Goal: Transaction & Acquisition: Purchase product/service

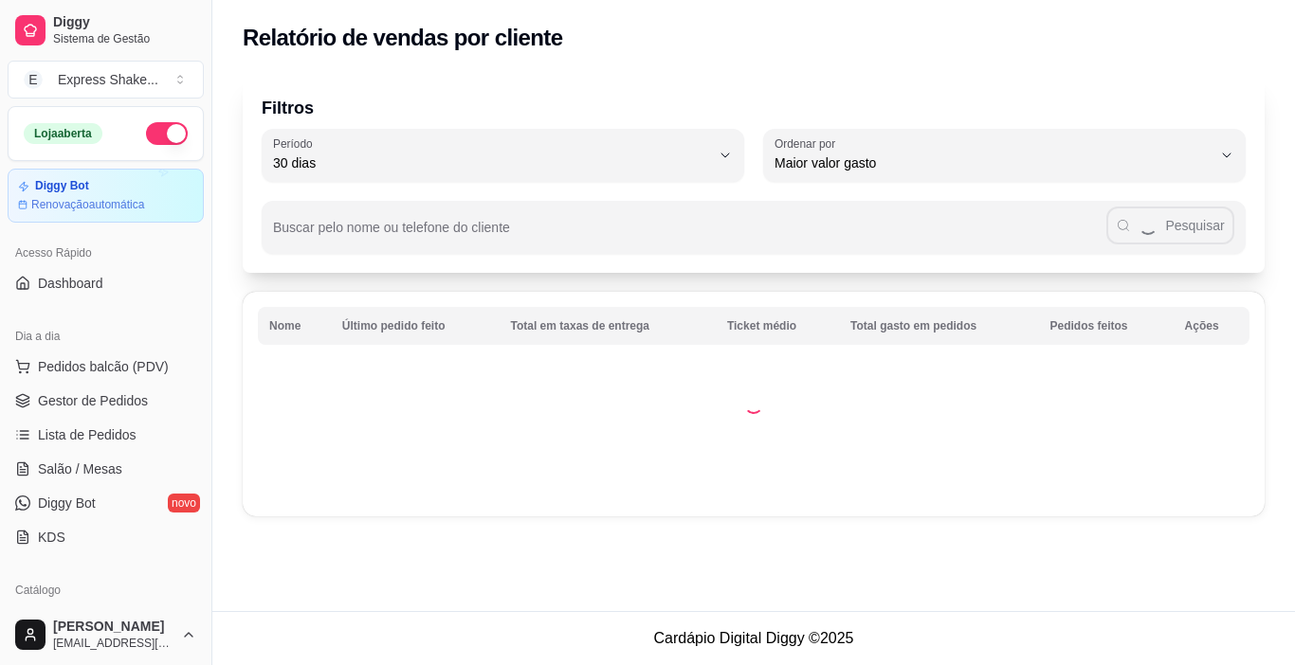
select select "30"
select select "HIGHEST_TOTAL_SPENT_WITH_ORDERS"
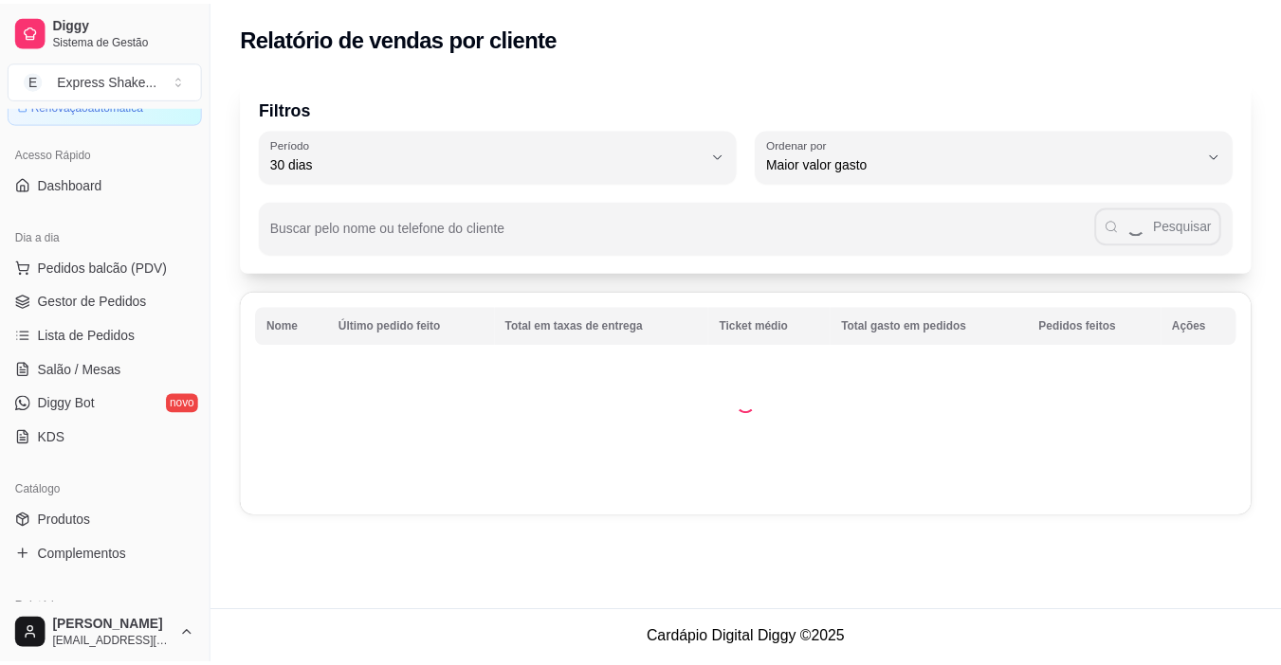
scroll to position [95, 0]
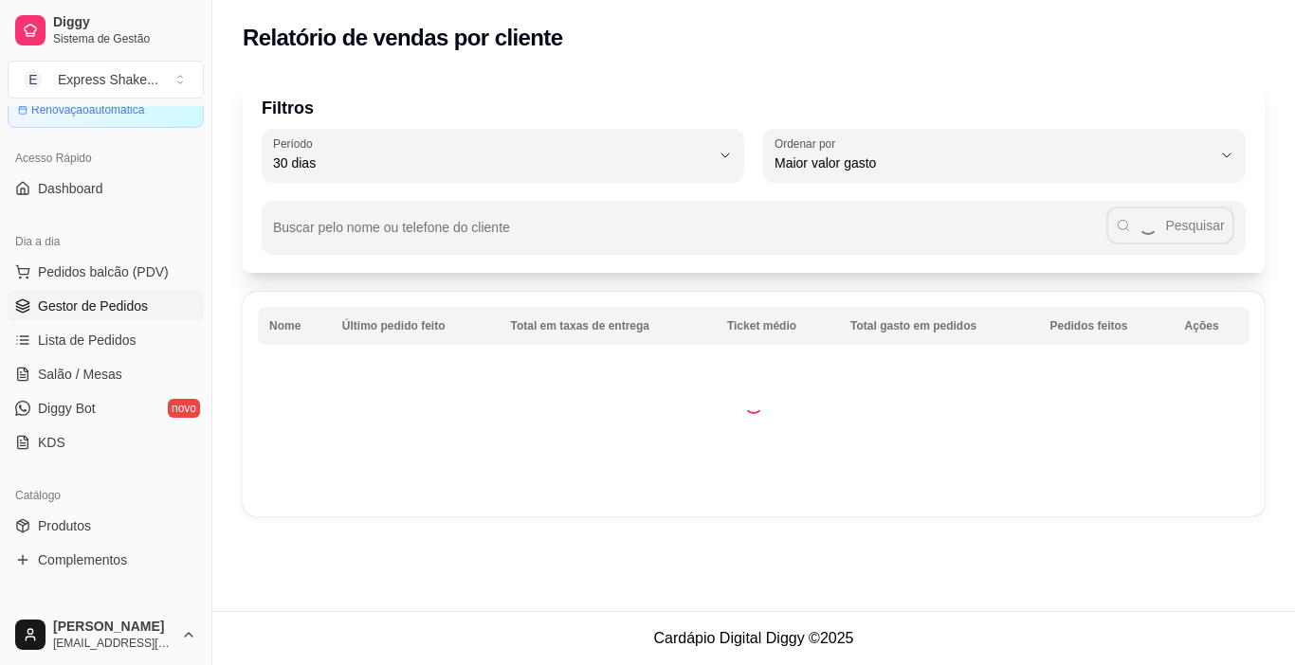
click at [139, 310] on span "Gestor de Pedidos" at bounding box center [93, 306] width 110 height 19
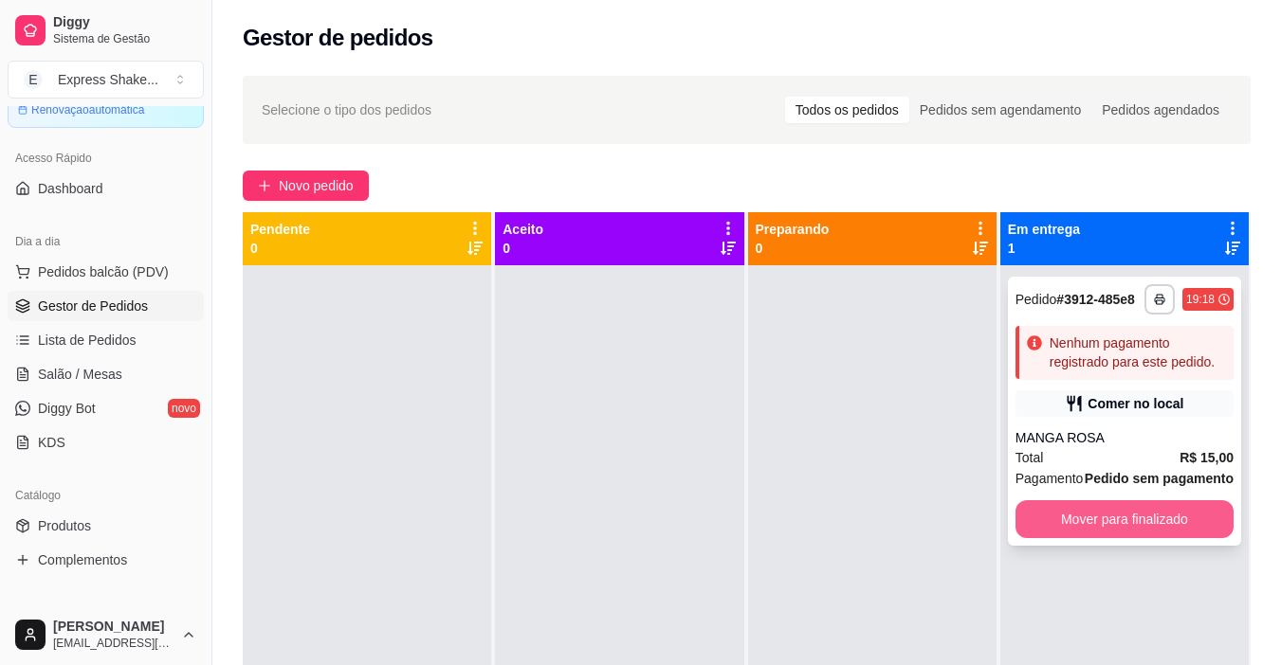
click at [1099, 505] on button "Mover para finalizado" at bounding box center [1124, 519] width 218 height 38
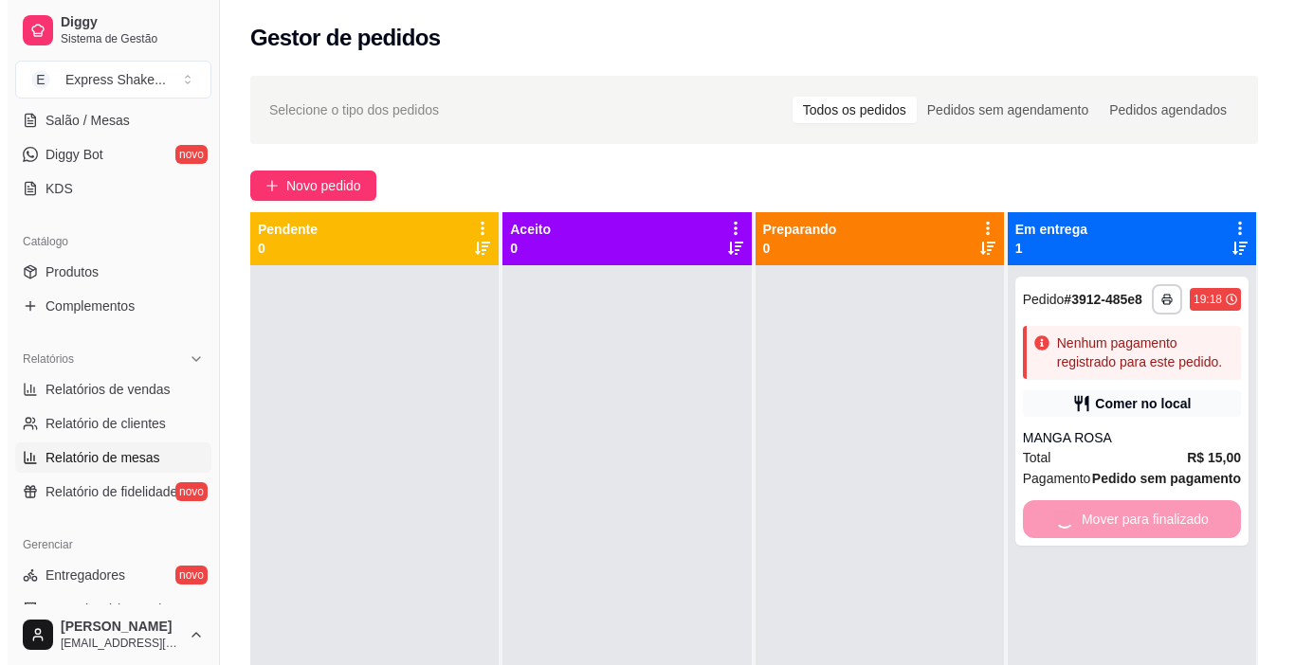
scroll to position [379, 0]
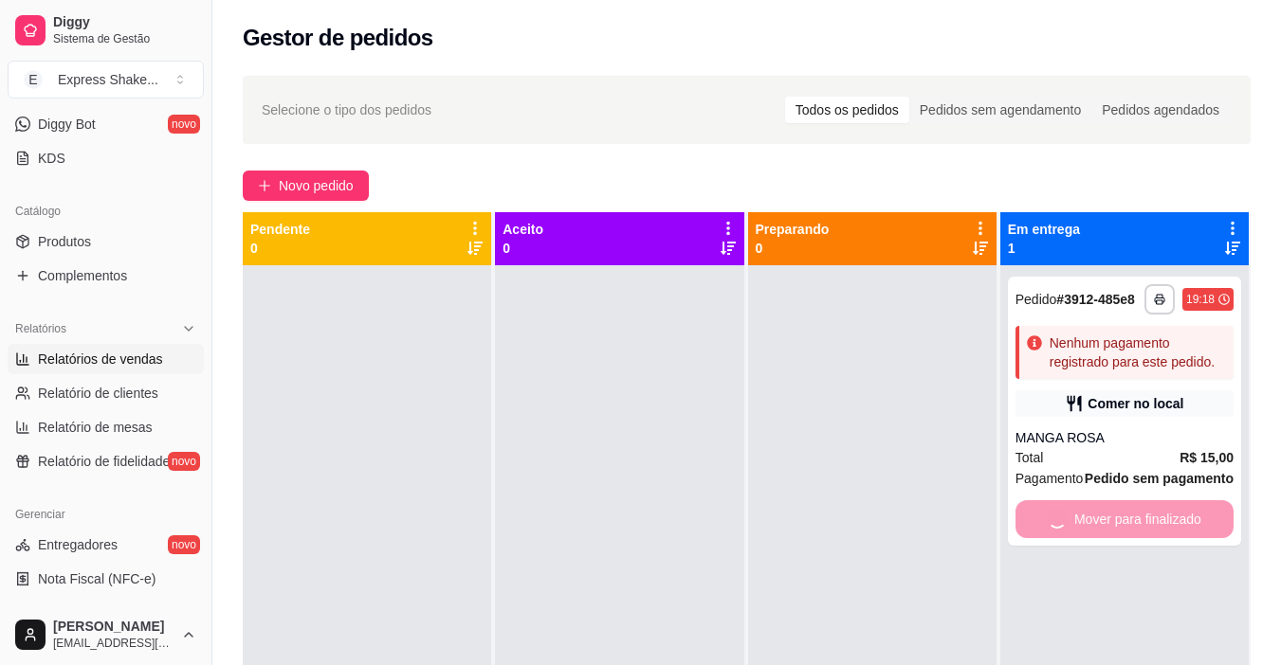
click at [133, 365] on span "Relatórios de vendas" at bounding box center [100, 359] width 125 height 19
select select "ALL"
select select "0"
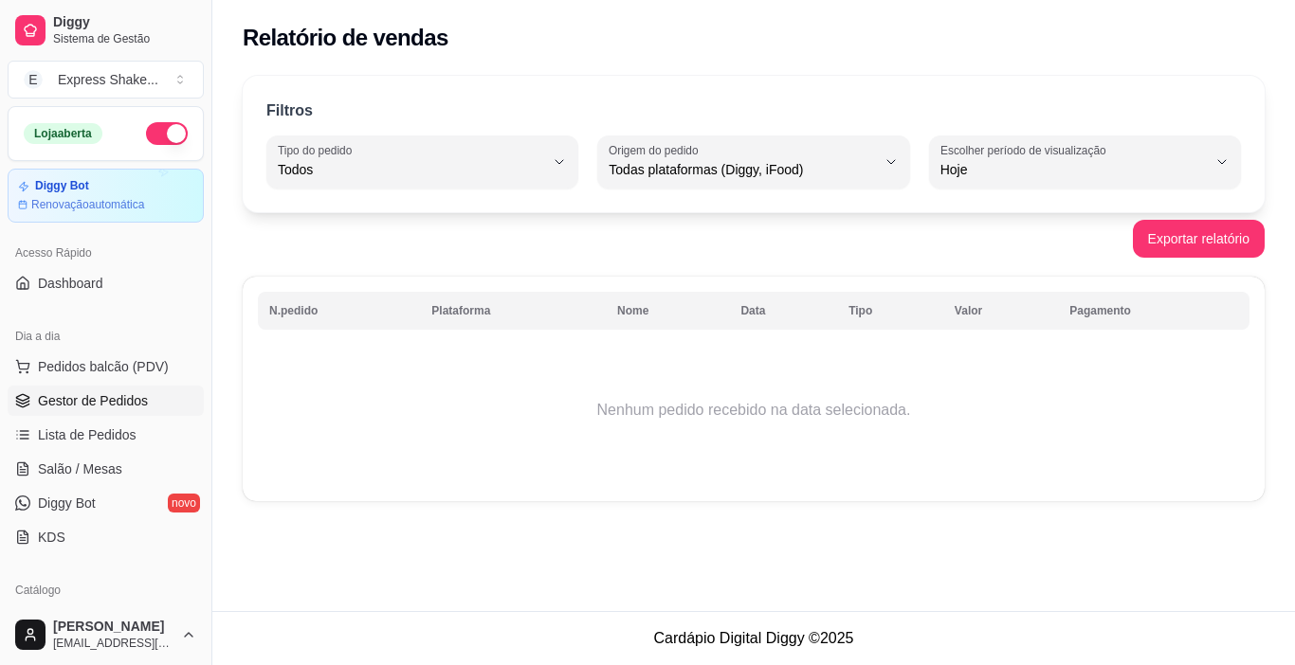
click at [120, 402] on span "Gestor de Pedidos" at bounding box center [93, 400] width 110 height 19
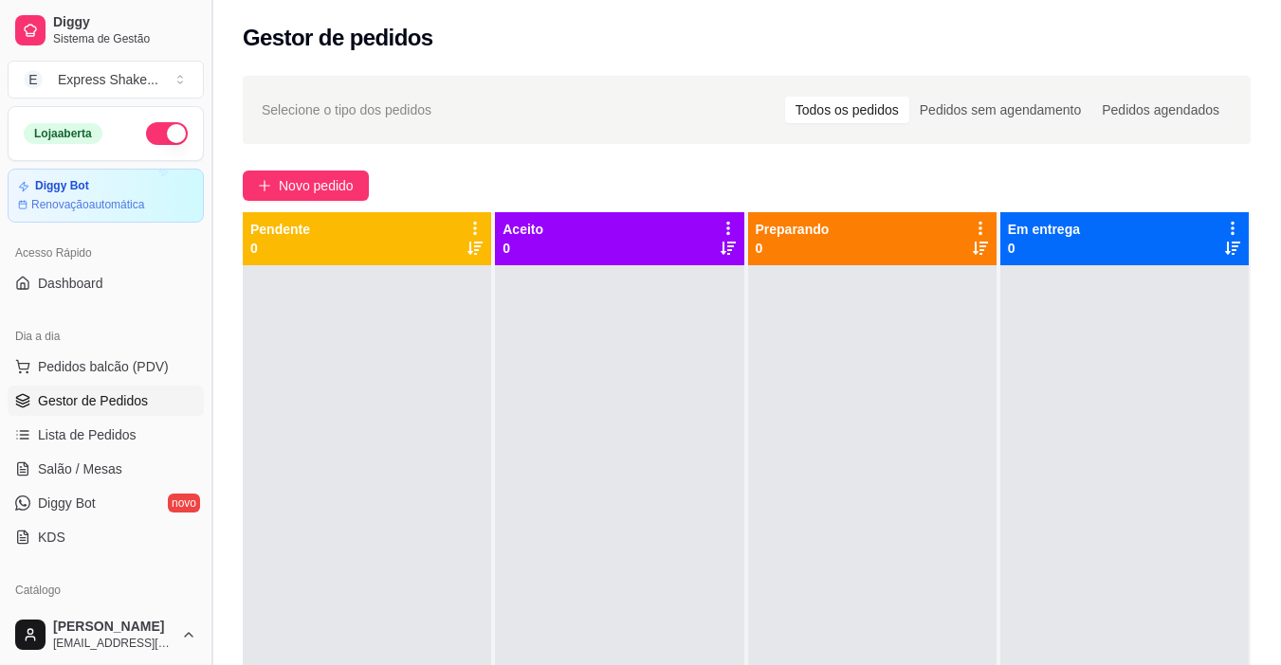
click at [211, 339] on button "Toggle Sidebar" at bounding box center [211, 332] width 15 height 665
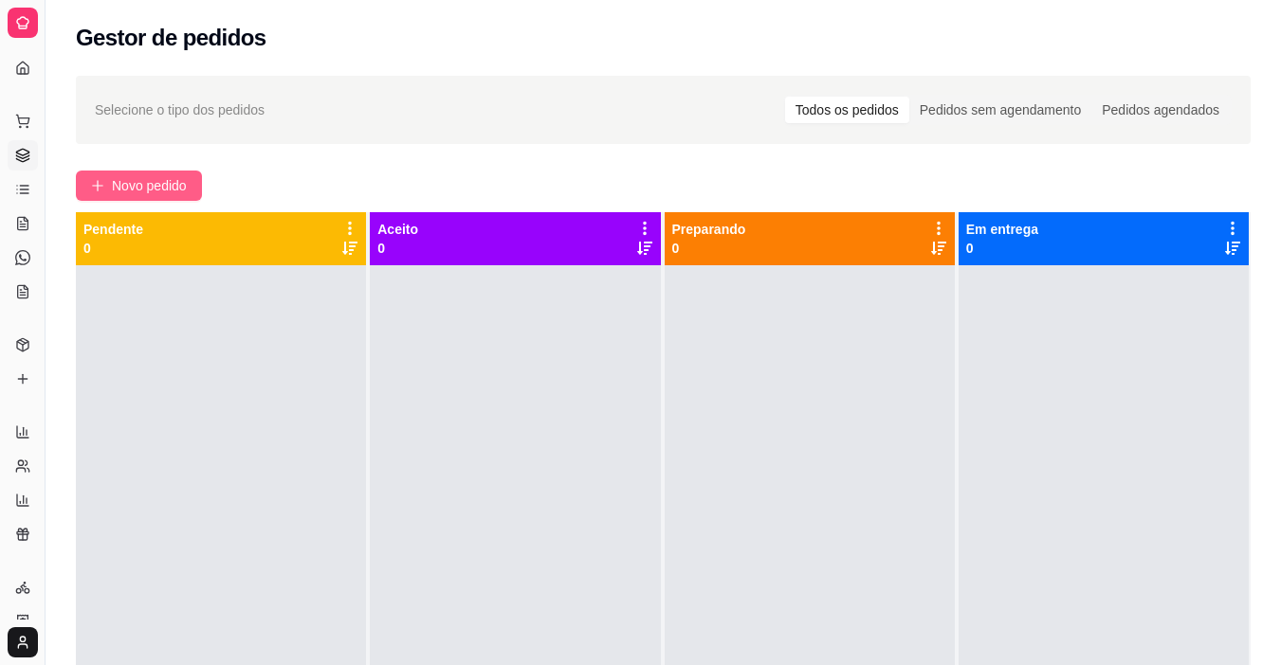
click at [103, 184] on icon "plus" at bounding box center [97, 185] width 13 height 13
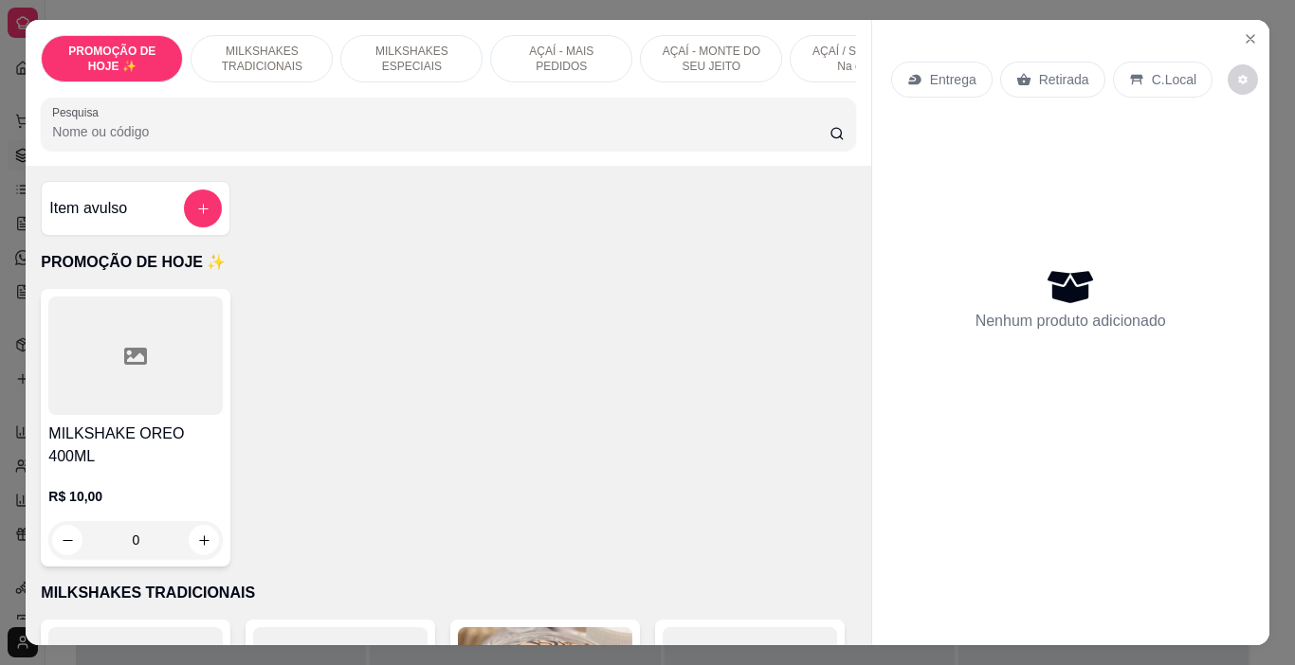
scroll to position [0, 713]
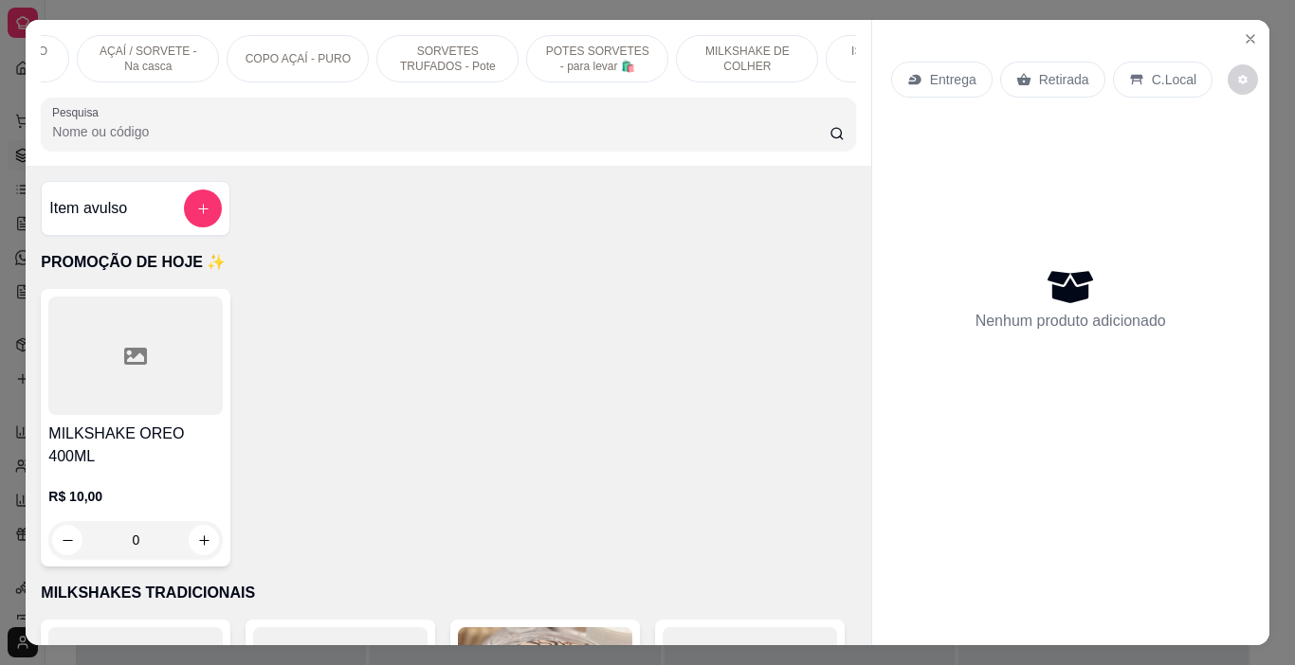
click at [548, 49] on p "POTES SORVETES - para levar 🛍️" at bounding box center [597, 59] width 110 height 30
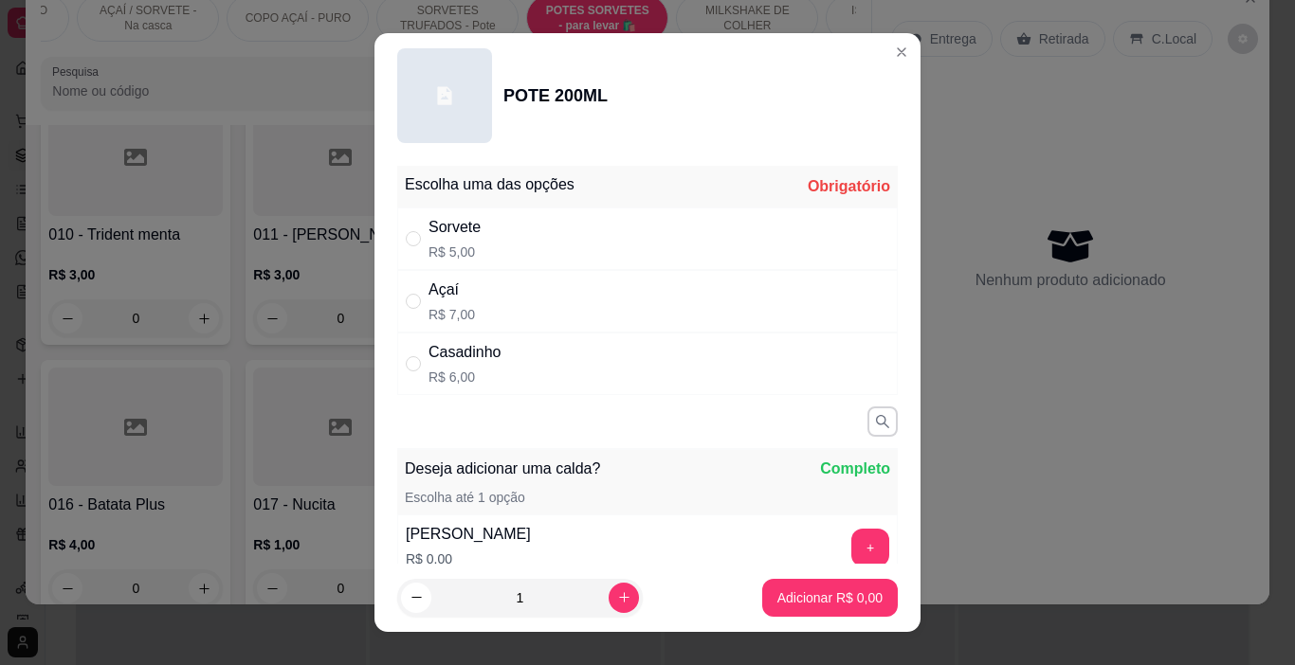
click at [474, 243] on p "R$ 5,00" at bounding box center [454, 252] width 52 height 19
radio input "true"
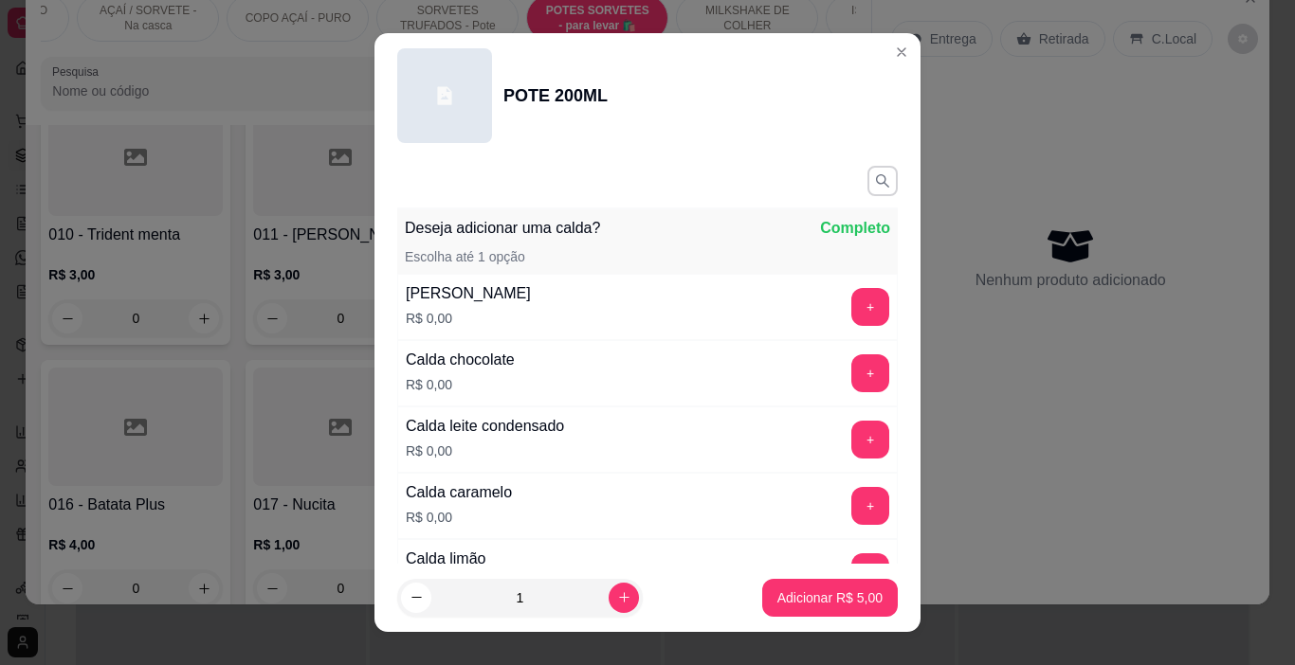
scroll to position [284, 0]
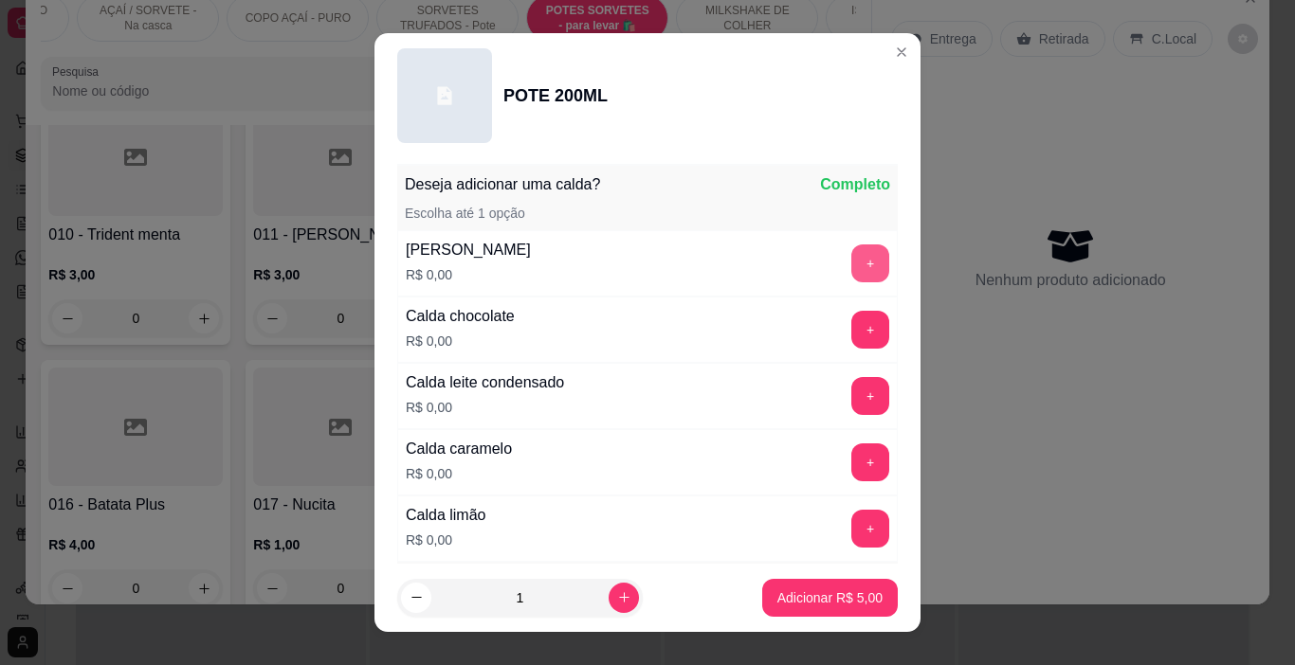
click at [851, 270] on button "+" at bounding box center [870, 264] width 38 height 38
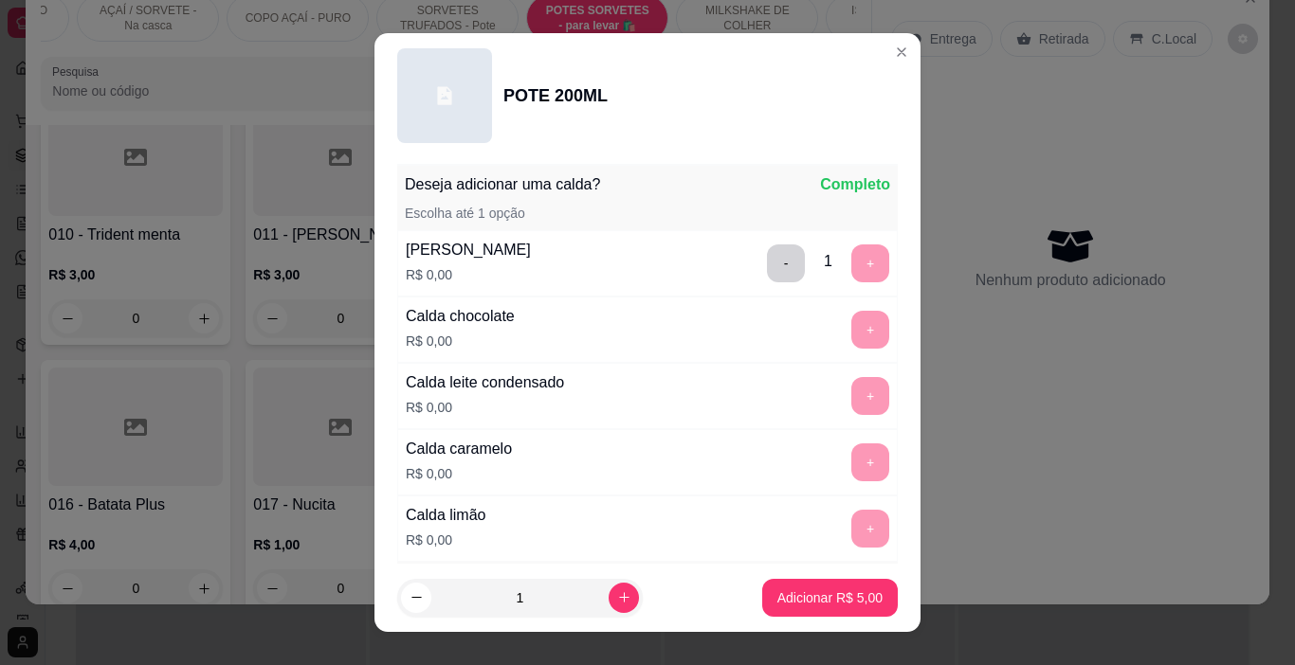
scroll to position [27, 0]
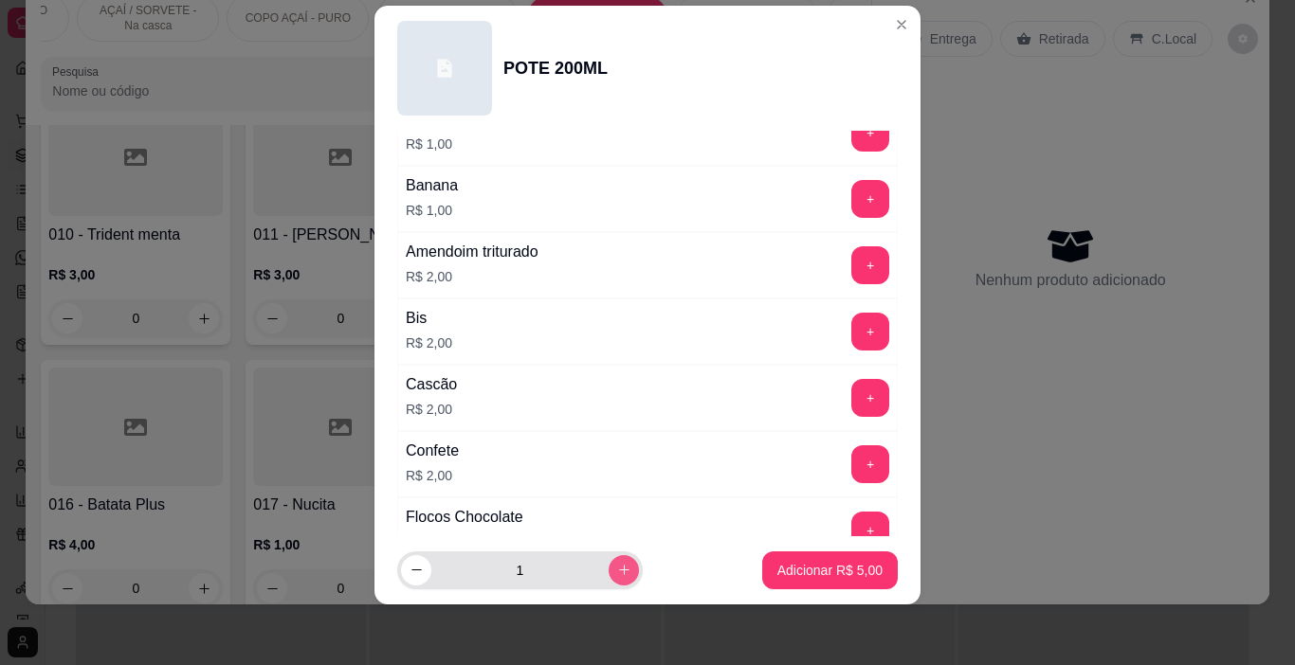
click at [617, 567] on icon "increase-product-quantity" at bounding box center [624, 570] width 14 height 14
type input "2"
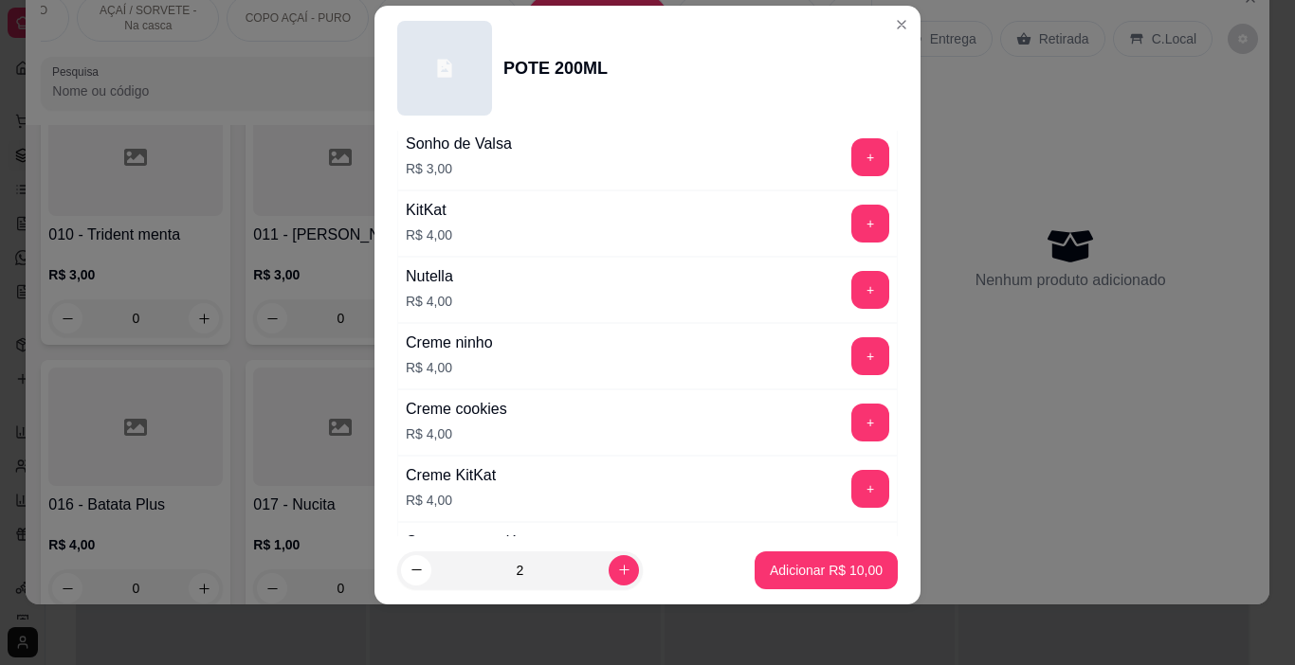
scroll to position [2595, 0]
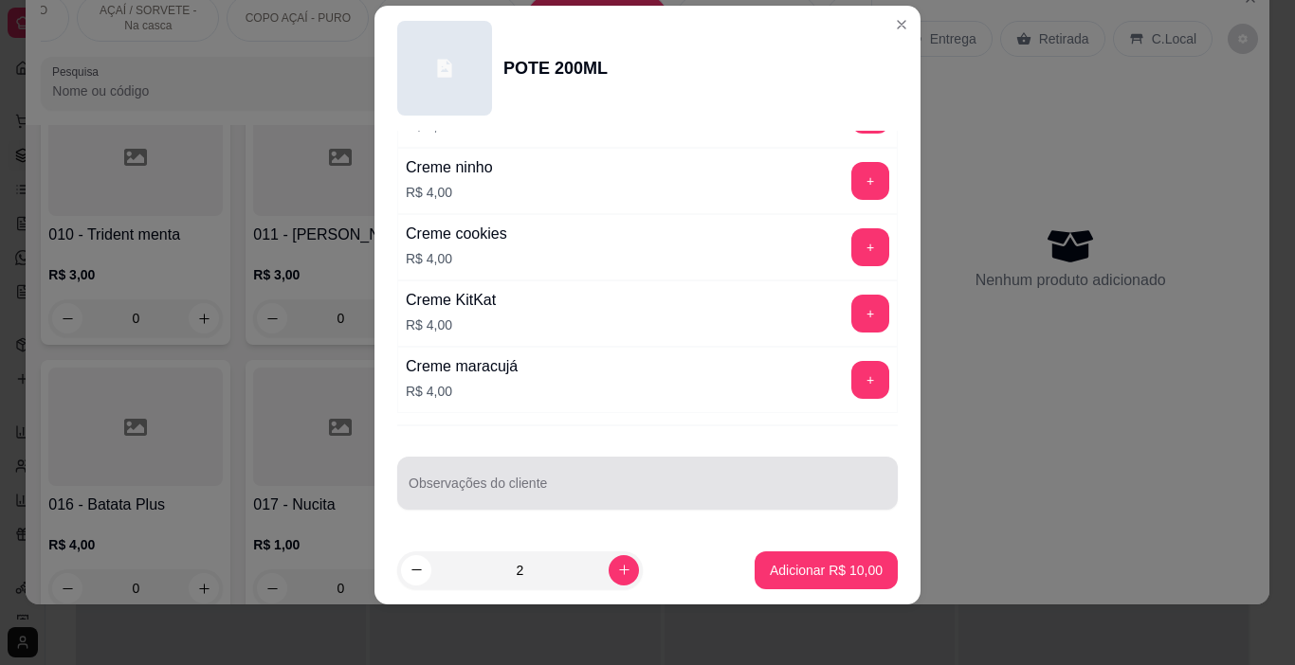
click at [447, 488] on input "Observações do cliente" at bounding box center [648, 490] width 478 height 19
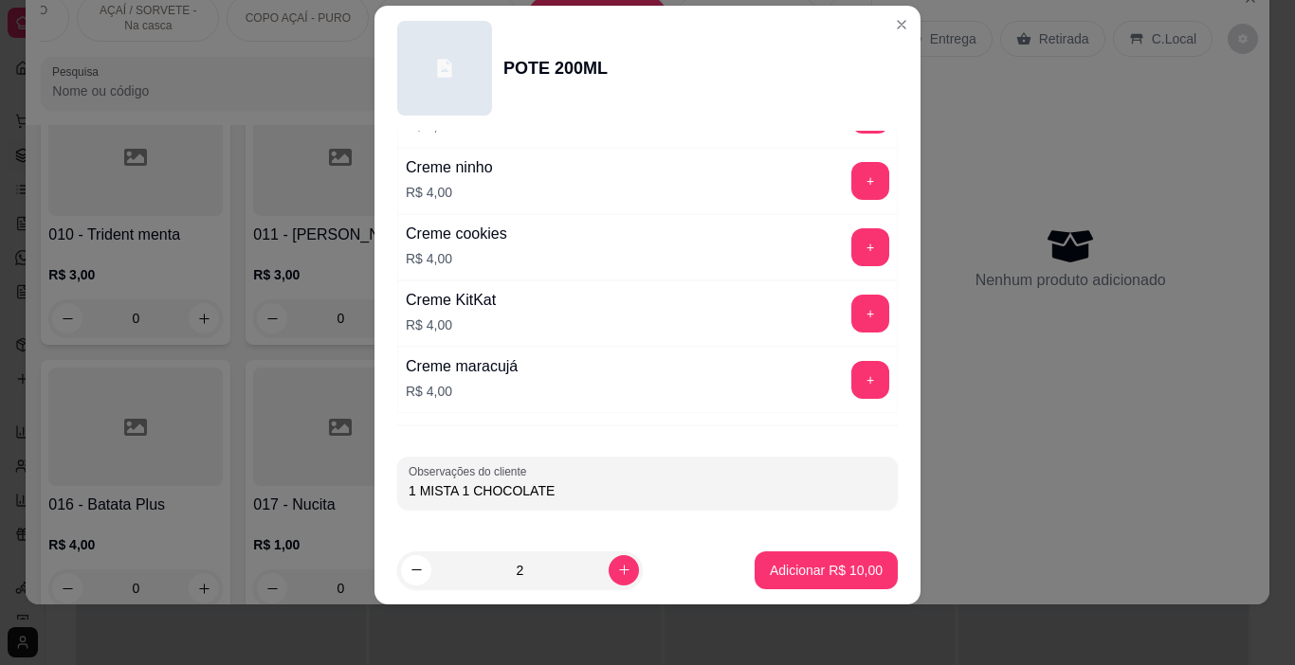
type input "1 MISTA 1 CHOCOLATE"
click at [772, 565] on p "Adicionar R$ 10,00" at bounding box center [827, 570] width 110 height 18
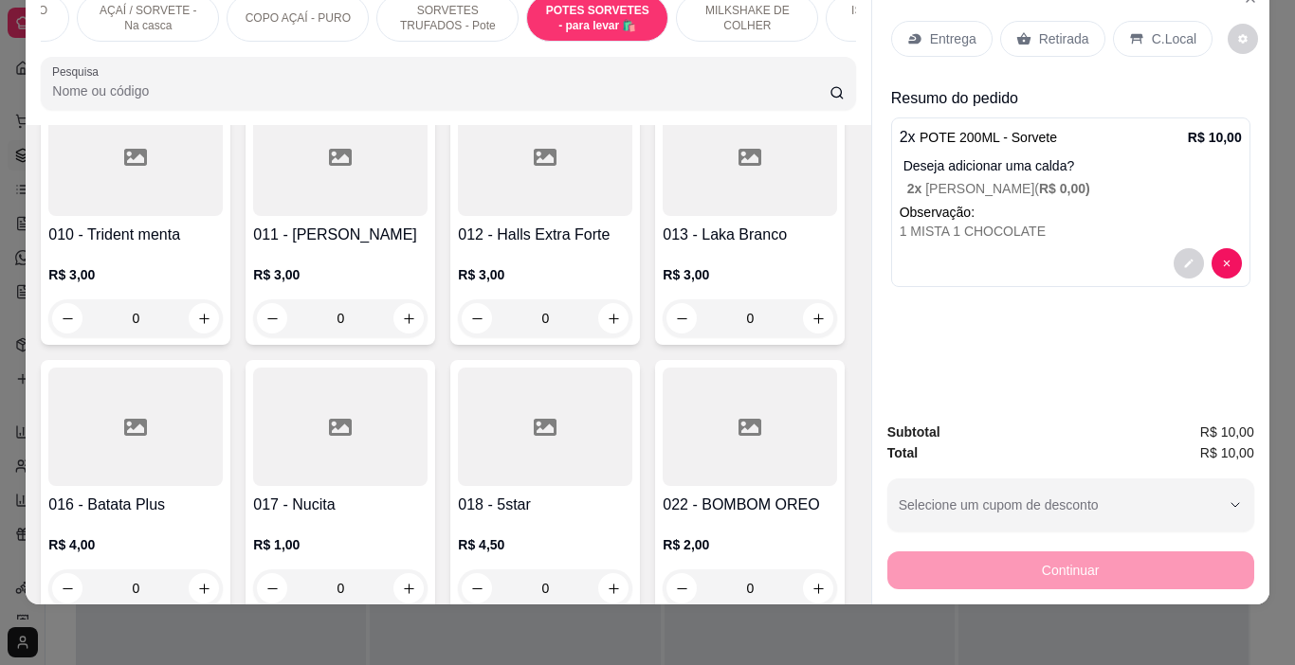
click at [952, 30] on p "Entrega" at bounding box center [953, 38] width 46 height 19
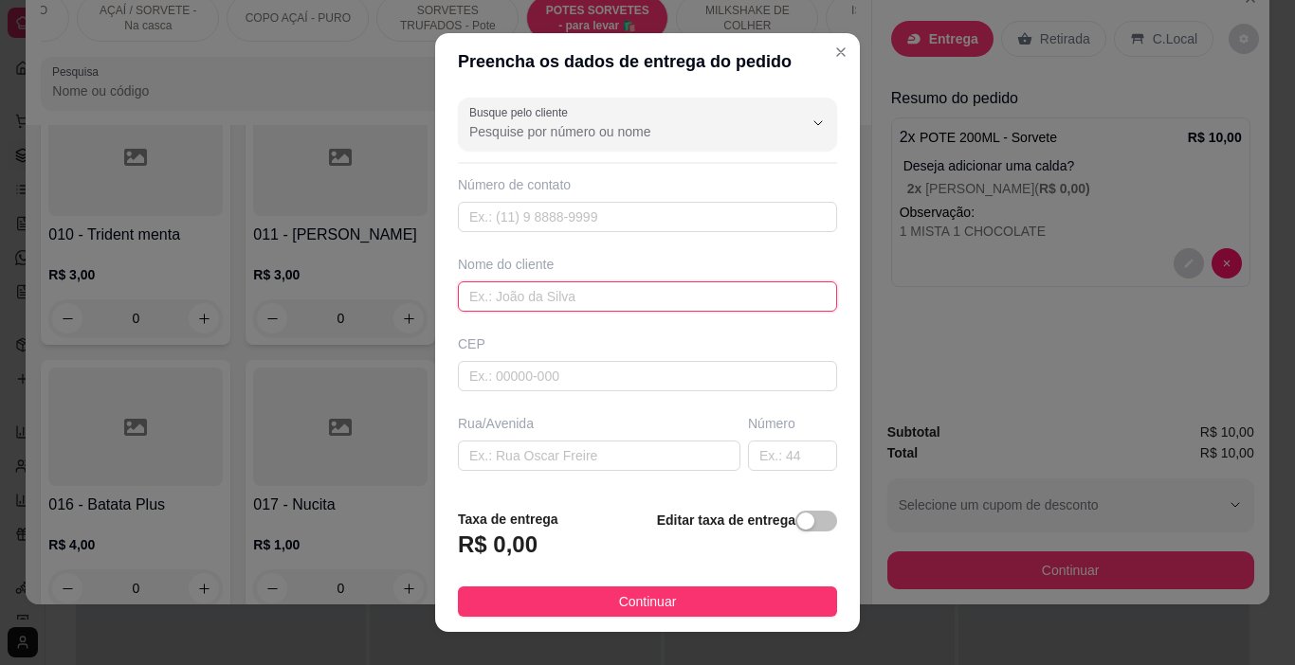
click at [559, 303] on input "text" at bounding box center [647, 297] width 379 height 30
type input "[PERSON_NAME]"
click at [676, 595] on button "Continuar" at bounding box center [647, 602] width 379 height 30
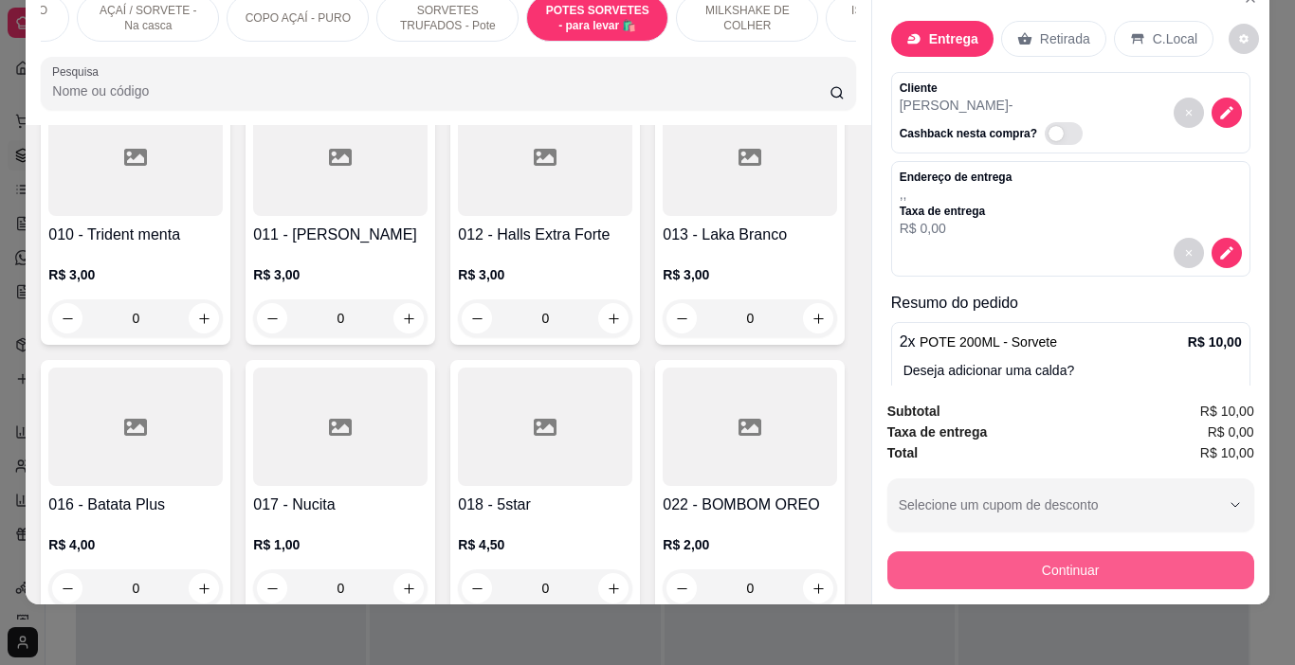
click at [922, 560] on button "Continuar" at bounding box center [1070, 571] width 367 height 38
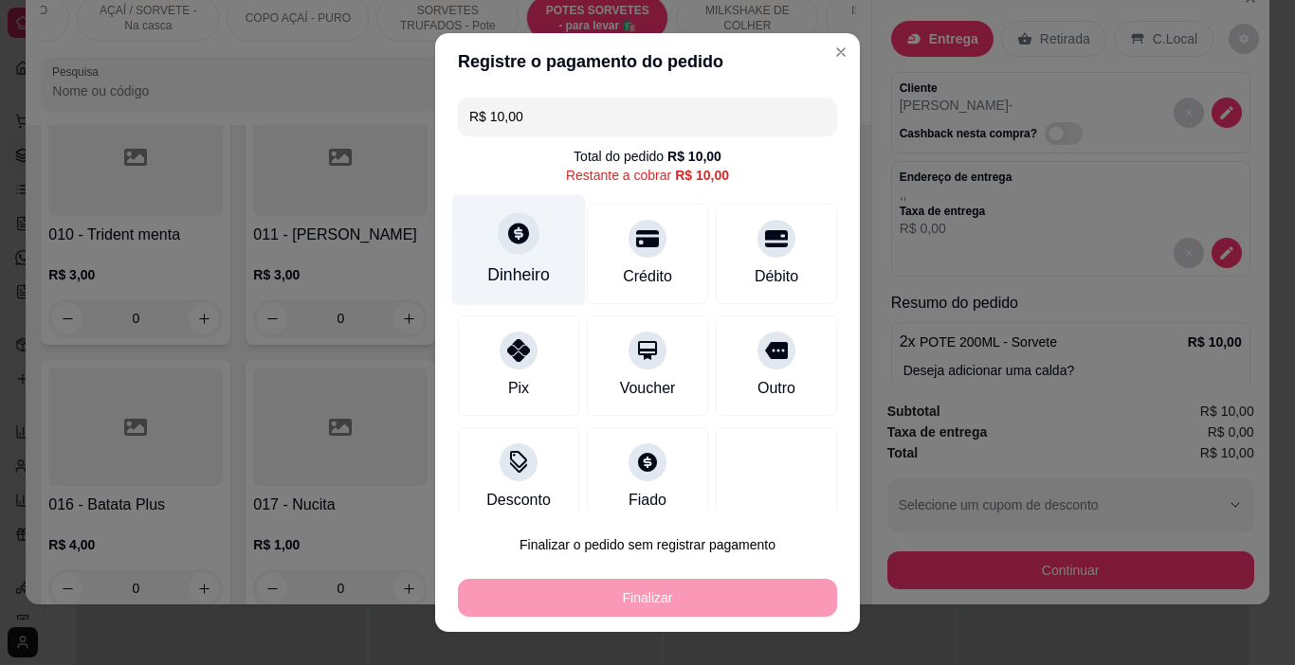
click at [531, 251] on div "Dinheiro" at bounding box center [519, 250] width 134 height 111
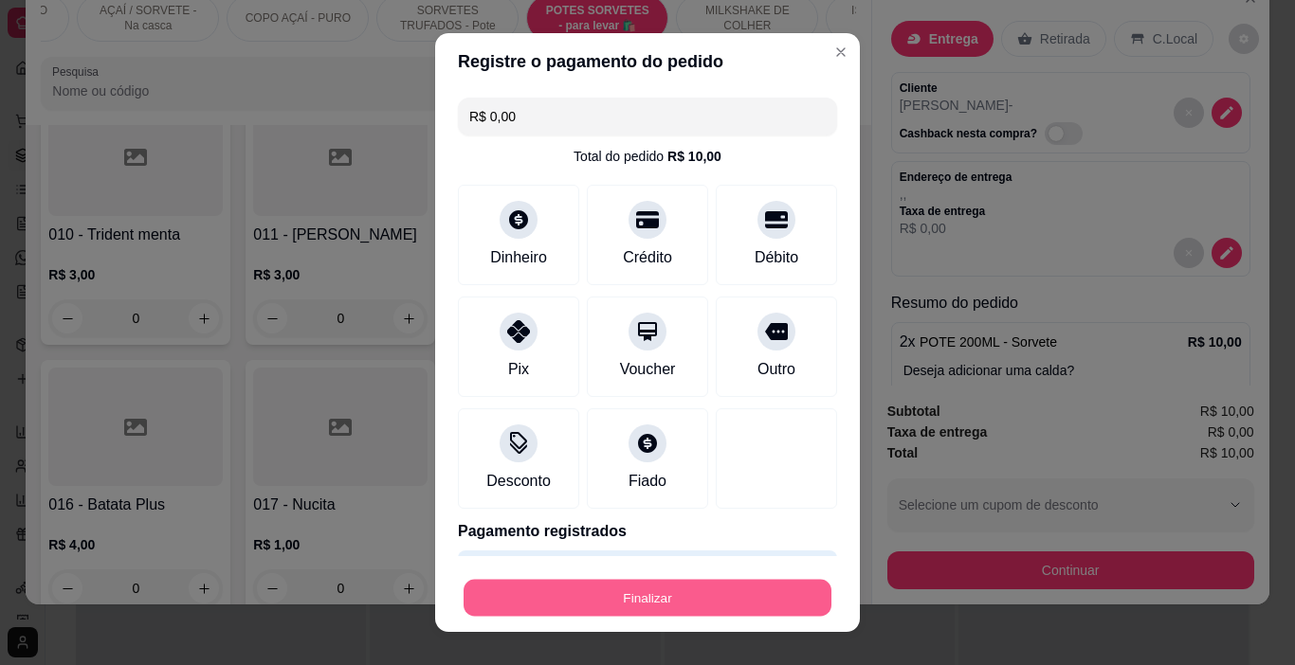
click at [662, 608] on button "Finalizar" at bounding box center [647, 598] width 368 height 37
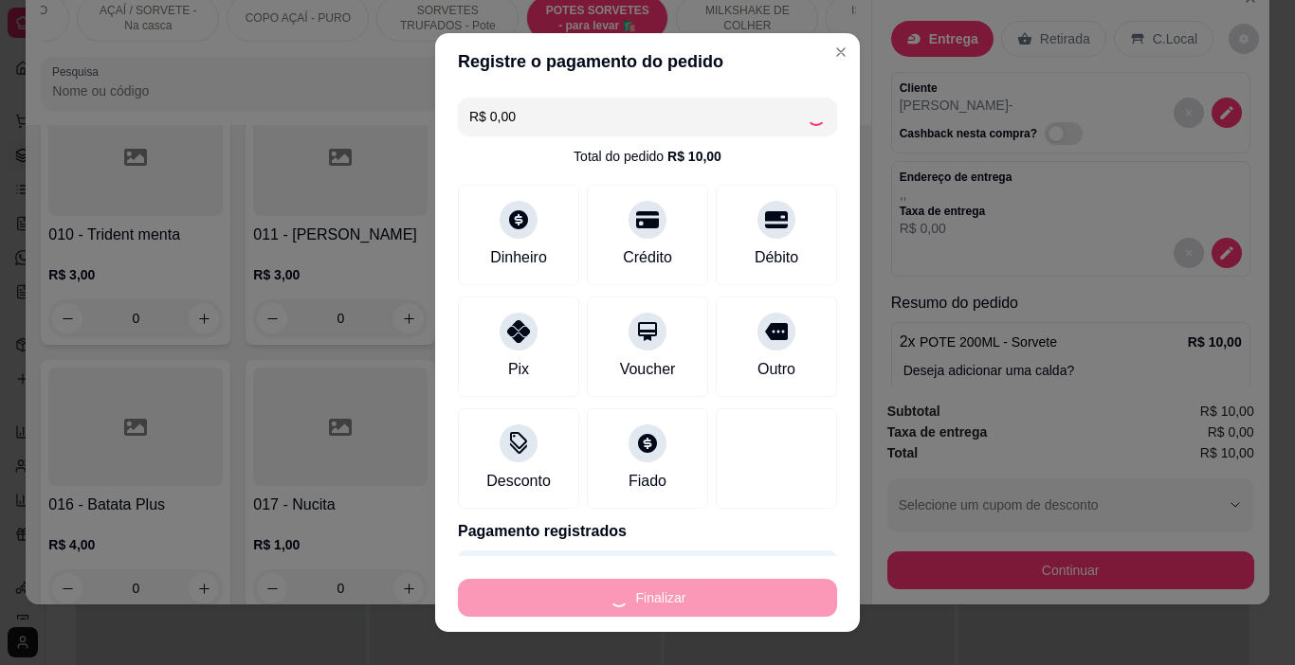
type input "-R$ 10,00"
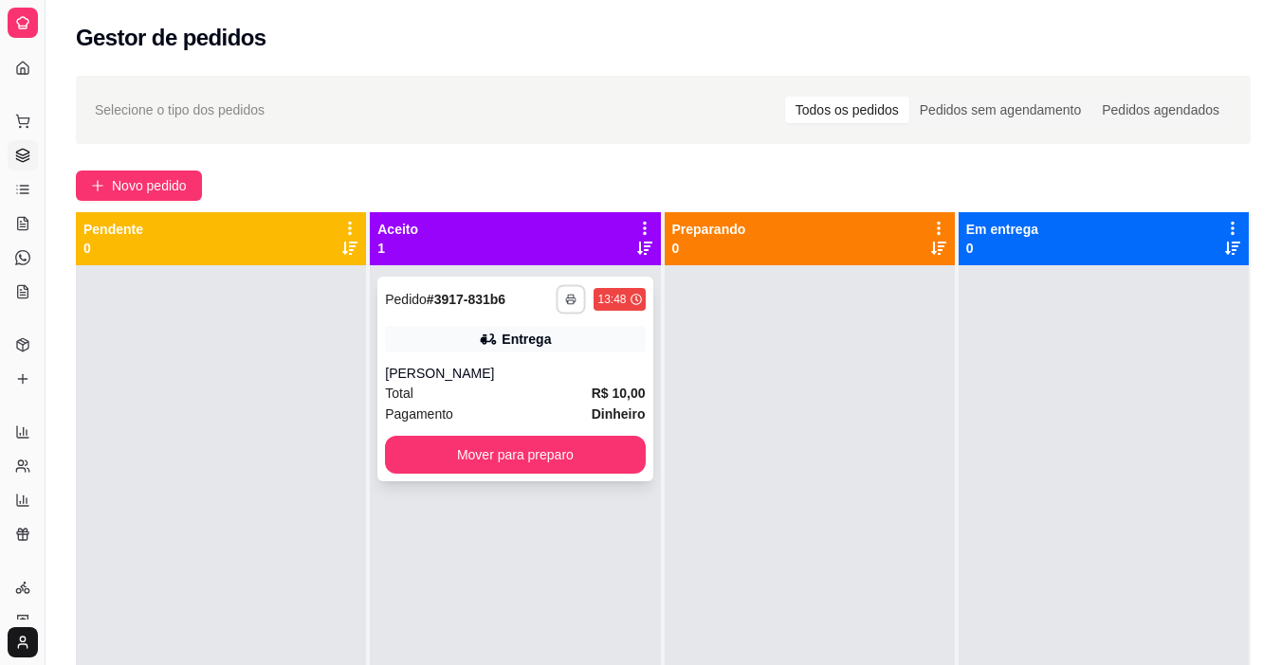
click at [570, 290] on button "button" at bounding box center [570, 298] width 29 height 29
click at [534, 351] on button "IMPRESSORA" at bounding box center [530, 357] width 110 height 25
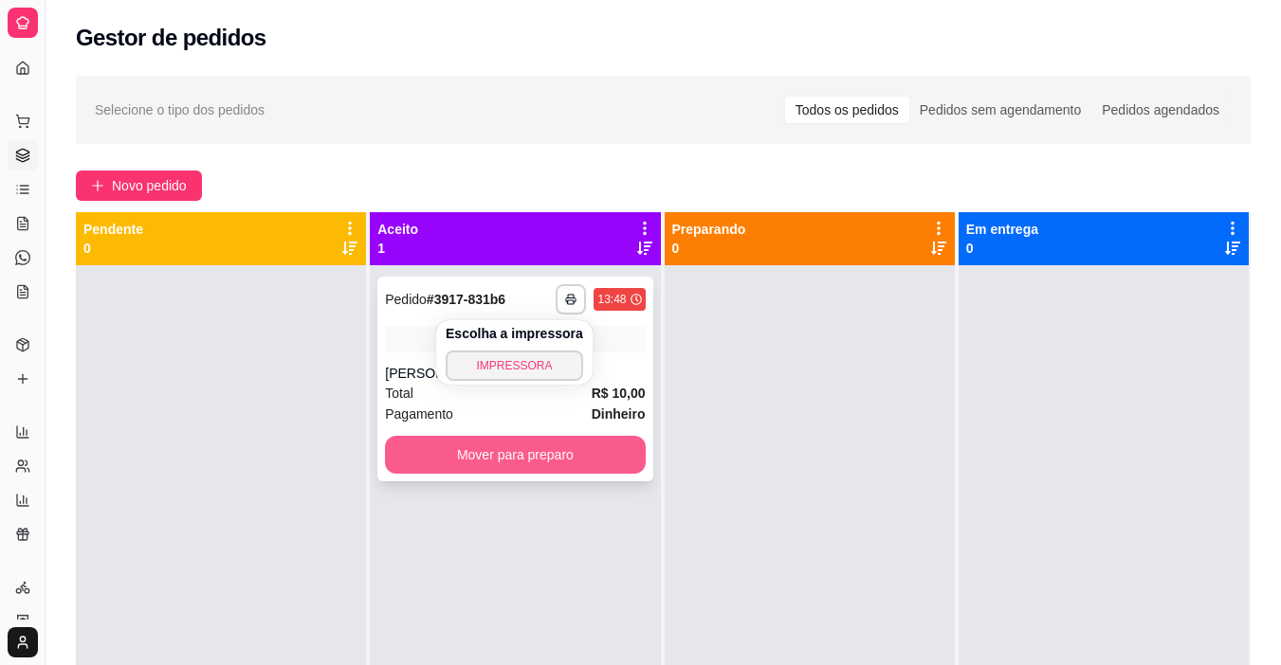
click at [591, 461] on button "Mover para preparo" at bounding box center [515, 455] width 260 height 38
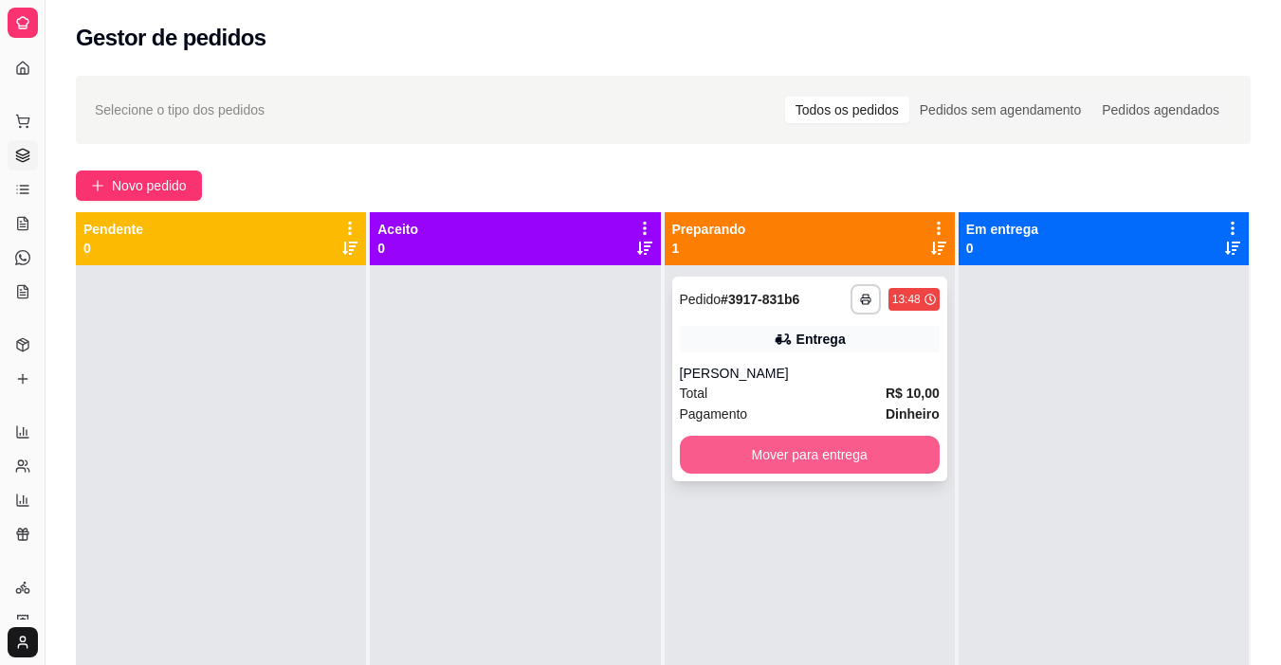
click at [782, 450] on button "Mover para entrega" at bounding box center [810, 455] width 260 height 38
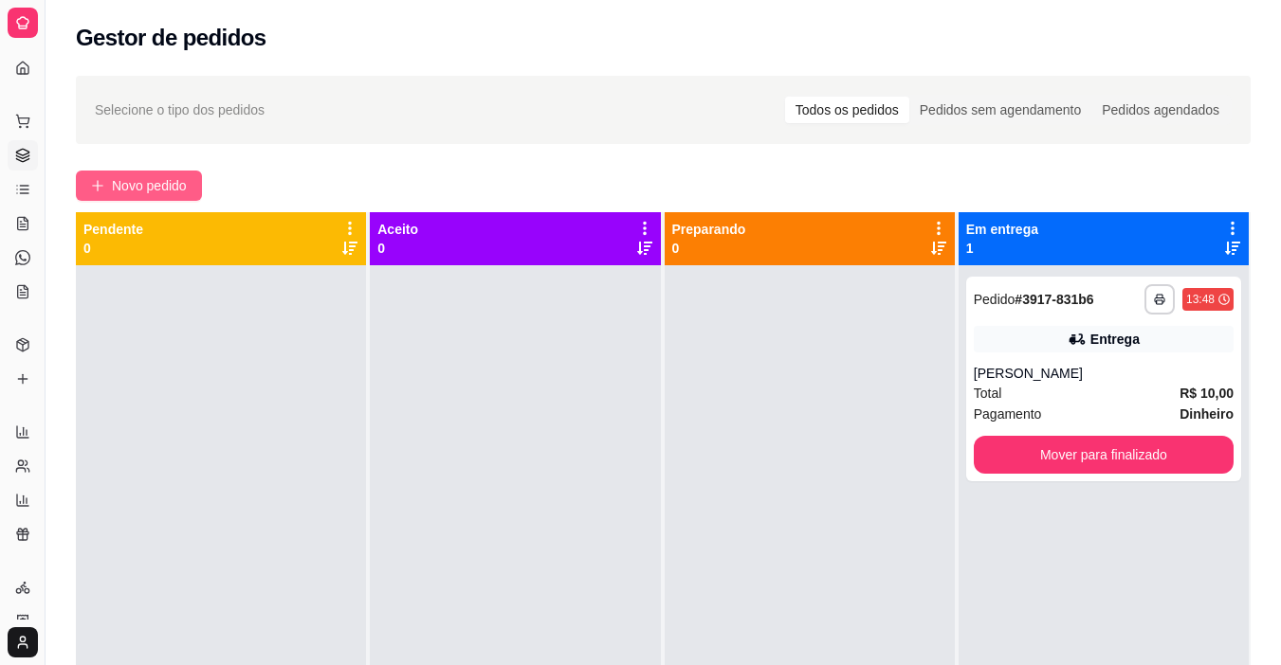
click at [179, 190] on span "Novo pedido" at bounding box center [149, 185] width 75 height 21
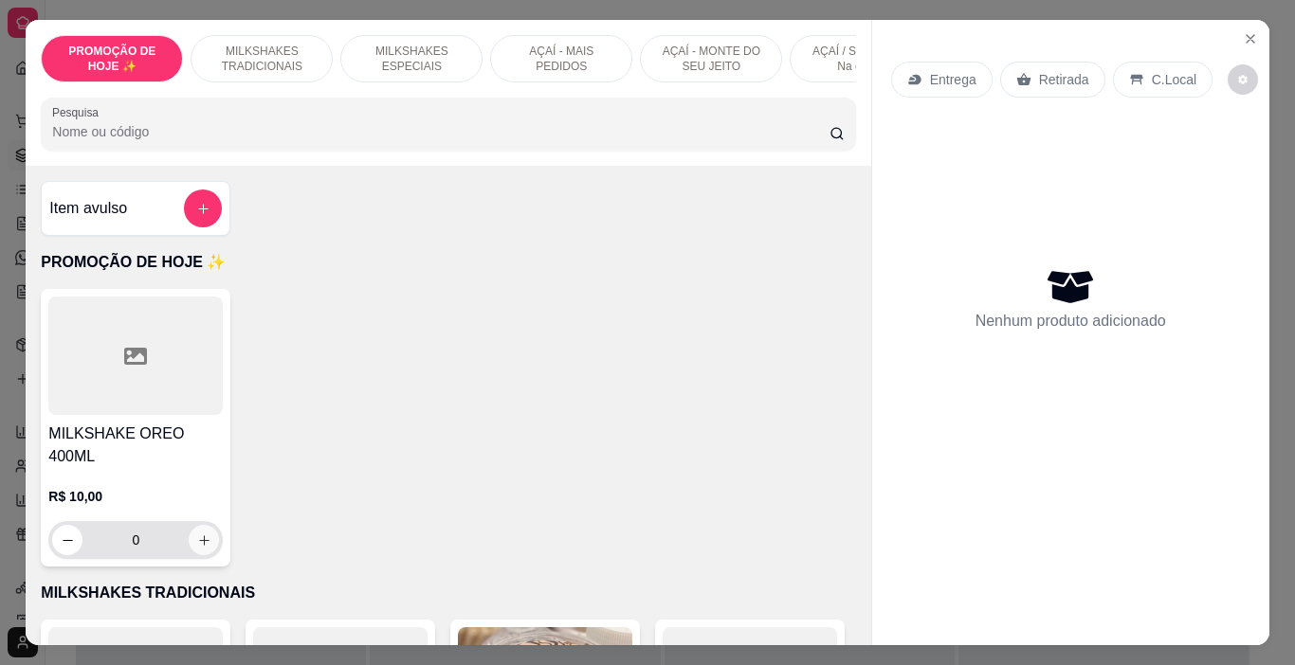
click at [197, 534] on icon "increase-product-quantity" at bounding box center [204, 541] width 14 height 14
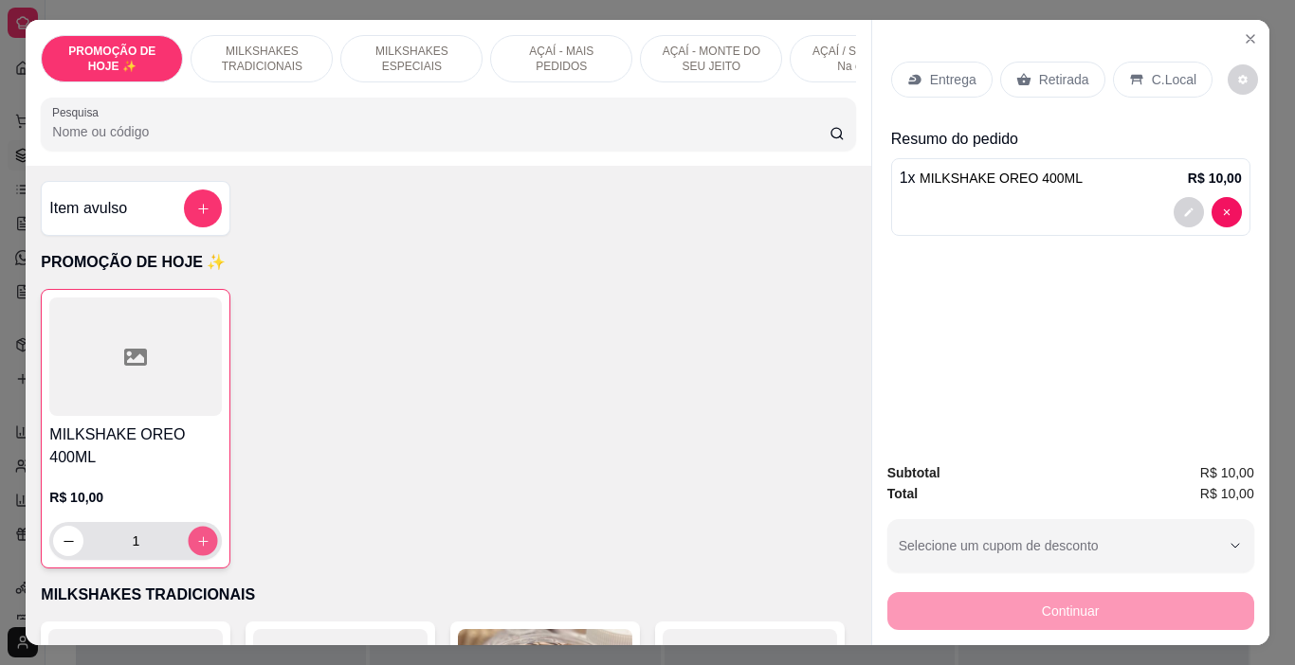
click at [196, 535] on icon "increase-product-quantity" at bounding box center [203, 542] width 14 height 14
type input "2"
click at [933, 62] on div "Entrega" at bounding box center [941, 80] width 101 height 36
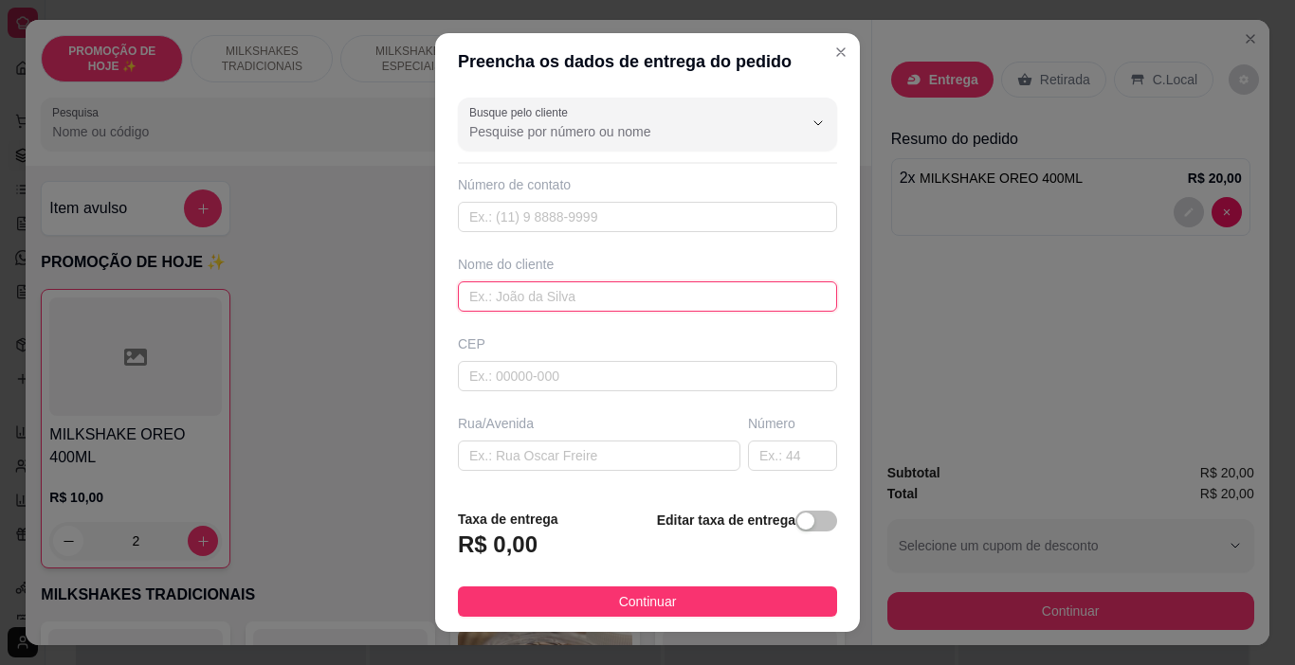
click at [490, 299] on input "text" at bounding box center [647, 297] width 379 height 30
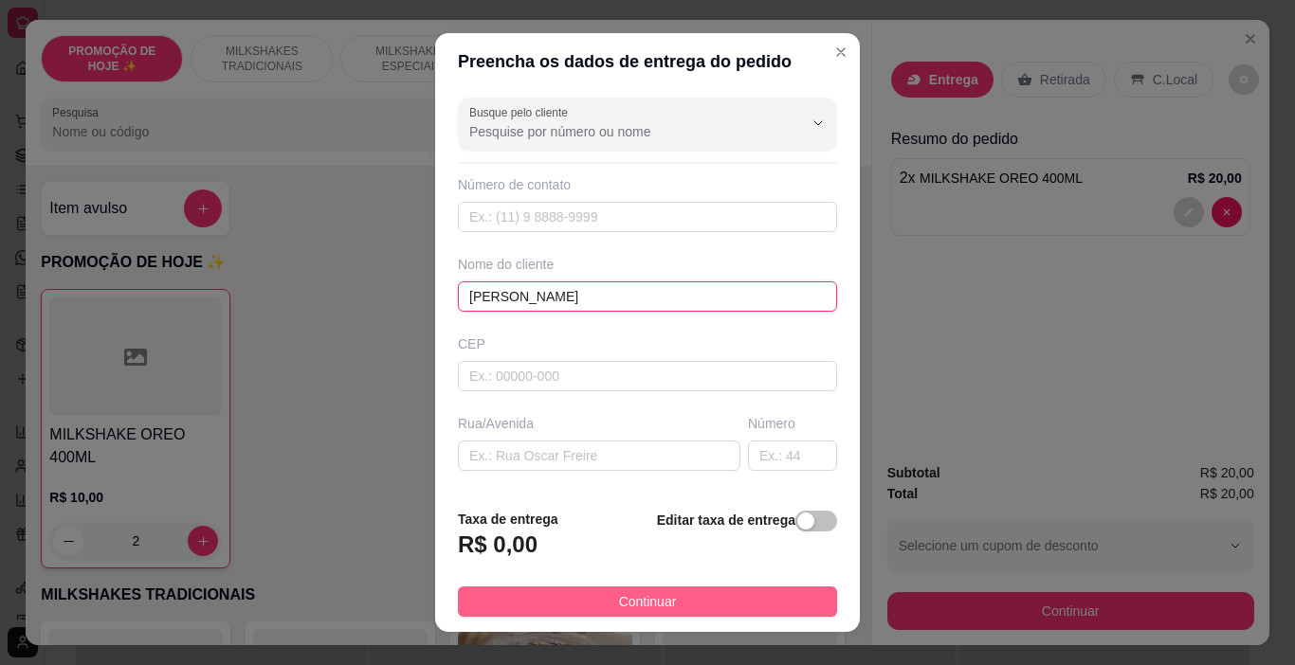
type input "[PERSON_NAME]"
click at [728, 611] on button "Continuar" at bounding box center [647, 602] width 379 height 30
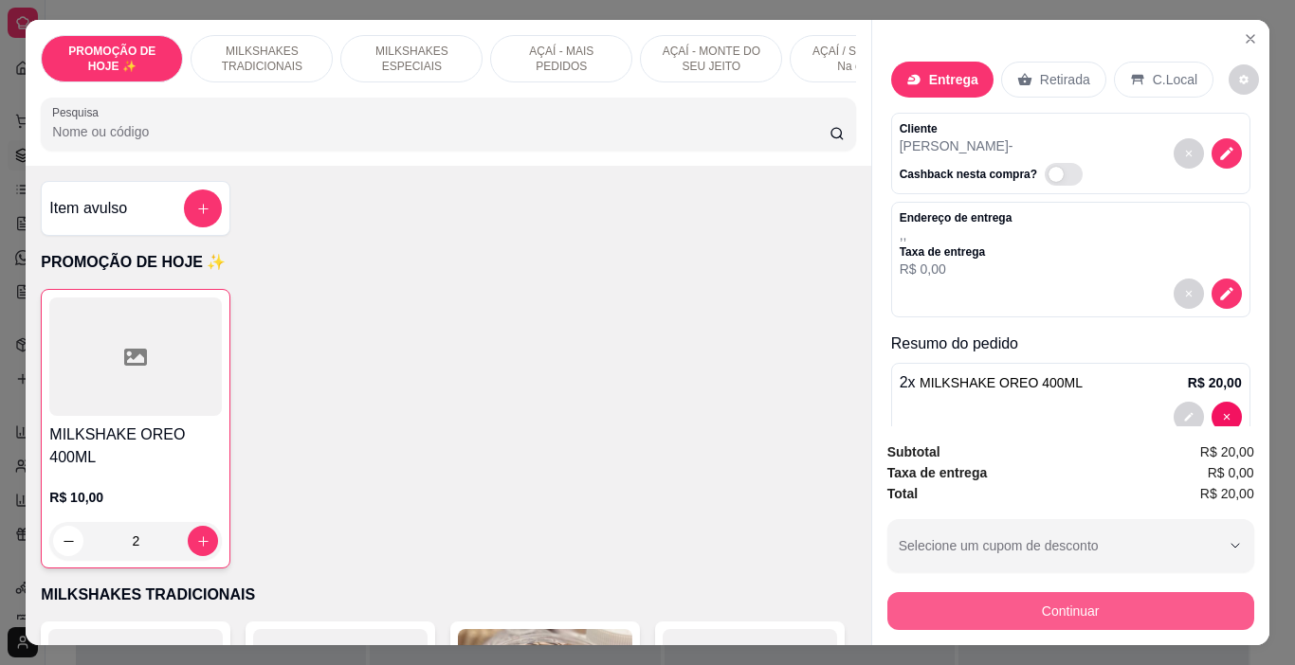
click at [926, 592] on button "Continuar" at bounding box center [1070, 611] width 367 height 38
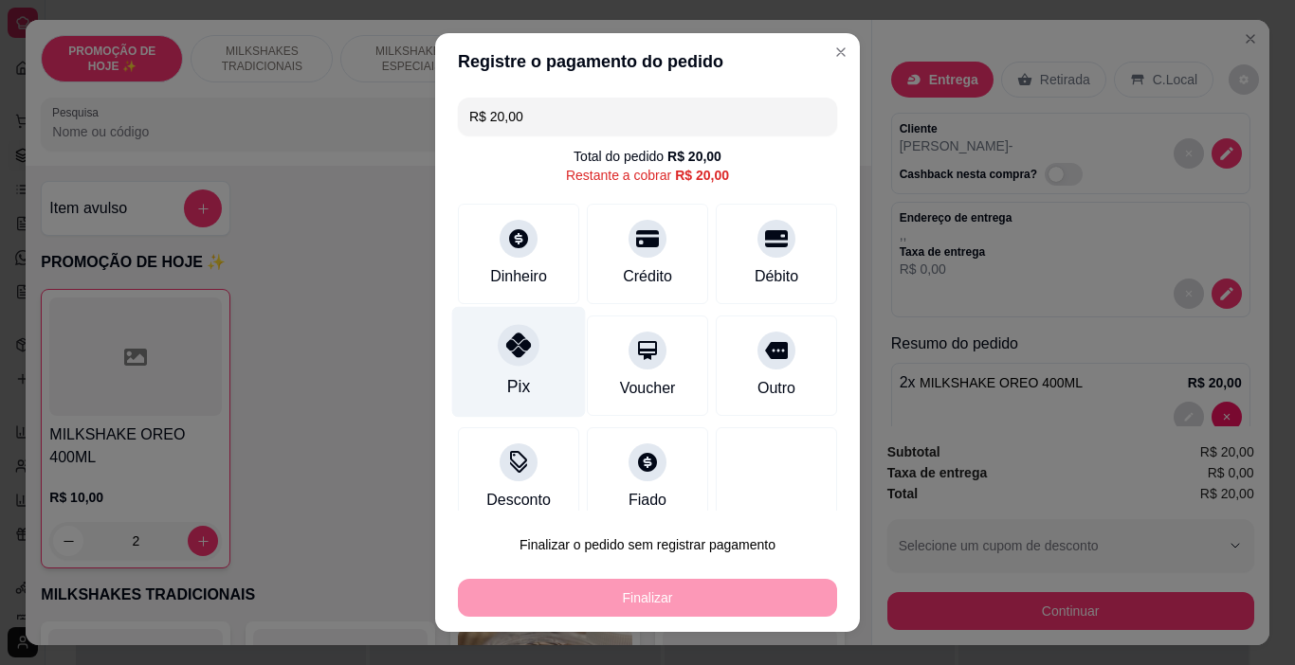
click at [496, 381] on div "Pix" at bounding box center [519, 362] width 134 height 111
type input "R$ 0,00"
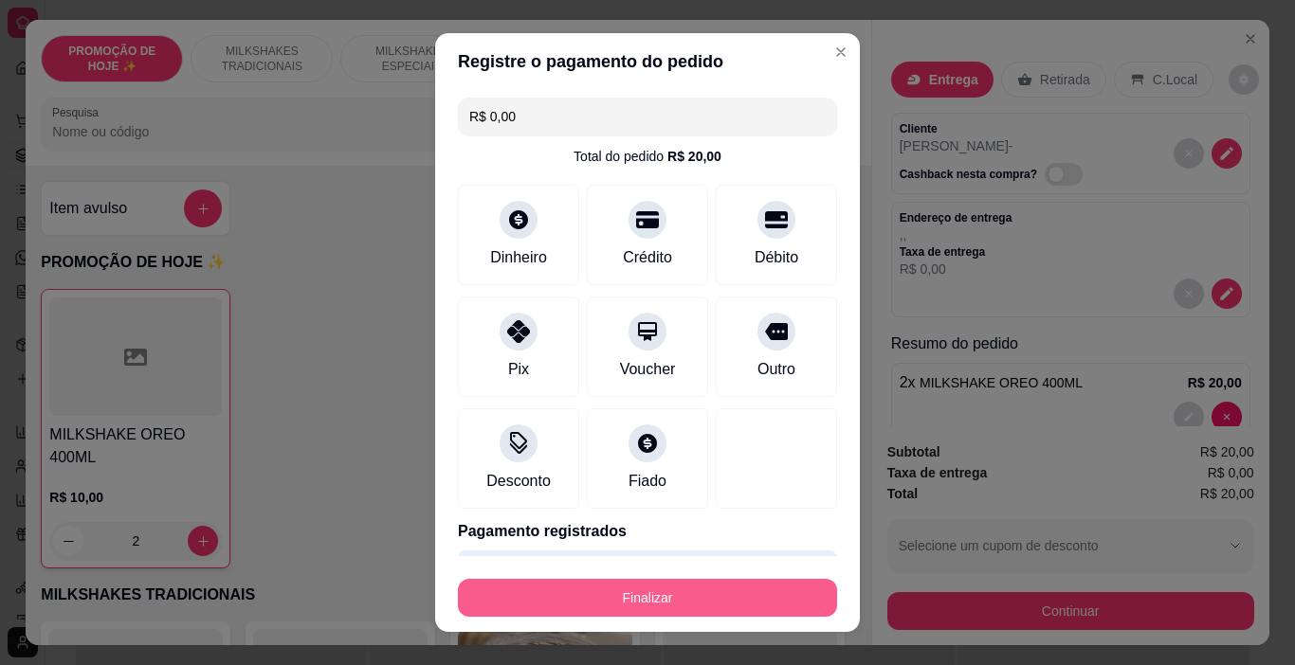
click at [645, 583] on button "Finalizar" at bounding box center [647, 598] width 379 height 38
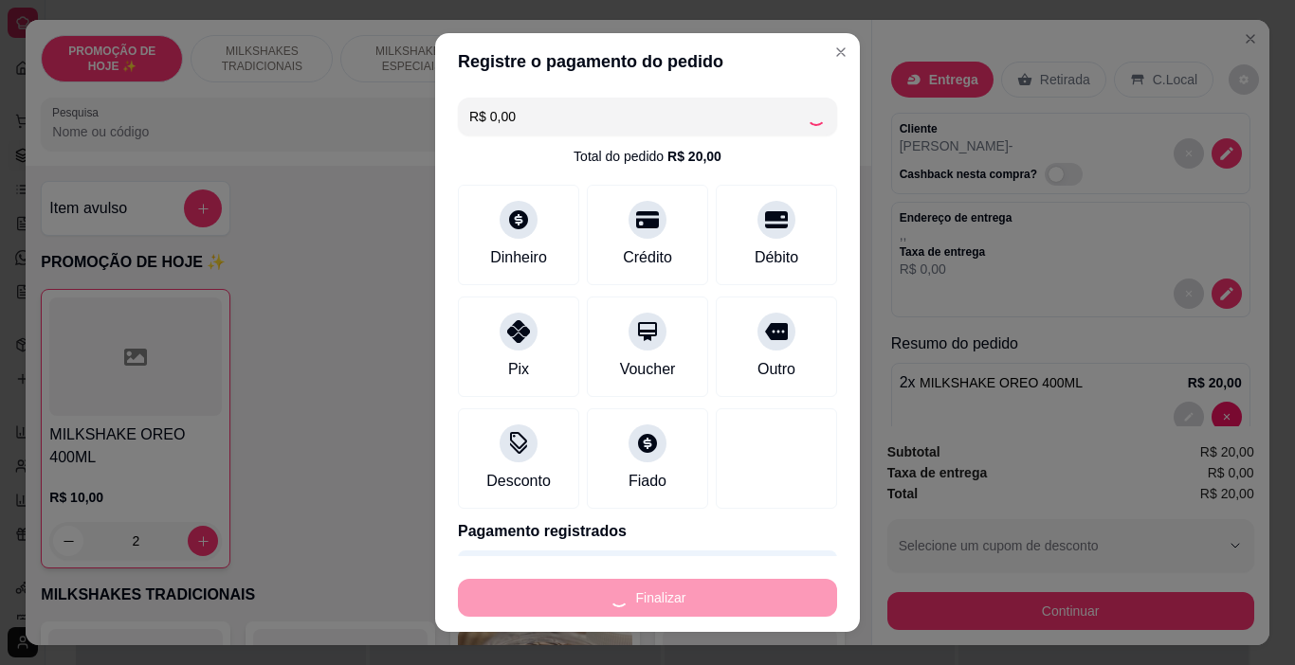
type input "0"
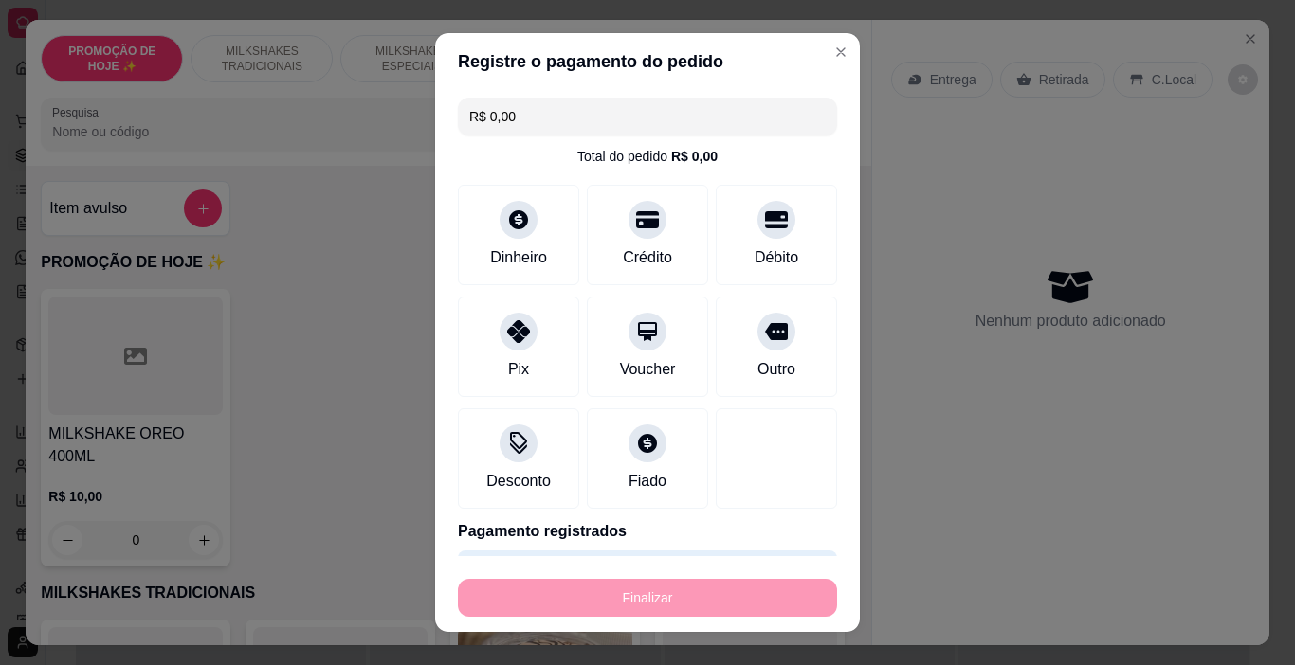
type input "-R$ 20,00"
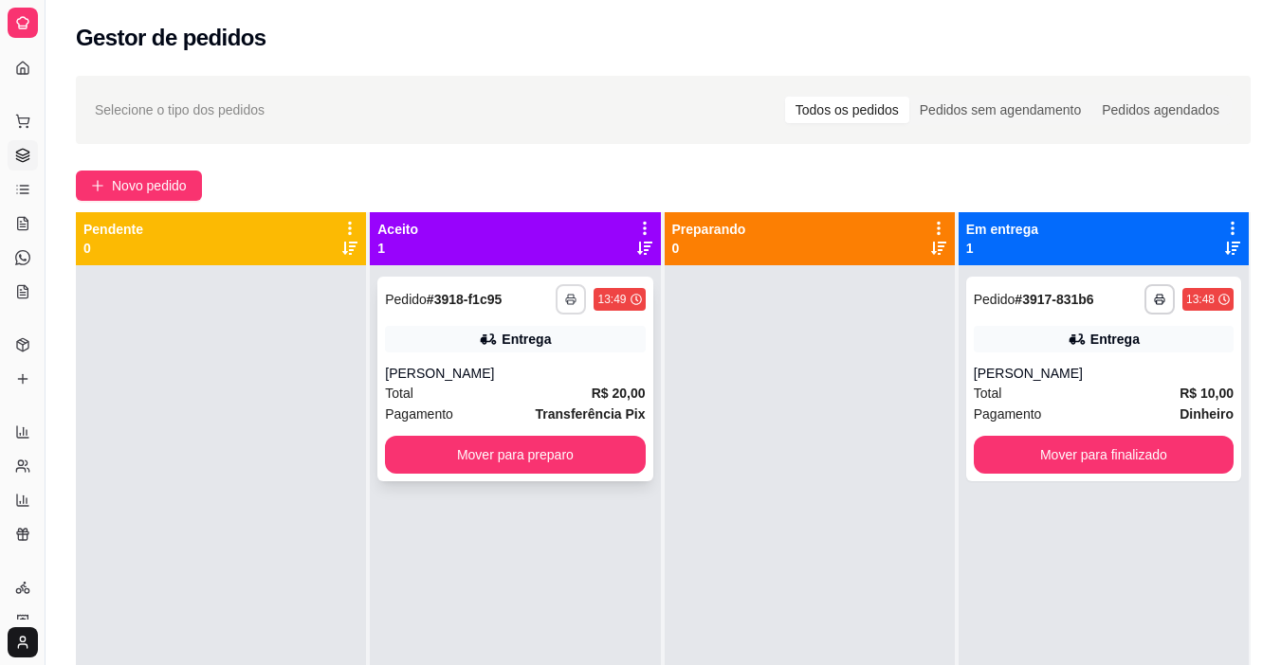
click at [566, 297] on icon "button" at bounding box center [570, 299] width 11 height 11
click at [533, 366] on button "IMPRESSORA" at bounding box center [513, 366] width 137 height 30
click at [111, 181] on button "Novo pedido" at bounding box center [139, 186] width 126 height 30
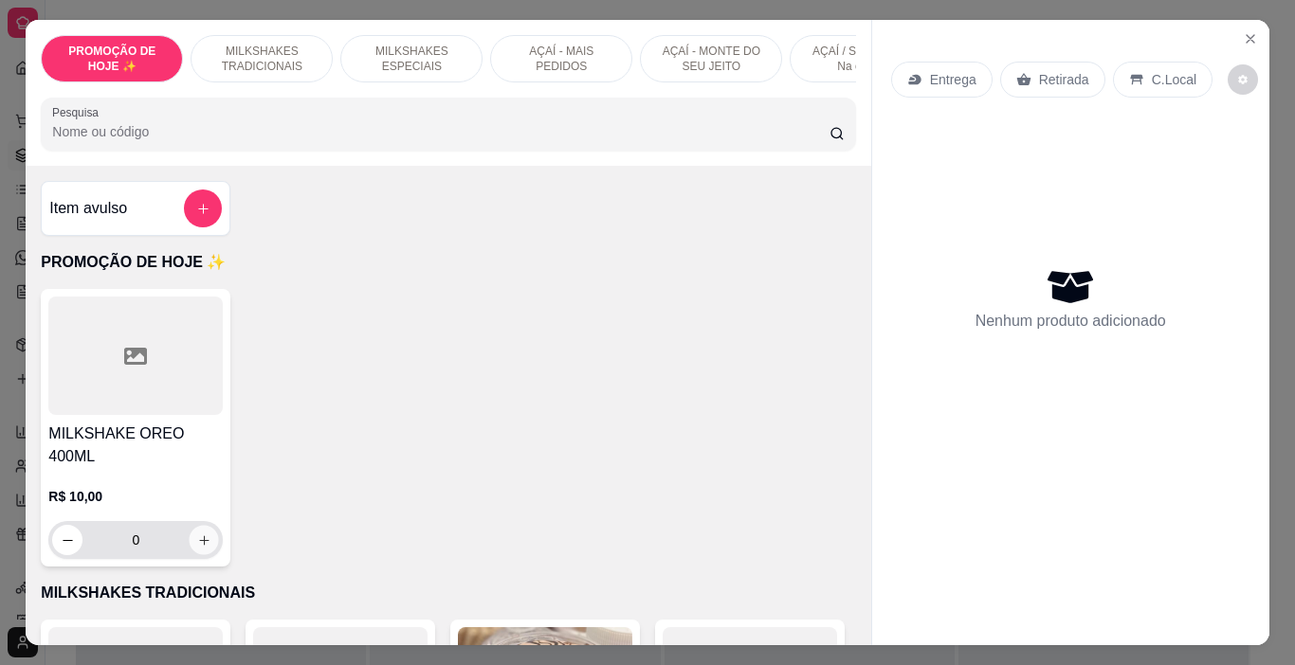
click at [199, 526] on button "increase-product-quantity" at bounding box center [204, 540] width 29 height 29
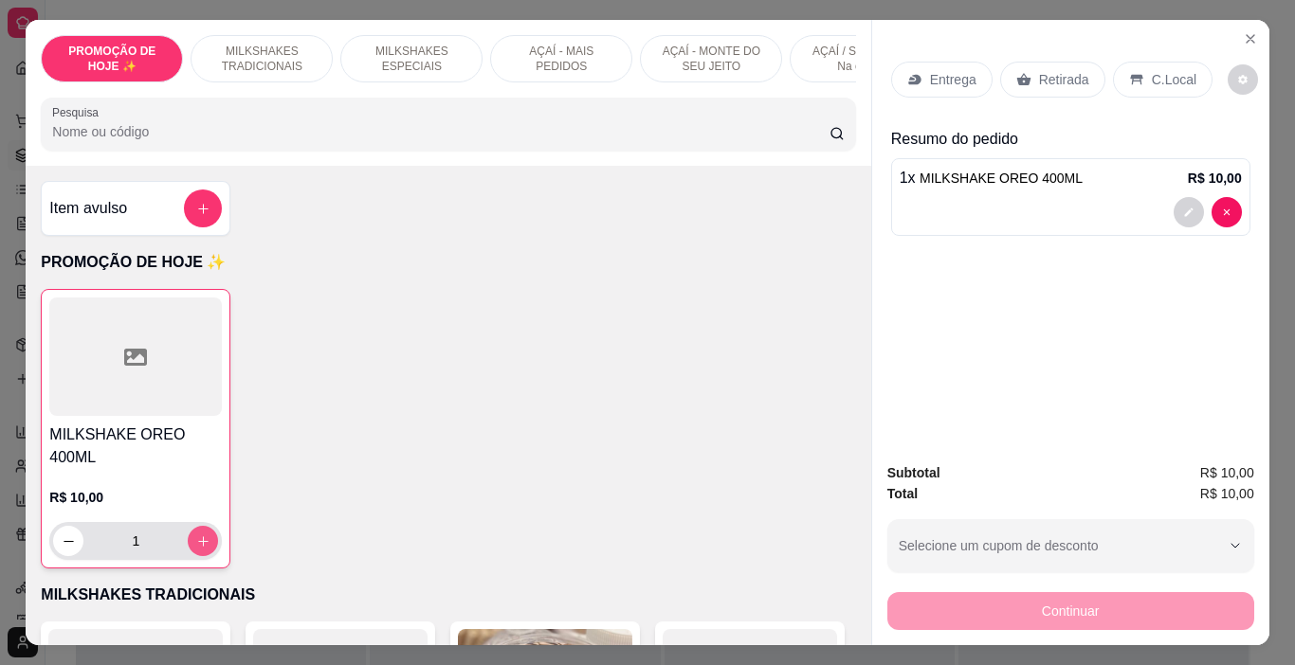
click at [196, 535] on icon "increase-product-quantity" at bounding box center [203, 542] width 14 height 14
type input "2"
click at [919, 64] on div "Entrega" at bounding box center [941, 80] width 101 height 36
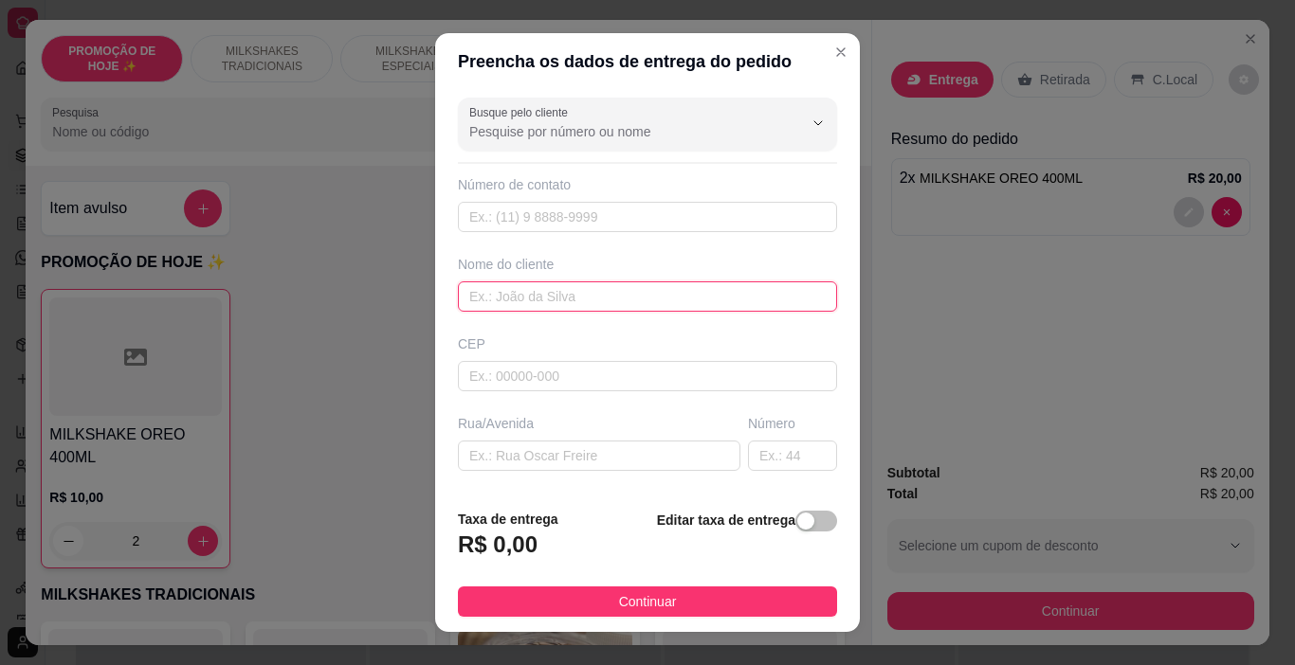
click at [493, 283] on input "text" at bounding box center [647, 297] width 379 height 30
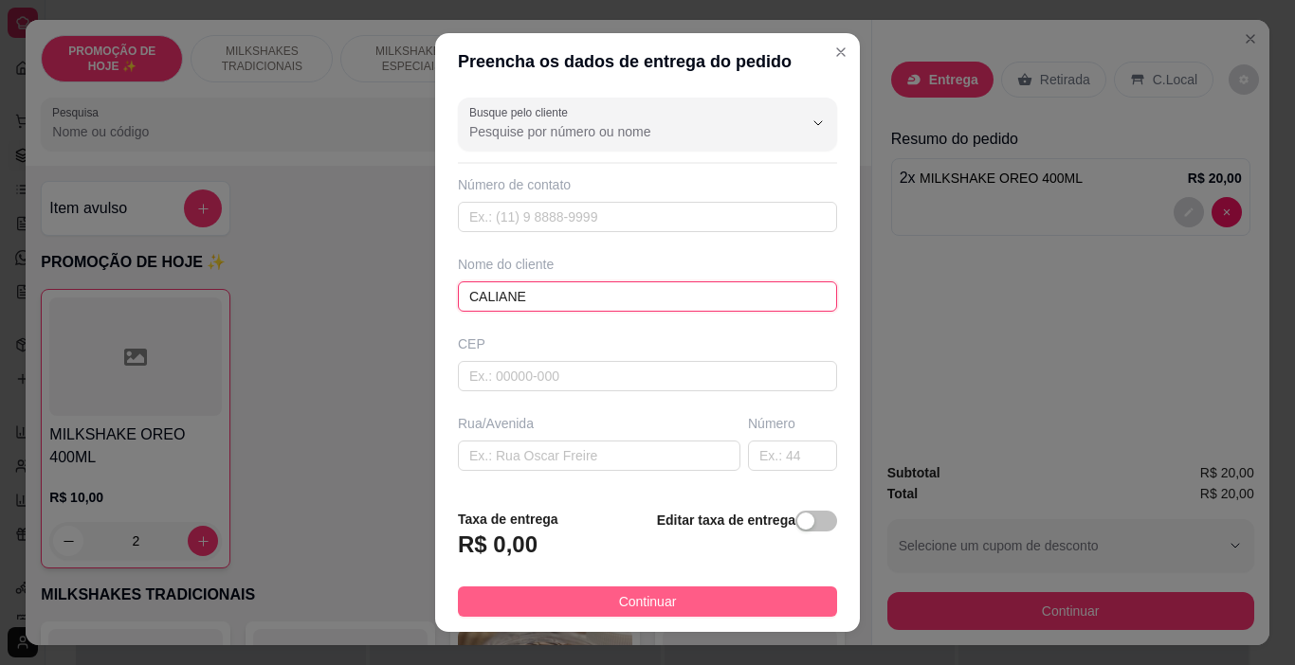
type input "CALIANE"
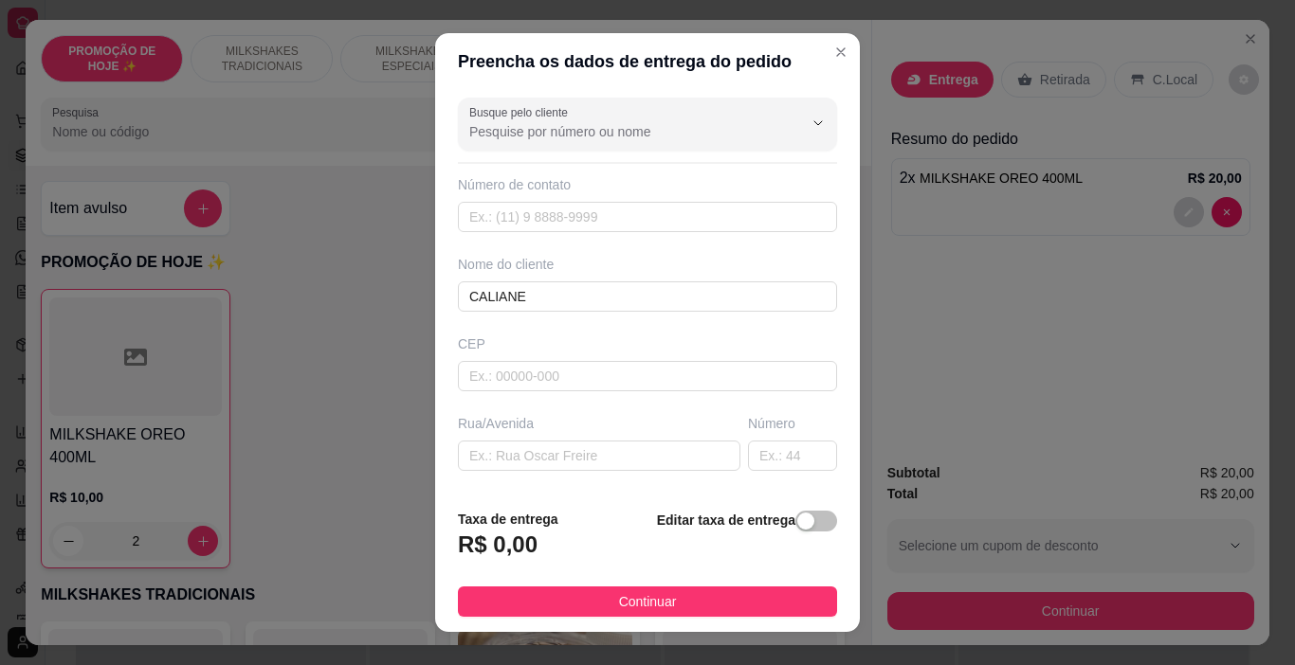
drag, startPoint x: 730, startPoint y: 604, endPoint x: 975, endPoint y: 604, distance: 245.5
click at [730, 603] on button "Continuar" at bounding box center [647, 602] width 379 height 30
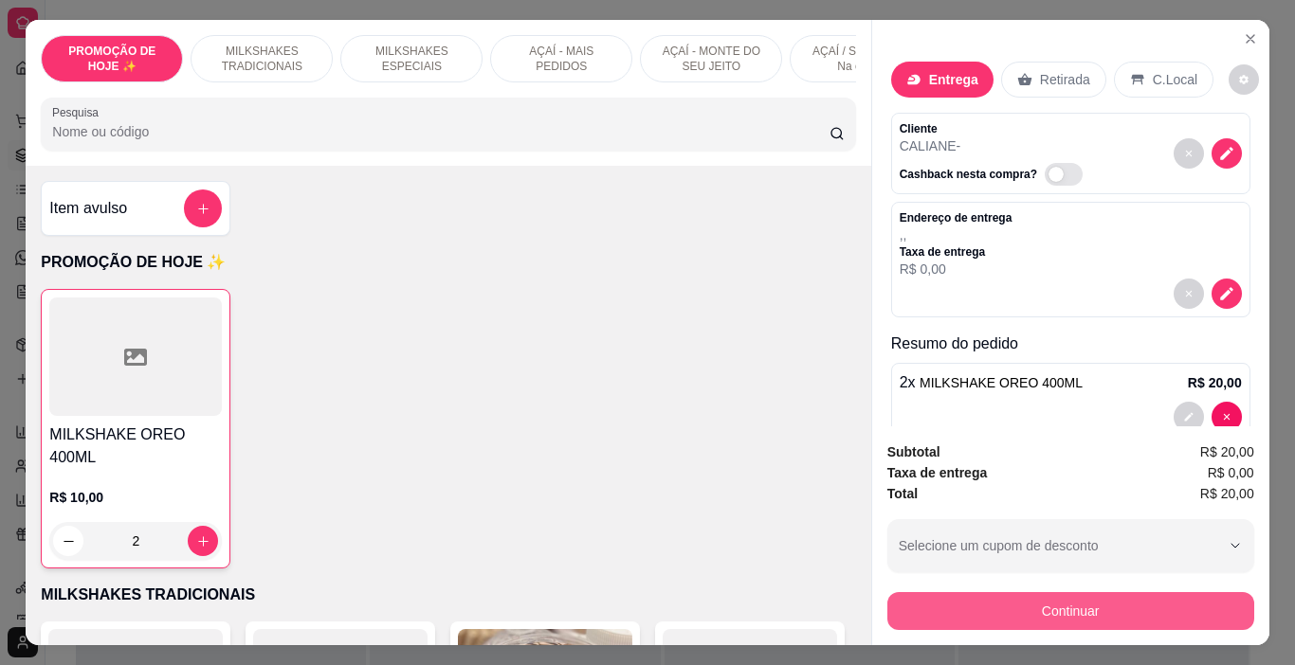
click at [975, 602] on button "Continuar" at bounding box center [1070, 611] width 367 height 38
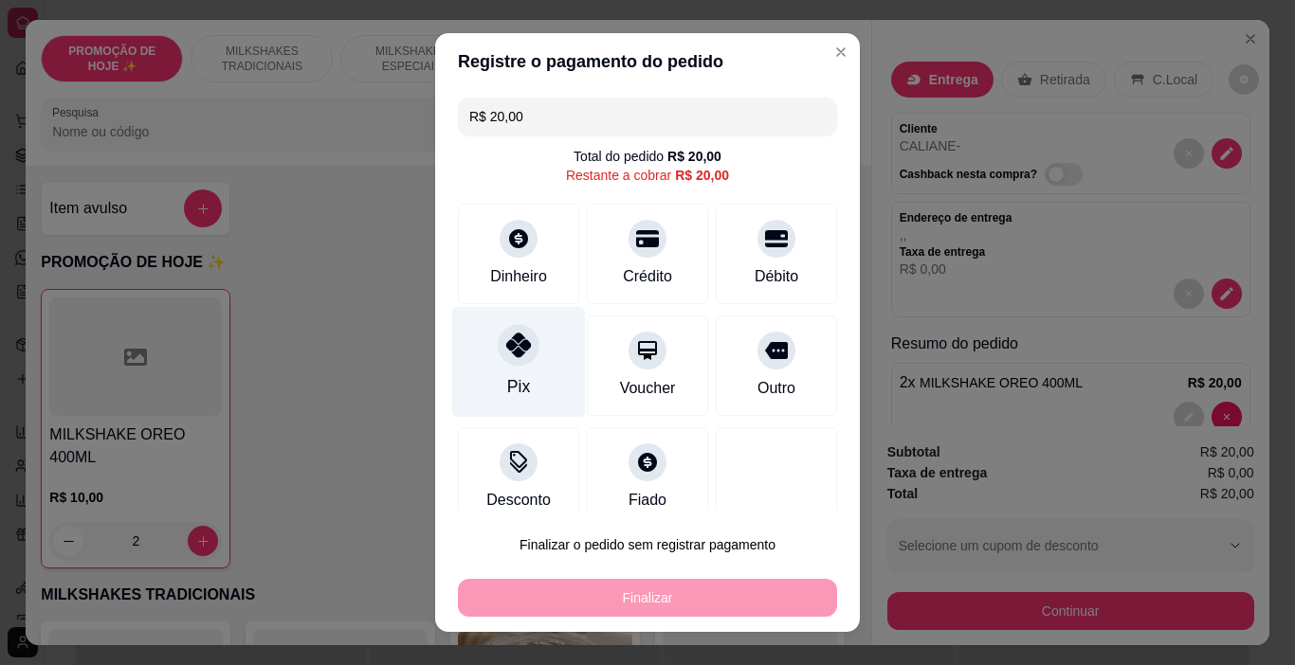
click at [493, 364] on div "Pix" at bounding box center [519, 362] width 134 height 111
type input "R$ 0,00"
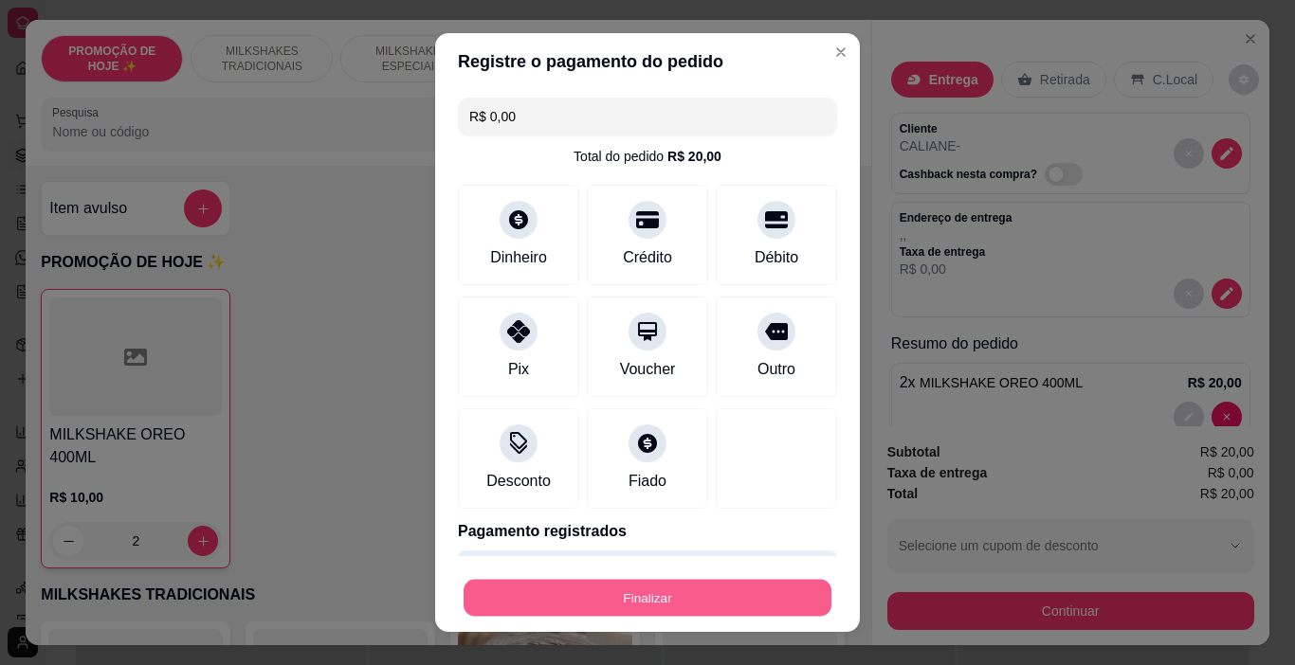
click at [629, 593] on button "Finalizar" at bounding box center [647, 598] width 368 height 37
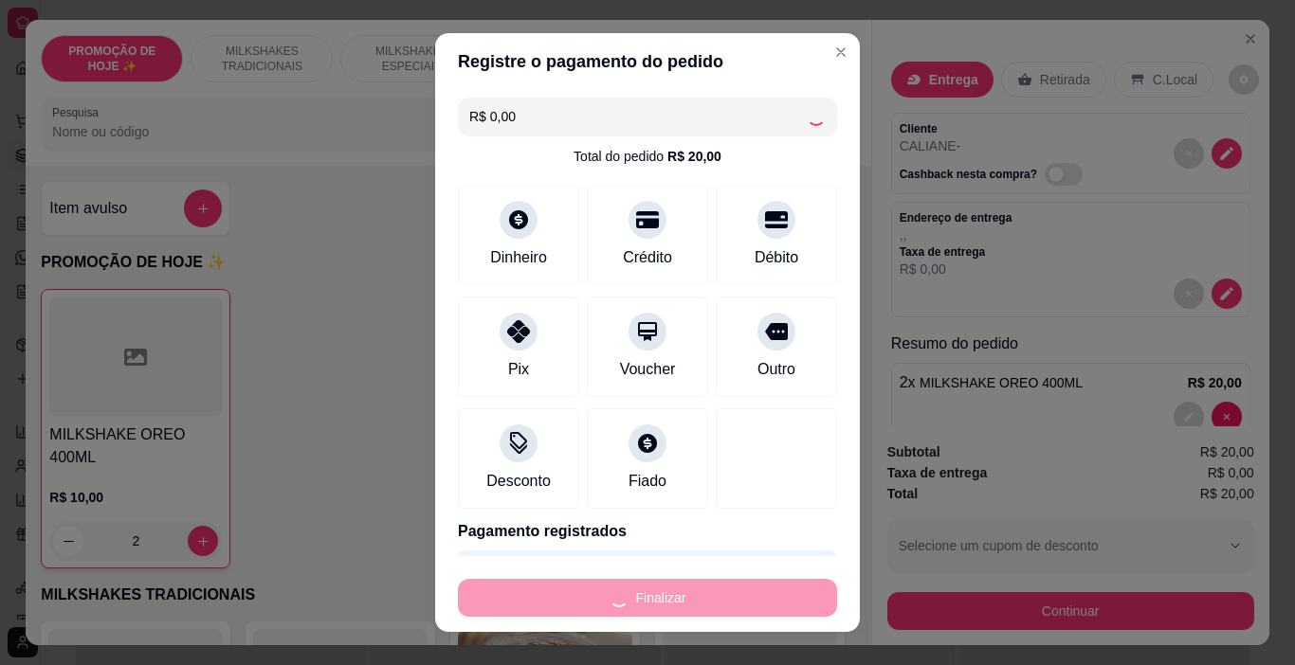
type input "0"
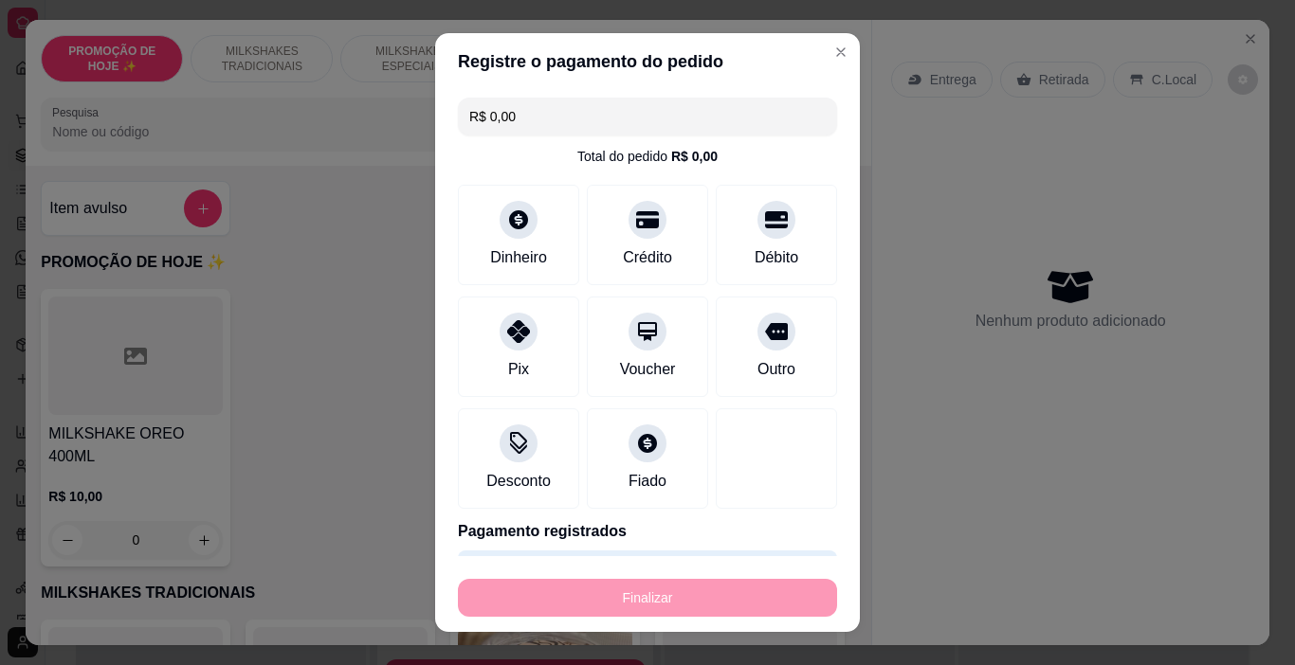
type input "-R$ 20,00"
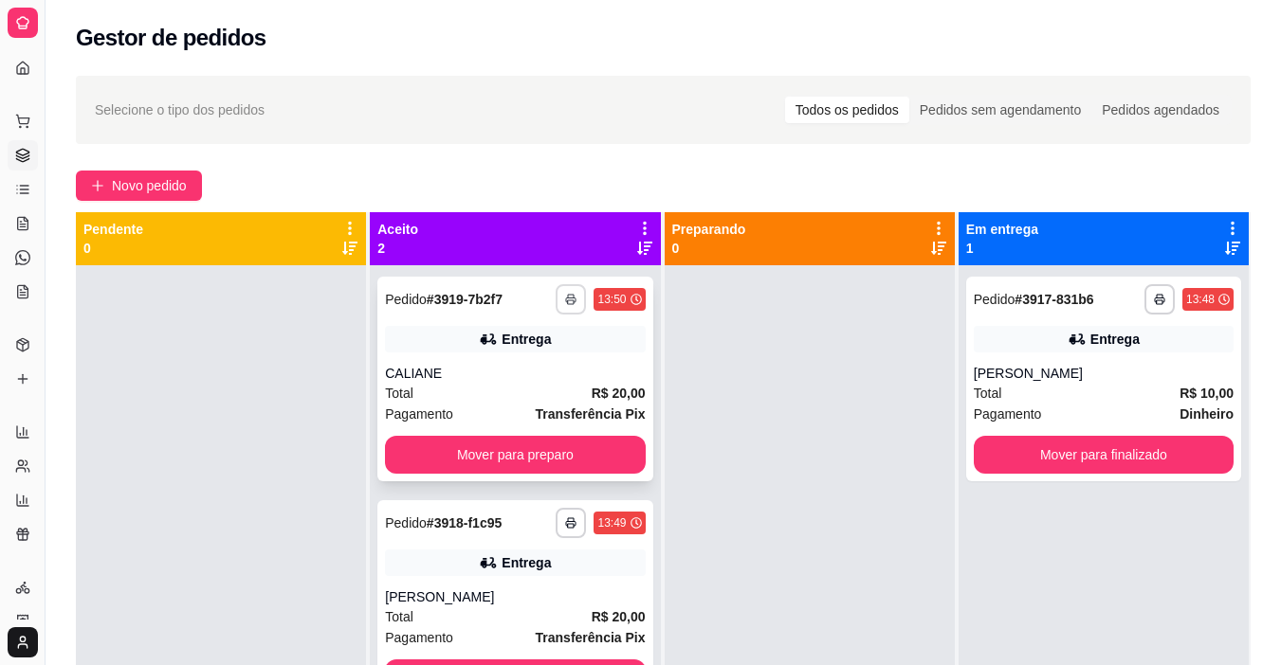
click at [572, 298] on button "button" at bounding box center [570, 299] width 30 height 30
click at [538, 349] on div "Escolha a impressora IMPRESSORA" at bounding box center [514, 352] width 156 height 64
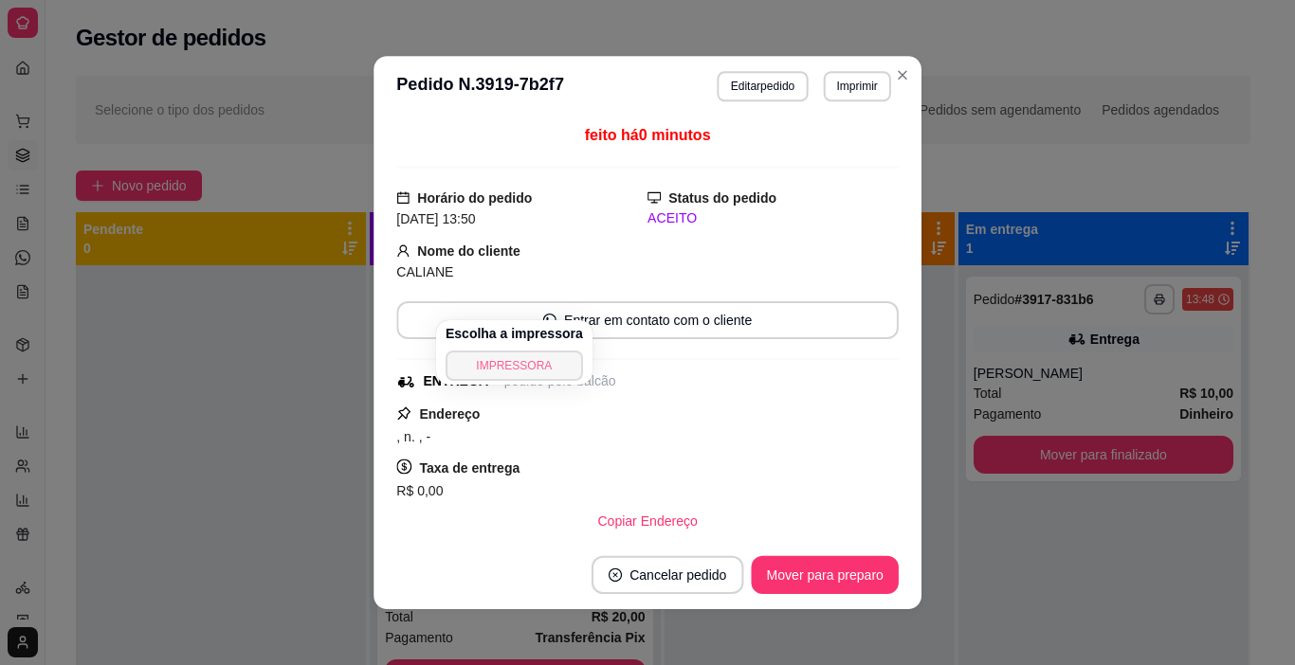
click at [538, 363] on button "IMPRESSORA" at bounding box center [513, 366] width 137 height 30
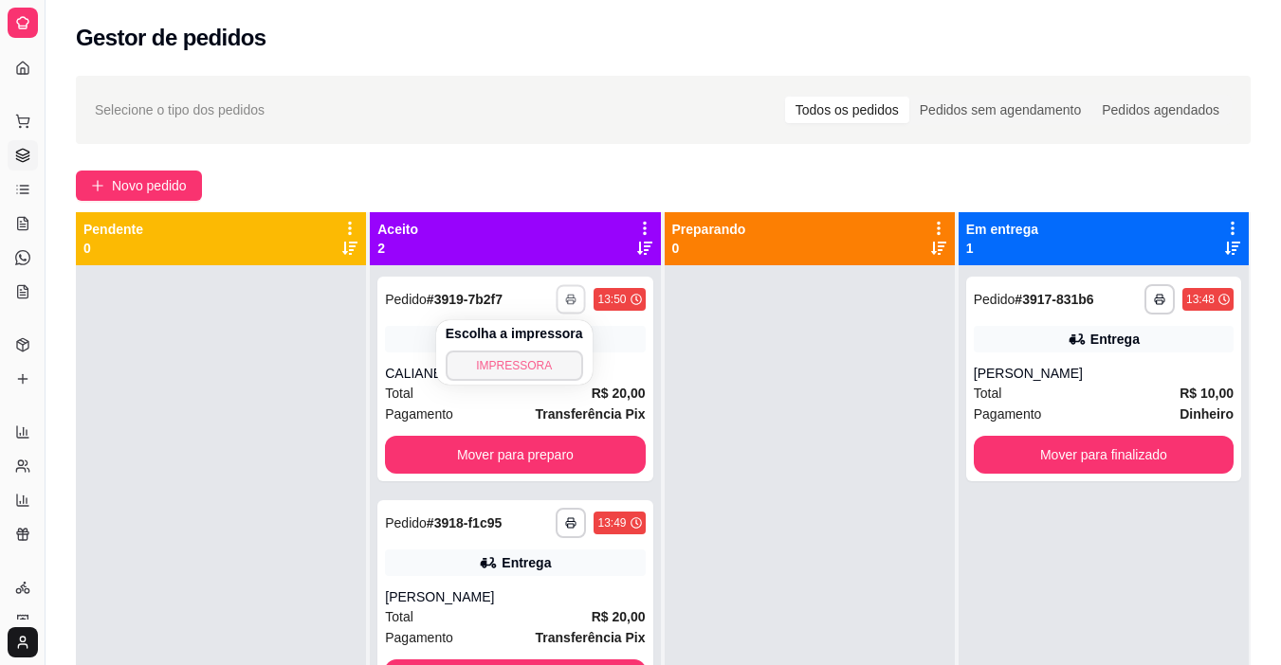
click at [539, 362] on button "IMPRESSORA" at bounding box center [513, 366] width 137 height 30
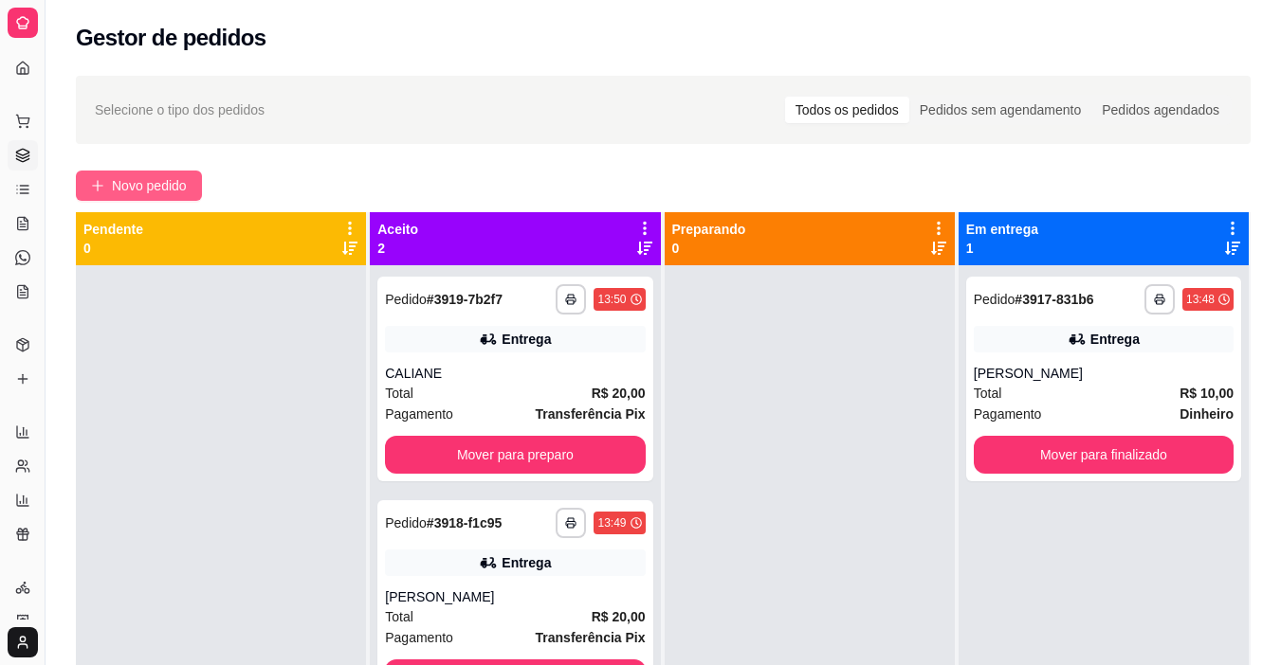
click at [154, 186] on span "Novo pedido" at bounding box center [149, 185] width 75 height 21
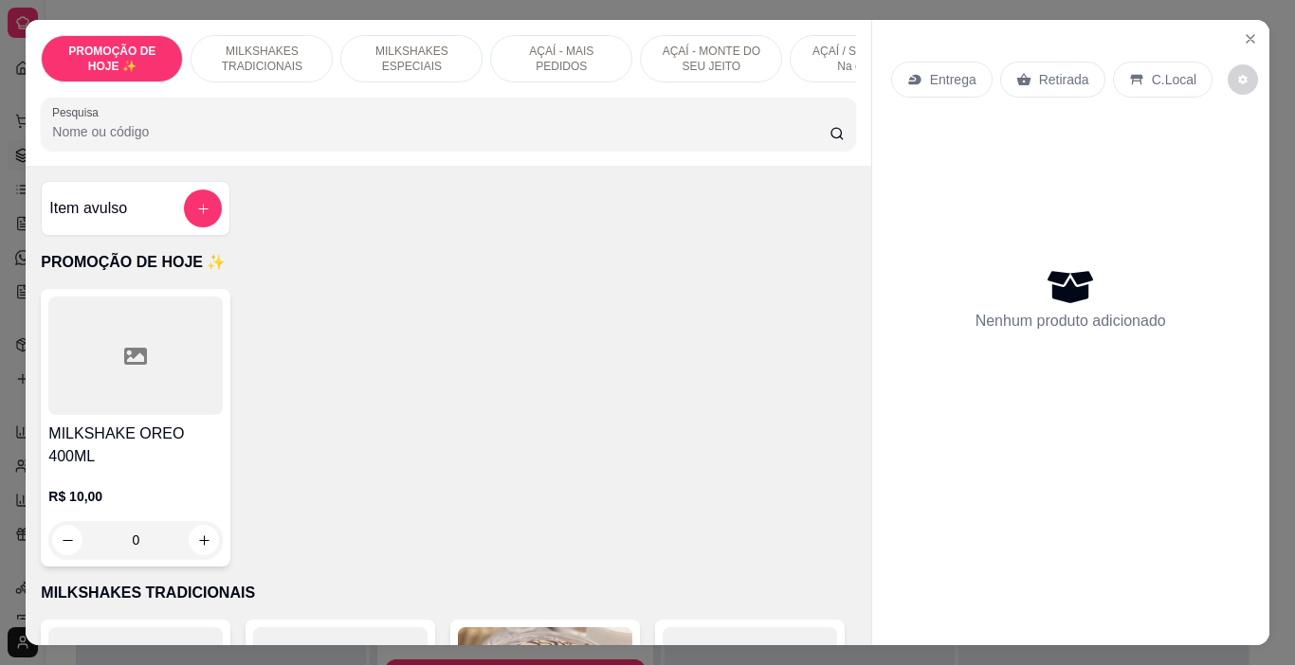
click at [544, 59] on p "AÇAÍ - MAIS PEDIDOS" at bounding box center [561, 59] width 110 height 30
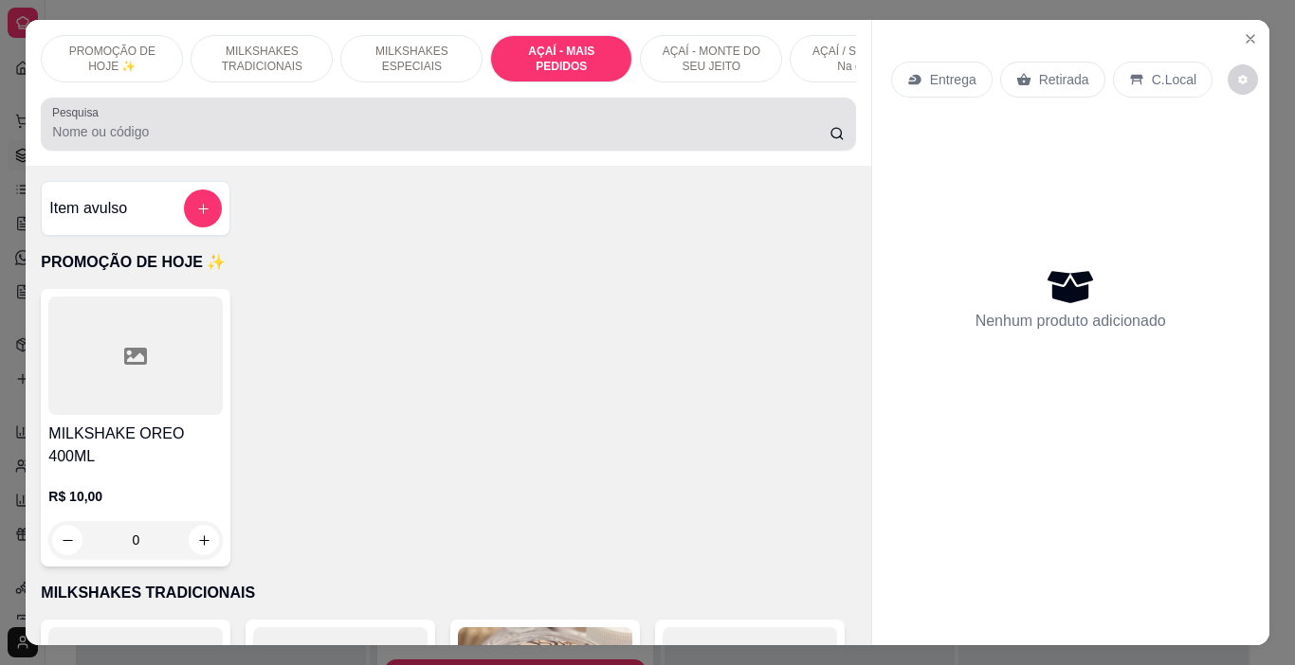
scroll to position [47, 0]
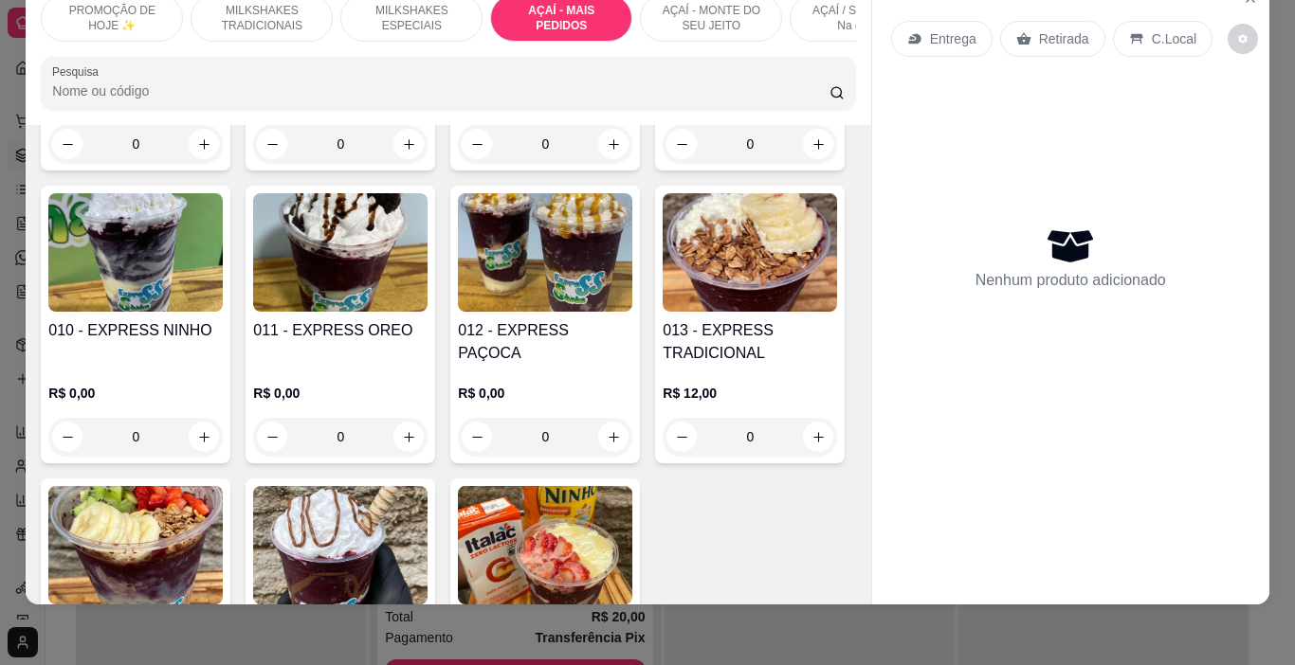
click at [691, 14] on p "AÇAÍ - MONTE DO SEU JEITO" at bounding box center [711, 18] width 110 height 30
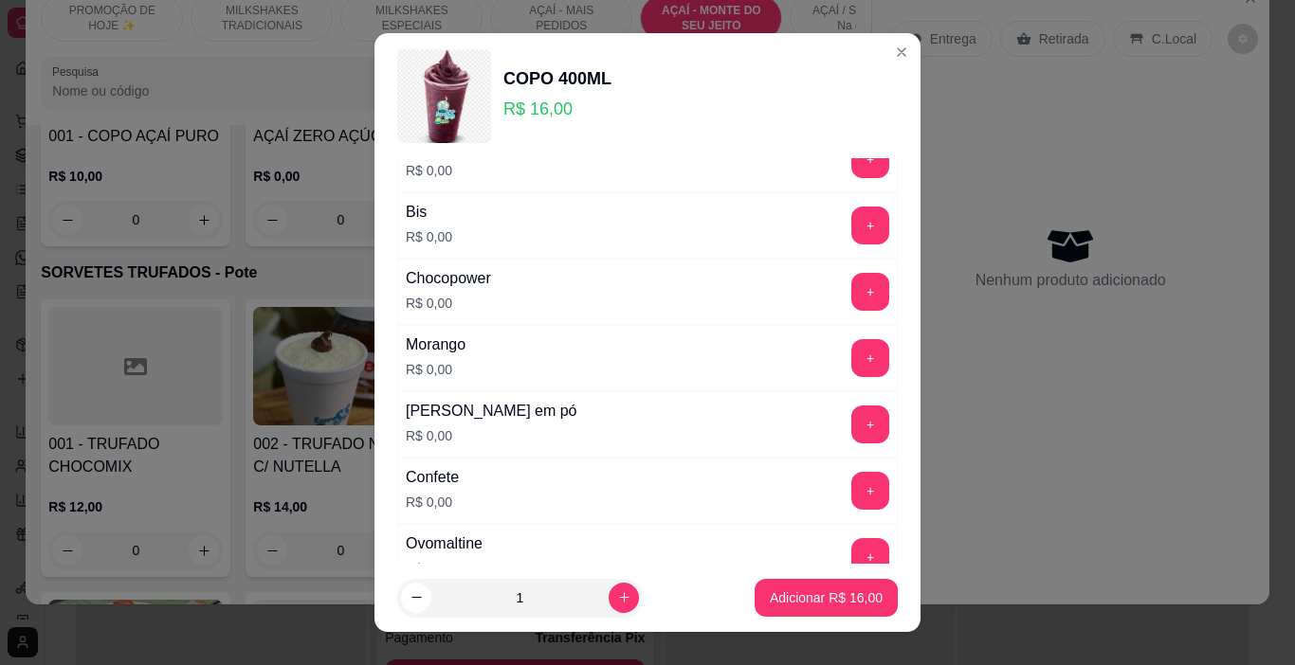
scroll to position [190, 0]
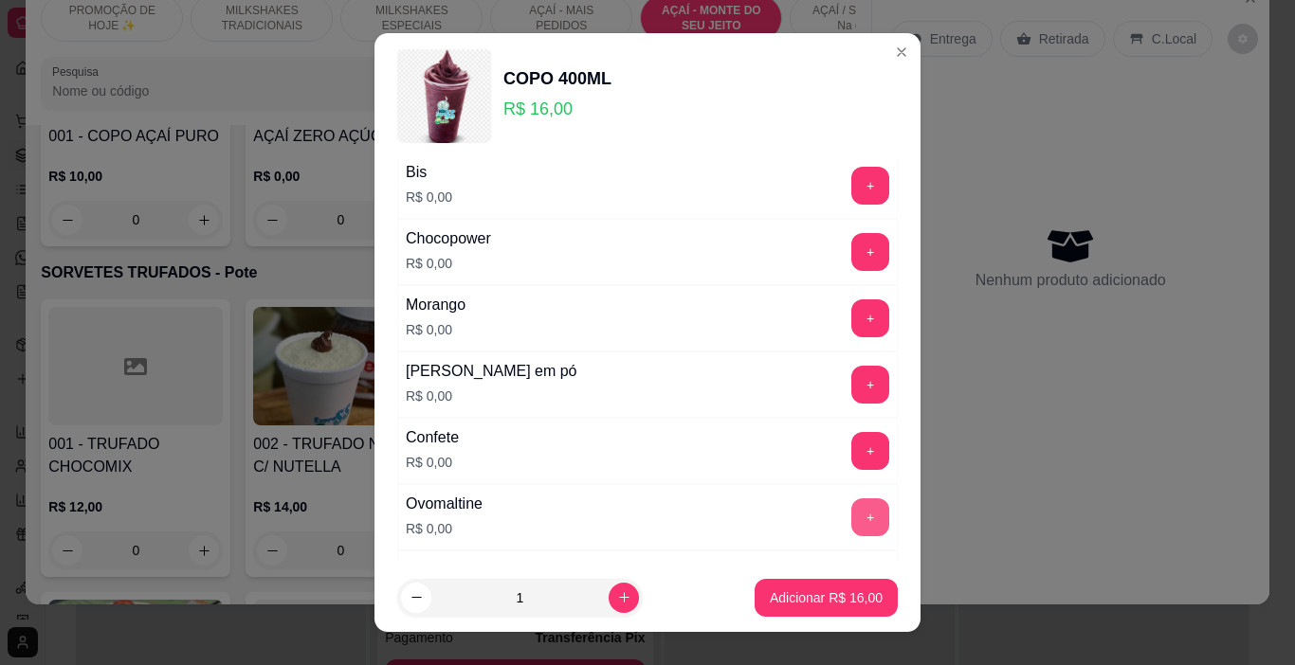
click at [851, 506] on button "+" at bounding box center [870, 518] width 38 height 38
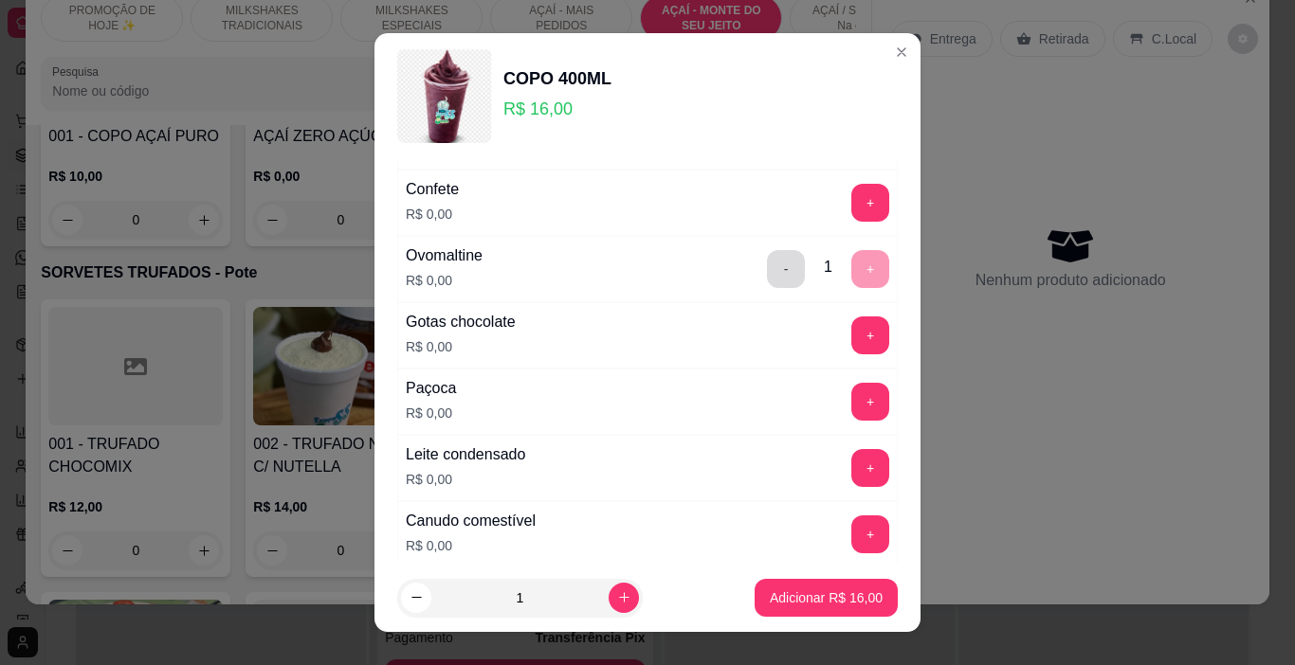
scroll to position [474, 0]
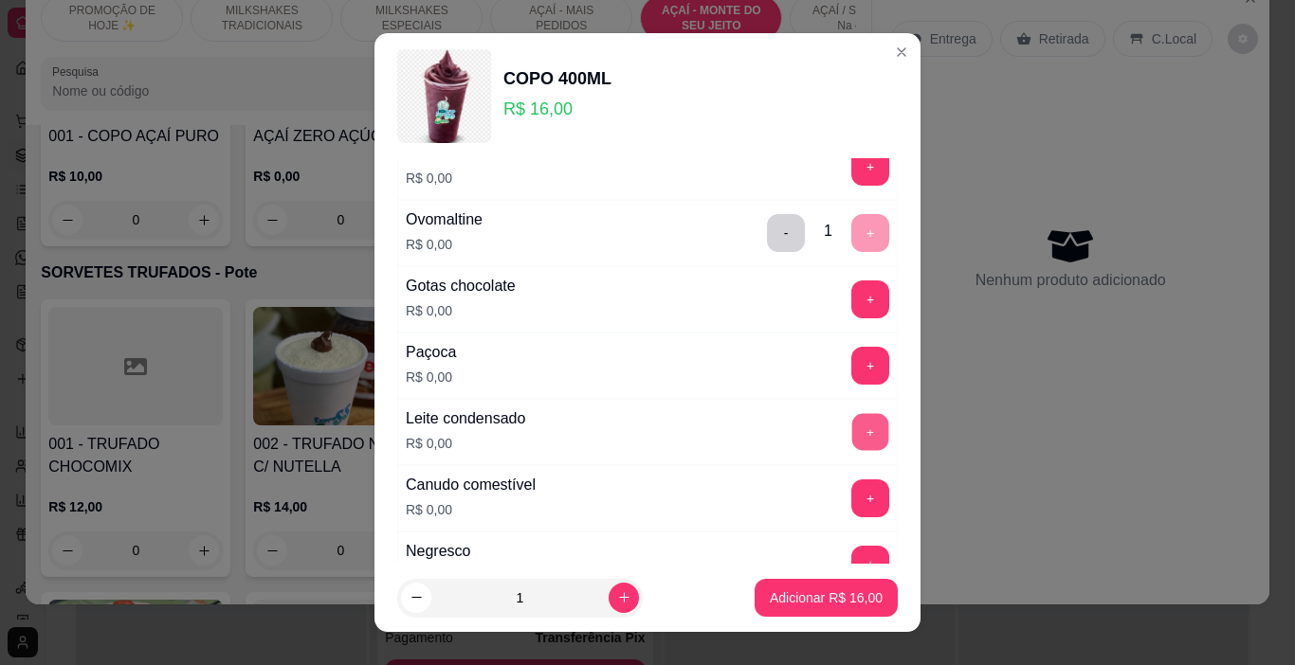
click at [852, 426] on button "+" at bounding box center [870, 432] width 37 height 37
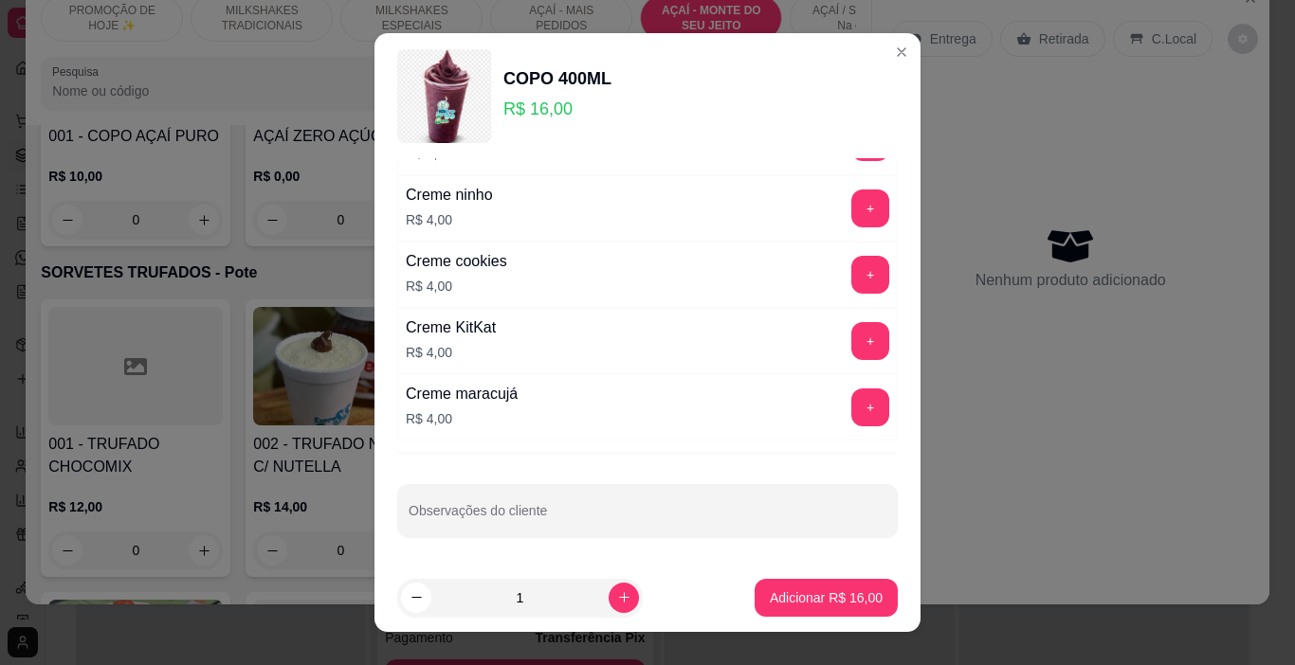
scroll to position [3058, 0]
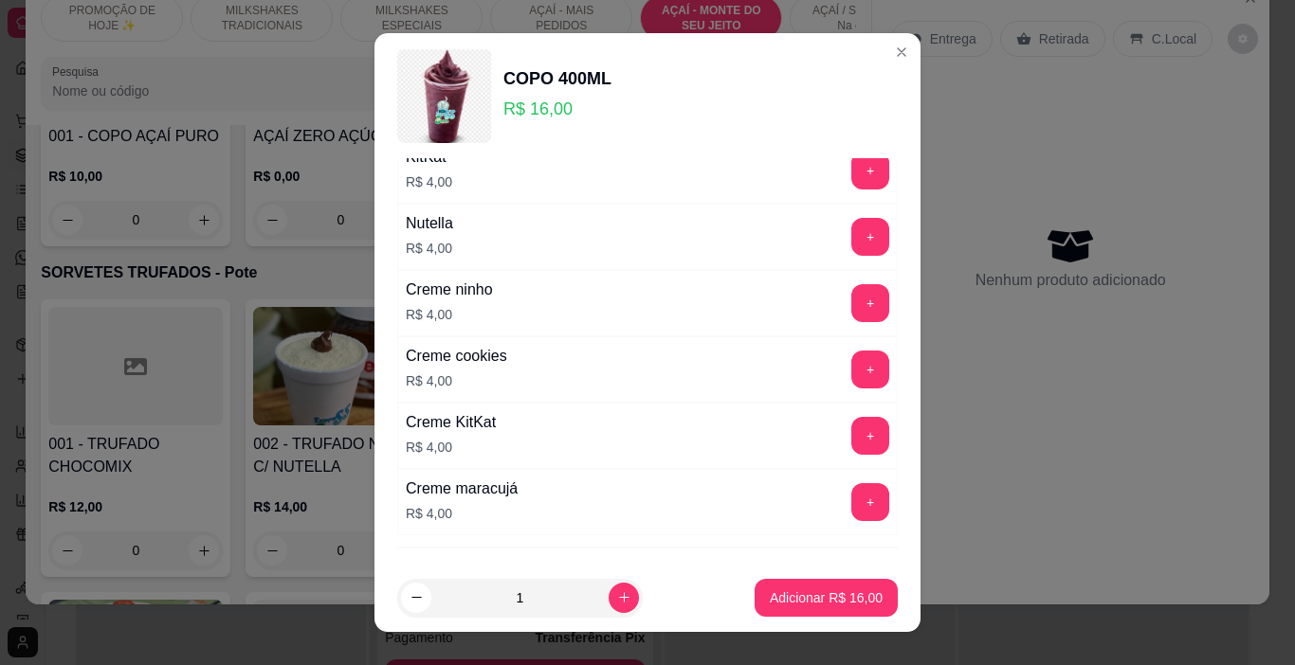
click at [851, 239] on button "+" at bounding box center [870, 237] width 38 height 38
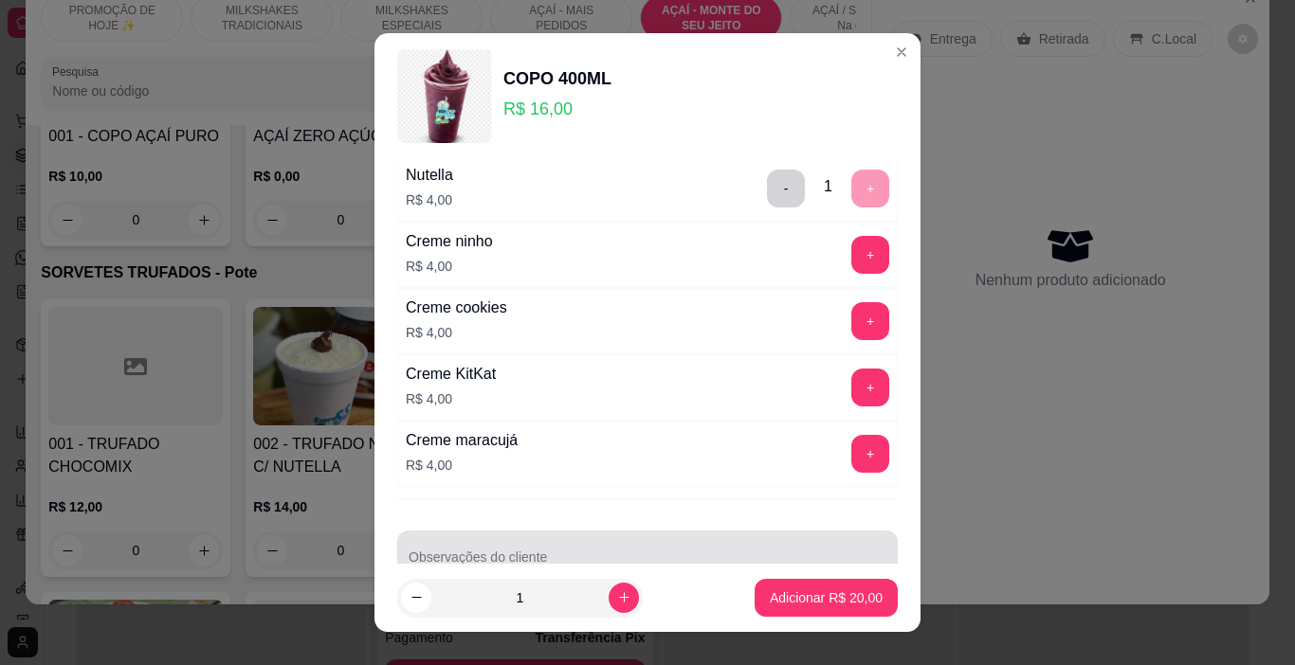
scroll to position [3152, 0]
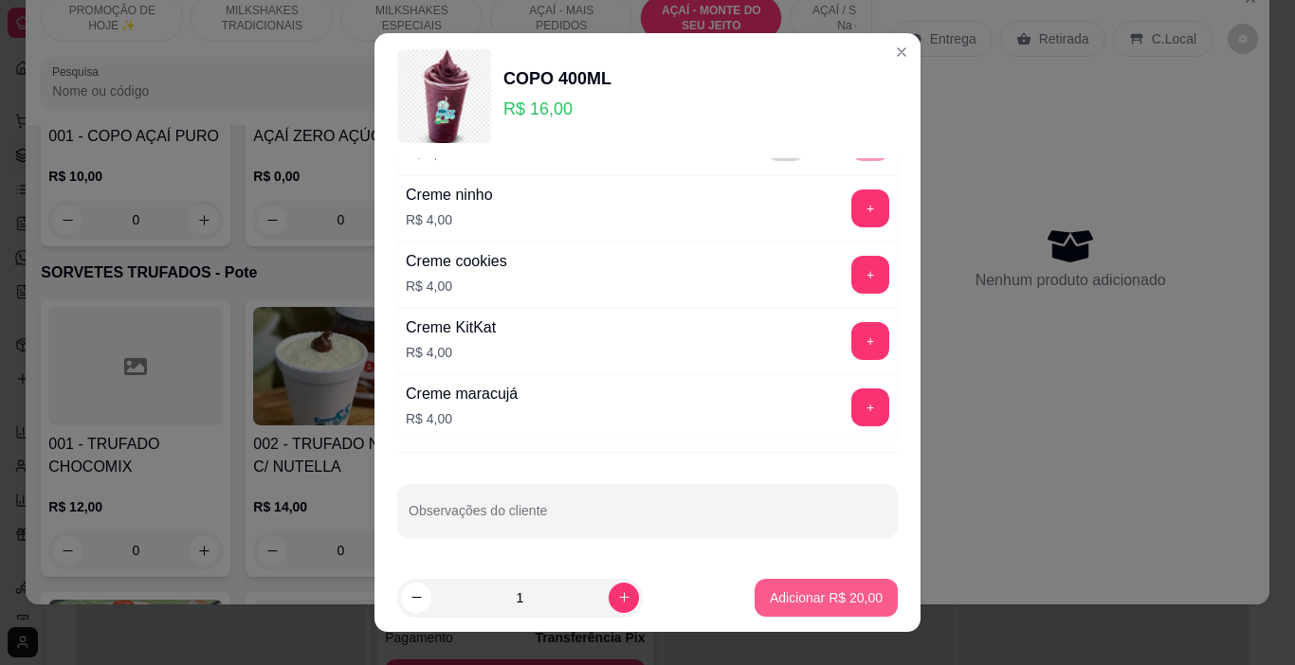
click at [759, 584] on button "Adicionar R$ 20,00" at bounding box center [825, 598] width 143 height 38
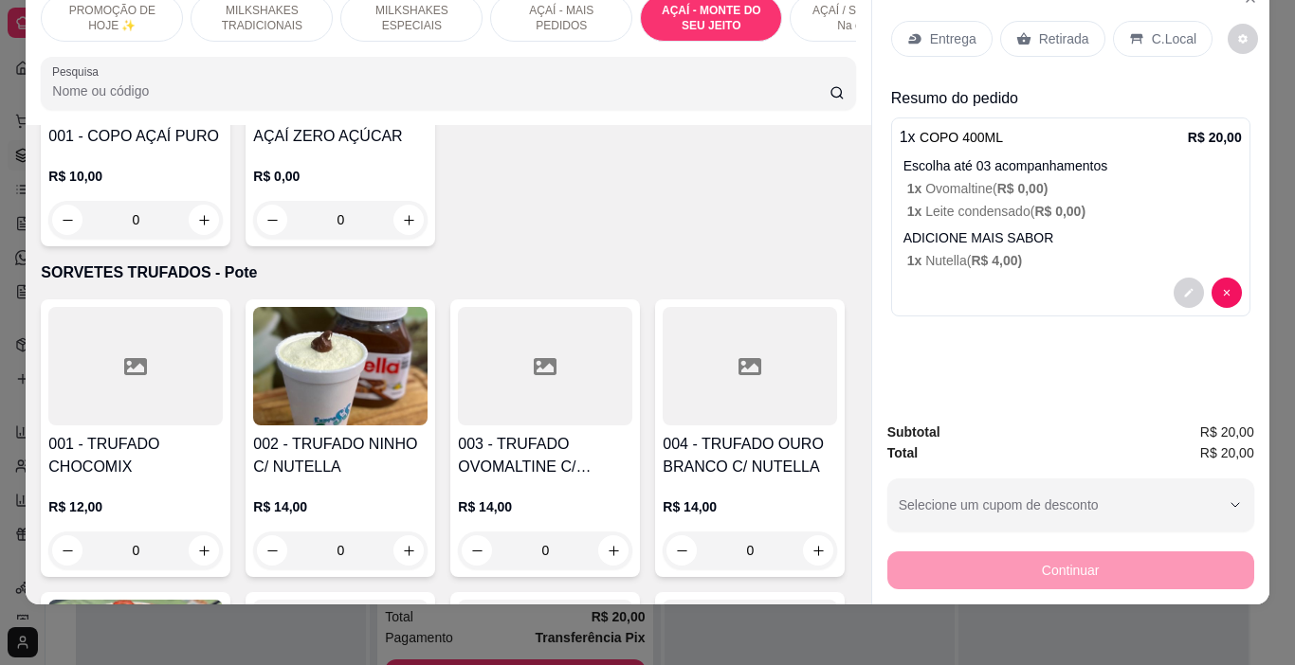
scroll to position [0, 713]
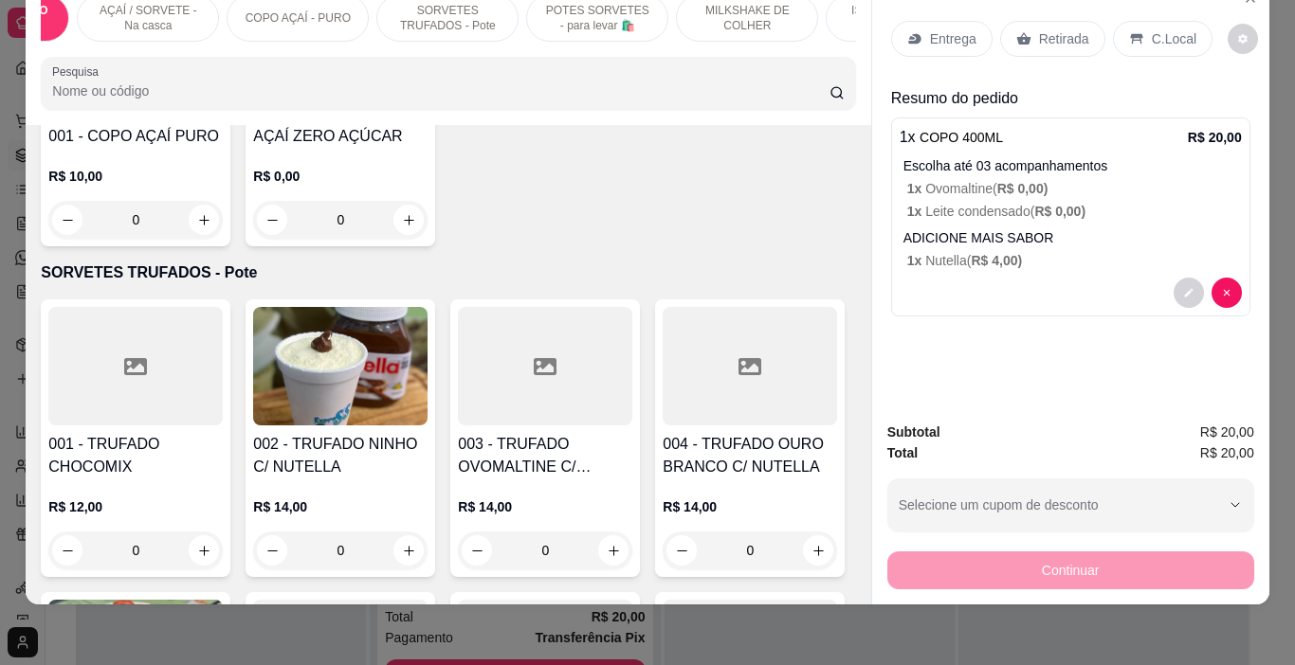
click at [430, 12] on p "SORVETES TRUFADOS - Pote" at bounding box center [447, 18] width 110 height 30
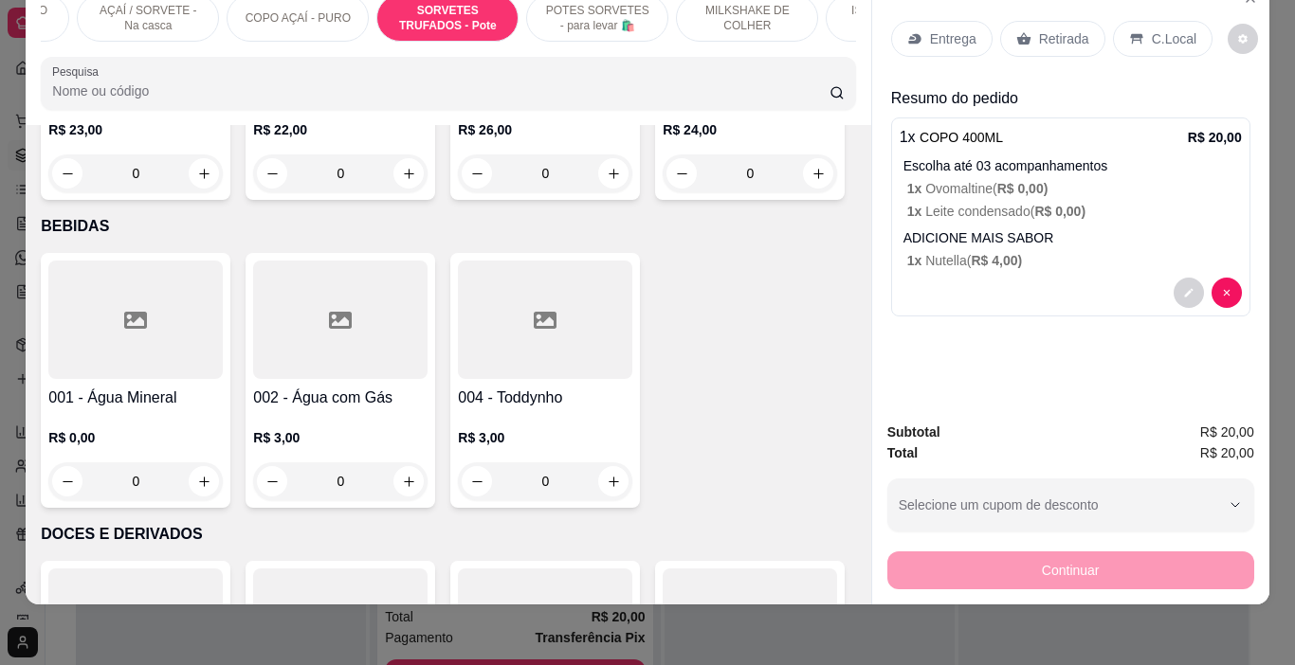
scroll to position [6531, 0]
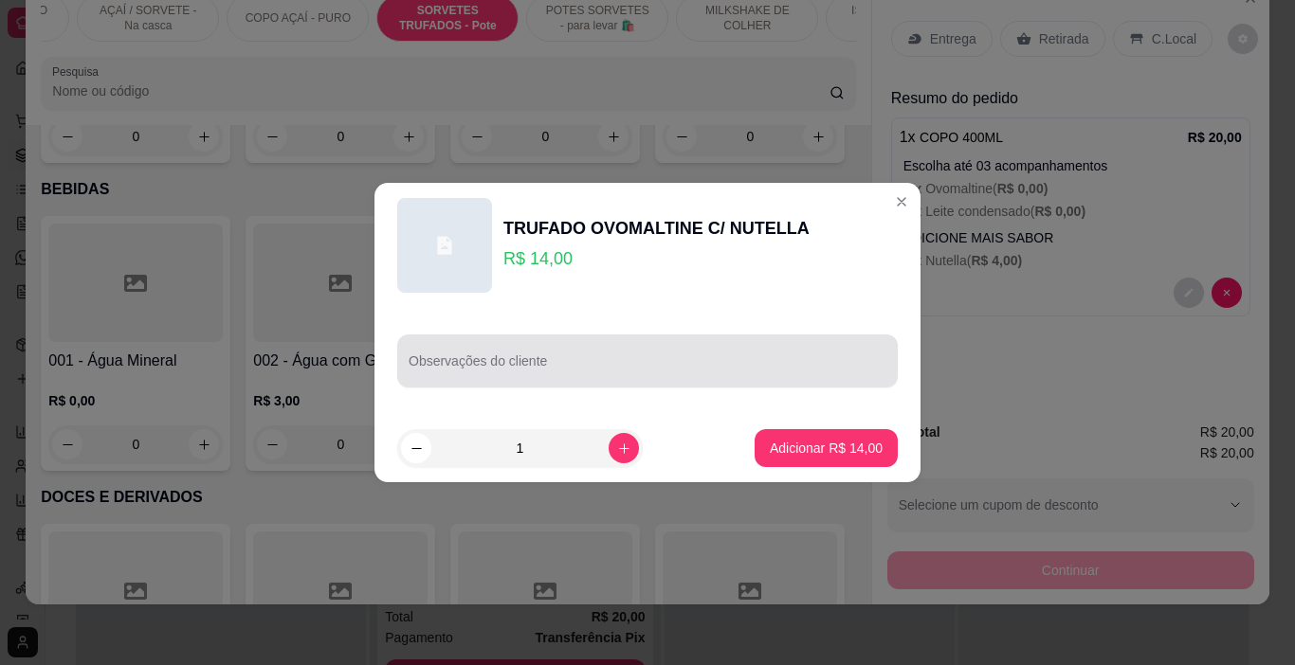
click at [461, 362] on div "Observações do cliente" at bounding box center [647, 361] width 500 height 53
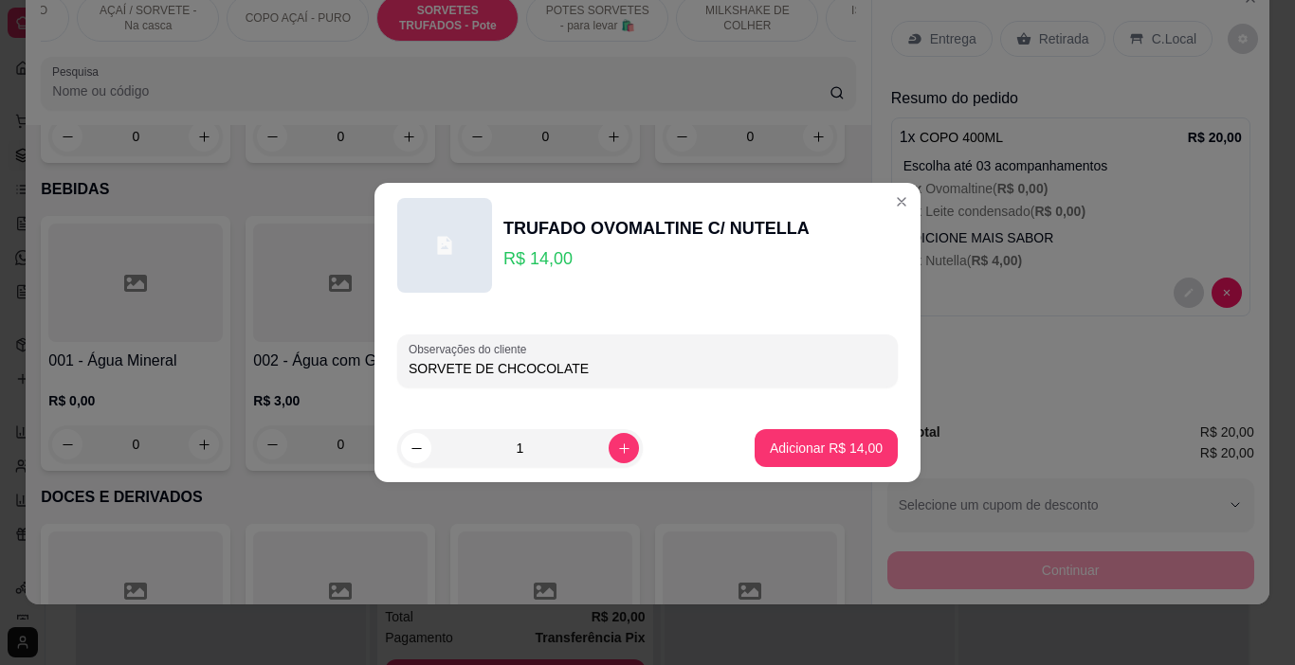
click at [509, 364] on input "SORVETE DE CHCOCOLATE" at bounding box center [648, 368] width 478 height 19
type input "SORVETE DE CHOCOLATE"
click at [789, 435] on button "Adicionar R$ 14,00" at bounding box center [825, 448] width 143 height 38
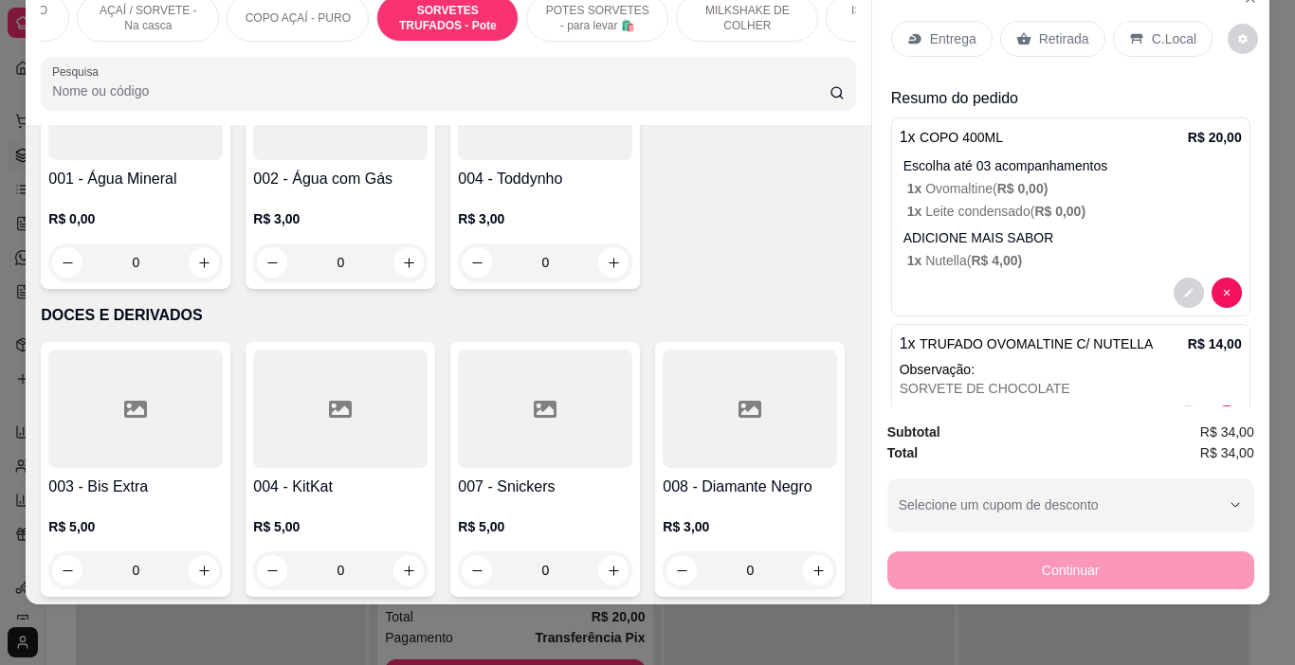
scroll to position [6721, 0]
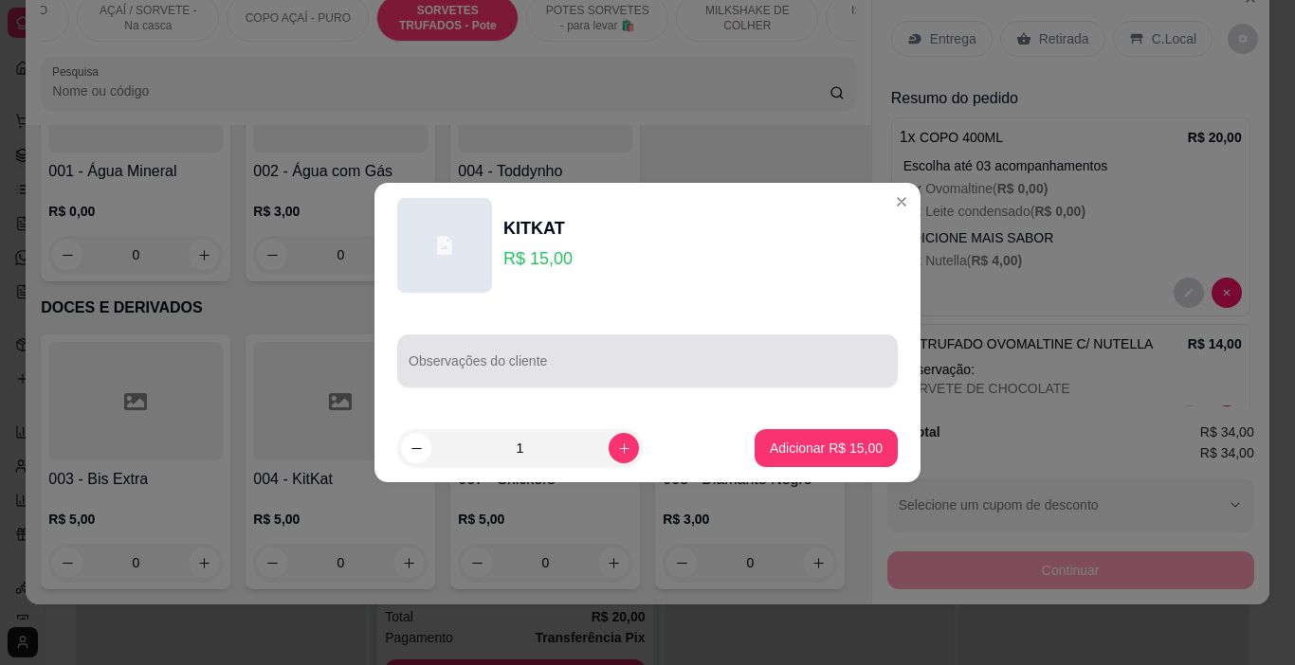
click at [534, 370] on input "Observações do cliente" at bounding box center [648, 368] width 478 height 19
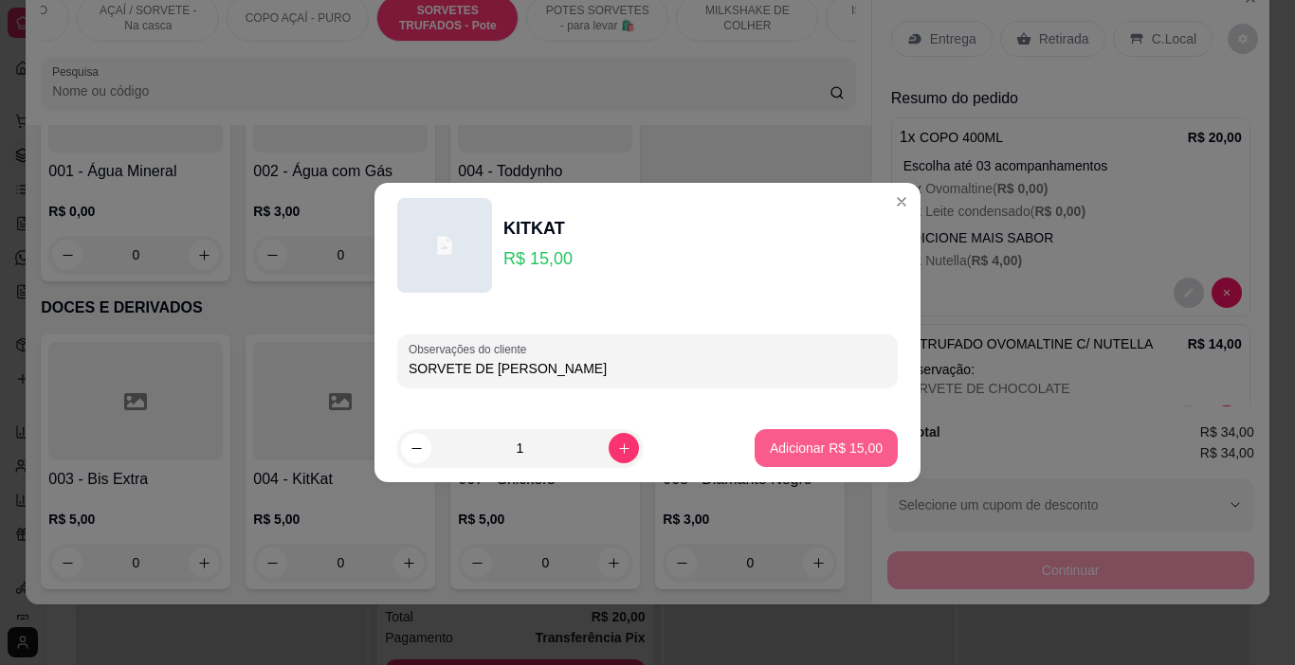
type input "SORVETE DE [PERSON_NAME]"
click at [820, 438] on button "Adicionar R$ 15,00" at bounding box center [825, 448] width 139 height 37
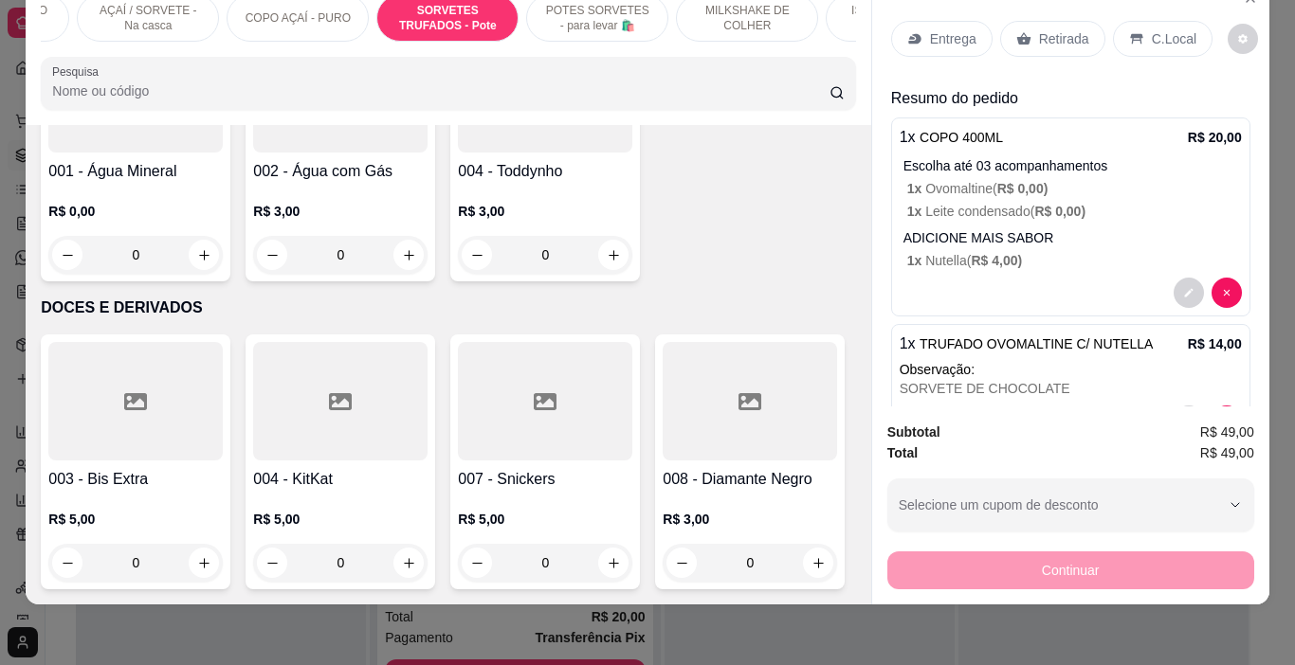
click at [940, 29] on p "Entrega" at bounding box center [953, 38] width 46 height 19
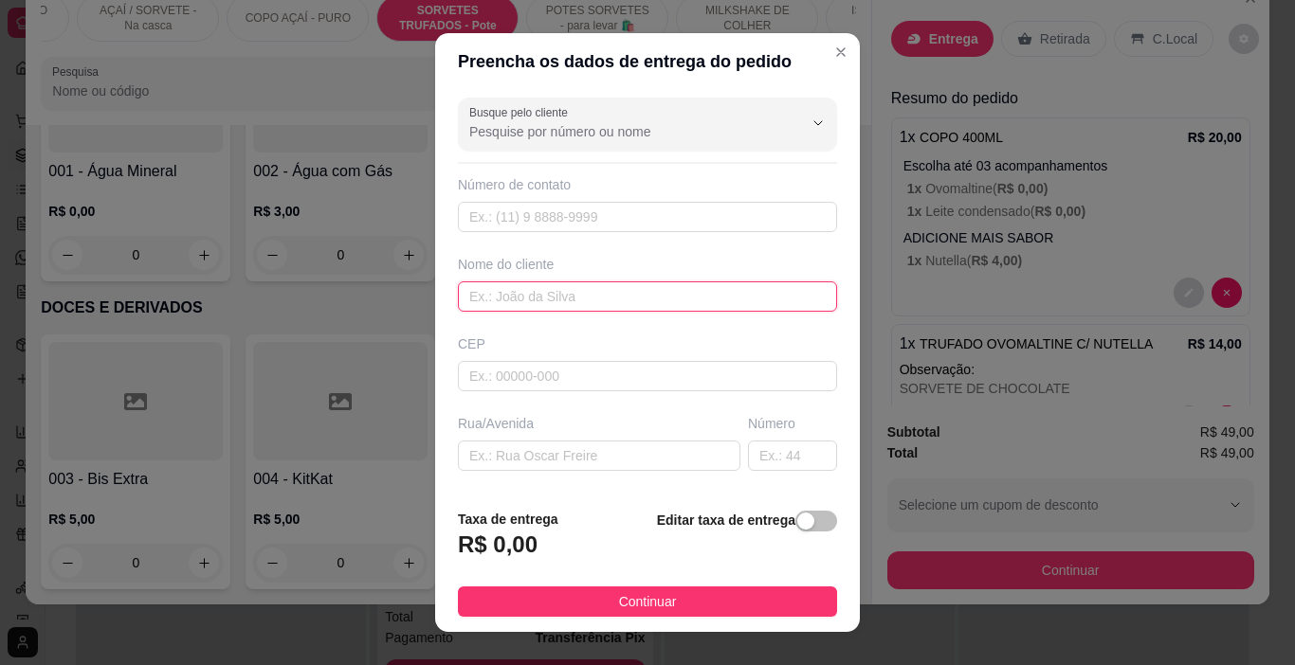
click at [505, 295] on input "text" at bounding box center [647, 297] width 379 height 30
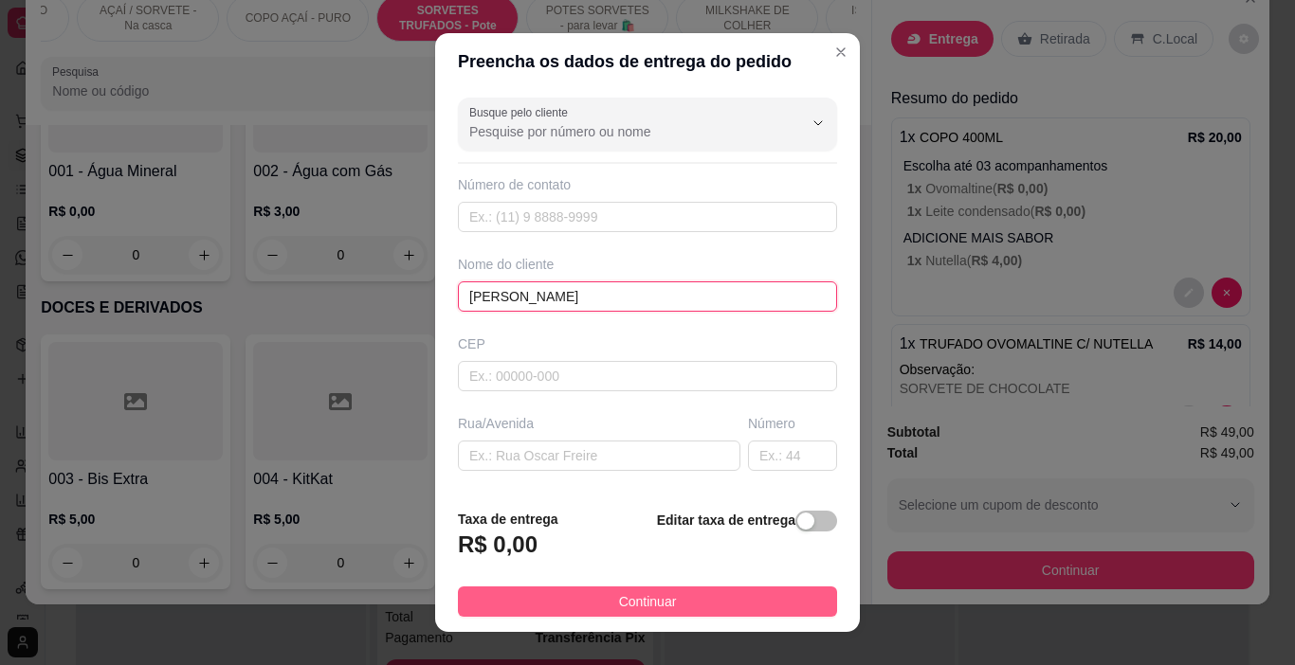
type input "[PERSON_NAME]"
click at [789, 587] on button "Continuar" at bounding box center [647, 602] width 379 height 30
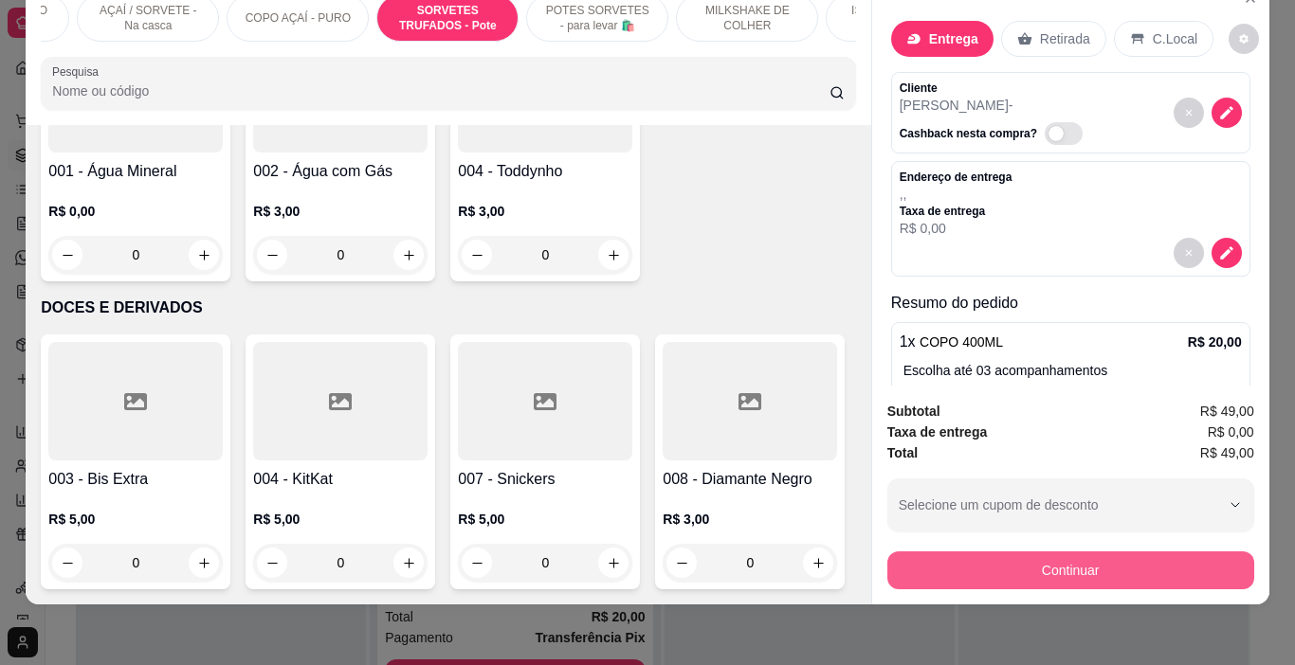
click at [966, 552] on button "Continuar" at bounding box center [1070, 571] width 367 height 38
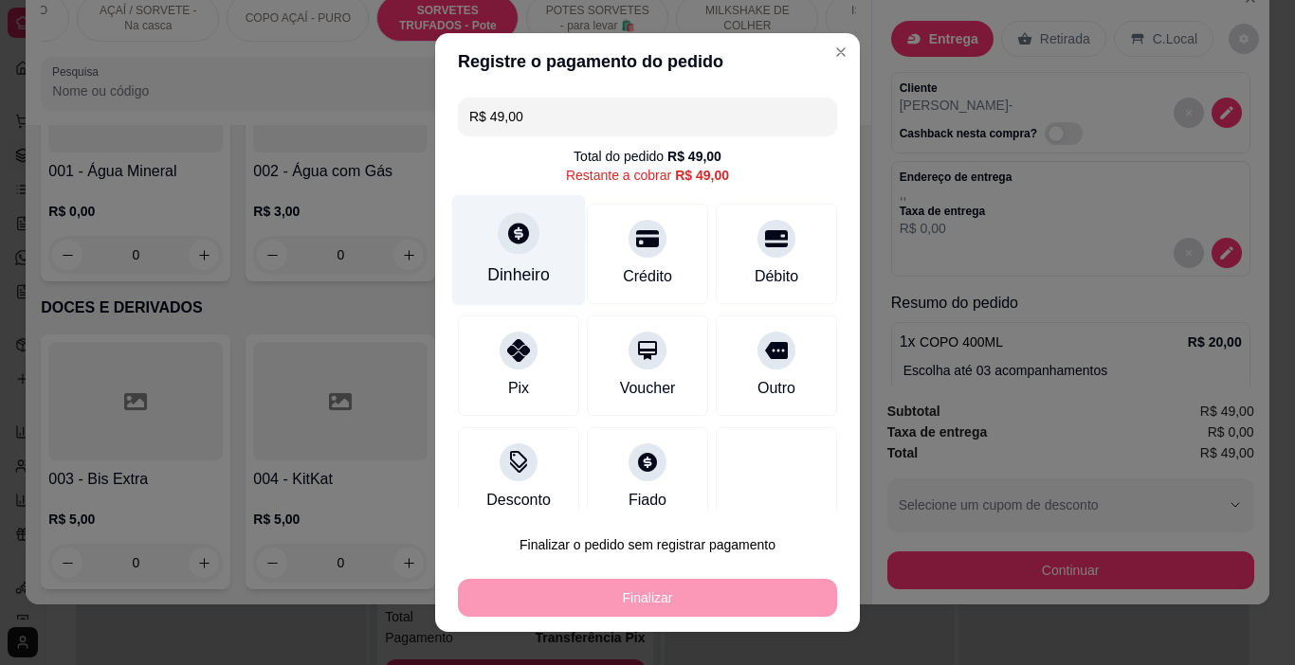
click at [521, 258] on div "Dinheiro" at bounding box center [519, 250] width 134 height 111
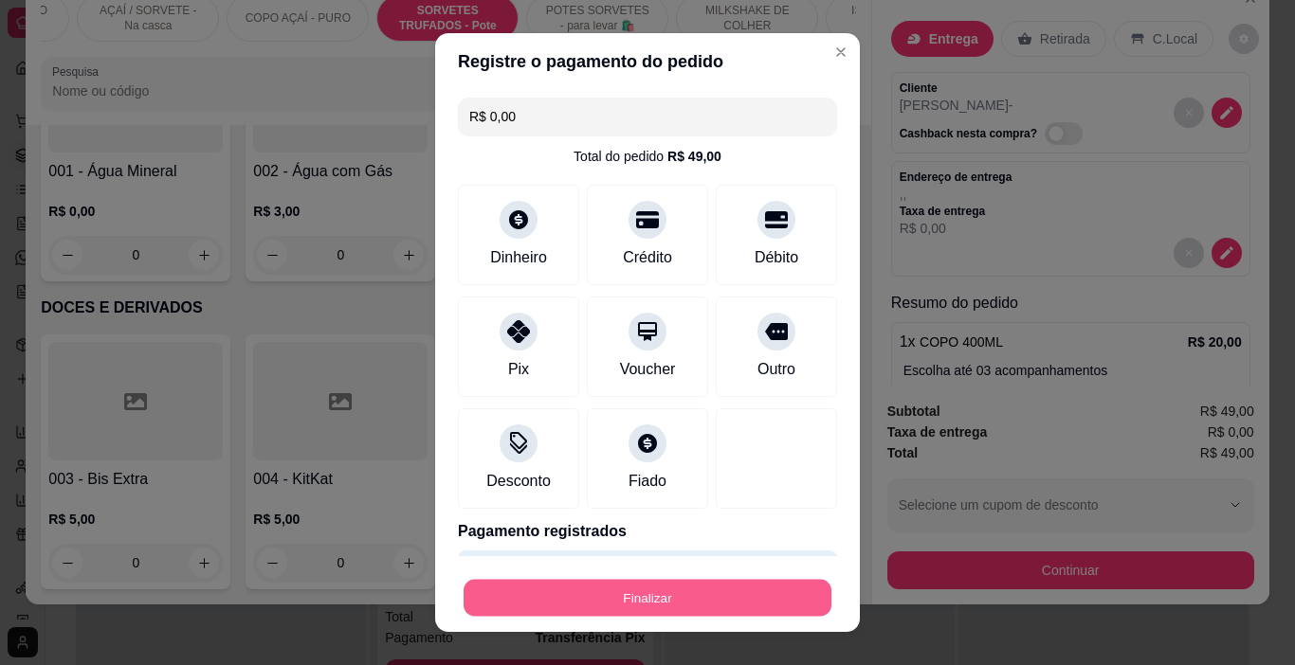
click at [670, 602] on button "Finalizar" at bounding box center [647, 598] width 368 height 37
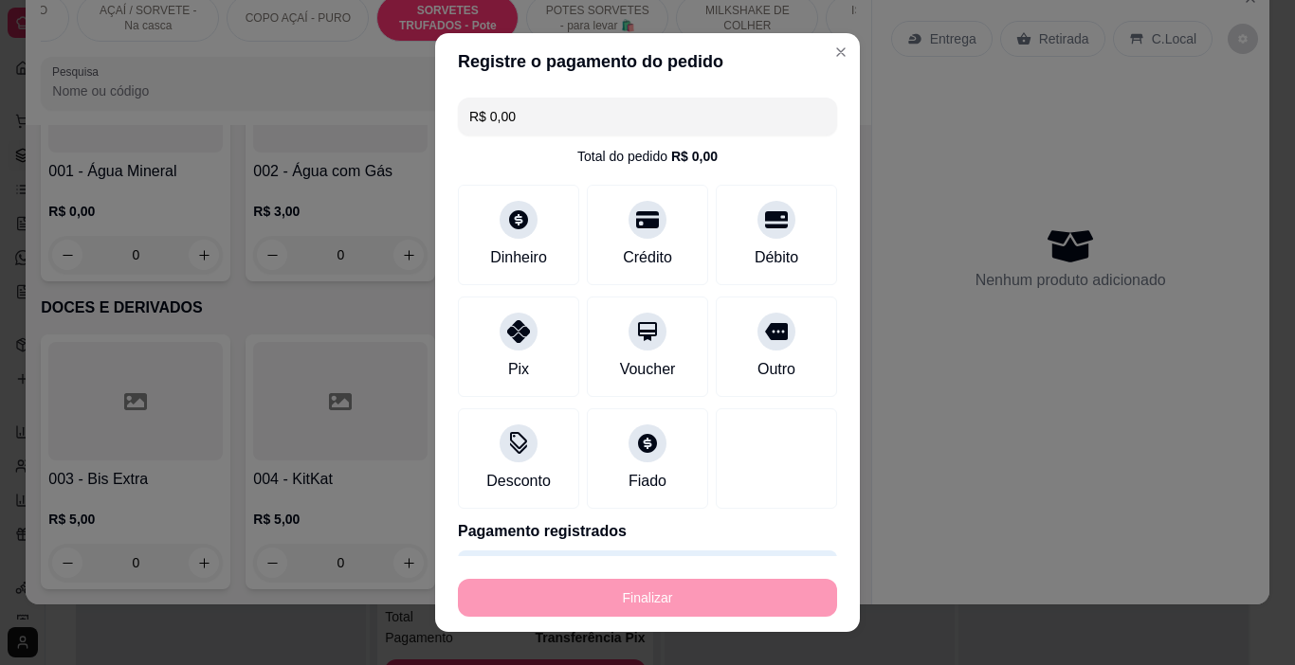
type input "-R$ 49,00"
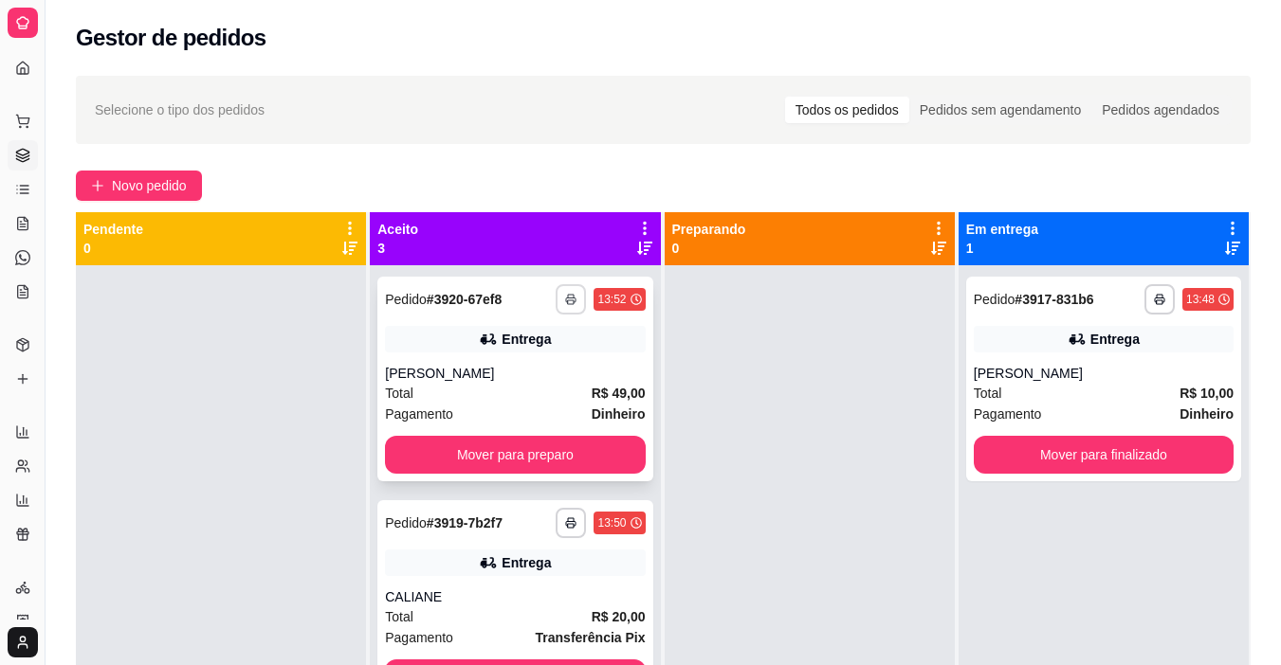
click at [565, 296] on icon "button" at bounding box center [570, 299] width 11 height 11
click at [522, 361] on button "IMPRESSORA" at bounding box center [499, 365] width 133 height 29
click at [145, 174] on button "Novo pedido" at bounding box center [139, 186] width 126 height 30
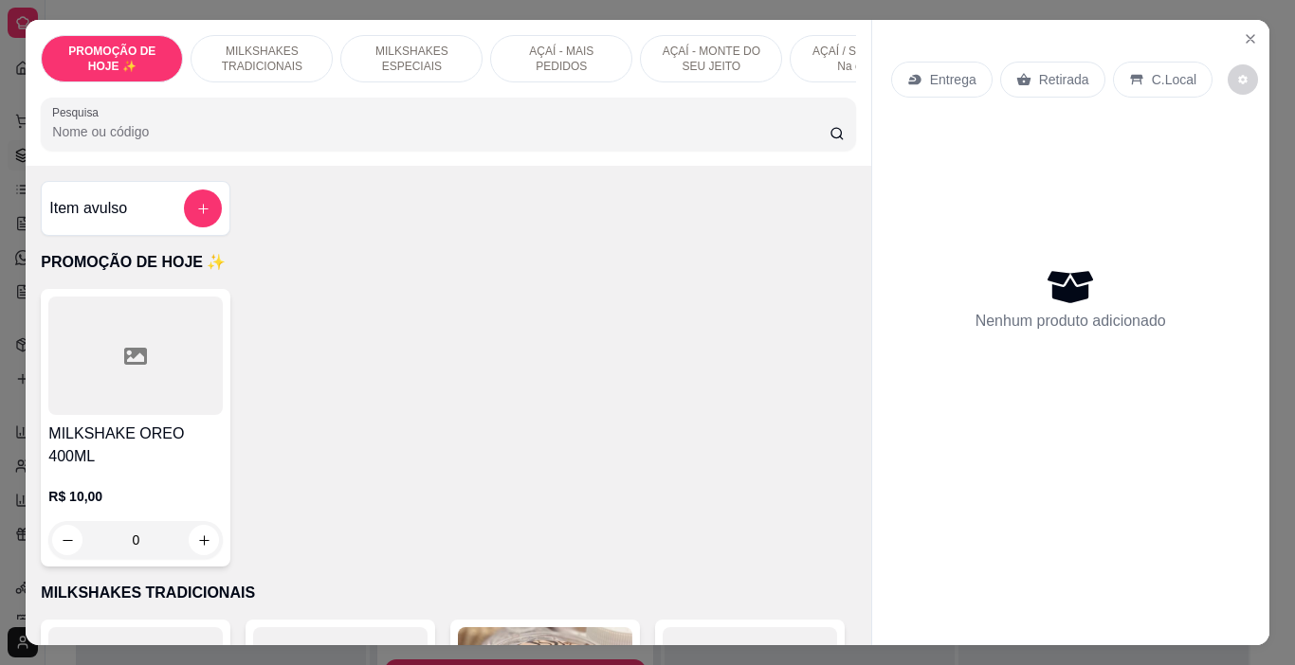
click at [538, 51] on p "AÇAÍ - MAIS PEDIDOS" at bounding box center [561, 59] width 110 height 30
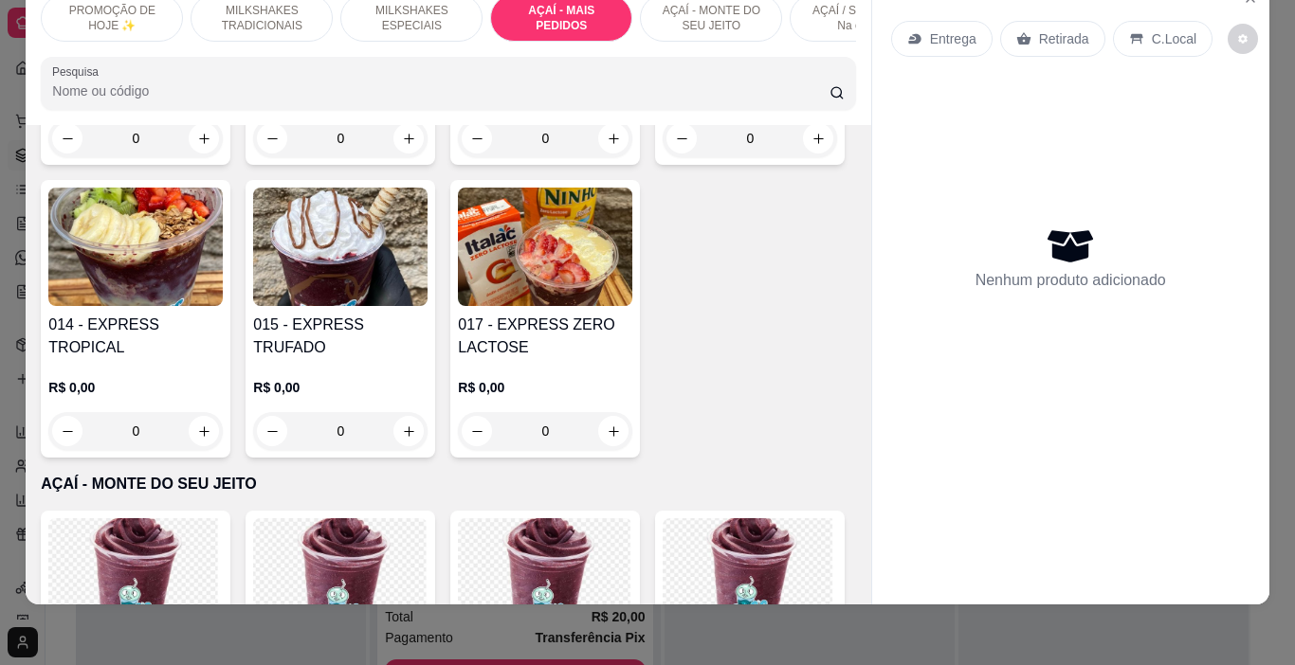
scroll to position [3777, 0]
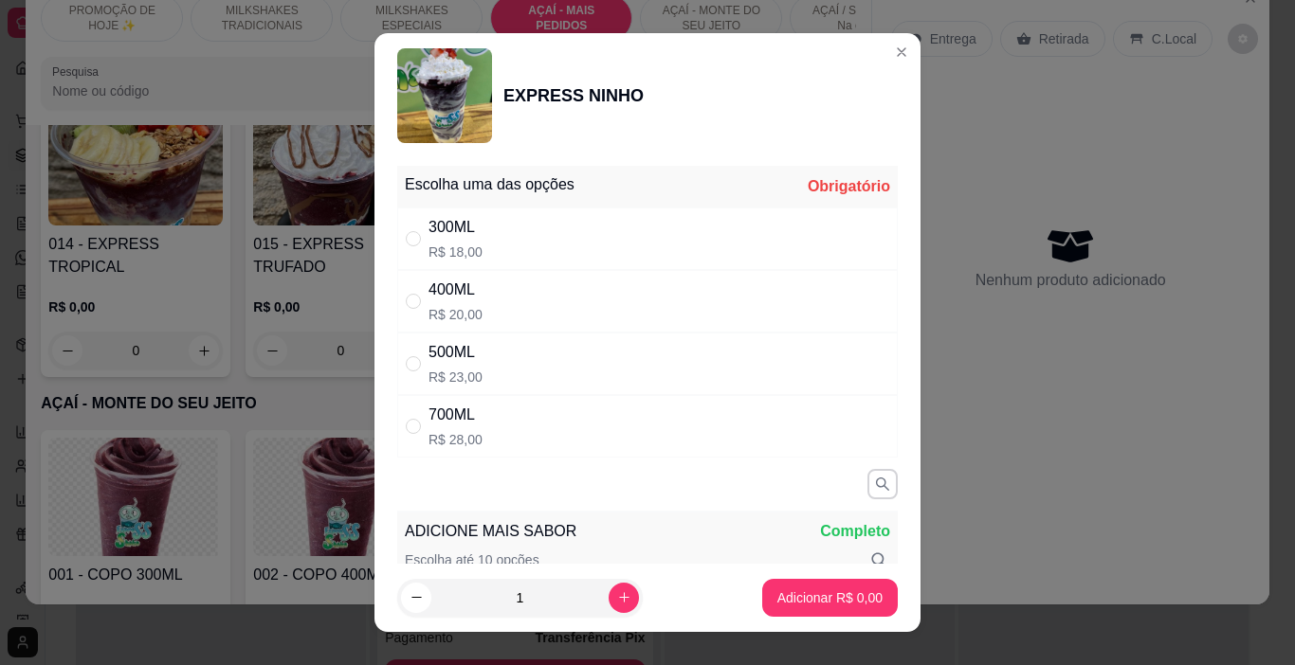
click at [490, 313] on div "400ML R$ 20,00" at bounding box center [647, 301] width 500 height 63
radio input "true"
click at [801, 588] on button "Adicionar R$ 20,00" at bounding box center [825, 598] width 143 height 38
type input "1"
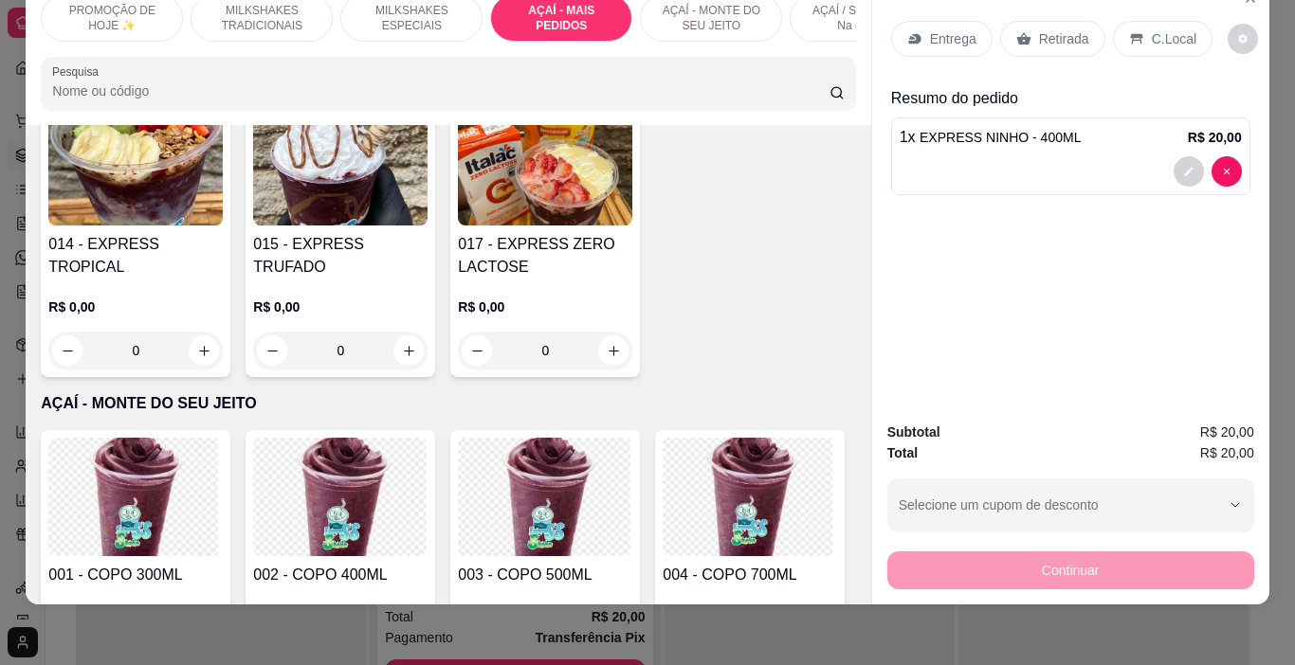
click at [910, 39] on div "Entrega" at bounding box center [941, 39] width 101 height 36
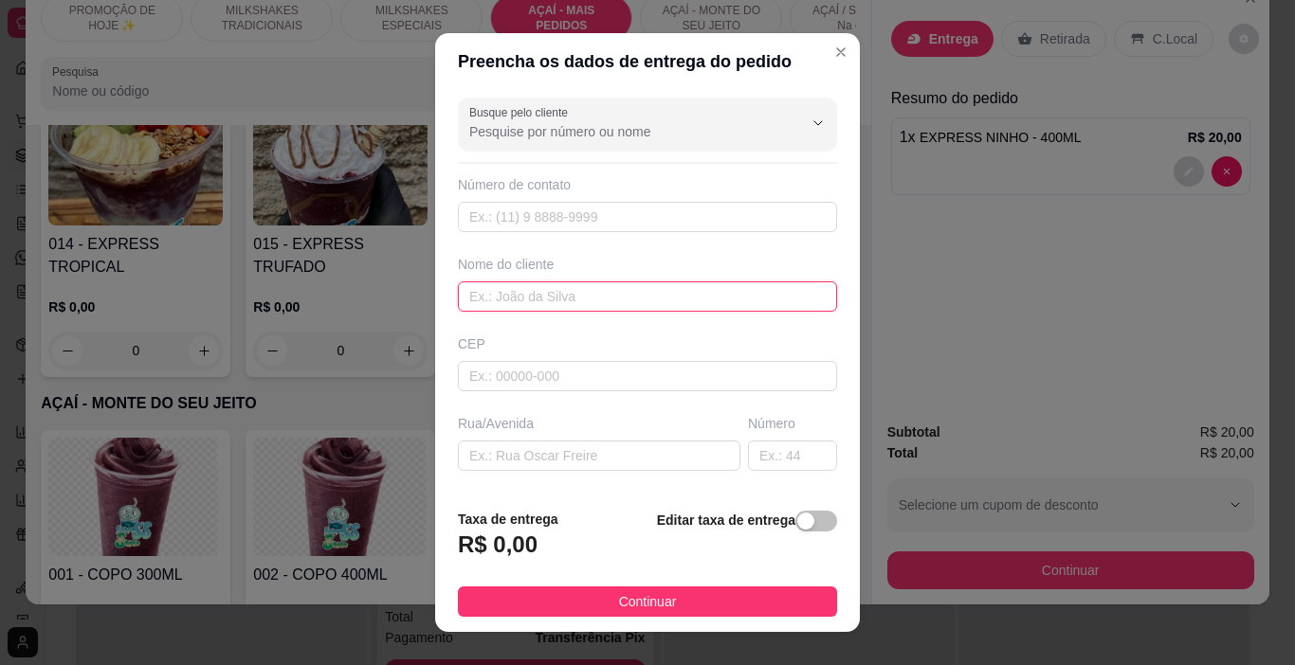
click at [512, 285] on input "text" at bounding box center [647, 297] width 379 height 30
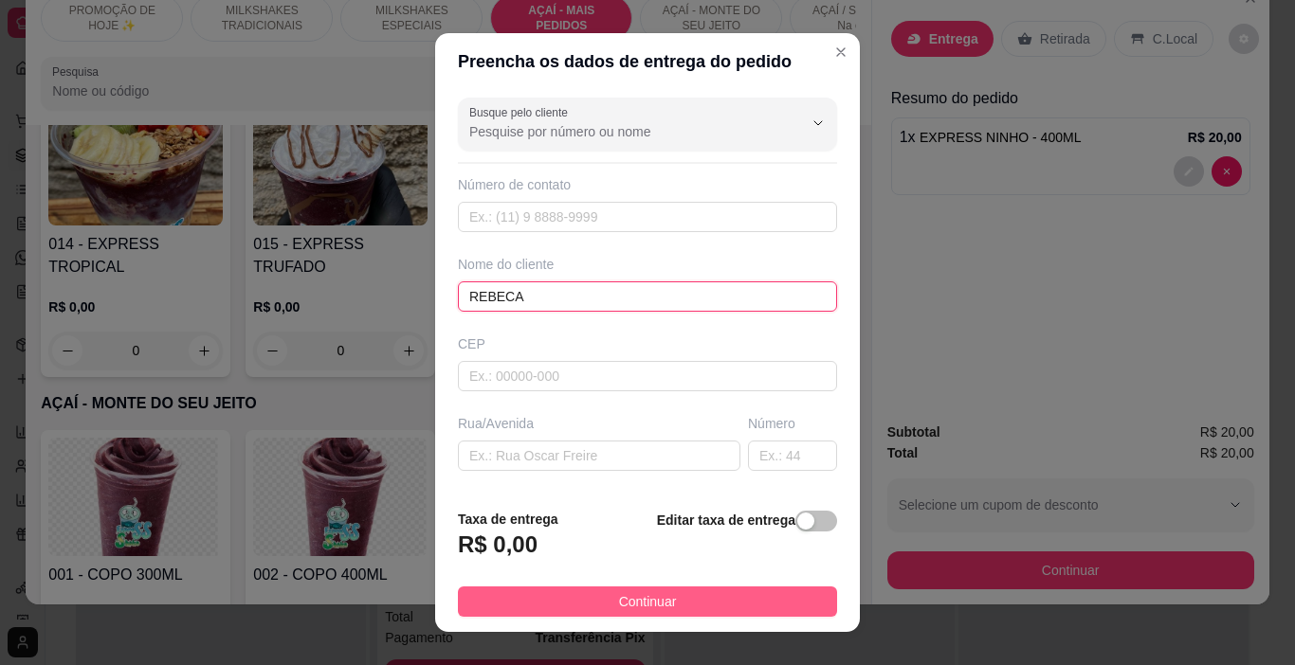
type input "REBECA"
click at [692, 590] on button "Continuar" at bounding box center [647, 602] width 379 height 30
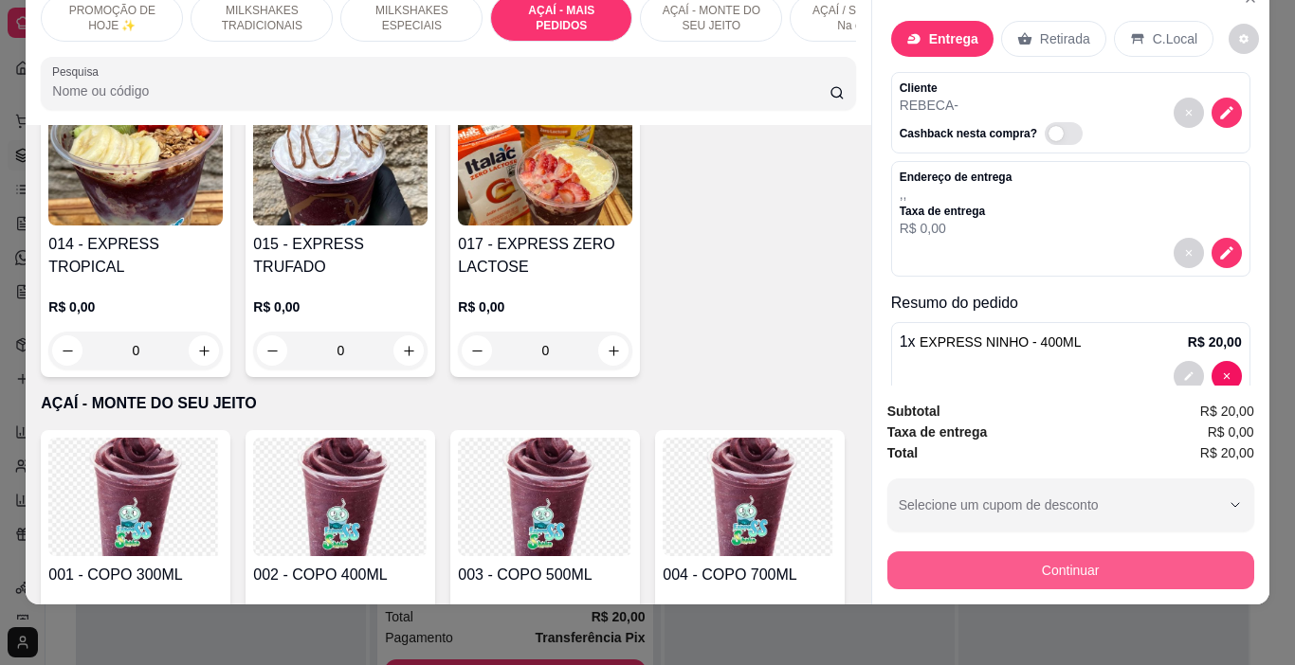
click at [943, 552] on button "Continuar" at bounding box center [1070, 571] width 367 height 38
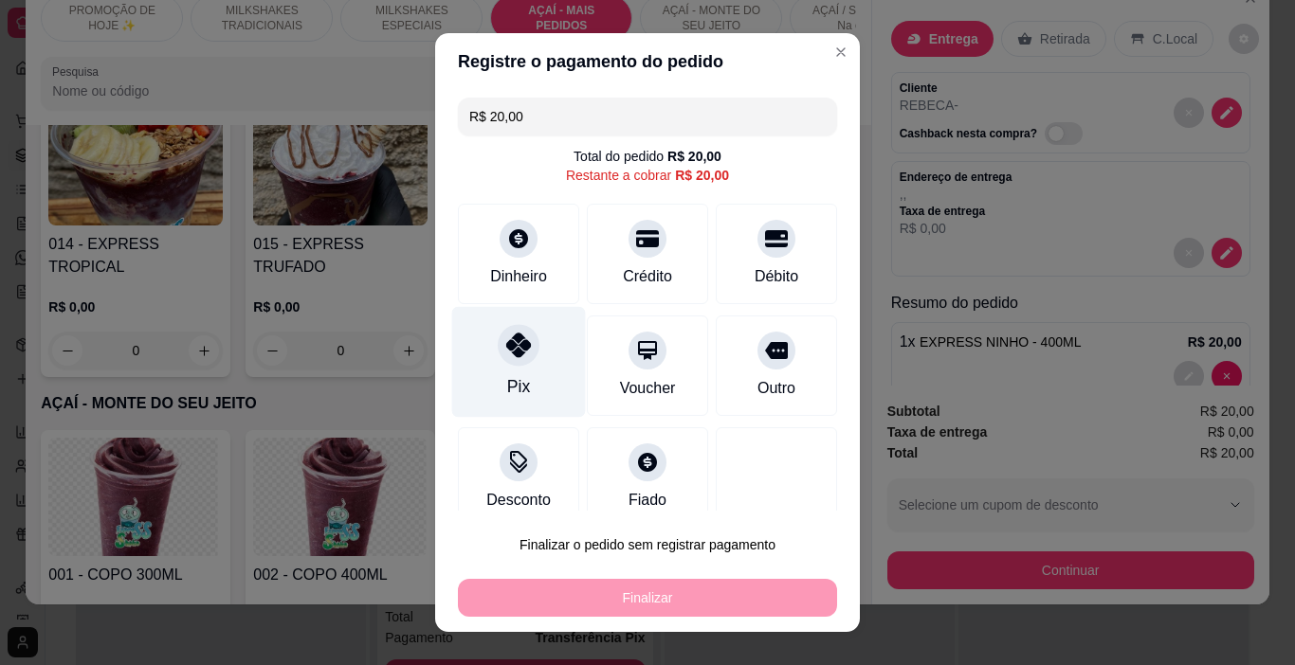
click at [483, 359] on div "Pix" at bounding box center [519, 362] width 134 height 111
type input "R$ 0,00"
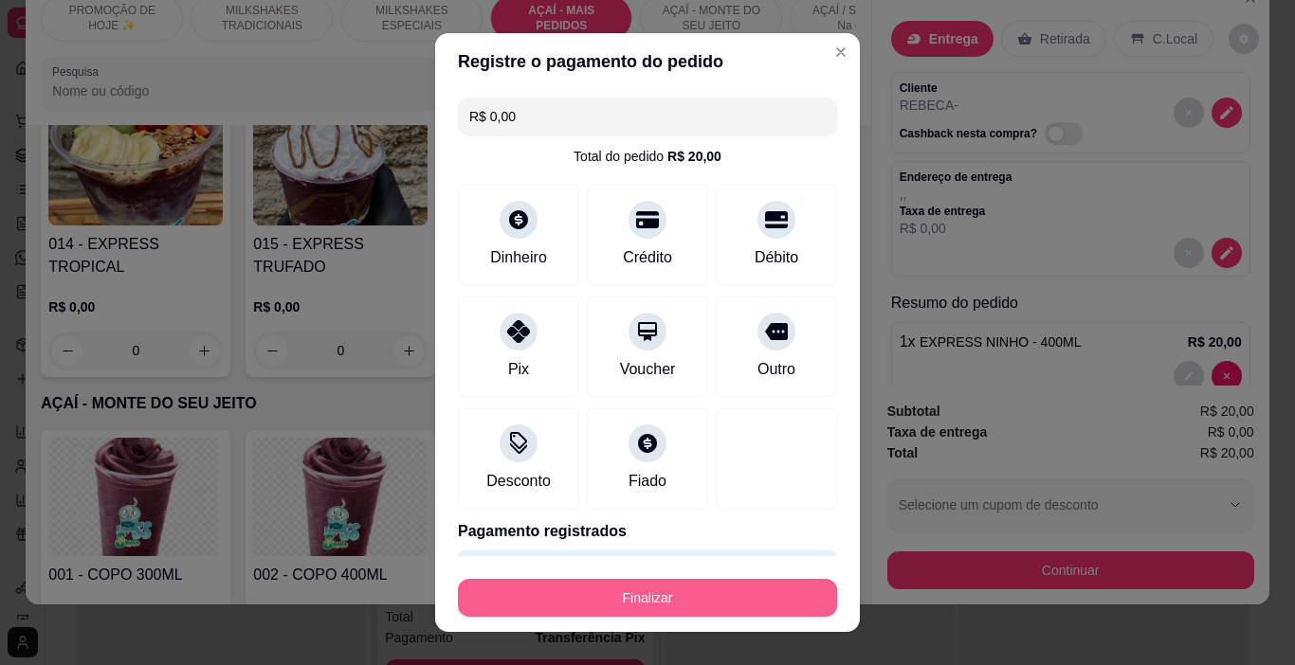
click at [603, 609] on button "Finalizar" at bounding box center [647, 598] width 379 height 38
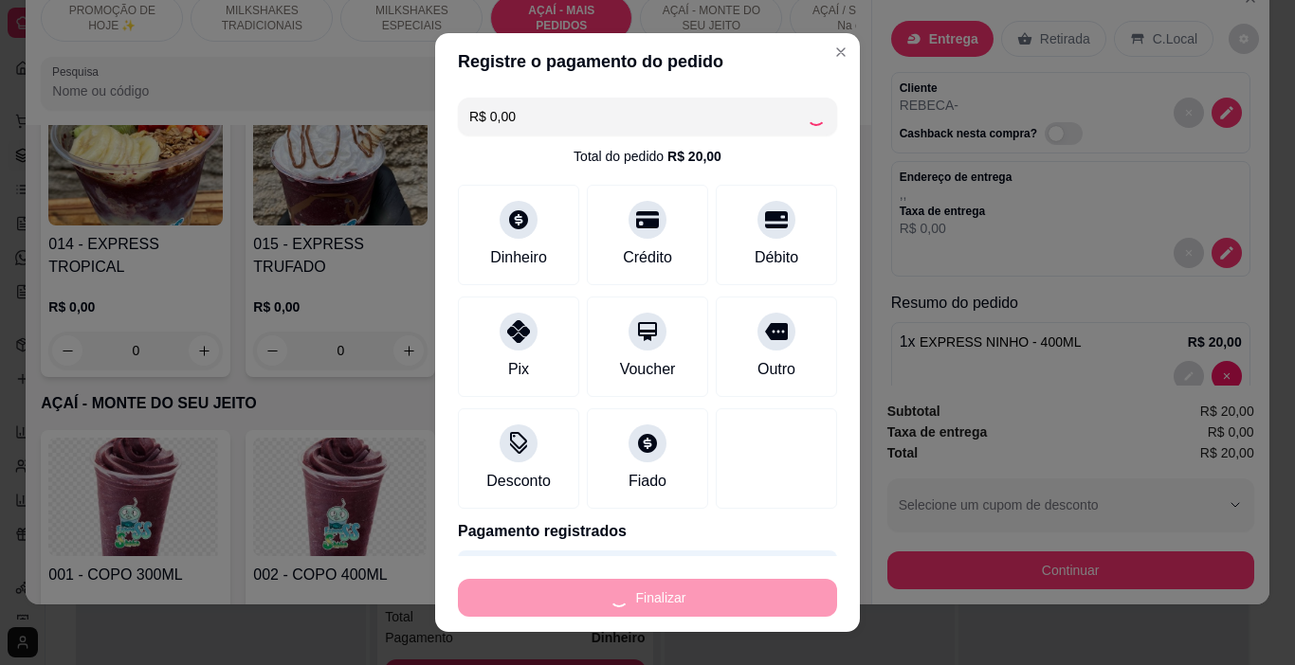
type input "0"
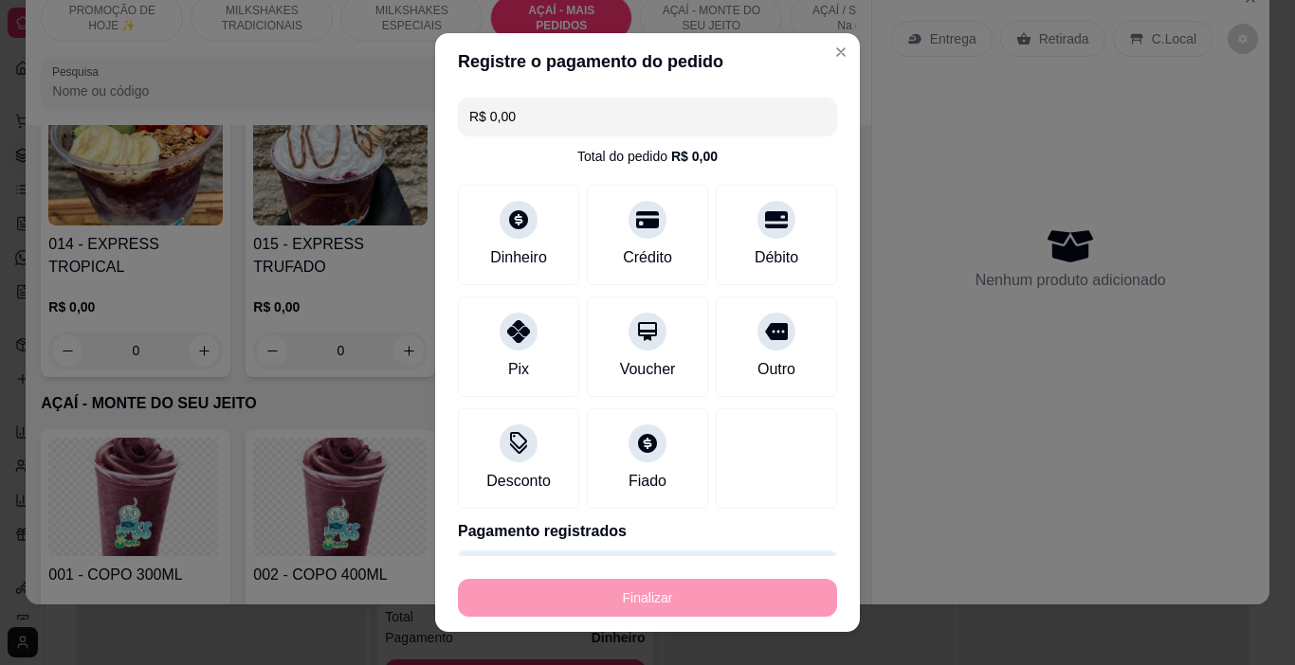
type input "-R$ 20,00"
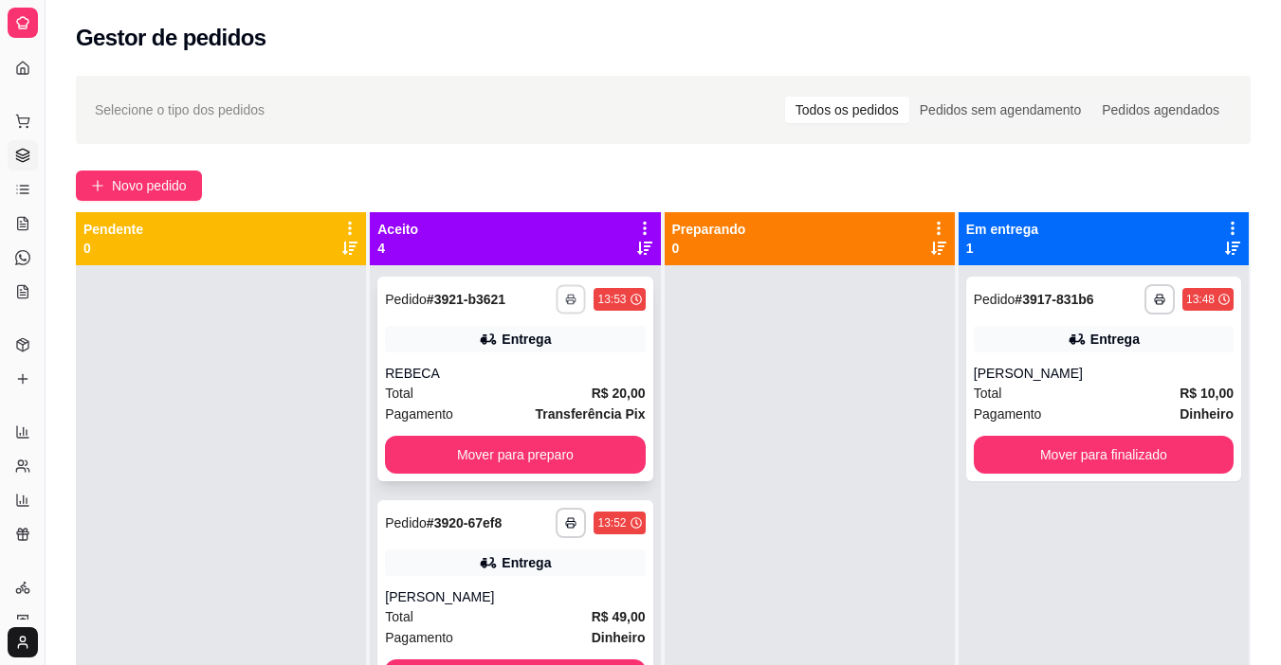
click at [556, 289] on button "button" at bounding box center [570, 298] width 29 height 29
click at [507, 352] on button "IMPRESSORA" at bounding box center [499, 365] width 133 height 29
click at [543, 435] on div "**********" at bounding box center [514, 379] width 275 height 205
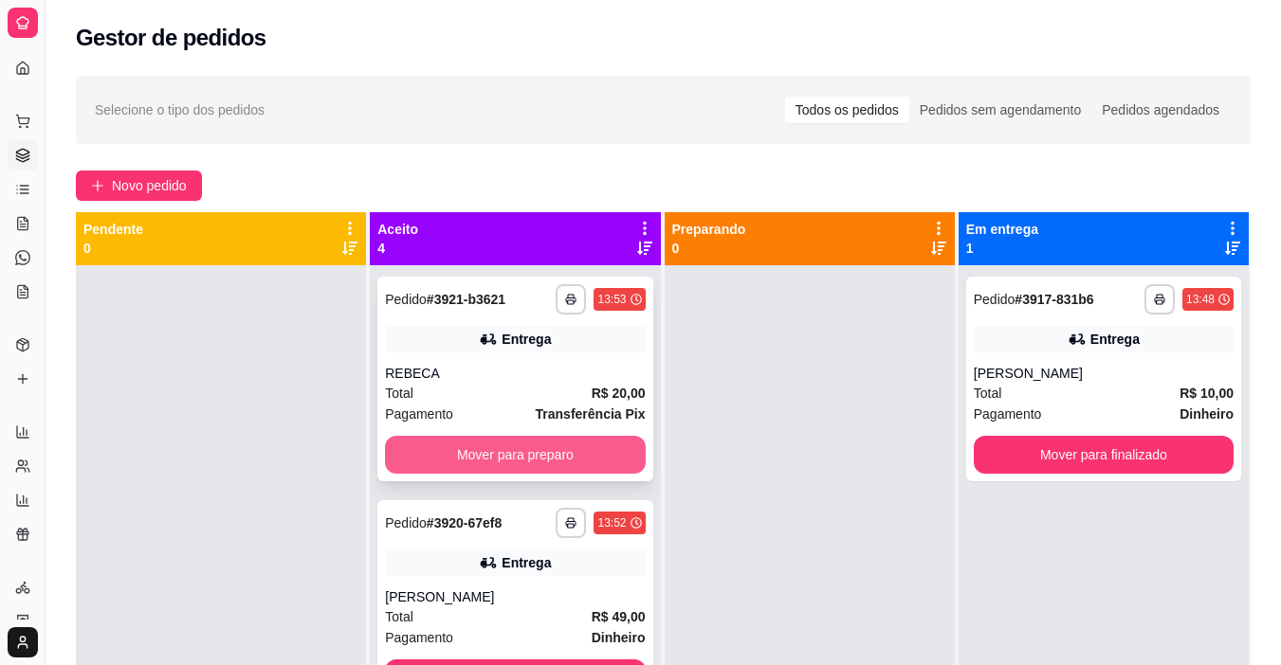
click at [555, 458] on button "Mover para preparo" at bounding box center [515, 455] width 260 height 38
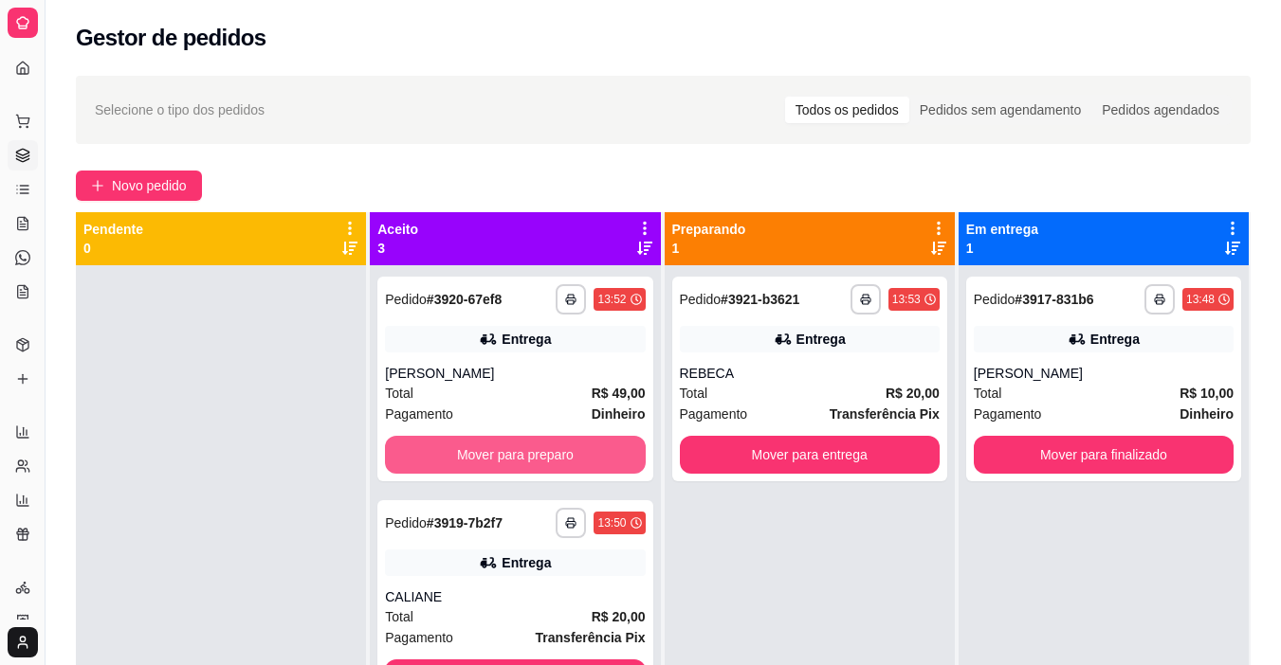
click at [555, 458] on button "Mover para preparo" at bounding box center [515, 455] width 260 height 38
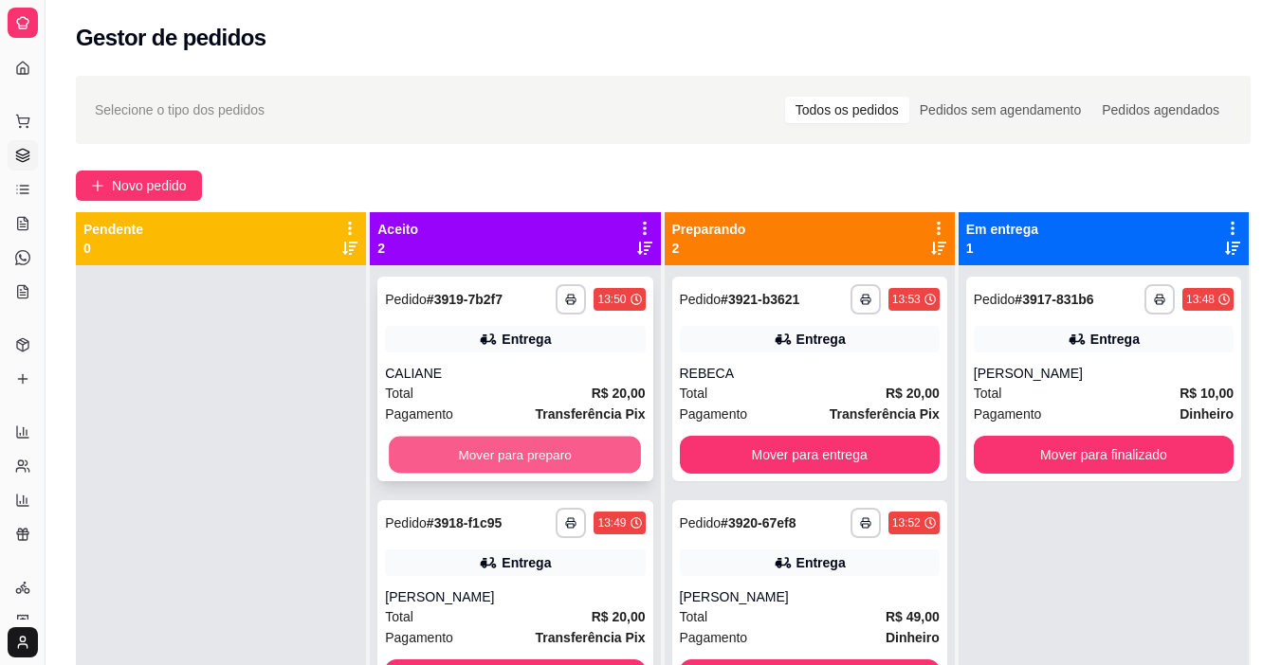
click at [554, 454] on button "Mover para preparo" at bounding box center [515, 455] width 252 height 37
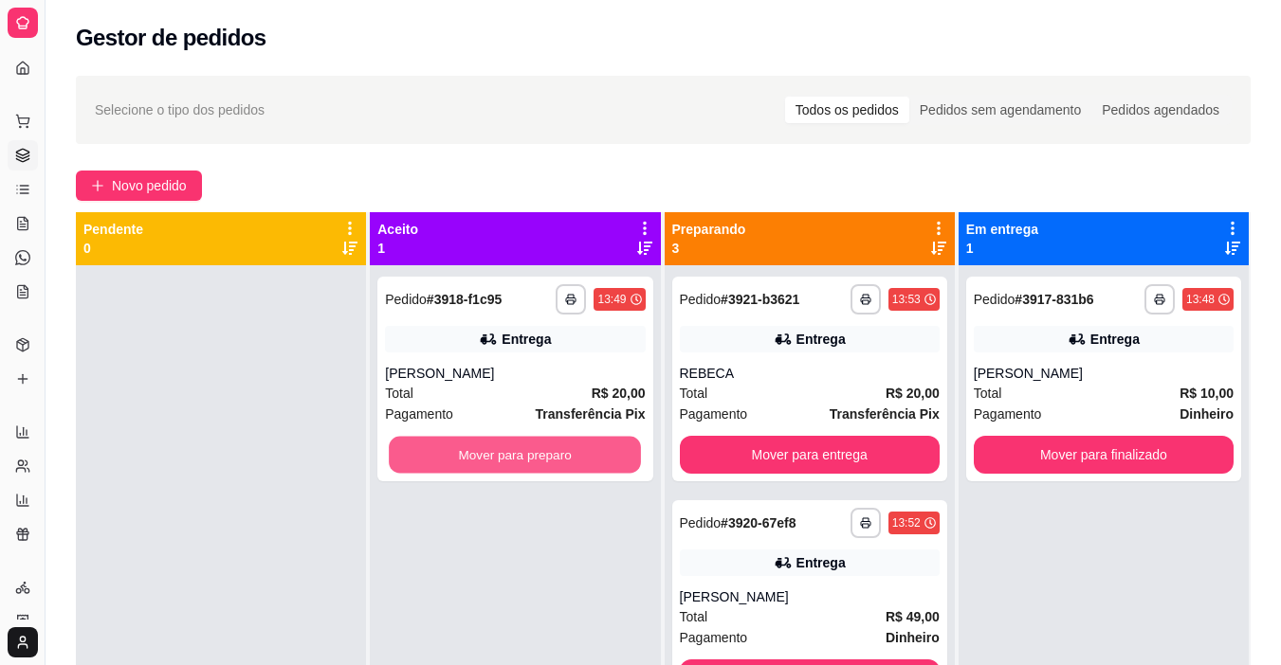
click at [554, 447] on button "Mover para preparo" at bounding box center [515, 455] width 252 height 37
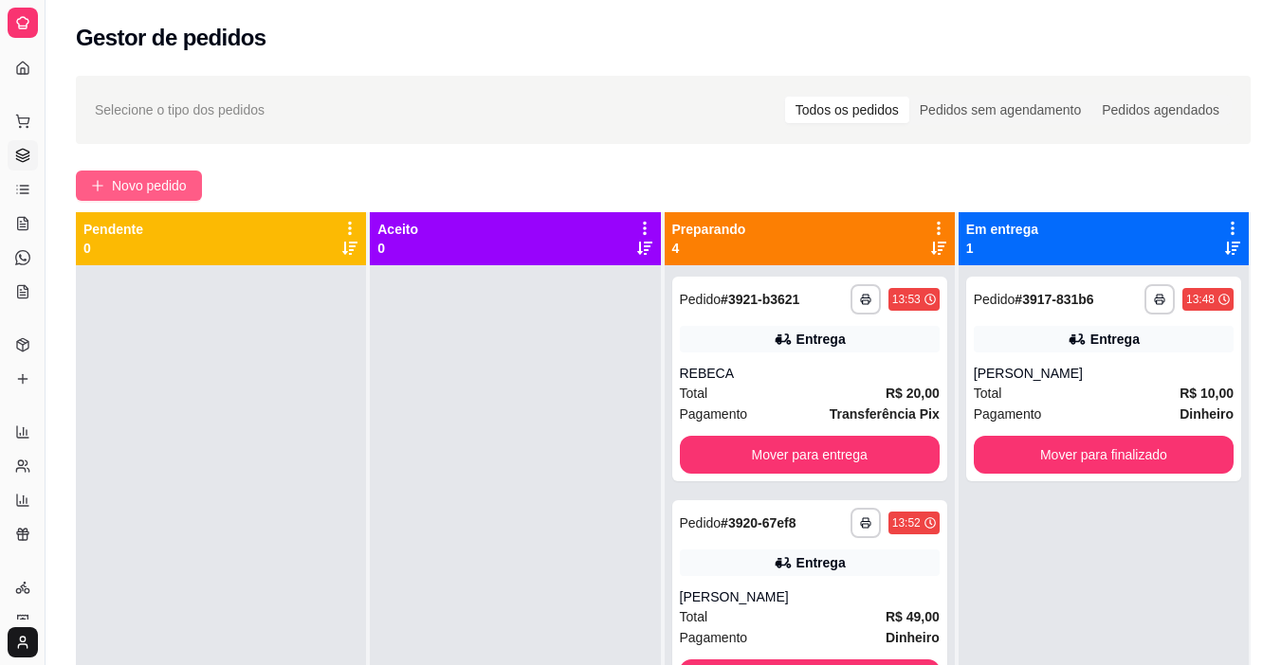
click at [175, 178] on span "Novo pedido" at bounding box center [149, 185] width 75 height 21
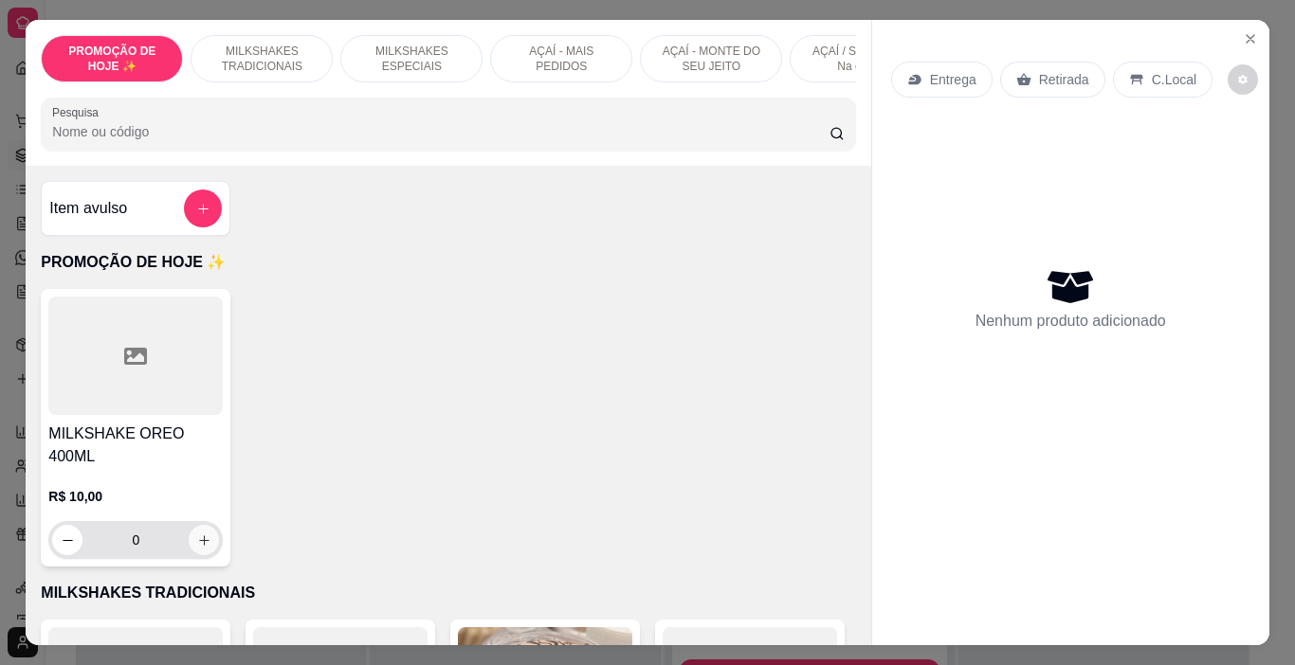
click at [199, 534] on icon "increase-product-quantity" at bounding box center [204, 541] width 14 height 14
type input "1"
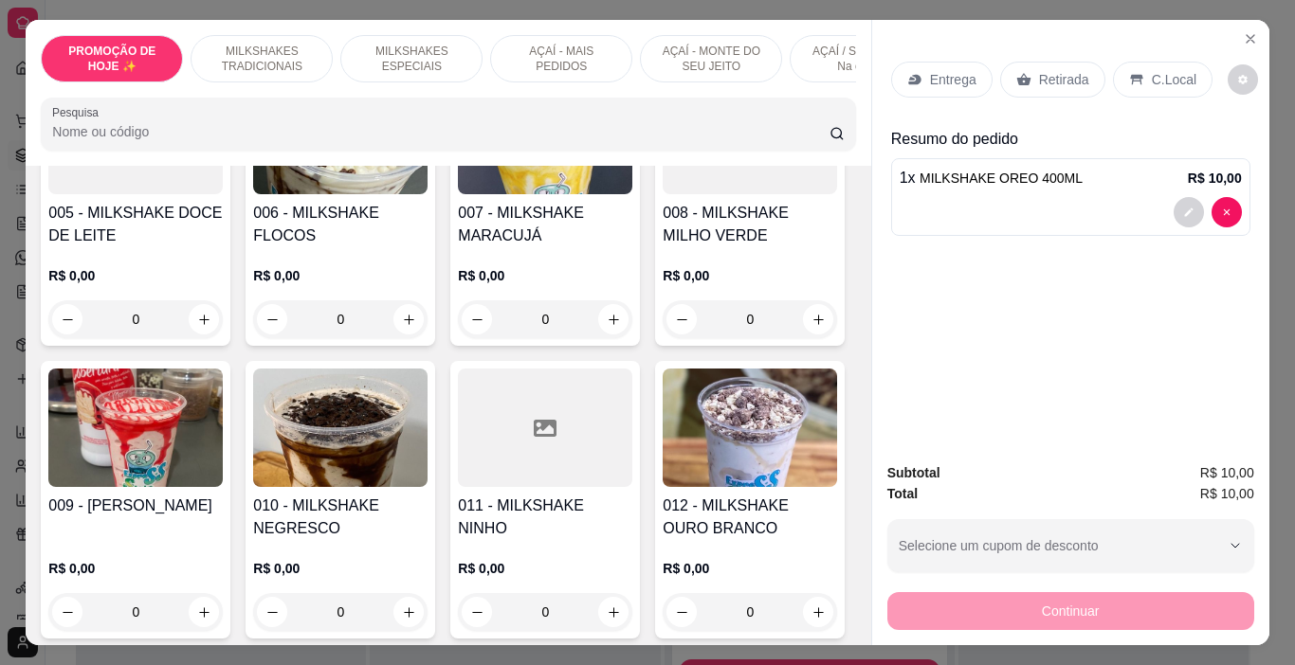
scroll to position [948, 0]
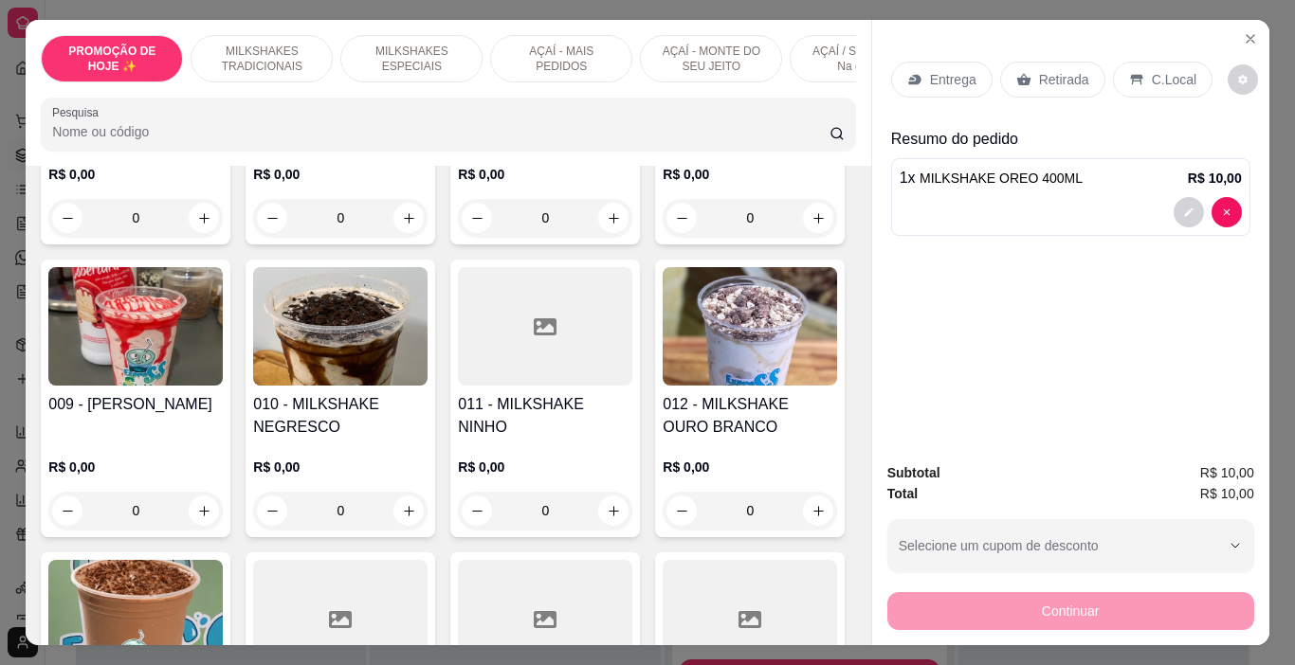
click at [458, 237] on div "R$ 0,00 0" at bounding box center [545, 191] width 174 height 91
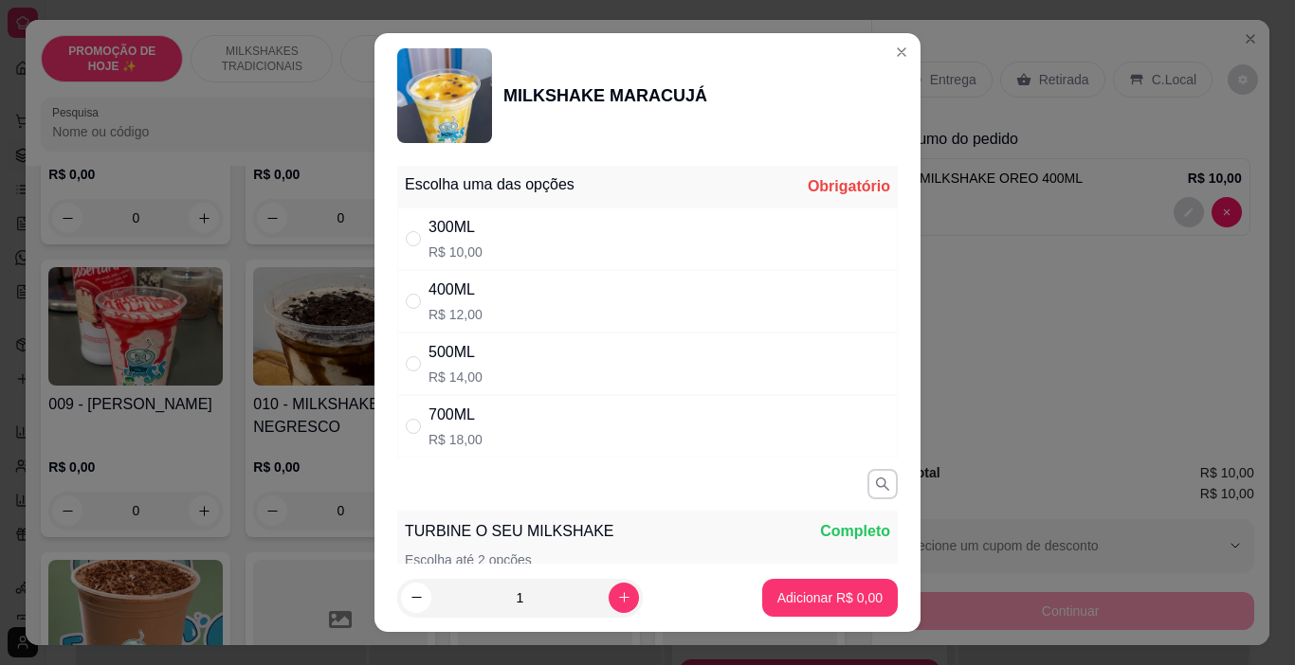
click at [487, 248] on div "300ML R$ 10,00" at bounding box center [647, 239] width 500 height 63
radio input "true"
click at [783, 593] on p "Adicionar R$ 10,00" at bounding box center [826, 598] width 113 height 19
type input "1"
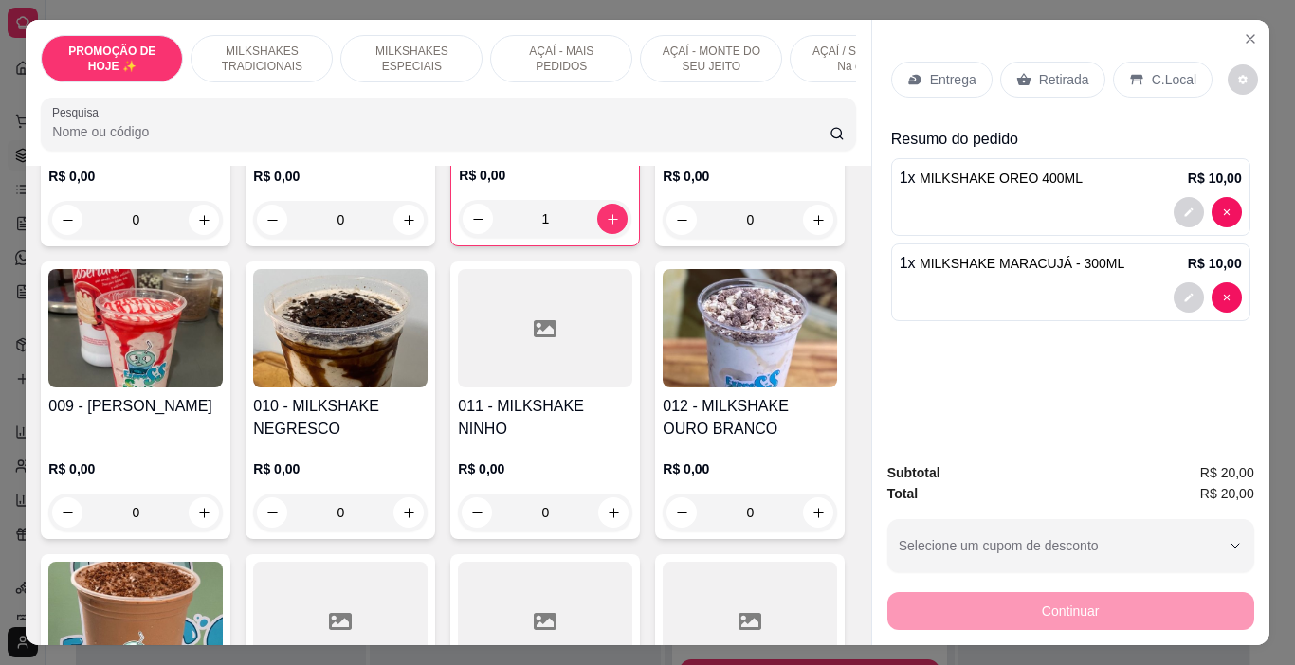
click at [827, 49] on p "AÇAÍ / SORVETE - Na casca" at bounding box center [861, 59] width 110 height 30
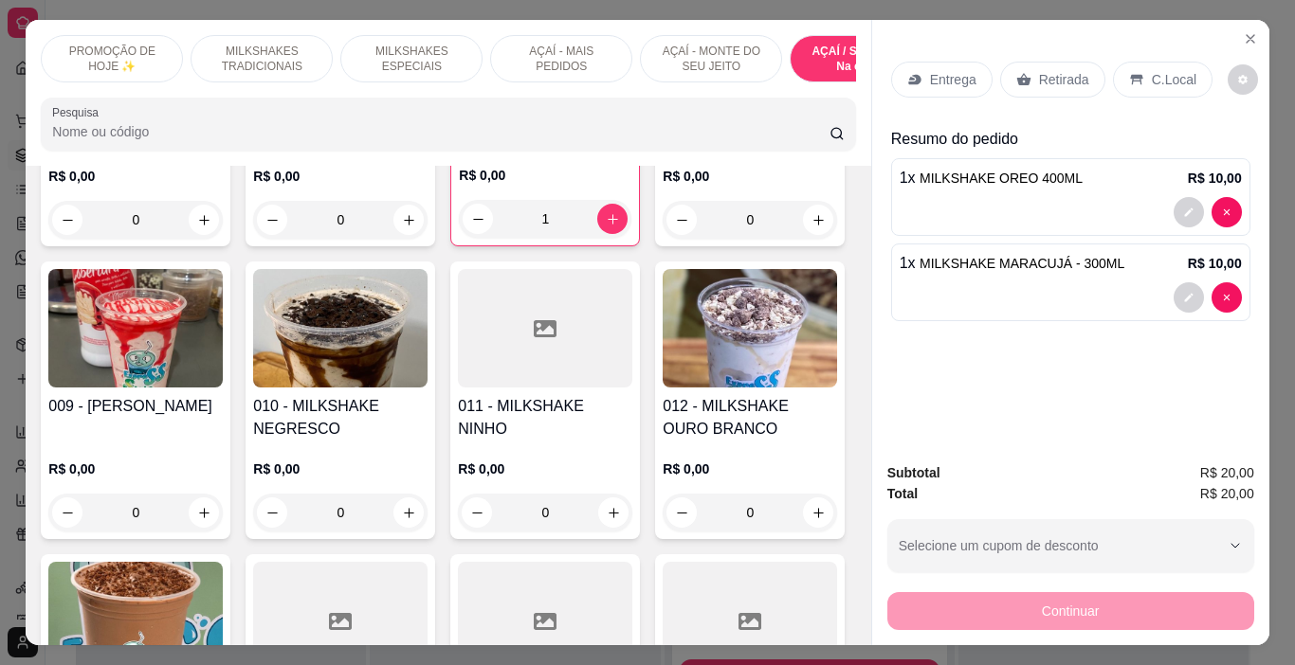
scroll to position [47, 0]
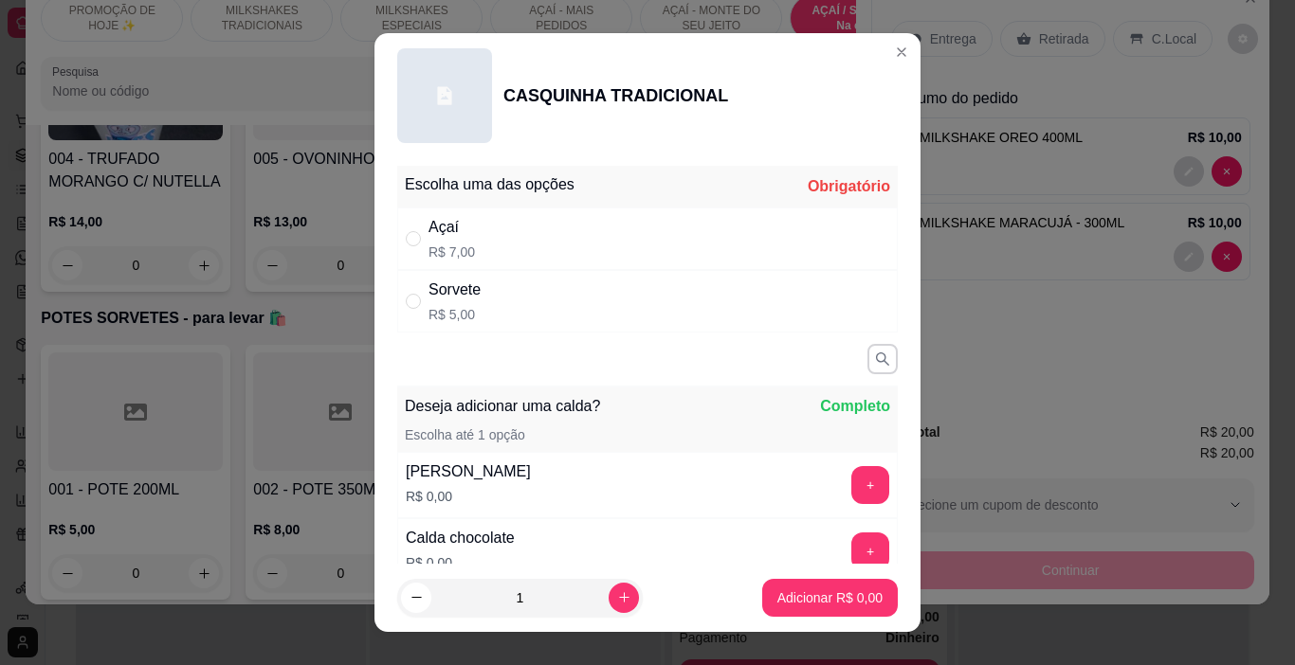
click at [512, 235] on div "Açaí R$ 7,00" at bounding box center [647, 239] width 500 height 63
click at [540, 307] on div "Sorvete R$ 5,00" at bounding box center [647, 301] width 500 height 63
radio input "false"
radio input "true"
click at [794, 607] on p "Adicionar R$ 5,00" at bounding box center [829, 598] width 105 height 19
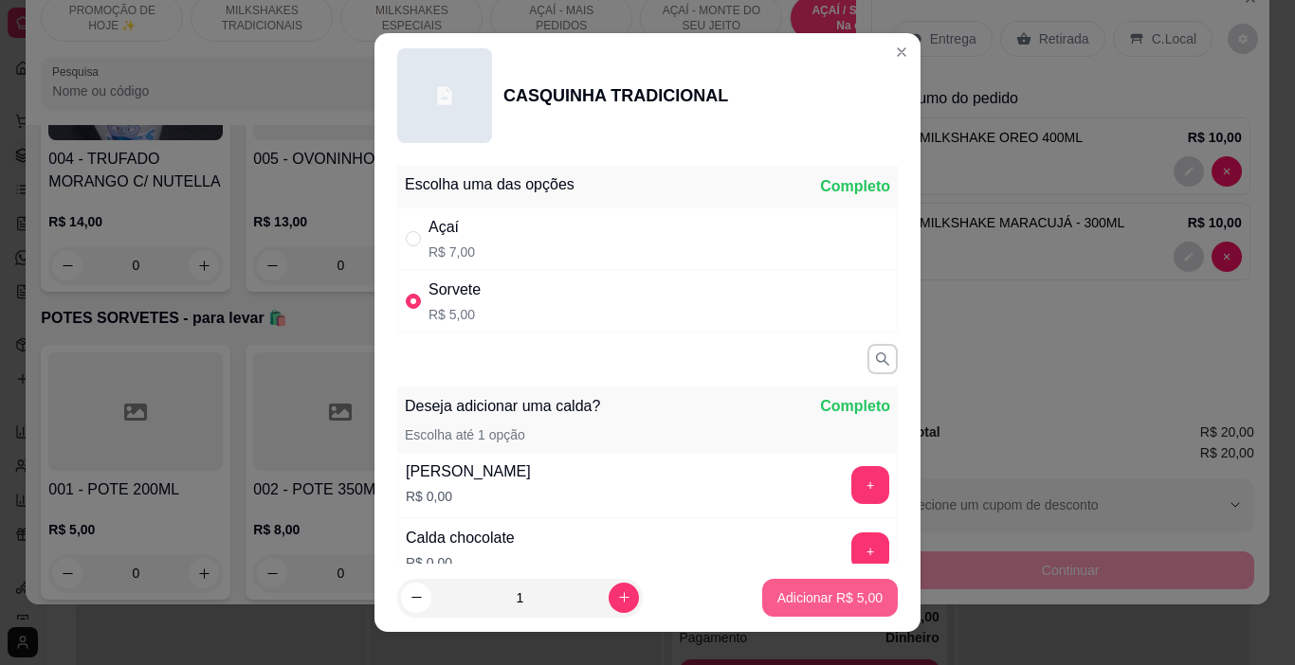
type input "1"
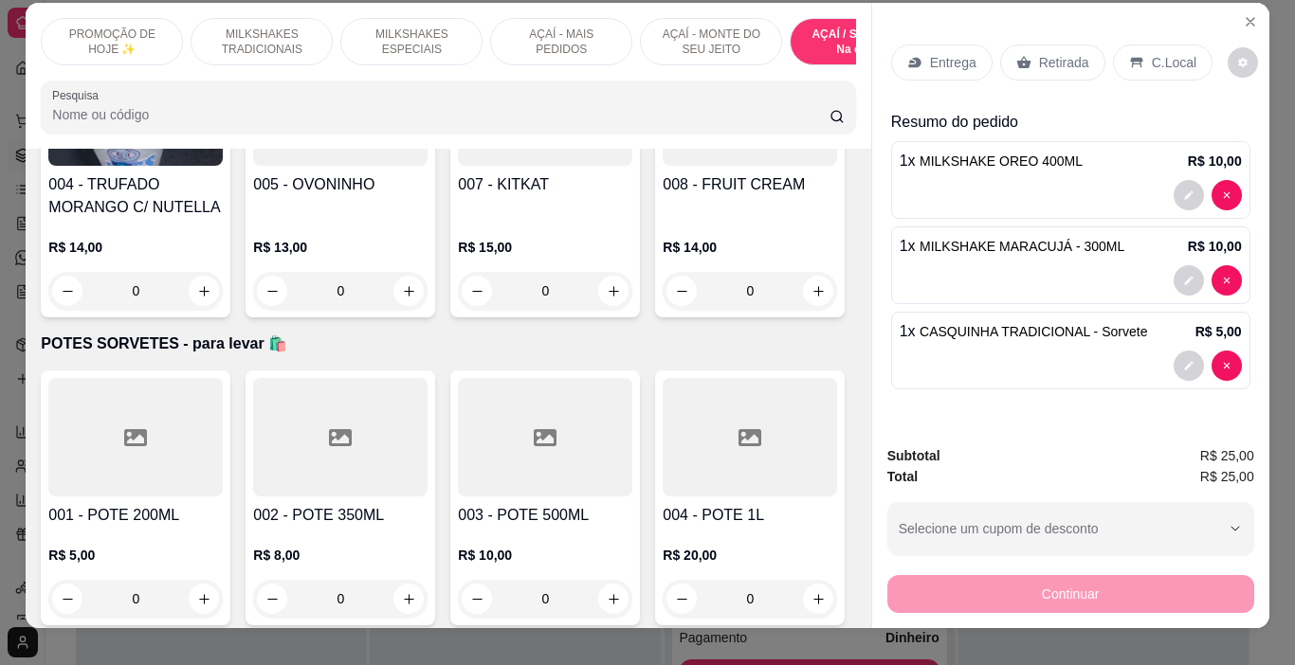
scroll to position [0, 0]
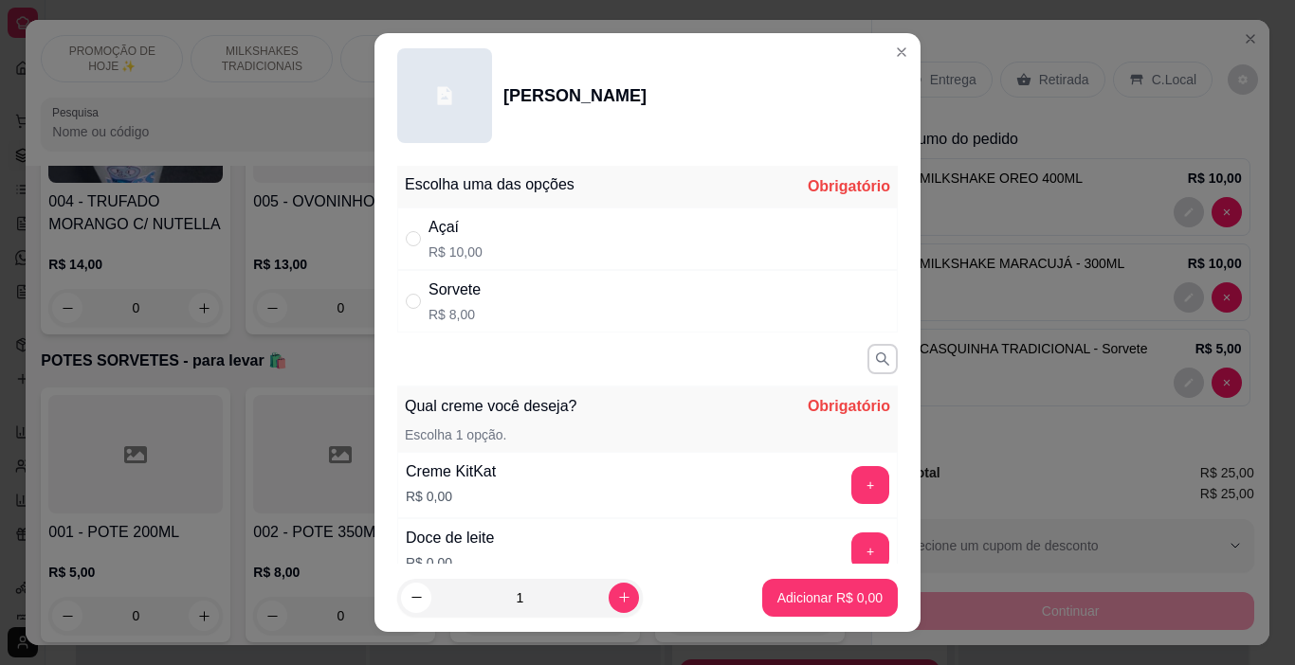
click at [516, 321] on div "Sorvete R$ 8,00" at bounding box center [647, 301] width 500 height 63
radio input "true"
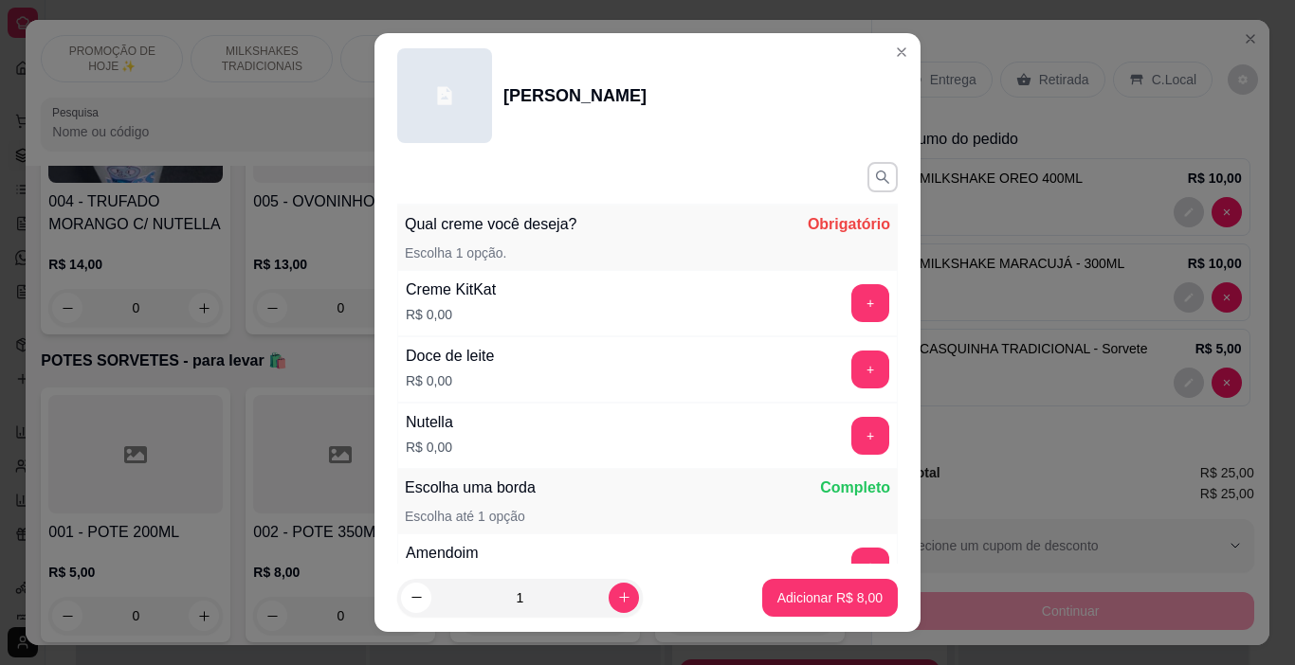
scroll to position [190, 0]
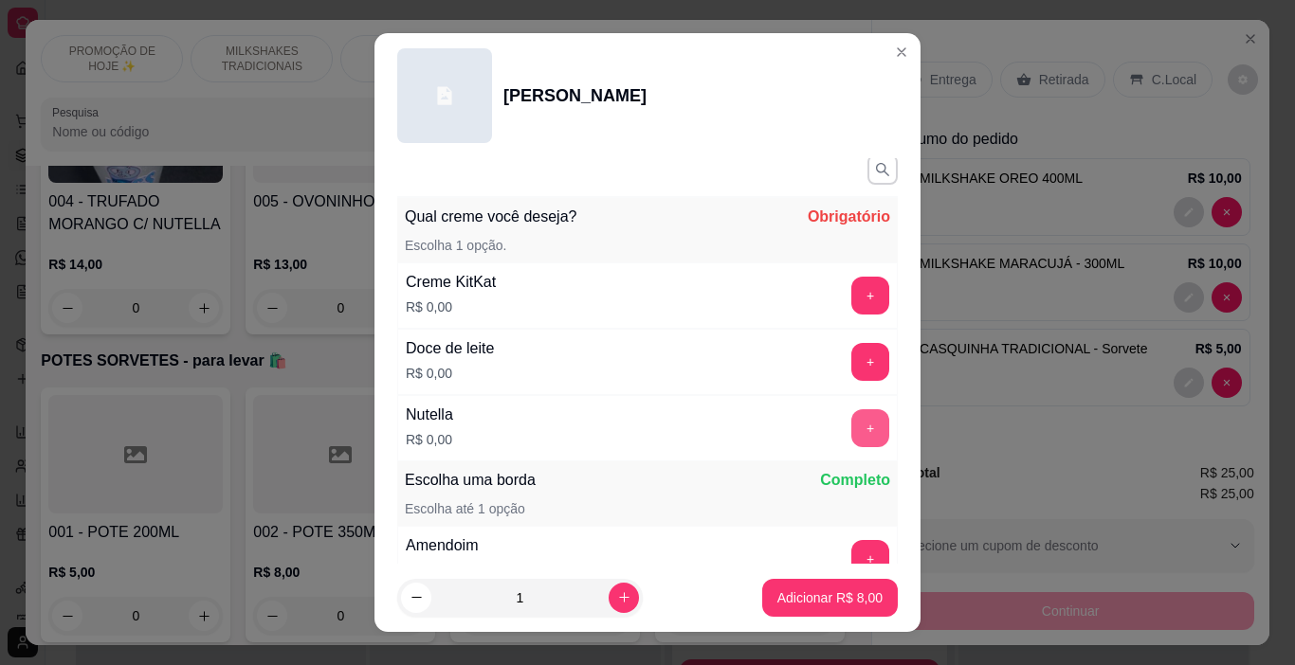
click at [851, 426] on button "+" at bounding box center [870, 428] width 38 height 38
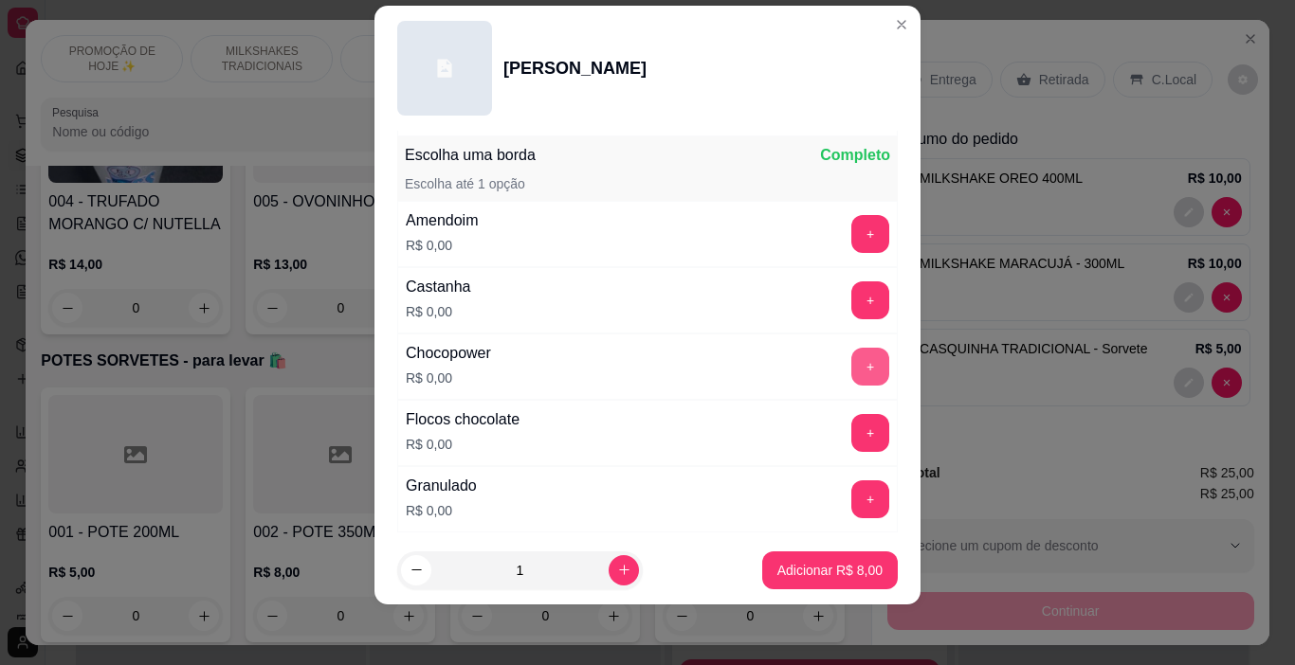
scroll to position [493, 0]
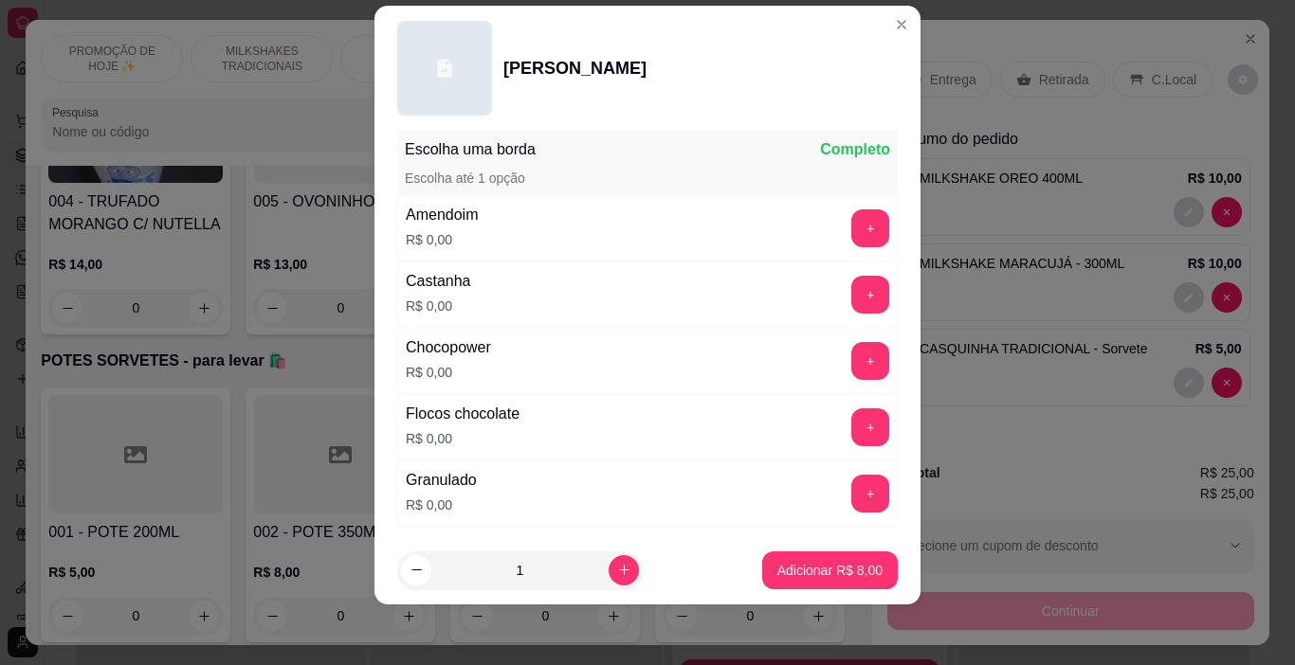
click at [851, 293] on button "+" at bounding box center [870, 295] width 38 height 38
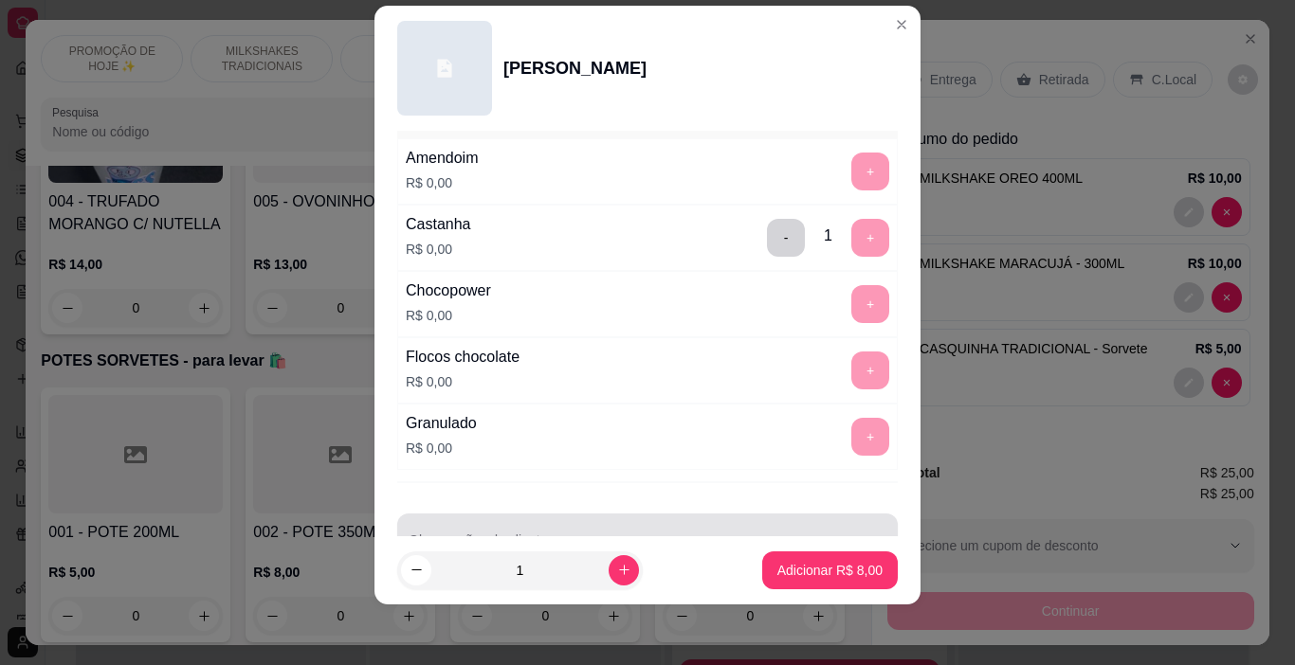
scroll to position [607, 0]
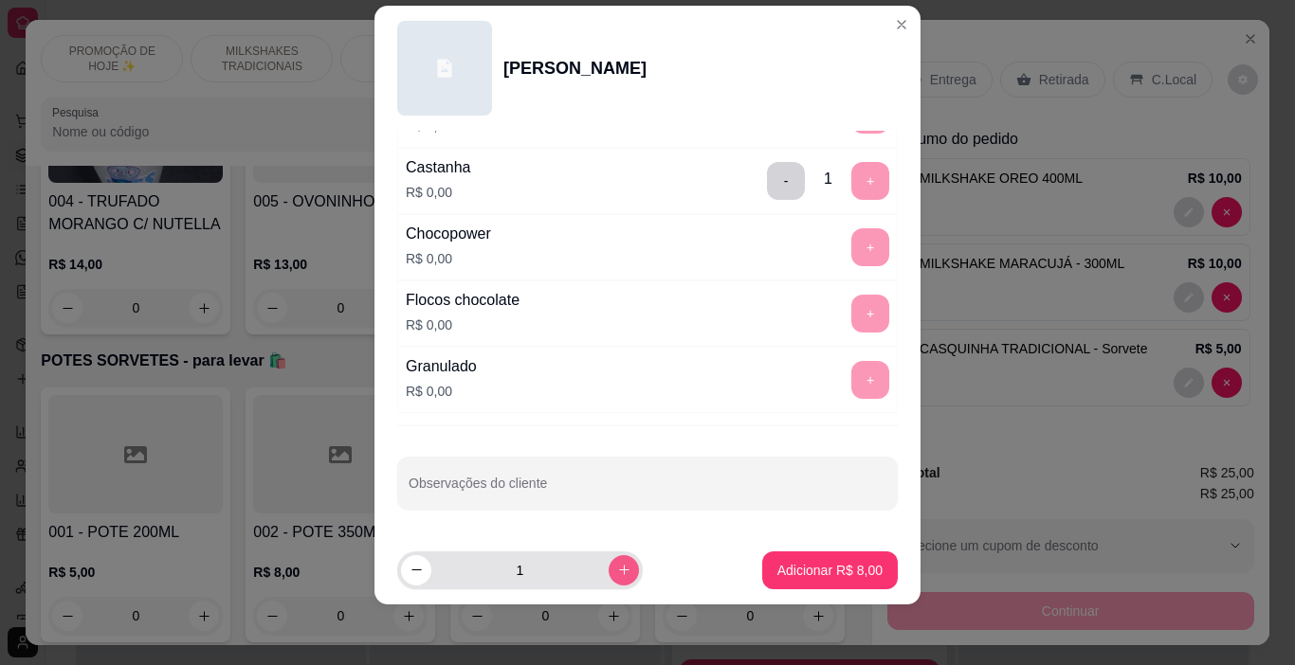
click at [615, 575] on button "increase-product-quantity" at bounding box center [624, 570] width 30 height 30
type input "2"
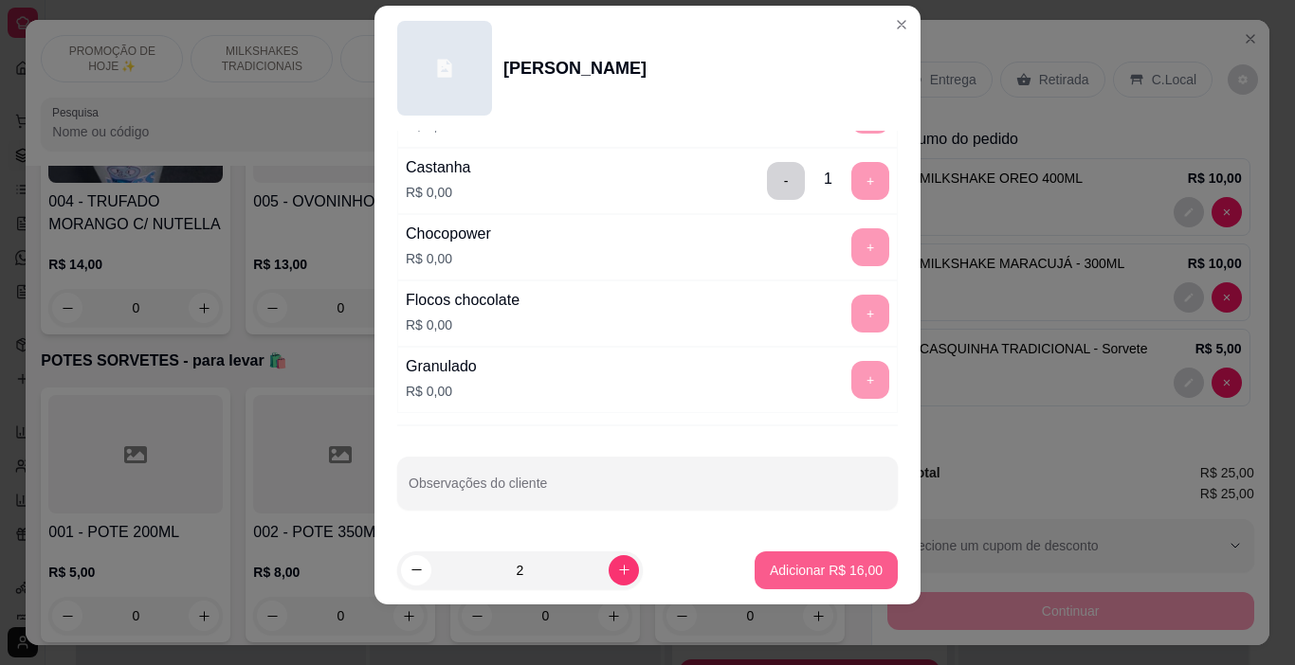
click at [770, 579] on p "Adicionar R$ 16,00" at bounding box center [826, 570] width 113 height 19
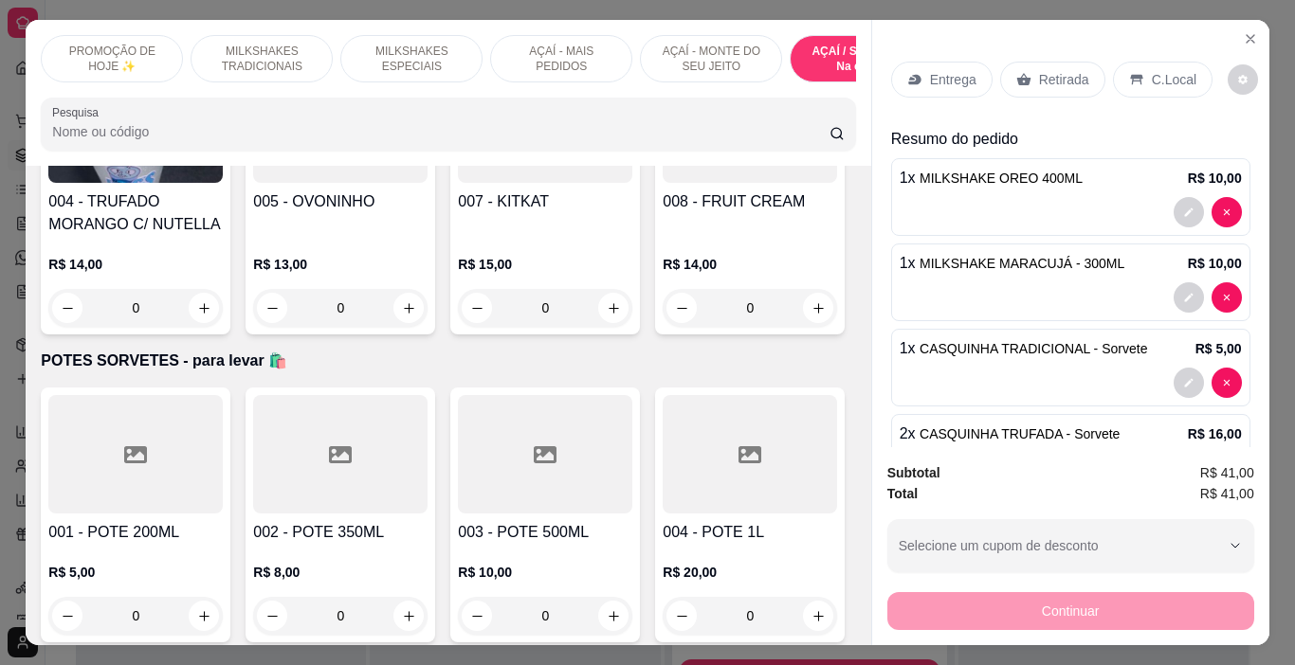
click at [937, 80] on p "Entrega" at bounding box center [953, 79] width 46 height 19
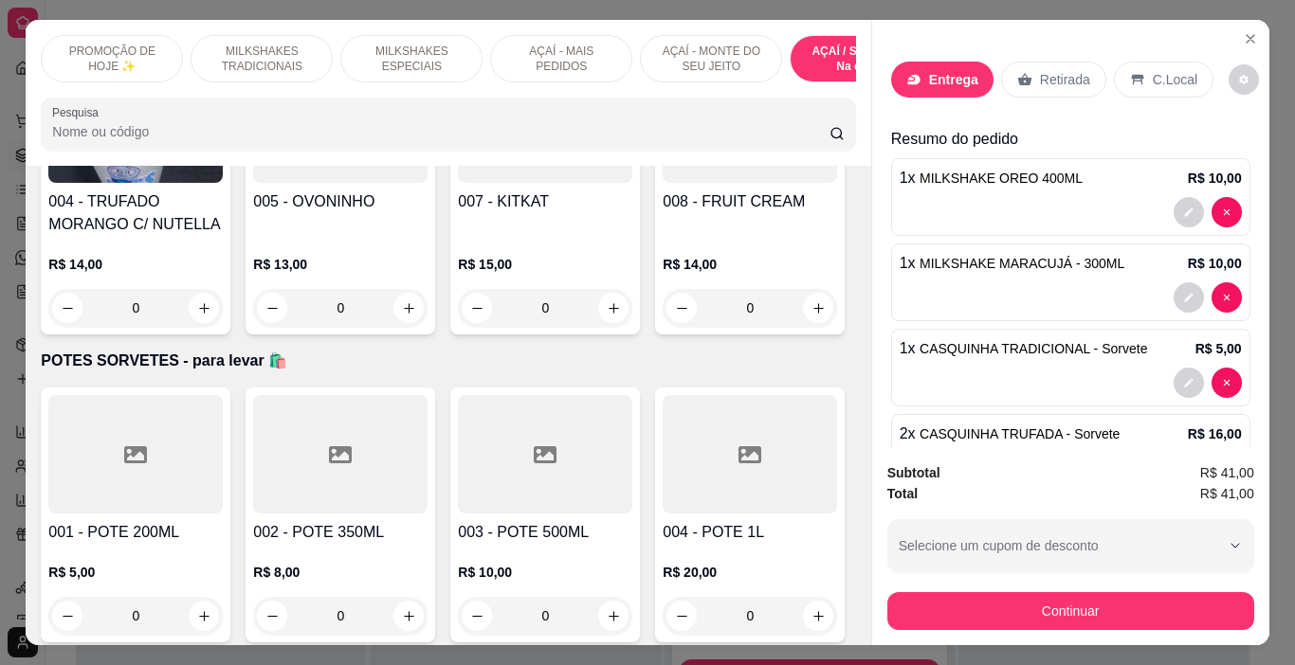
click at [531, 299] on input "text" at bounding box center [647, 297] width 379 height 30
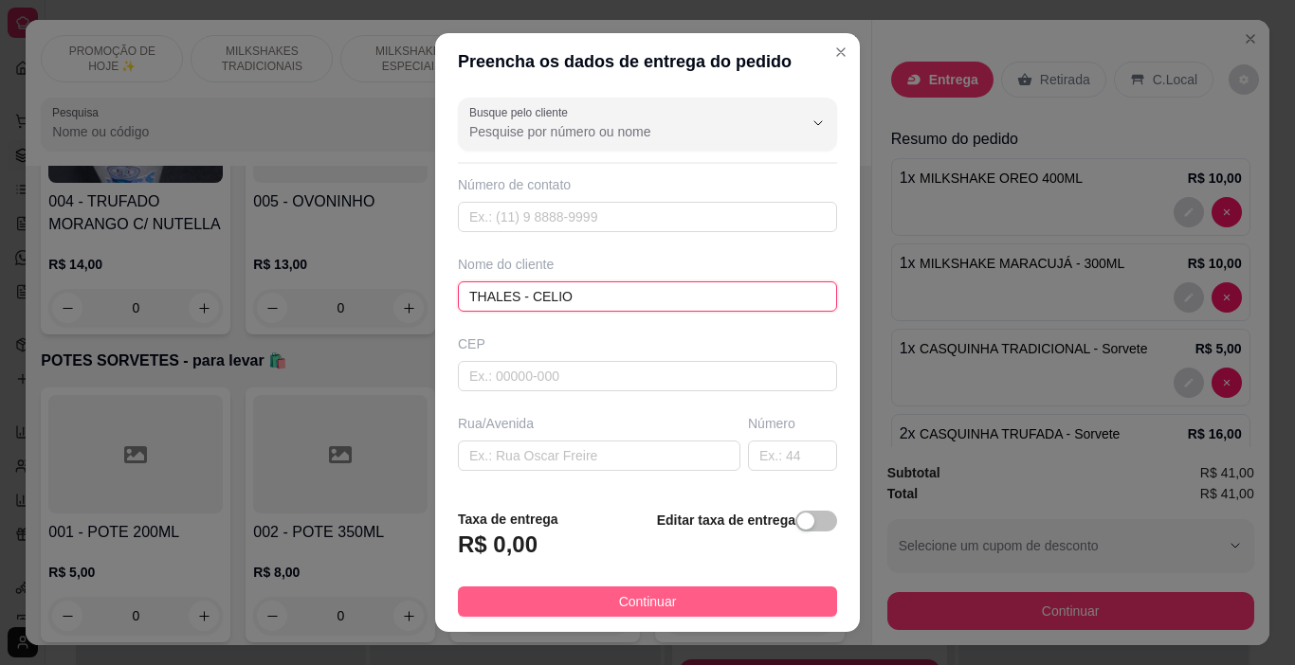
type input "THALES - CELIO"
click at [707, 593] on button "Continuar" at bounding box center [647, 602] width 379 height 30
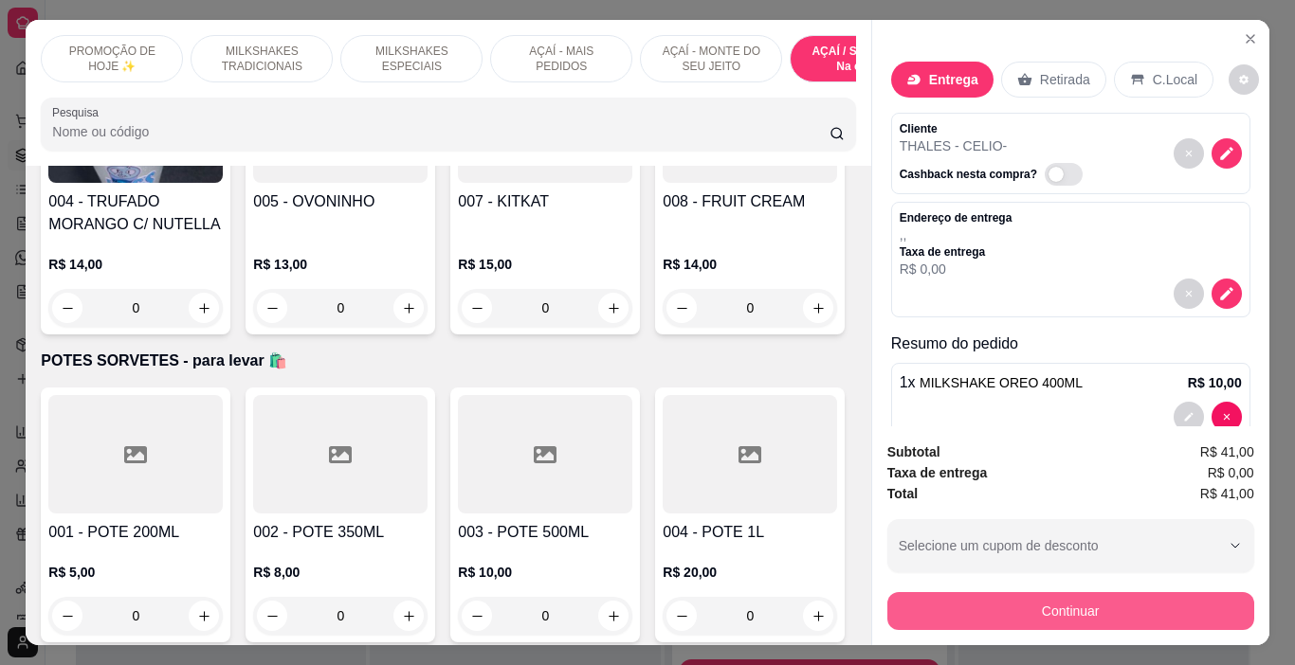
click at [961, 592] on button "Continuar" at bounding box center [1070, 611] width 367 height 38
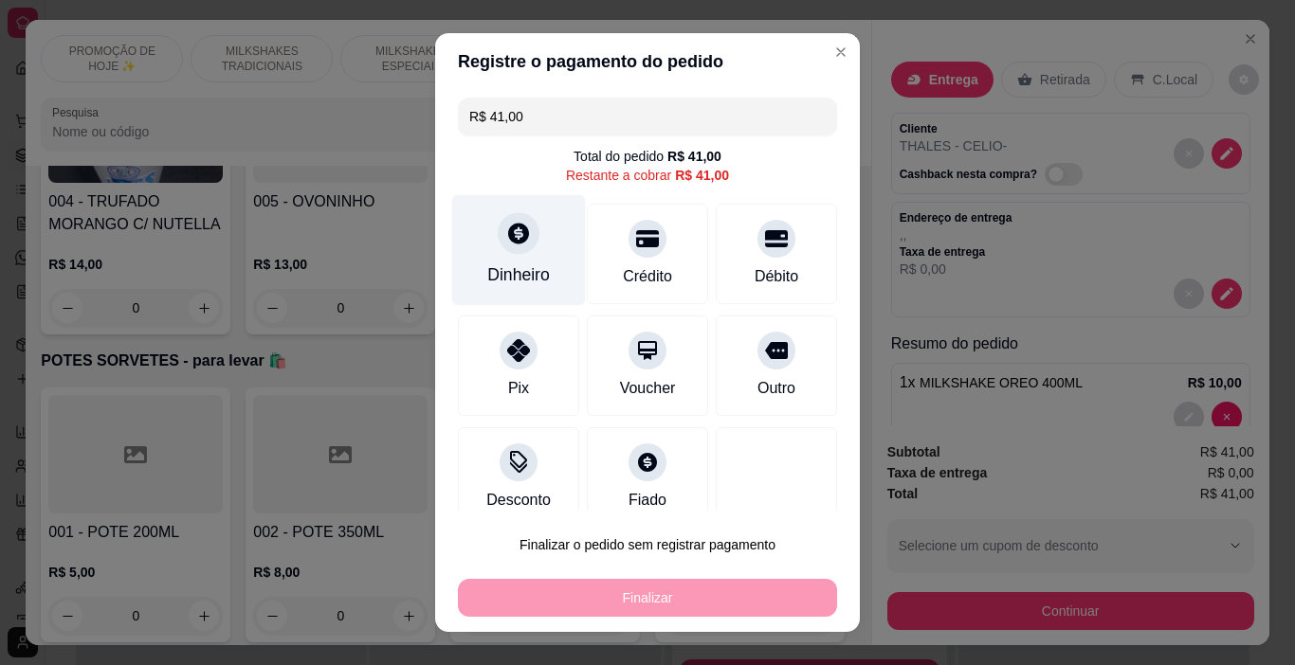
click at [507, 273] on div "Dinheiro" at bounding box center [518, 275] width 63 height 25
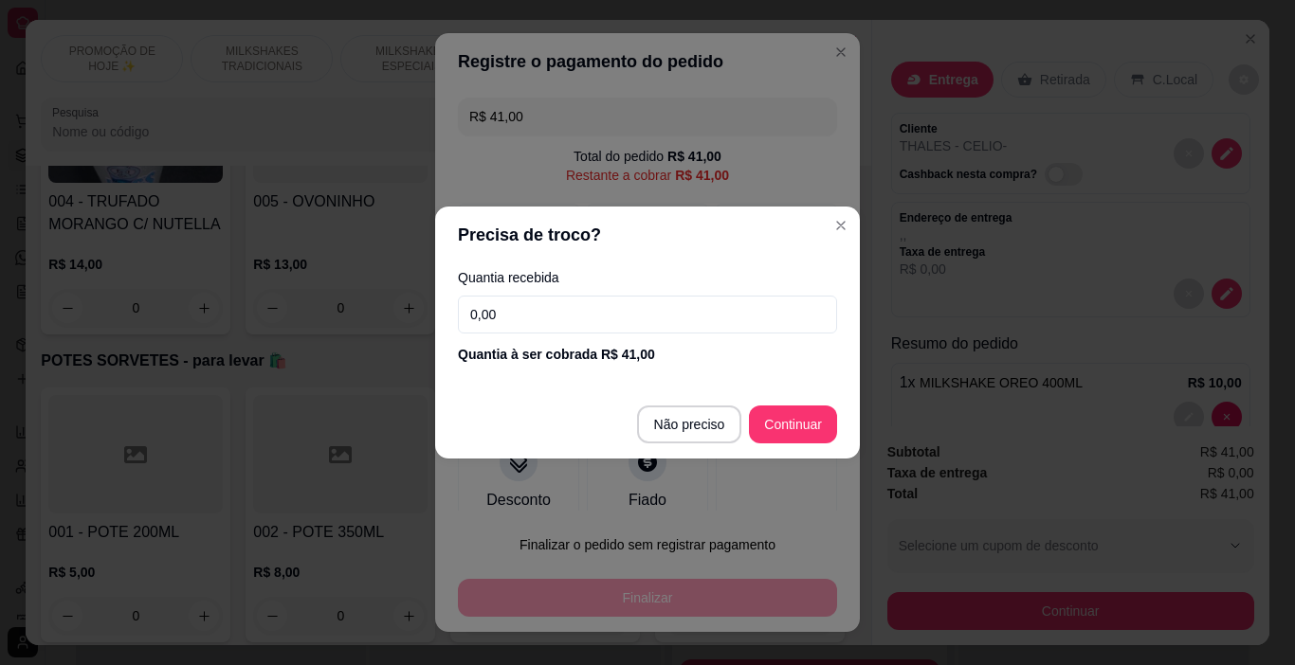
click at [501, 318] on input "0,00" at bounding box center [647, 315] width 379 height 38
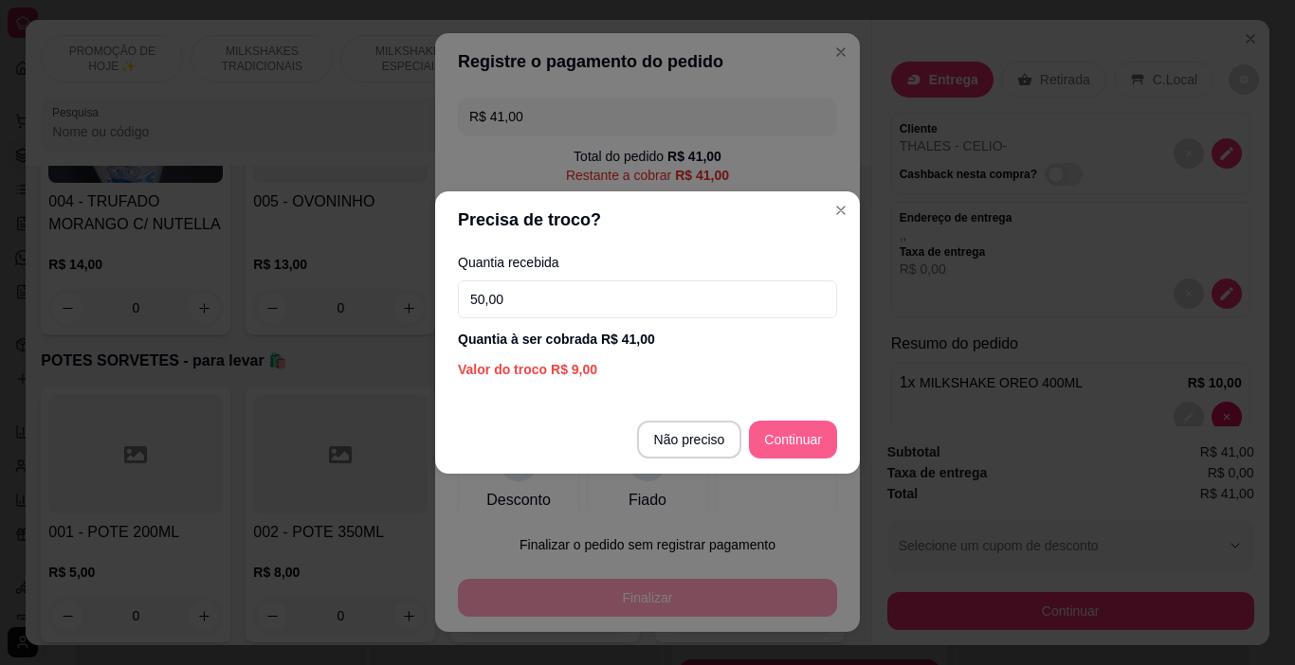
type input "50,00"
type input "R$ 0,00"
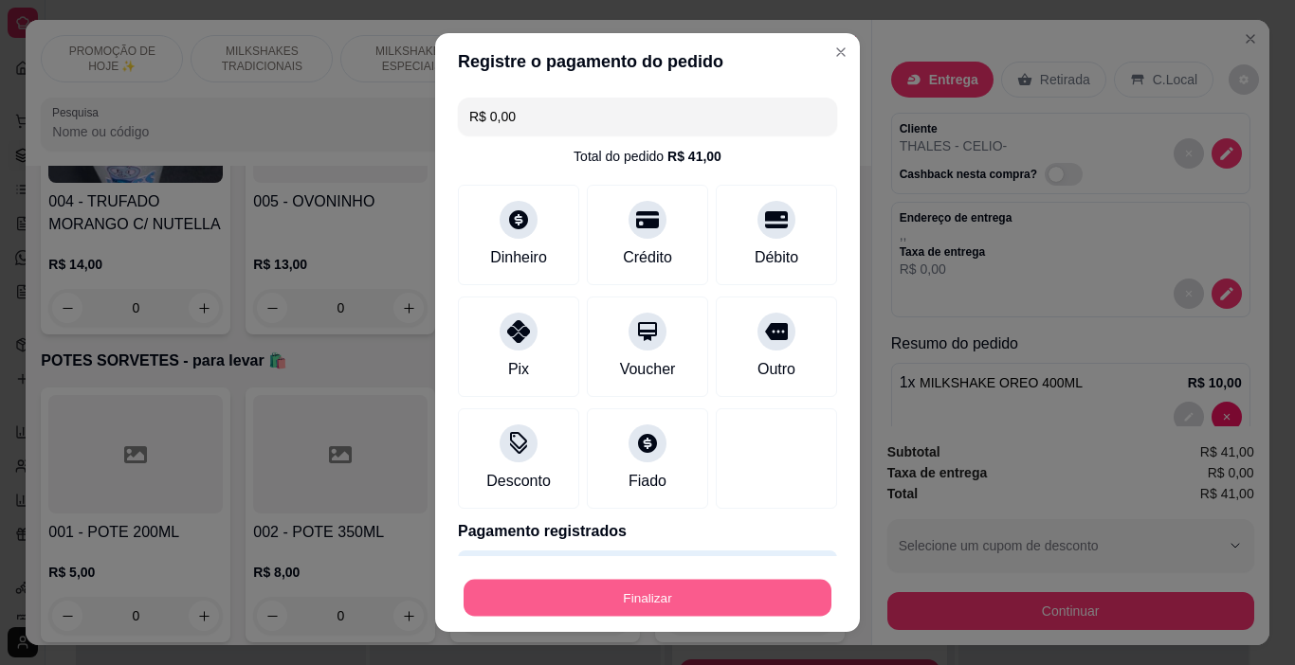
click at [696, 594] on button "Finalizar" at bounding box center [647, 598] width 368 height 37
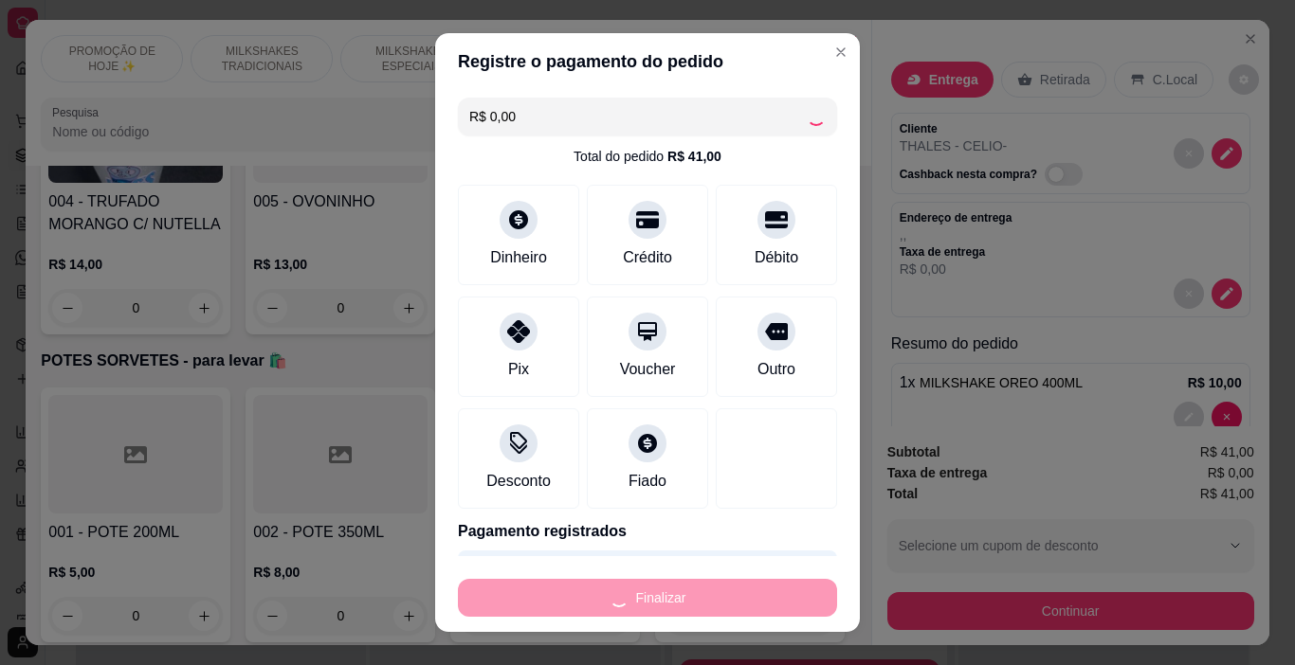
type input "0"
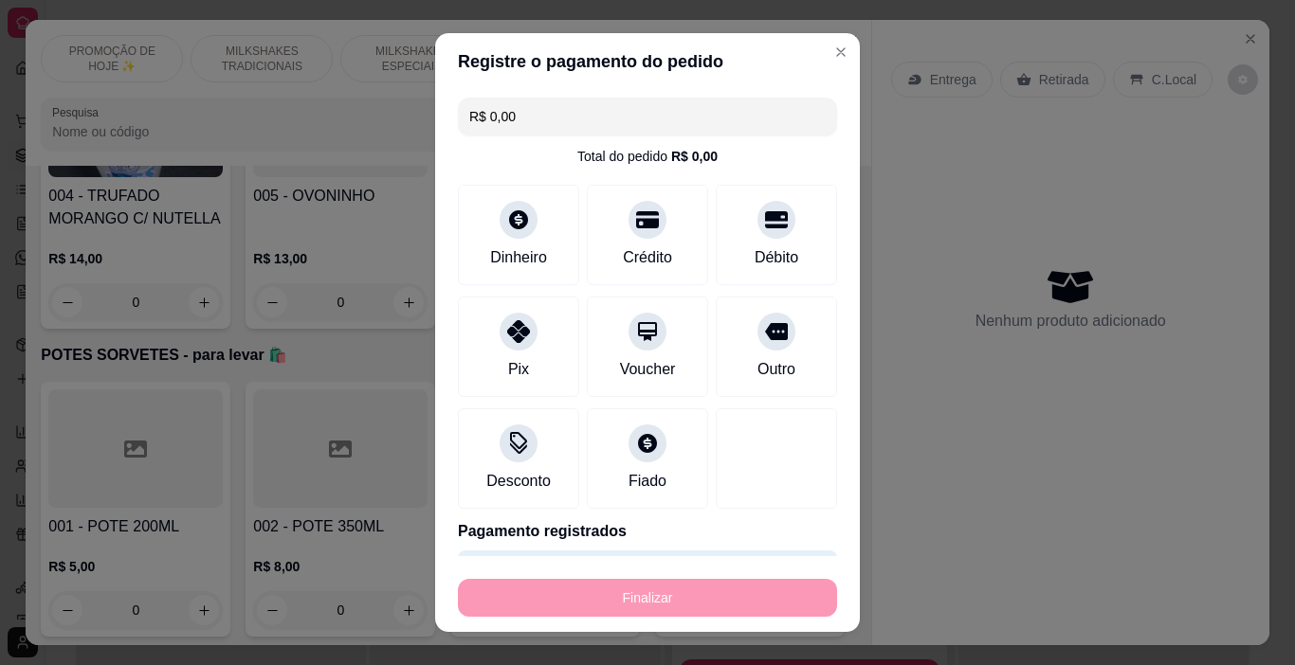
type input "-R$ 41,00"
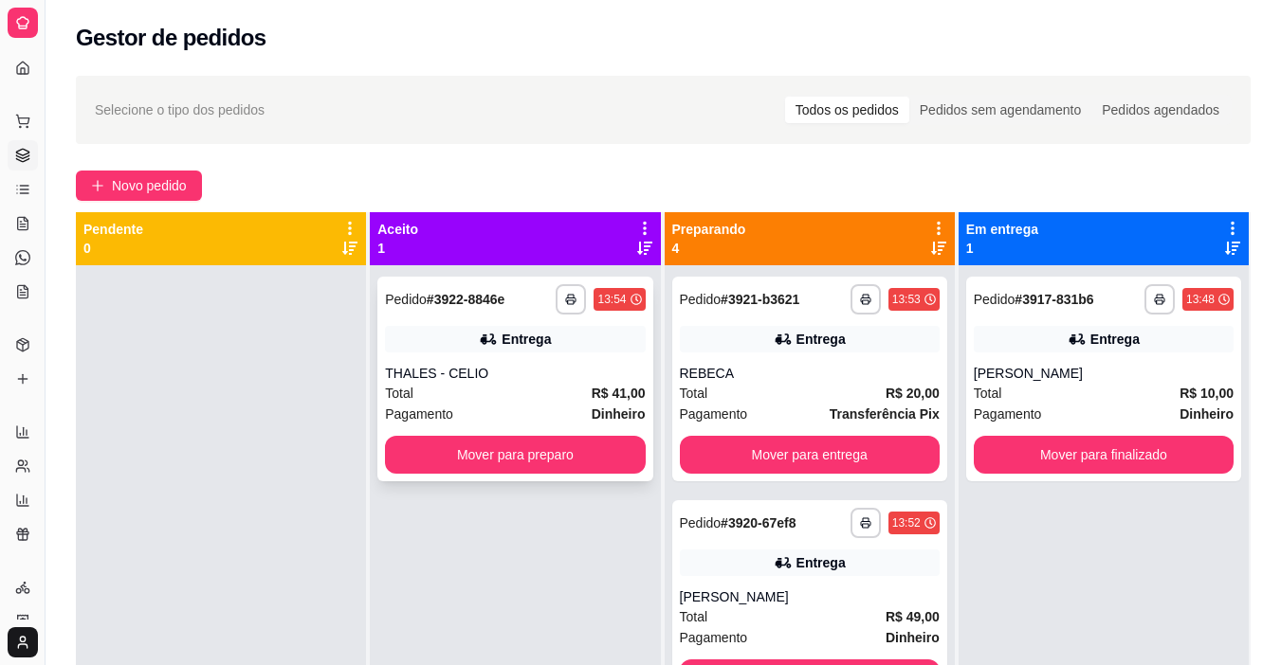
click at [561, 290] on button "button" at bounding box center [570, 299] width 30 height 30
click at [551, 358] on button "IMPRESSORA" at bounding box center [513, 366] width 137 height 30
click at [1122, 397] on div "Total R$ 10,00" at bounding box center [1103, 393] width 260 height 21
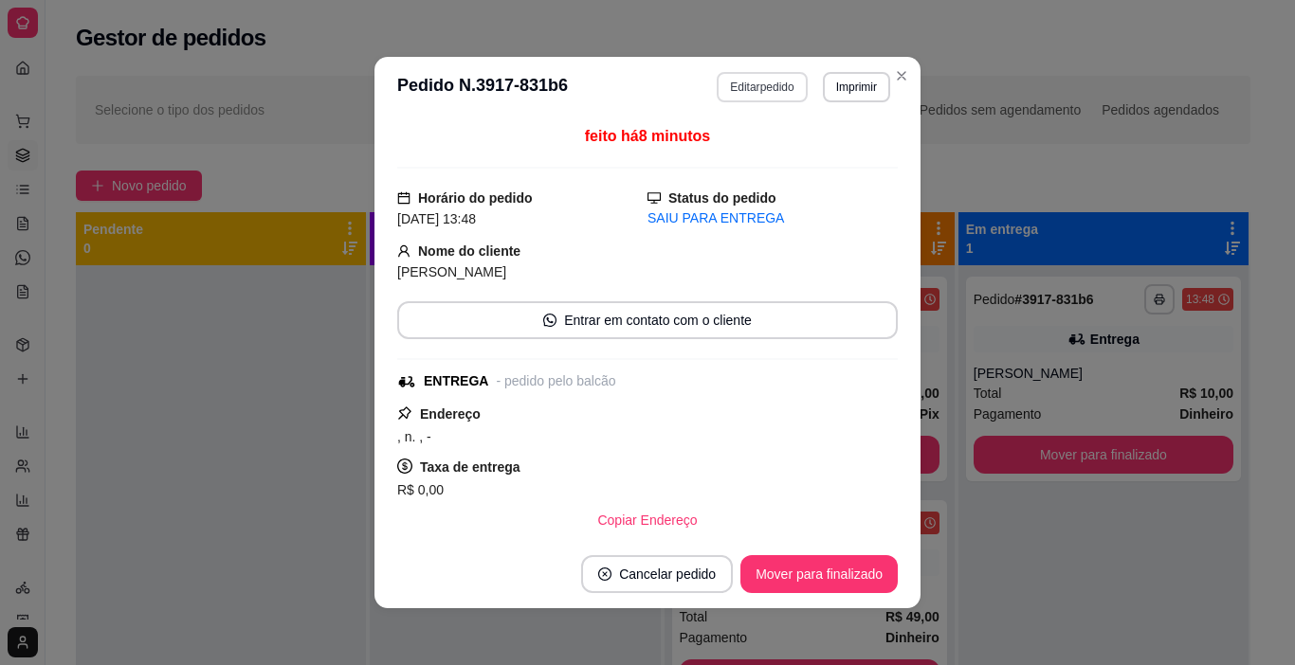
click at [751, 89] on button "Editar pedido" at bounding box center [762, 87] width 90 height 30
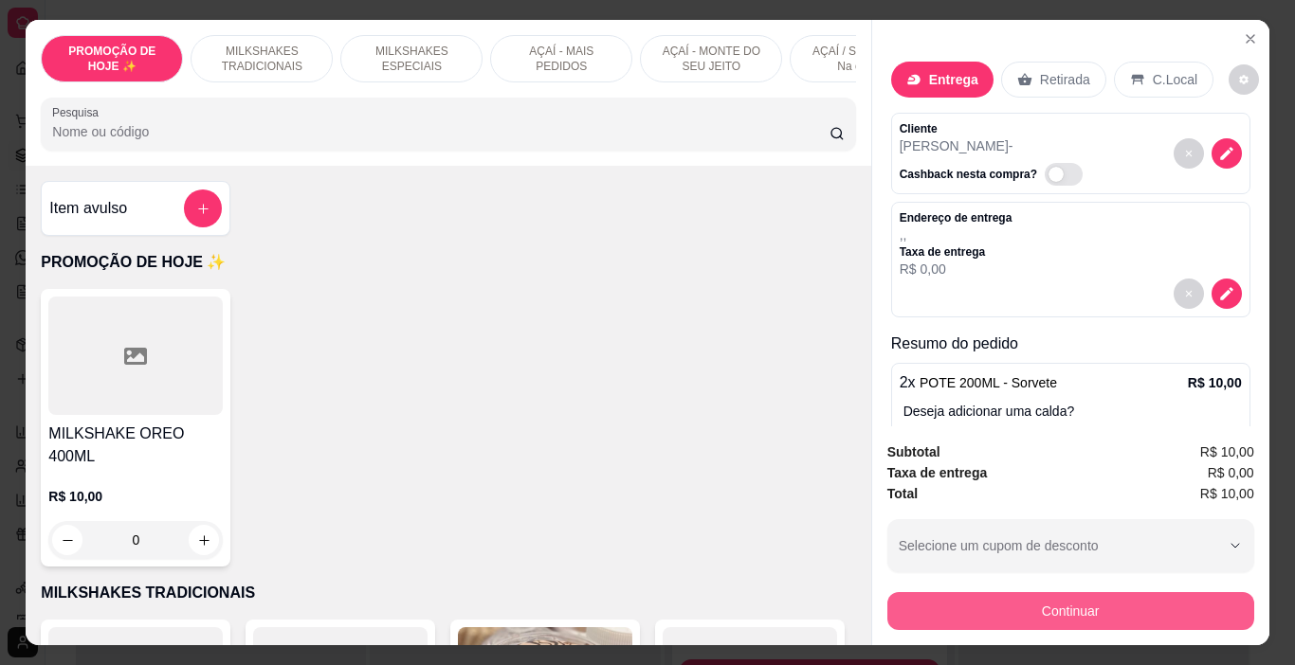
click at [895, 601] on button "Continuar" at bounding box center [1070, 611] width 367 height 38
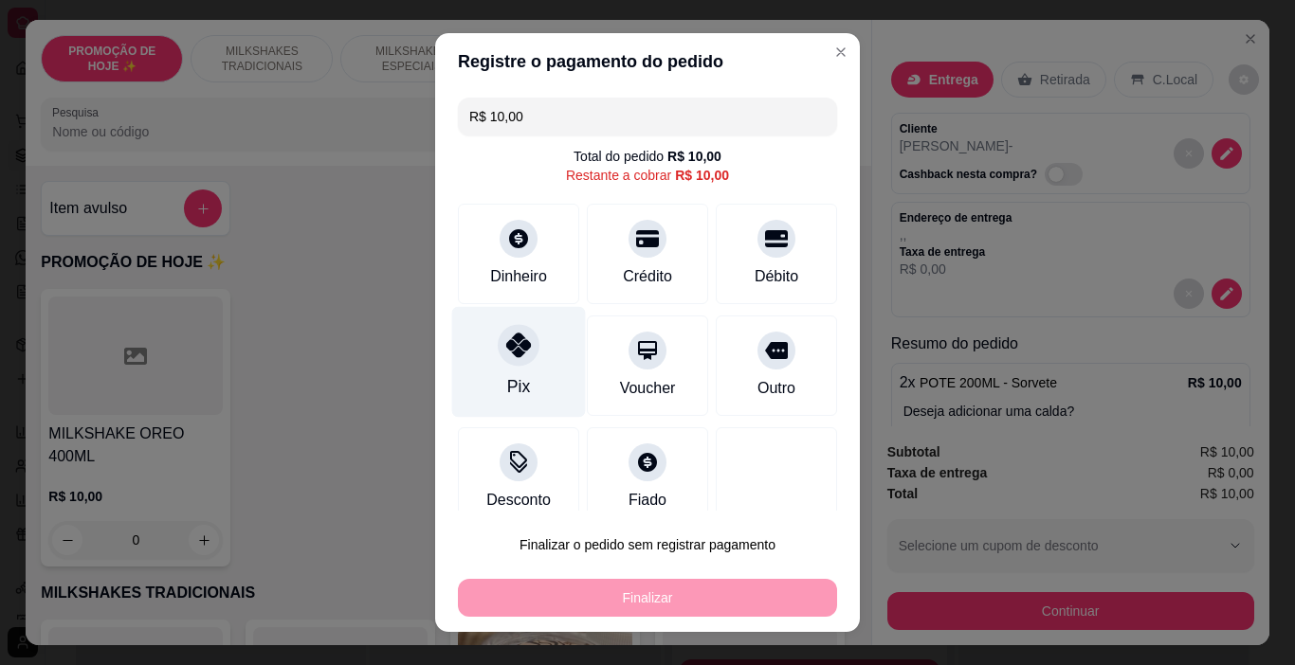
click at [514, 366] on div at bounding box center [519, 346] width 42 height 42
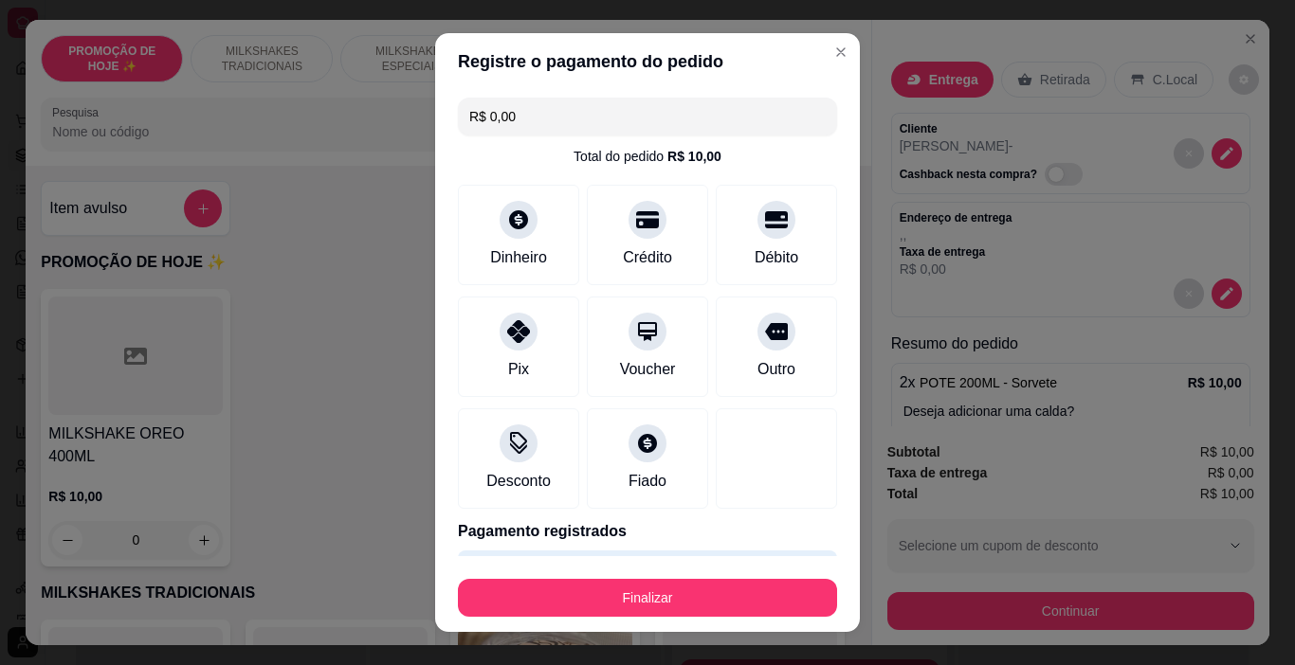
click at [700, 607] on button "Finalizar" at bounding box center [647, 598] width 379 height 38
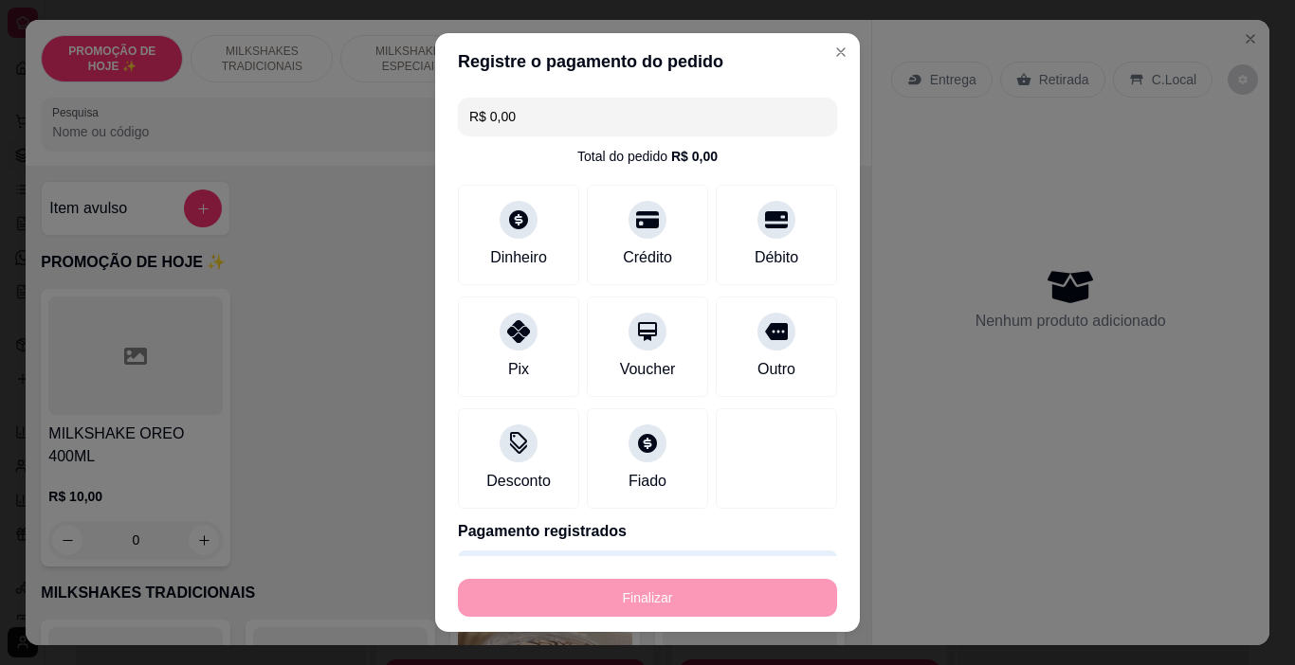
type input "-R$ 10,00"
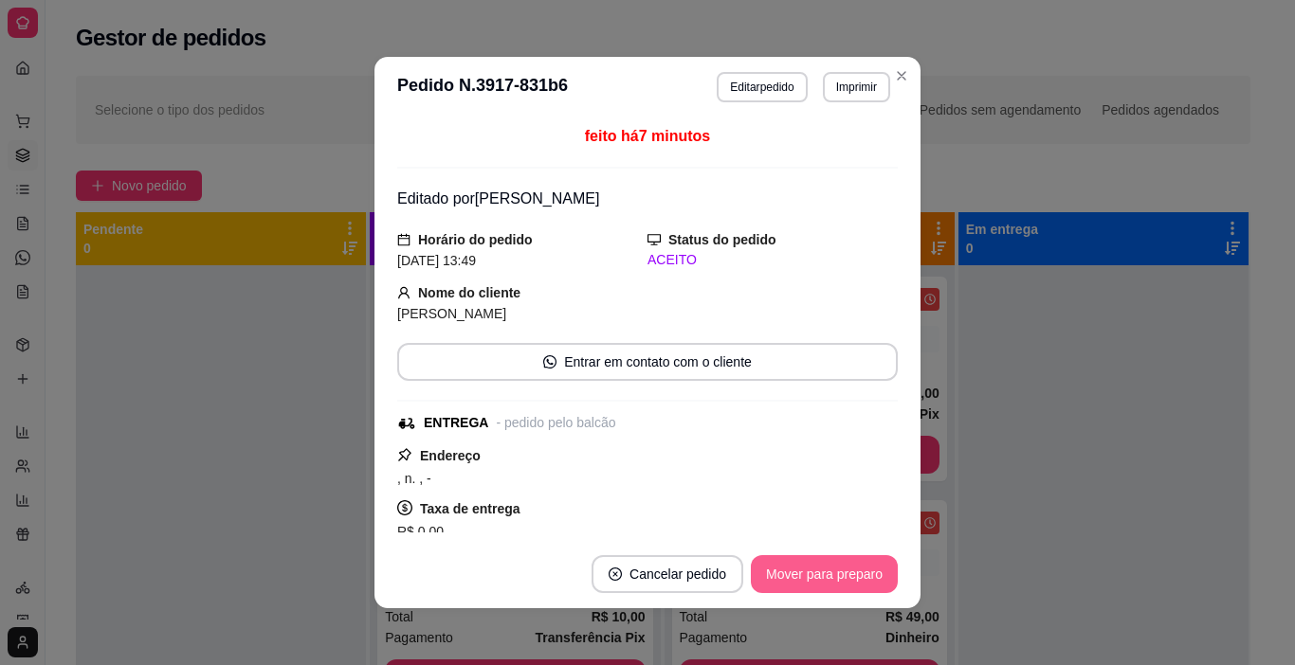
click at [771, 578] on button "Mover para preparo" at bounding box center [824, 574] width 147 height 38
click at [780, 579] on button "Mover para entrega" at bounding box center [825, 574] width 146 height 38
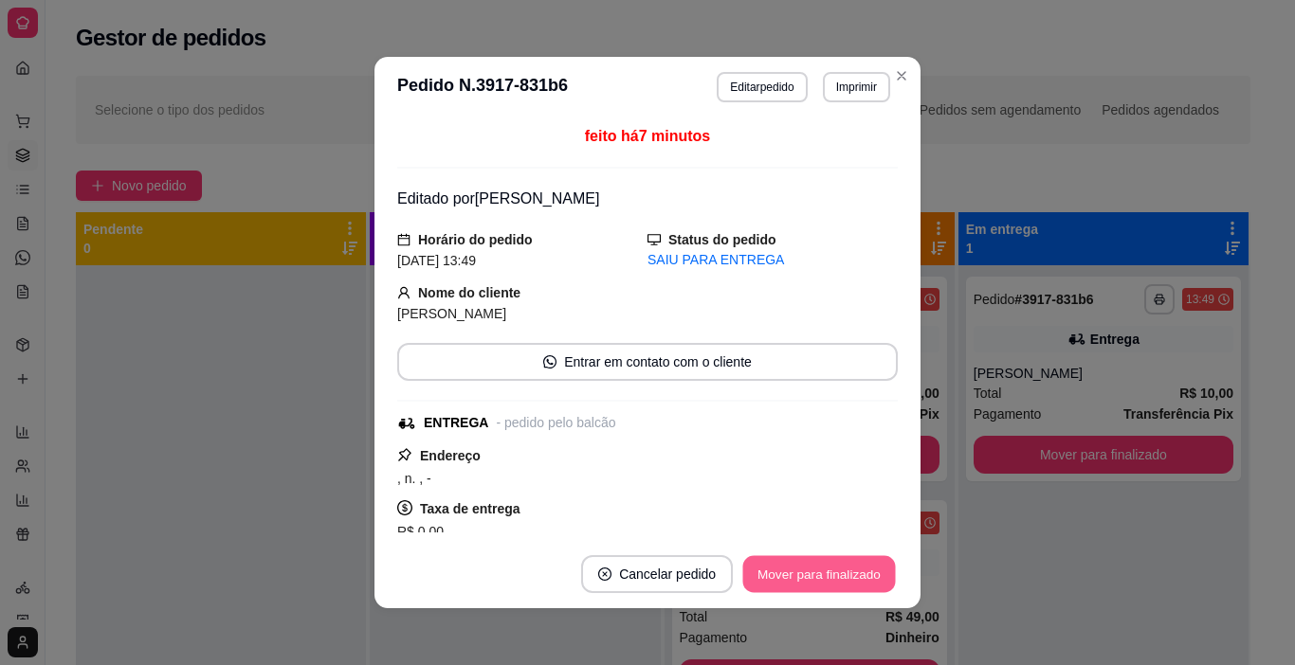
click at [781, 577] on button "Mover para finalizado" at bounding box center [819, 574] width 153 height 37
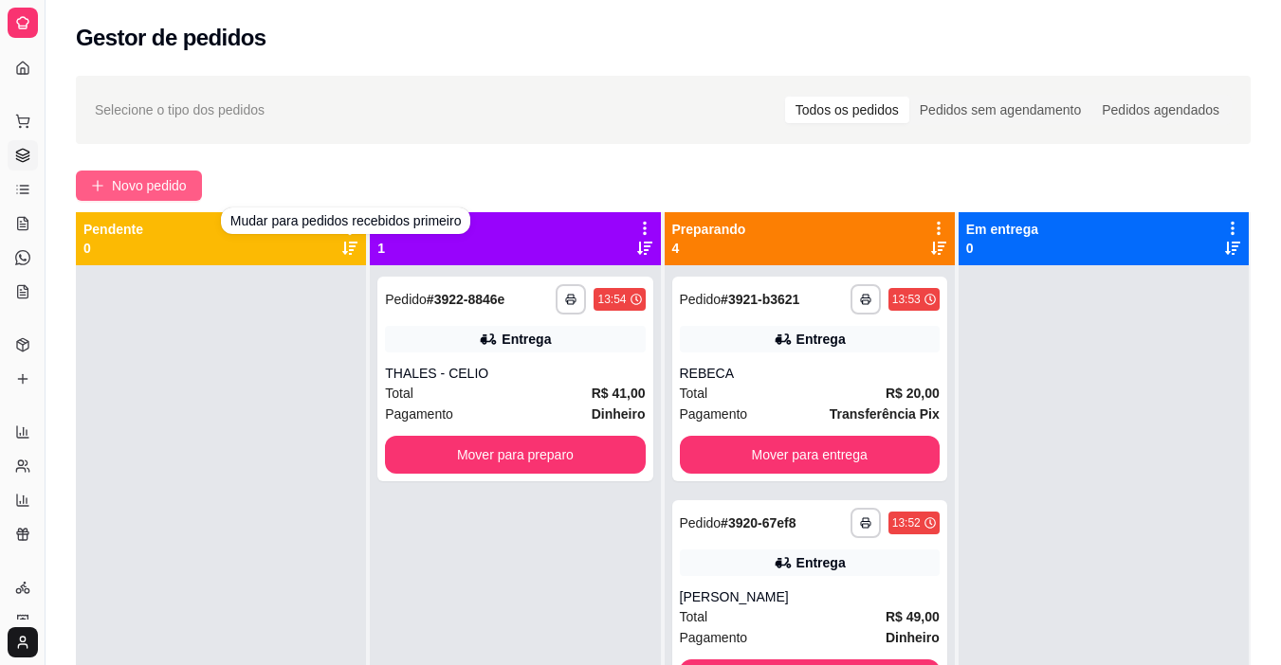
click at [202, 191] on button "Novo pedido" at bounding box center [139, 186] width 126 height 30
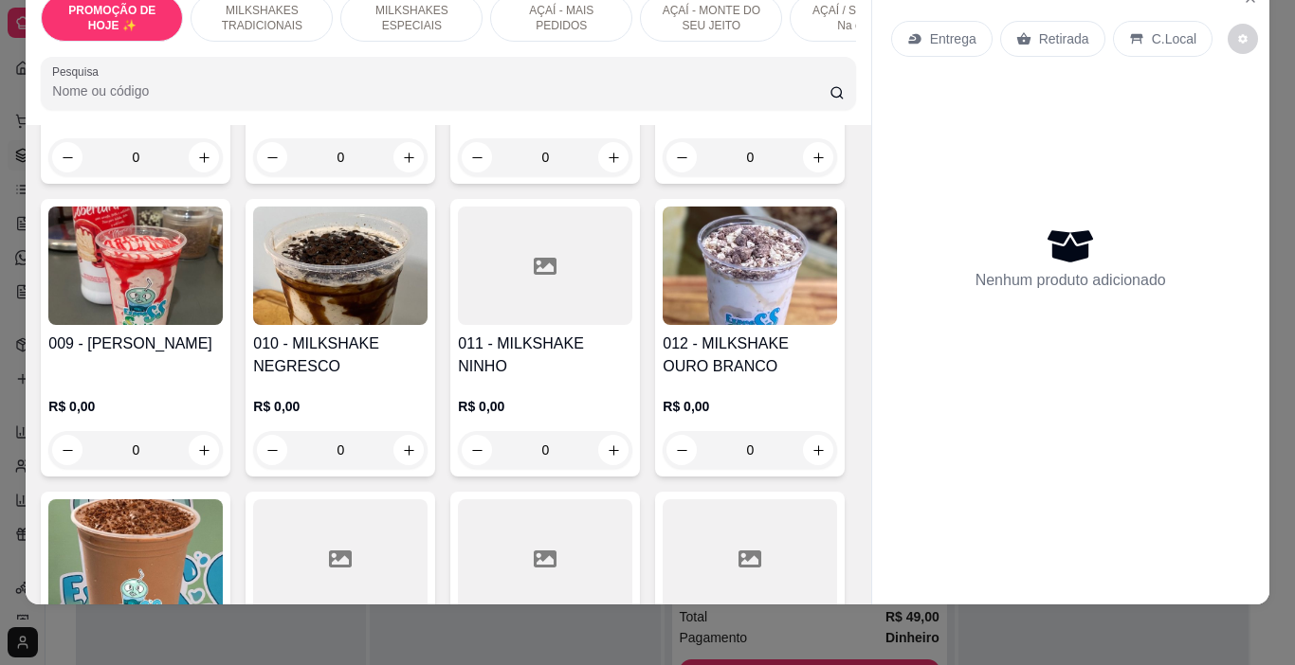
scroll to position [1137, 0]
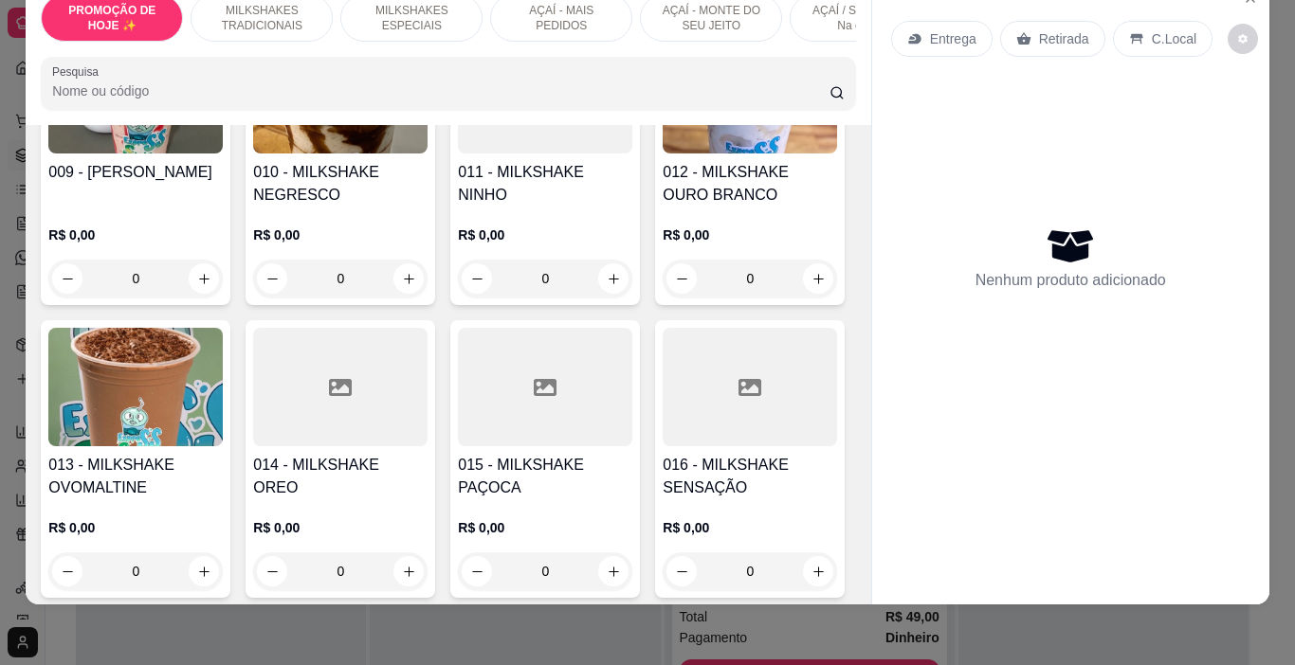
click at [292, 16] on p "MILKSHAKES TRADICIONAIS" at bounding box center [262, 18] width 110 height 30
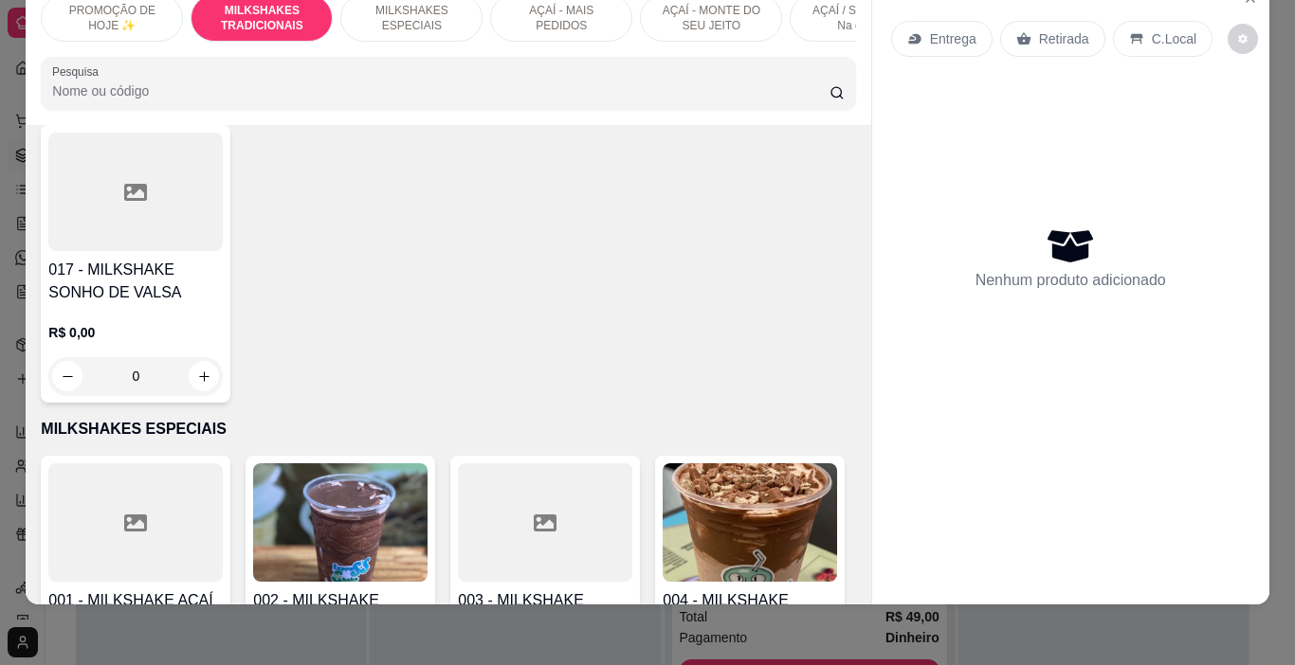
click at [381, 17] on p "MILKSHAKES ESPECIAIS" at bounding box center [411, 18] width 110 height 30
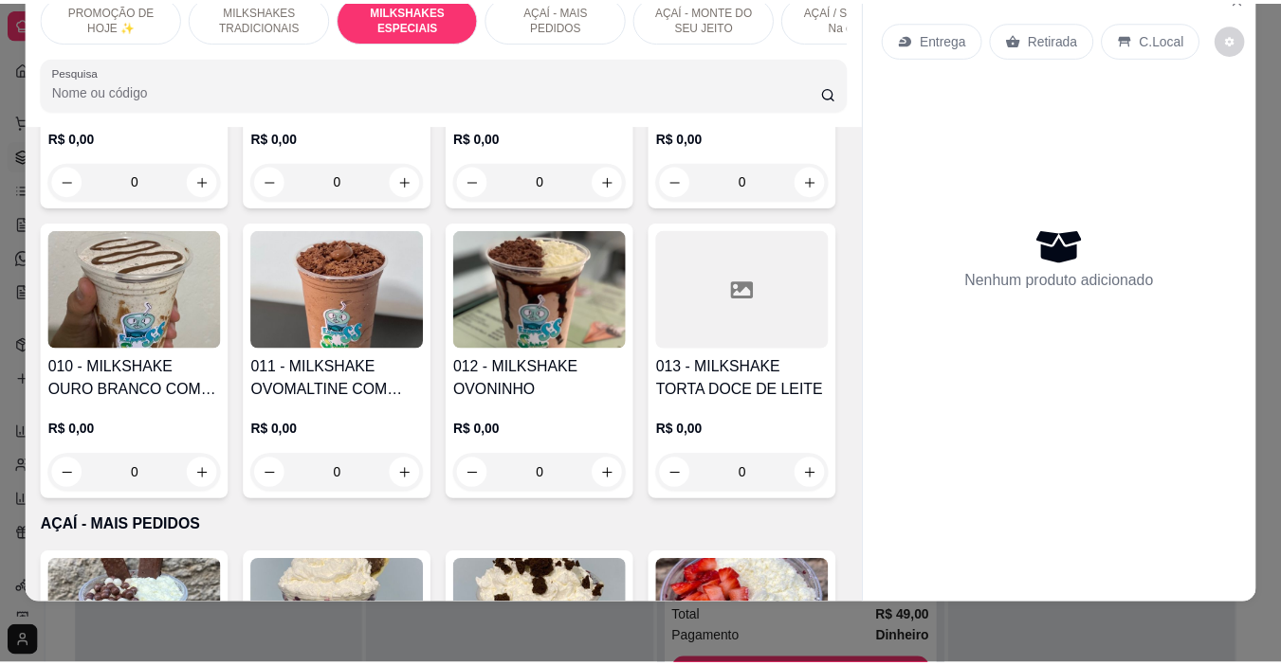
scroll to position [2473, 0]
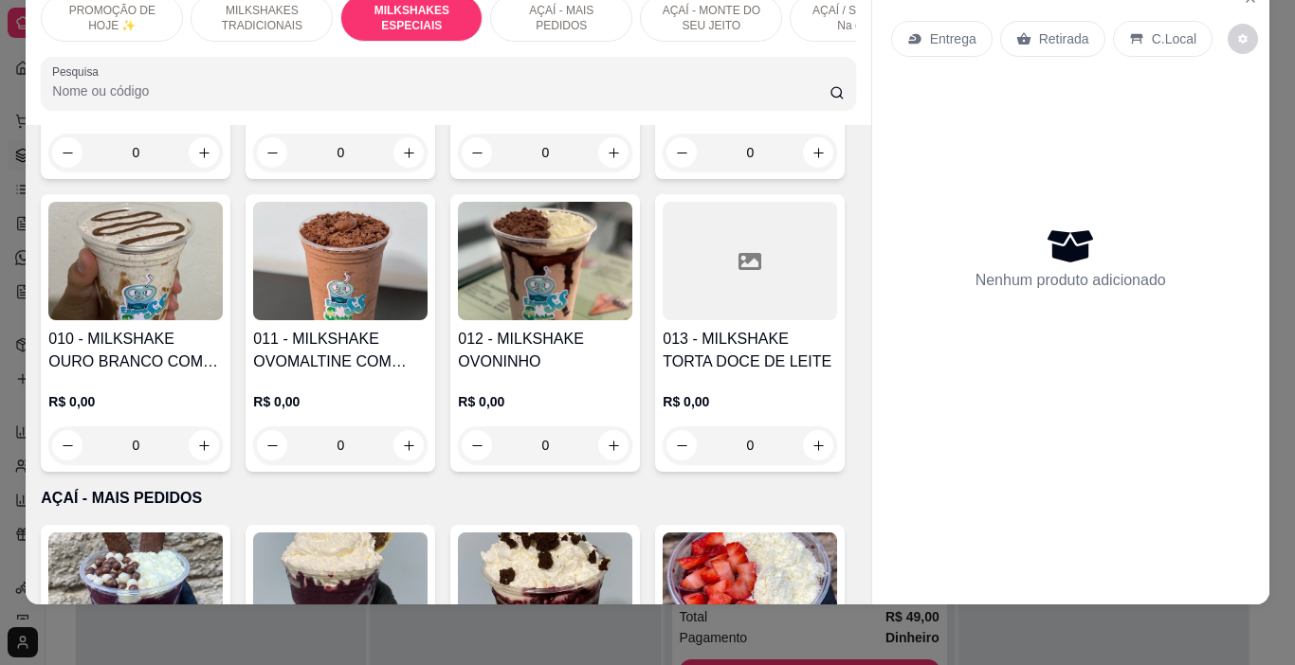
click at [223, 320] on img at bounding box center [135, 261] width 174 height 118
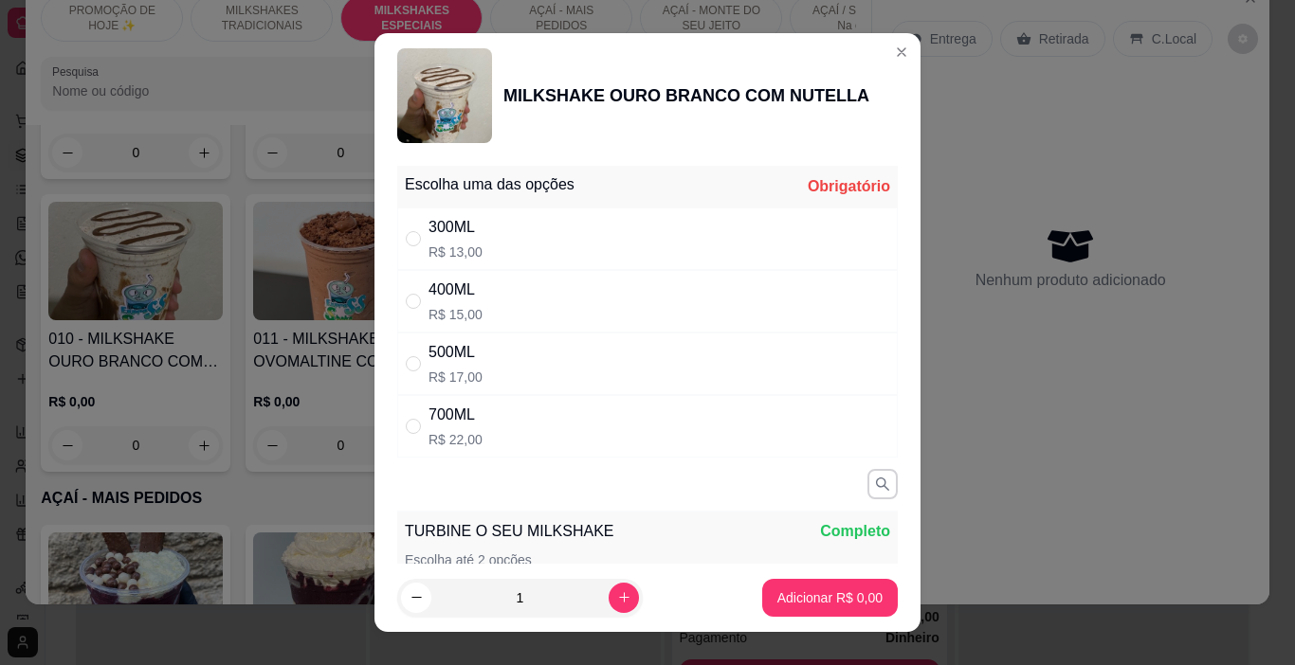
click at [530, 363] on div "500ML R$ 17,00" at bounding box center [647, 364] width 500 height 63
radio input "true"
click at [617, 597] on icon "increase-product-quantity" at bounding box center [624, 597] width 14 height 14
type input "2"
click at [772, 583] on button "Adicionar R$ 34,00" at bounding box center [825, 598] width 139 height 37
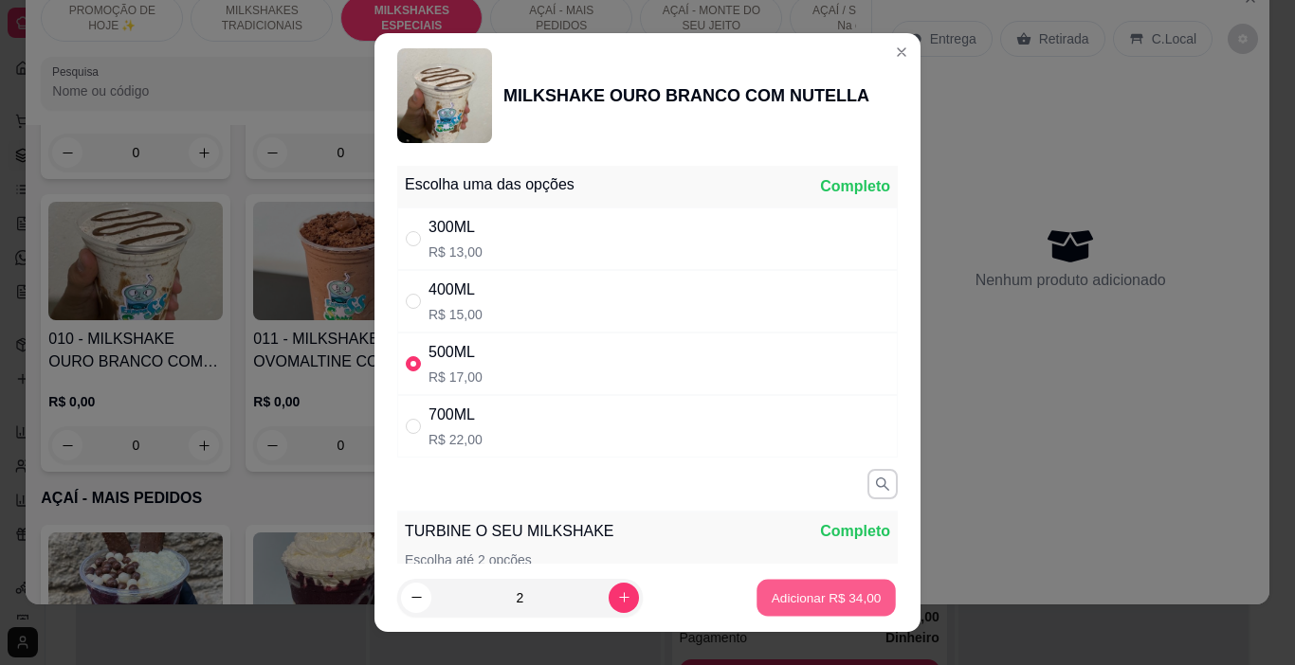
type input "2"
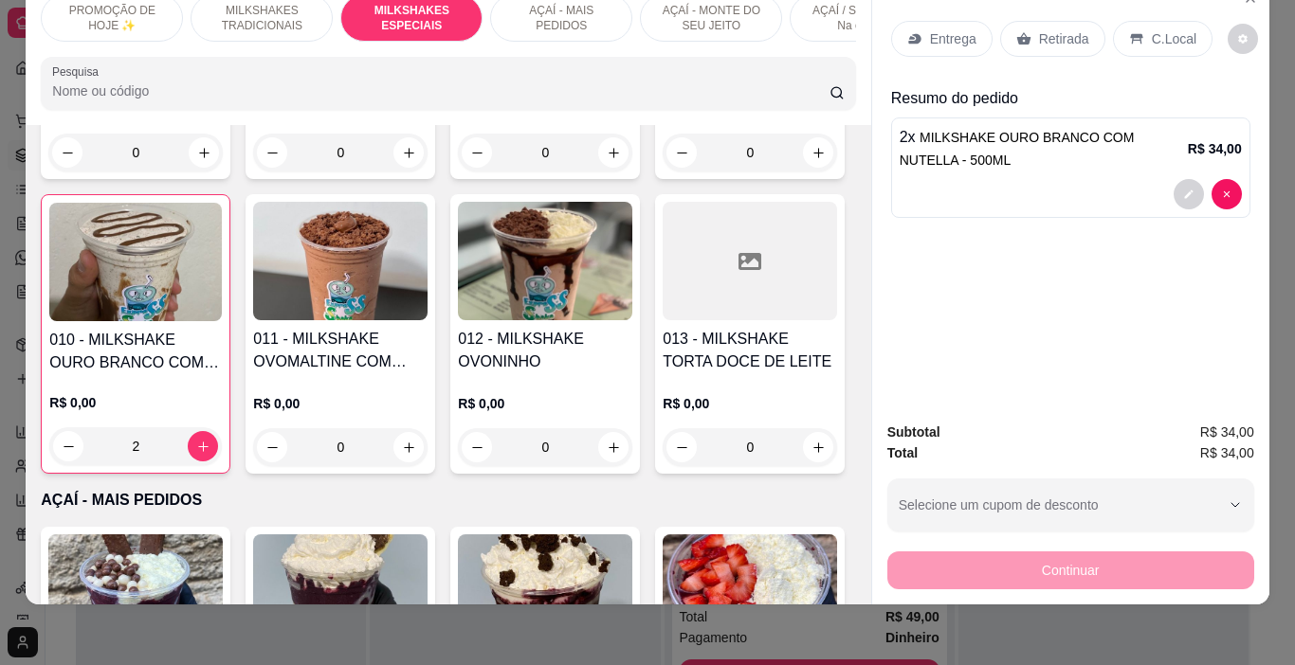
click at [941, 29] on p "Entrega" at bounding box center [953, 38] width 46 height 19
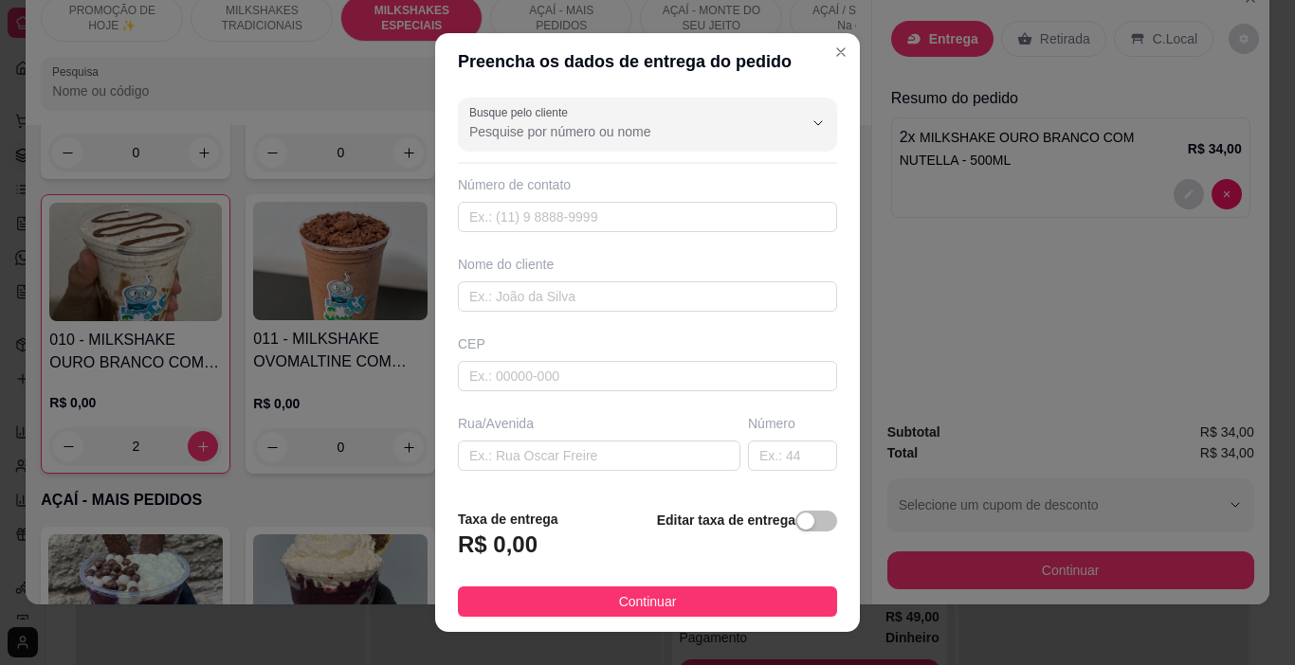
click at [445, 289] on div "Busque pelo cliente Número de contato Nome do cliente CEP Rua/[GEOGRAPHIC_DATA]…" at bounding box center [647, 292] width 425 height 404
click at [454, 292] on div "Nome do cliente" at bounding box center [647, 283] width 387 height 57
click at [475, 292] on input "text" at bounding box center [647, 297] width 379 height 30
click at [458, 291] on input "BR" at bounding box center [647, 297] width 379 height 30
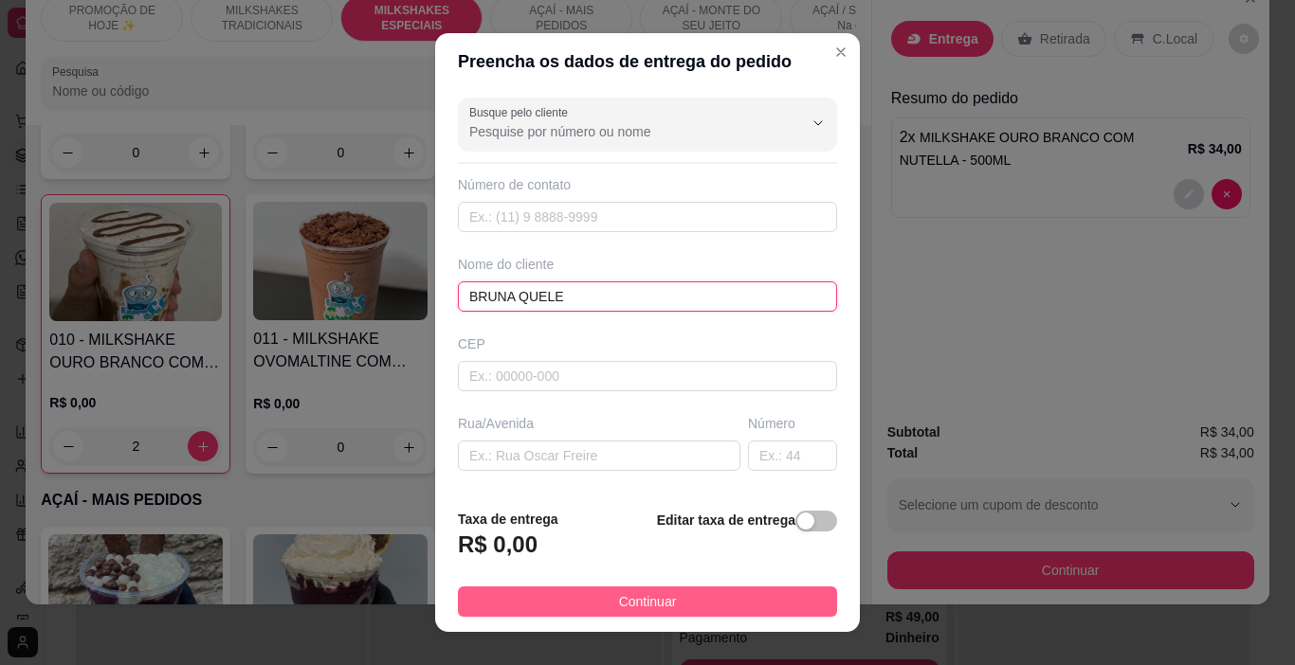
type input "BRUNA QUELE"
click at [660, 590] on button "Continuar" at bounding box center [647, 602] width 379 height 30
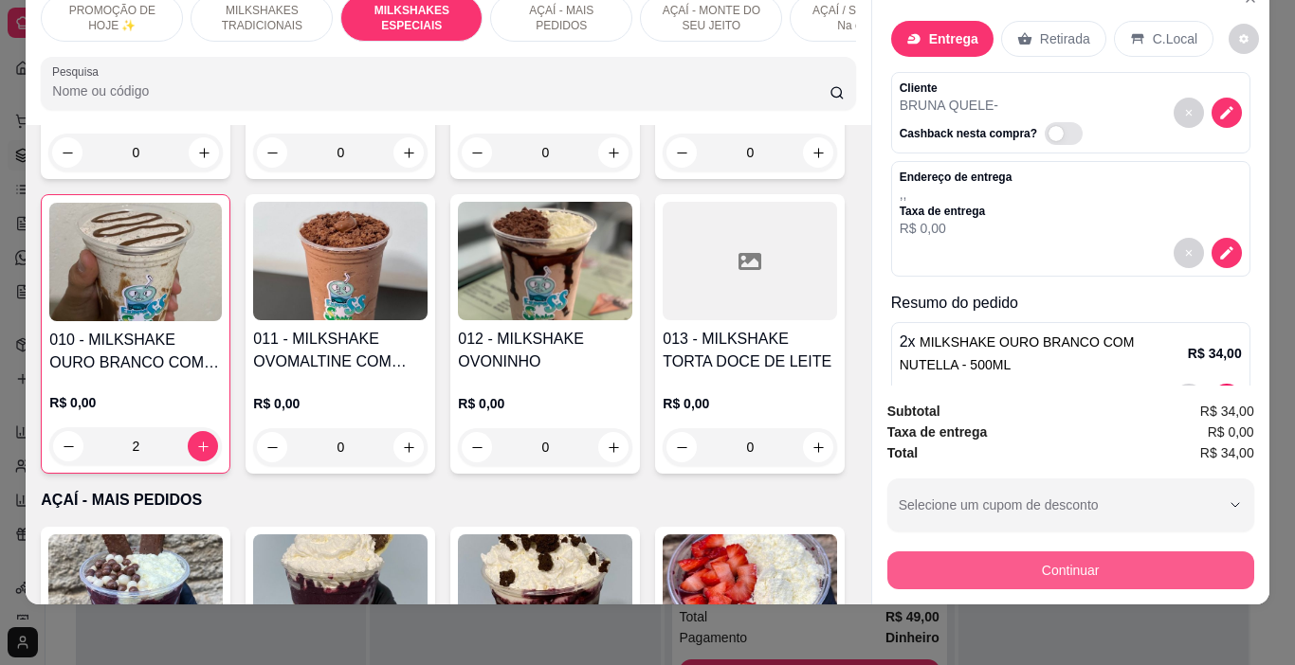
click at [987, 561] on button "Continuar" at bounding box center [1070, 571] width 367 height 38
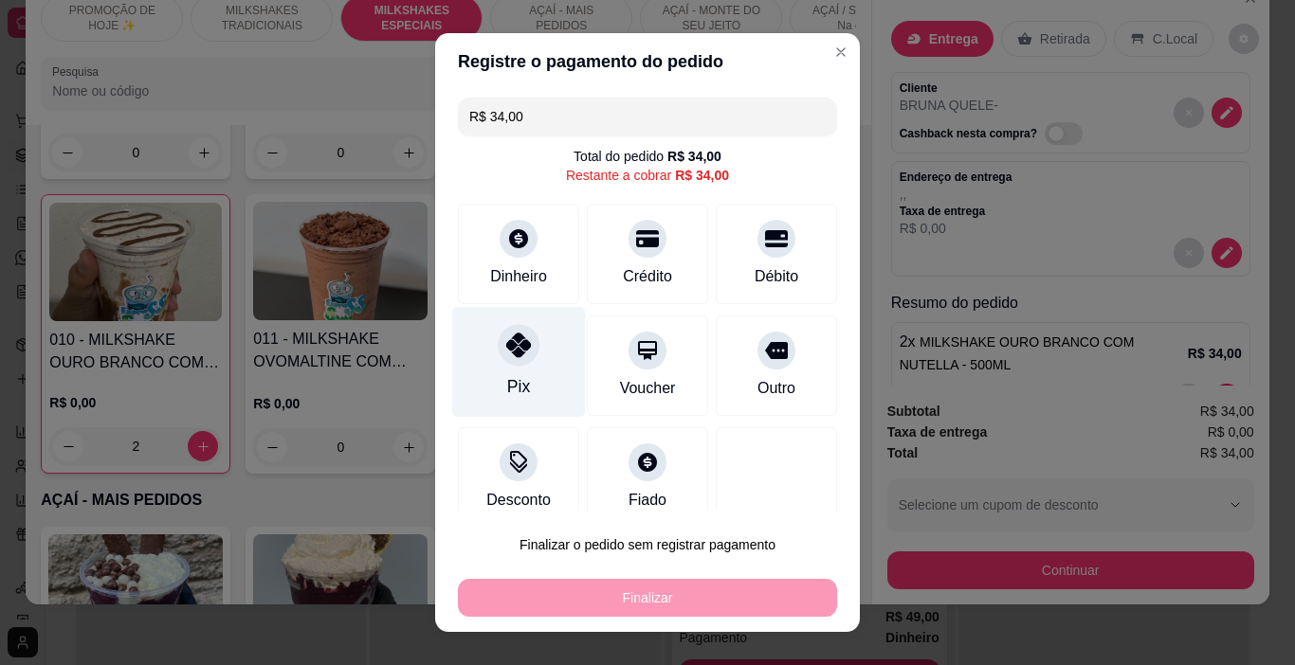
click at [525, 375] on div "Pix" at bounding box center [519, 362] width 134 height 111
type input "R$ 0,00"
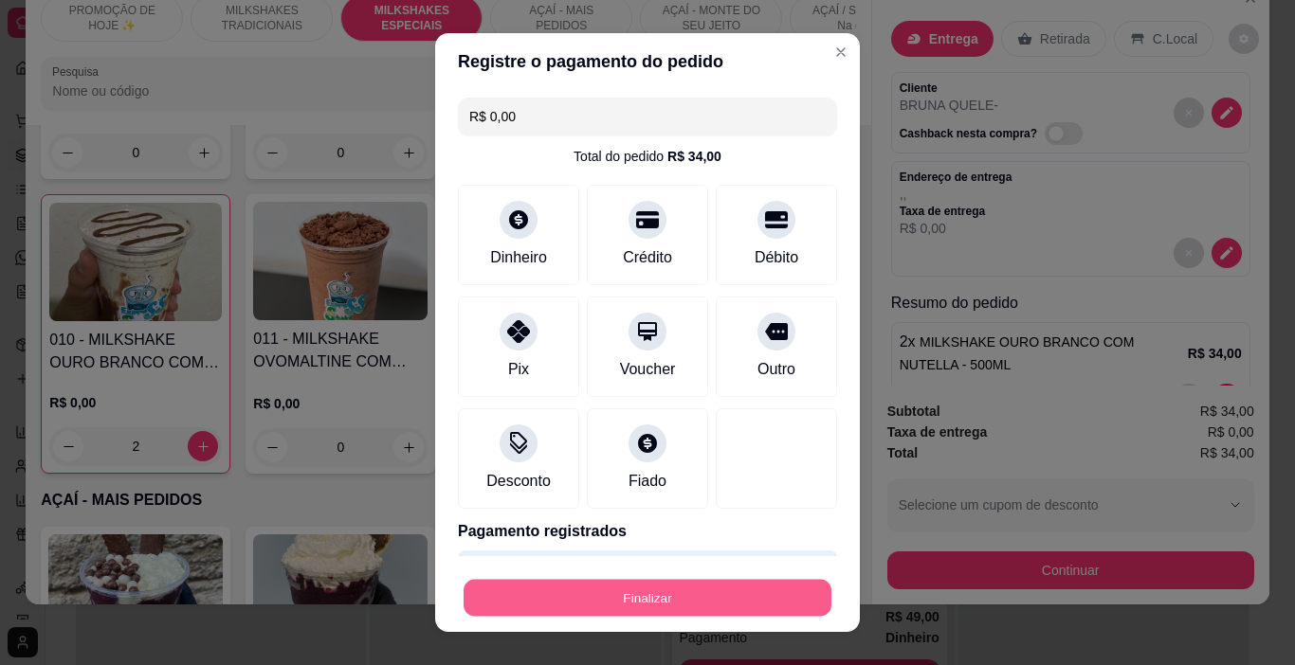
click at [622, 602] on button "Finalizar" at bounding box center [647, 598] width 368 height 37
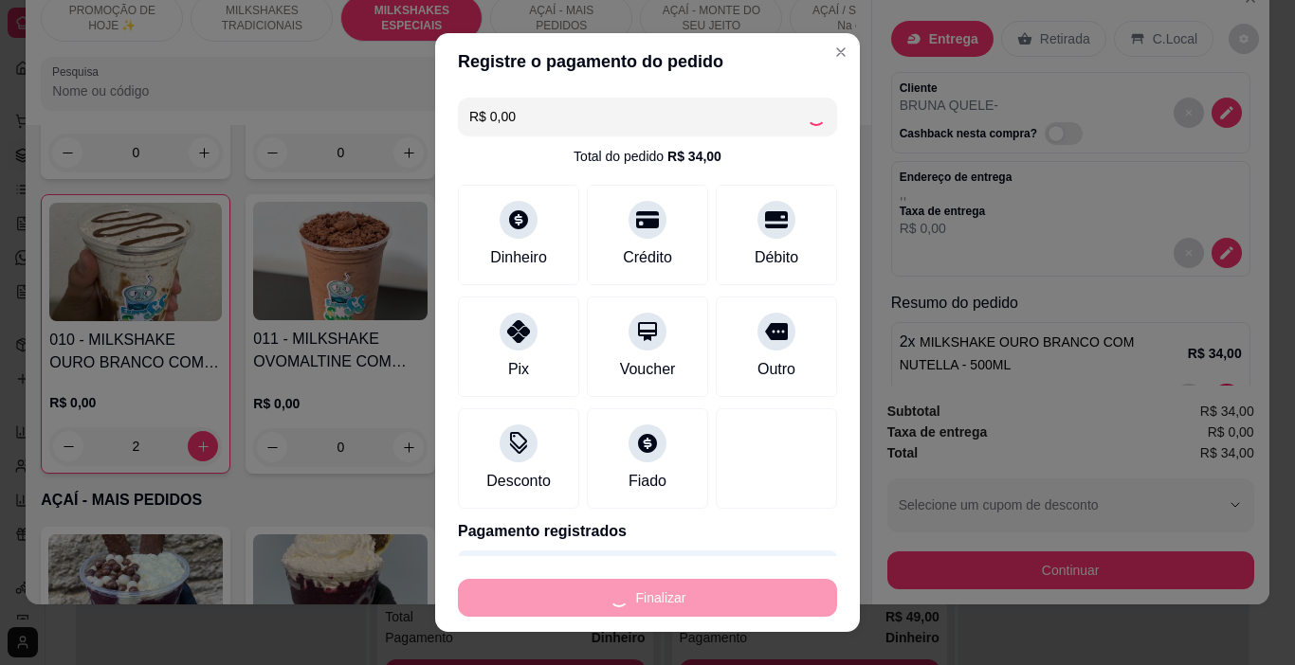
type input "0"
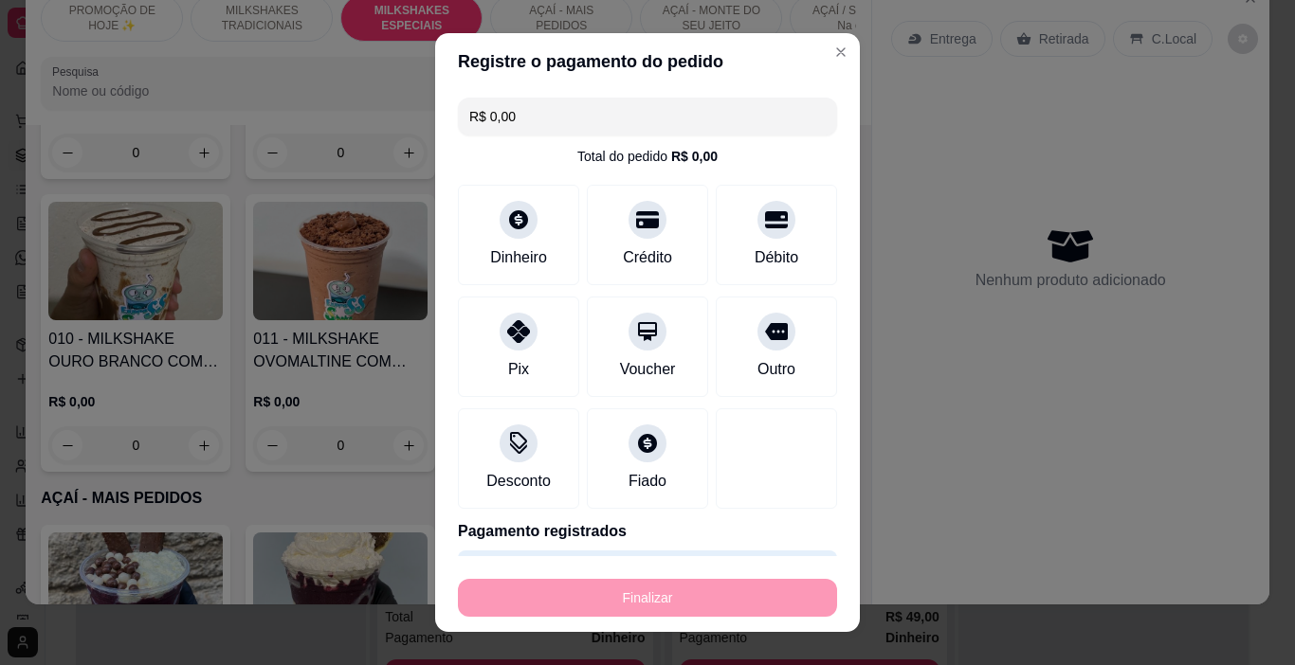
type input "-R$ 34,00"
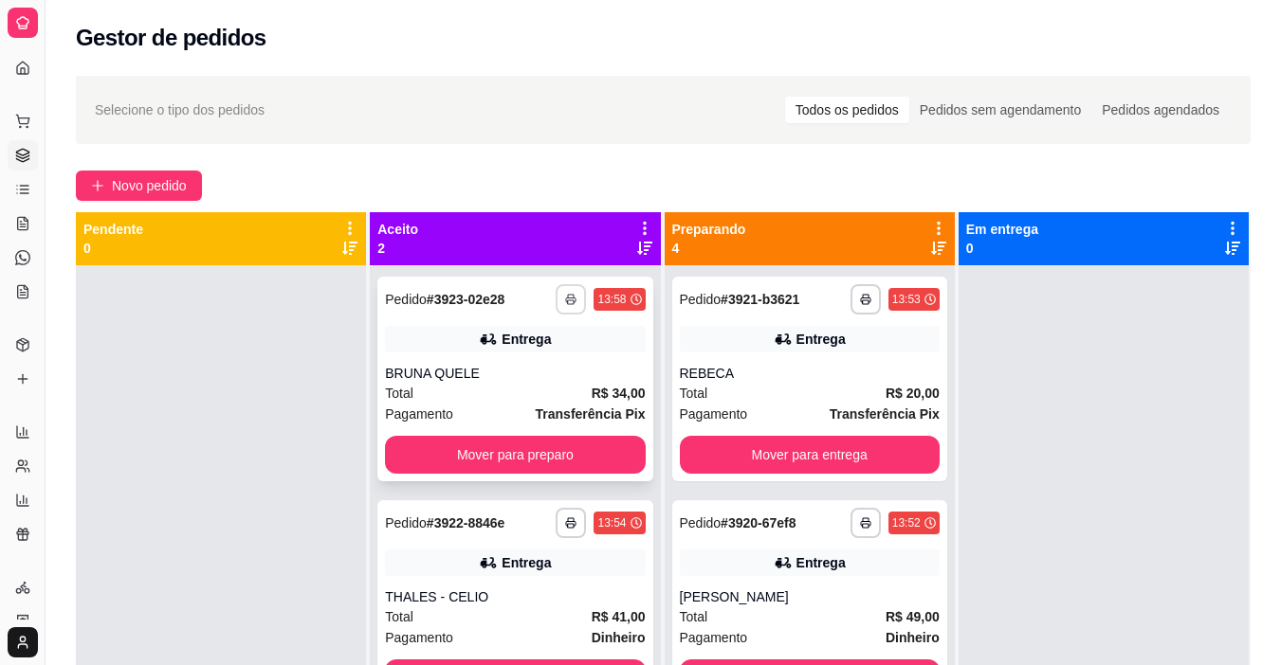
click at [571, 294] on icon "button" at bounding box center [570, 299] width 11 height 11
click at [547, 361] on button "IMPRESSORA" at bounding box center [513, 365] width 133 height 29
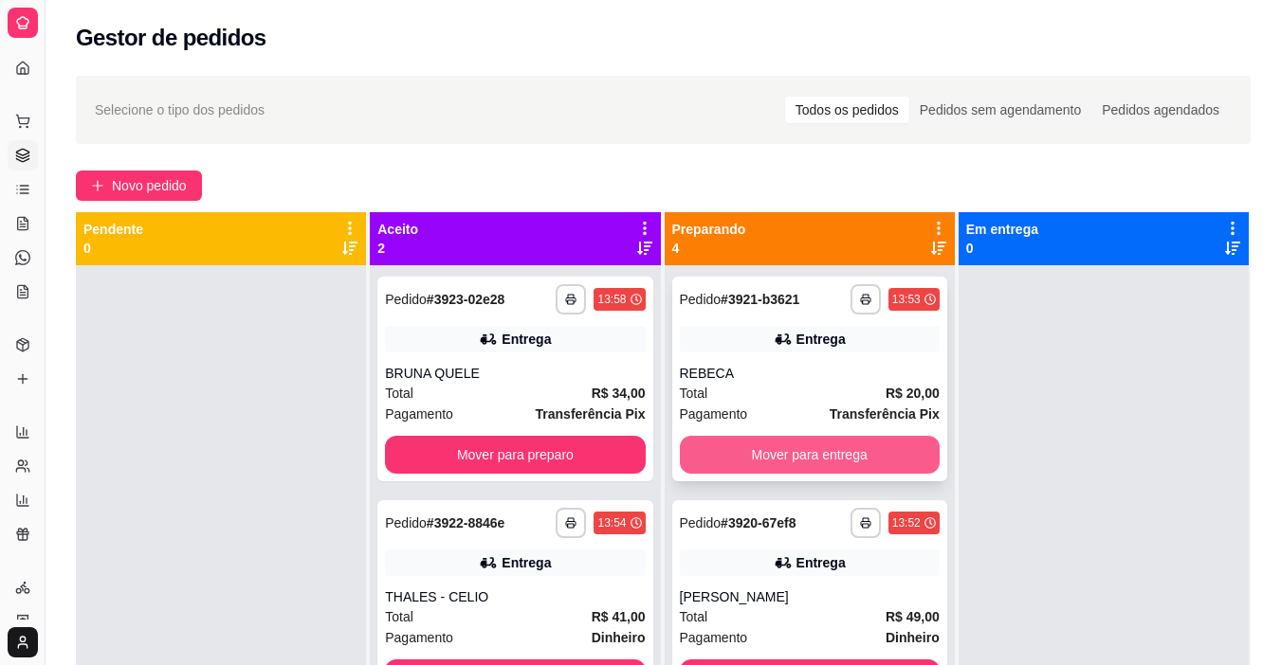
click at [766, 463] on button "Mover para entrega" at bounding box center [810, 455] width 260 height 38
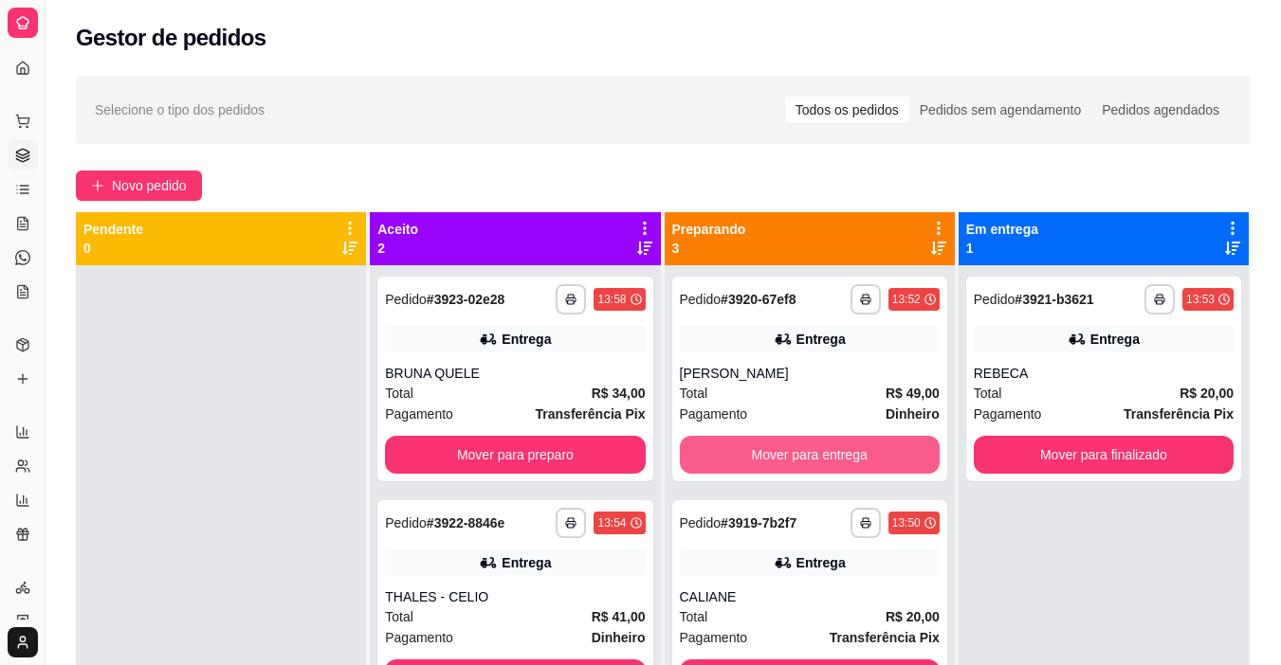
click at [764, 462] on button "Mover para entrega" at bounding box center [810, 455] width 260 height 38
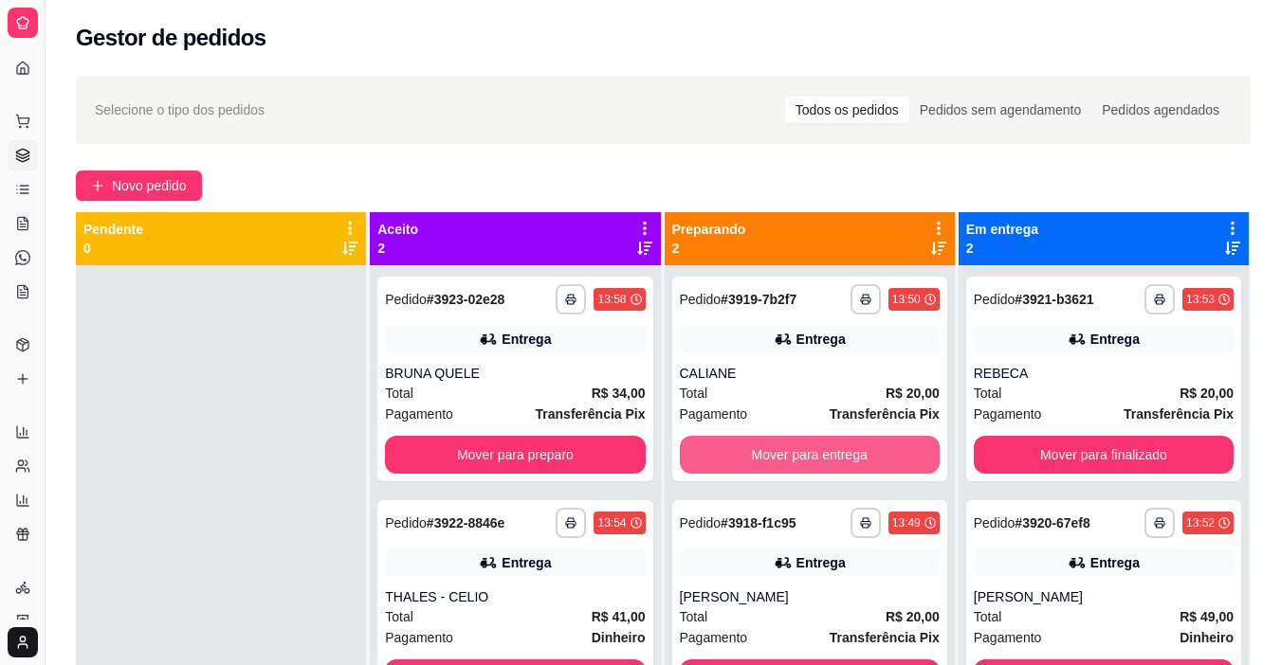
click at [759, 462] on button "Mover para entrega" at bounding box center [810, 455] width 260 height 38
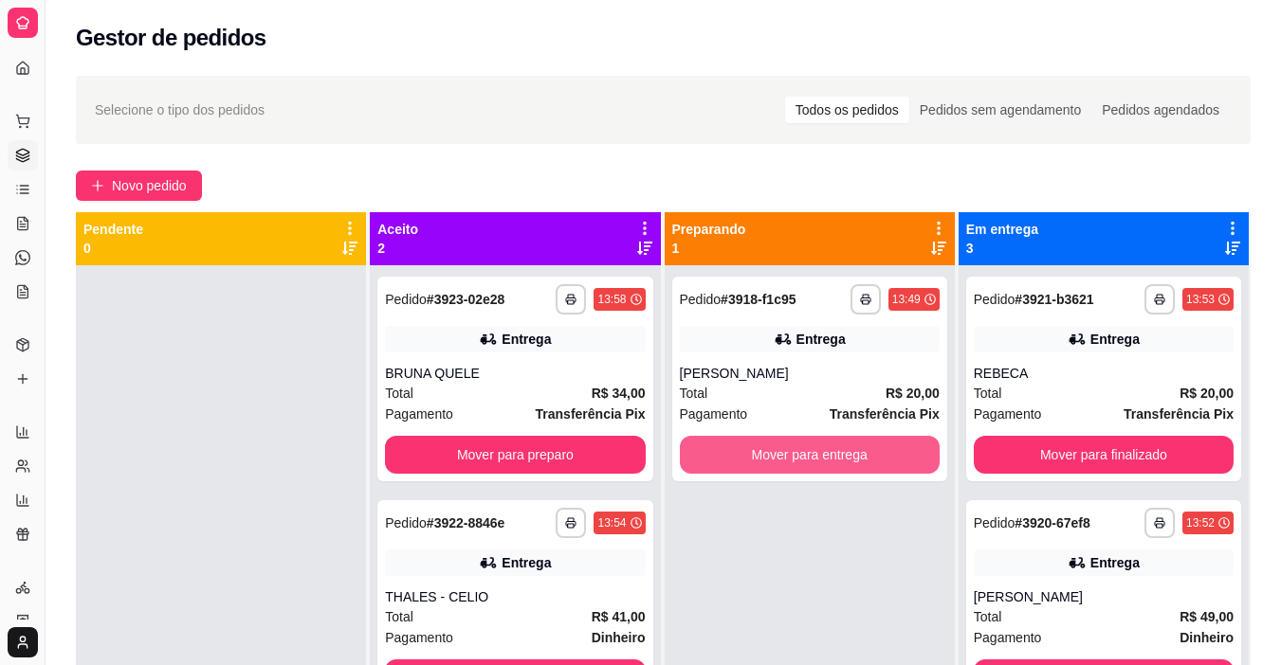
click at [759, 462] on button "Mover para entrega" at bounding box center [810, 455] width 260 height 38
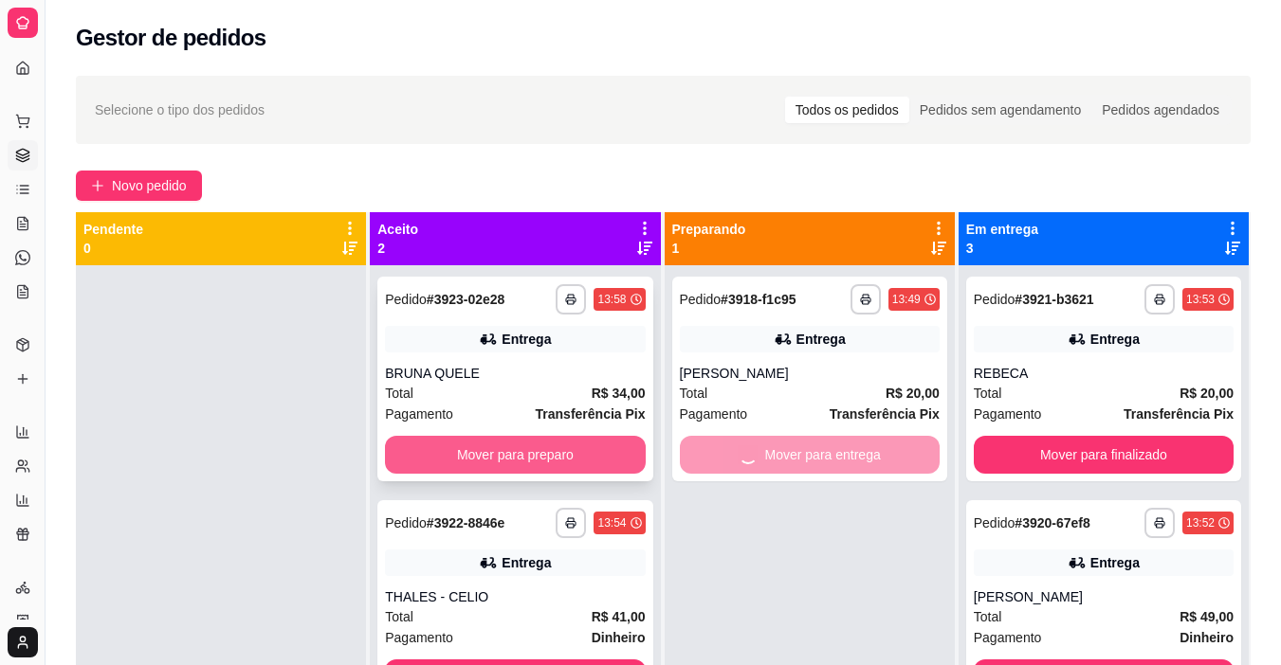
click at [596, 444] on button "Mover para preparo" at bounding box center [515, 455] width 260 height 38
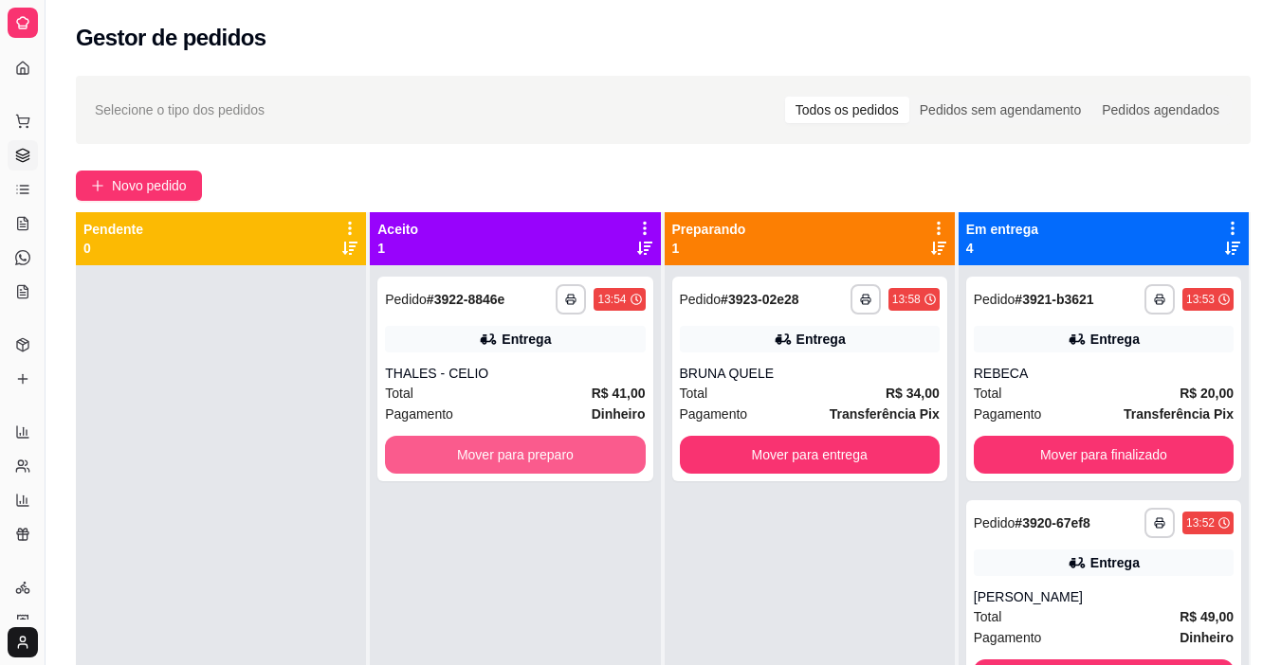
click at [610, 447] on button "Mover para preparo" at bounding box center [515, 455] width 260 height 38
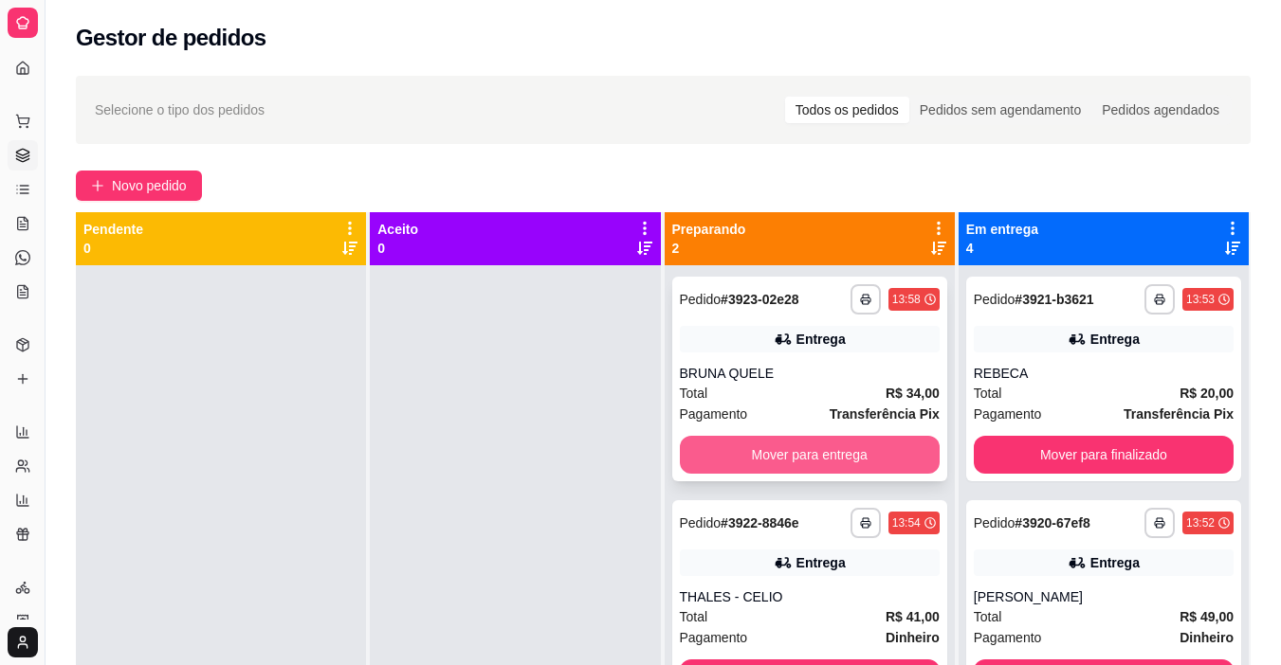
click at [699, 456] on button "Mover para entrega" at bounding box center [810, 455] width 260 height 38
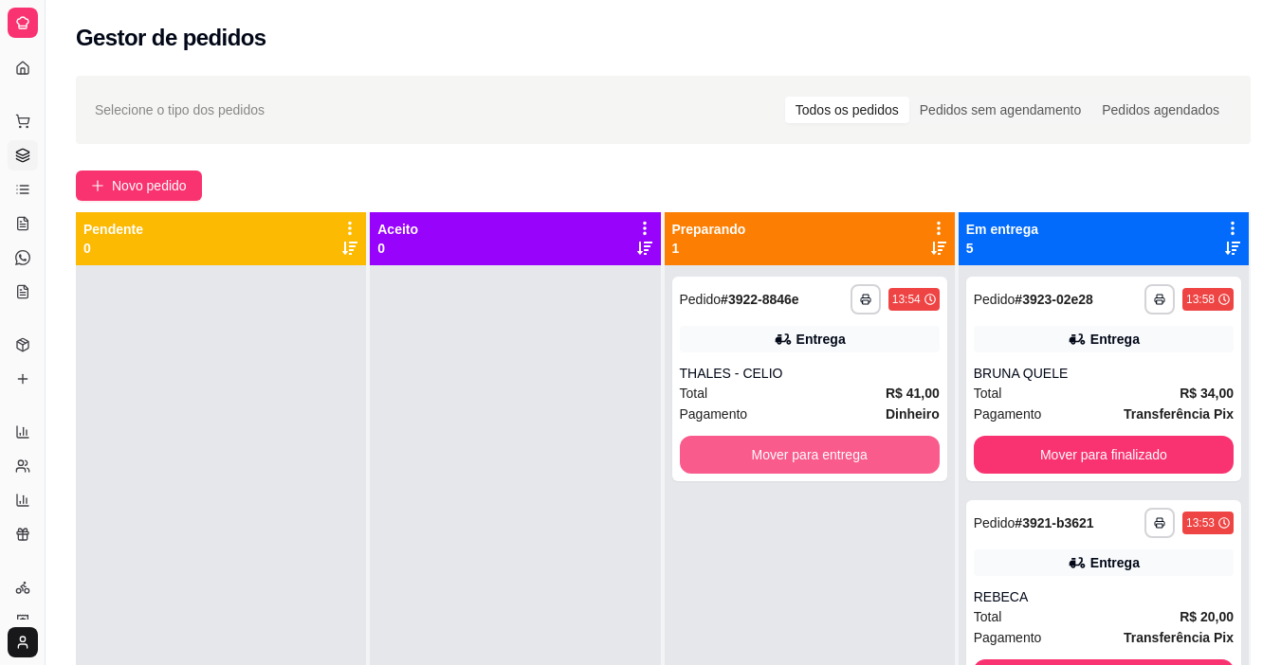
click at [699, 456] on button "Mover para entrega" at bounding box center [810, 455] width 260 height 38
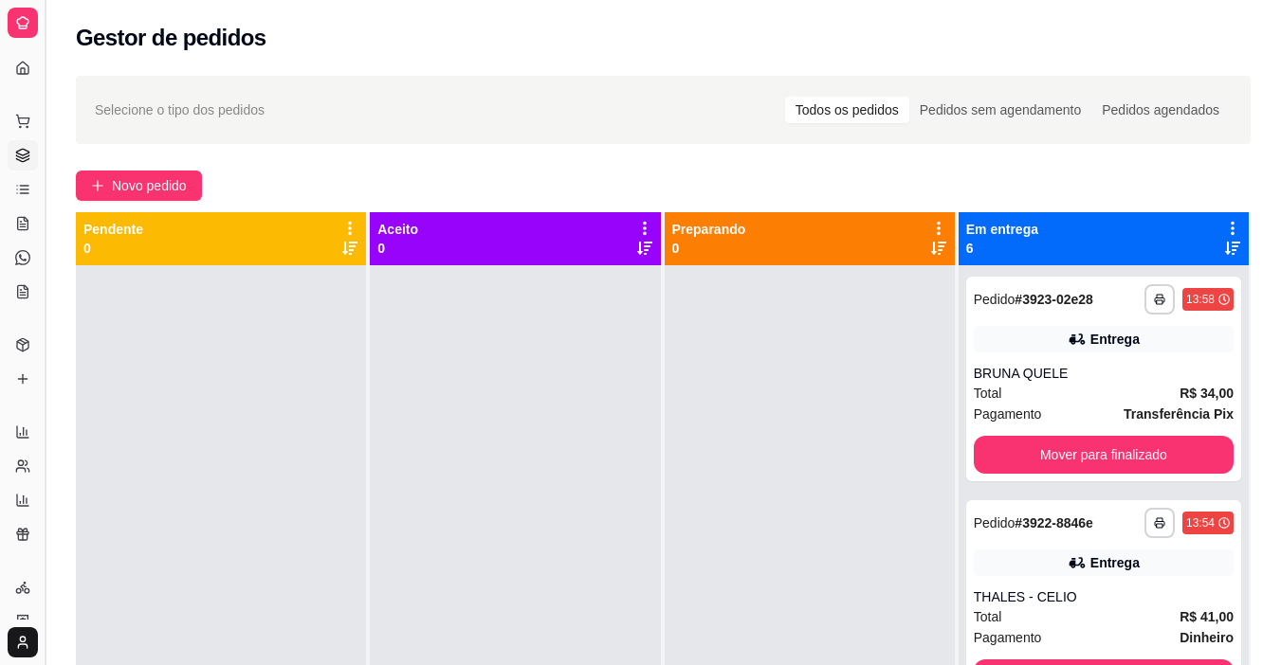
click at [45, 303] on button "Toggle Sidebar" at bounding box center [44, 332] width 15 height 665
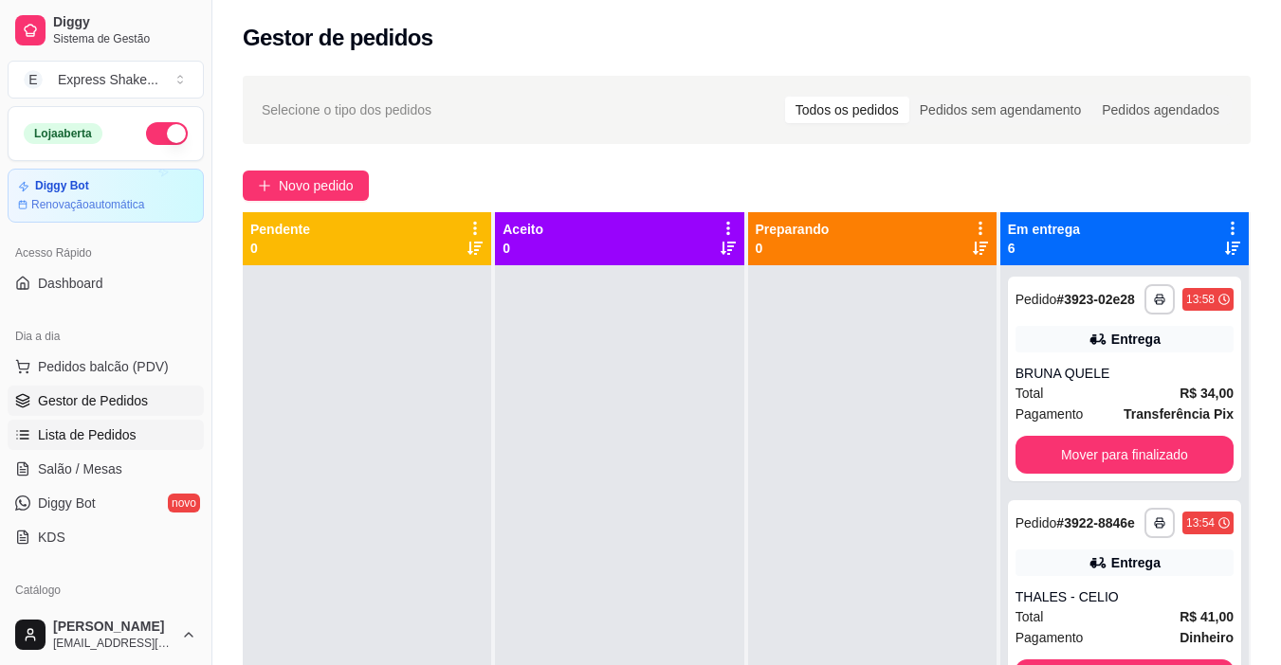
click at [89, 430] on span "Lista de Pedidos" at bounding box center [87, 435] width 99 height 19
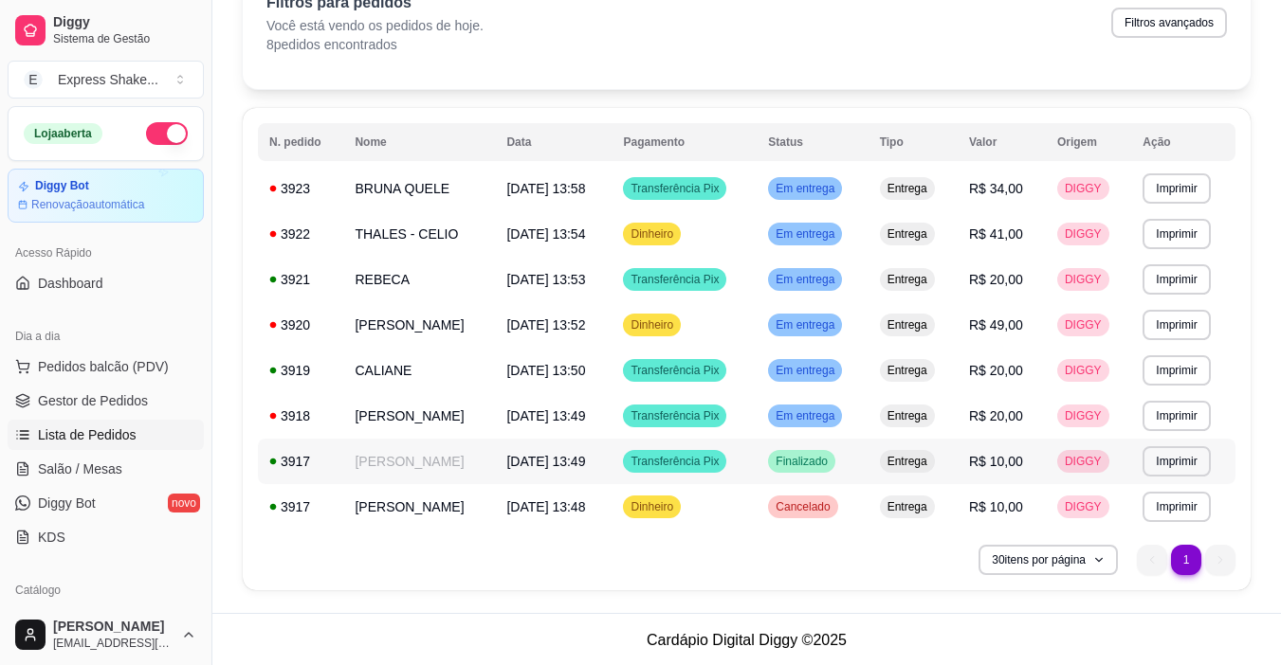
scroll to position [110, 0]
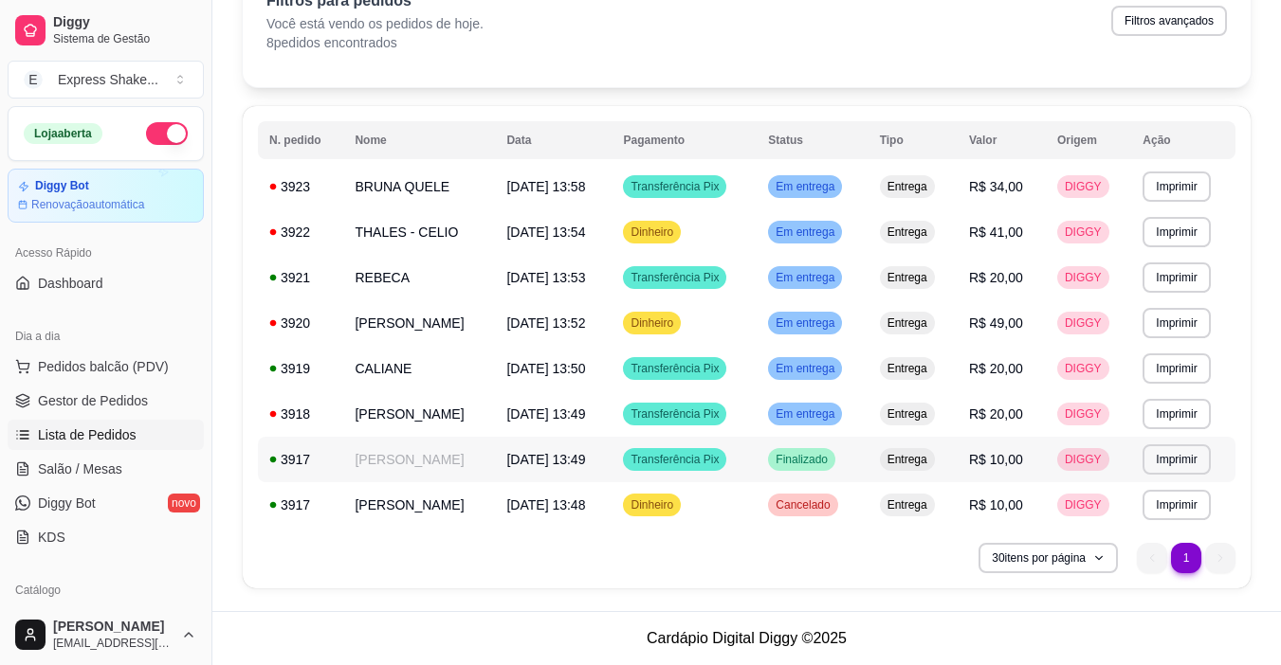
click at [503, 468] on td "[DATE] 13:49" at bounding box center [553, 459] width 117 height 45
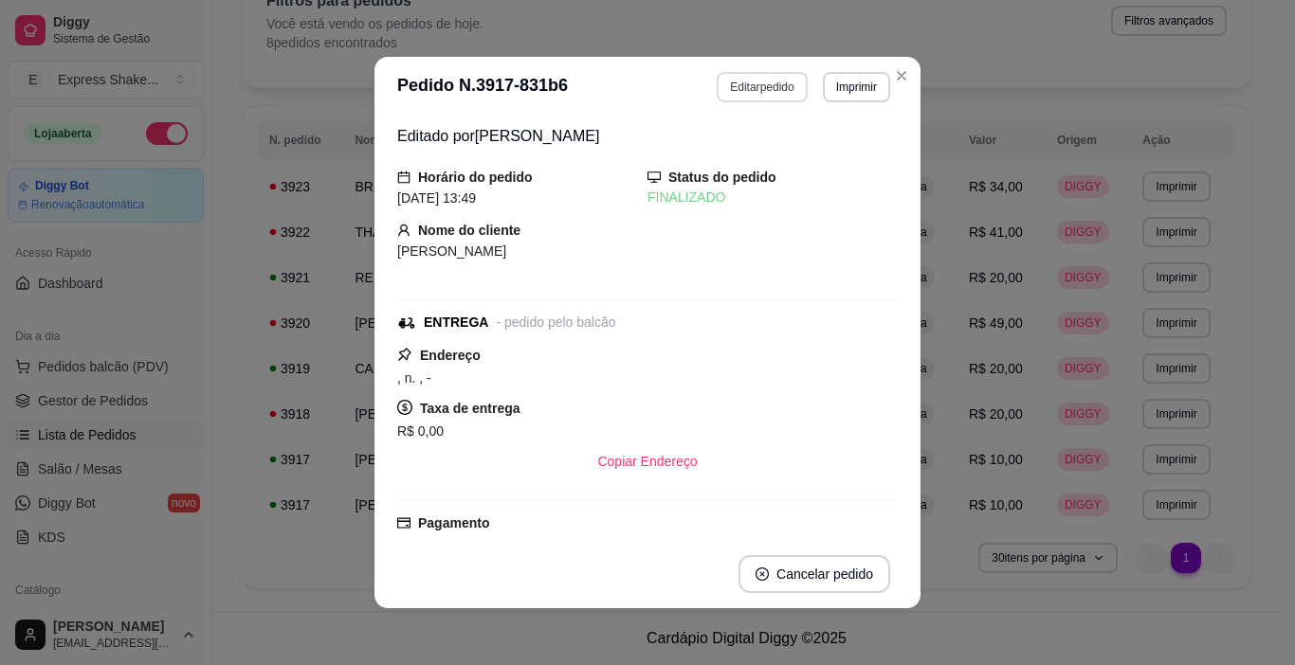
click at [770, 92] on button "Editar pedido" at bounding box center [762, 87] width 90 height 30
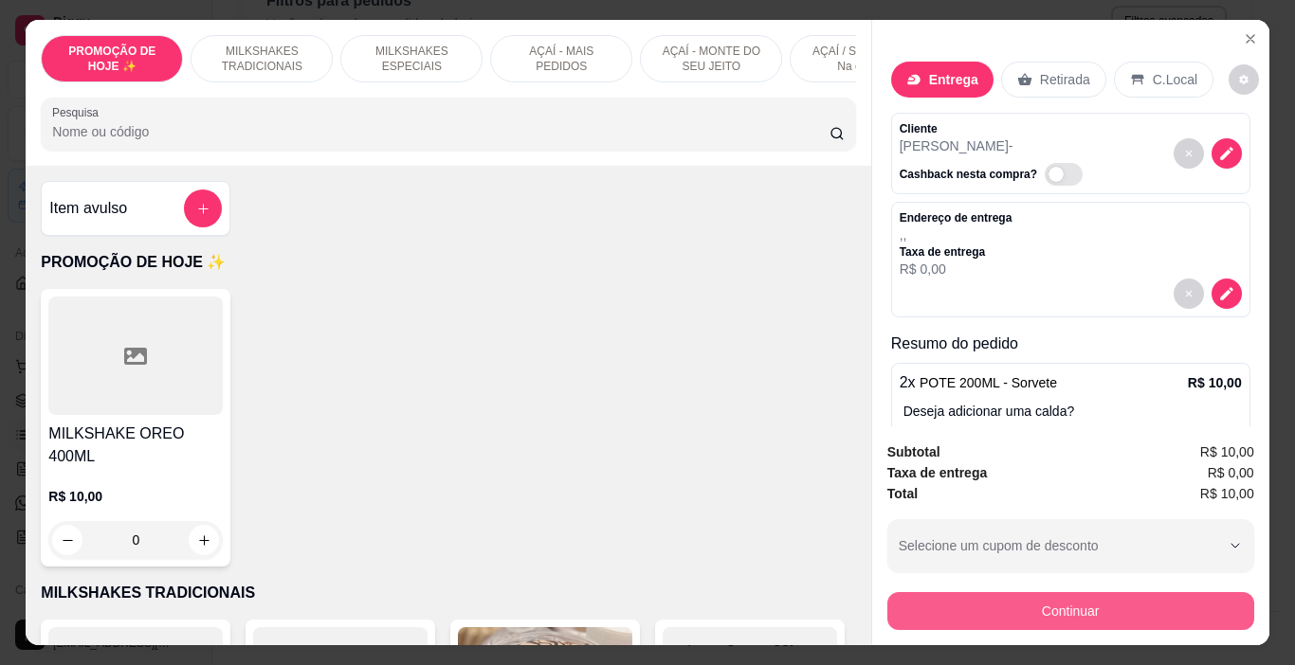
click at [986, 606] on button "Continuar" at bounding box center [1070, 611] width 367 height 38
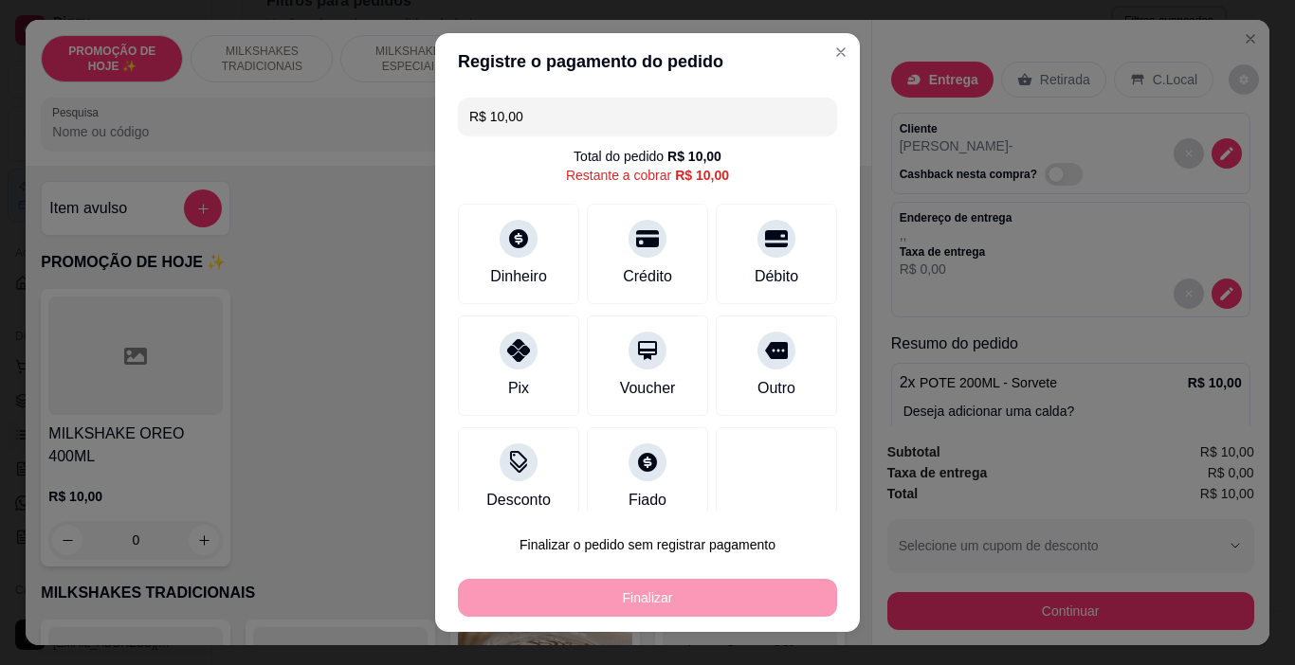
click at [536, 116] on input "R$ 10,00" at bounding box center [647, 117] width 356 height 38
click at [517, 276] on div "Dinheiro" at bounding box center [518, 275] width 63 height 25
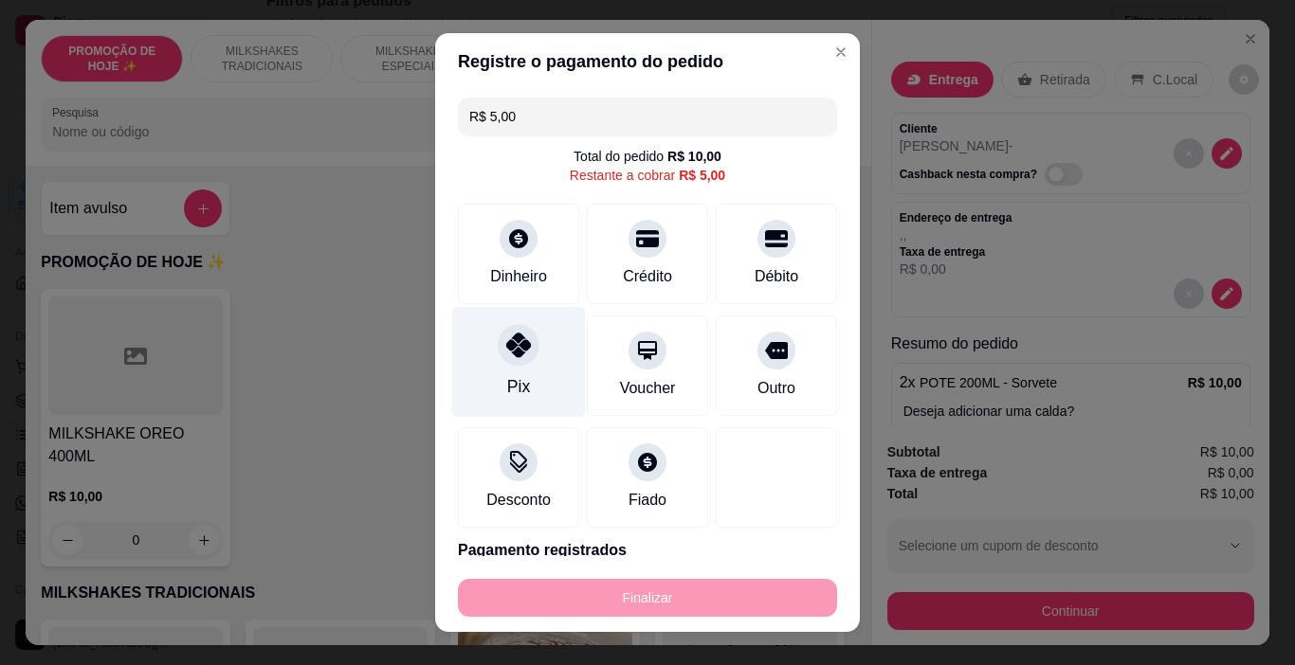
click at [475, 387] on div "Pix" at bounding box center [519, 362] width 134 height 111
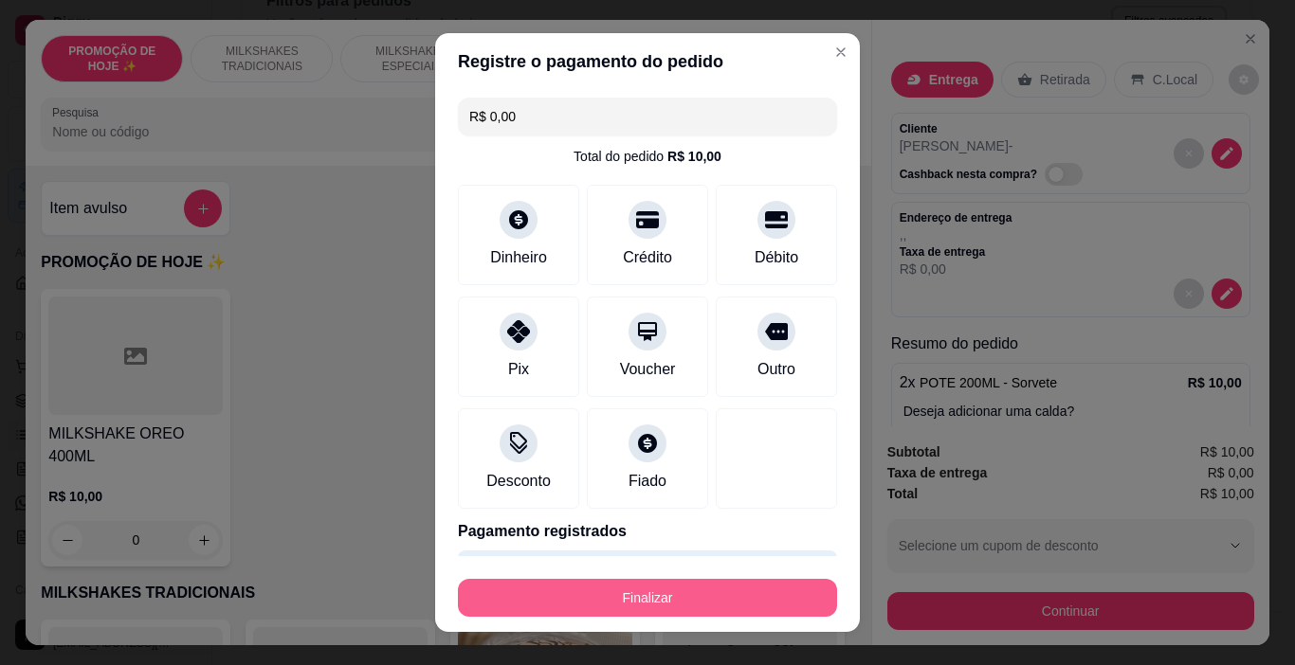
click at [632, 595] on button "Finalizar" at bounding box center [647, 598] width 379 height 38
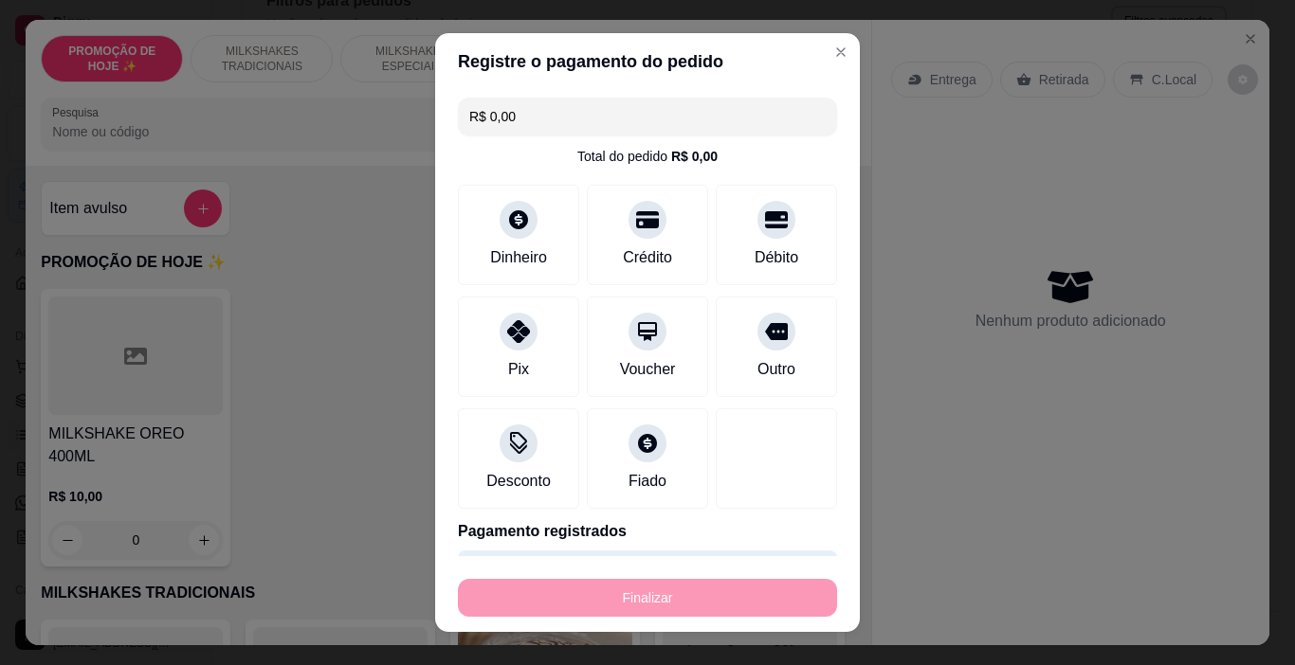
type input "-R$ 10,00"
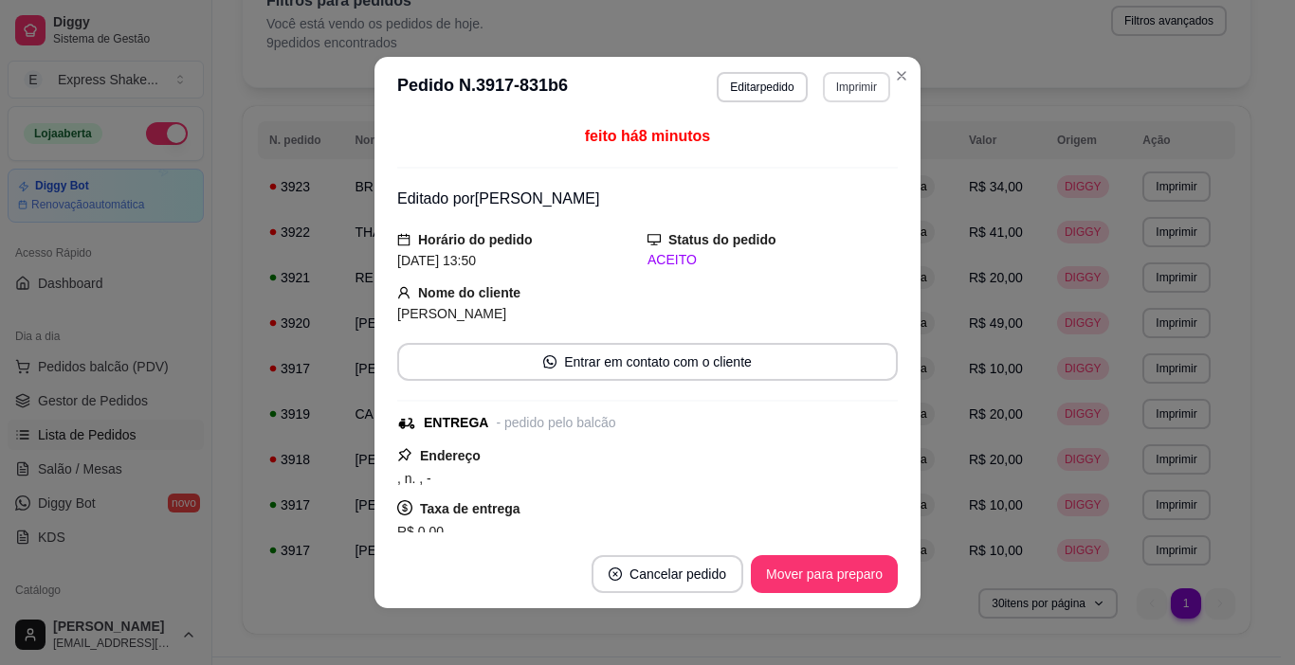
click at [854, 92] on button "Imprimir" at bounding box center [856, 87] width 67 height 30
click at [826, 156] on button "IMPRESSORA" at bounding box center [816, 153] width 137 height 30
click at [837, 584] on button "Mover para preparo" at bounding box center [824, 574] width 147 height 38
click at [838, 577] on button "Mover para entrega" at bounding box center [825, 574] width 146 height 38
click at [842, 576] on button "Mover para finalizado" at bounding box center [818, 574] width 157 height 38
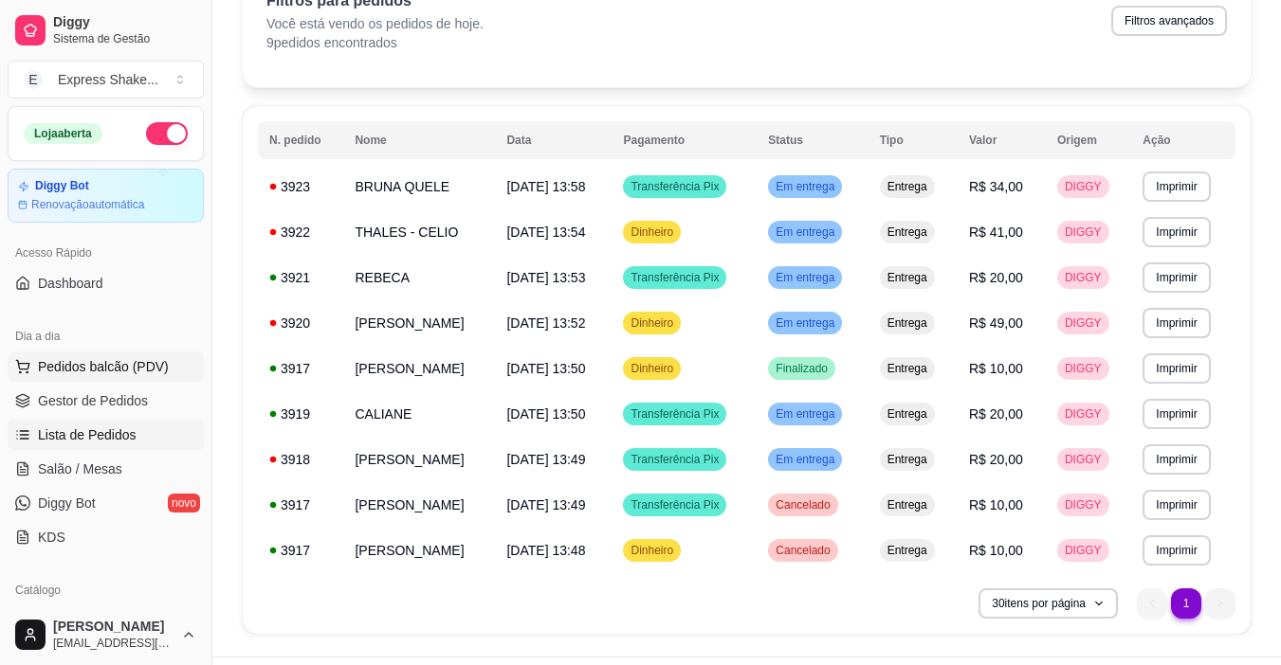
click at [90, 367] on span "Pedidos balcão (PDV)" at bounding box center [103, 366] width 131 height 19
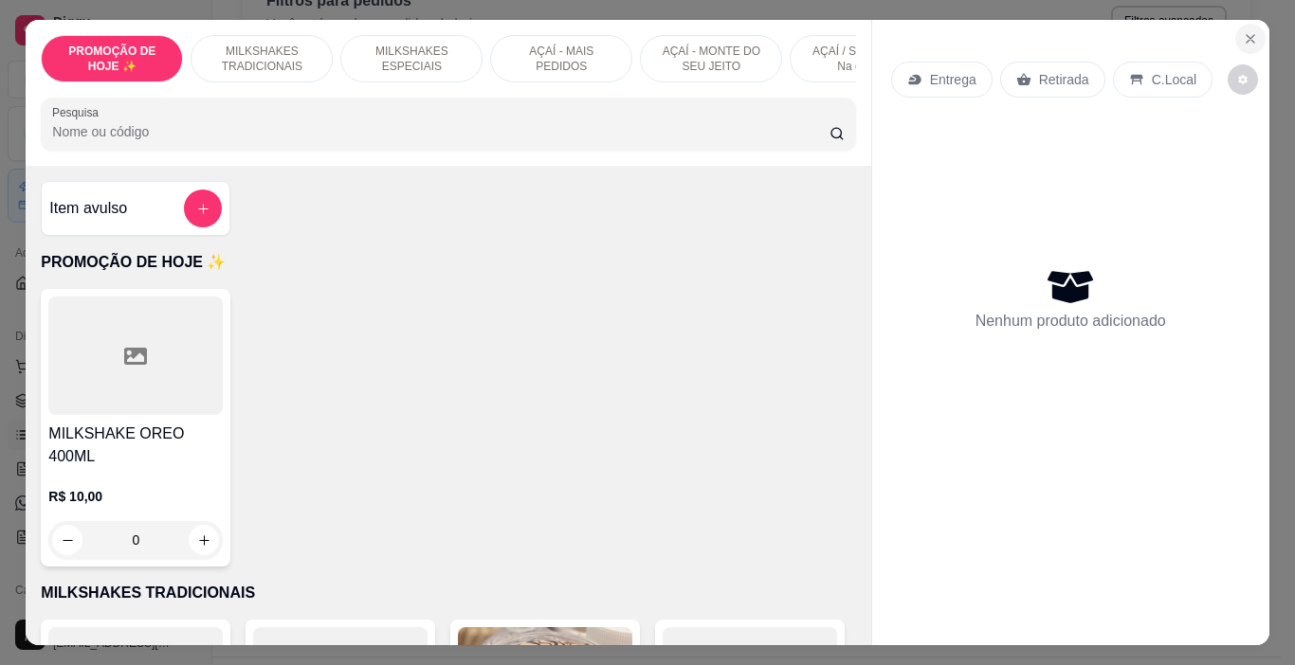
click at [1235, 34] on button "Close" at bounding box center [1250, 39] width 30 height 30
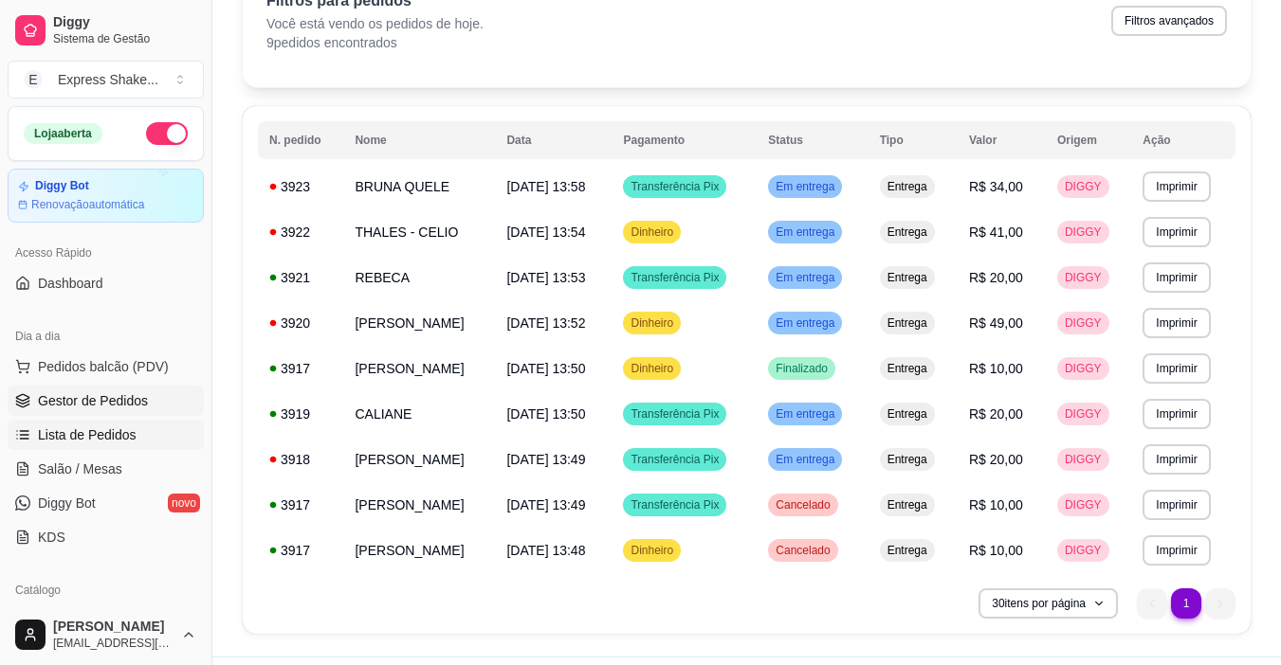
click at [132, 408] on span "Gestor de Pedidos" at bounding box center [93, 400] width 110 height 19
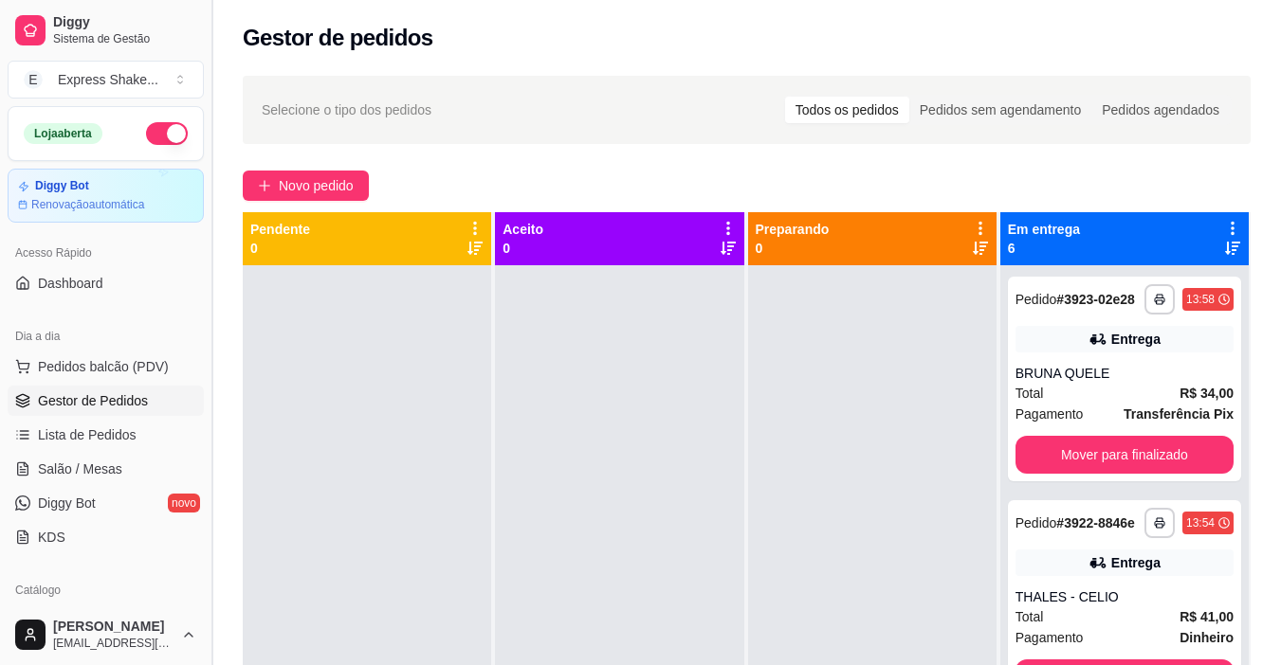
click at [215, 359] on button "Toggle Sidebar" at bounding box center [211, 332] width 15 height 665
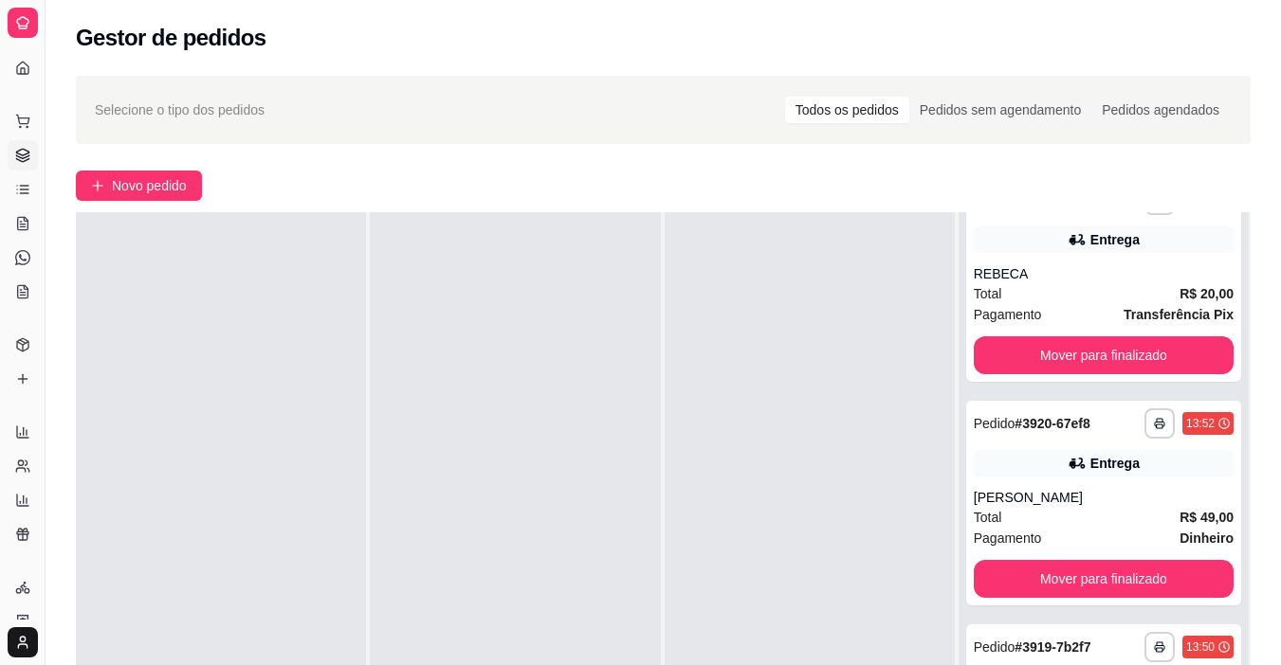
scroll to position [411, 0]
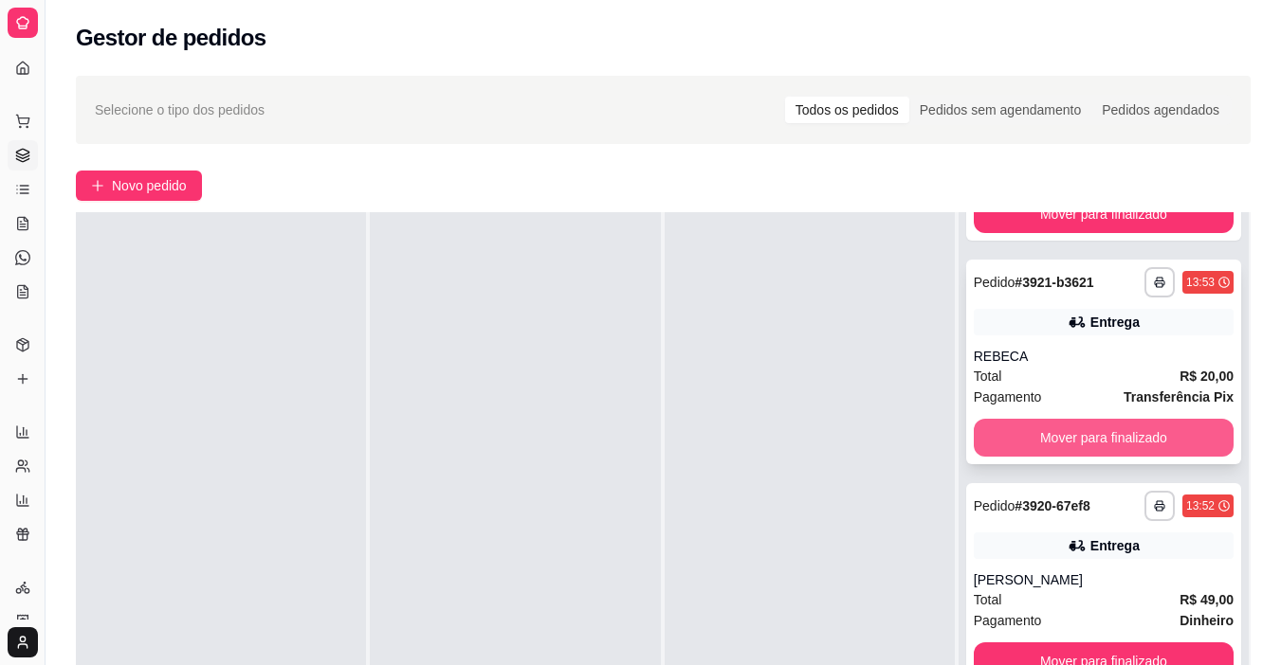
click at [1038, 434] on button "Mover para finalizado" at bounding box center [1103, 438] width 260 height 38
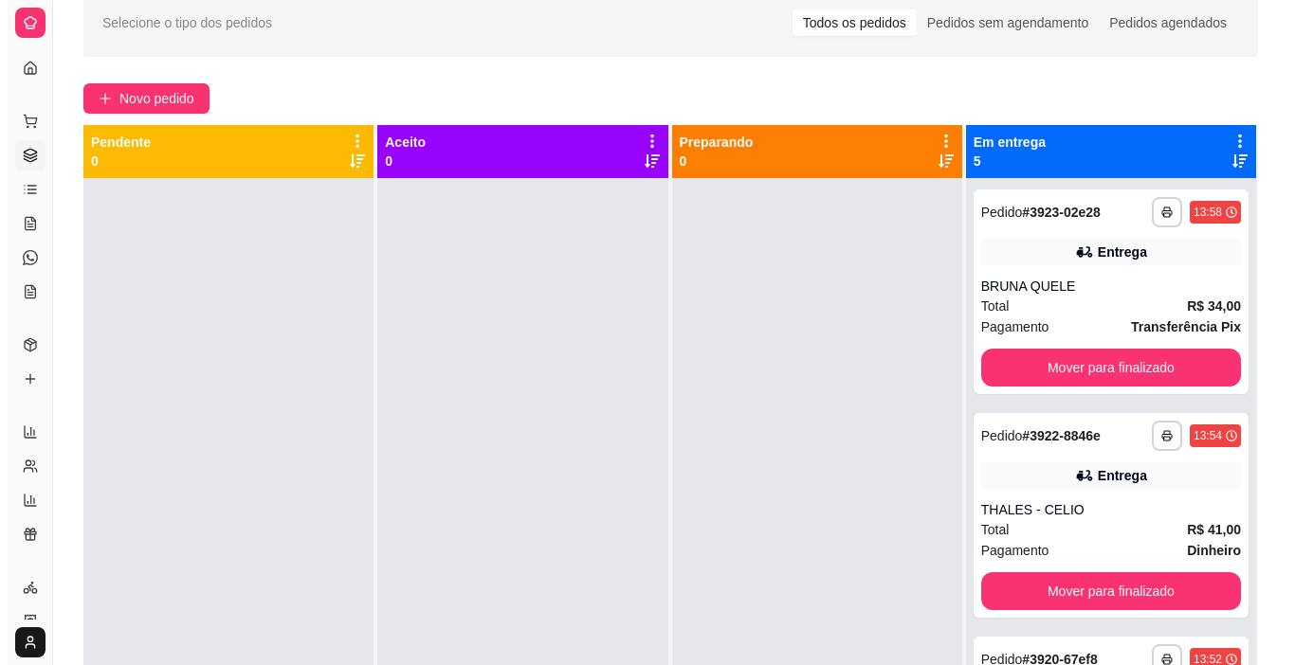
scroll to position [0, 0]
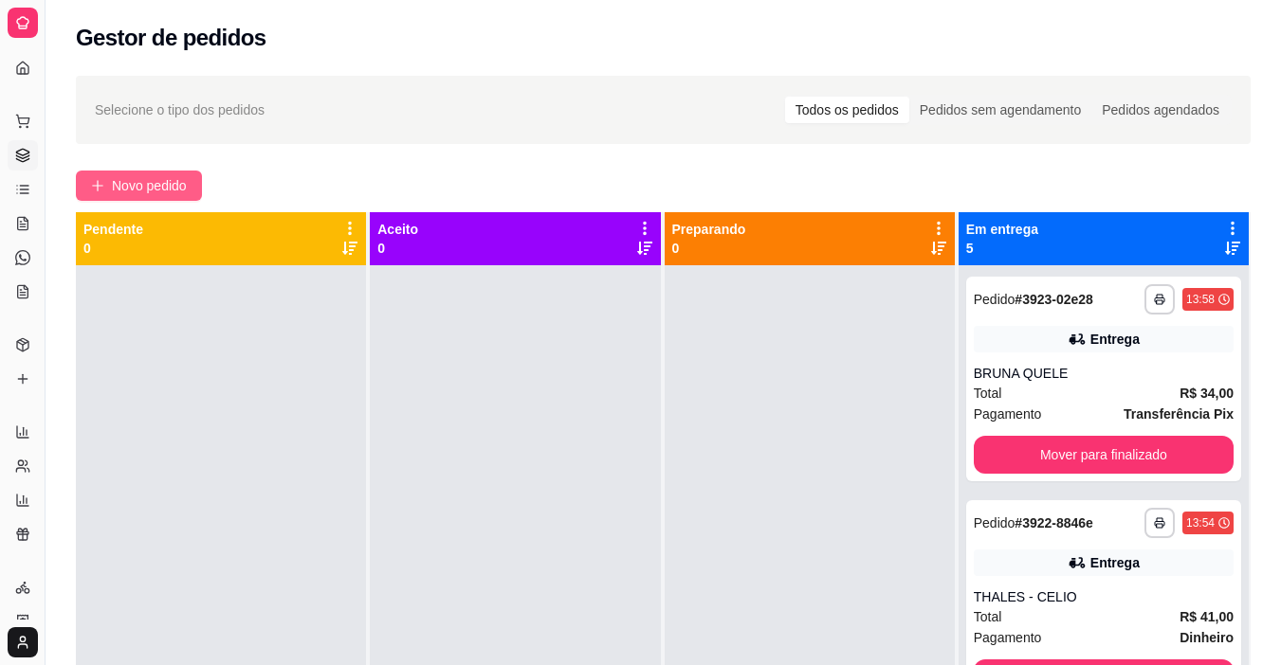
click at [126, 188] on span "Novo pedido" at bounding box center [149, 185] width 75 height 21
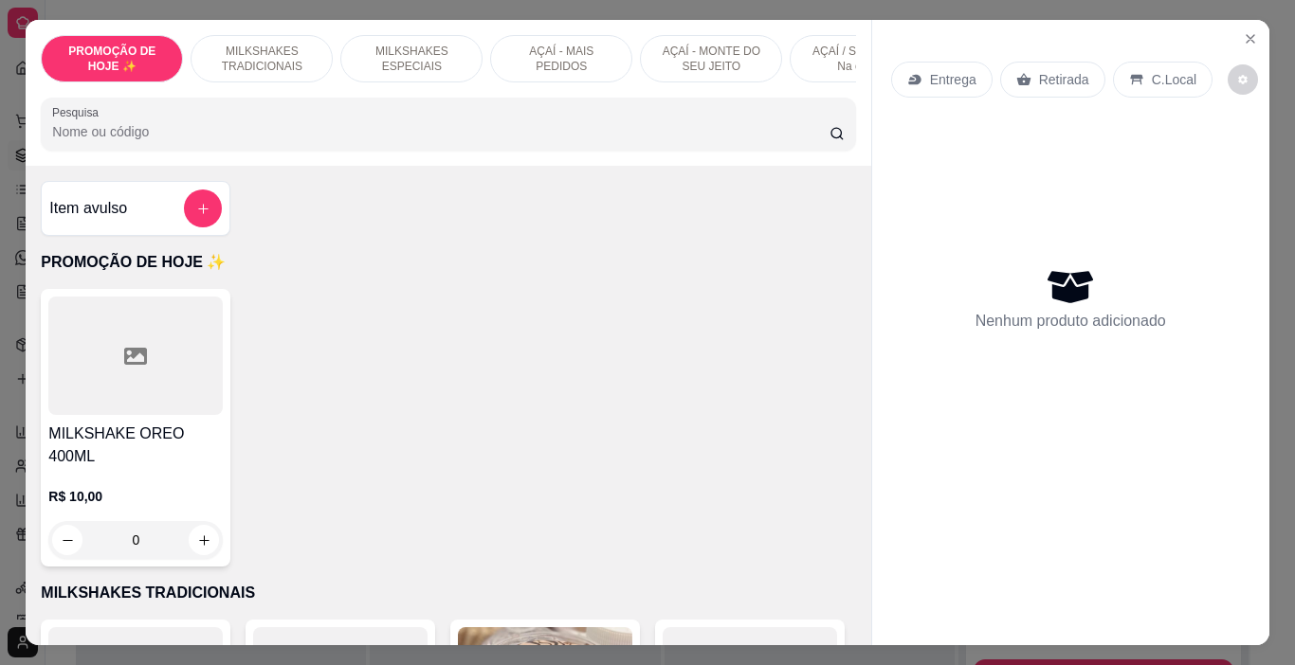
click at [679, 53] on p "AÇAÍ - MONTE DO SEU JEITO" at bounding box center [711, 59] width 110 height 30
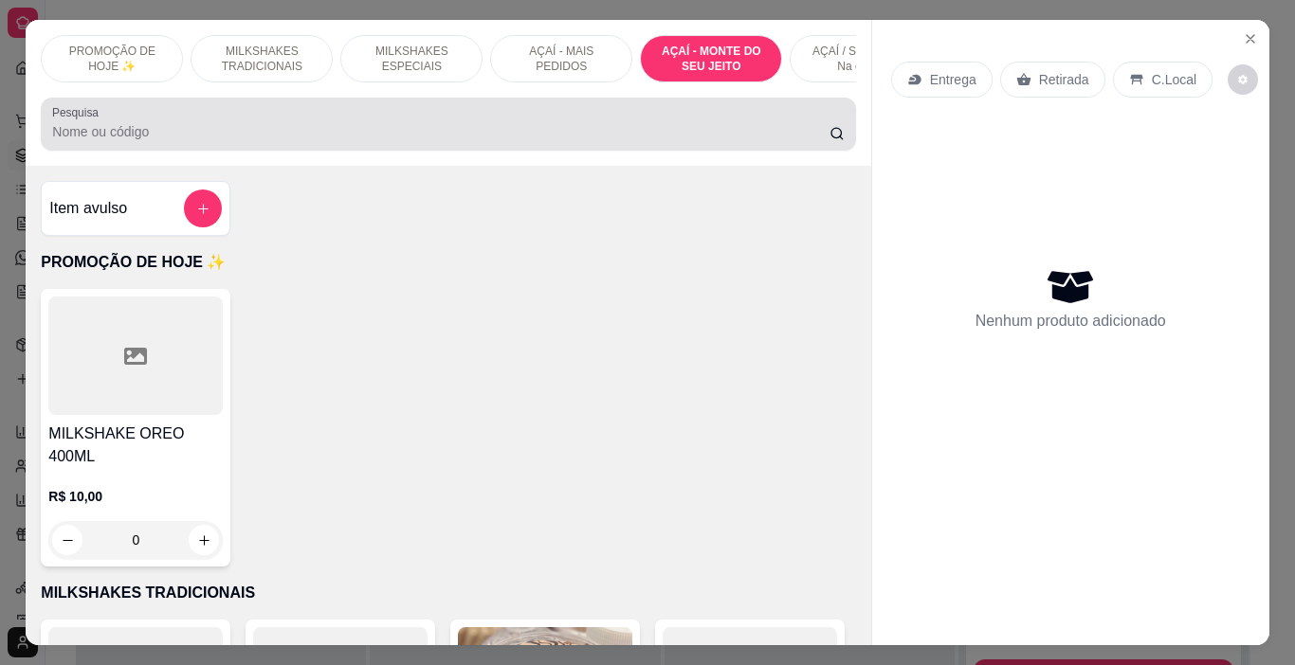
scroll to position [47, 0]
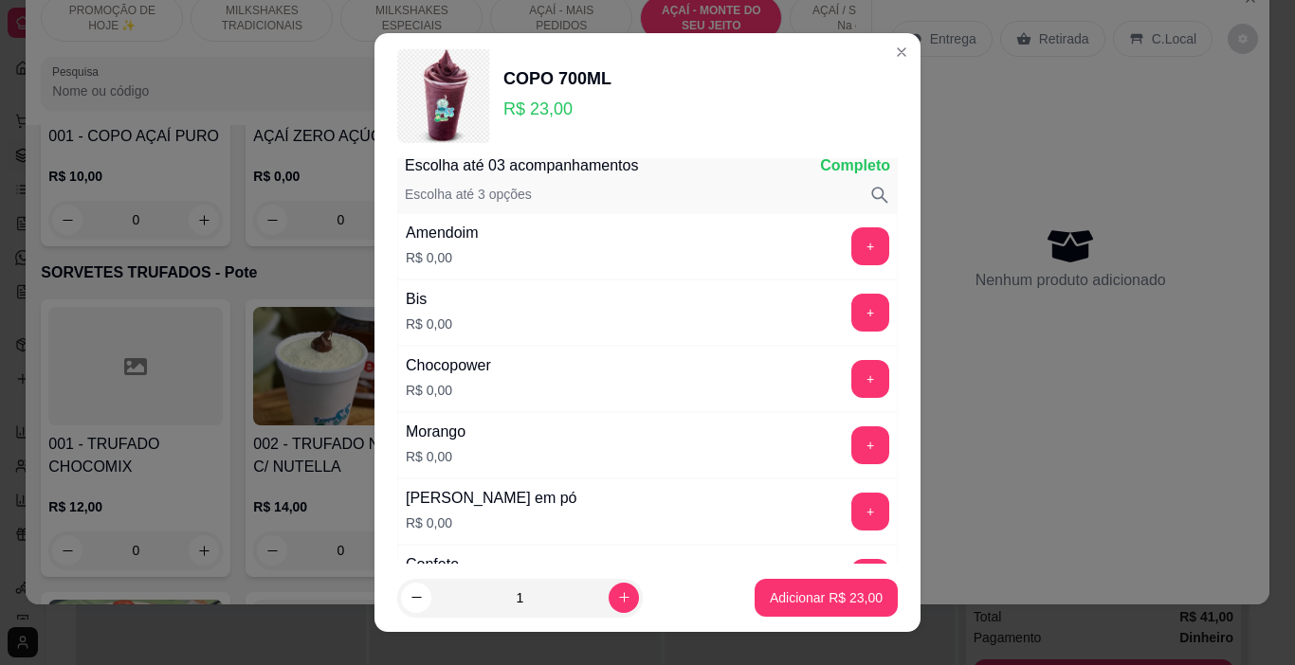
scroll to position [95, 0]
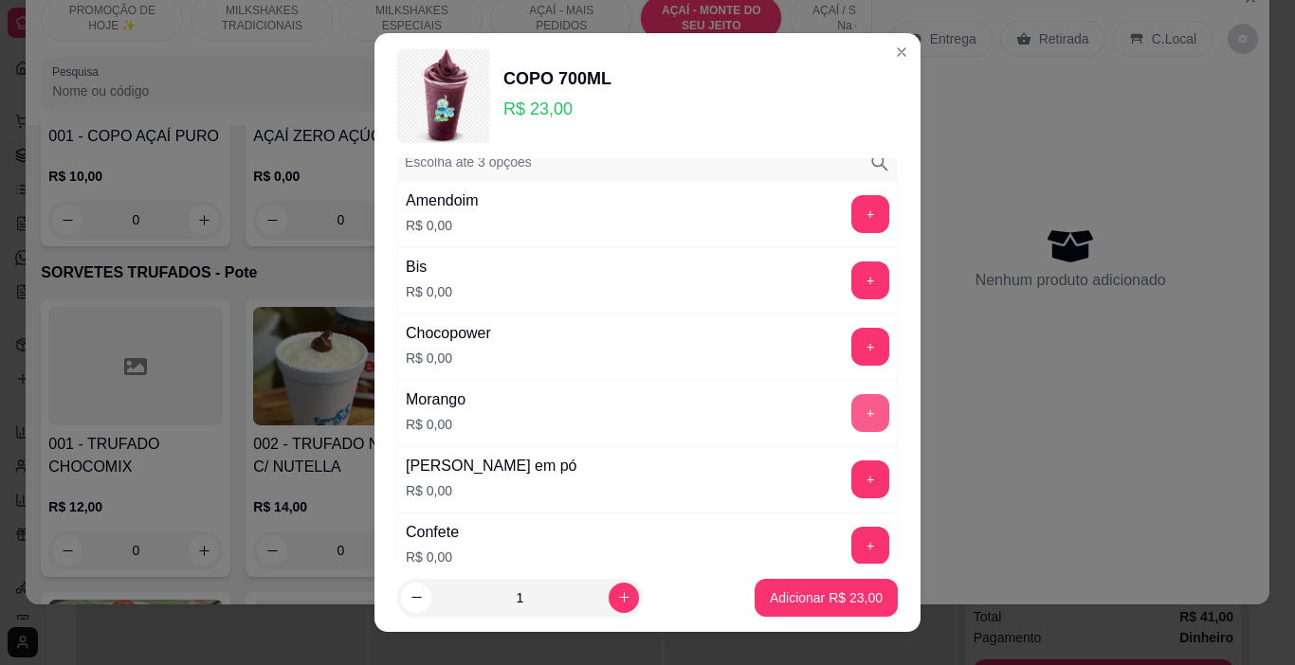
click at [851, 402] on button "+" at bounding box center [870, 413] width 38 height 38
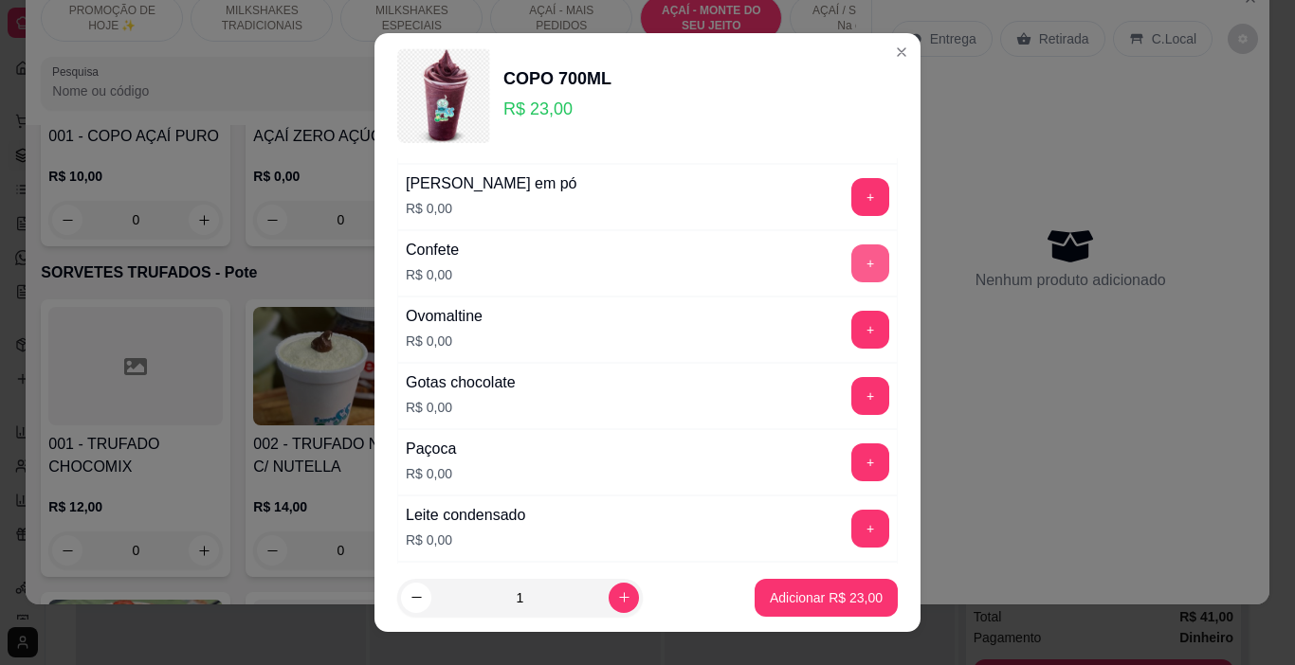
scroll to position [379, 0]
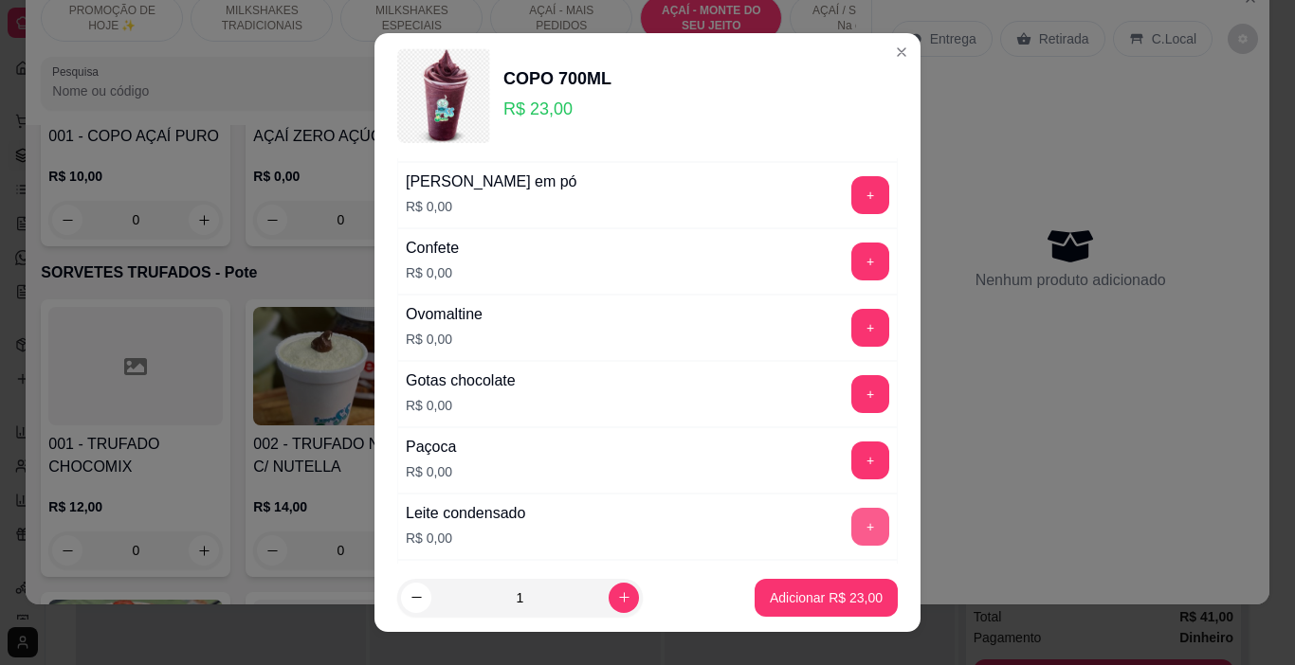
click at [851, 524] on button "+" at bounding box center [870, 527] width 38 height 38
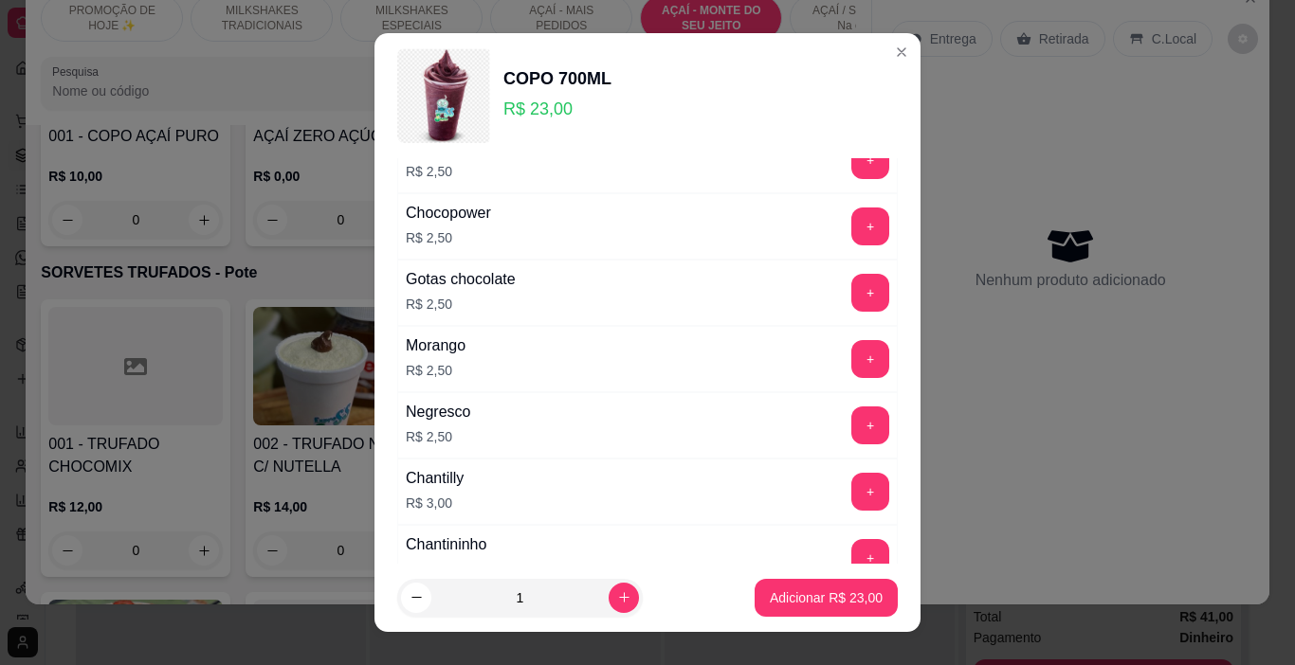
scroll to position [2370, 0]
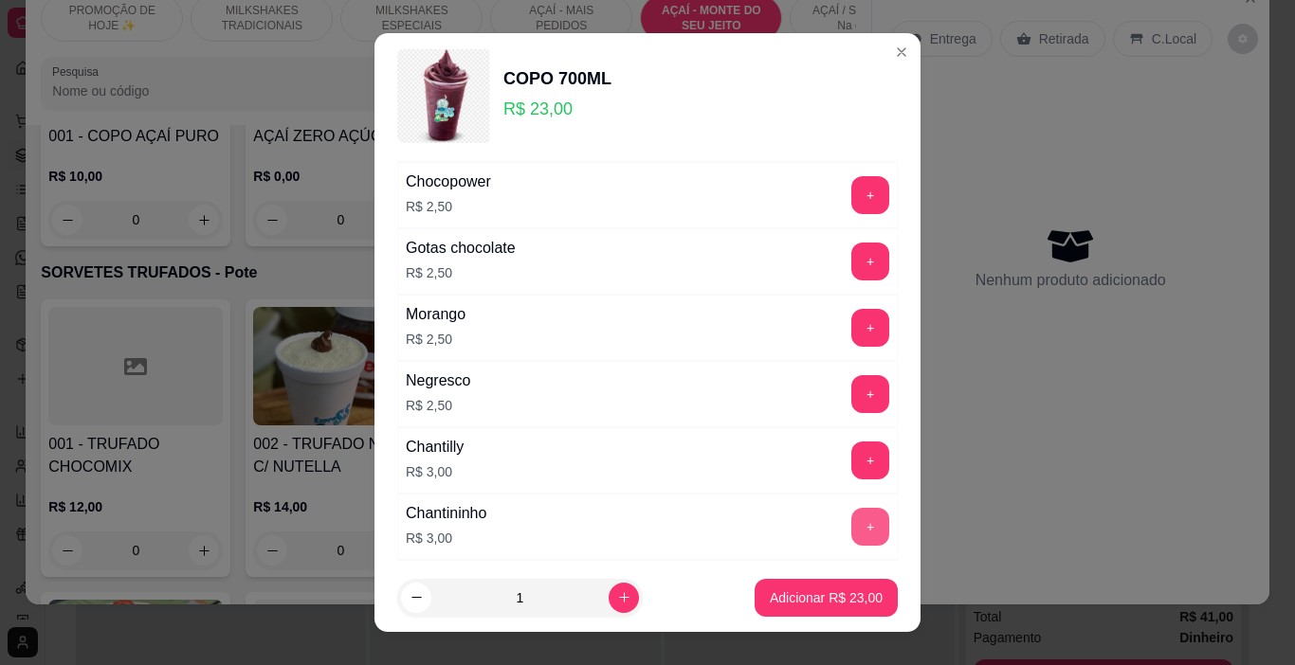
click at [851, 518] on button "+" at bounding box center [870, 527] width 38 height 38
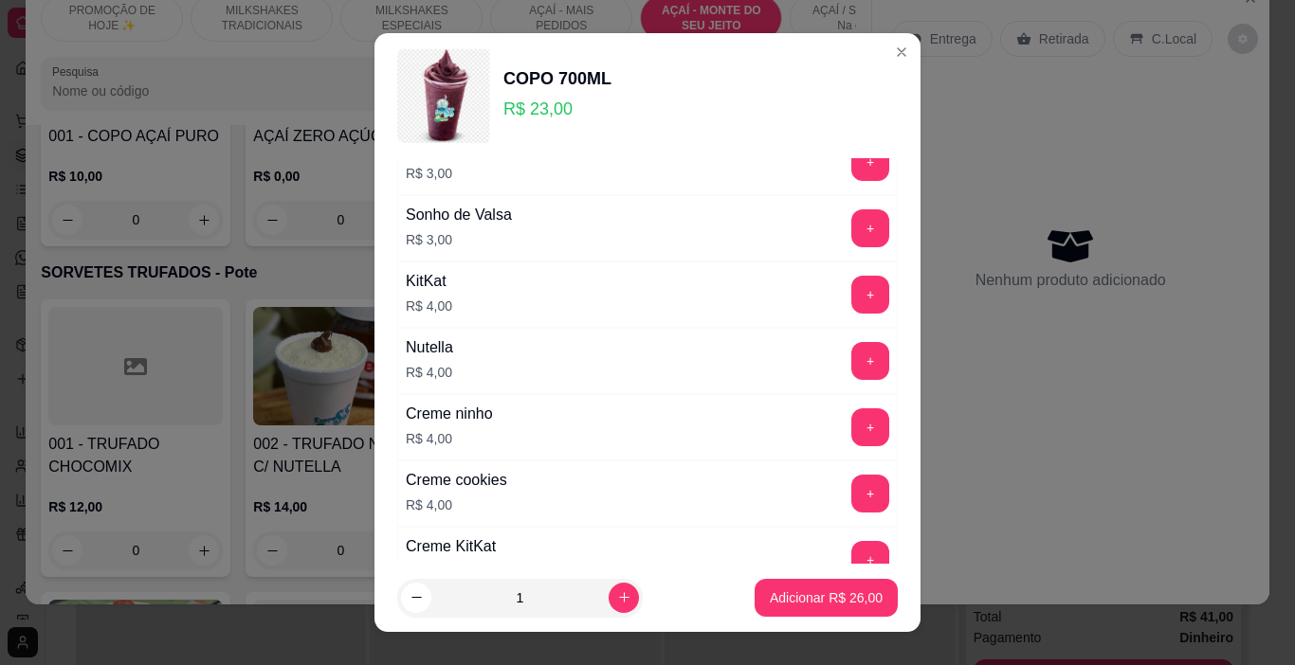
scroll to position [2938, 0]
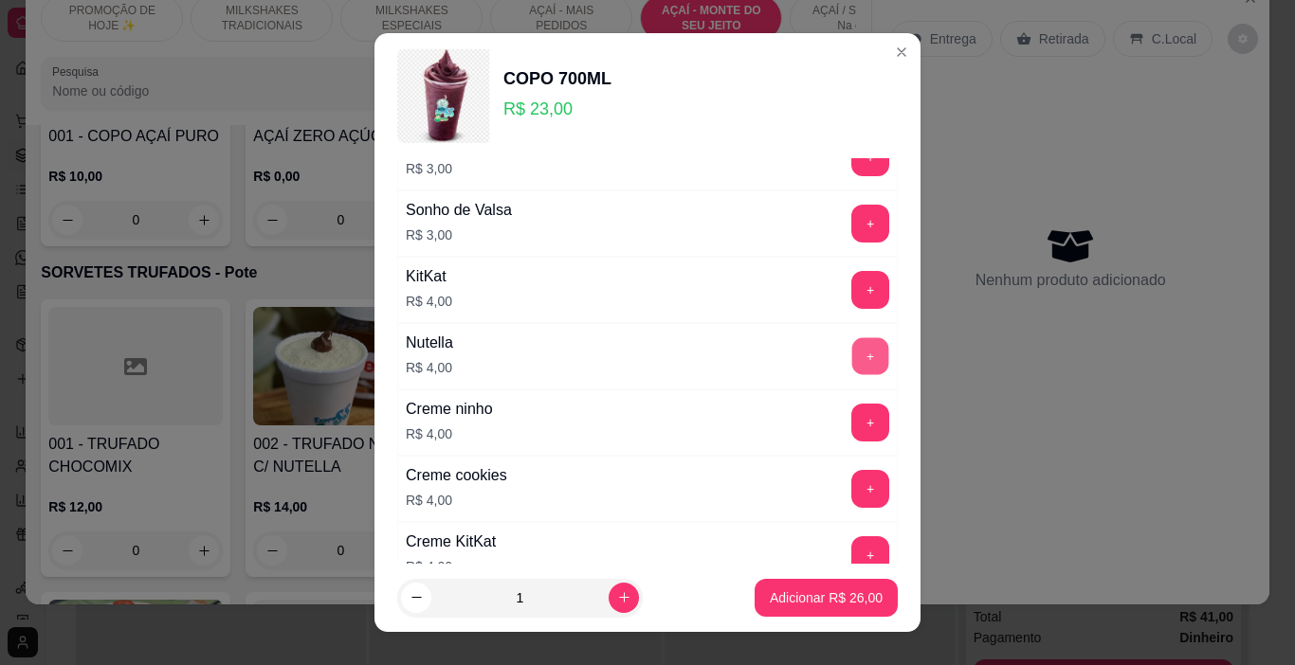
click at [852, 356] on button "+" at bounding box center [870, 356] width 37 height 37
click at [805, 612] on button "Adicionar R$ 30,00" at bounding box center [825, 598] width 143 height 38
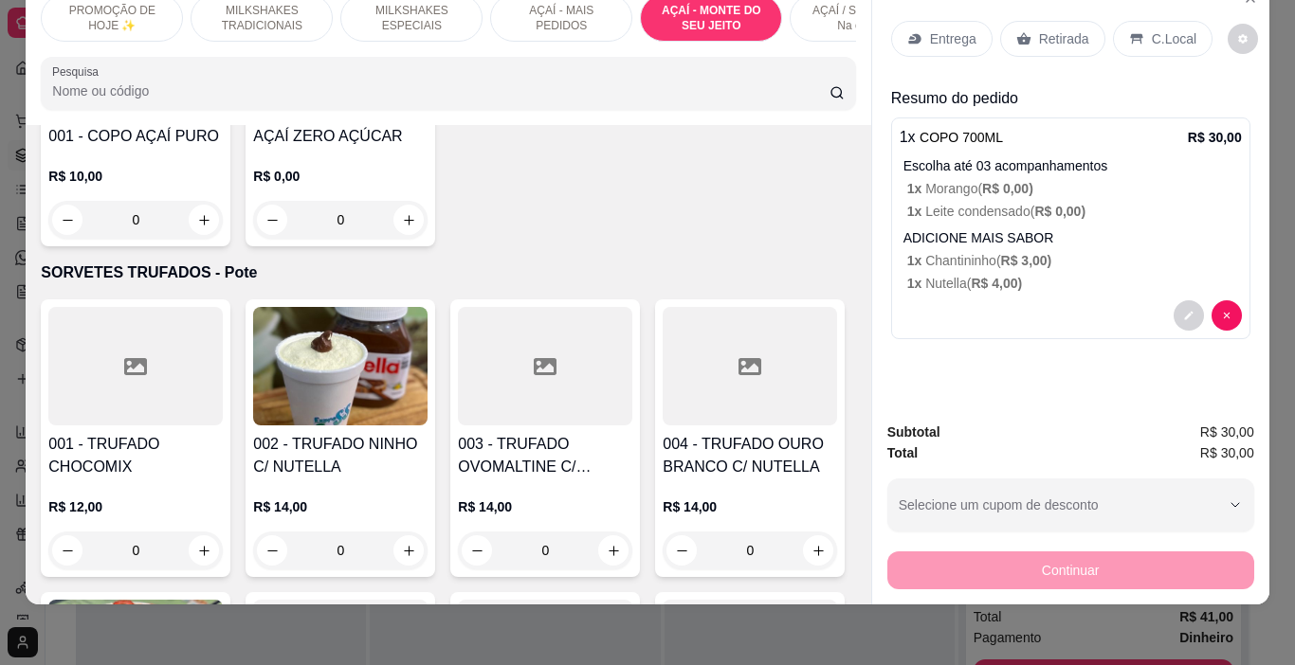
click at [931, 29] on p "Entrega" at bounding box center [953, 38] width 46 height 19
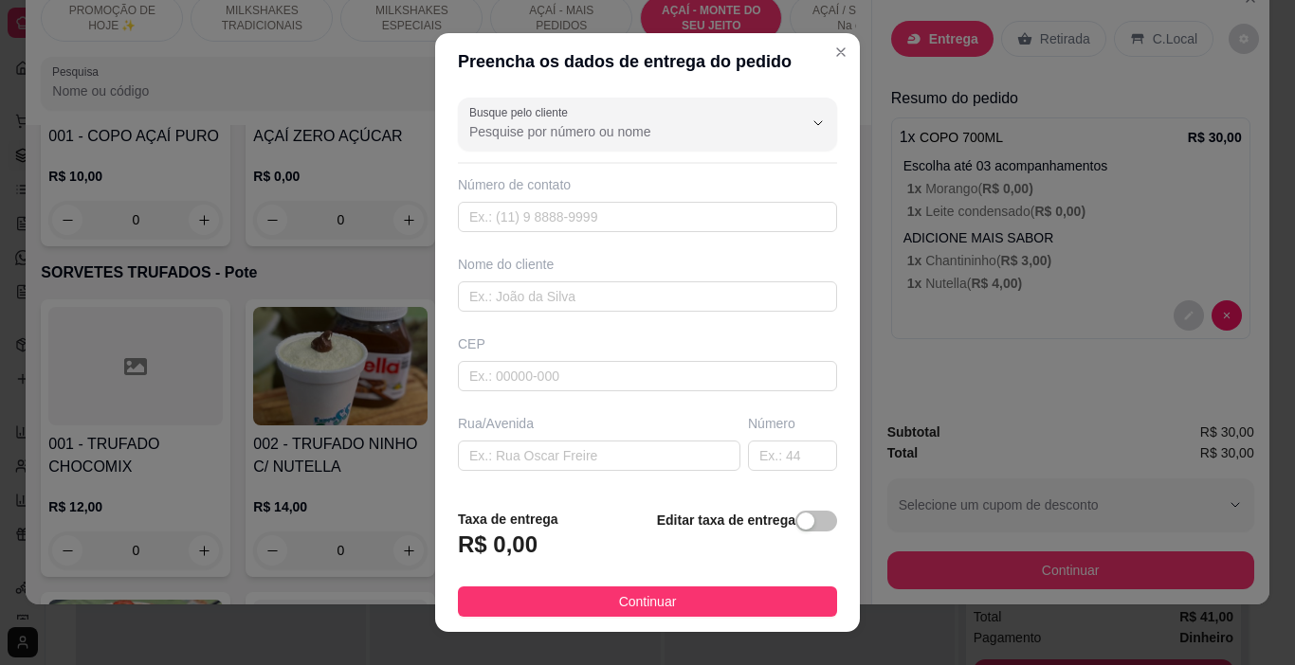
click at [634, 281] on div "Nome do cliente" at bounding box center [647, 283] width 387 height 57
click at [628, 303] on input "text" at bounding box center [647, 297] width 379 height 30
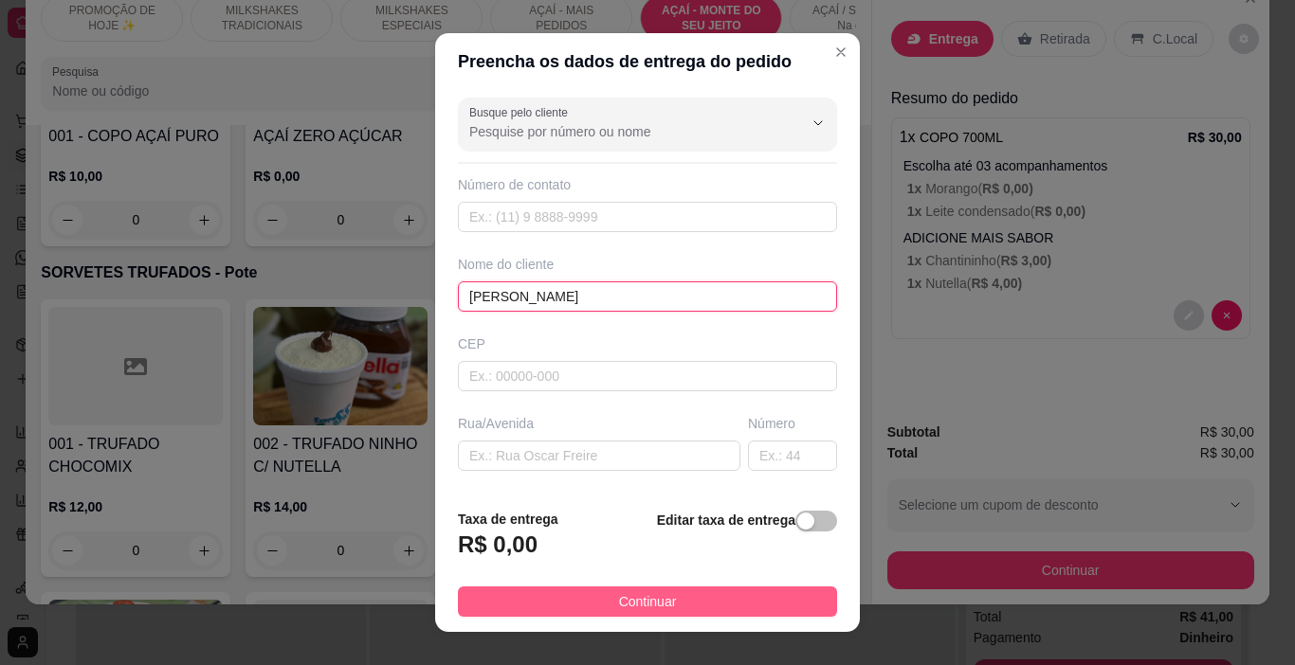
type input "[PERSON_NAME]"
click at [705, 596] on button "Continuar" at bounding box center [647, 602] width 379 height 30
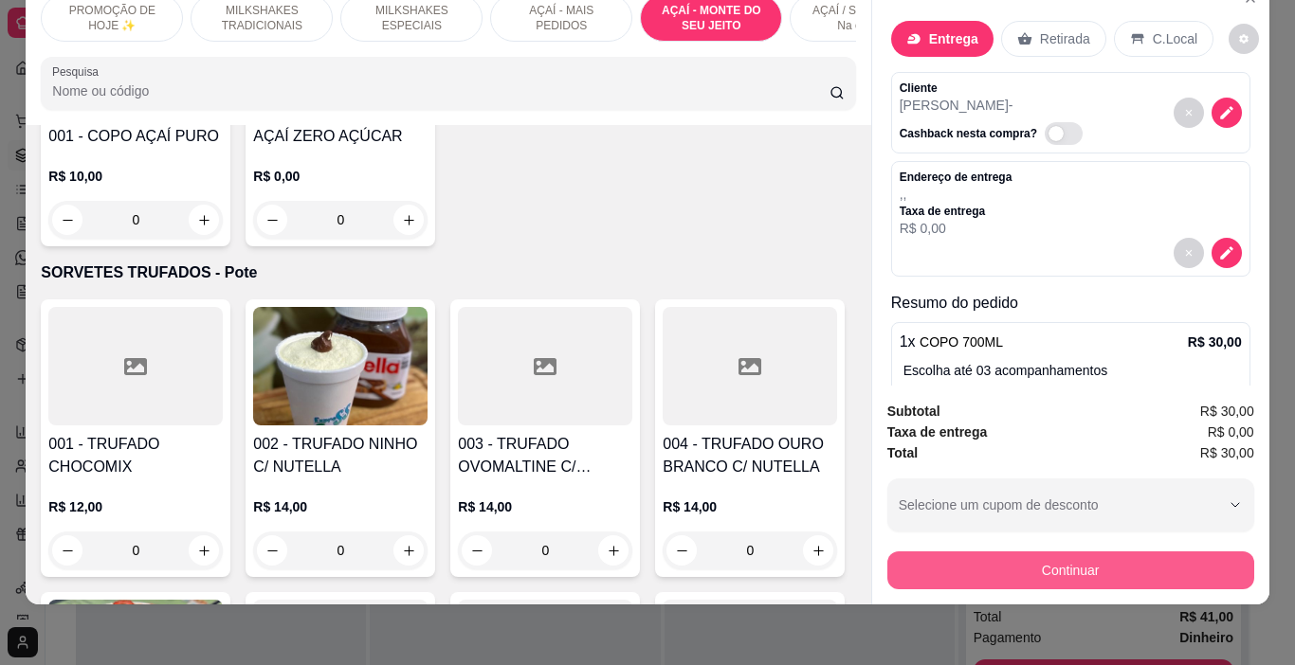
click at [927, 560] on button "Continuar" at bounding box center [1070, 571] width 367 height 38
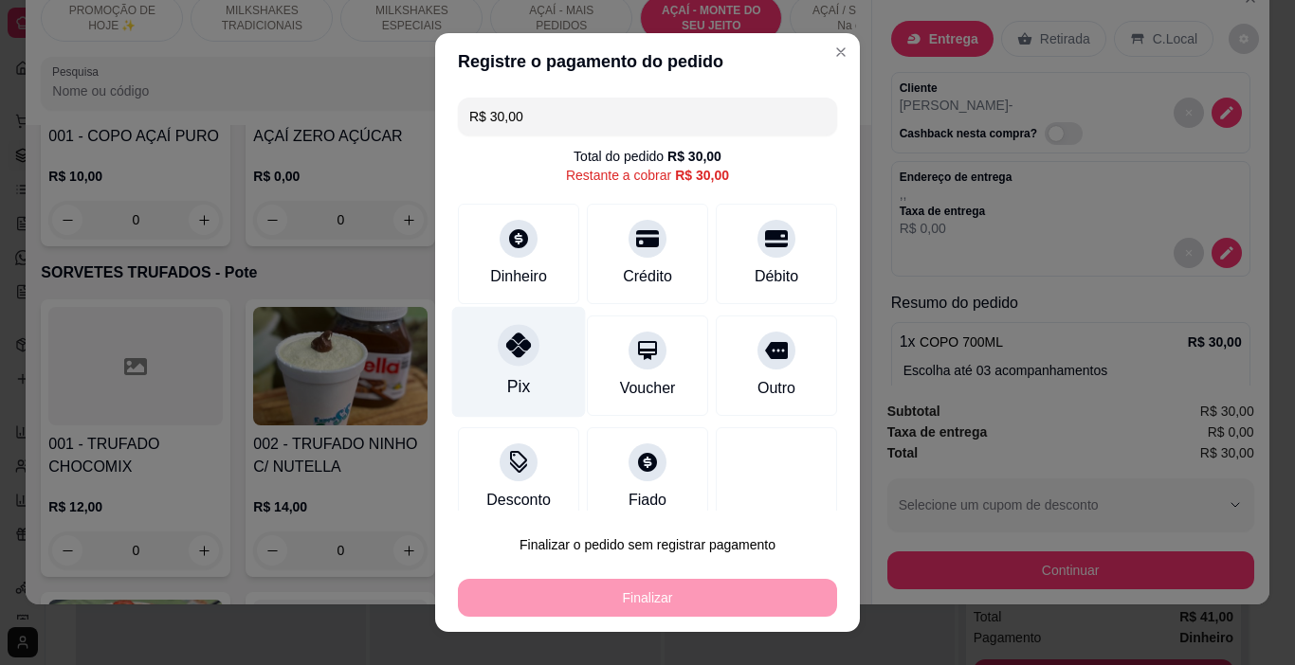
click at [518, 376] on div "Pix" at bounding box center [518, 386] width 23 height 25
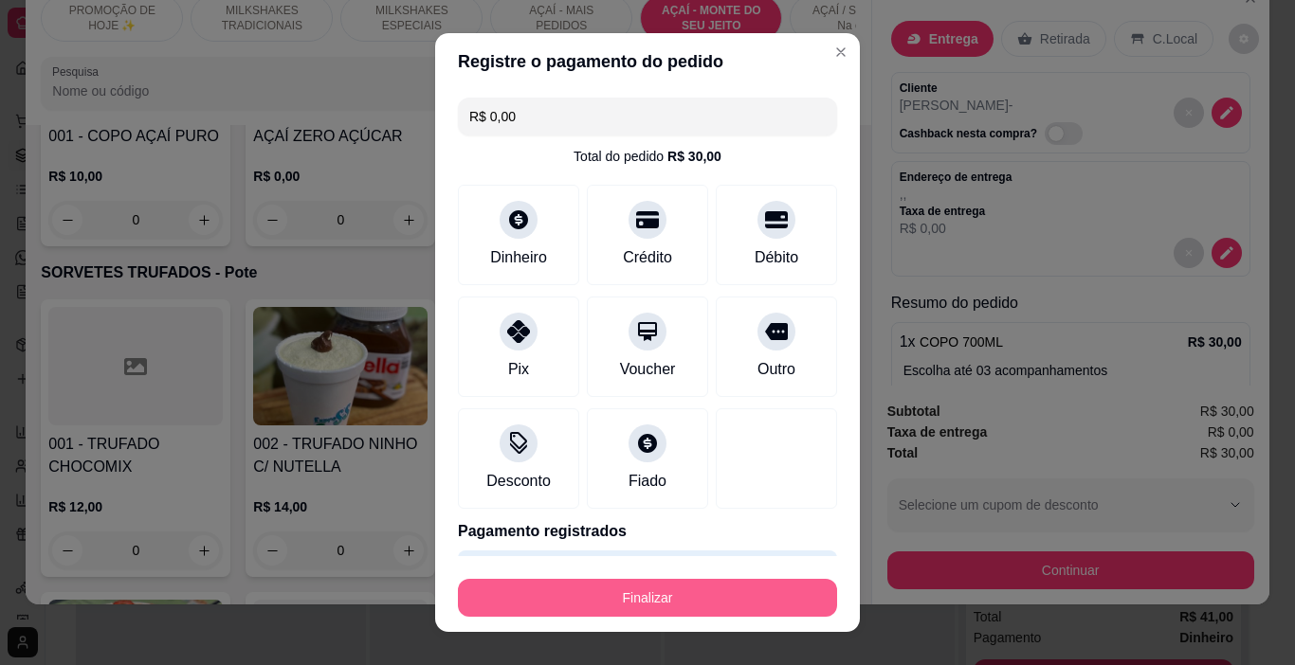
click at [634, 586] on button "Finalizar" at bounding box center [647, 598] width 379 height 38
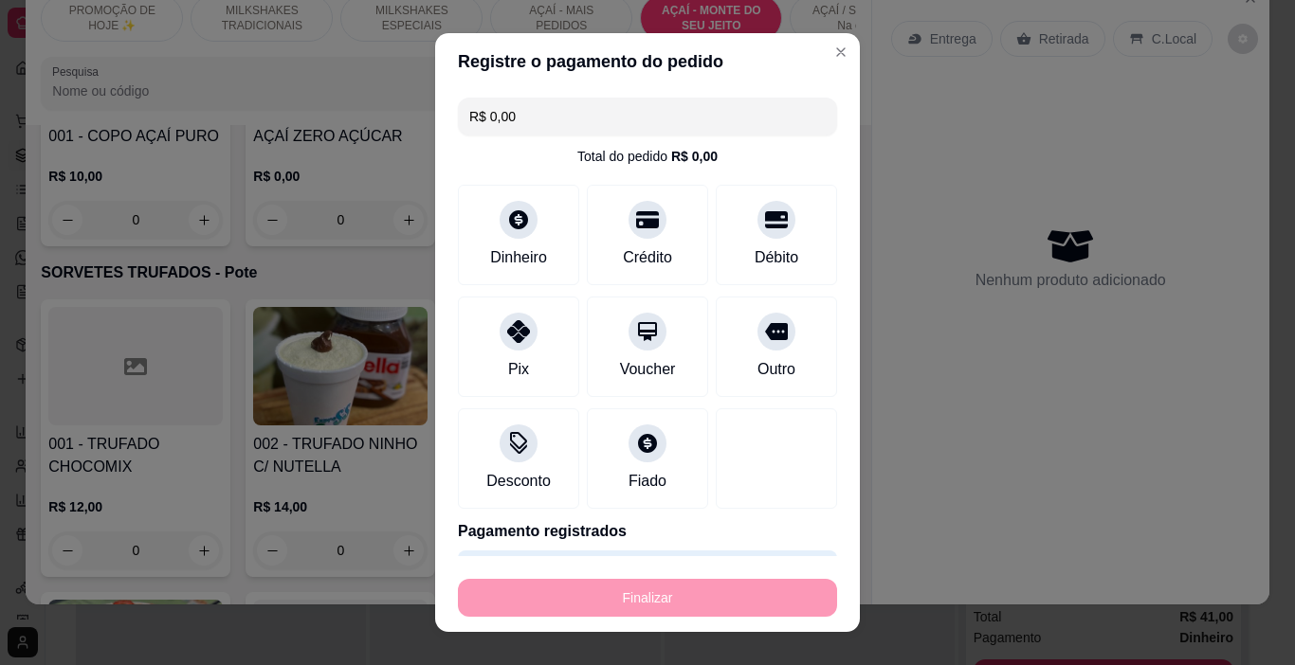
type input "-R$ 30,00"
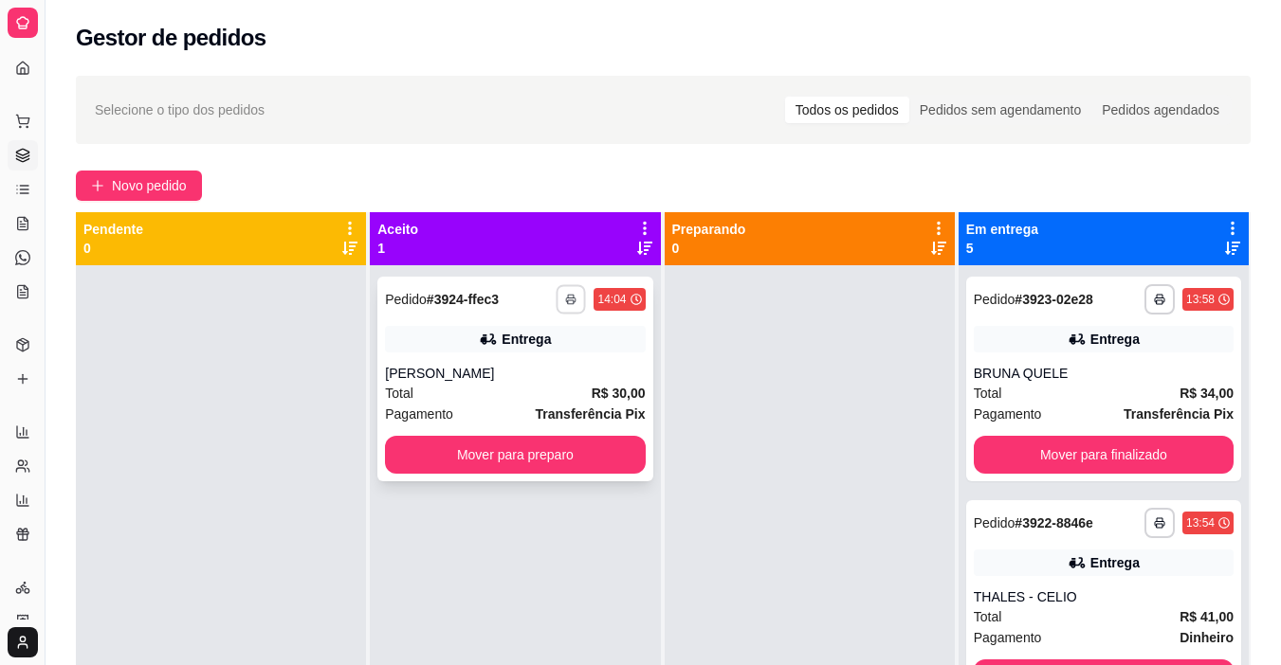
click at [567, 303] on icon "button" at bounding box center [571, 299] width 11 height 11
click at [539, 361] on button "IMPRESSORA" at bounding box center [513, 366] width 137 height 30
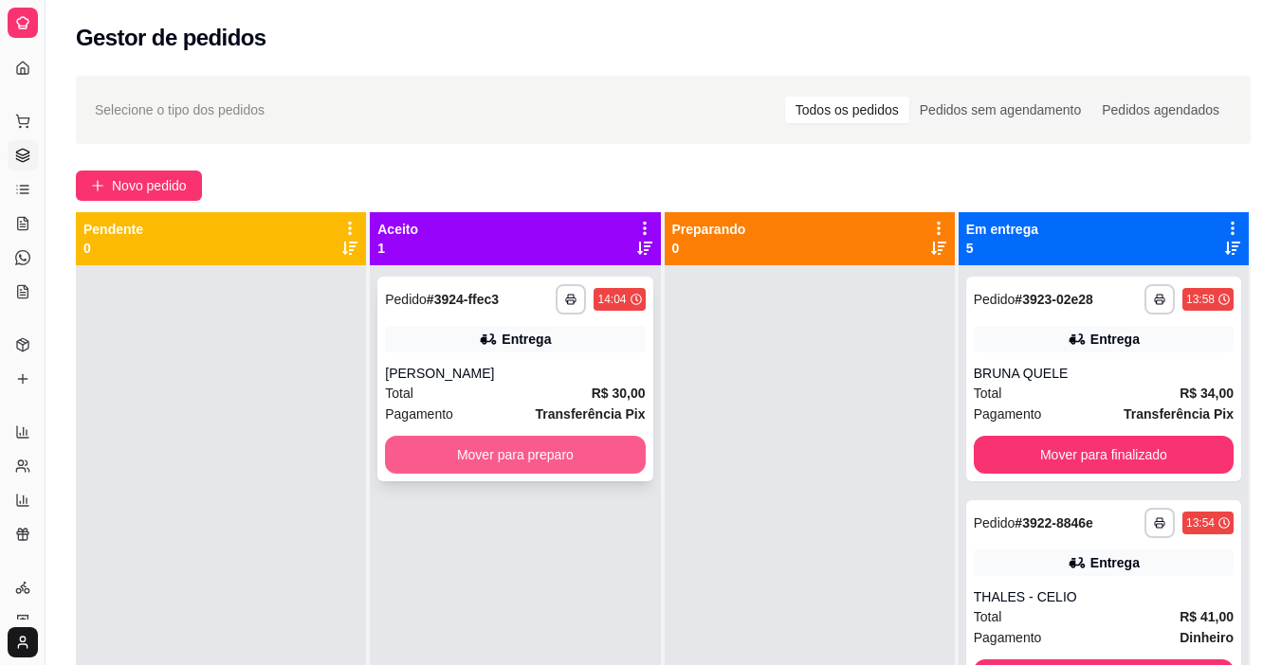
click at [571, 442] on button "Mover para preparo" at bounding box center [515, 455] width 260 height 38
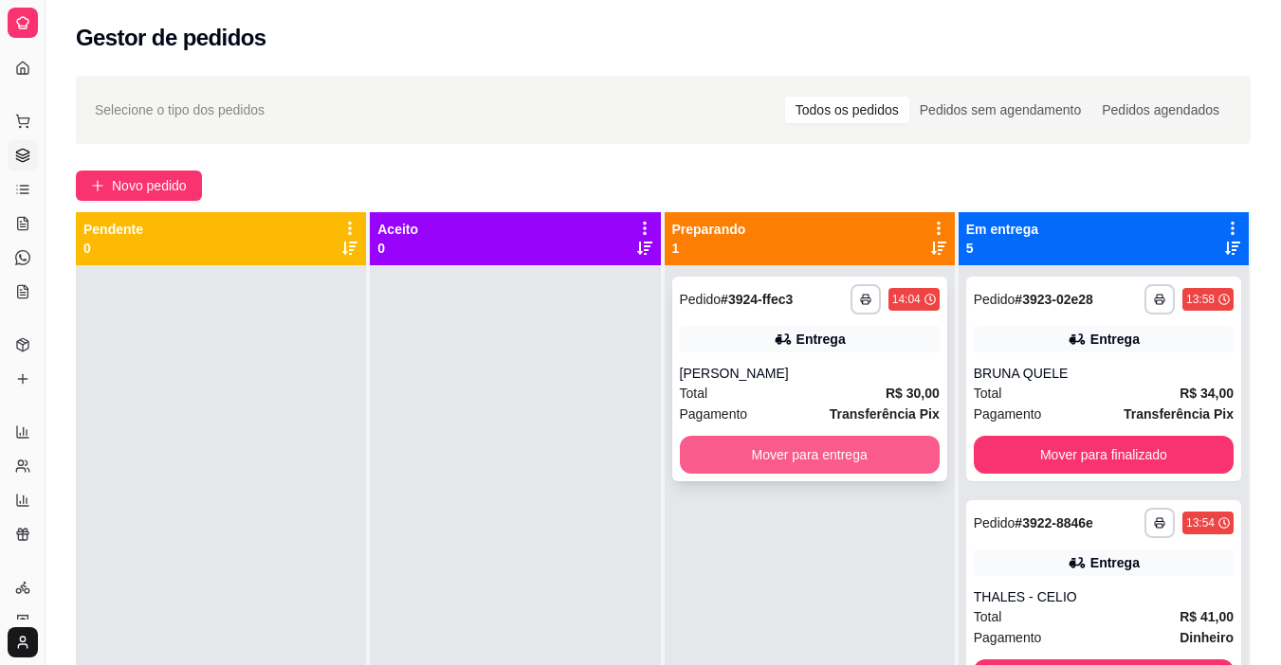
click at [741, 455] on button "Mover para entrega" at bounding box center [810, 455] width 260 height 38
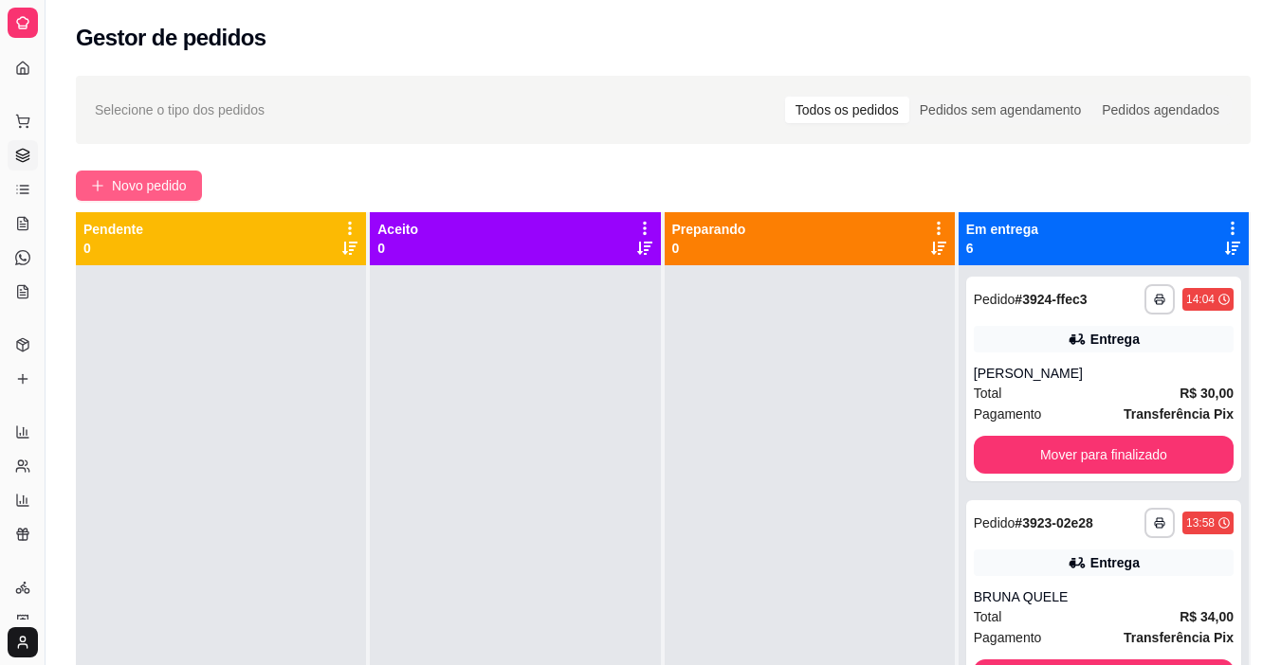
click at [159, 191] on span "Novo pedido" at bounding box center [149, 185] width 75 height 21
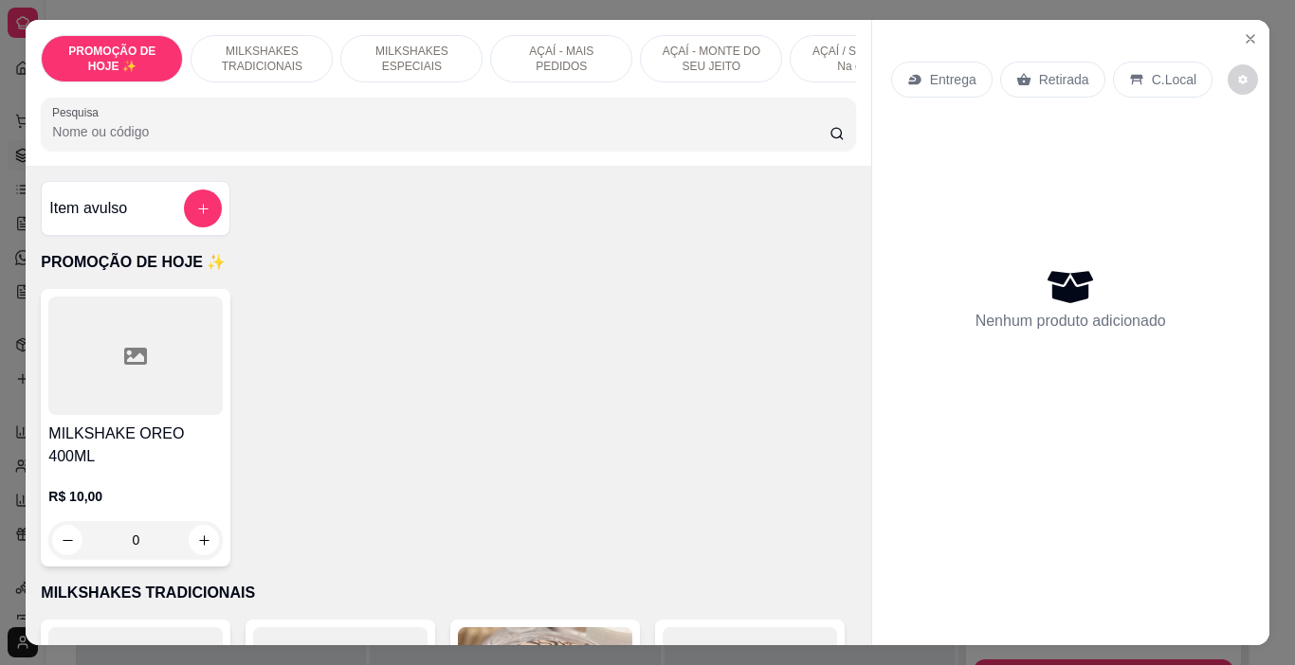
click at [448, 59] on p "MILKSHAKES ESPECIAIS" at bounding box center [411, 59] width 110 height 30
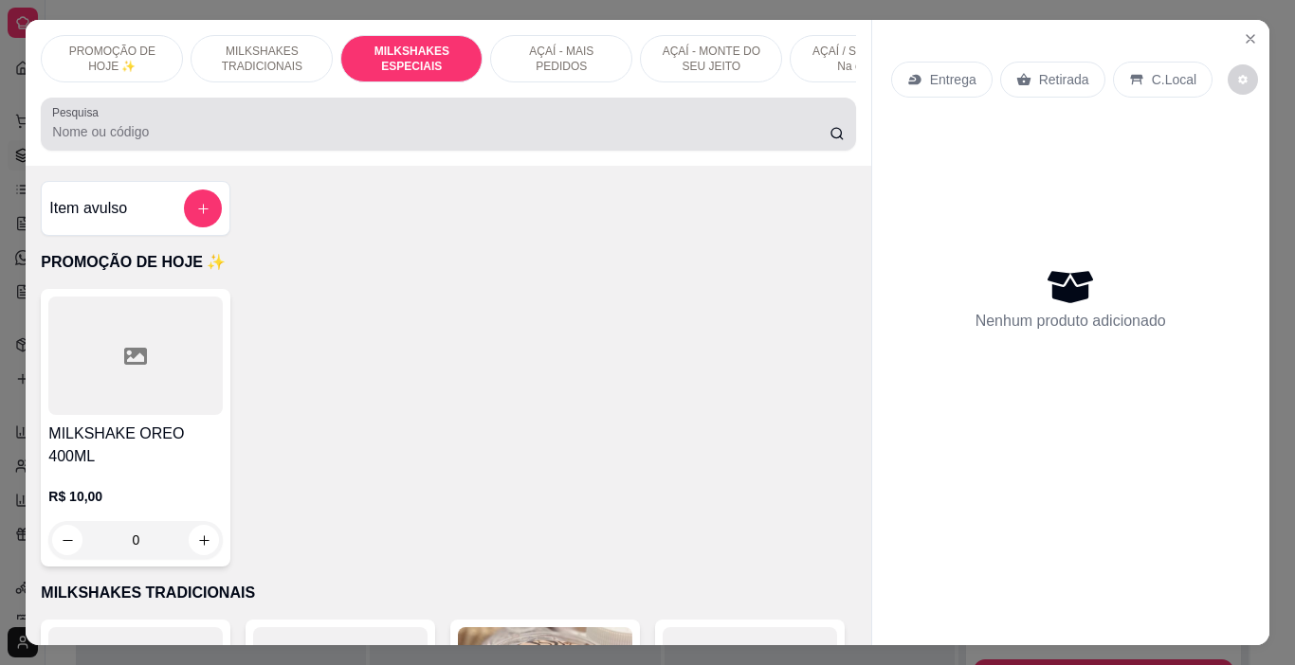
scroll to position [47, 0]
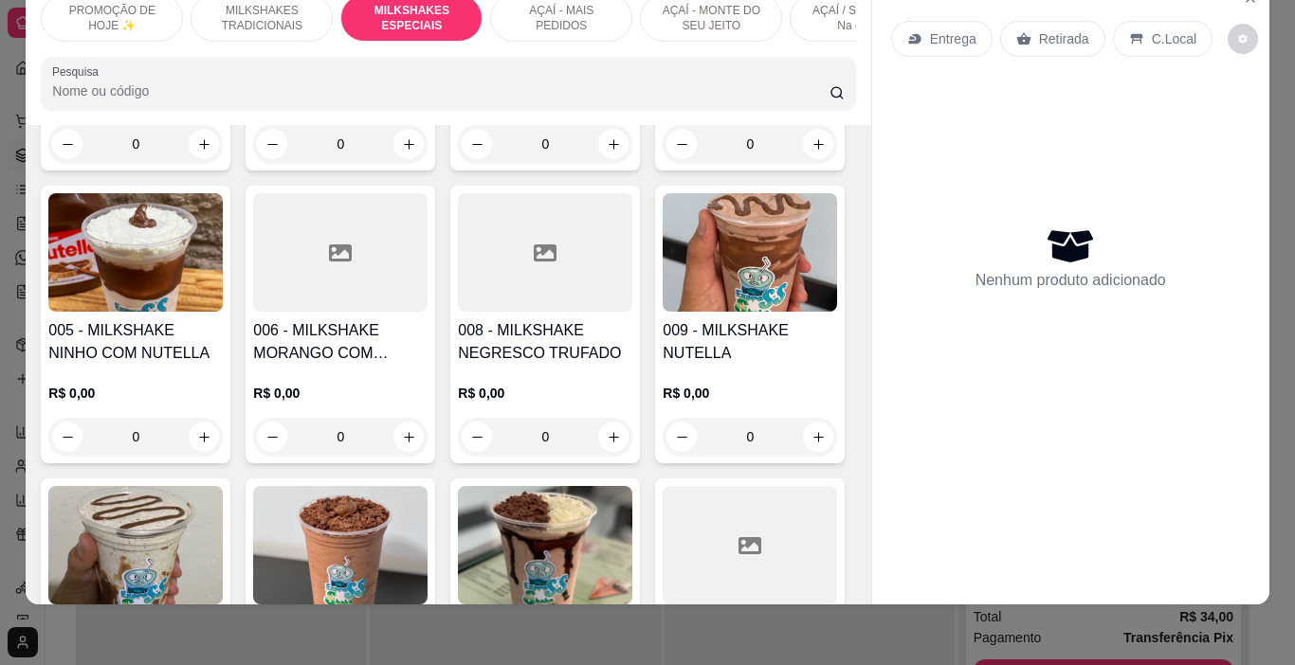
click at [549, 27] on div "AÇAÍ - MAIS PEDIDOS" at bounding box center [561, 17] width 142 height 47
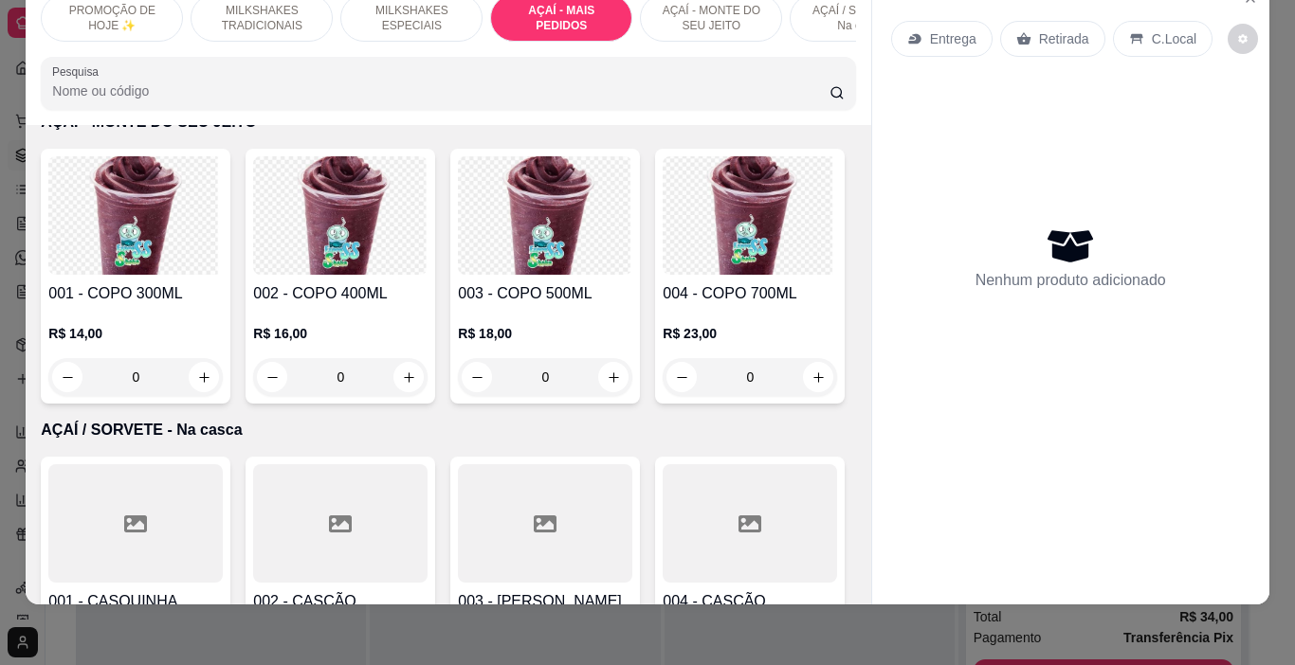
scroll to position [4061, 0]
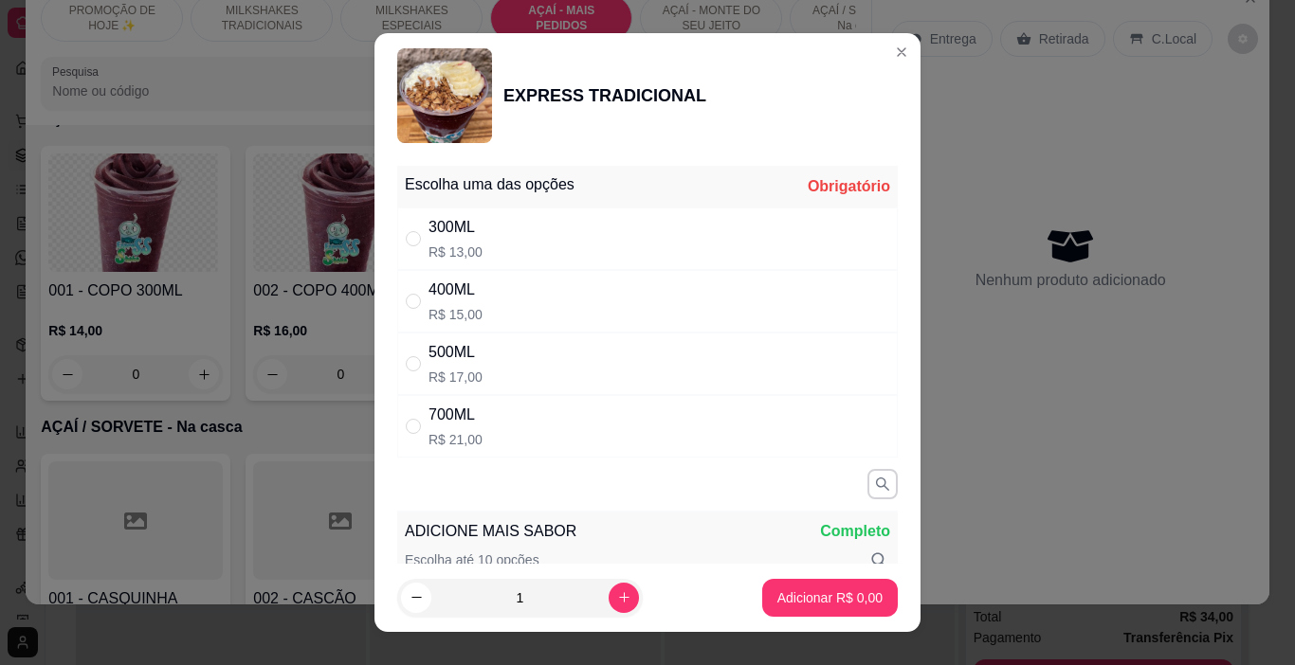
click at [543, 372] on div "500ML R$ 17,00" at bounding box center [647, 364] width 500 height 63
radio input "true"
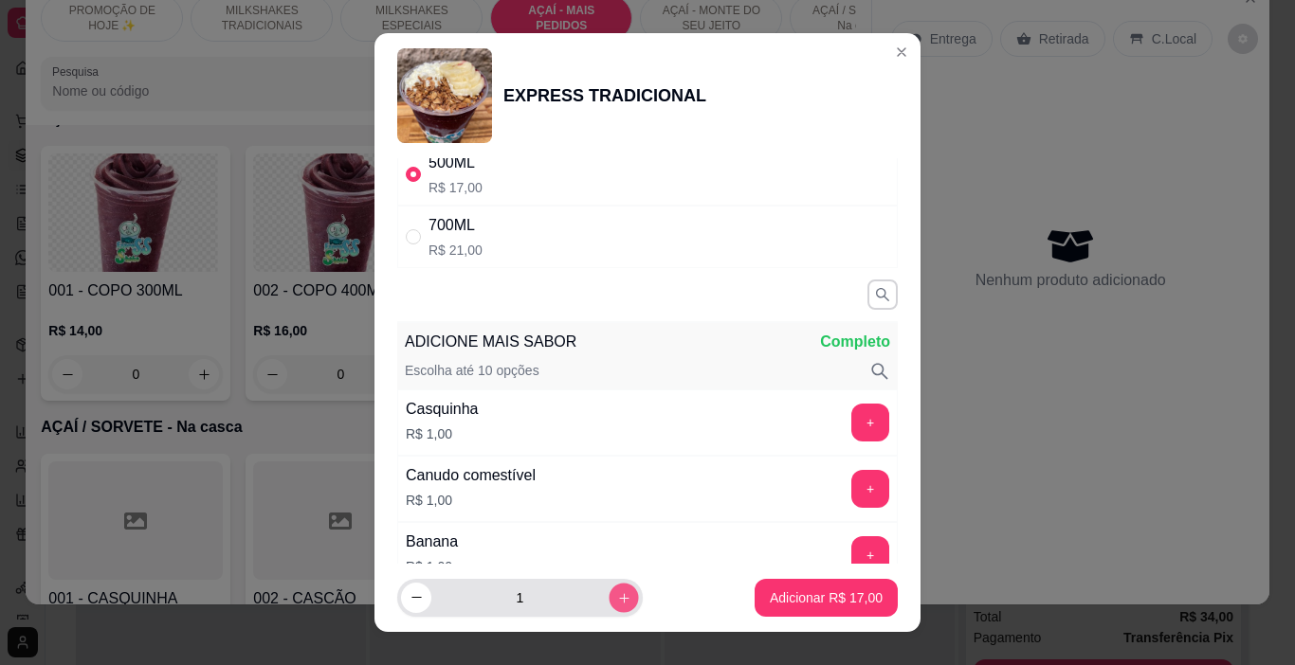
click at [617, 593] on icon "increase-product-quantity" at bounding box center [624, 598] width 14 height 14
type input "2"
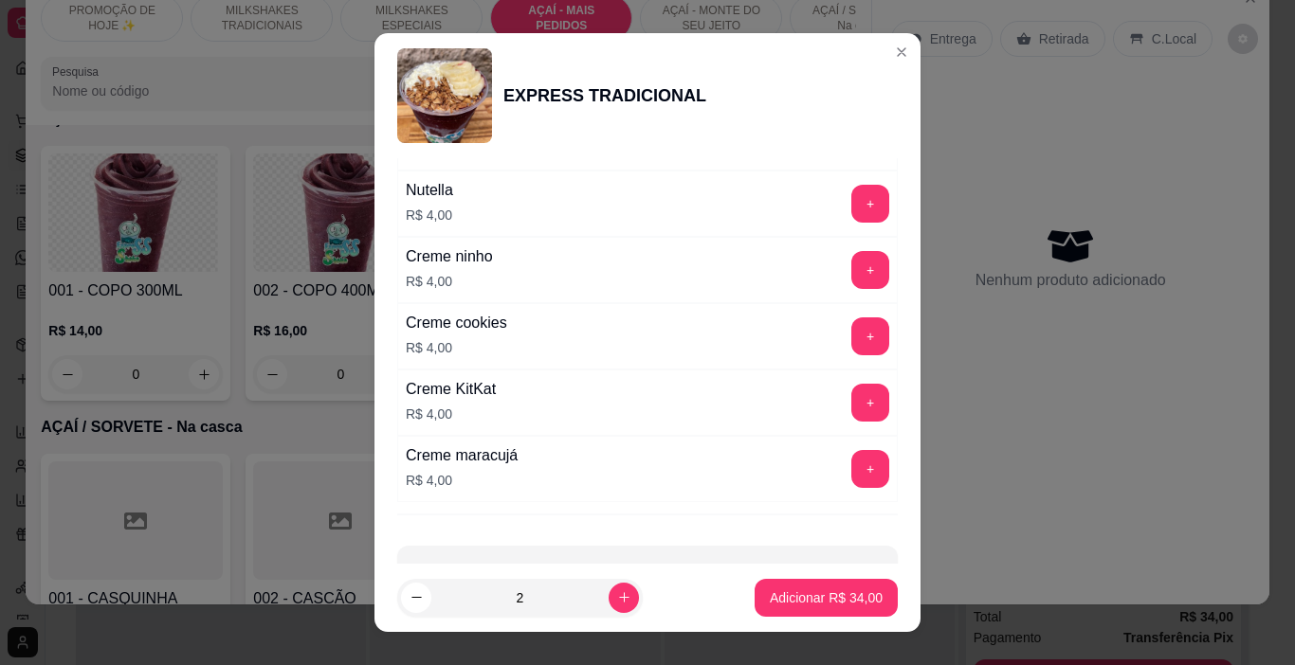
scroll to position [2167, 0]
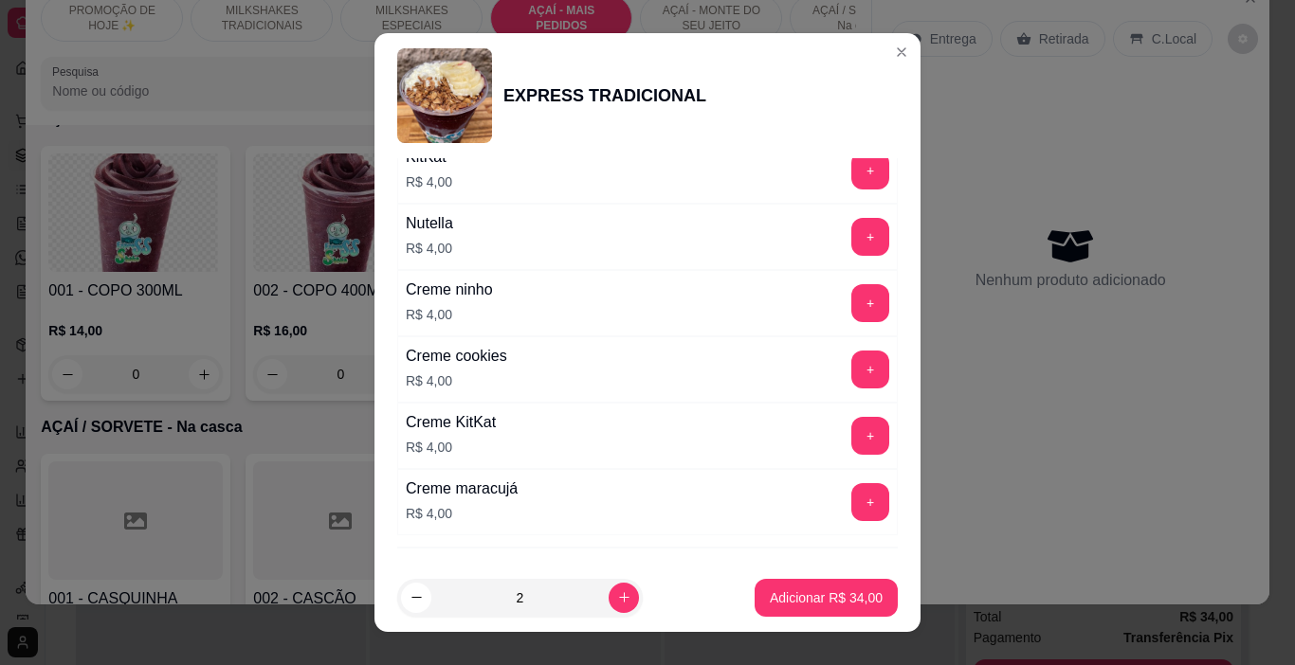
click at [851, 244] on button "+" at bounding box center [870, 237] width 38 height 38
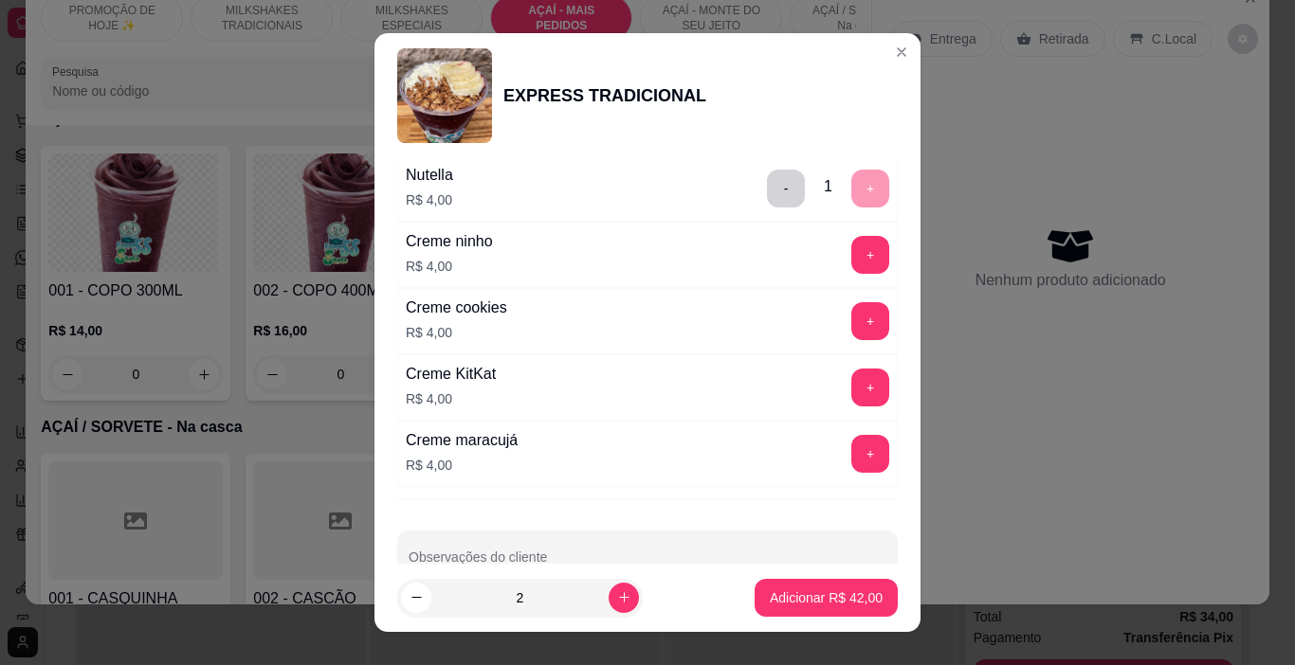
scroll to position [2262, 0]
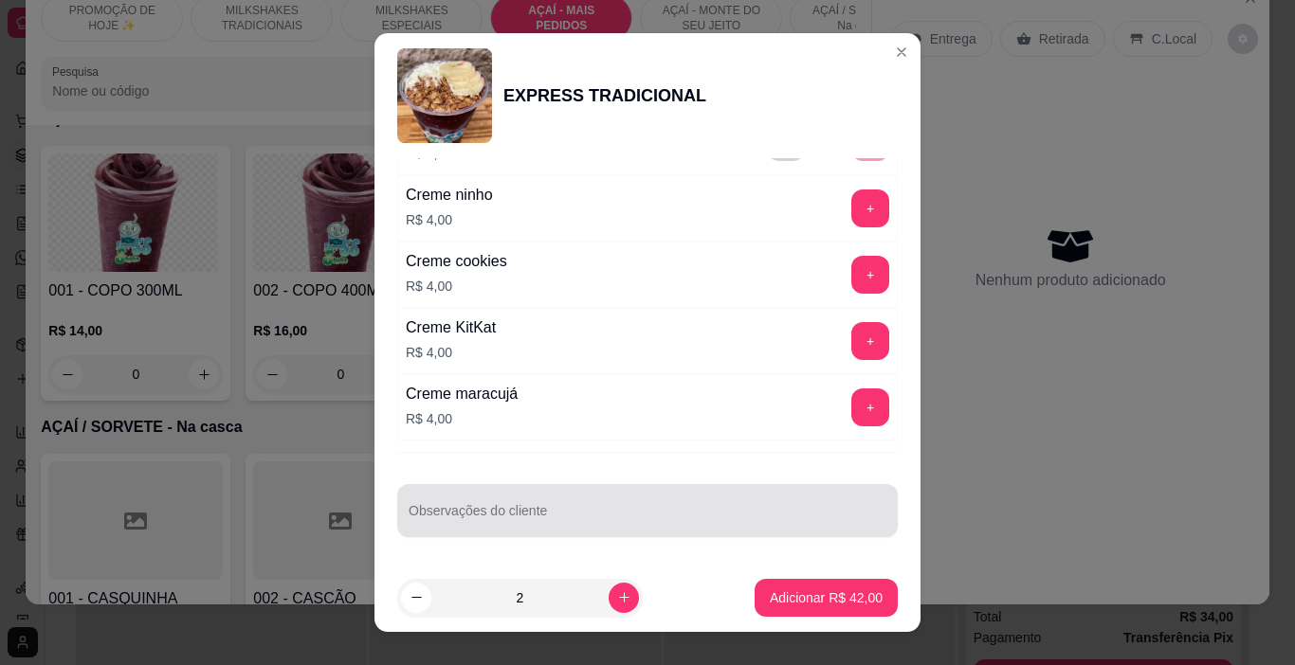
click at [518, 518] on input "Observações do cliente" at bounding box center [648, 518] width 478 height 19
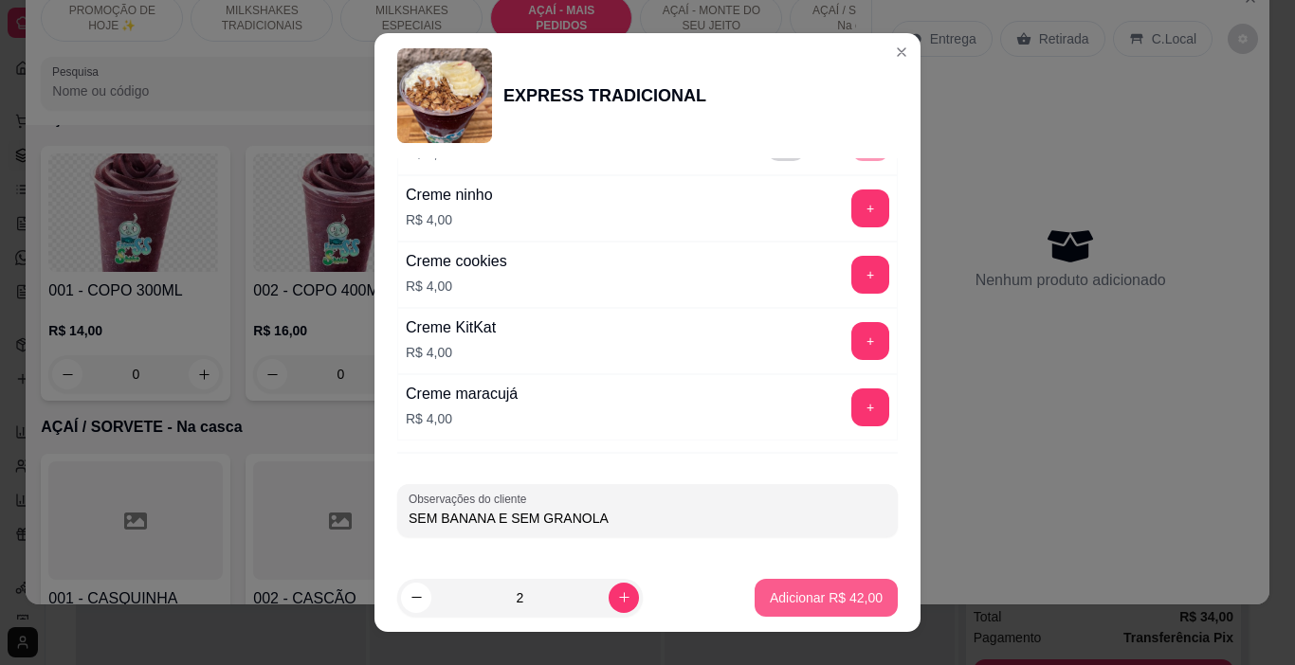
type input "SEM BANANA E SEM GRANOLA"
click at [820, 592] on p "Adicionar R$ 42,00" at bounding box center [826, 598] width 113 height 19
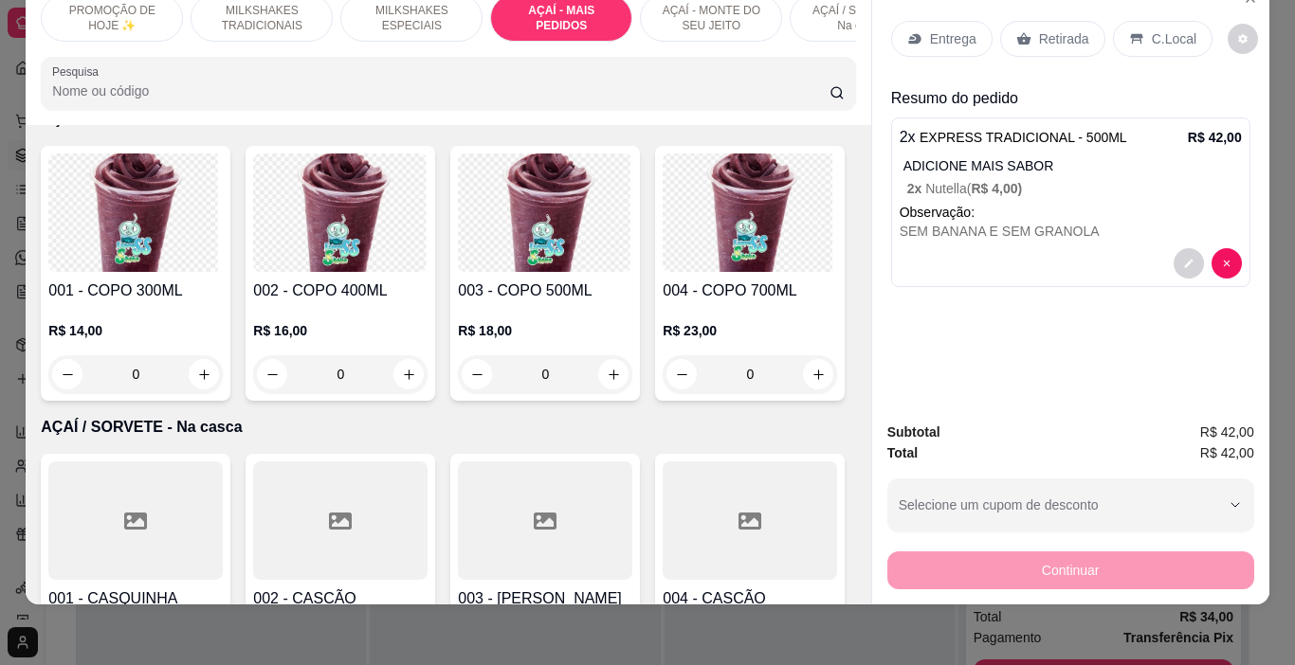
click at [930, 29] on p "Entrega" at bounding box center [953, 38] width 46 height 19
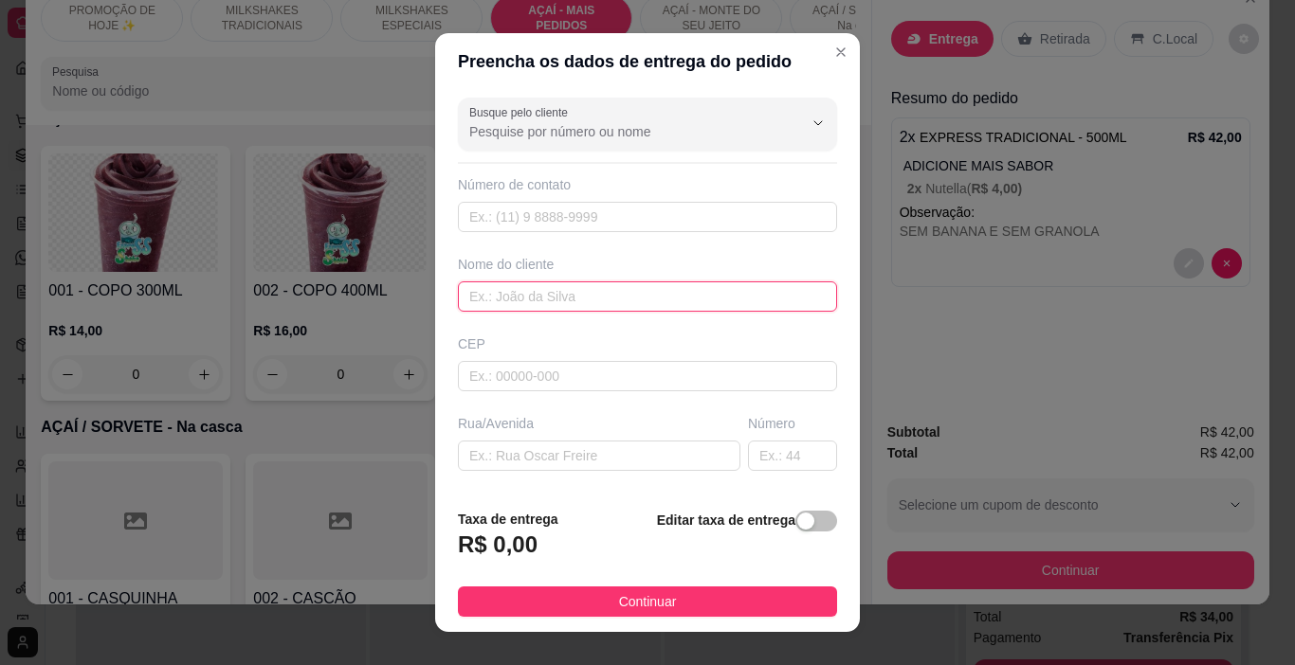
click at [545, 301] on input "text" at bounding box center [647, 297] width 379 height 30
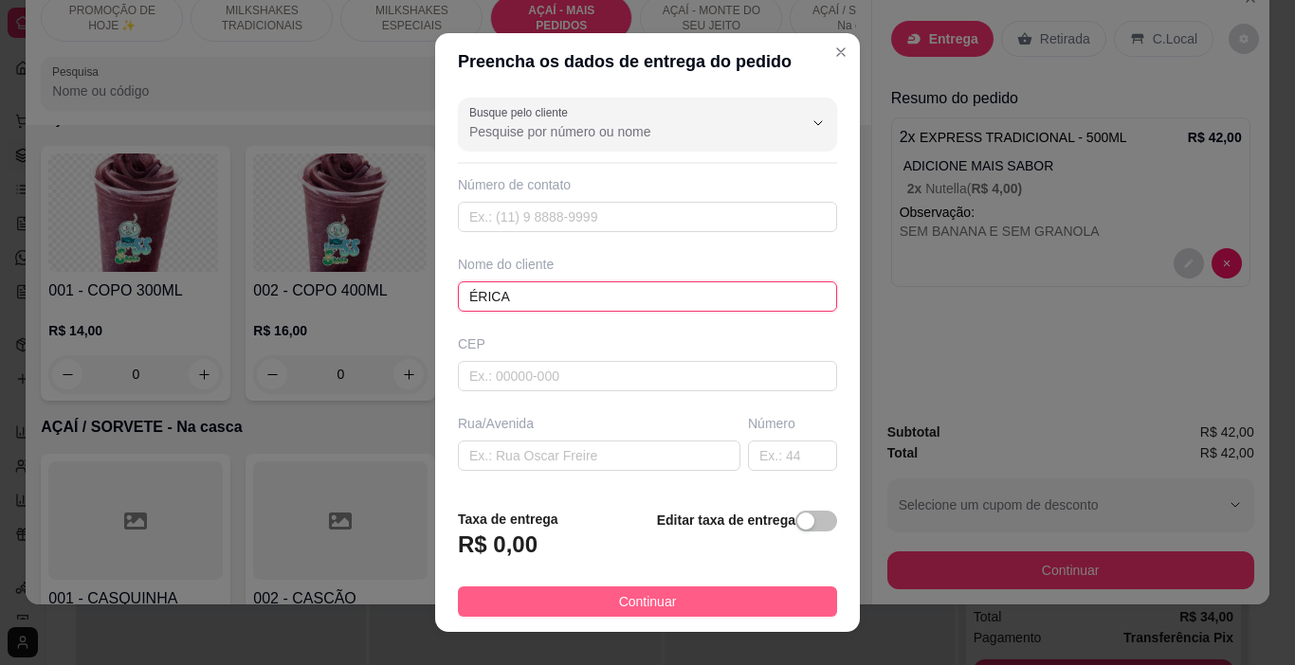
type input "ÉRICA"
click at [674, 606] on button "Continuar" at bounding box center [647, 602] width 379 height 30
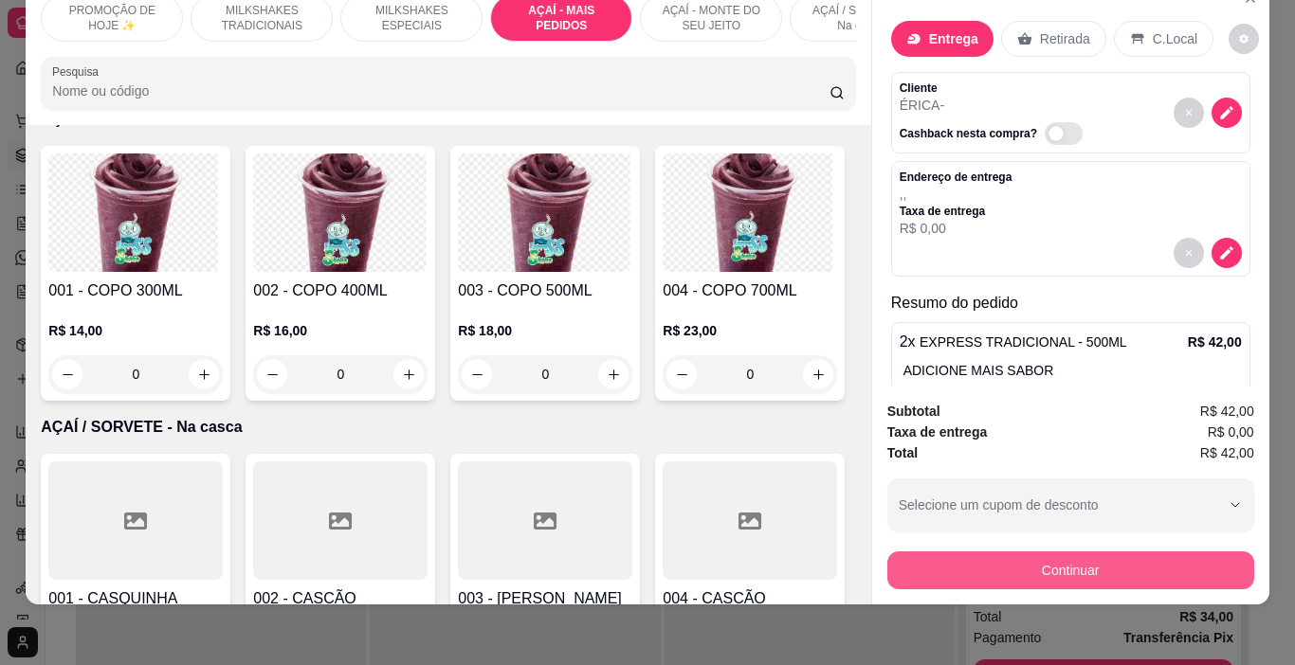
click at [961, 552] on button "Continuar" at bounding box center [1070, 571] width 367 height 38
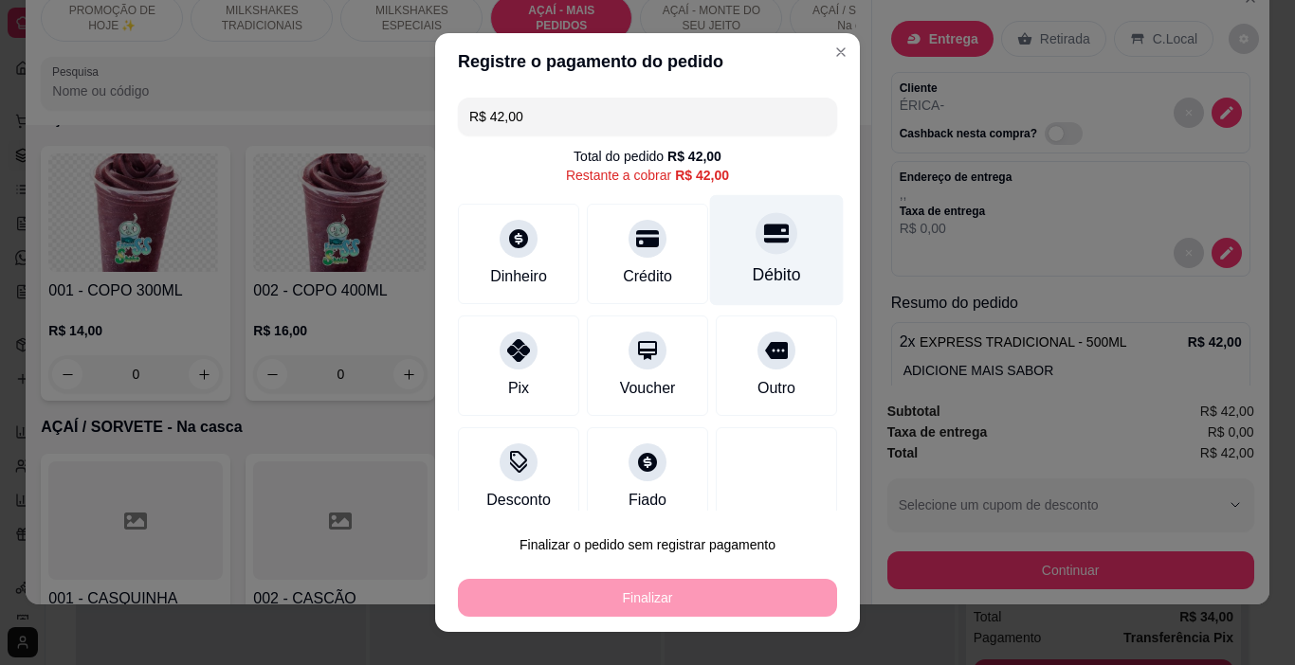
click at [753, 269] on div "Débito" at bounding box center [777, 275] width 48 height 25
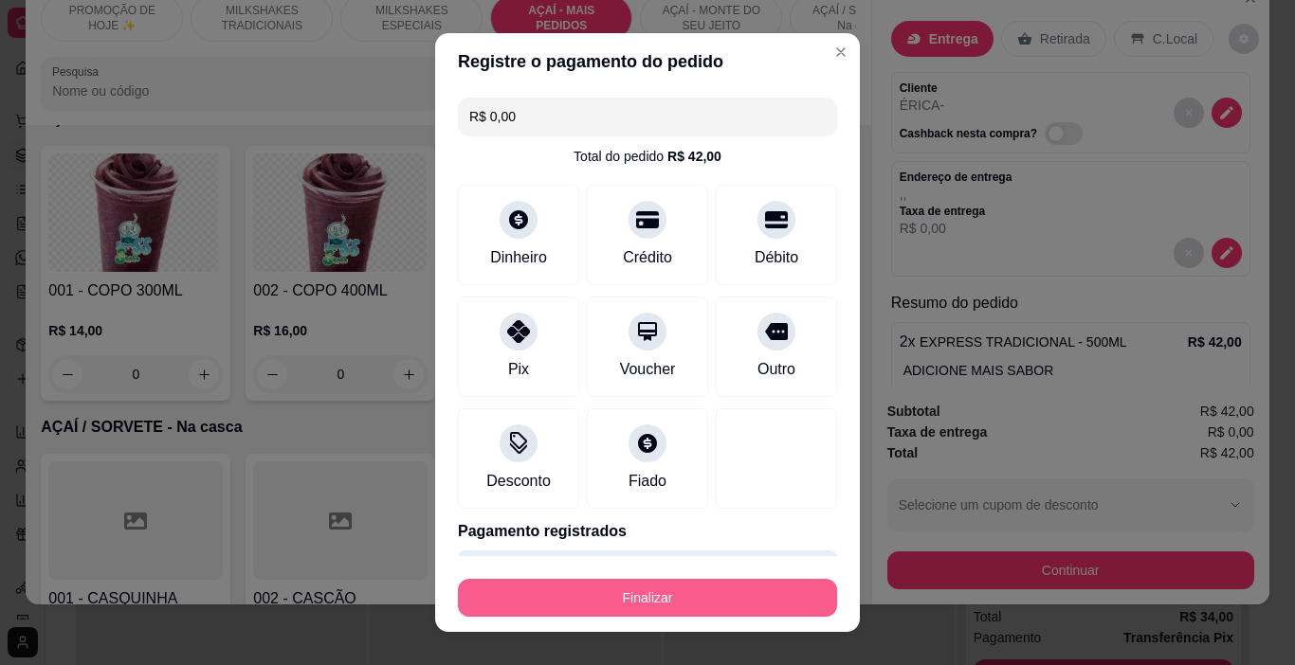
click at [680, 589] on button "Finalizar" at bounding box center [647, 598] width 379 height 38
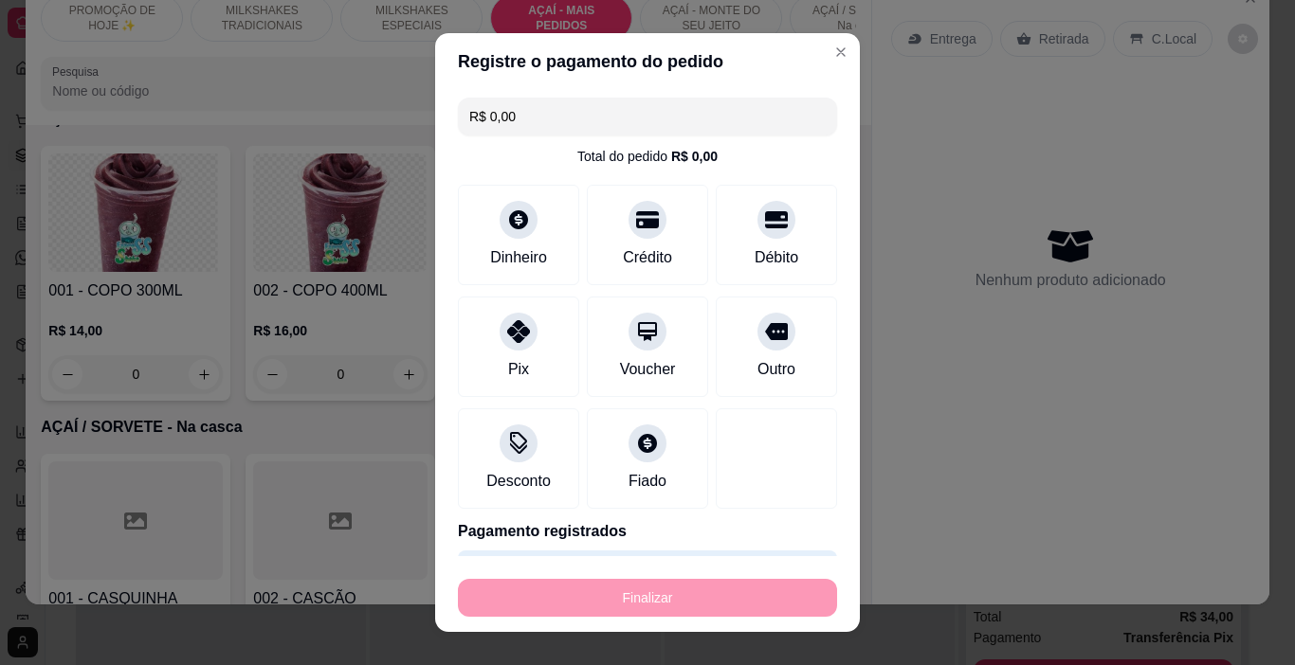
type input "-R$ 42,00"
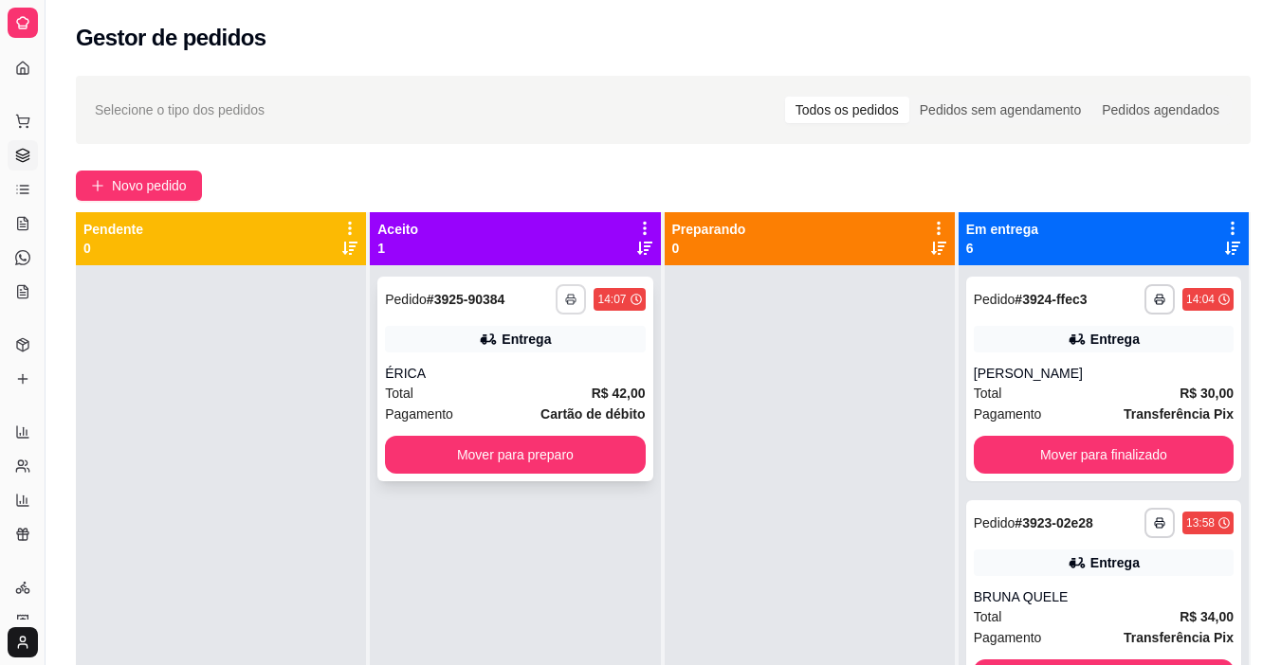
click at [568, 310] on button "button" at bounding box center [570, 299] width 30 height 30
click at [554, 366] on button "IMPRESSORA" at bounding box center [513, 366] width 137 height 30
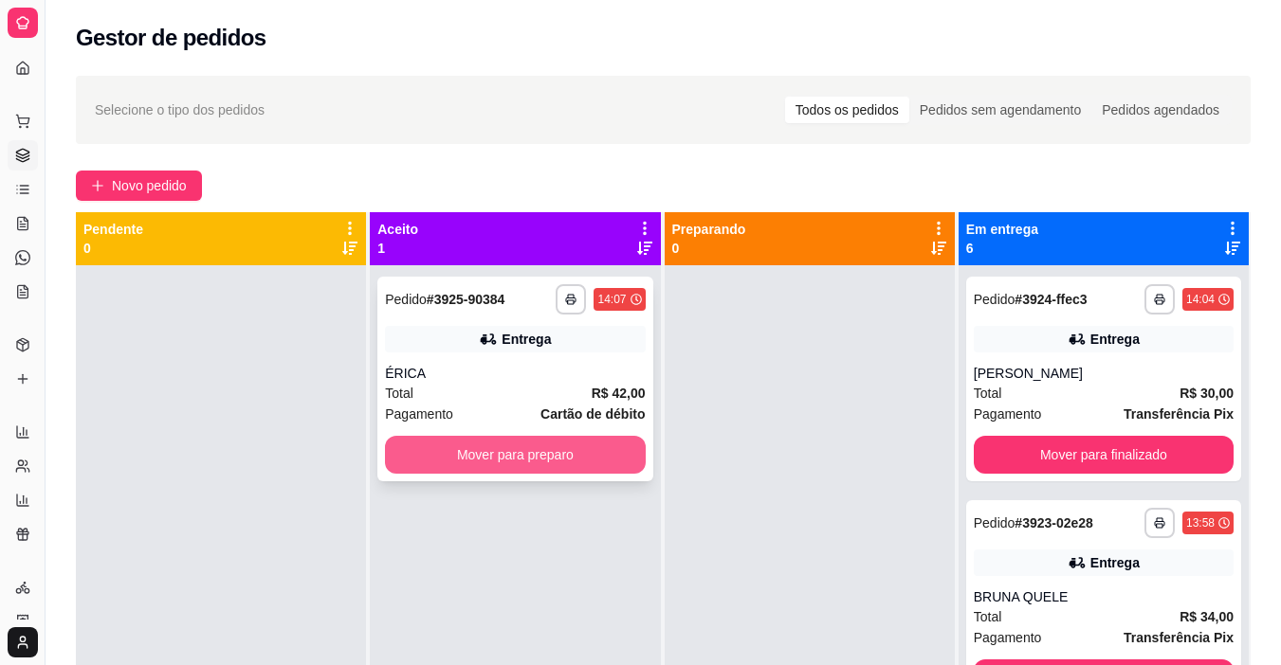
click at [594, 464] on button "Mover para preparo" at bounding box center [515, 455] width 260 height 38
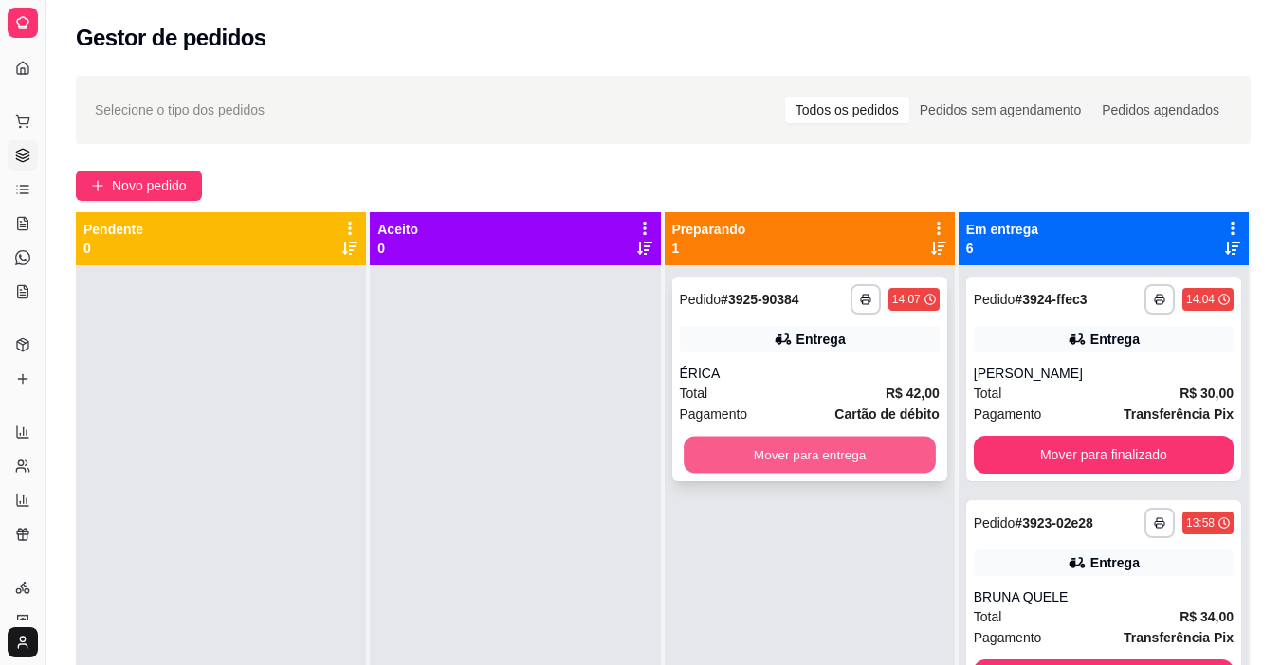
click at [822, 458] on button "Mover para entrega" at bounding box center [809, 455] width 252 height 37
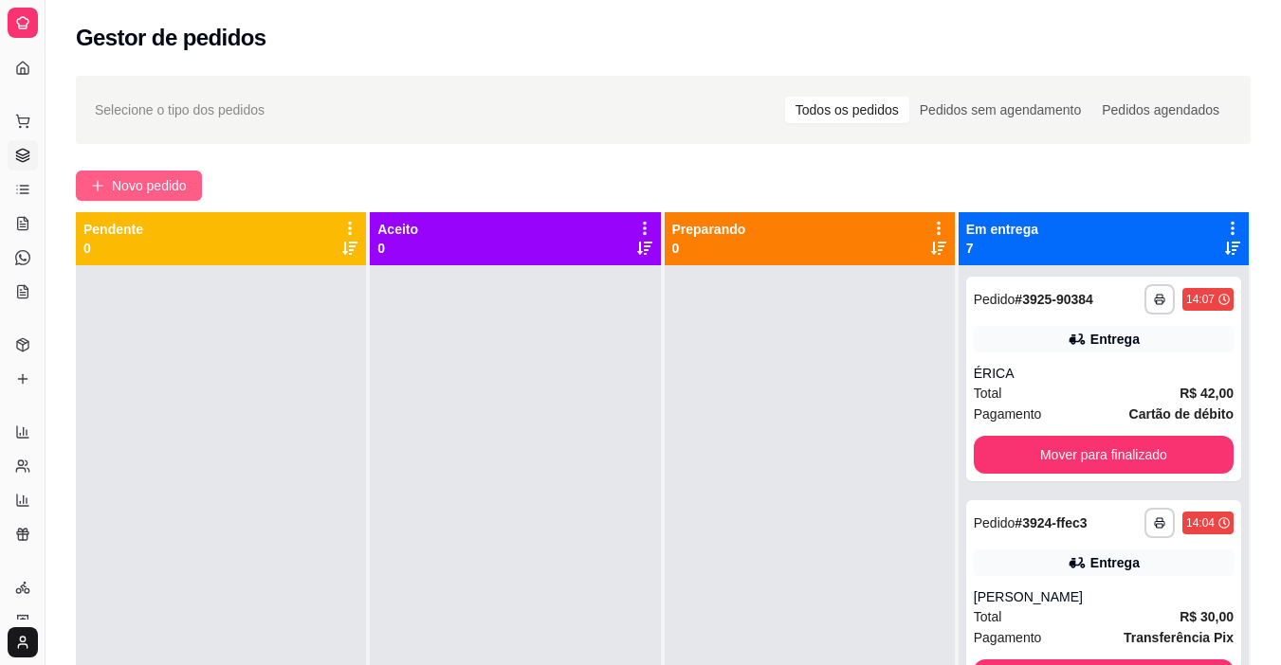
click at [110, 183] on button "Novo pedido" at bounding box center [139, 186] width 126 height 30
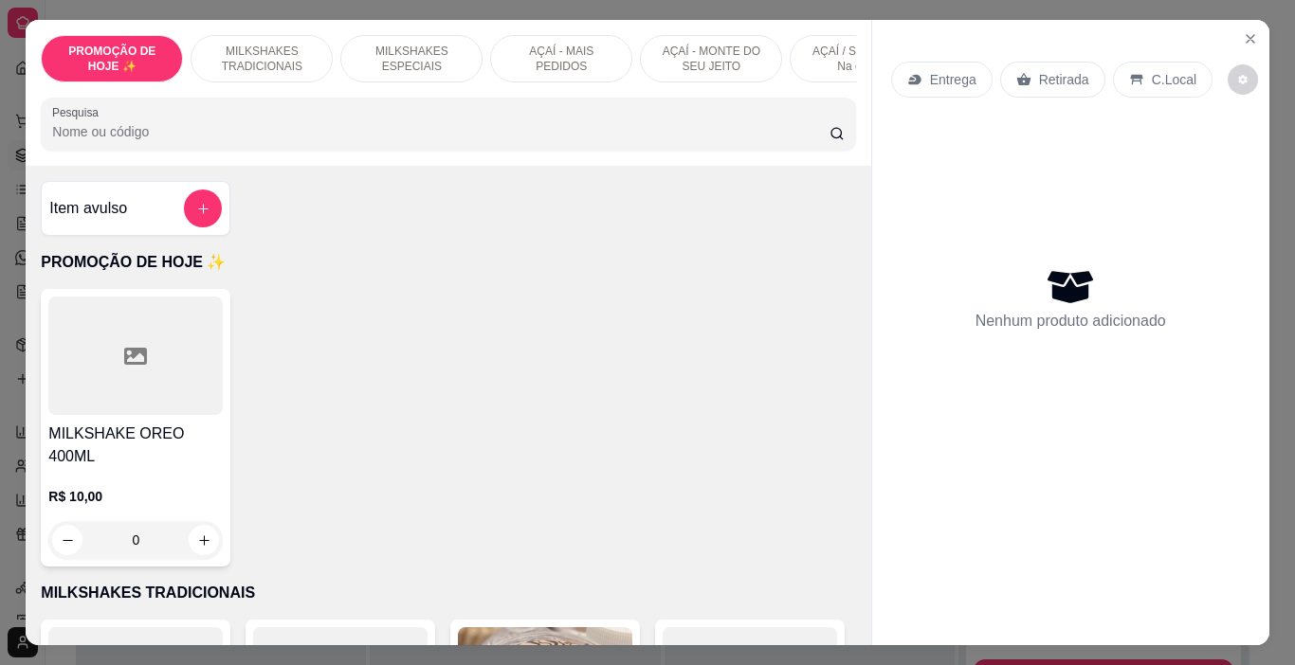
scroll to position [0, 713]
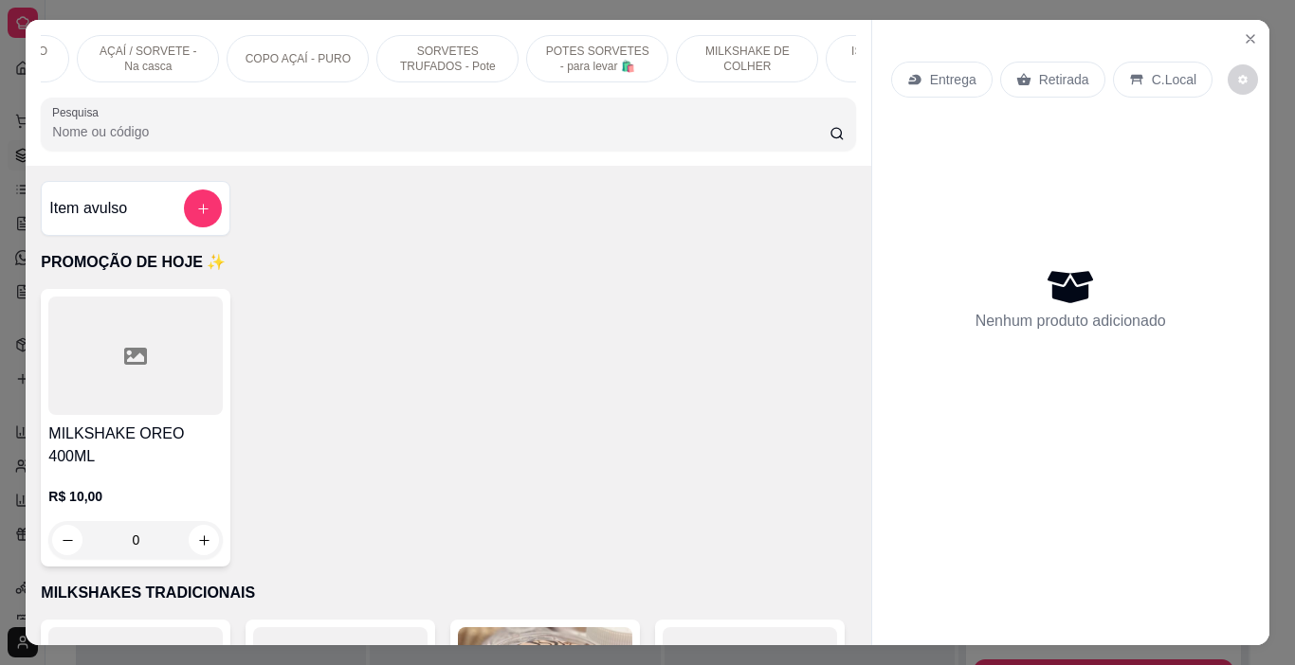
click at [400, 56] on p "SORVETES TRUFADOS - Pote" at bounding box center [447, 59] width 110 height 30
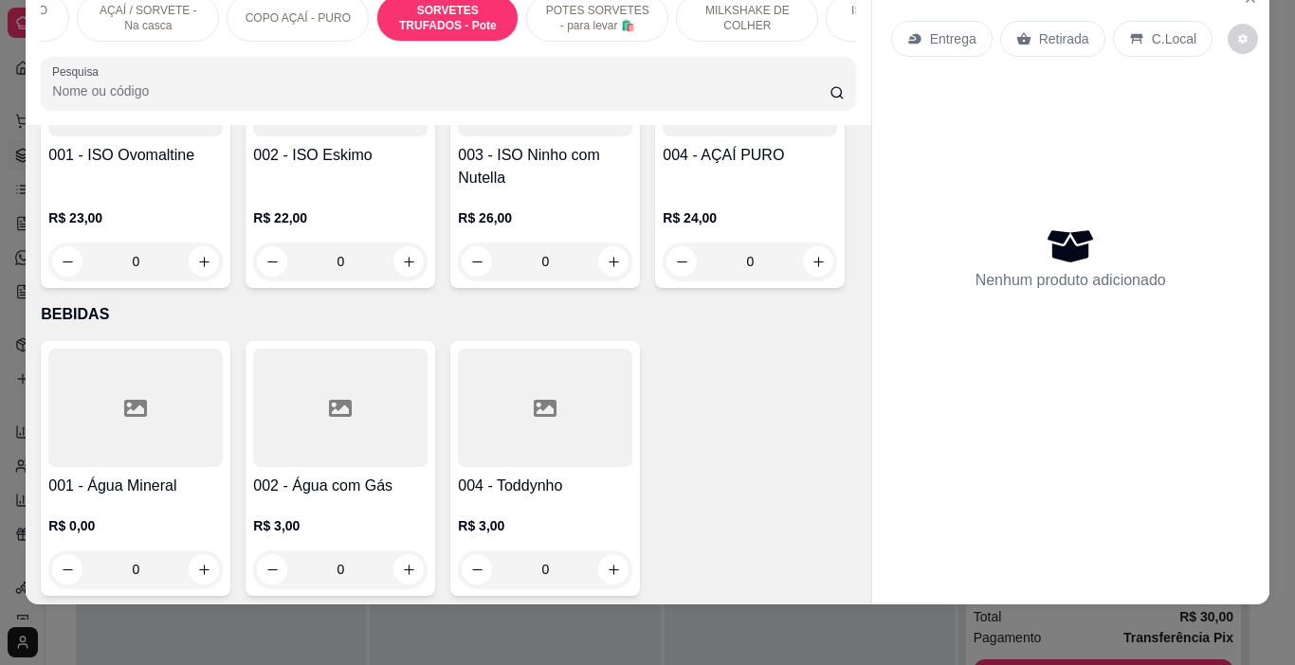
scroll to position [6437, 0]
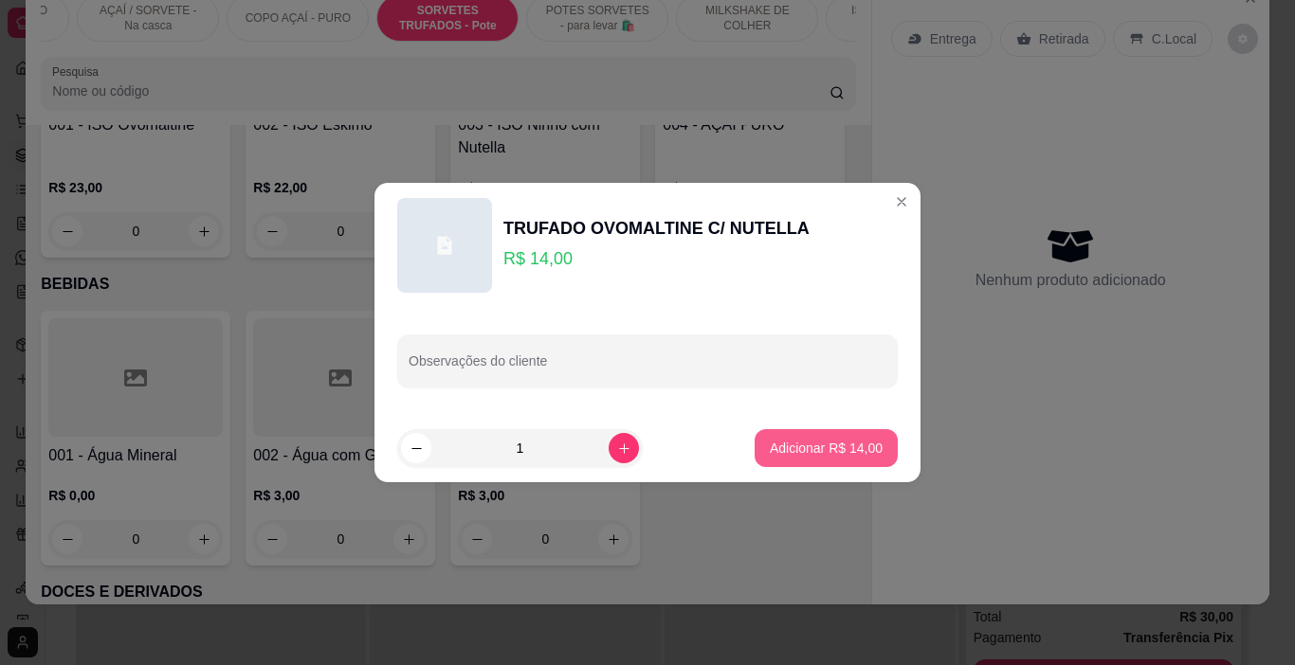
click at [815, 455] on button "Adicionar R$ 14,00" at bounding box center [825, 448] width 143 height 38
type input "1"
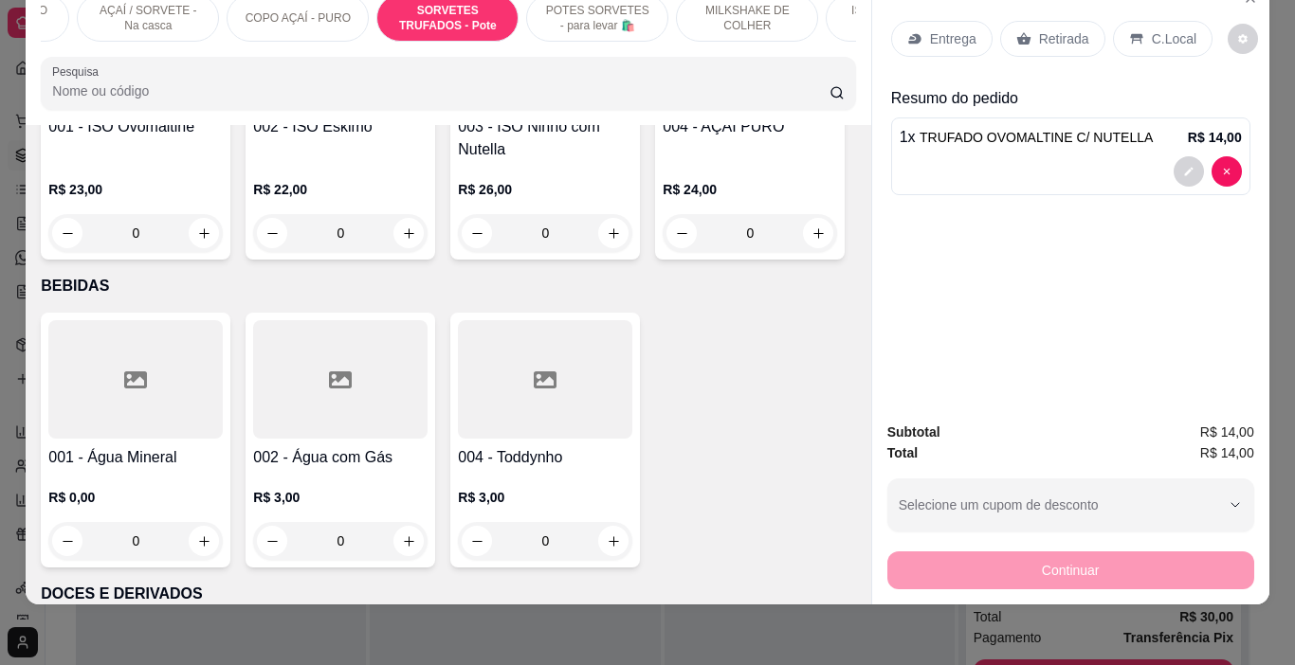
click at [950, 21] on div "Entrega" at bounding box center [941, 39] width 101 height 36
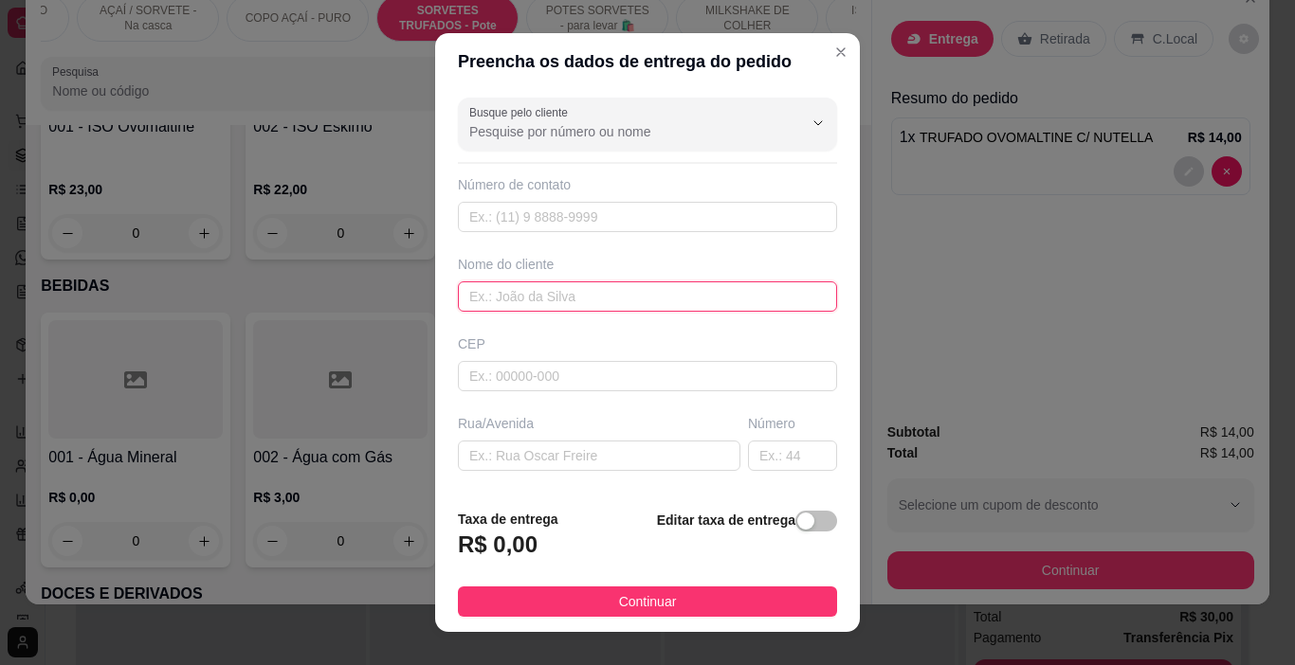
click at [550, 309] on input "text" at bounding box center [647, 297] width 379 height 30
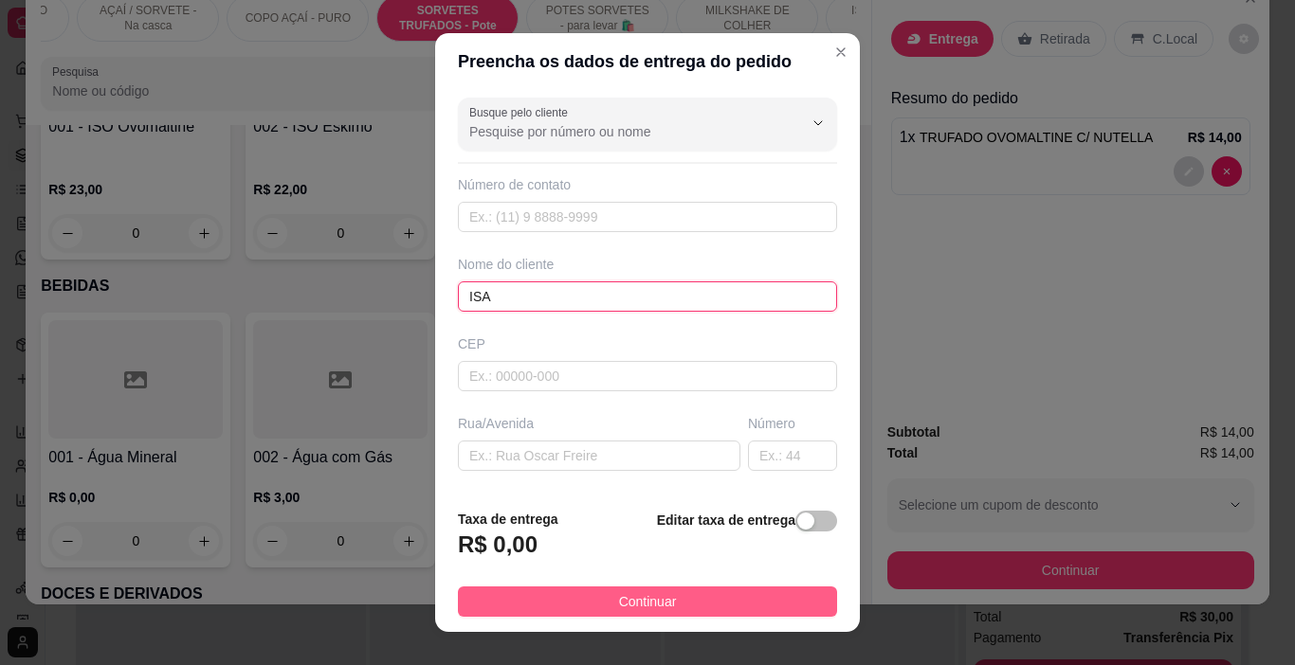
type input "ISA"
click at [707, 610] on button "Continuar" at bounding box center [647, 602] width 379 height 30
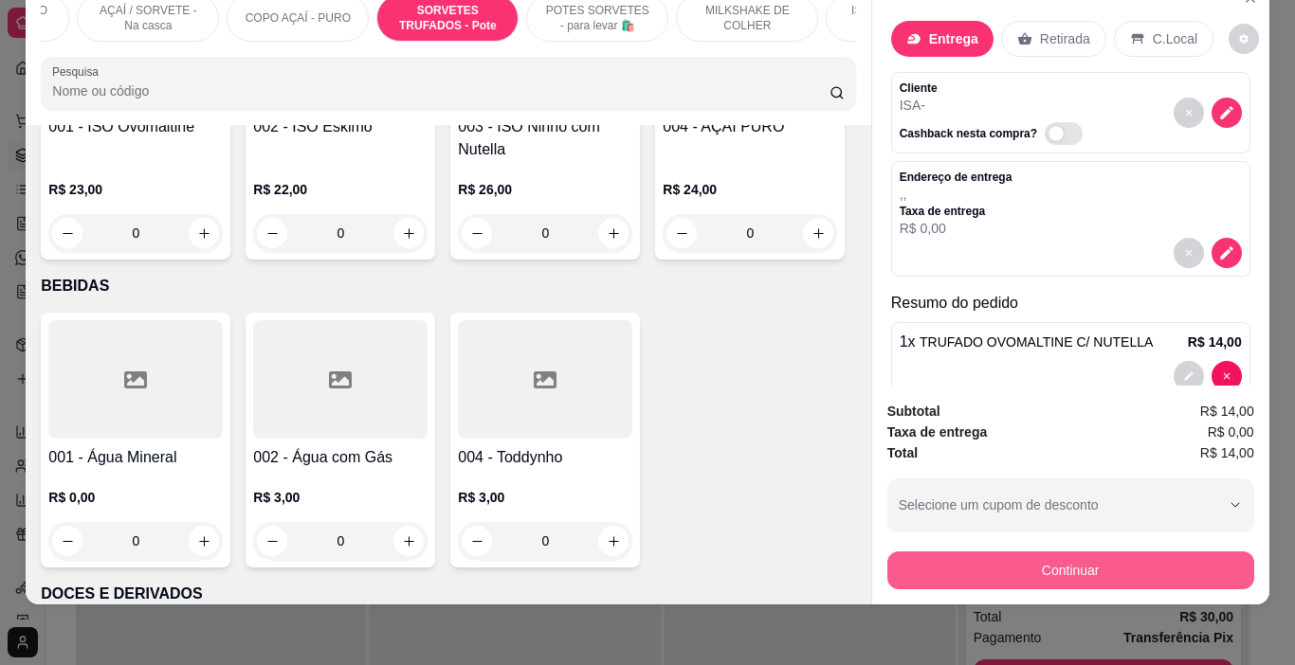
click at [968, 564] on button "Continuar" at bounding box center [1070, 571] width 367 height 38
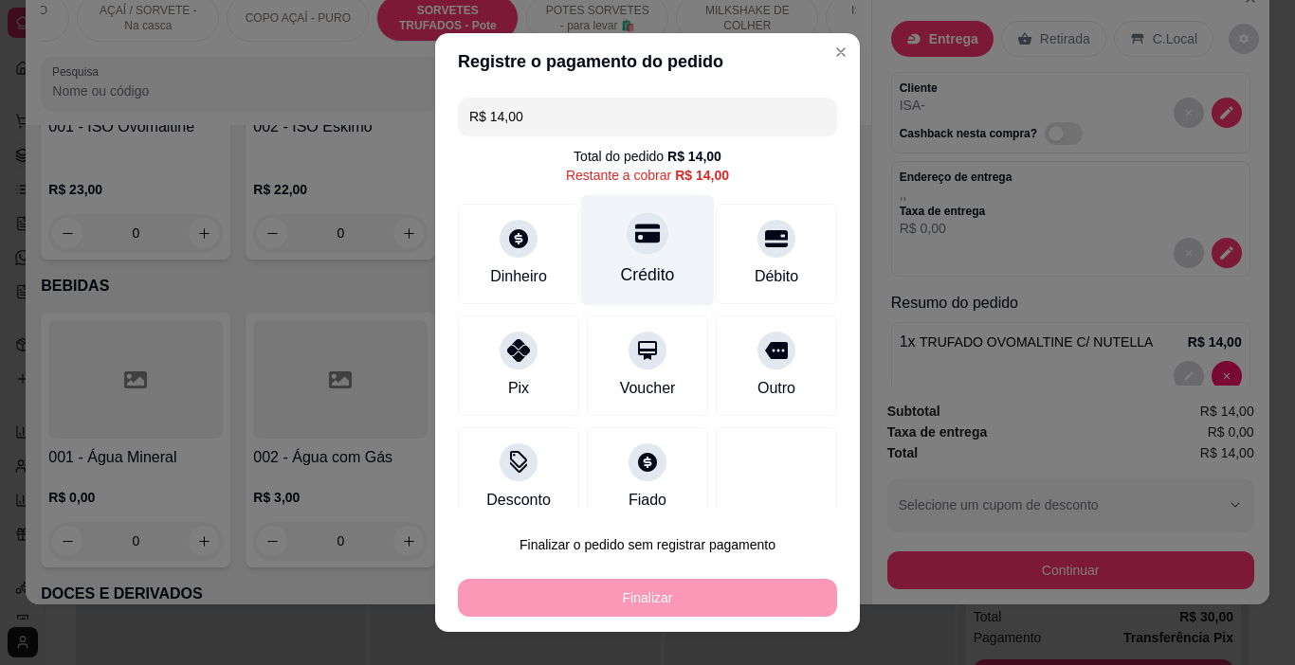
click at [621, 269] on div "Crédito" at bounding box center [648, 275] width 54 height 25
type input "R$ 0,00"
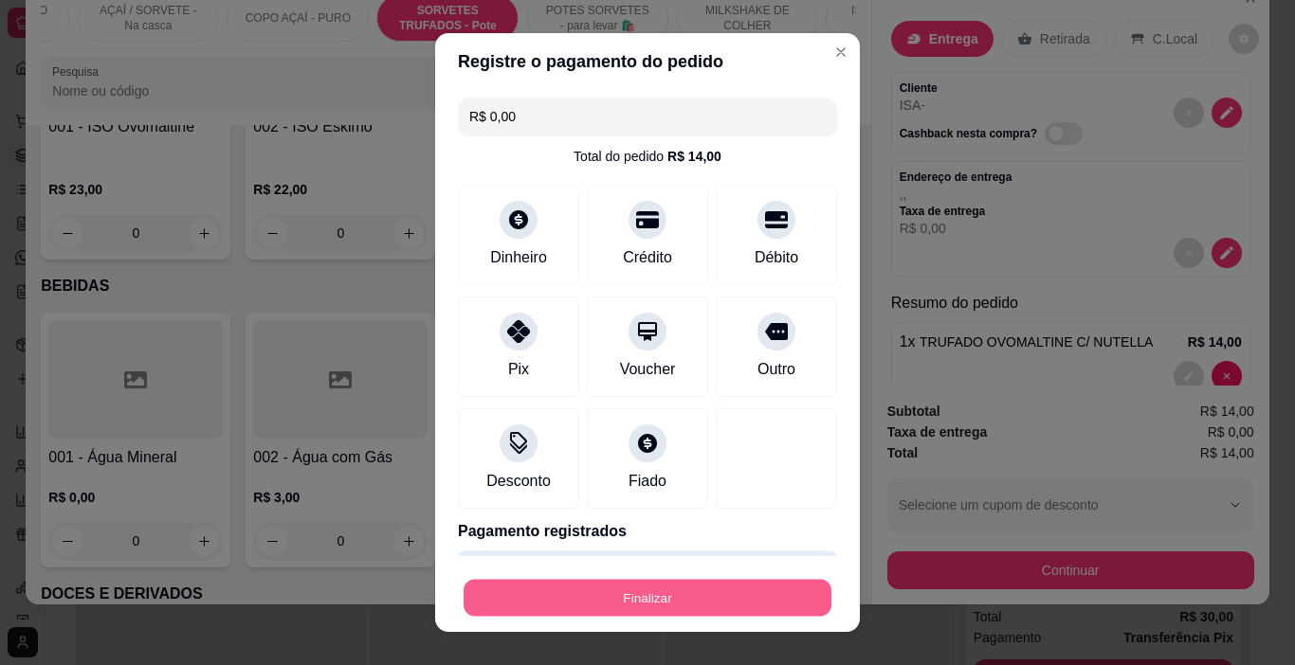
click at [695, 598] on button "Finalizar" at bounding box center [647, 598] width 368 height 37
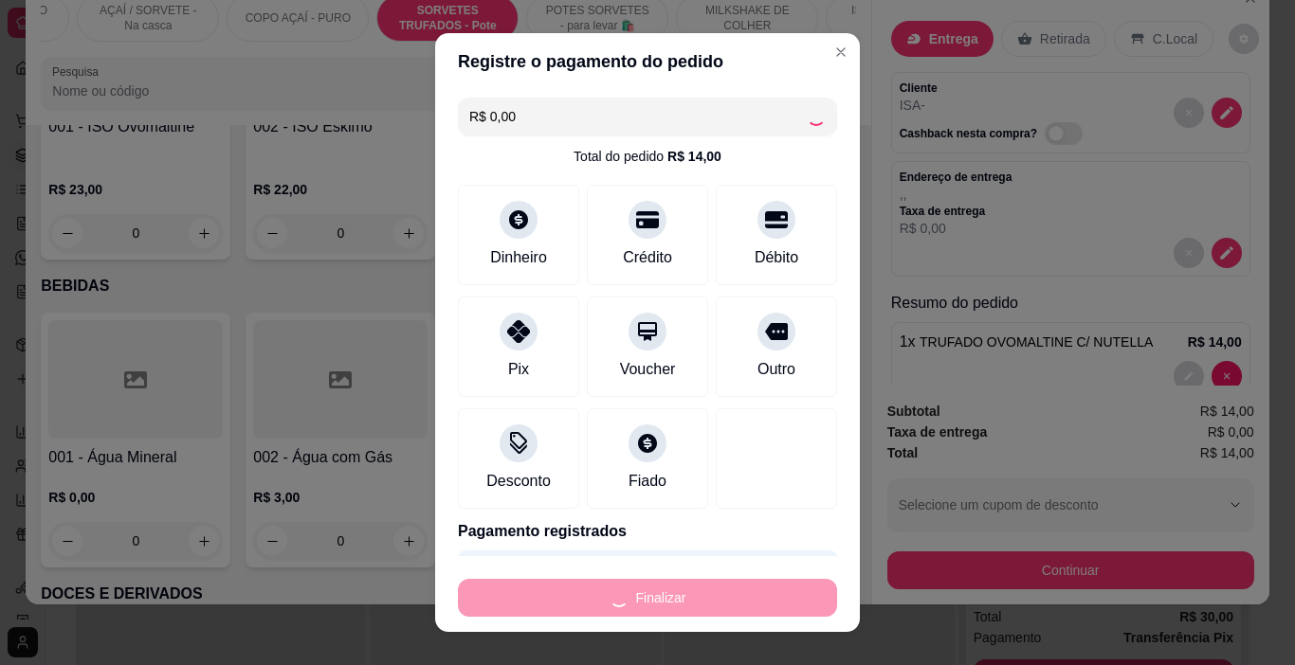
type input "0"
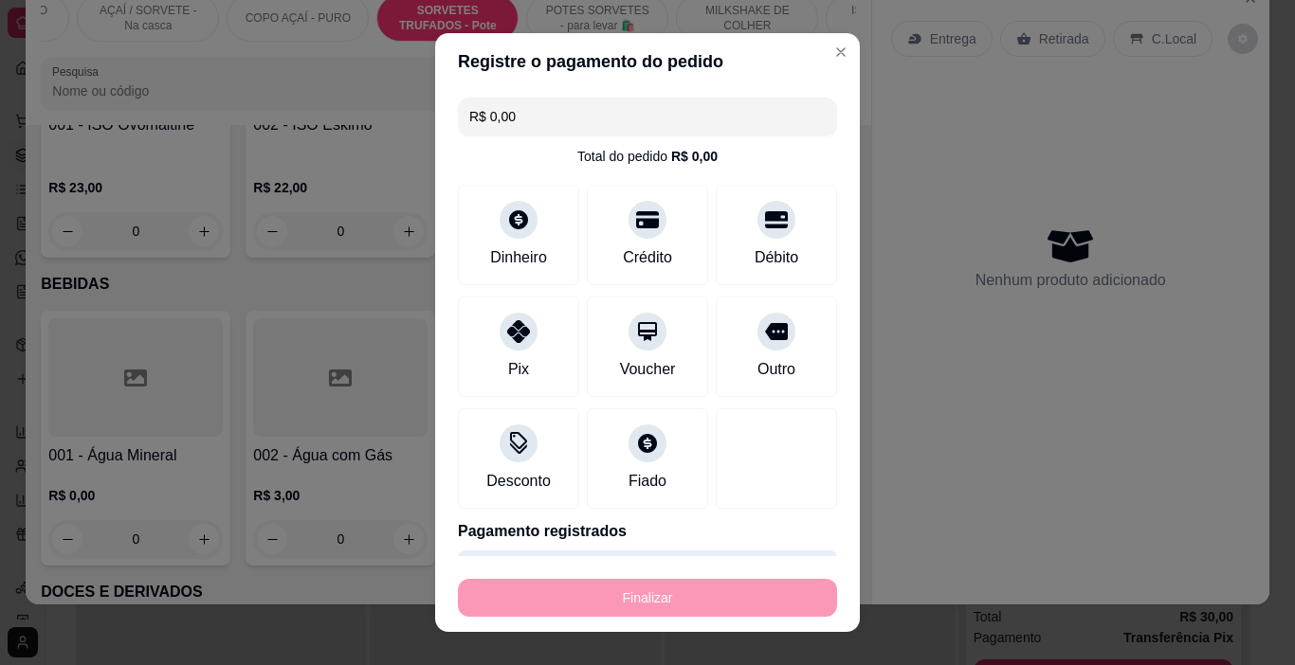
type input "-R$ 14,00"
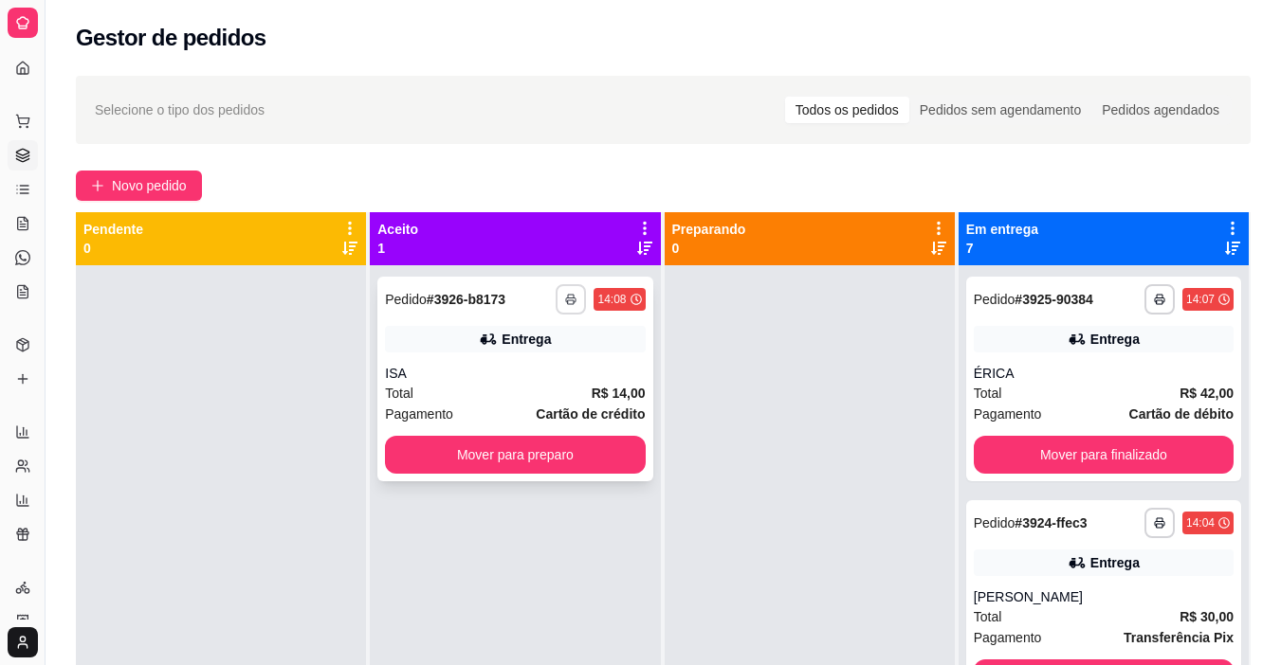
click at [564, 305] on button "button" at bounding box center [570, 299] width 30 height 30
click at [552, 357] on button "IMPRESSORA" at bounding box center [513, 366] width 137 height 30
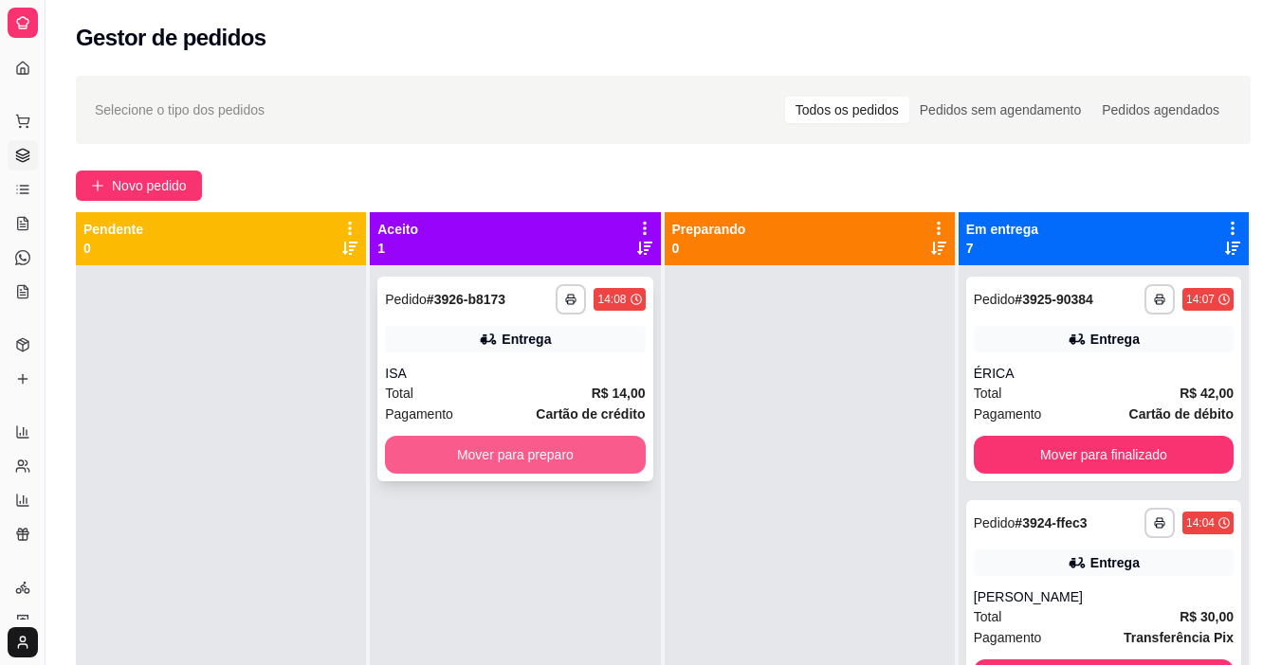
click at [572, 466] on button "Mover para preparo" at bounding box center [515, 455] width 260 height 38
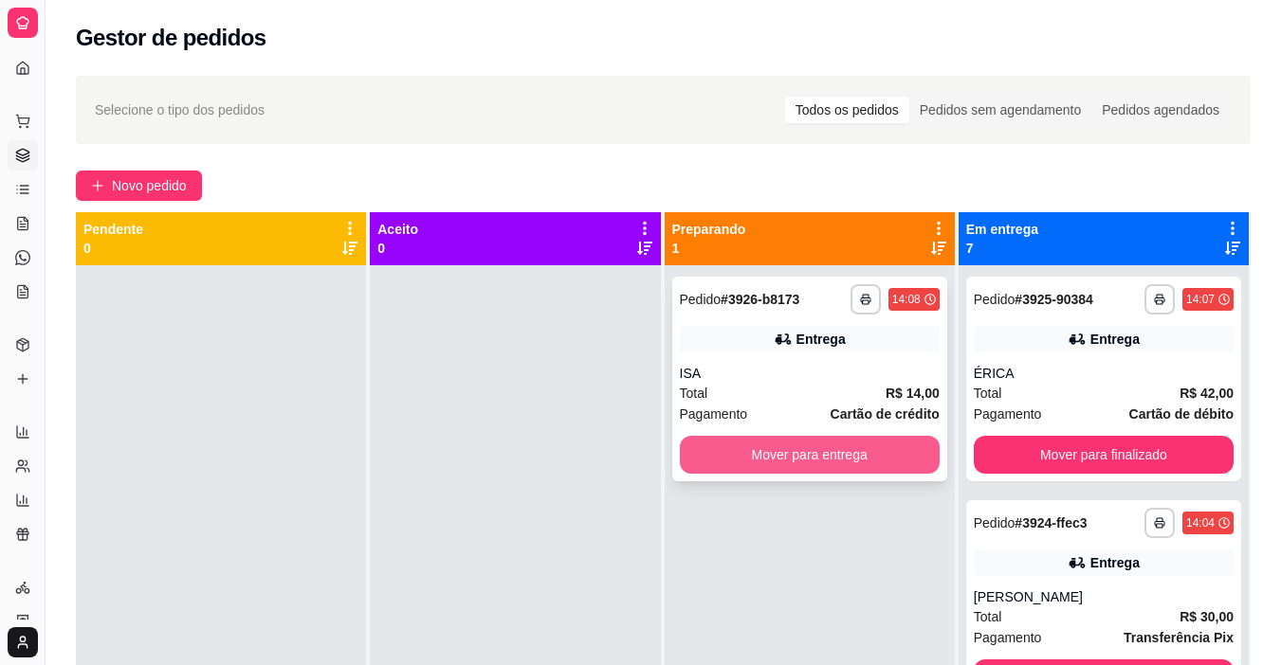
click at [774, 454] on button "Mover para entrega" at bounding box center [810, 455] width 260 height 38
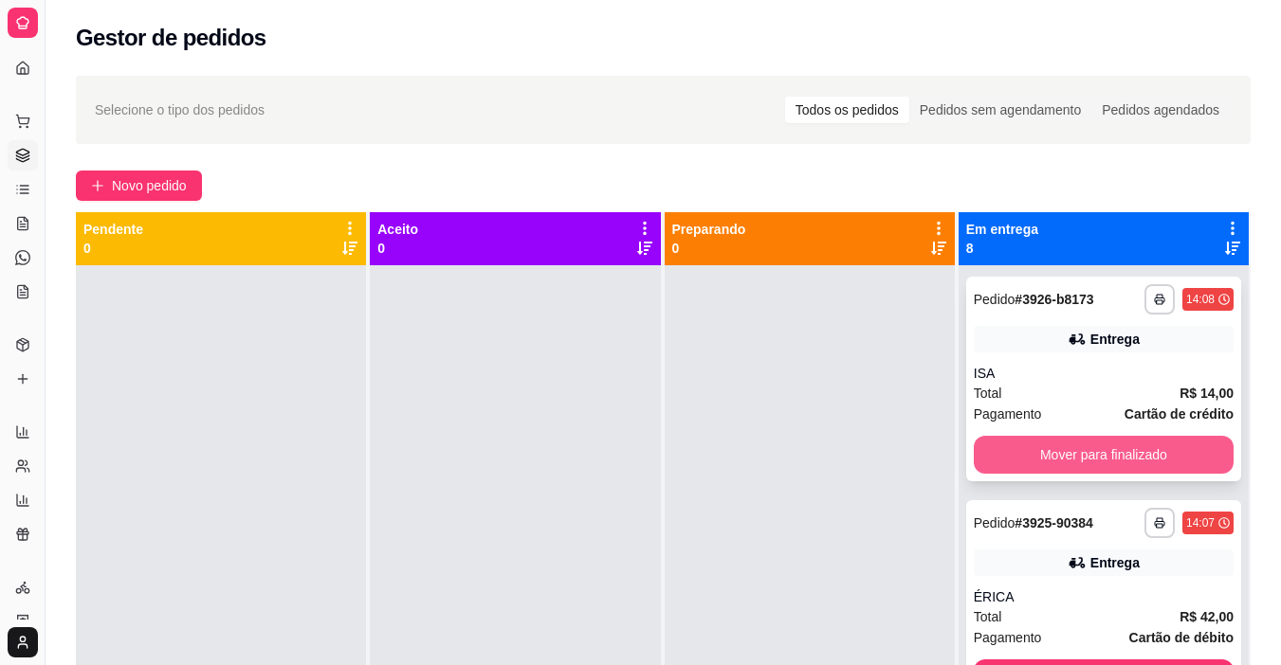
click at [1015, 449] on button "Mover para finalizado" at bounding box center [1103, 455] width 260 height 38
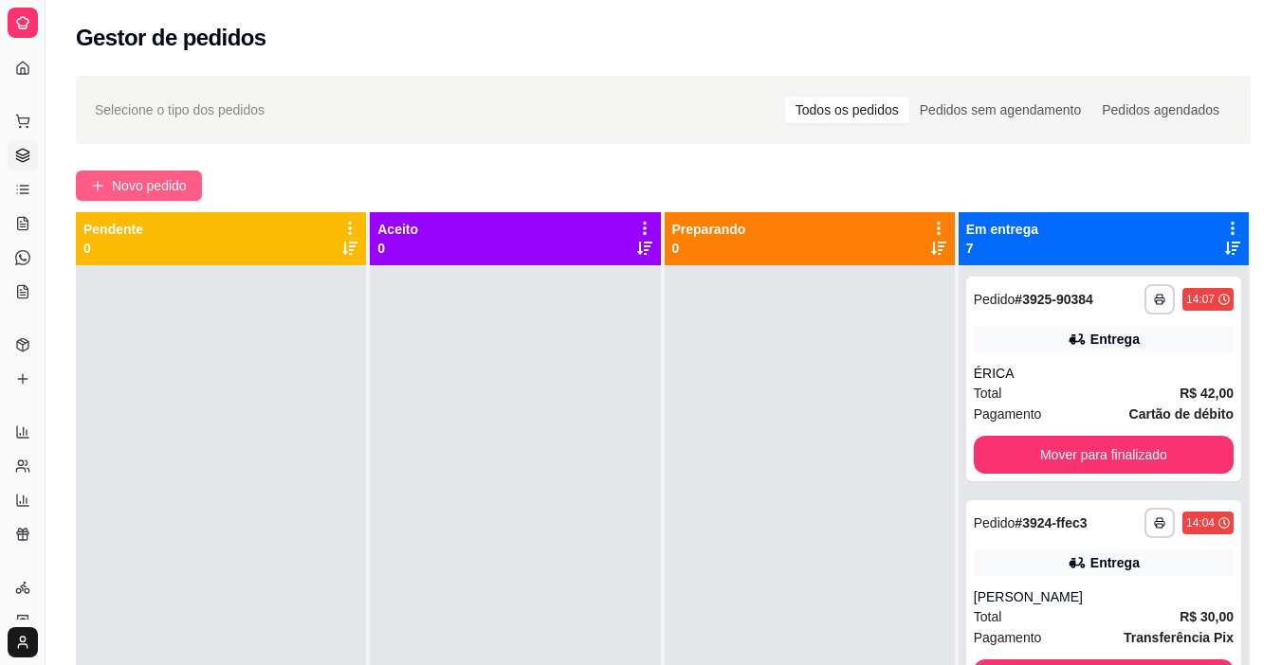
click at [179, 196] on button "Novo pedido" at bounding box center [139, 186] width 126 height 30
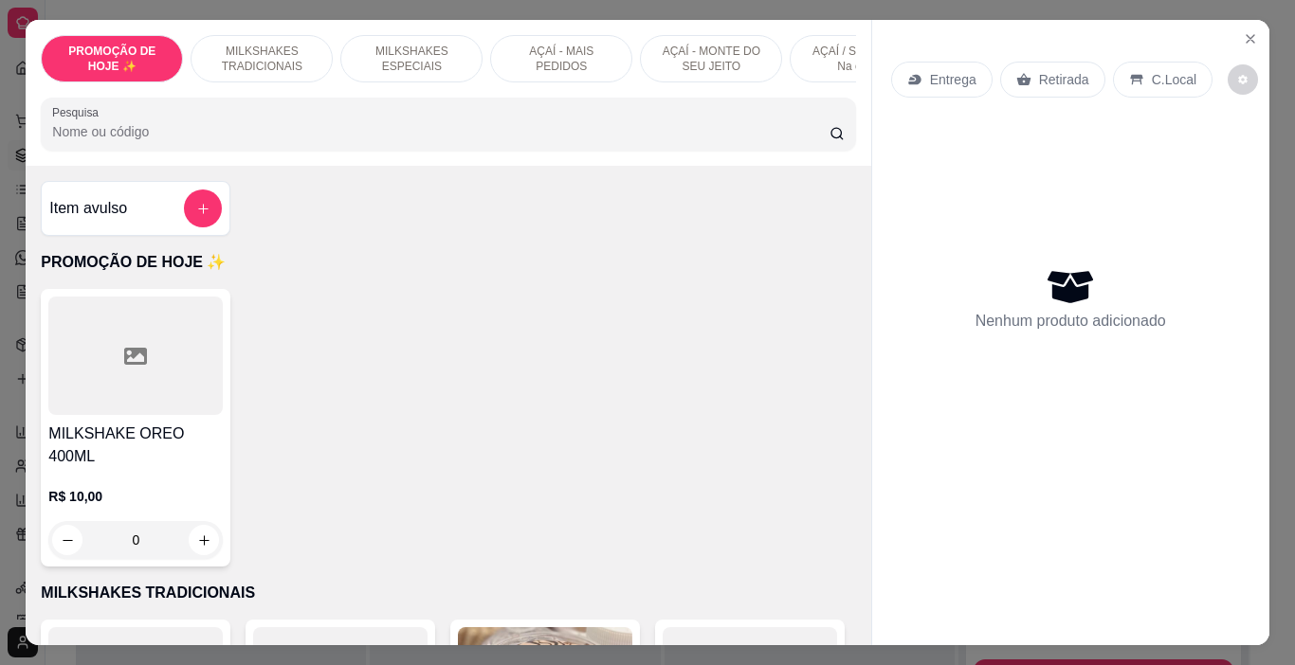
scroll to position [0, 713]
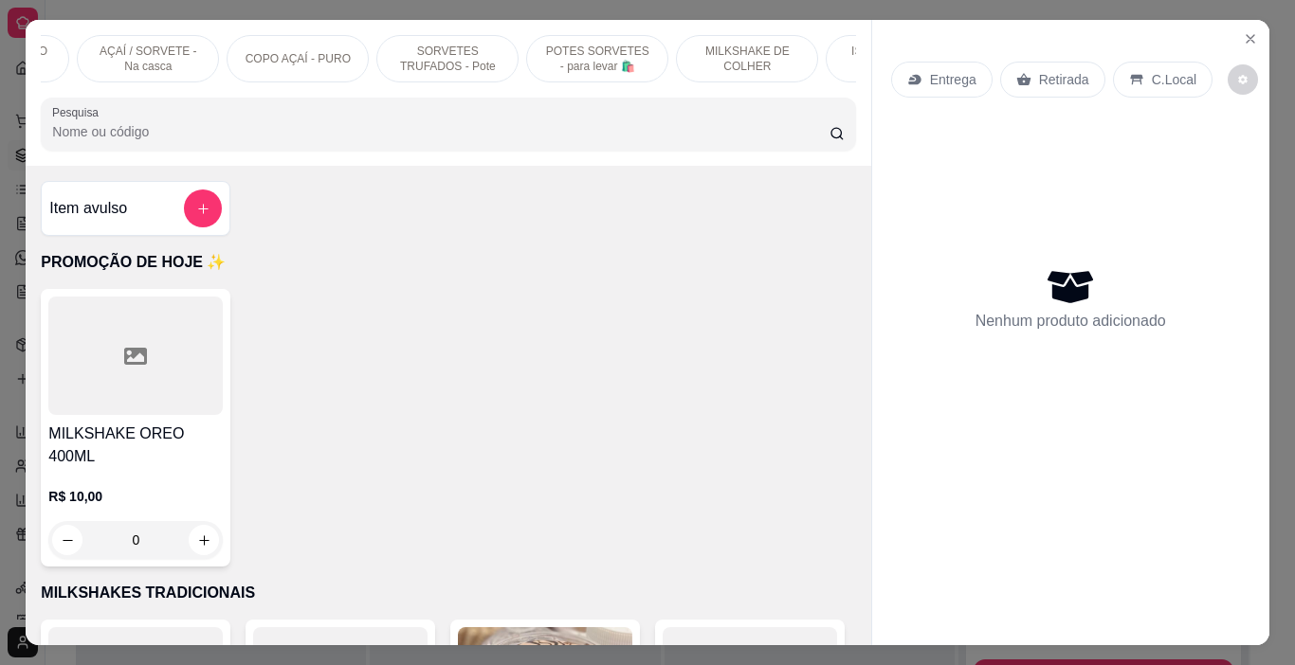
click at [586, 52] on p "POTES SORVETES - para levar 🛍️" at bounding box center [597, 59] width 110 height 30
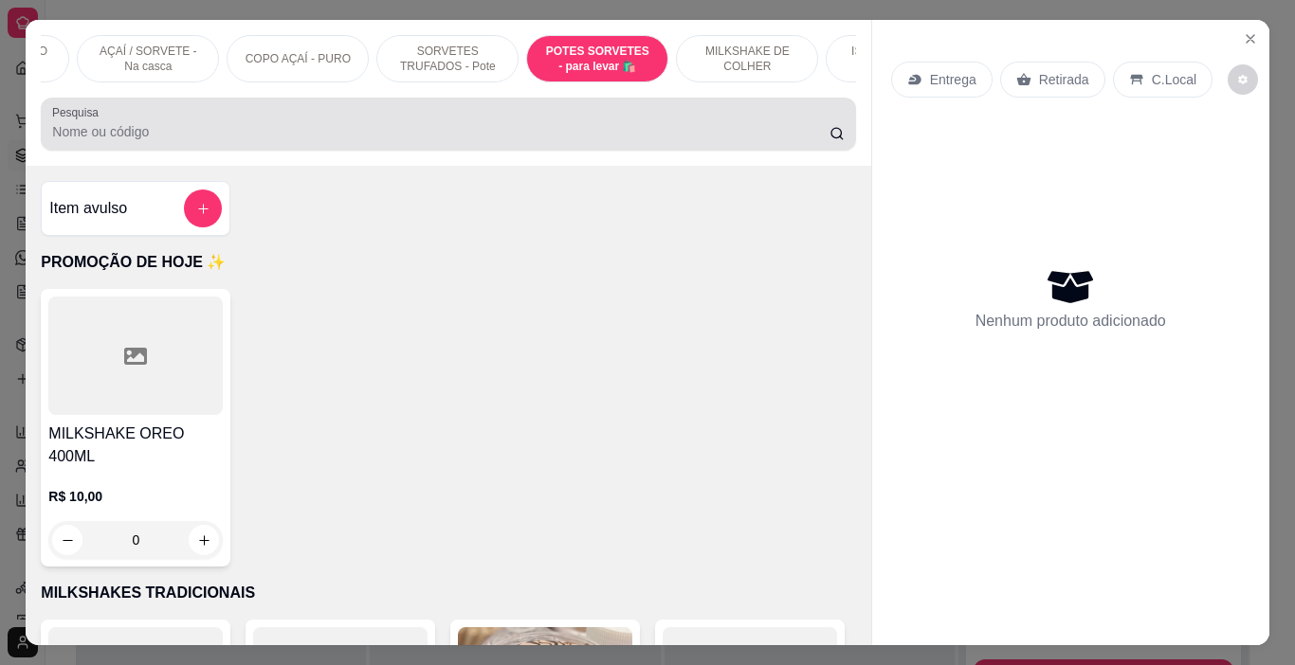
scroll to position [47, 0]
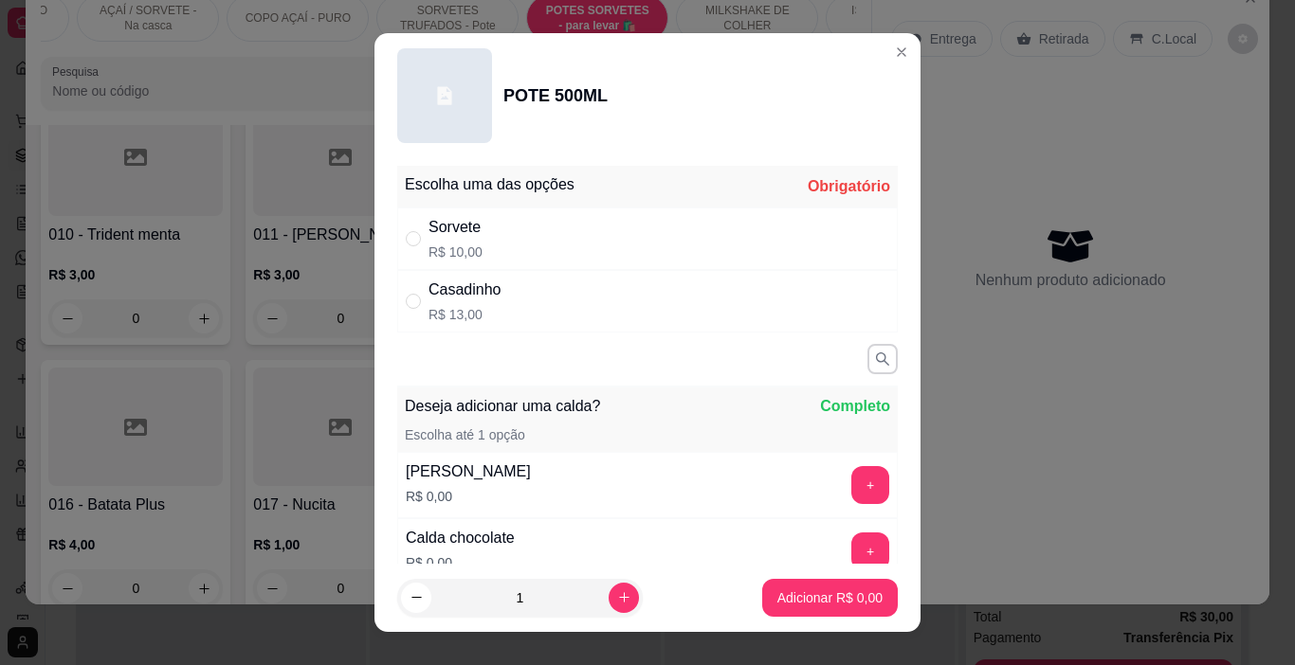
click at [520, 259] on div "Sorvete R$ 10,00" at bounding box center [647, 239] width 500 height 63
radio input "true"
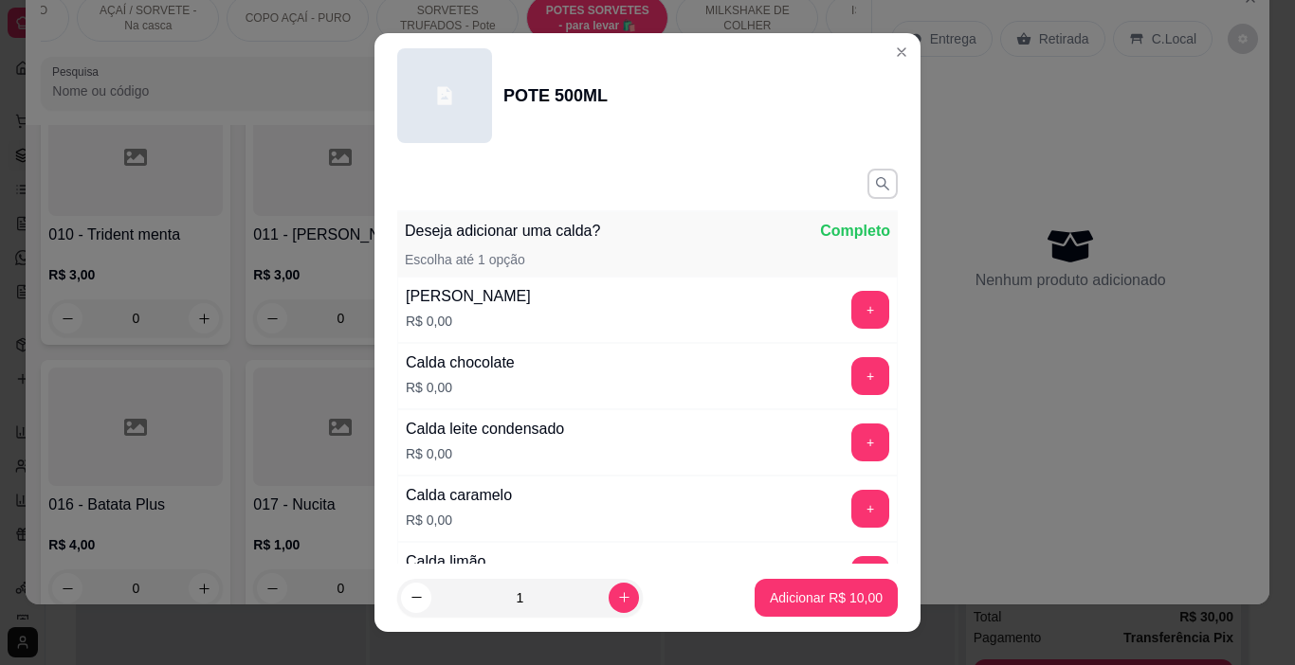
scroll to position [190, 0]
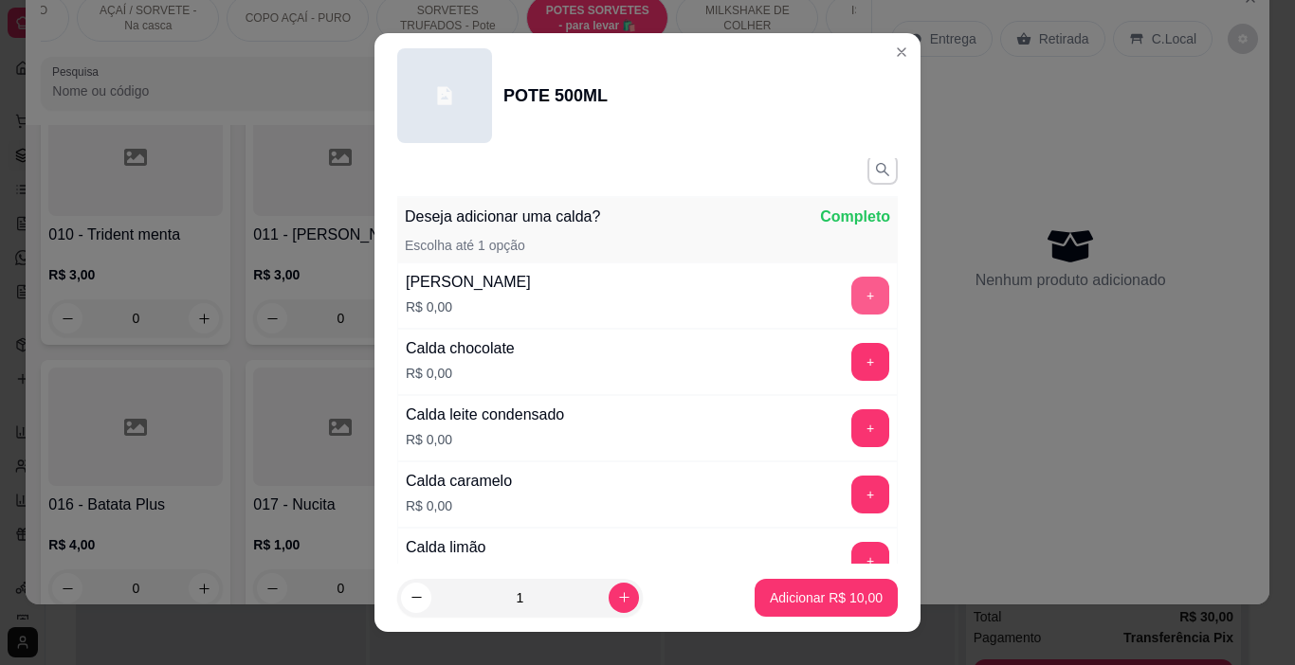
click at [851, 306] on button "+" at bounding box center [870, 296] width 38 height 38
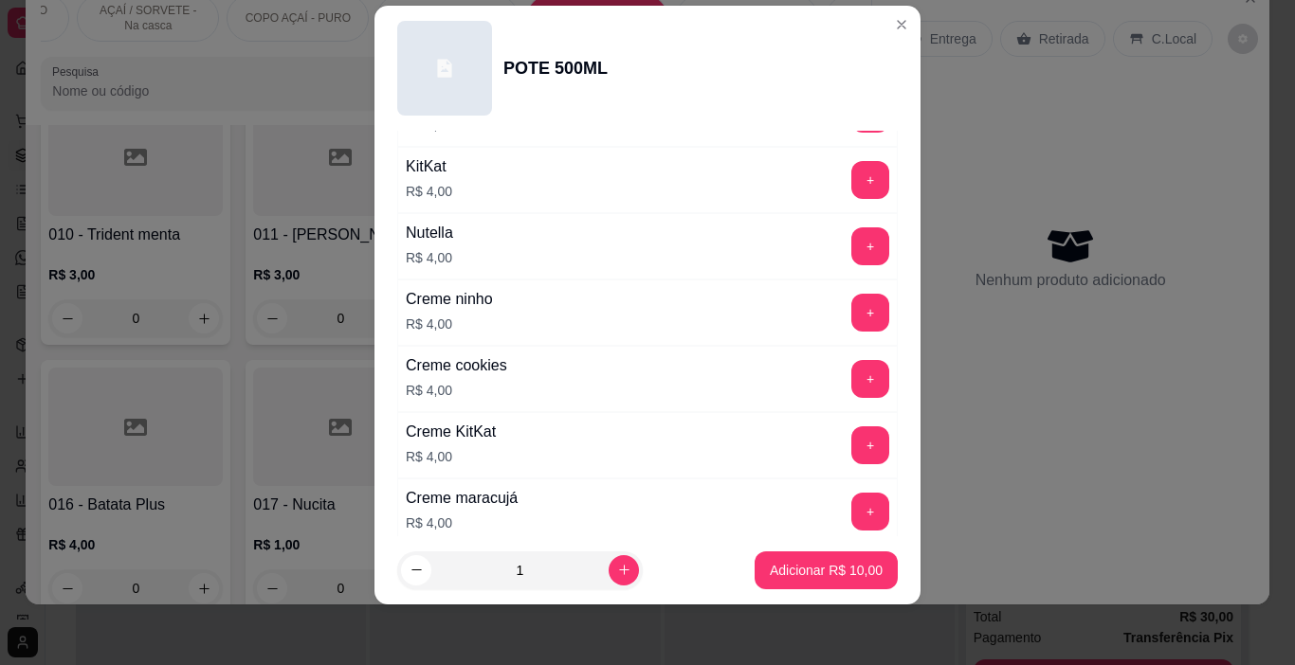
scroll to position [2533, 0]
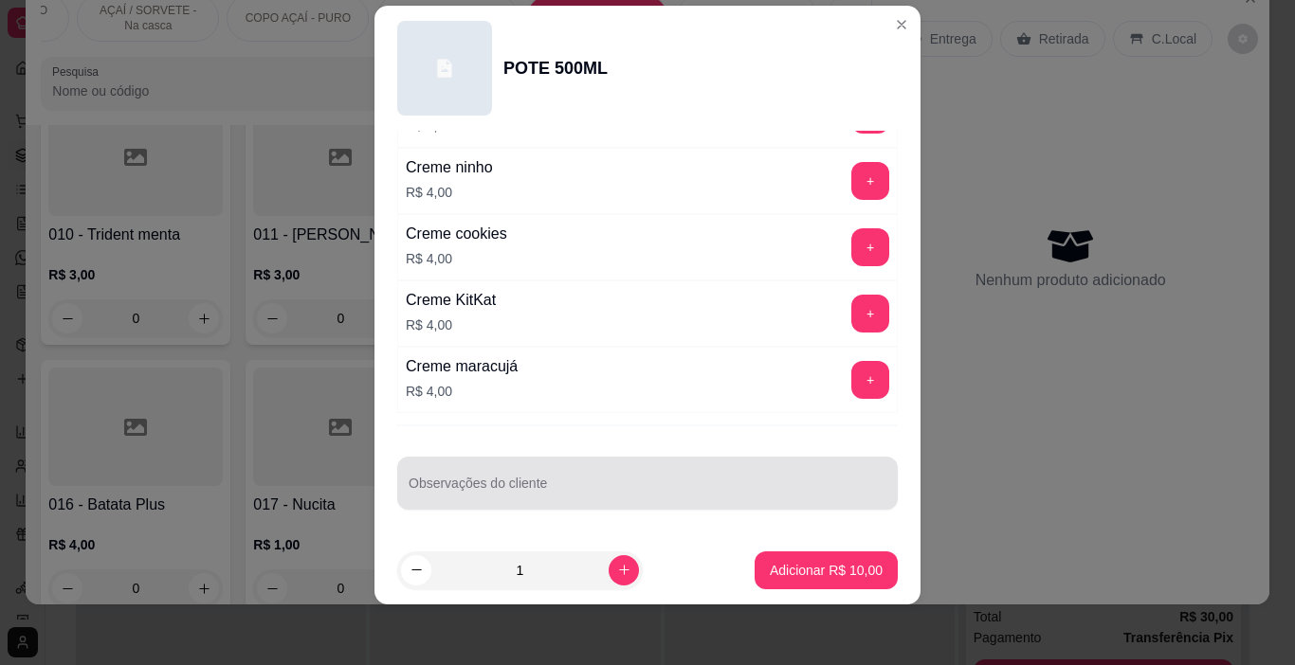
click at [463, 477] on div at bounding box center [648, 483] width 478 height 38
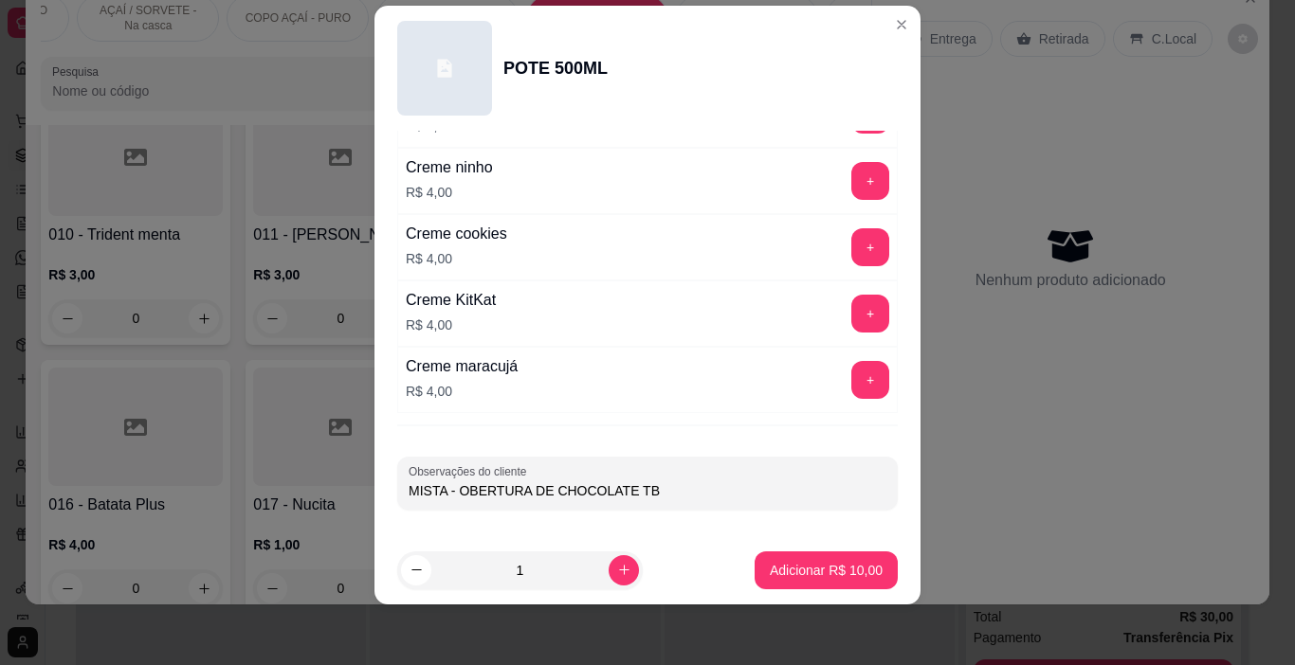
type input "MISTA - OBERTURA DE CHOCOLATE TBM"
click at [811, 574] on p "Adicionar R$ 10,00" at bounding box center [826, 570] width 113 height 19
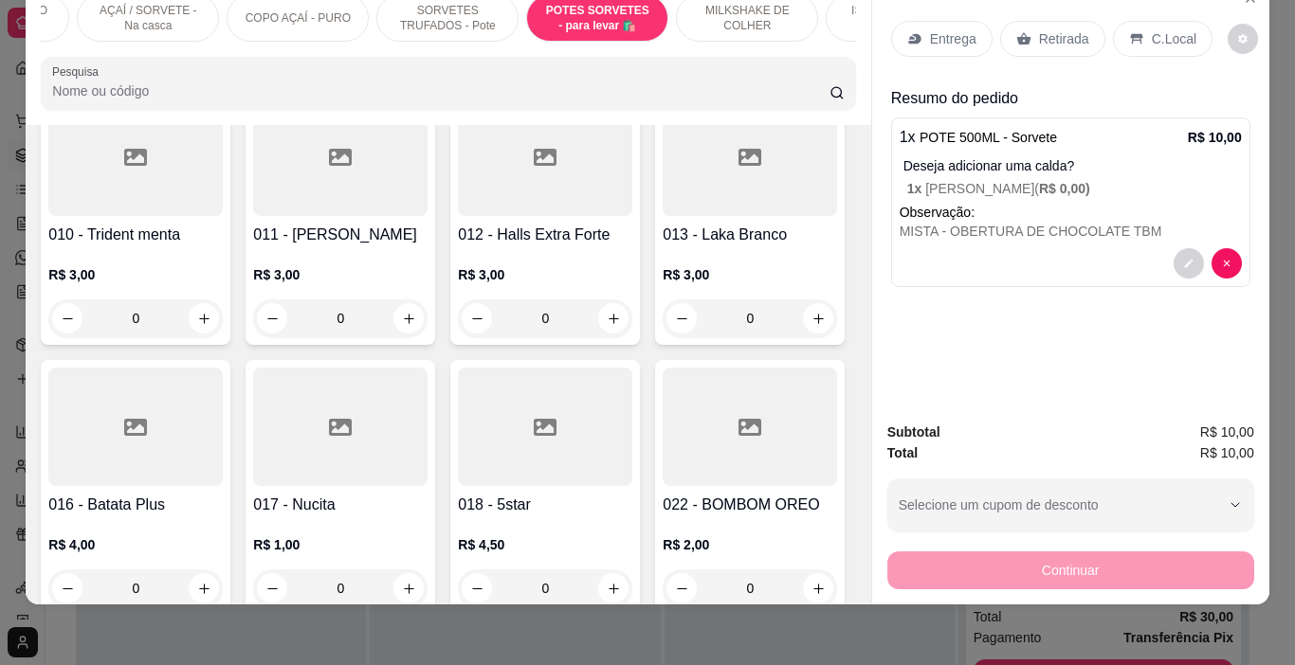
click at [997, 203] on p "Observação:" at bounding box center [1070, 212] width 342 height 19
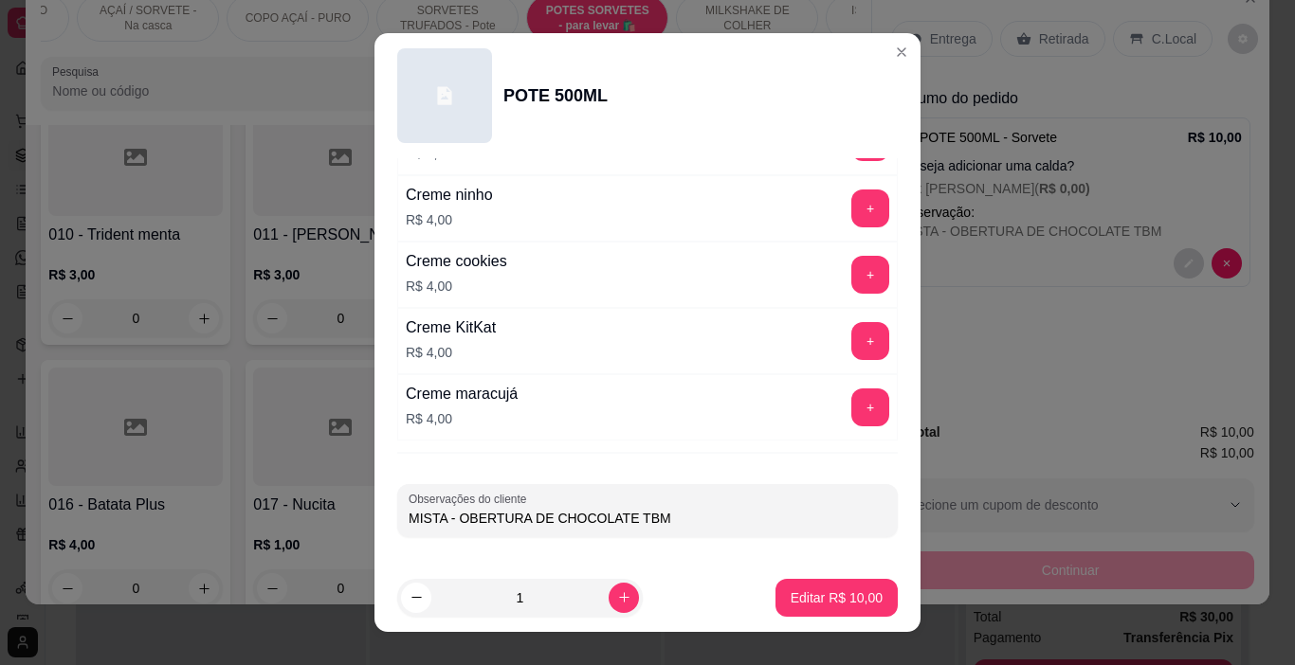
click at [450, 516] on input "MISTA - OBERTURA DE CHOCOLATE TBM" at bounding box center [648, 518] width 478 height 19
type input "MISTA - COBERTURA DE CHOCOLATE TBM"
click at [794, 599] on p "Editar R$ 10,00" at bounding box center [836, 598] width 92 height 19
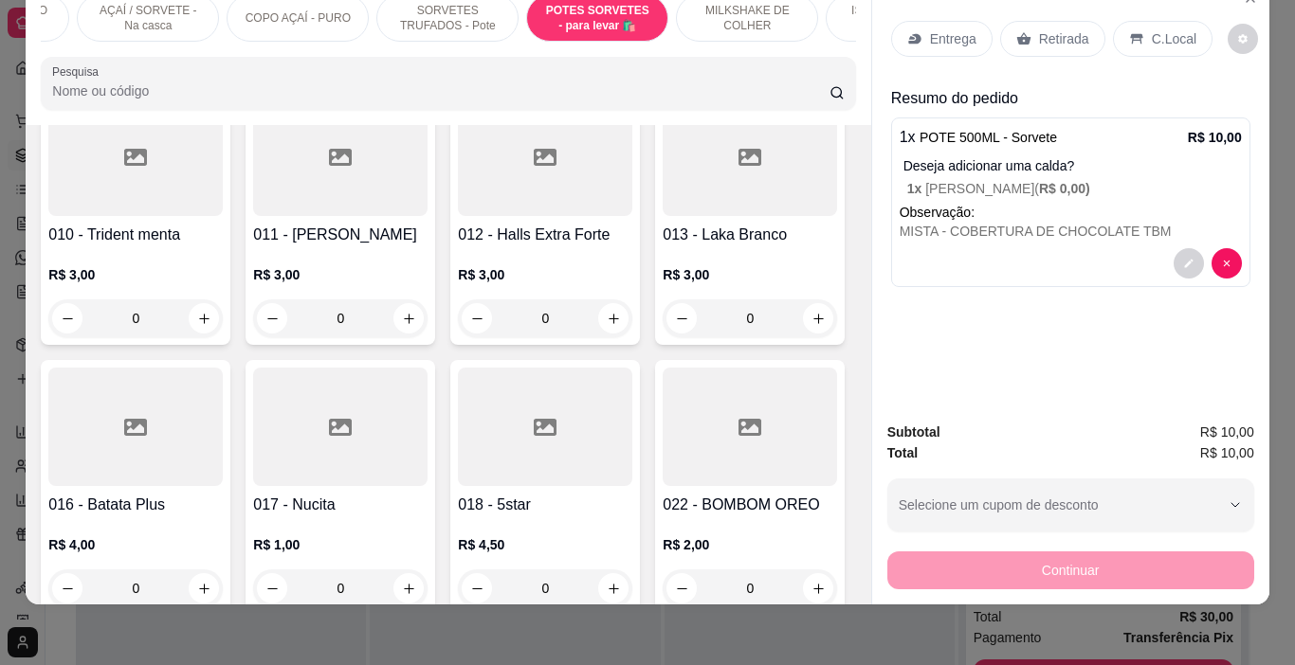
click at [920, 21] on div "Entrega" at bounding box center [941, 39] width 101 height 36
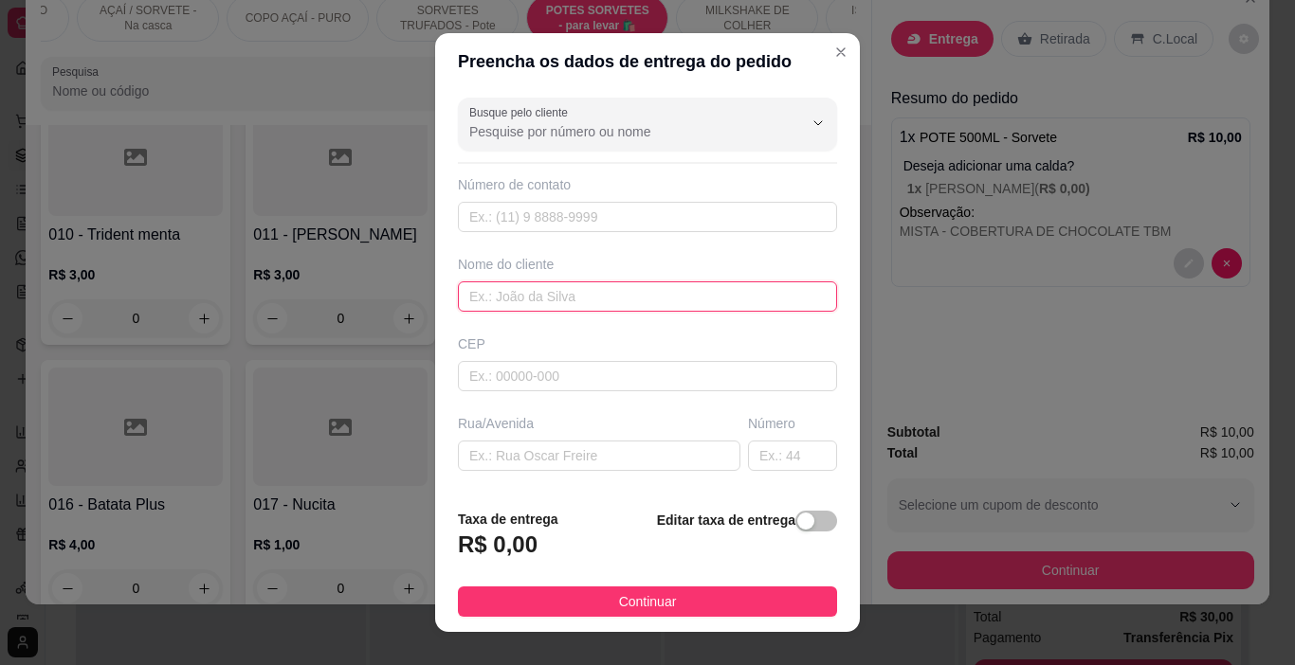
click at [554, 289] on input "text" at bounding box center [647, 297] width 379 height 30
type input "LEILA"
click at [717, 618] on footer "Taxa de entrega R$ 0,00 Editar taxa de entrega Continuar" at bounding box center [647, 563] width 425 height 138
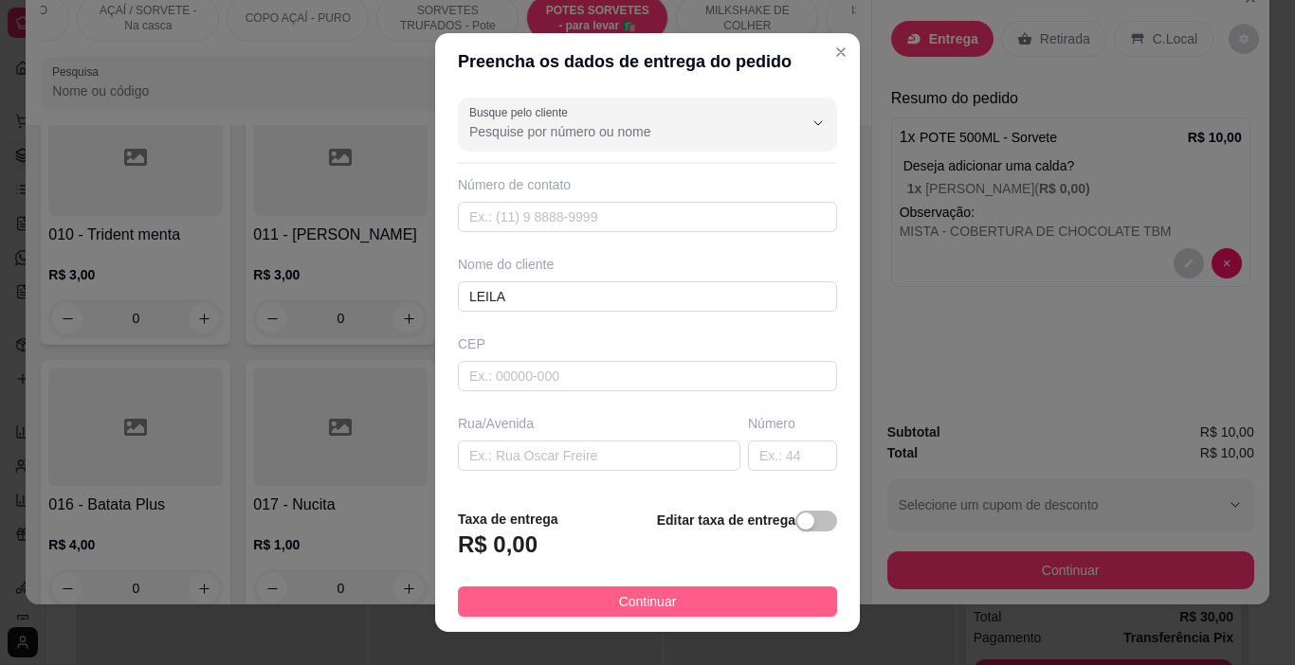
click at [769, 591] on button "Continuar" at bounding box center [647, 602] width 379 height 30
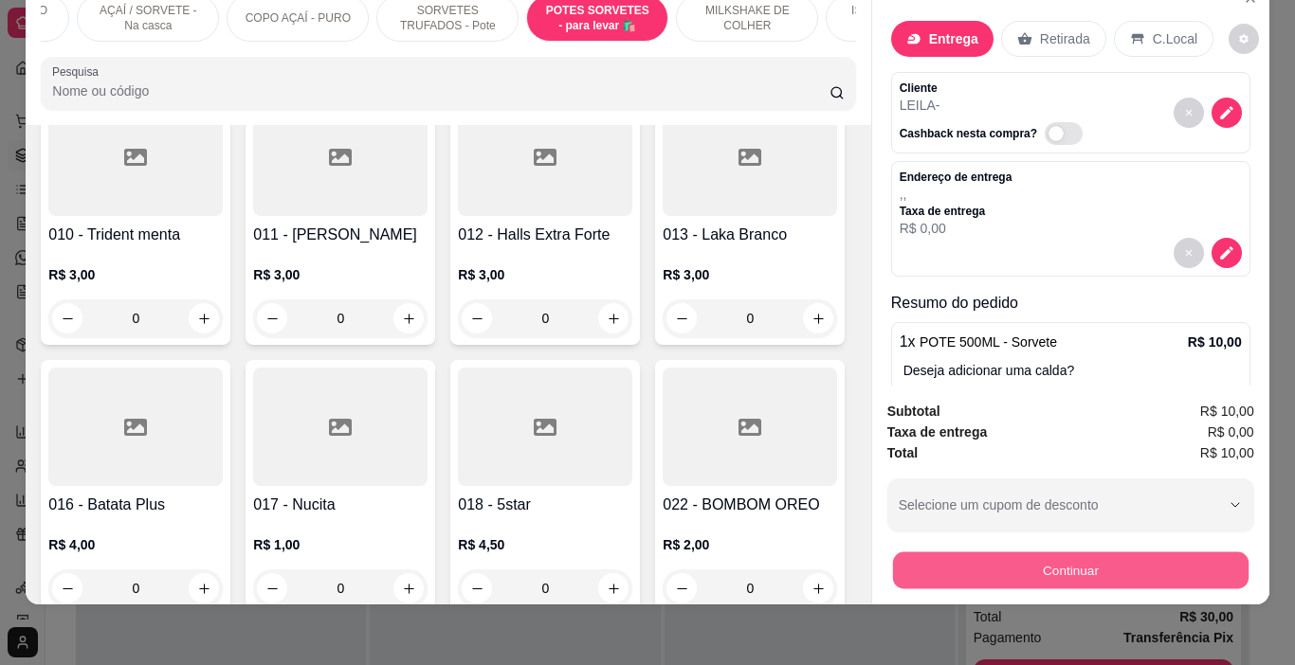
click at [907, 563] on button "Continuar" at bounding box center [1069, 571] width 355 height 37
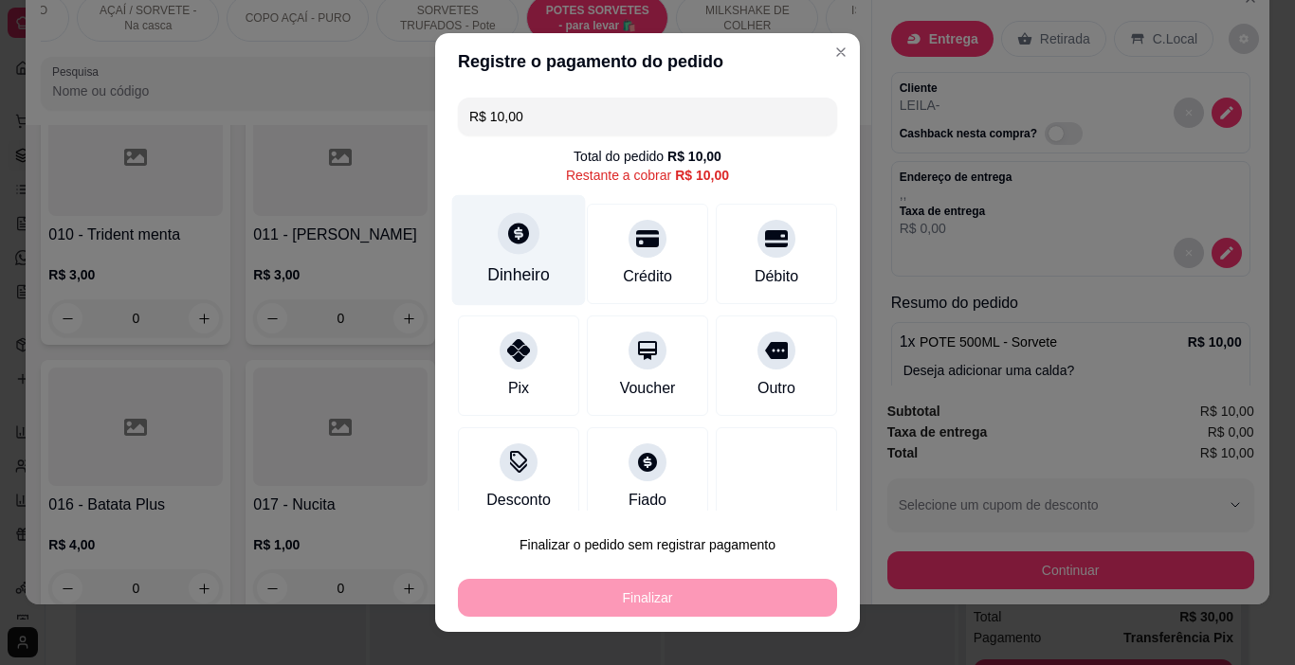
click at [500, 268] on div "Dinheiro" at bounding box center [518, 275] width 63 height 25
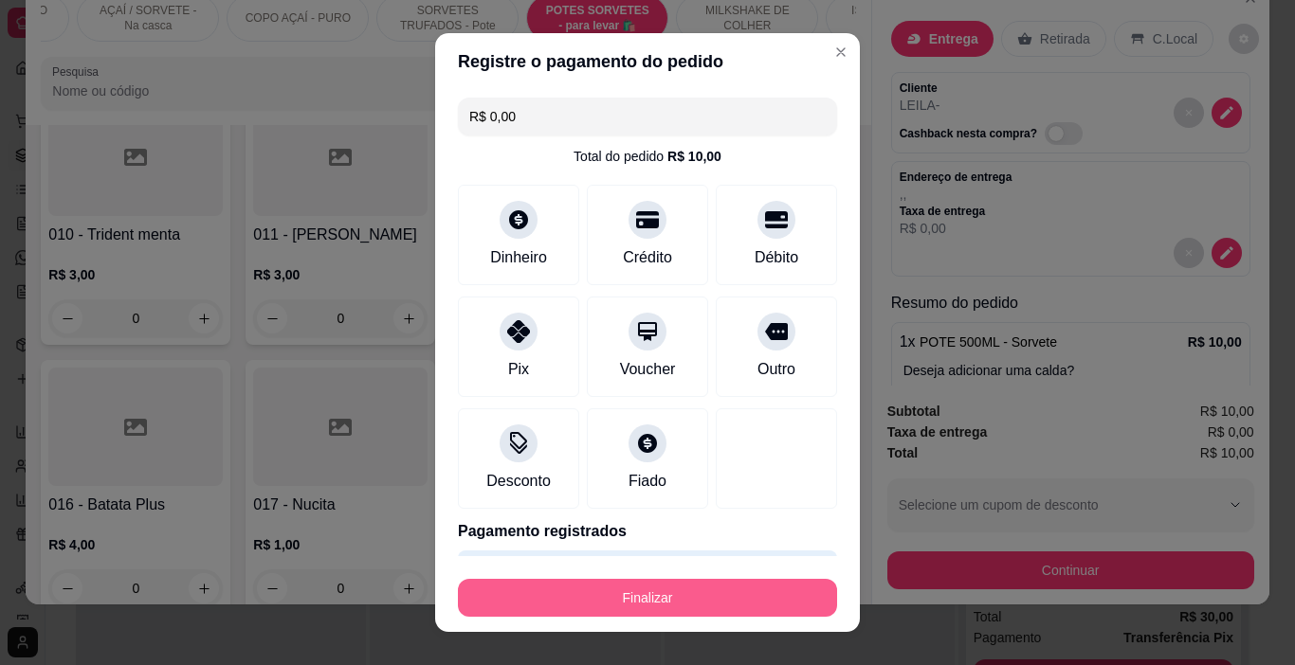
click at [694, 600] on button "Finalizar" at bounding box center [647, 598] width 379 height 38
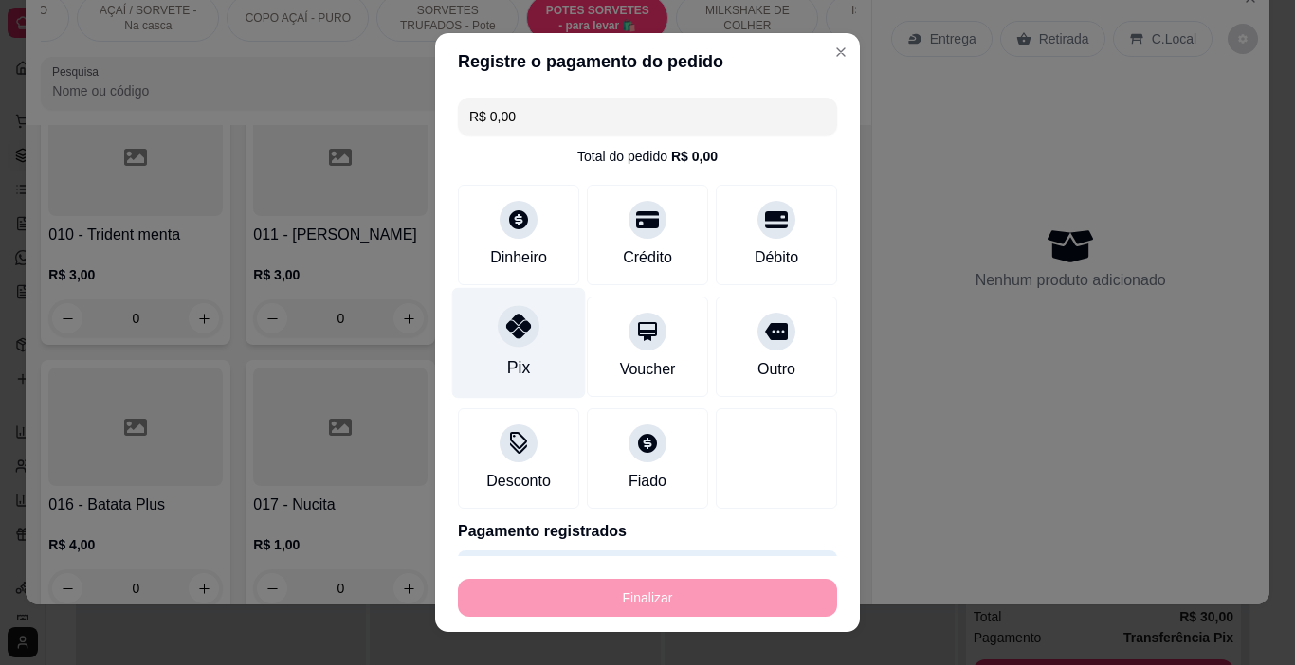
type input "-R$ 10,00"
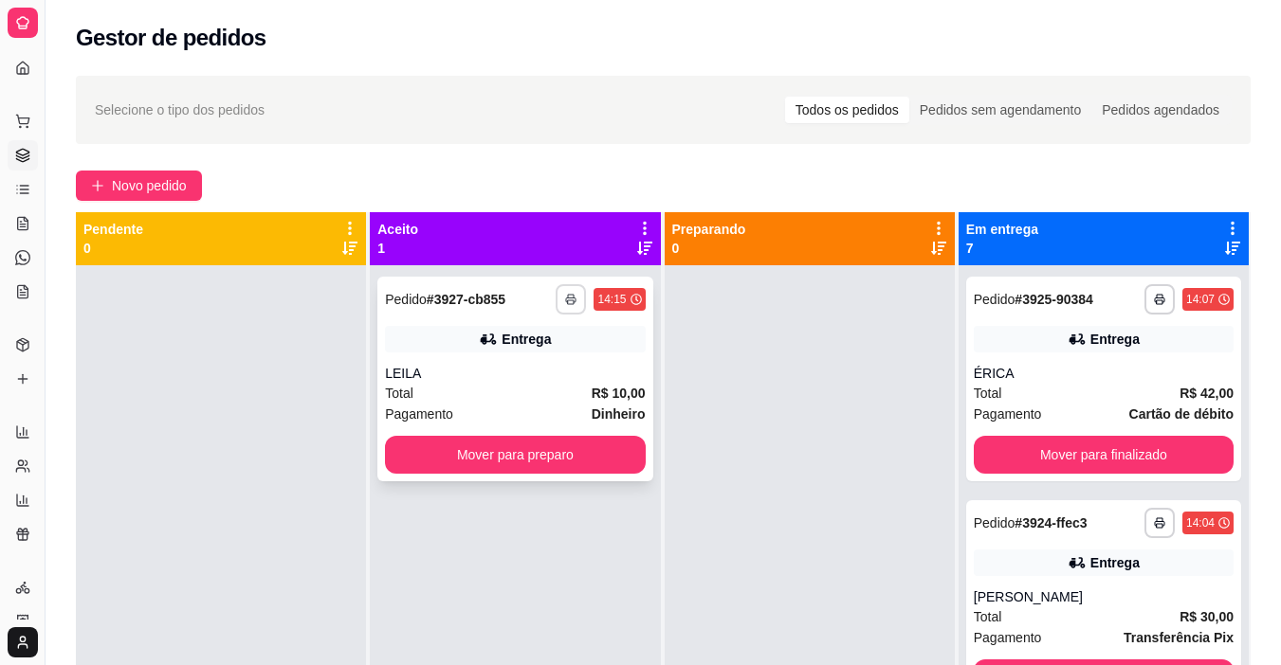
click at [565, 294] on icon "button" at bounding box center [570, 299] width 11 height 11
click at [547, 354] on button "IMPRESSORA" at bounding box center [513, 365] width 133 height 29
click at [175, 191] on span "Novo pedido" at bounding box center [149, 185] width 75 height 21
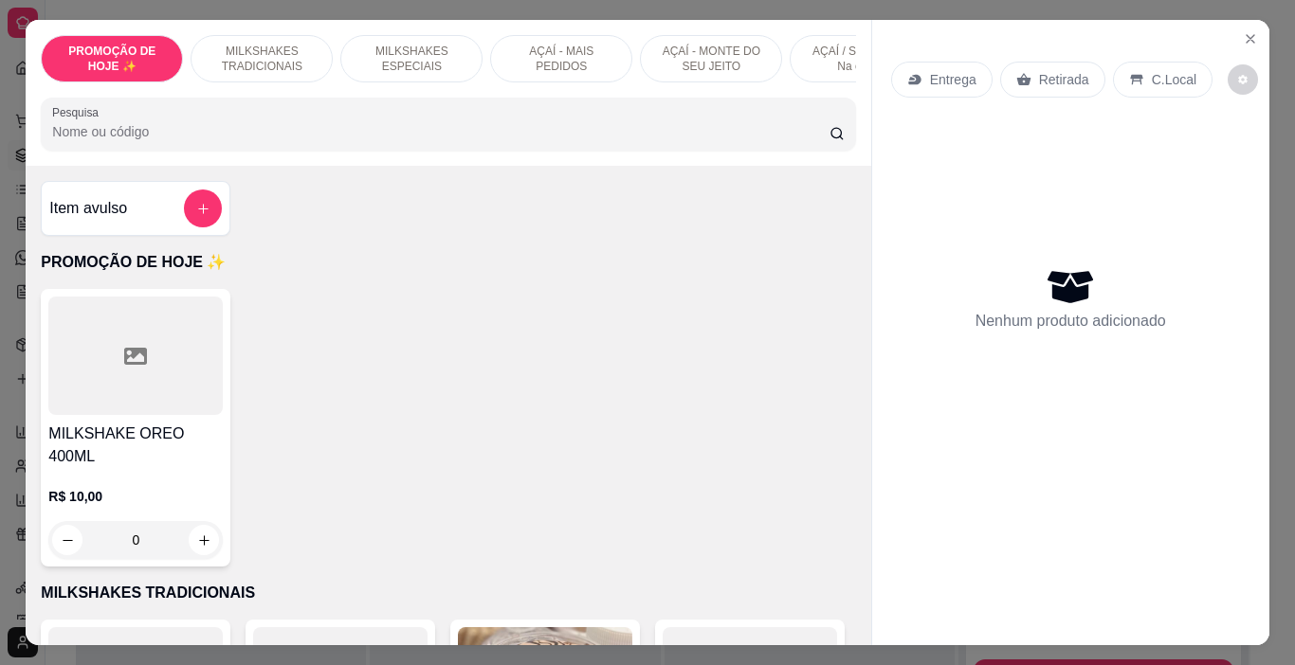
scroll to position [0, 713]
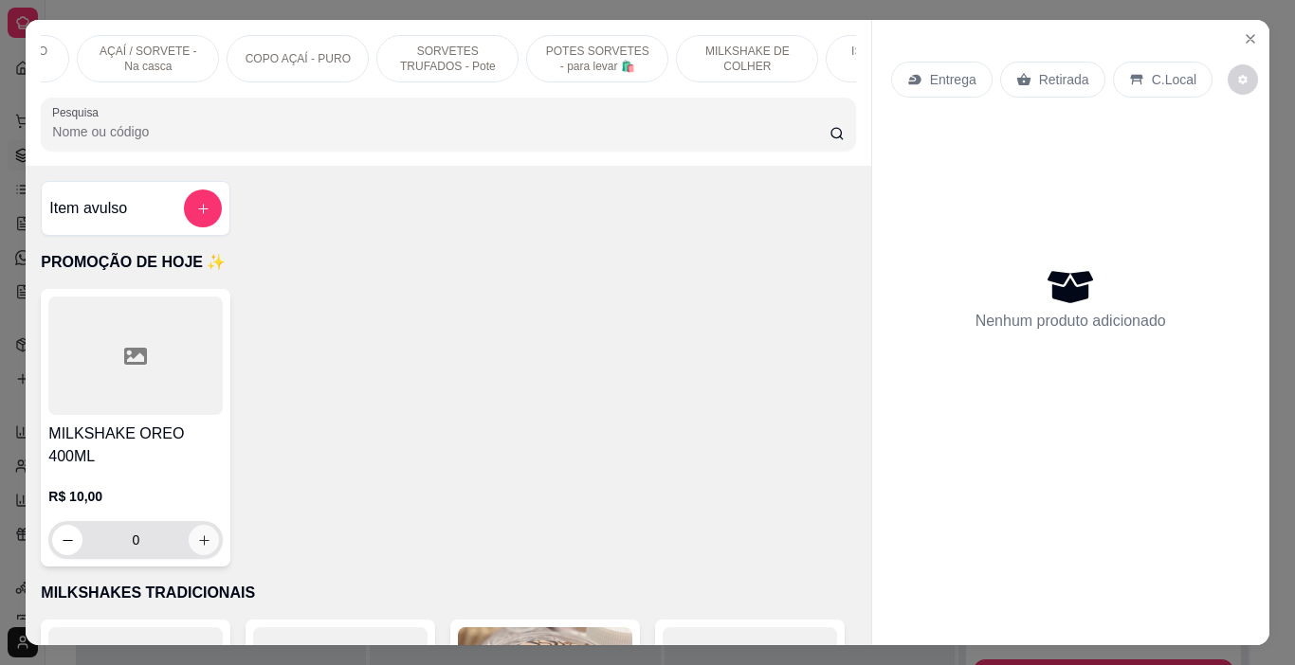
click at [197, 534] on icon "increase-product-quantity" at bounding box center [204, 541] width 14 height 14
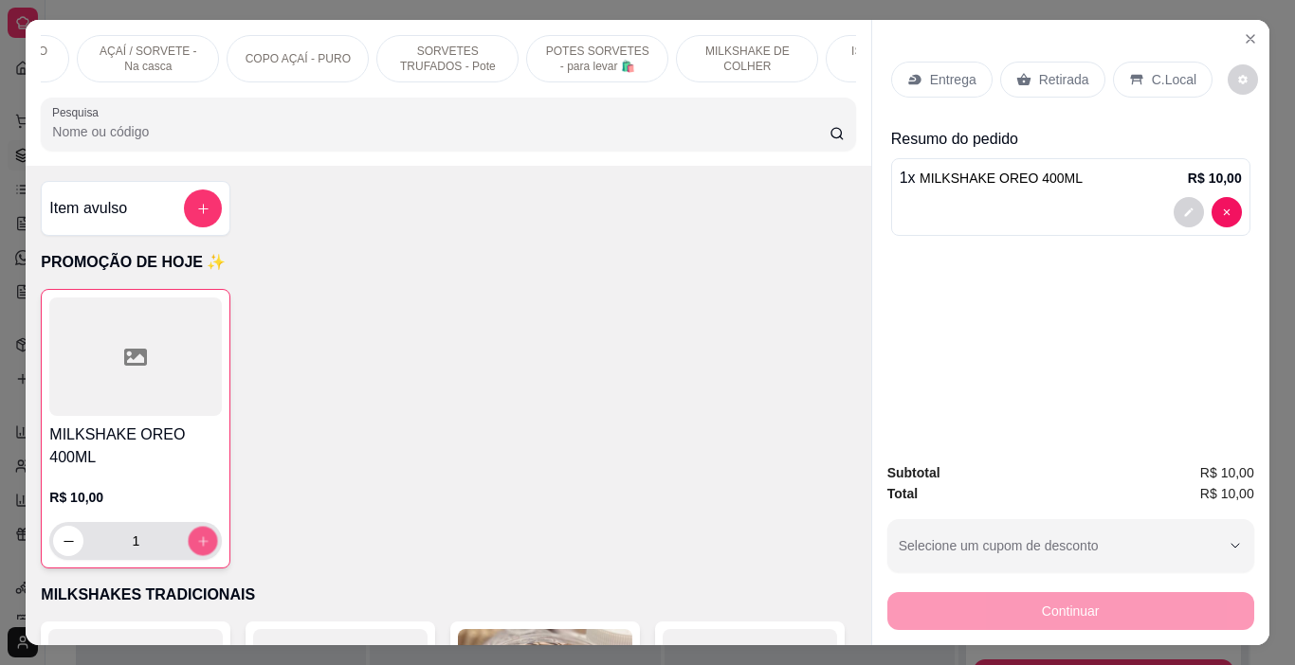
click at [200, 536] on icon "increase-product-quantity" at bounding box center [202, 540] width 9 height 9
click at [201, 535] on icon "increase-product-quantity" at bounding box center [203, 542] width 14 height 14
type input "5"
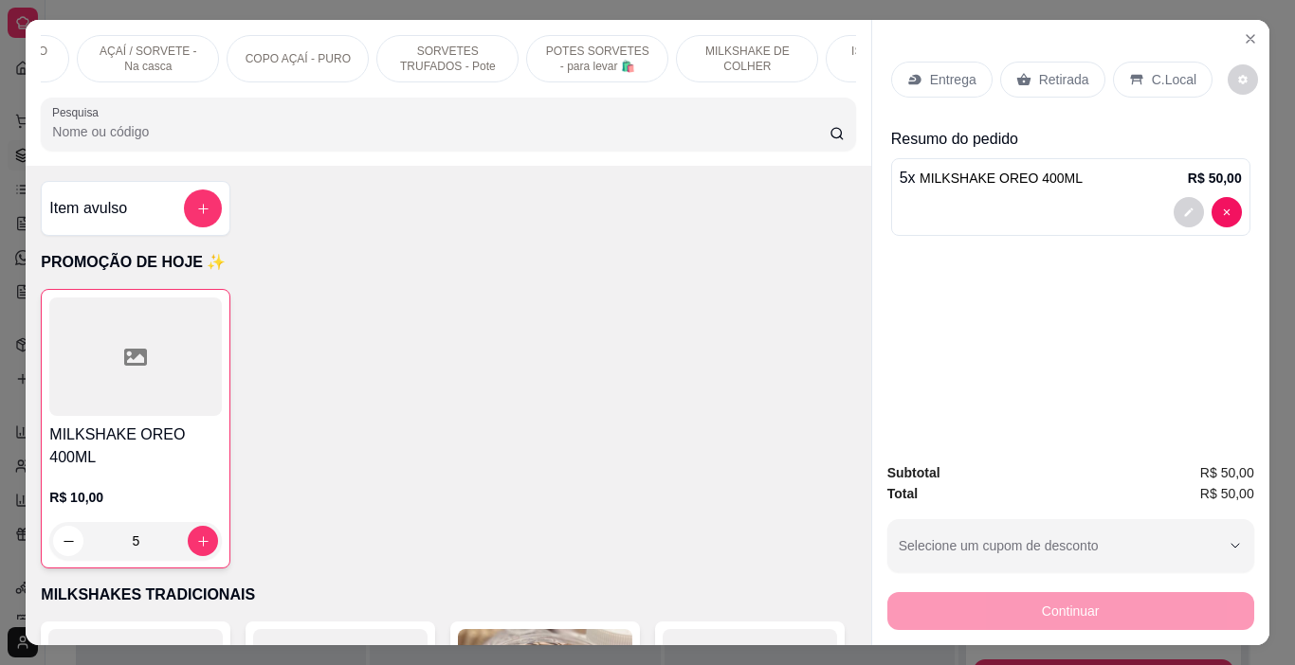
click at [898, 88] on div "Entrega" at bounding box center [941, 80] width 101 height 36
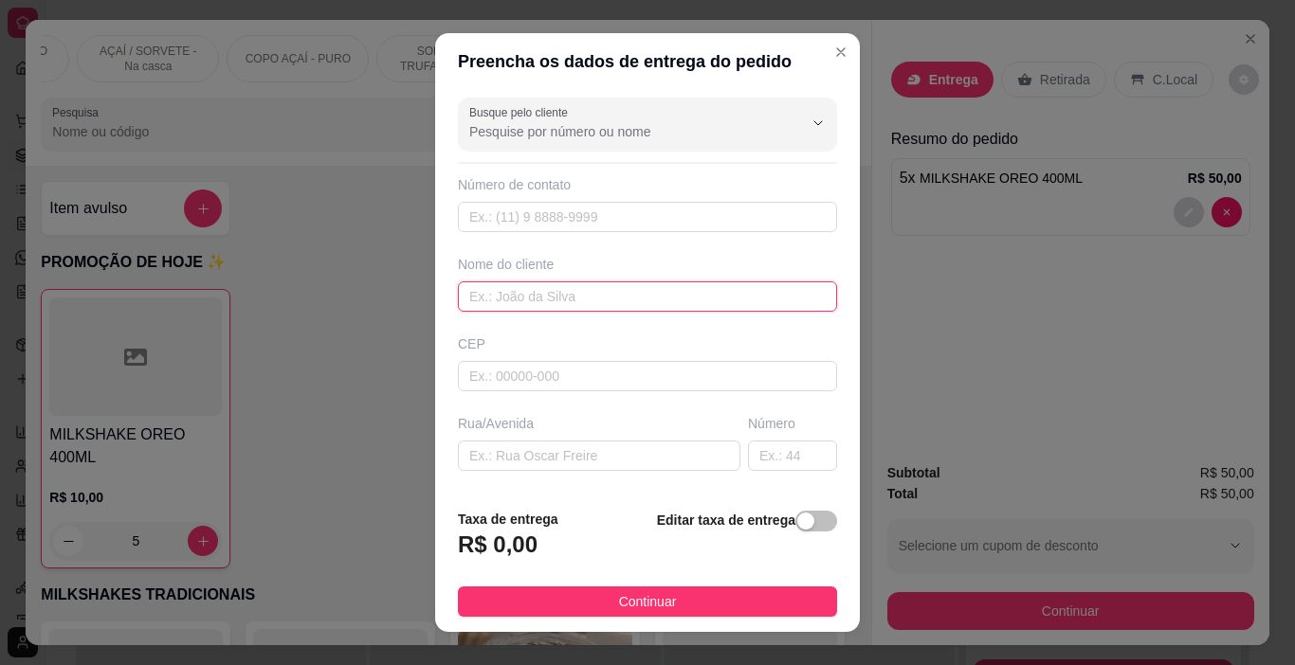
click at [621, 300] on input "text" at bounding box center [647, 297] width 379 height 30
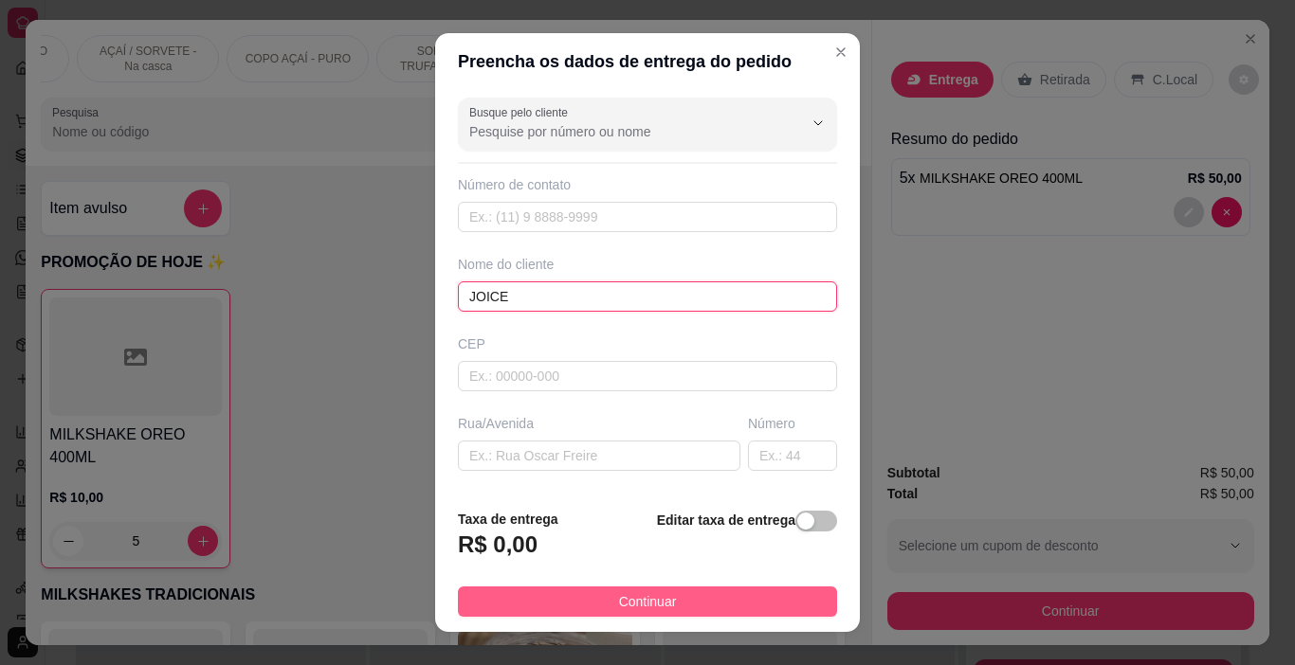
type input "JOICE"
drag, startPoint x: 670, startPoint y: 609, endPoint x: 798, endPoint y: 592, distance: 129.1
click at [669, 609] on button "Continuar" at bounding box center [647, 602] width 379 height 30
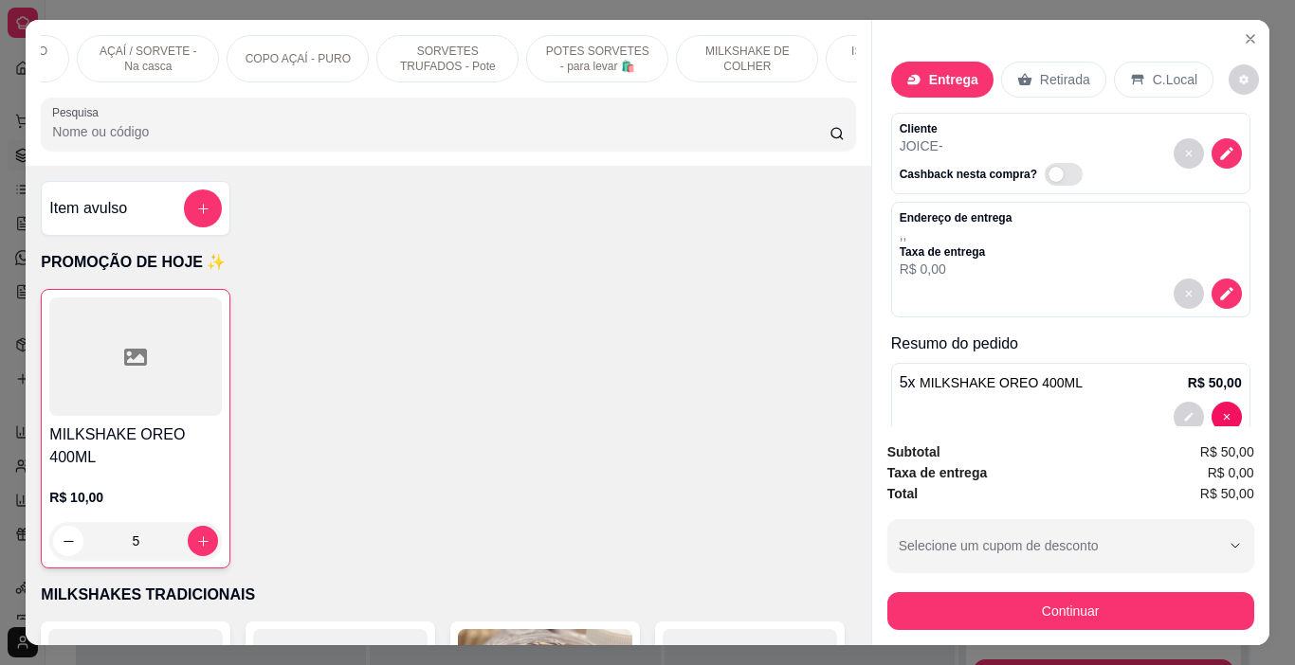
click at [914, 574] on div "Subtotal R$ 50,00 Taxa de entrega R$ 0,00 Total R$ 50,00 Selecione um cupom de …" at bounding box center [1070, 536] width 367 height 189
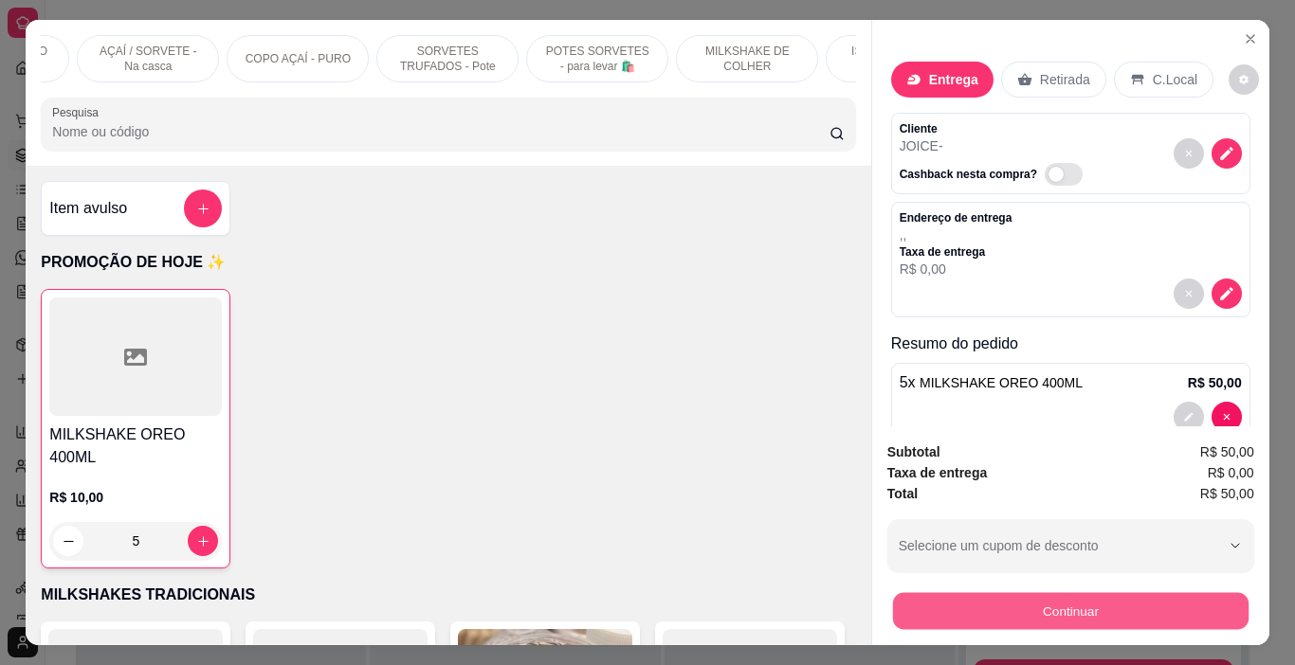
click at [918, 597] on button "Continuar" at bounding box center [1069, 611] width 355 height 37
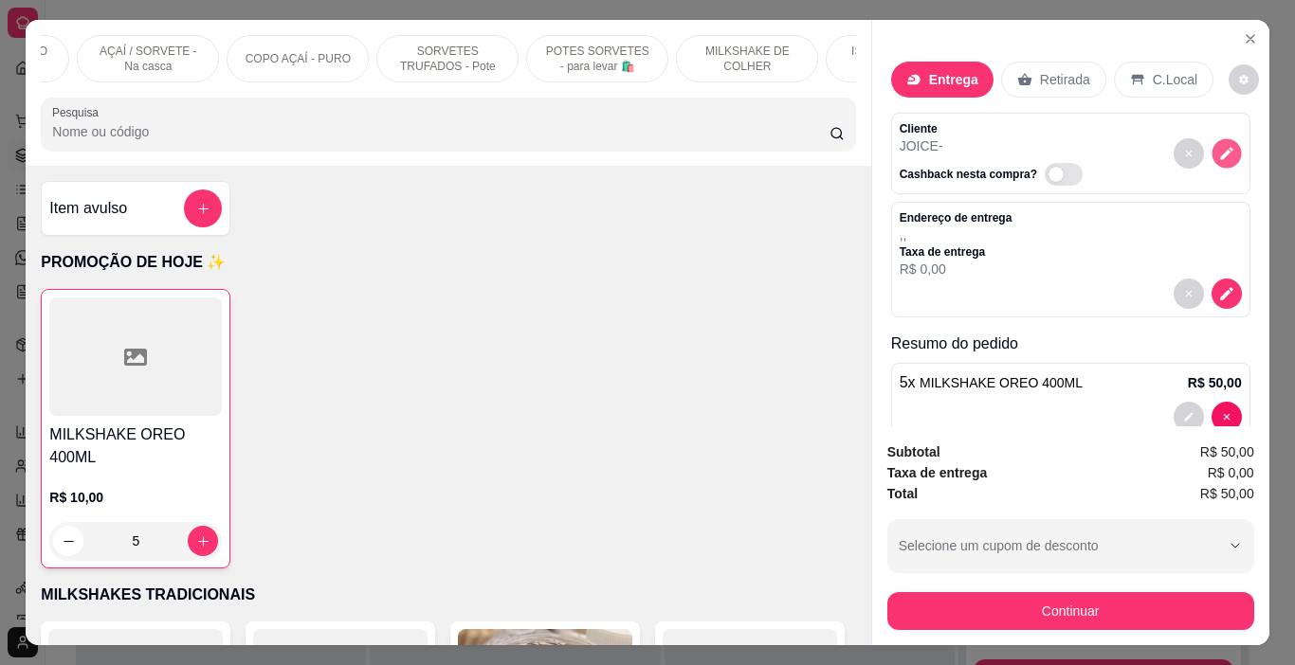
click at [1218, 145] on icon "decrease-product-quantity" at bounding box center [1226, 153] width 16 height 16
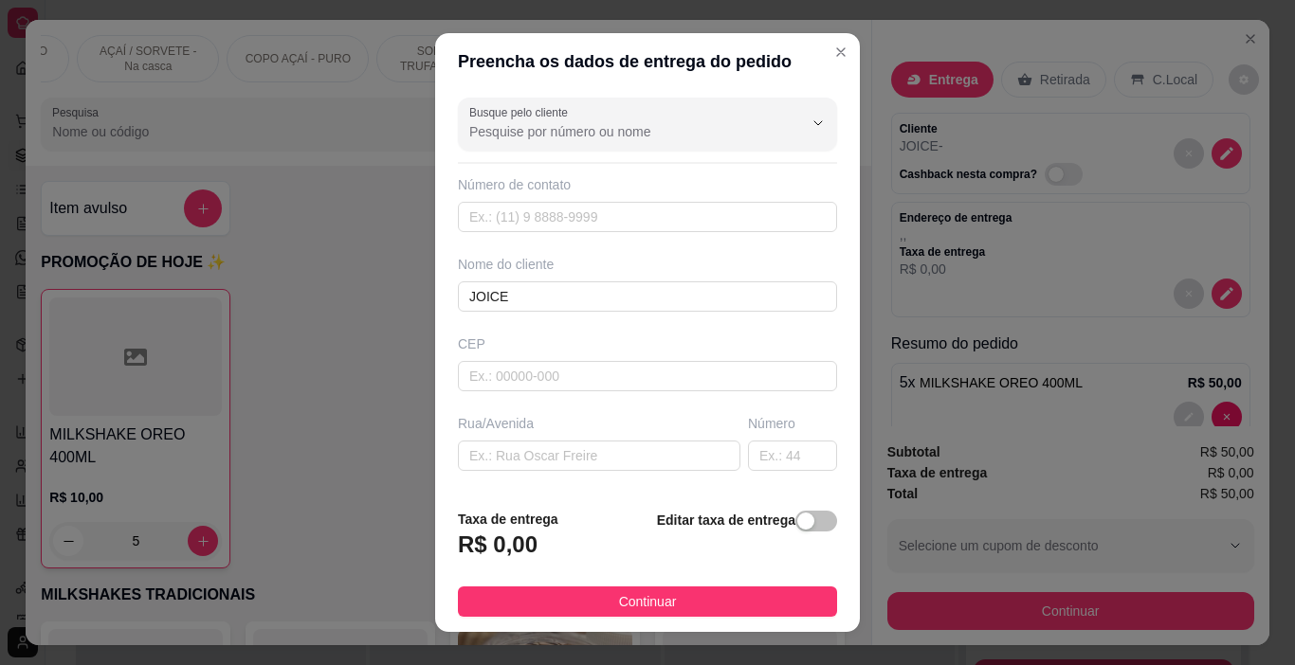
click at [797, 525] on span "button" at bounding box center [816, 521] width 42 height 21
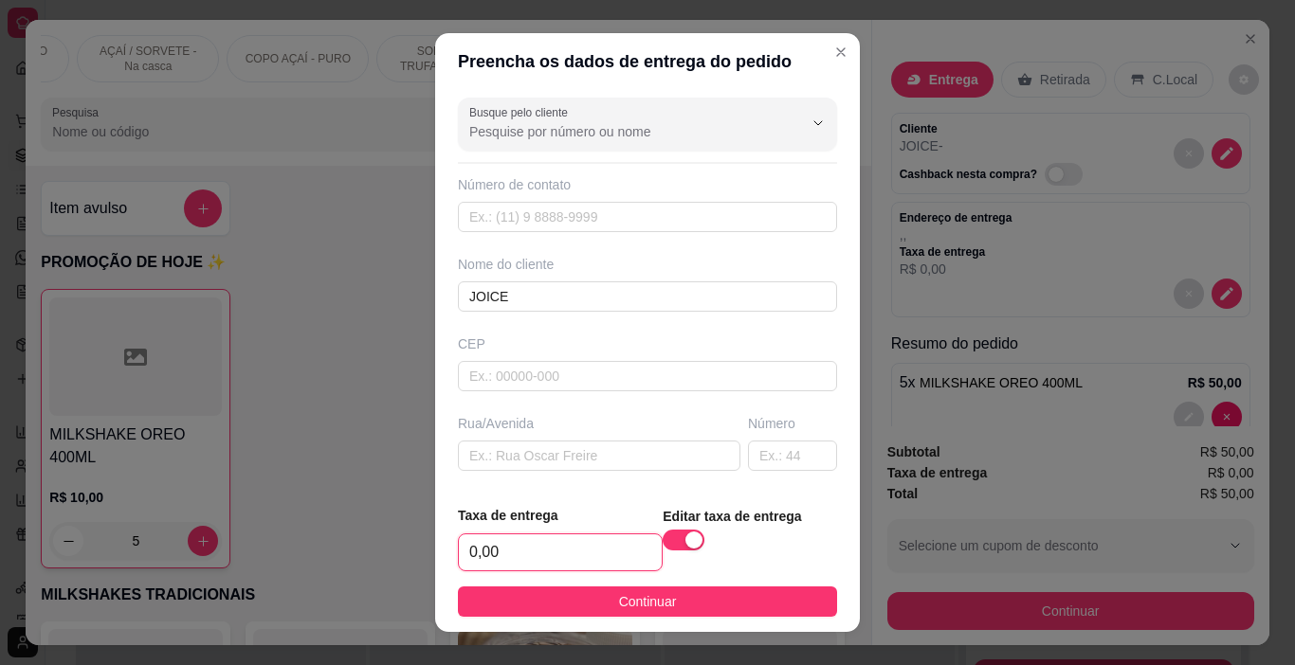
click at [558, 557] on input "0,00" at bounding box center [560, 553] width 203 height 36
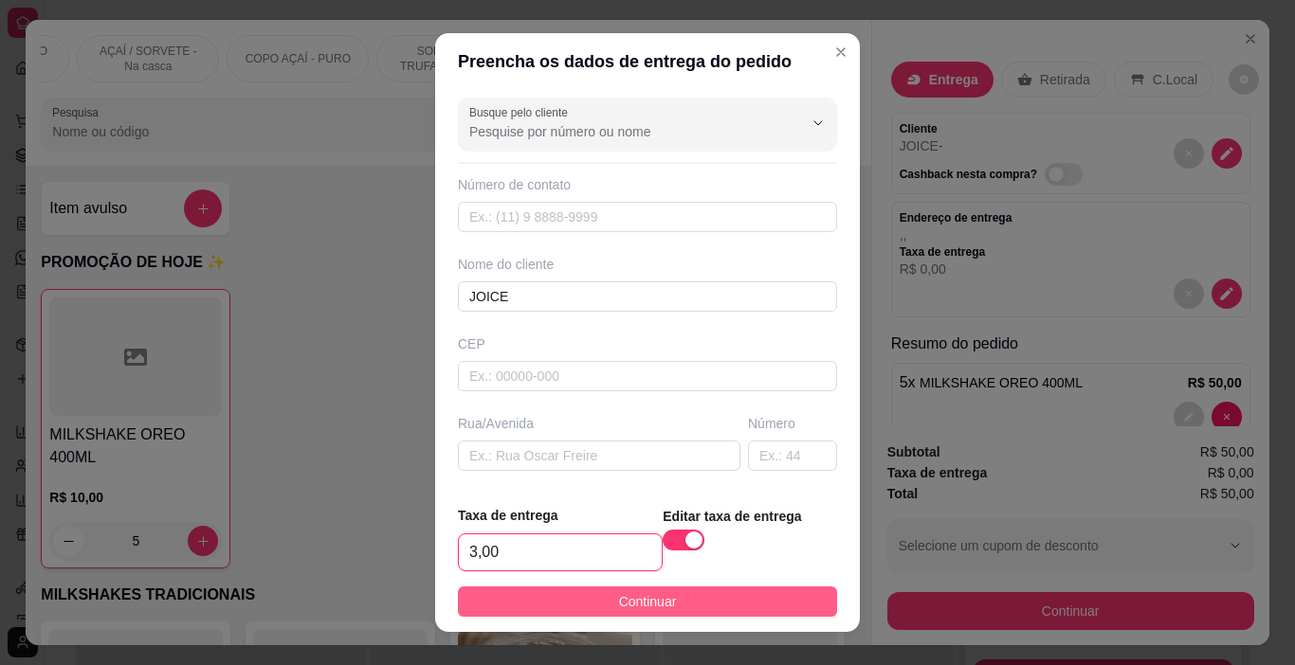
type input "3,00"
click at [673, 609] on button "Continuar" at bounding box center [647, 602] width 379 height 30
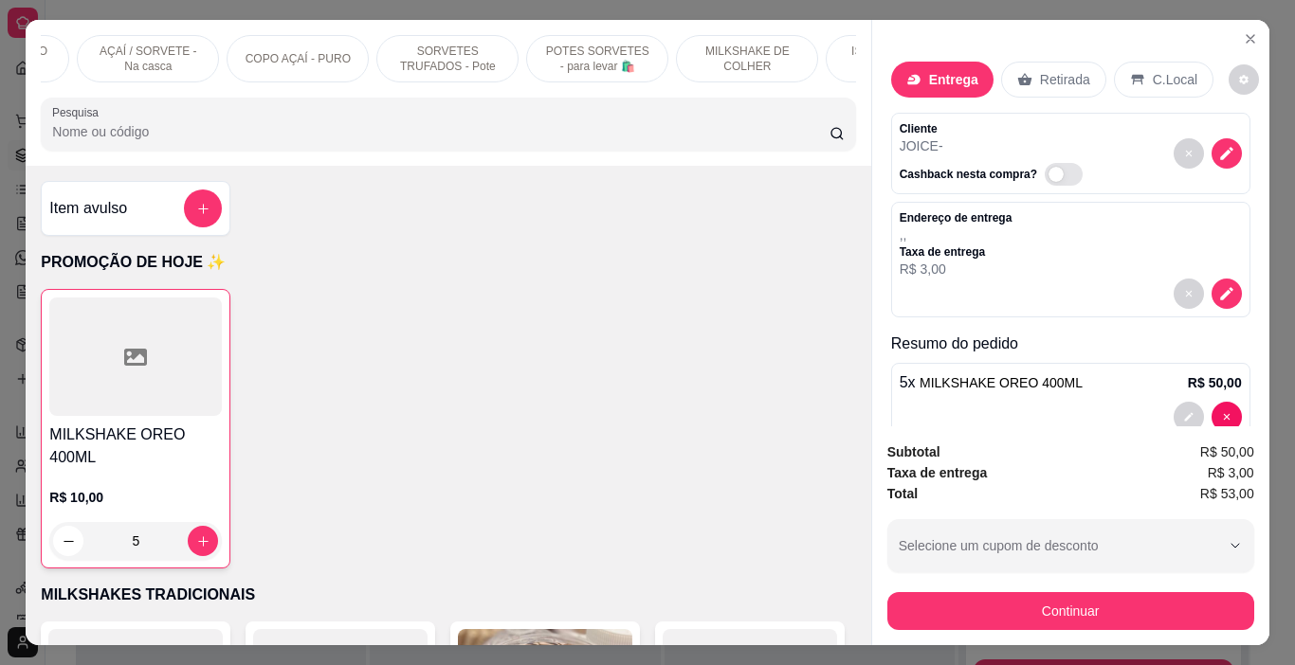
click at [945, 592] on button "Continuar" at bounding box center [1070, 611] width 367 height 38
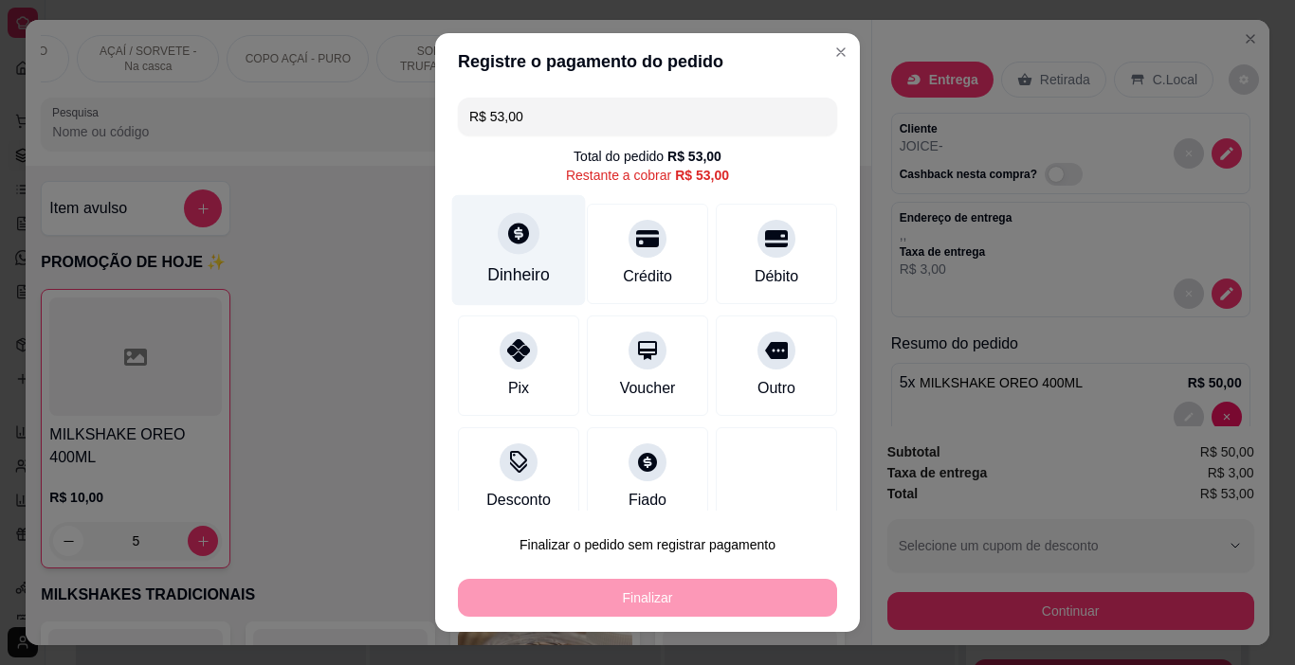
click at [508, 232] on icon at bounding box center [518, 234] width 21 height 21
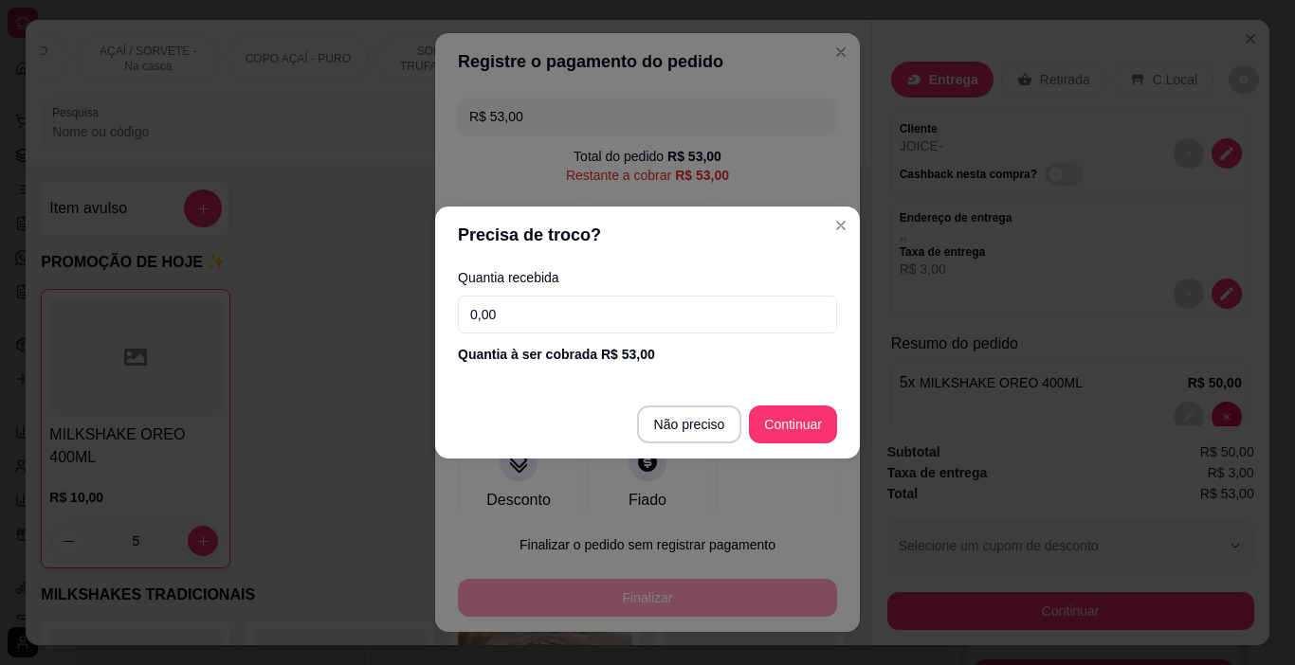
type input "R$ 0,00"
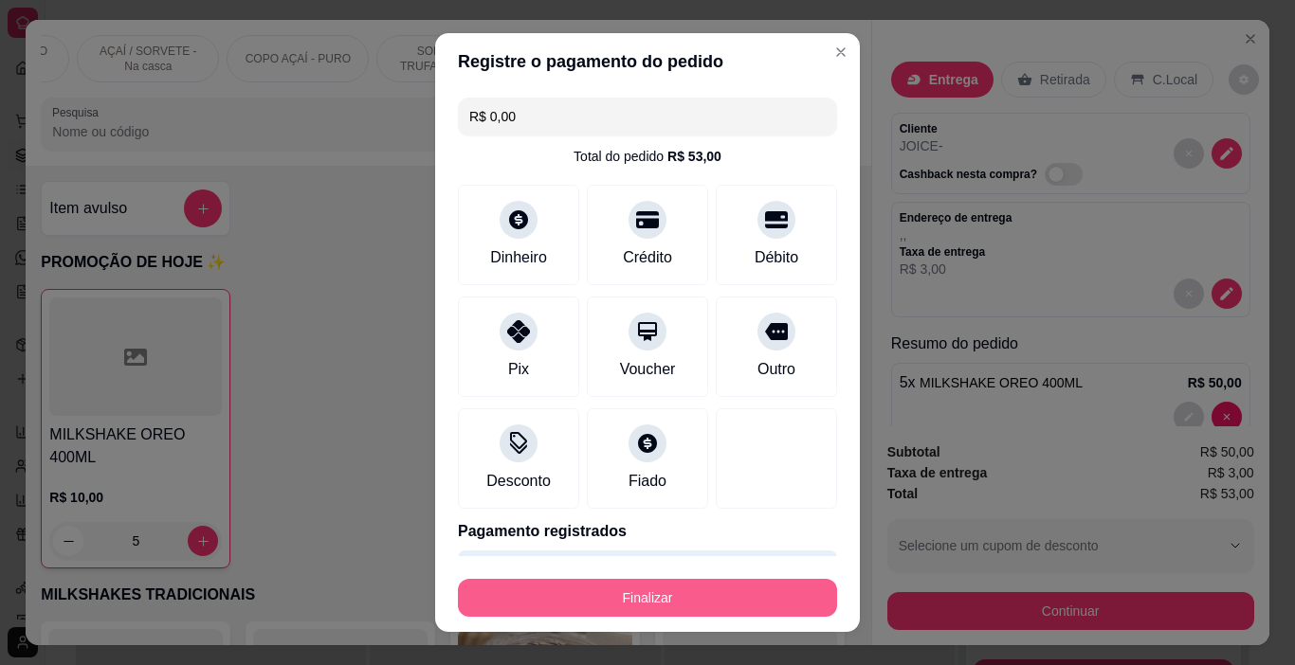
click at [754, 600] on button "Finalizar" at bounding box center [647, 598] width 379 height 38
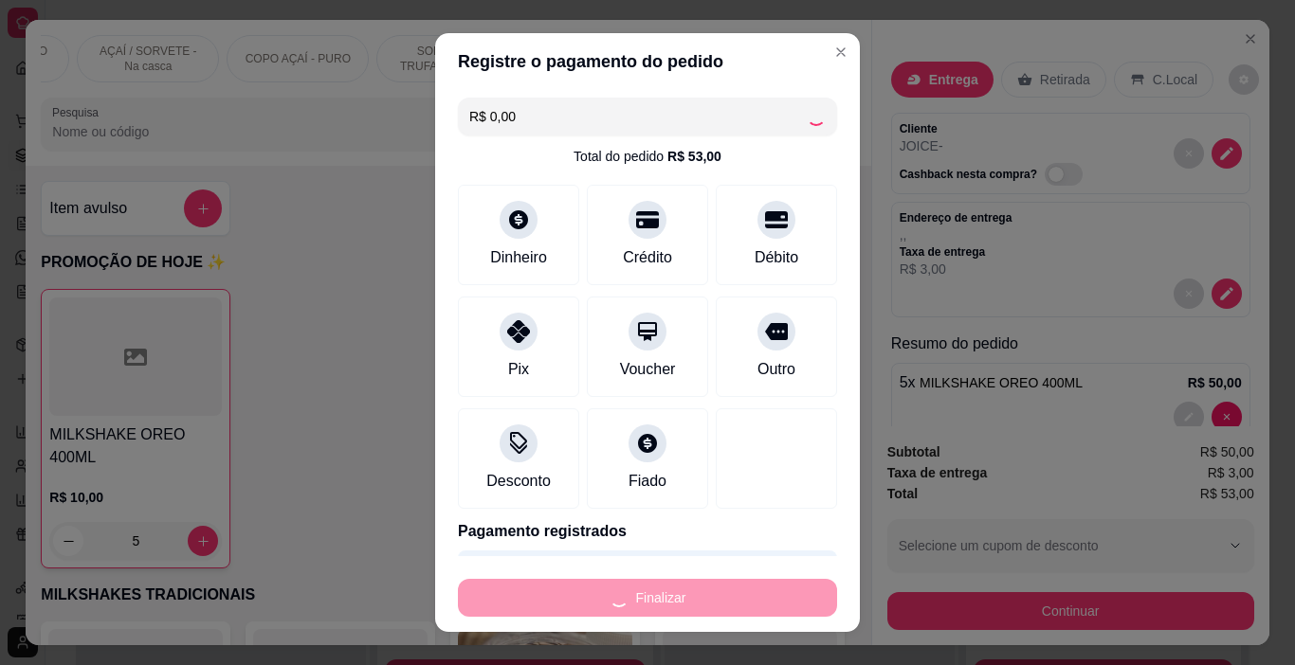
type input "0"
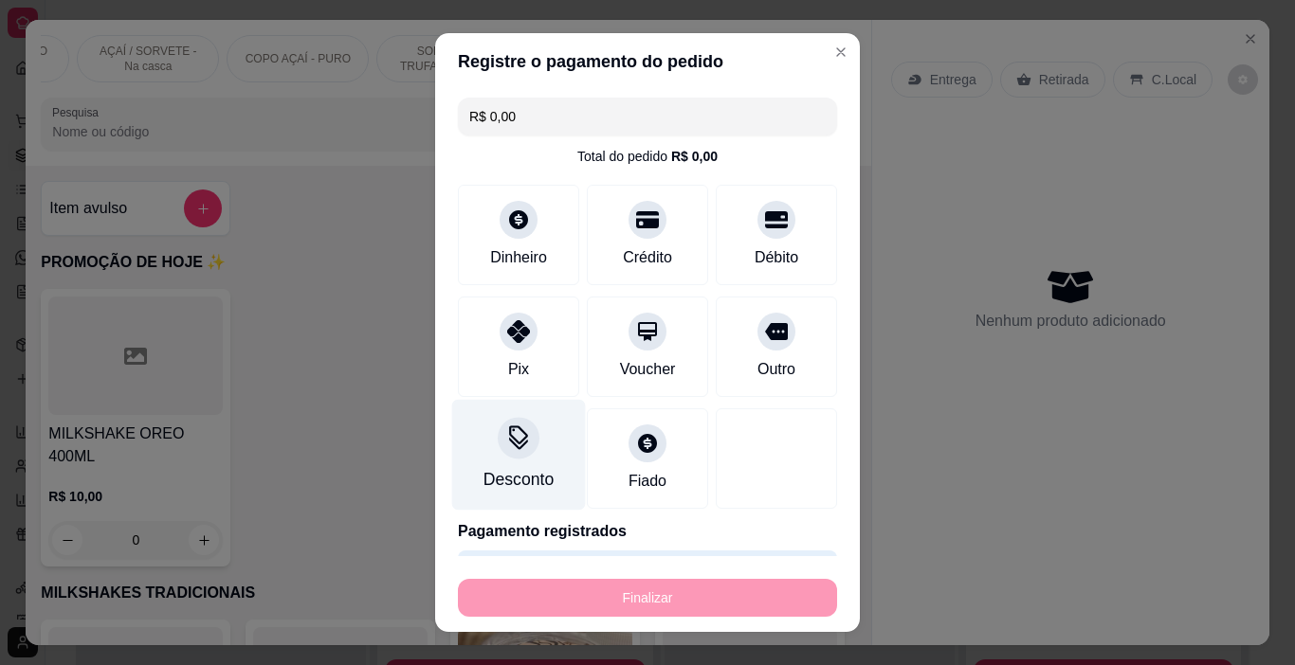
type input "-R$ 53,00"
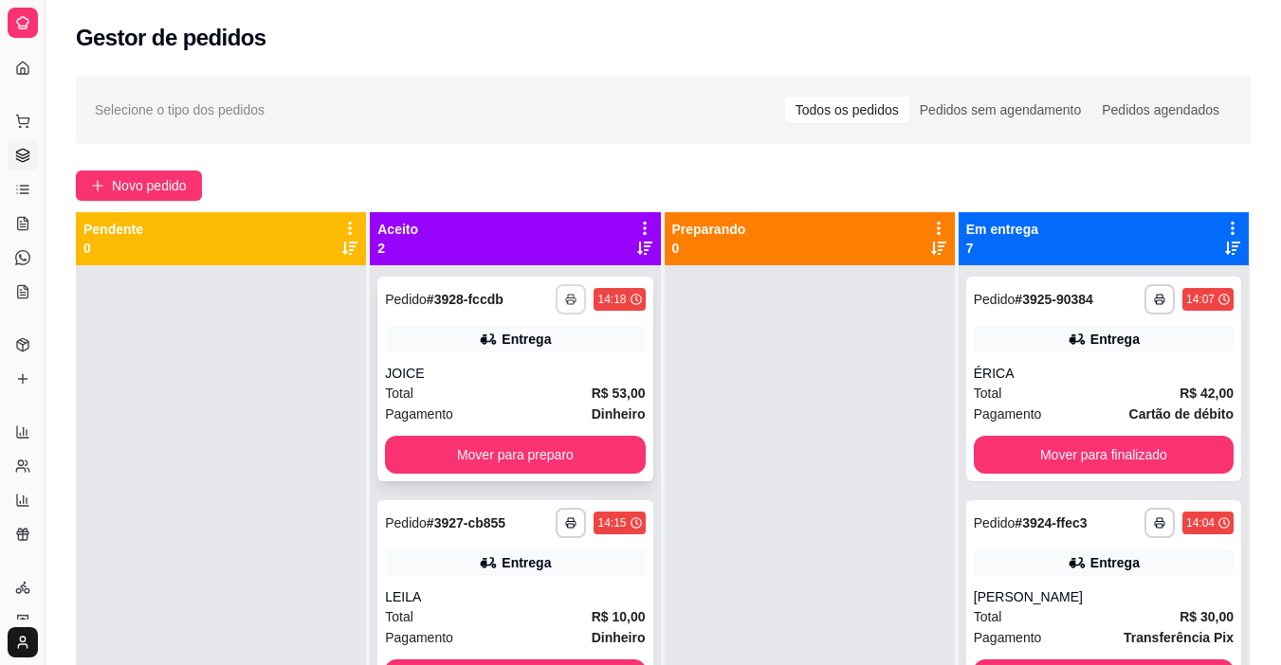
click at [561, 292] on button "button" at bounding box center [570, 299] width 30 height 30
click at [538, 371] on button "IMPRESSORA" at bounding box center [513, 365] width 133 height 29
click at [165, 186] on span "Novo pedido" at bounding box center [149, 185] width 75 height 21
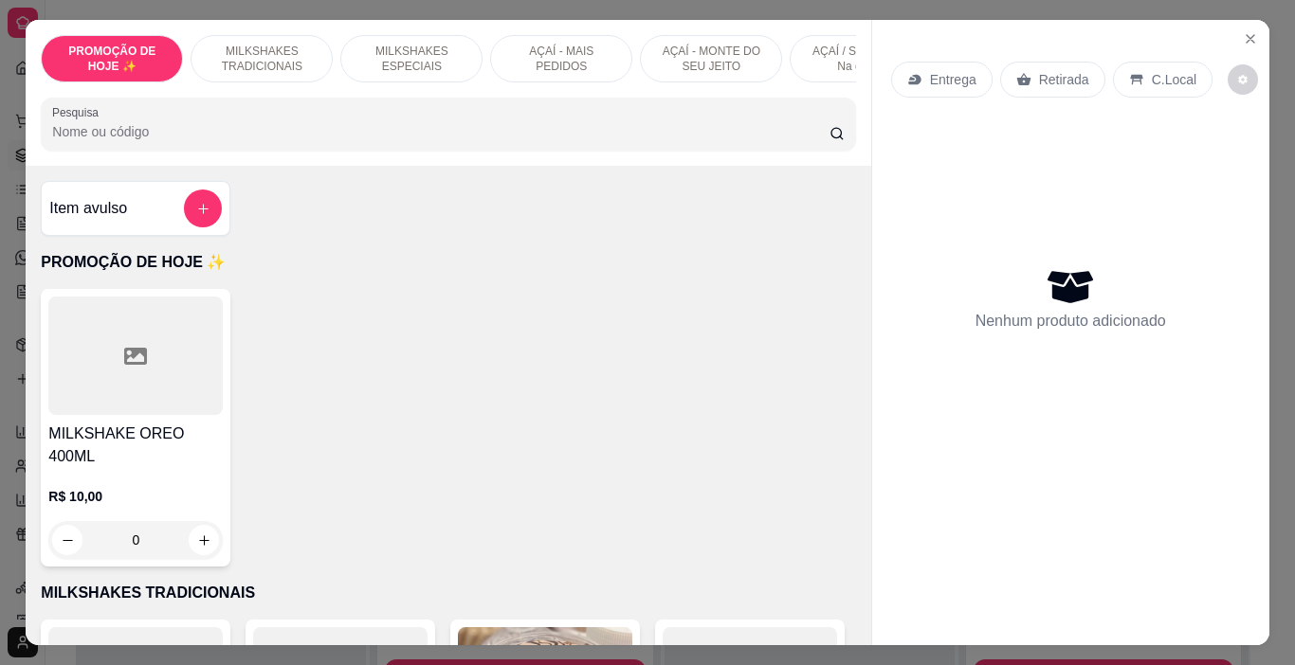
click at [415, 60] on p "MILKSHAKES ESPECIAIS" at bounding box center [411, 59] width 110 height 30
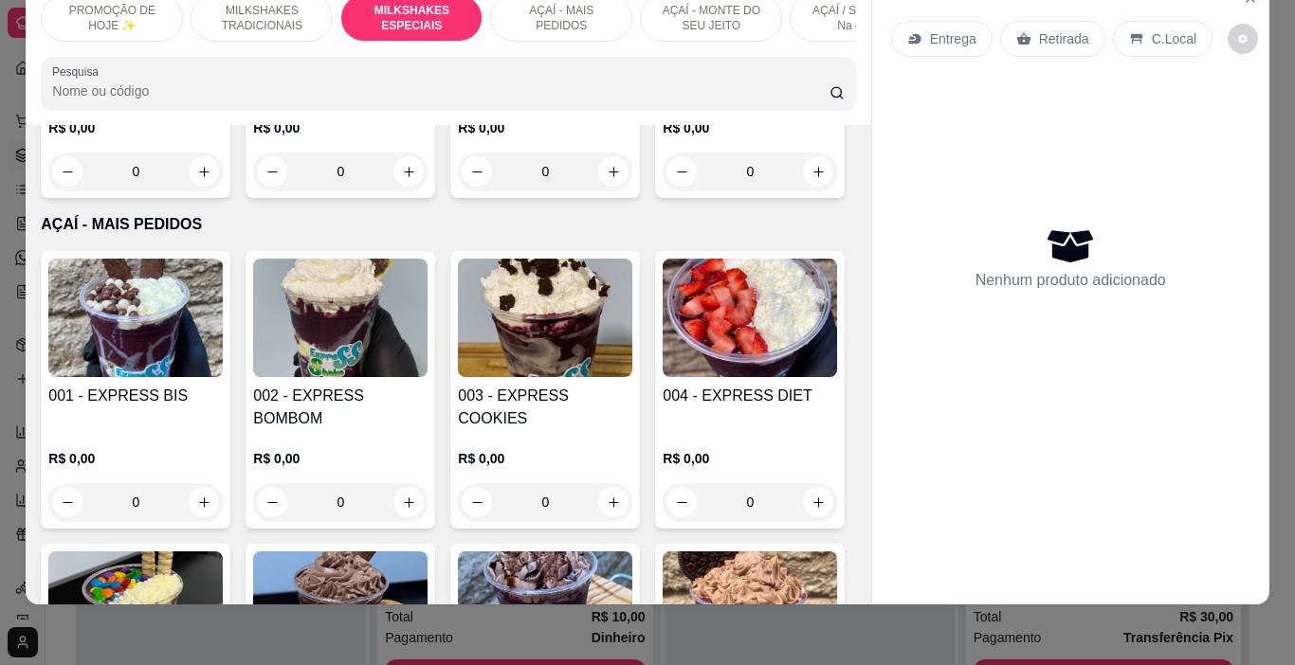
scroll to position [2852, 0]
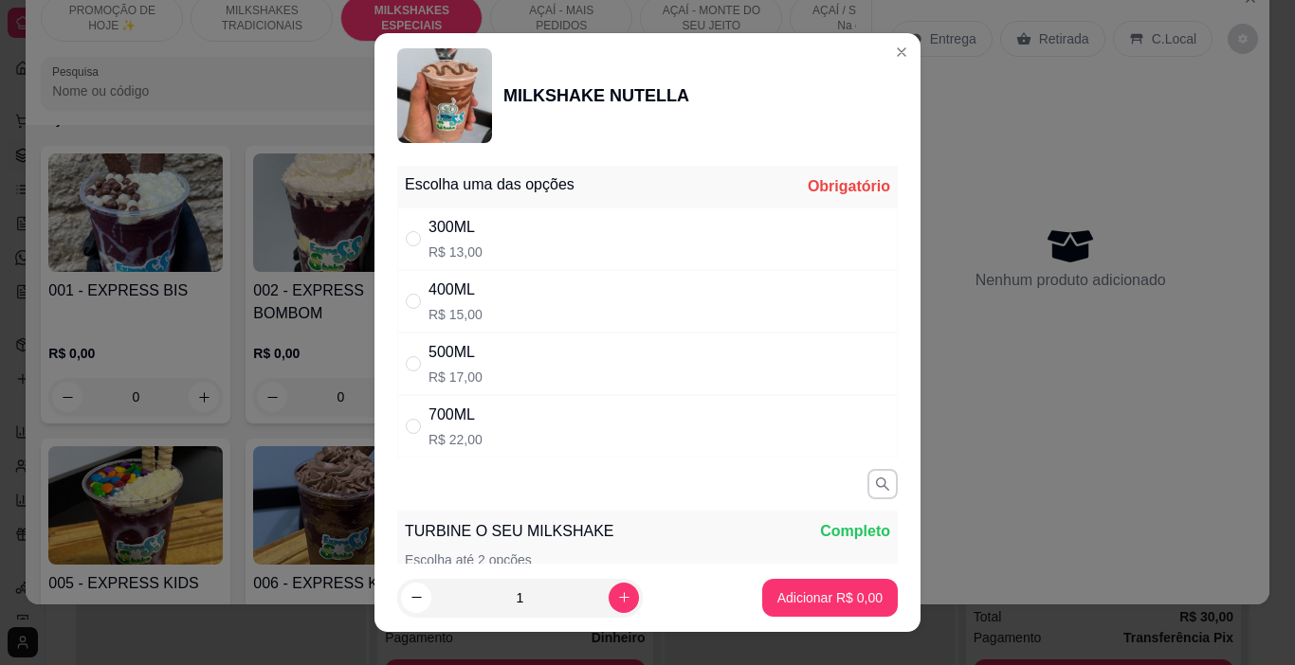
click at [488, 246] on div "300ML R$ 13,00" at bounding box center [647, 239] width 500 height 63
radio input "true"
click at [617, 594] on icon "increase-product-quantity" at bounding box center [624, 597] width 14 height 14
type input "2"
click at [811, 606] on p "Adicionar R$ 26,00" at bounding box center [826, 598] width 113 height 19
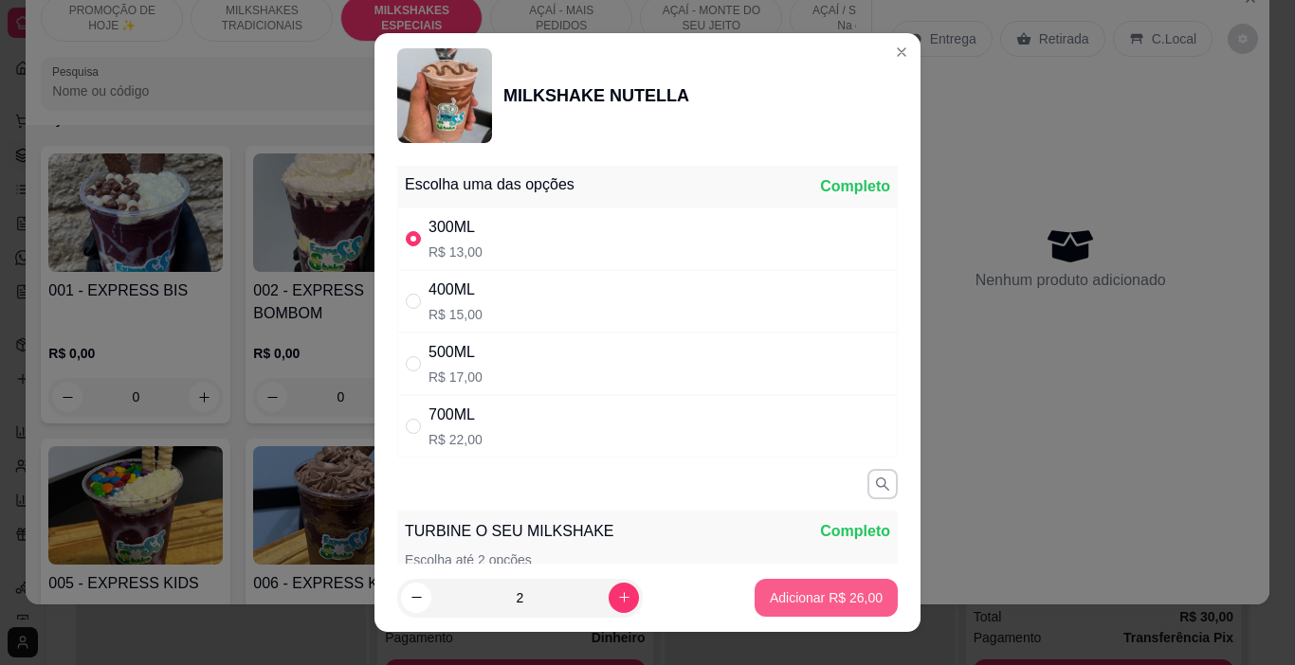
type input "2"
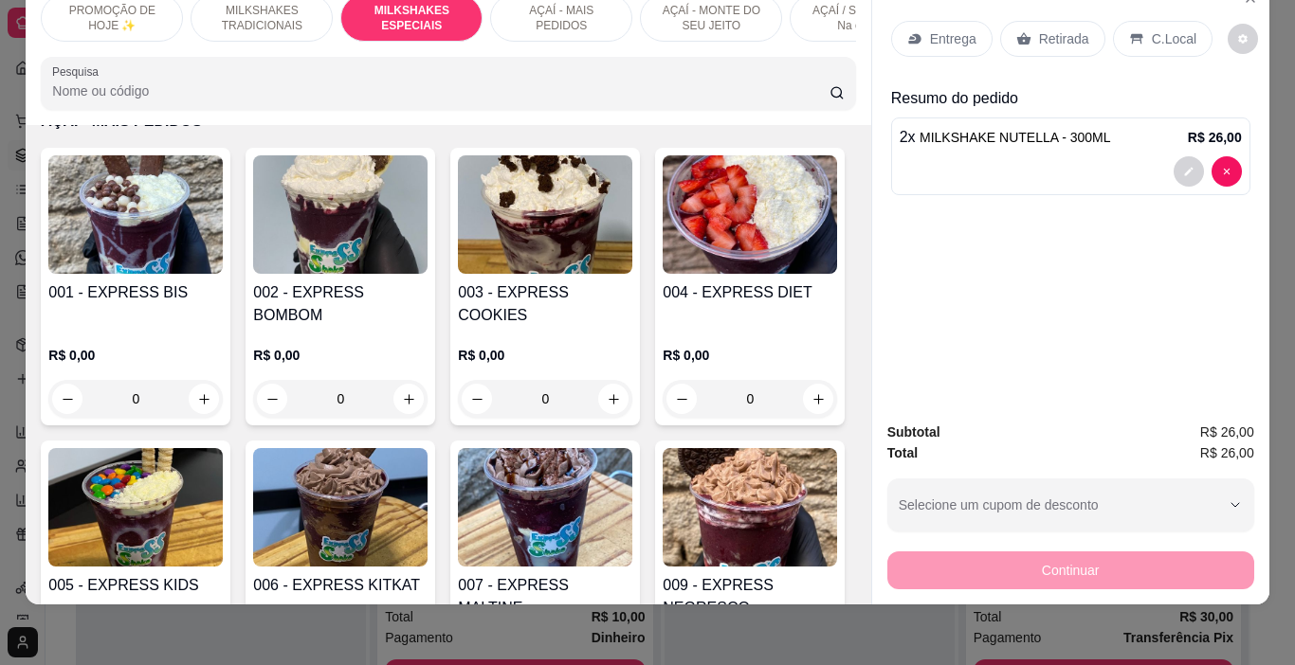
click at [909, 21] on div "Entrega" at bounding box center [941, 39] width 101 height 36
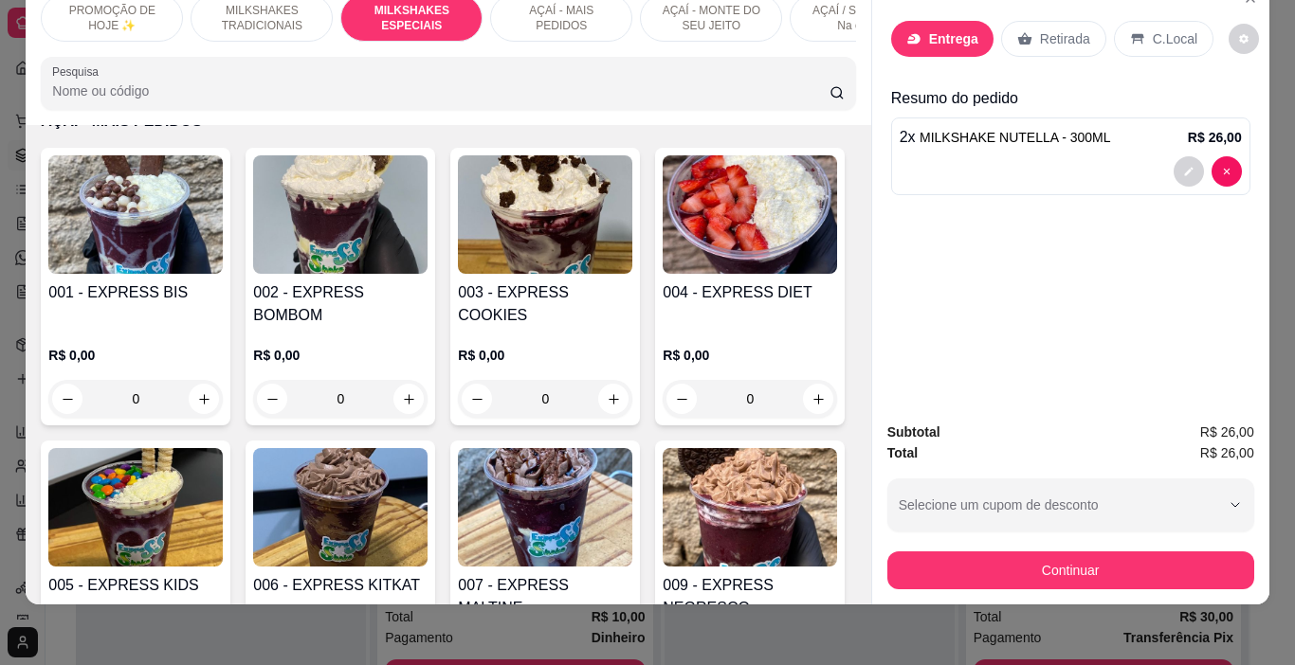
click at [509, 315] on div "Busque pelo cliente Número de contato Nome do cliente CEP Rua/[GEOGRAPHIC_DATA]…" at bounding box center [647, 292] width 425 height 404
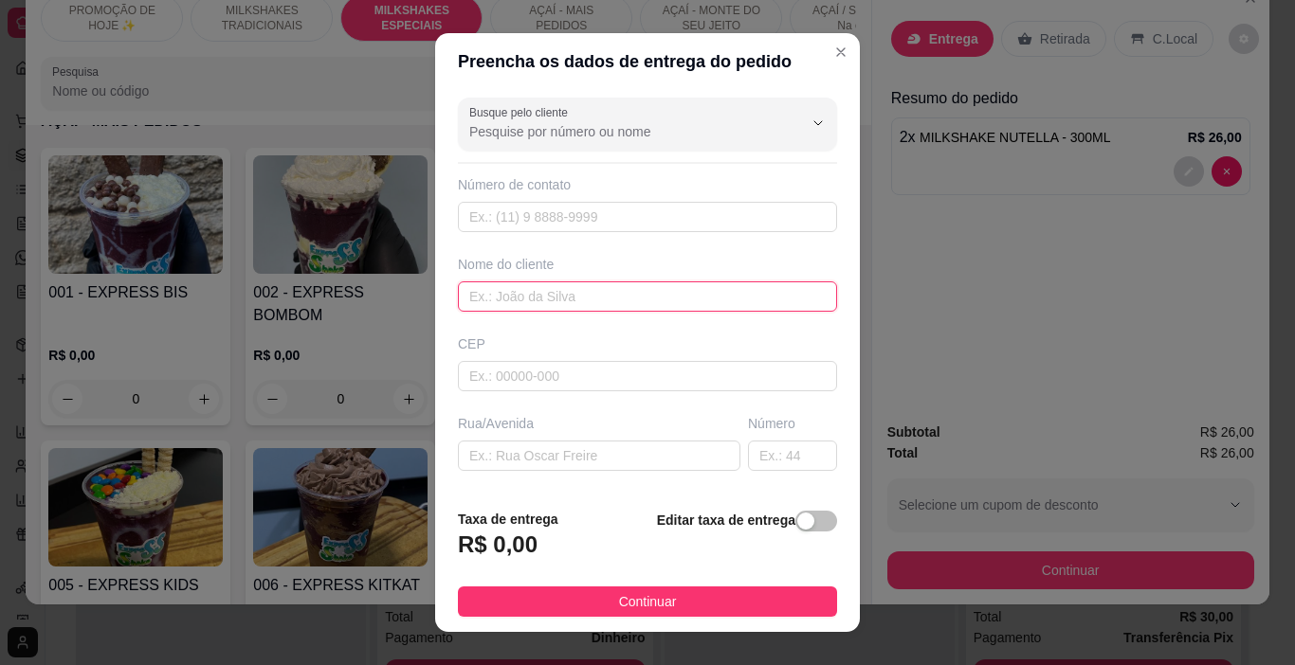
click at [523, 280] on div "Nome do cliente" at bounding box center [647, 283] width 387 height 57
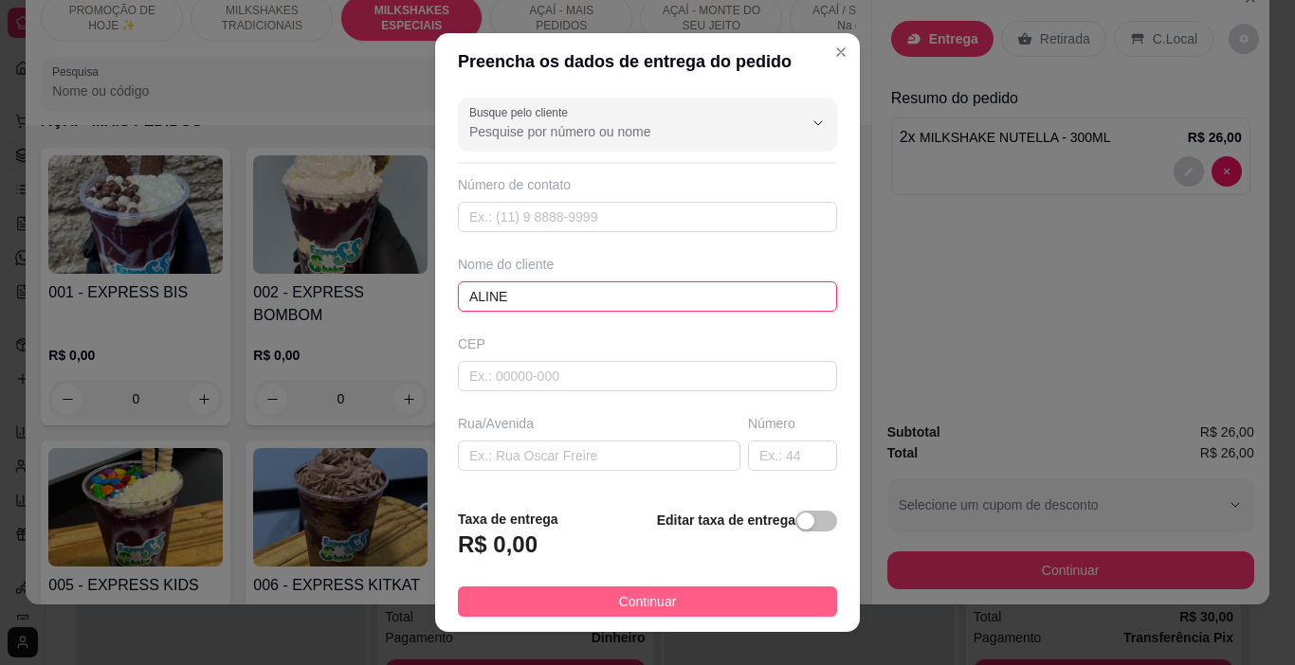
type input "ALINE"
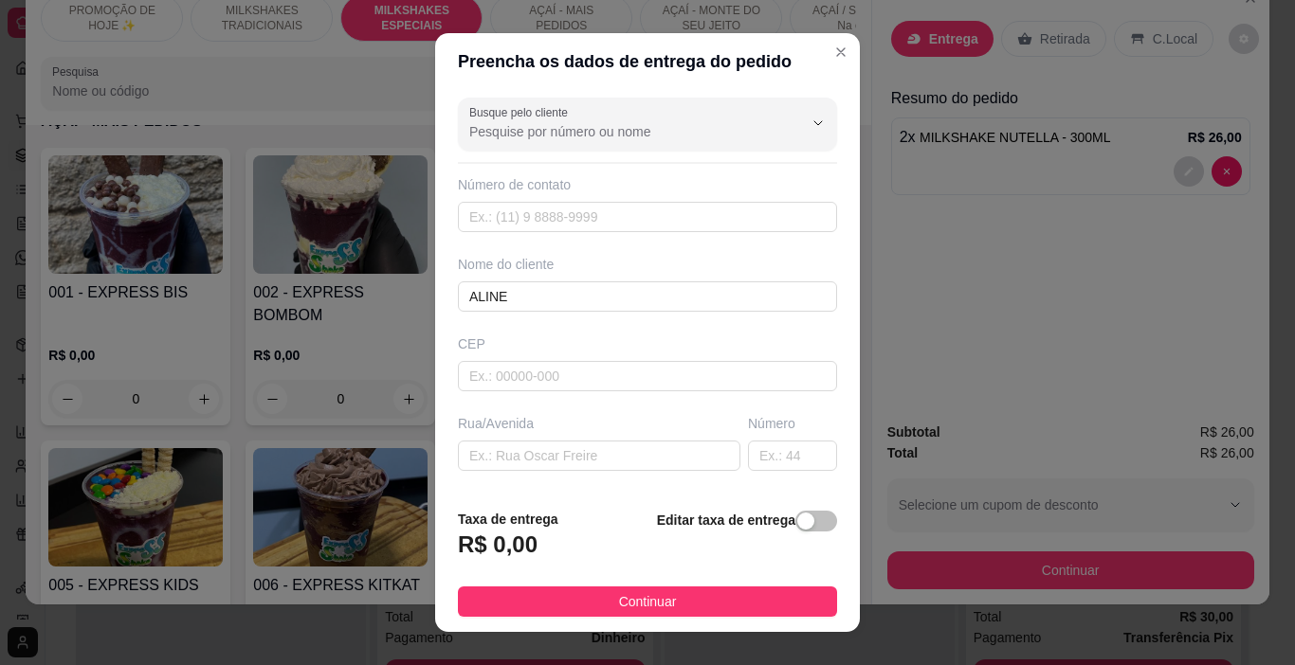
drag, startPoint x: 641, startPoint y: 594, endPoint x: 785, endPoint y: 577, distance: 145.1
click at [643, 594] on span "Continuar" at bounding box center [648, 601] width 58 height 21
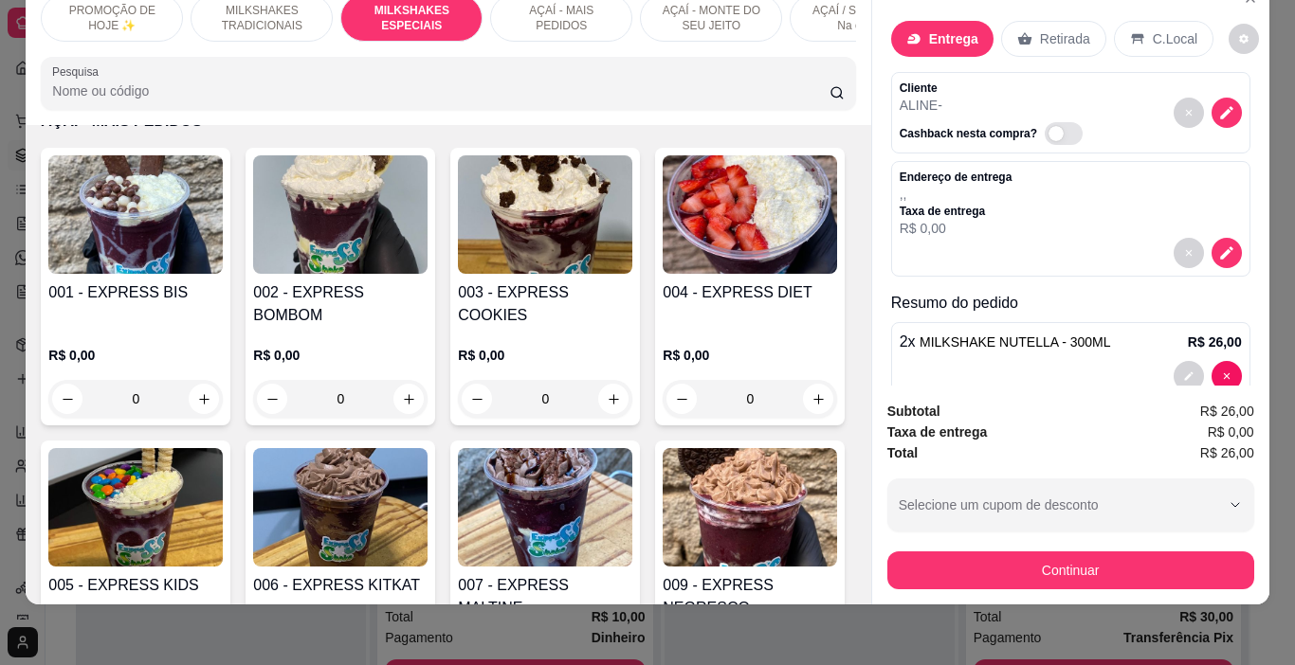
click at [912, 553] on button "Continuar" at bounding box center [1070, 571] width 367 height 38
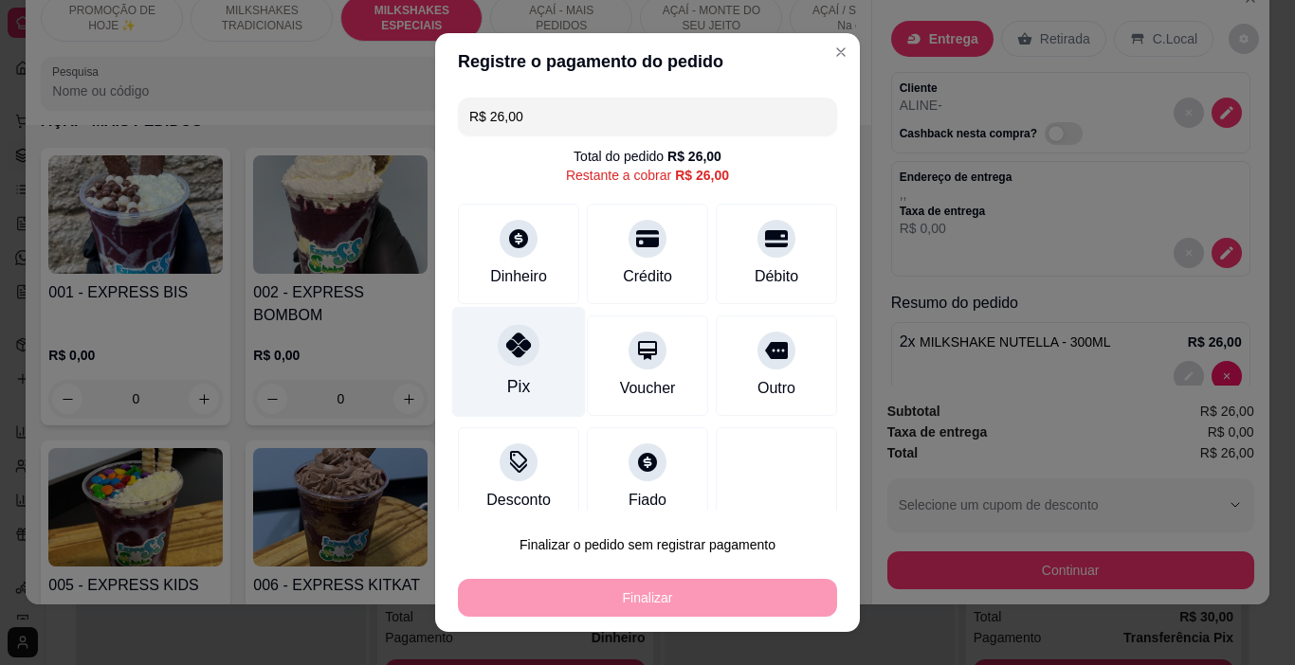
click at [506, 354] on icon at bounding box center [518, 345] width 25 height 25
type input "R$ 0,00"
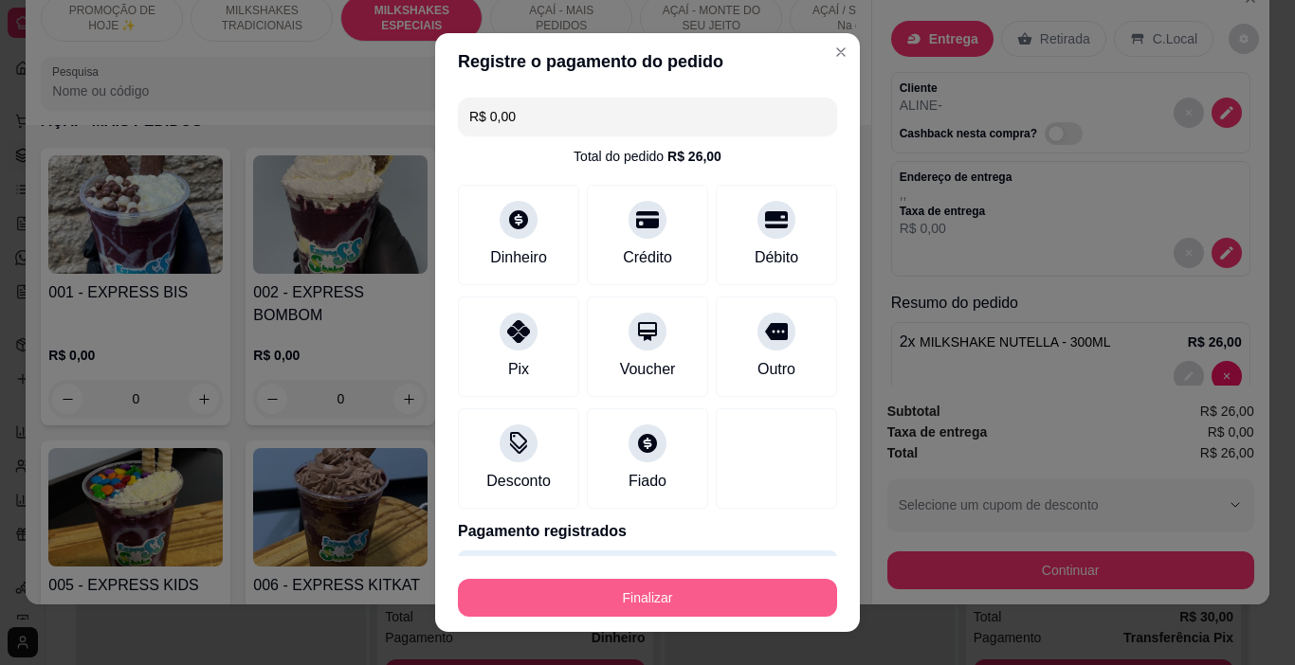
click at [585, 583] on button "Finalizar" at bounding box center [647, 598] width 379 height 38
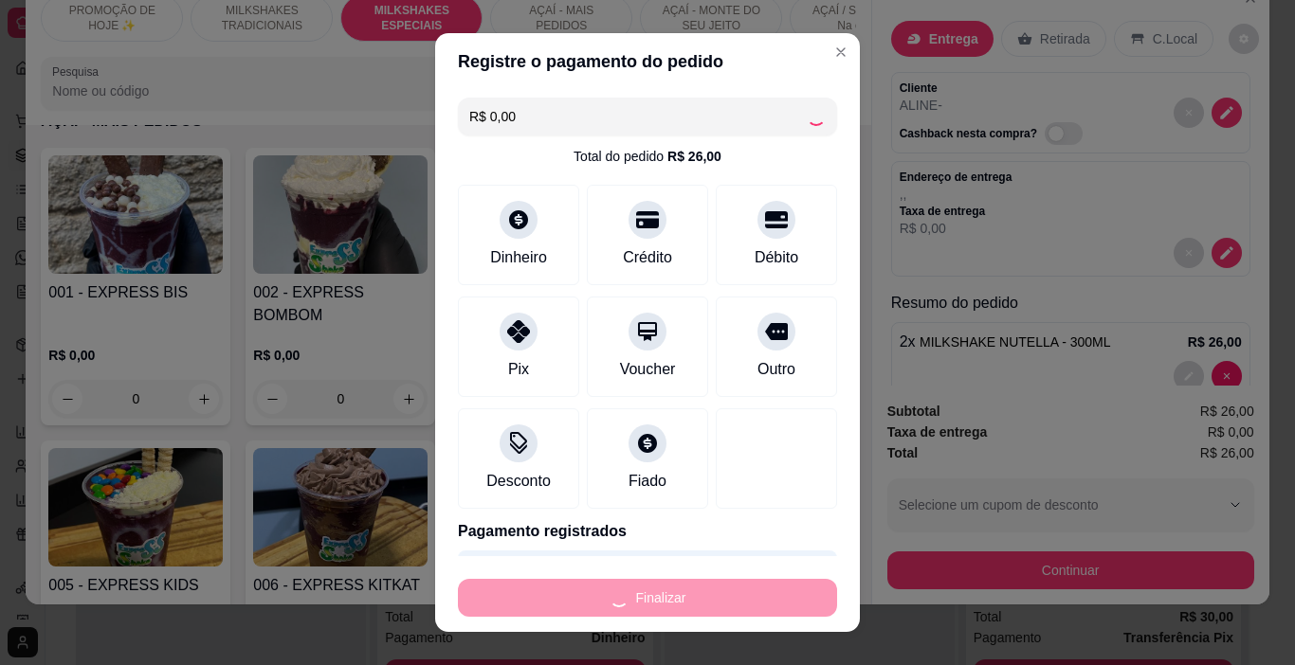
type input "0"
type input "-R$ 26,00"
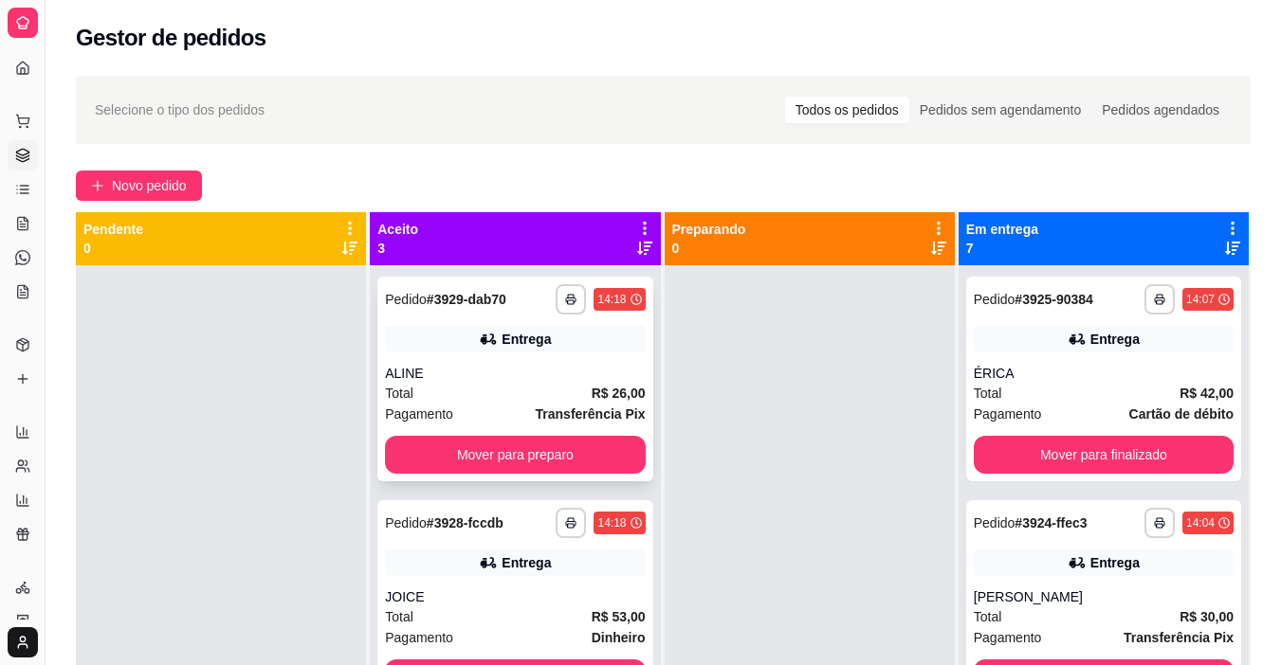
click at [565, 298] on icon "button" at bounding box center [570, 299] width 11 height 11
click at [527, 358] on button "IMPRESSORA" at bounding box center [499, 366] width 137 height 30
click at [97, 181] on icon "plus" at bounding box center [97, 185] width 13 height 13
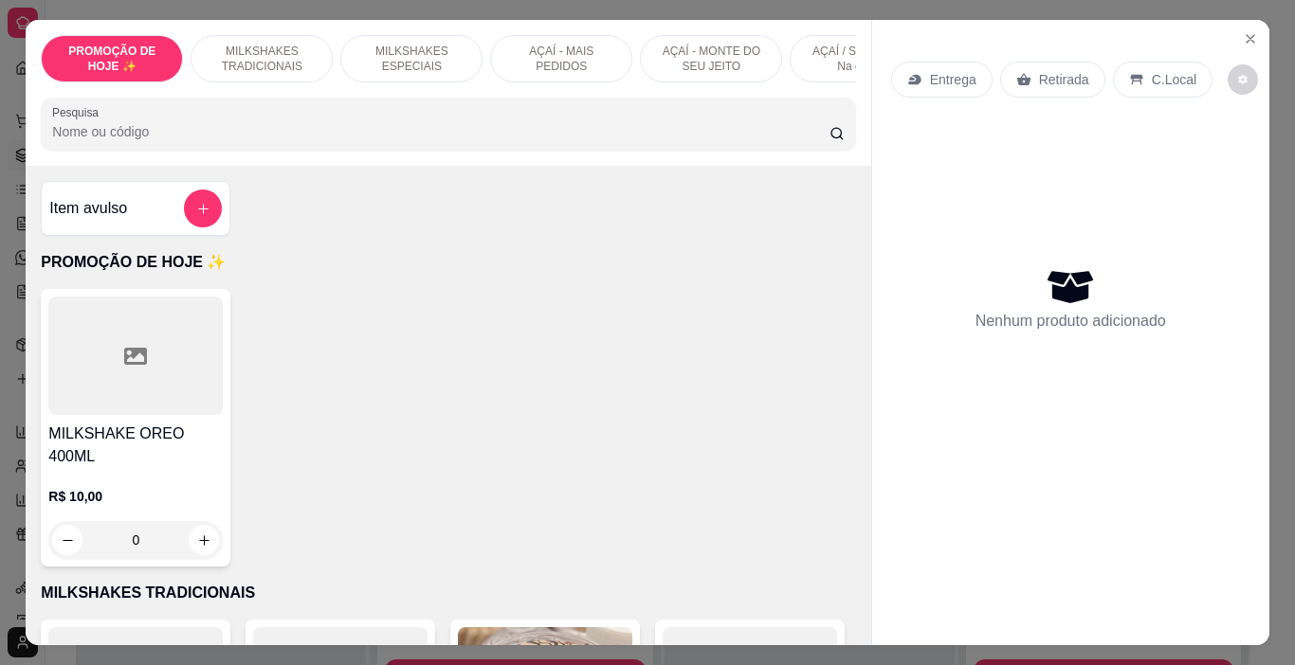
click at [388, 35] on div "MILKSHAKES ESPECIAIS" at bounding box center [411, 58] width 142 height 47
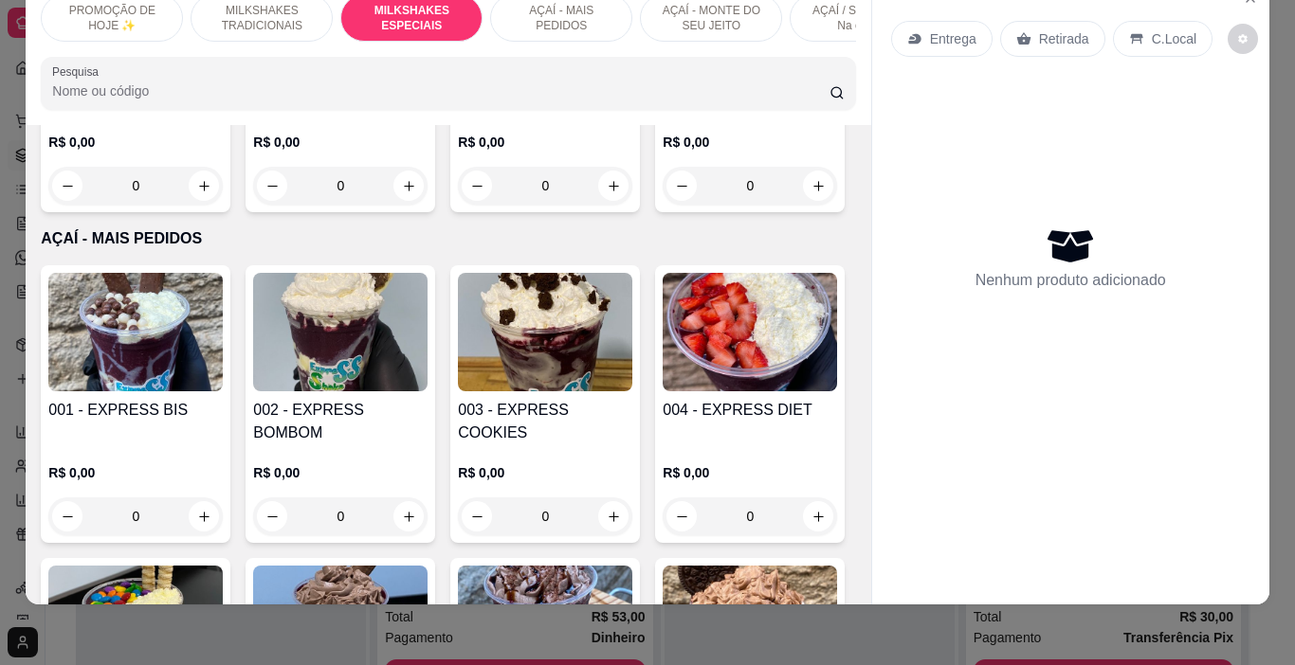
scroll to position [2757, 0]
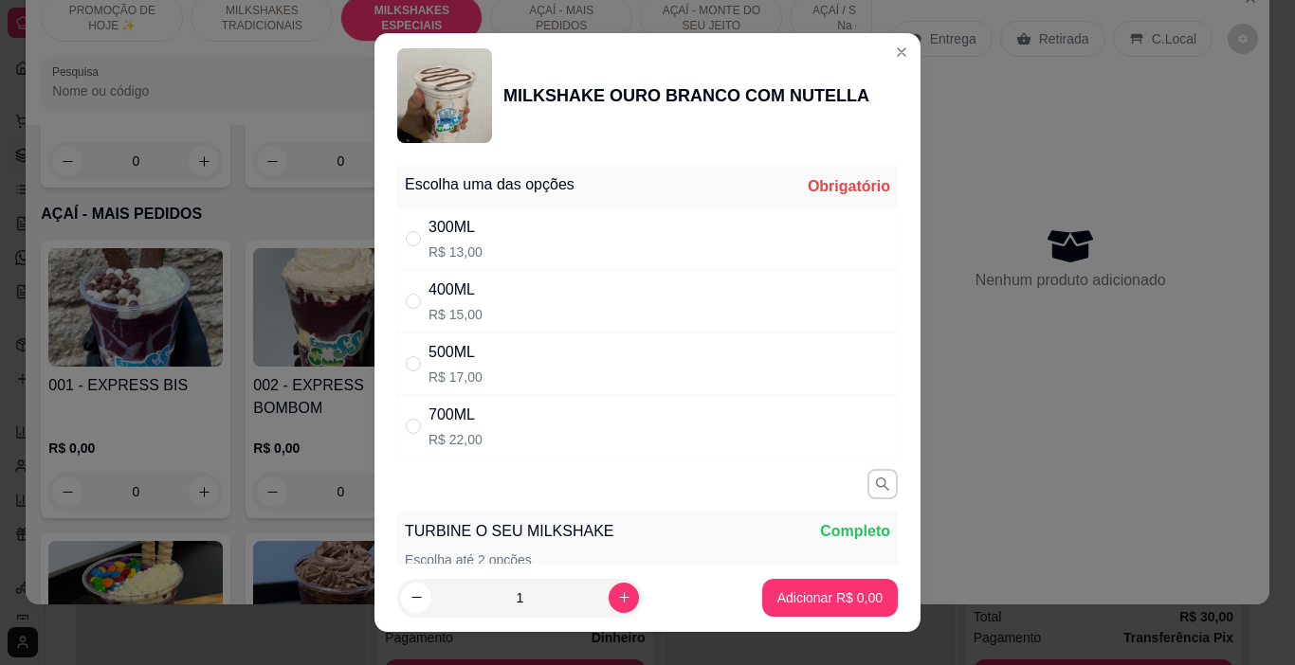
click at [501, 354] on div "500ML R$ 17,00" at bounding box center [647, 364] width 500 height 63
radio input "true"
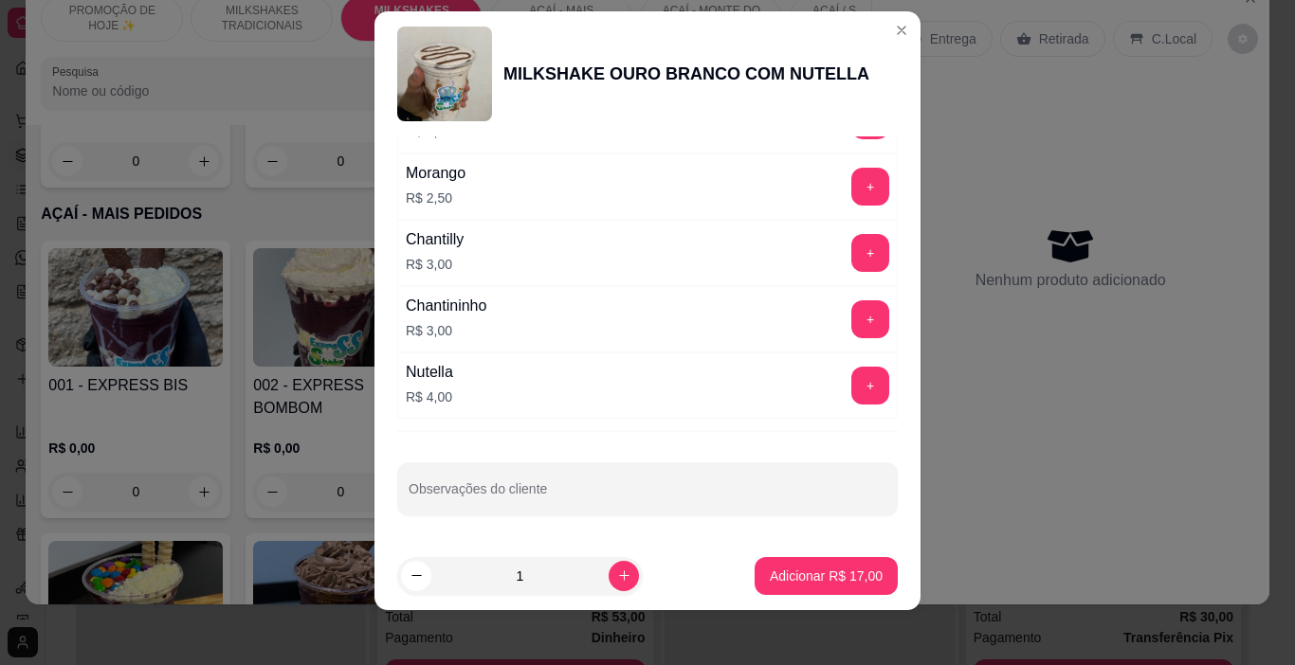
scroll to position [27, 0]
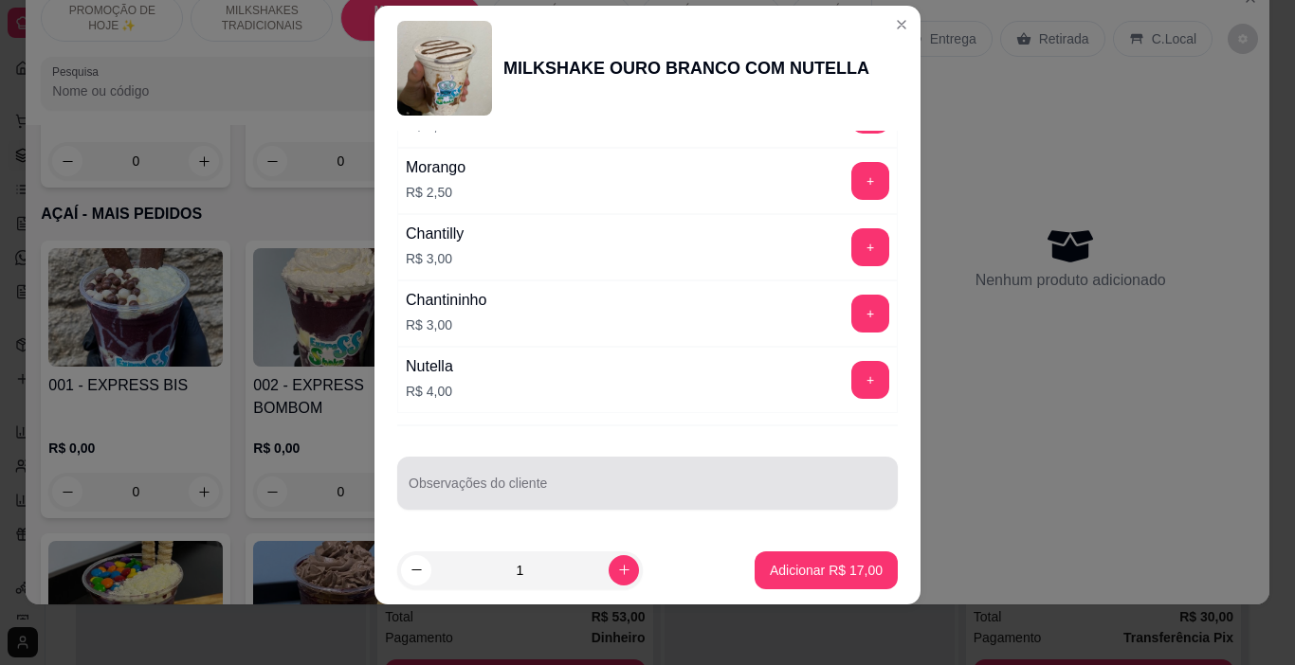
click at [487, 487] on input "Observações do cliente" at bounding box center [648, 490] width 478 height 19
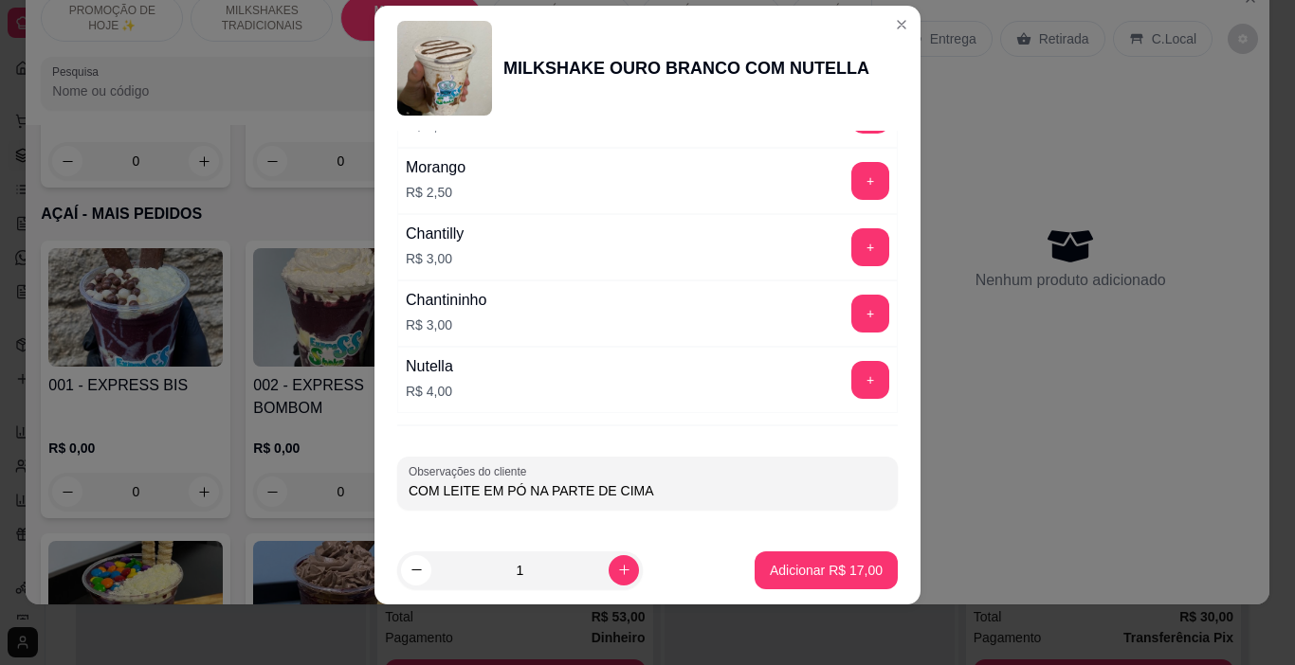
type input "COM LEITE EM PÓ NA PARTE DE CIMA"
click at [850, 574] on p "Adicionar R$ 17,00" at bounding box center [827, 570] width 110 height 18
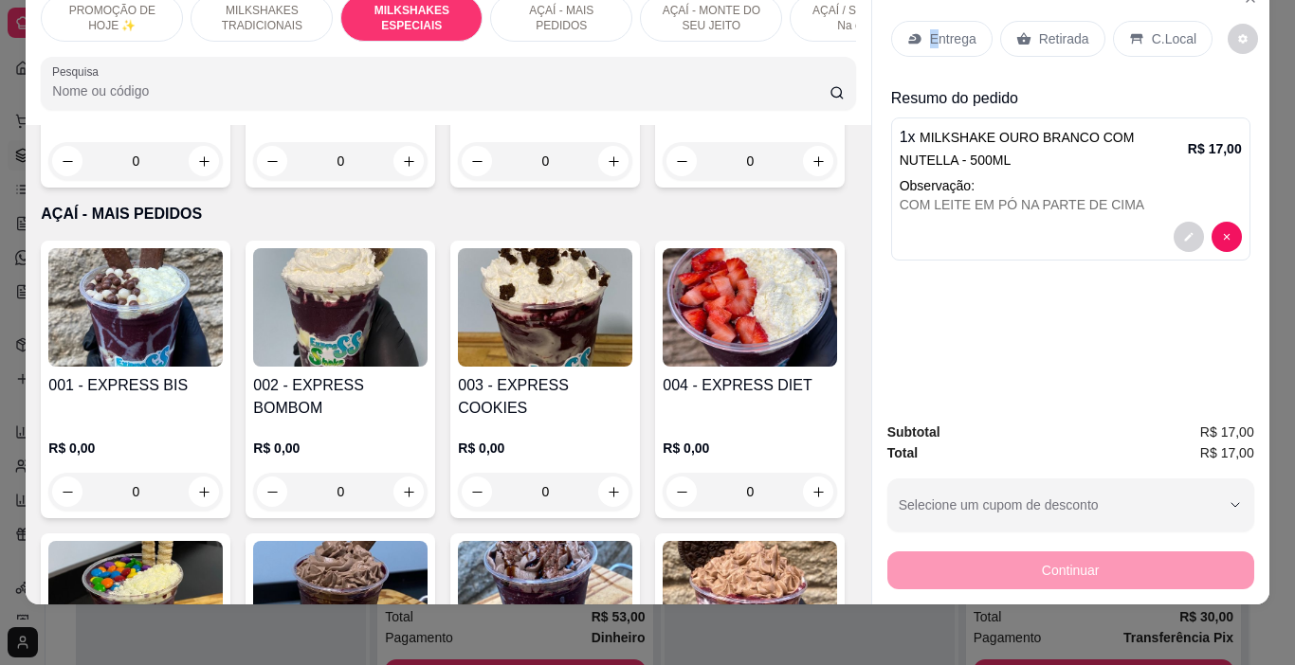
click at [925, 8] on div "Entrega Retirada C.Local Resumo do pedido 1 x MILKSHAKE OURO BRANCO COM NUTELLA…" at bounding box center [1070, 192] width 397 height 427
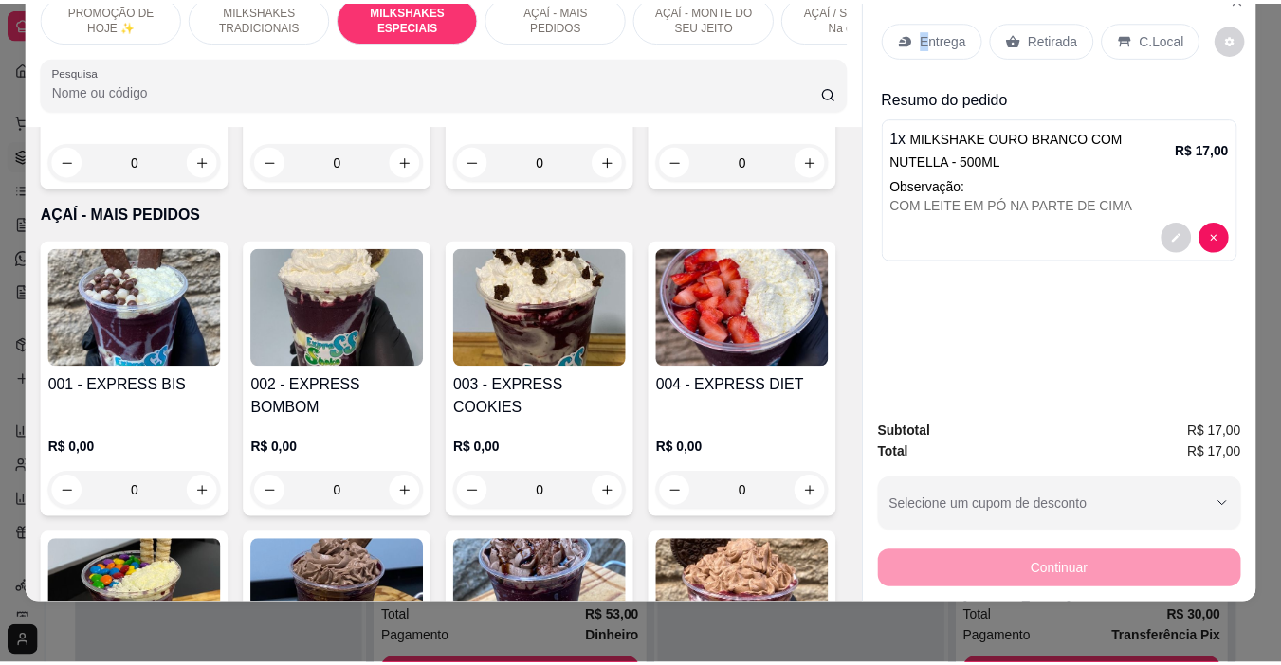
scroll to position [25, 0]
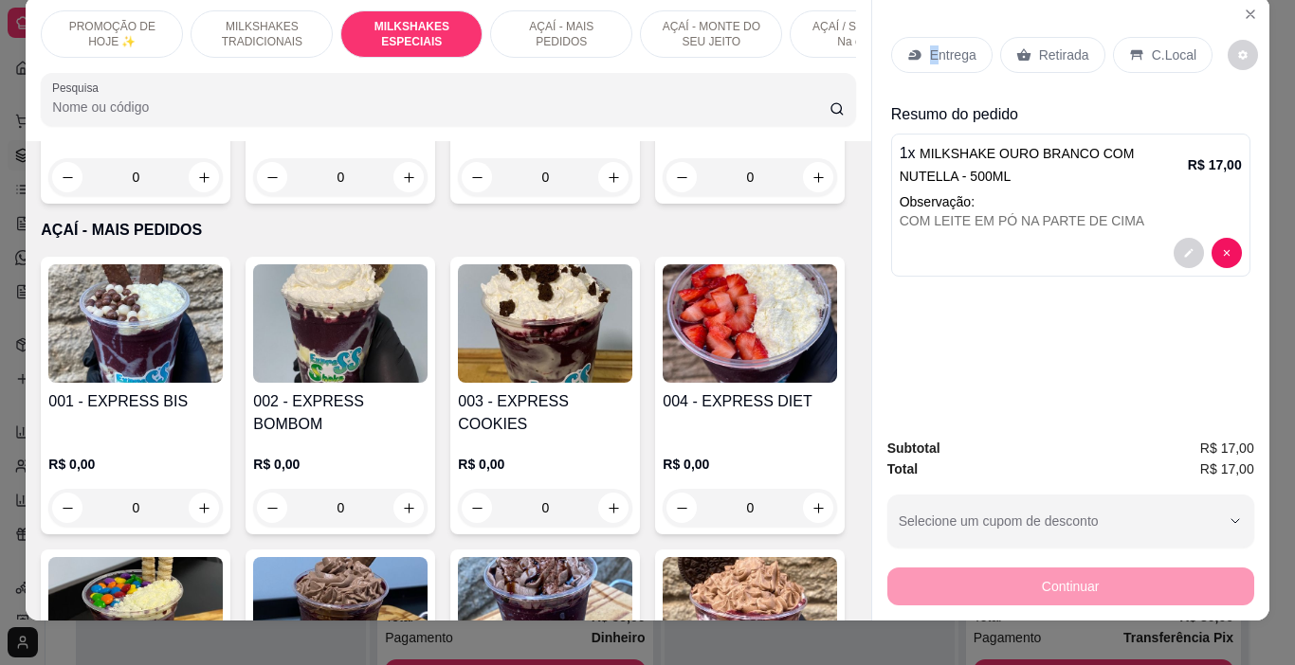
click at [921, 43] on div "Entrega" at bounding box center [941, 55] width 101 height 36
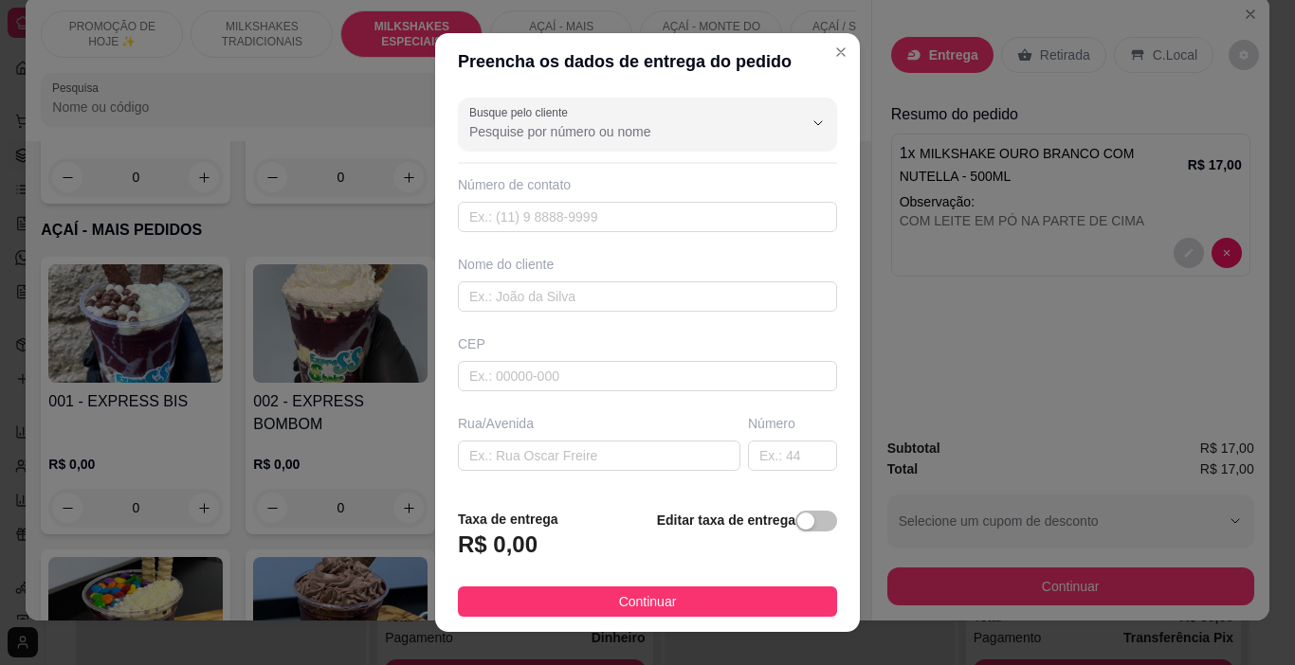
click at [560, 313] on div "Busque pelo cliente Número de contato Nome do cliente CEP Rua/[GEOGRAPHIC_DATA]…" at bounding box center [647, 292] width 425 height 404
click at [560, 300] on input "text" at bounding box center [647, 297] width 379 height 30
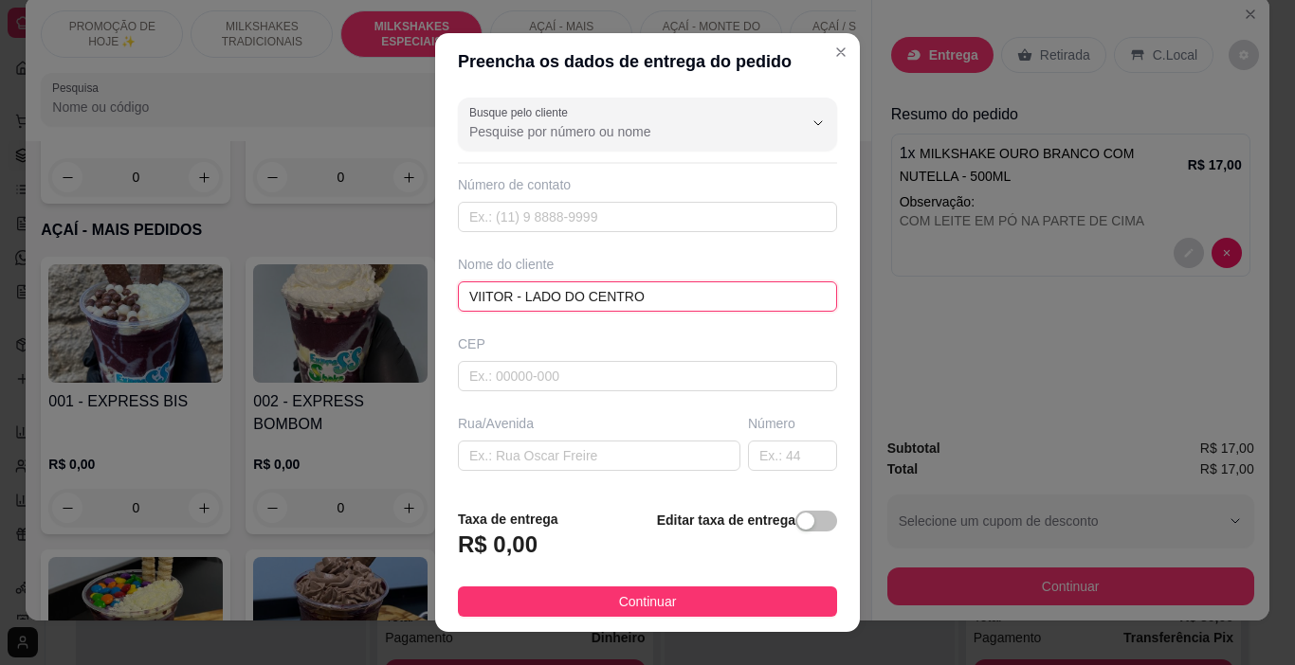
type input "VIITOR - LADO DO CENTRO"
click at [727, 599] on button "Continuar" at bounding box center [647, 602] width 379 height 30
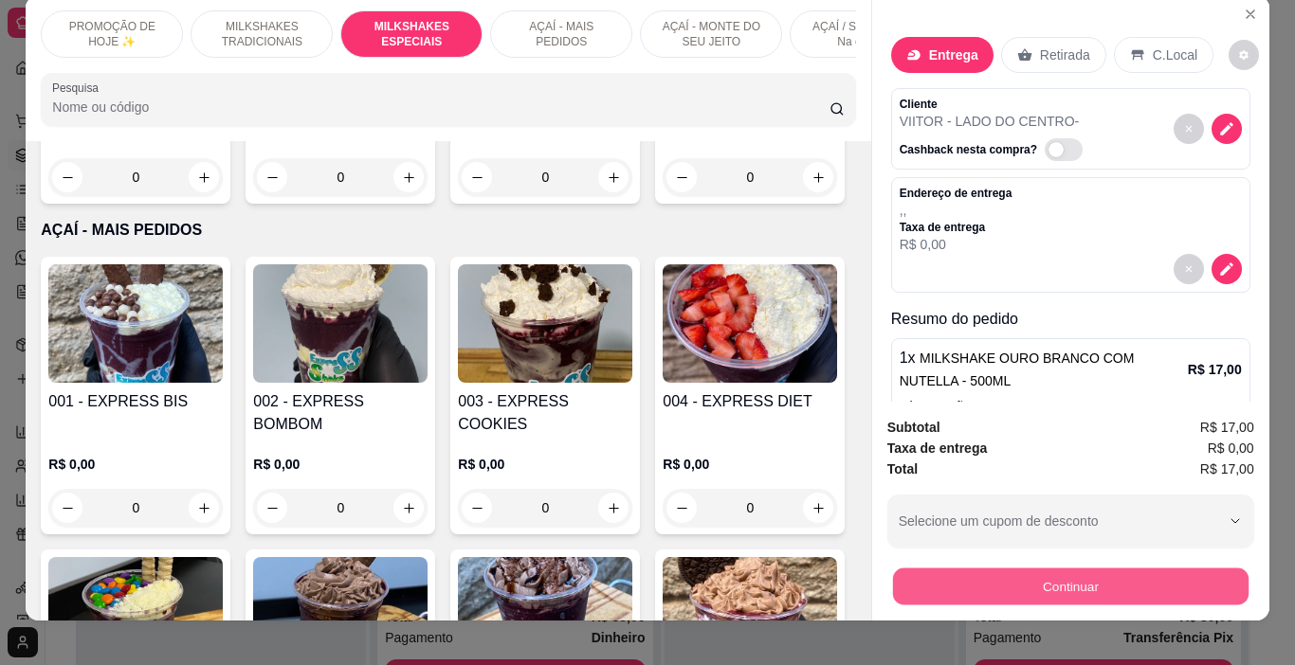
click at [938, 582] on button "Continuar" at bounding box center [1069, 587] width 355 height 37
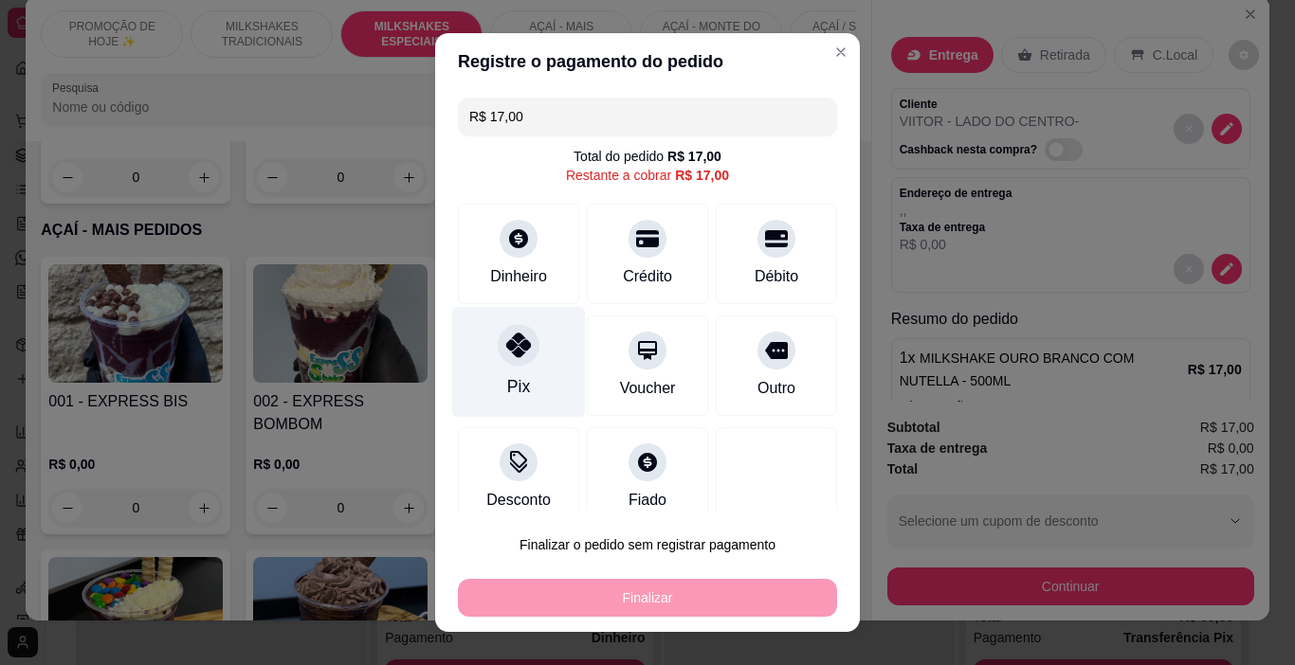
click at [518, 372] on div "Pix" at bounding box center [519, 362] width 134 height 111
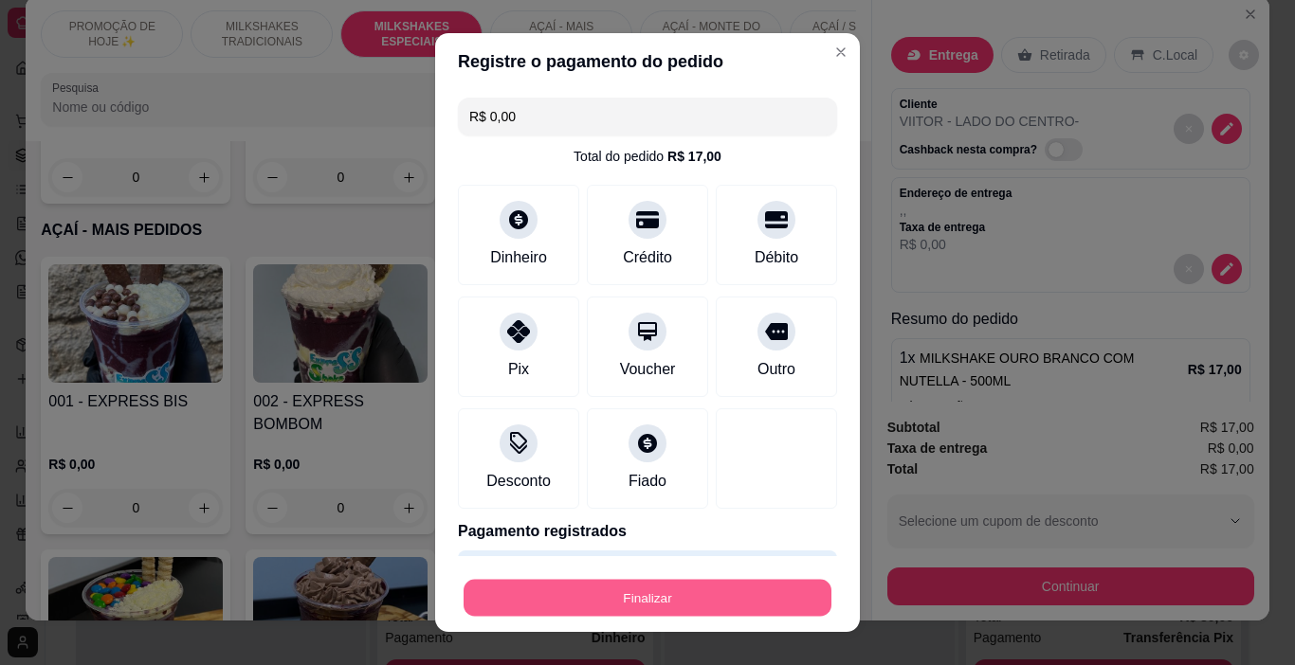
click at [615, 582] on button "Finalizar" at bounding box center [647, 598] width 368 height 37
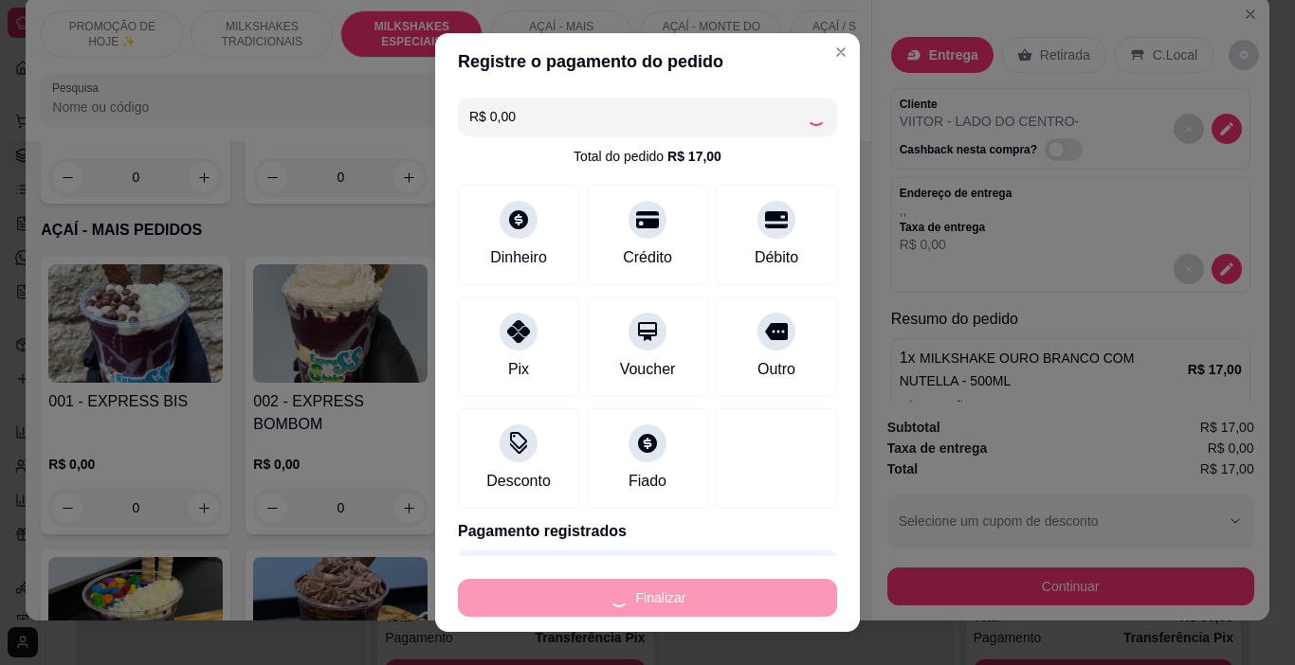
type input "-R$ 17,00"
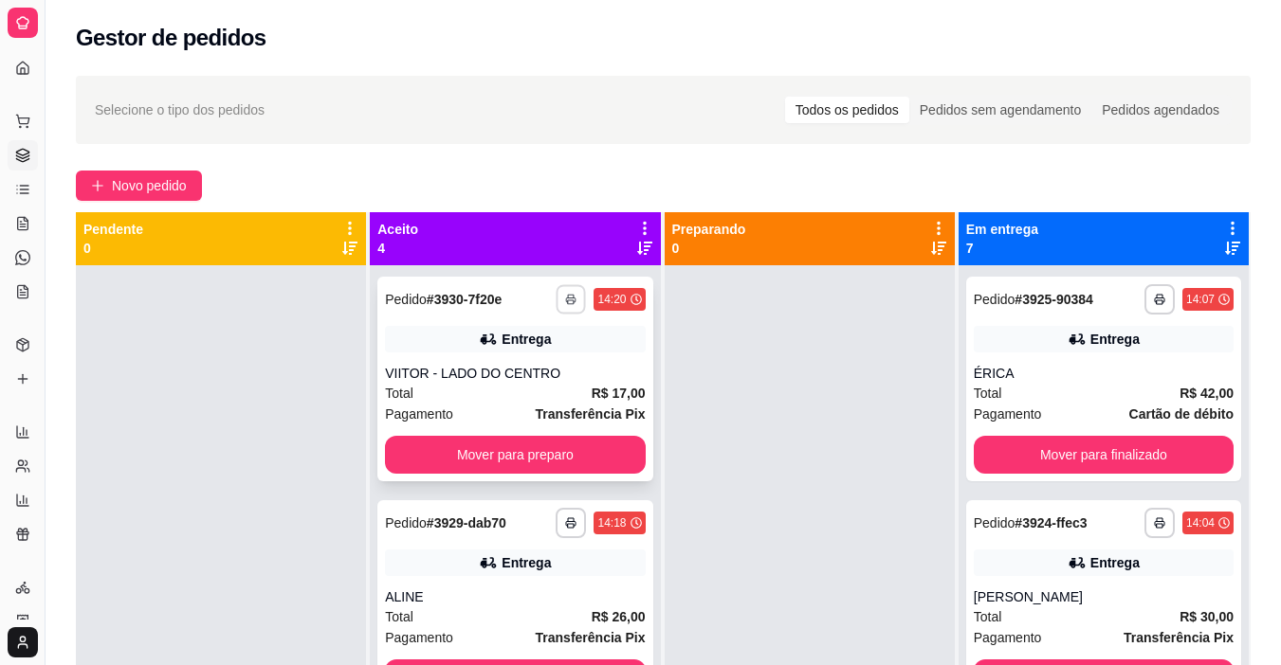
click at [566, 297] on icon "button" at bounding box center [571, 299] width 11 height 11
click at [530, 362] on button "IMPRESSORA" at bounding box center [499, 365] width 133 height 29
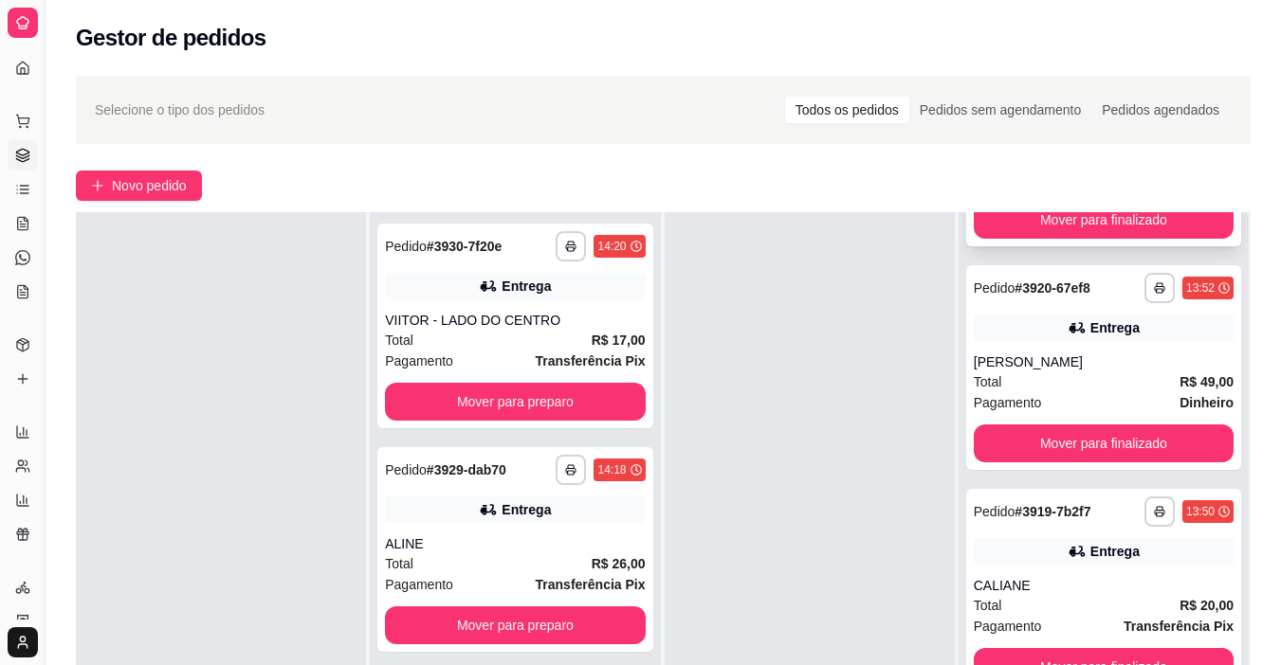
scroll to position [919, 0]
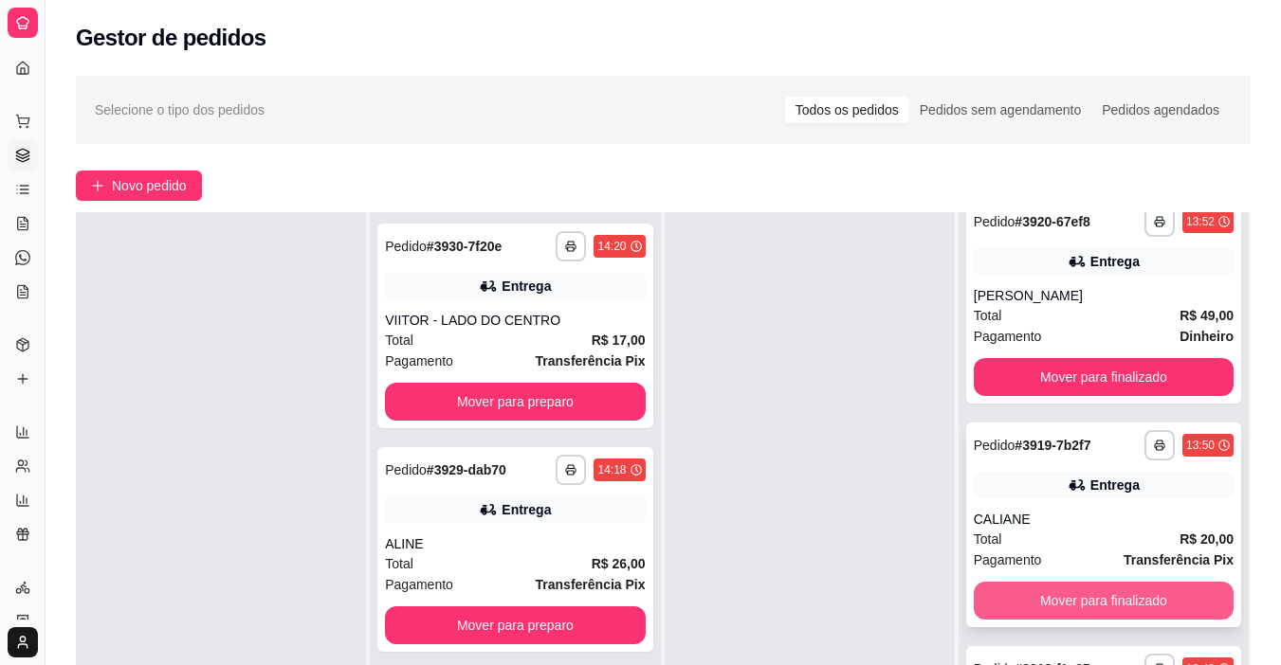
click at [998, 598] on button "Mover para finalizado" at bounding box center [1103, 601] width 260 height 38
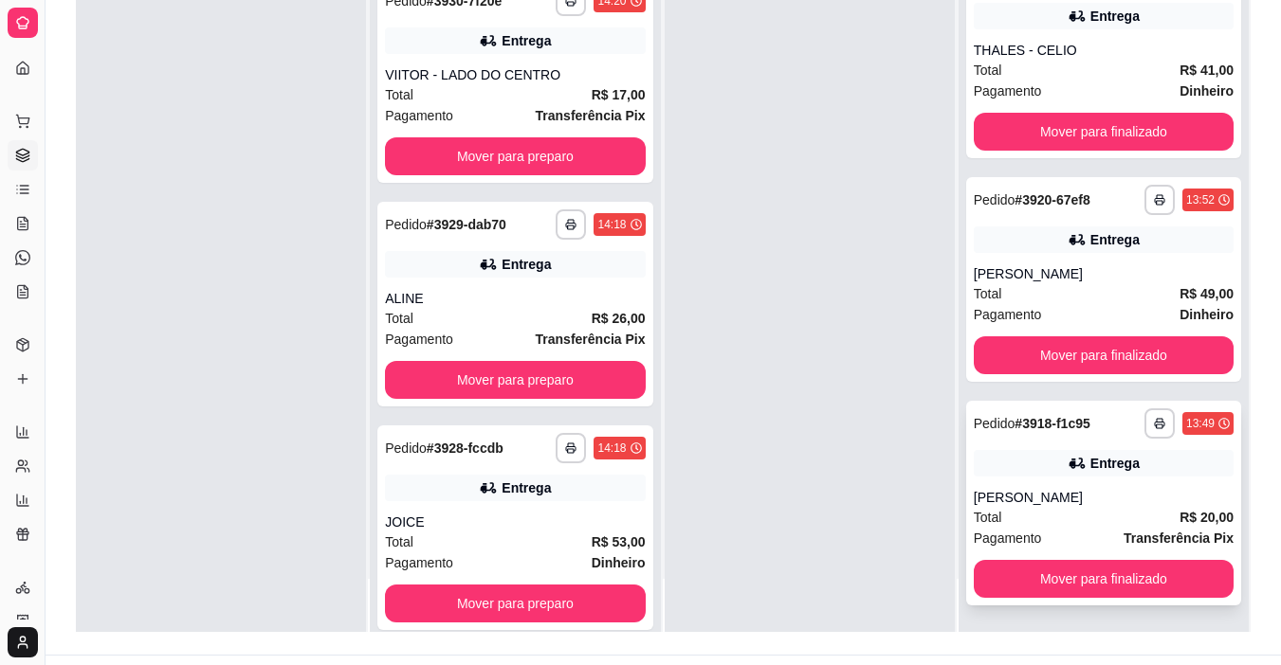
scroll to position [284, 0]
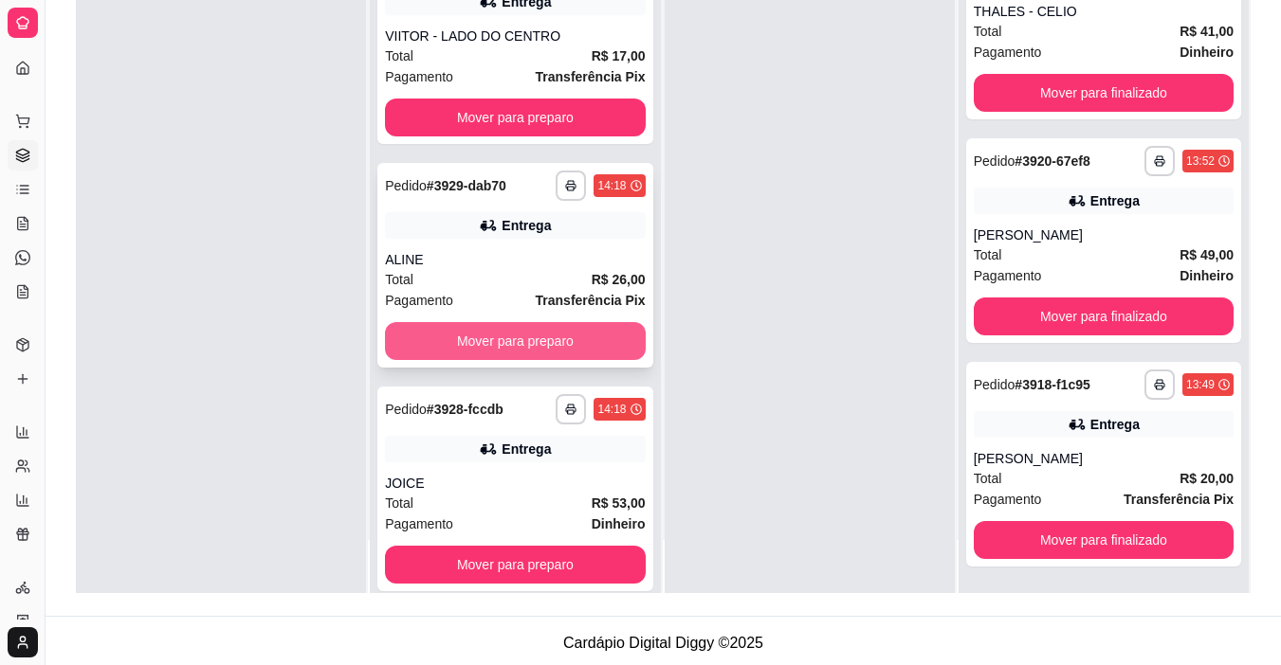
click at [545, 336] on button "Mover para preparo" at bounding box center [515, 341] width 260 height 38
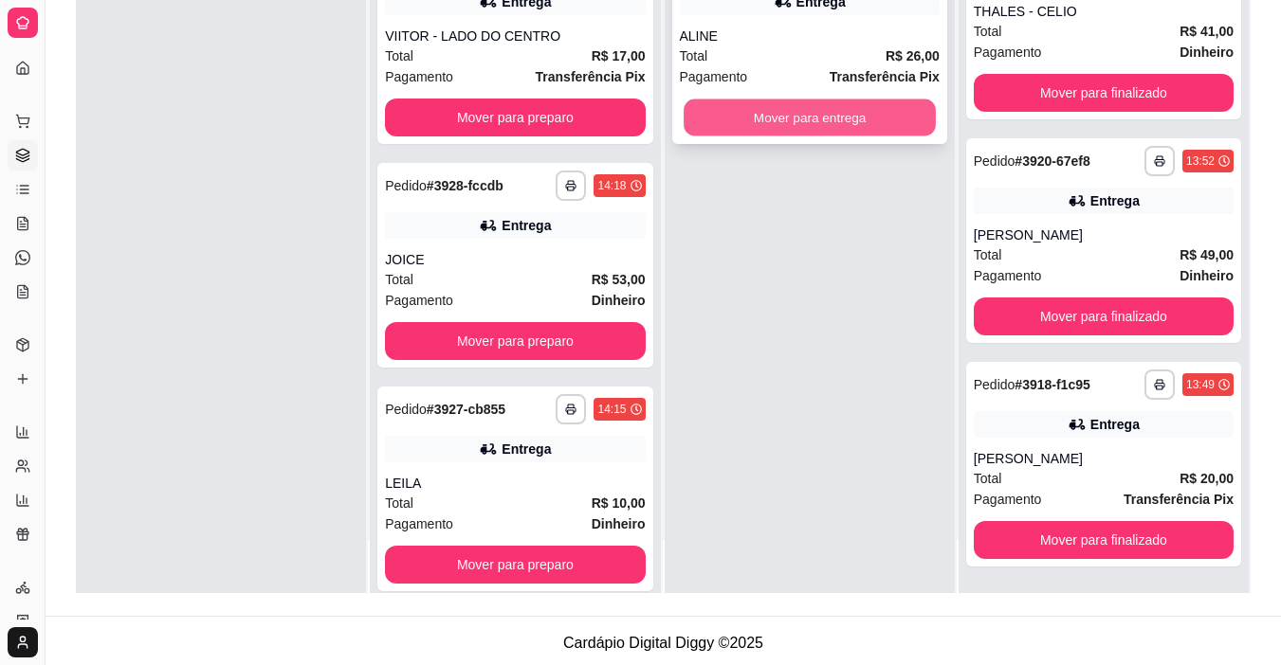
click at [799, 117] on button "Mover para entrega" at bounding box center [809, 118] width 252 height 37
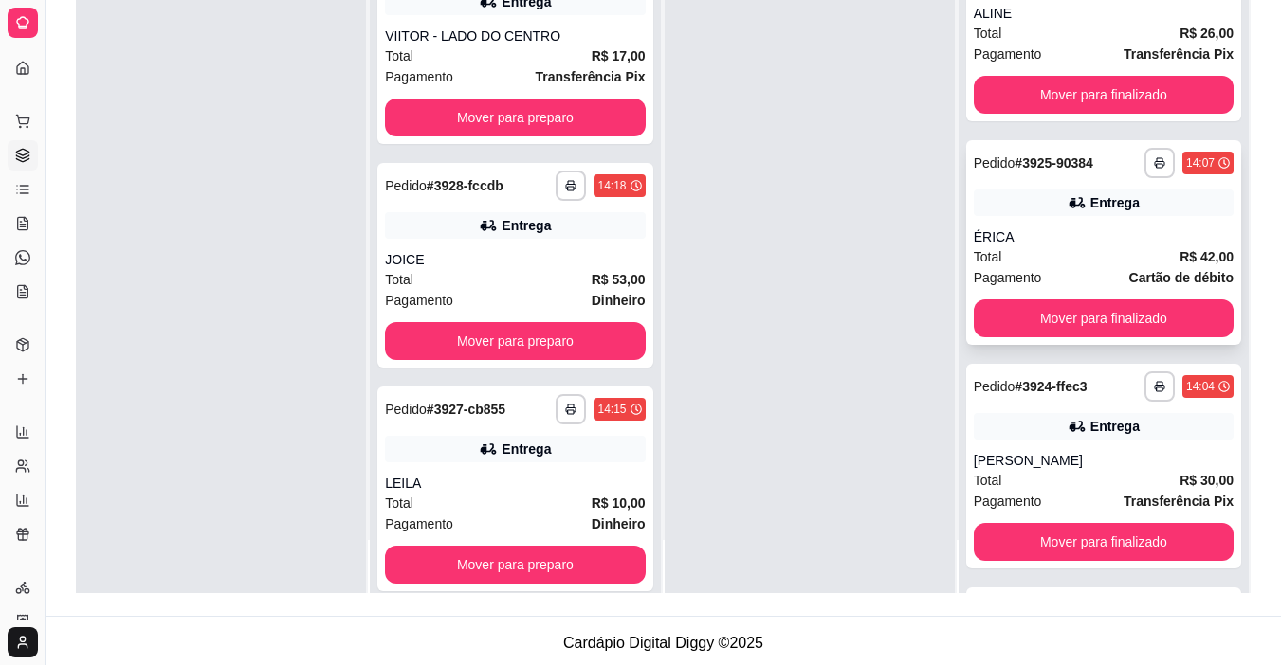
scroll to position [0, 0]
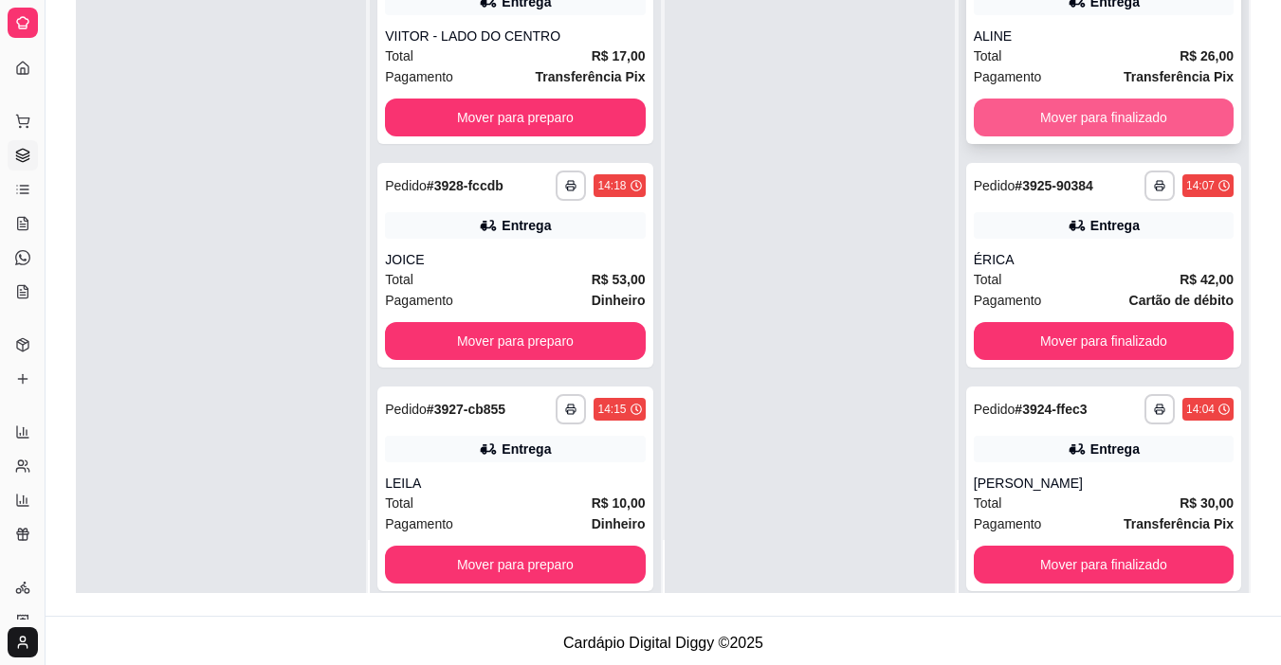
click at [1034, 121] on button "Mover para finalizado" at bounding box center [1103, 118] width 260 height 38
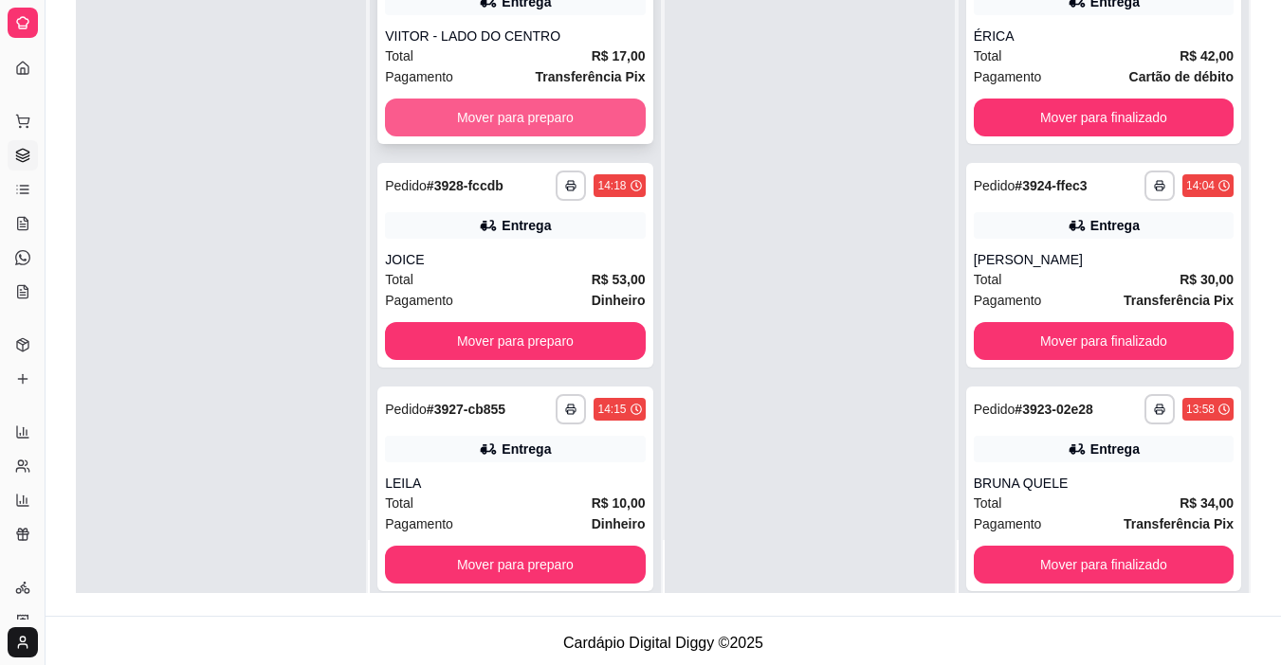
click at [600, 103] on button "Mover para preparo" at bounding box center [515, 118] width 260 height 38
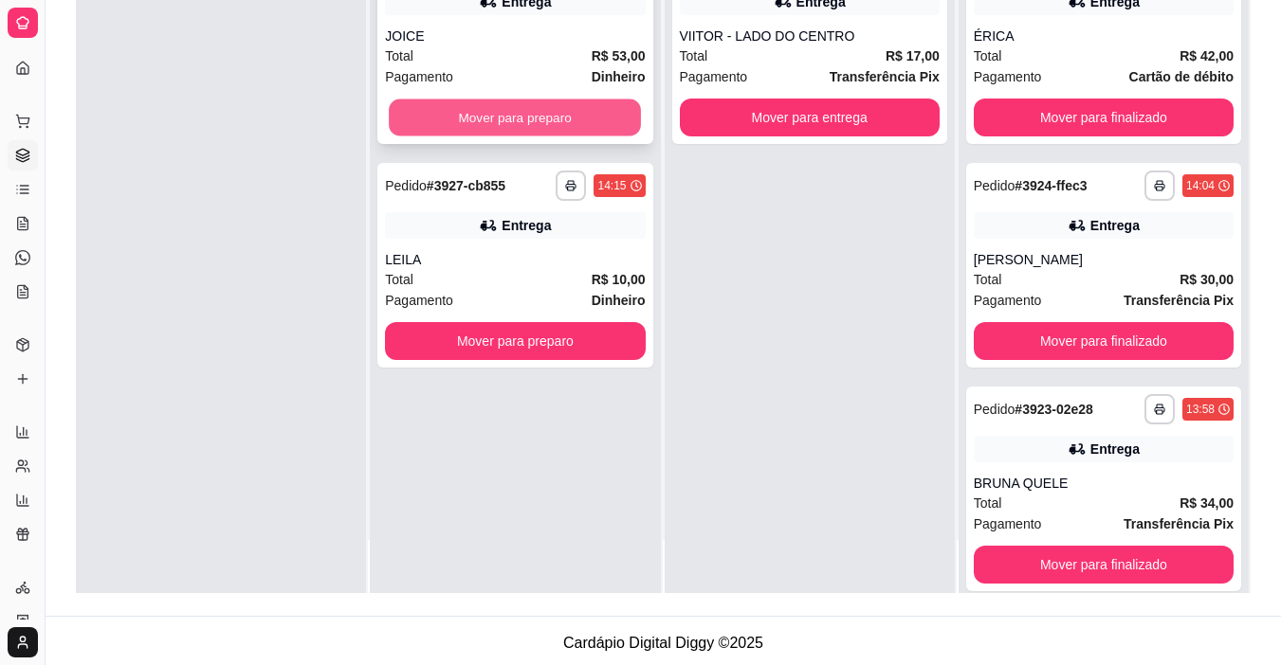
click at [576, 110] on button "Mover para preparo" at bounding box center [515, 118] width 252 height 37
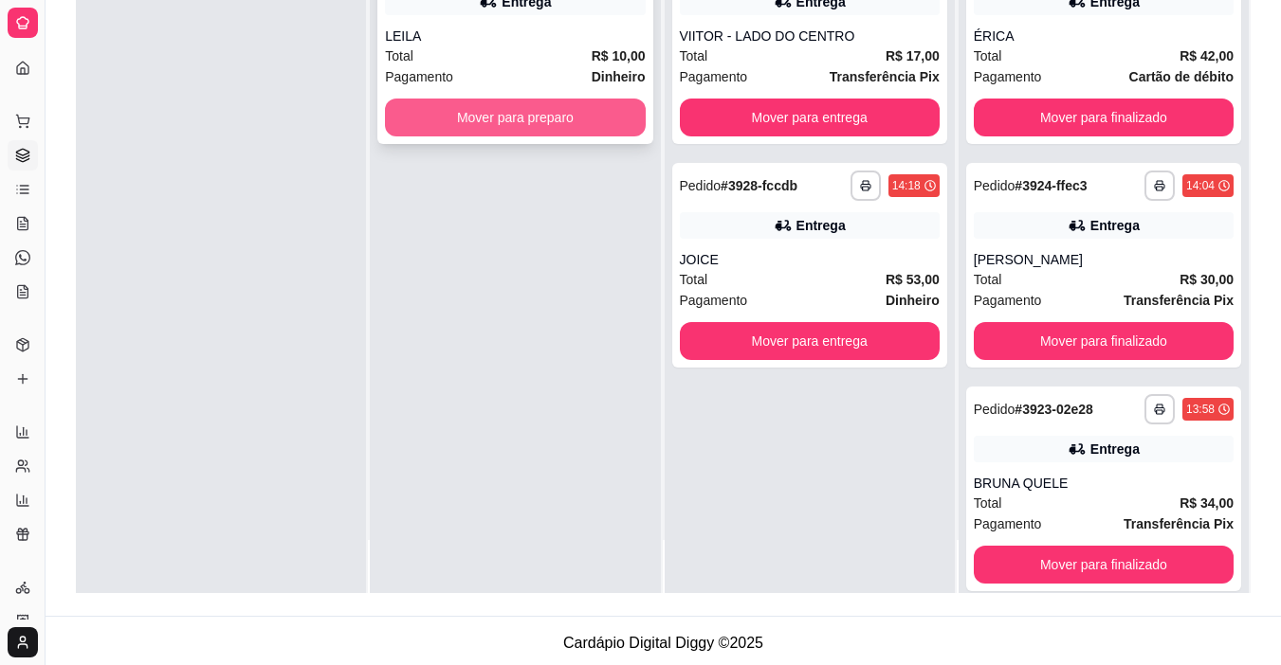
click at [576, 118] on button "Mover para preparo" at bounding box center [515, 118] width 260 height 38
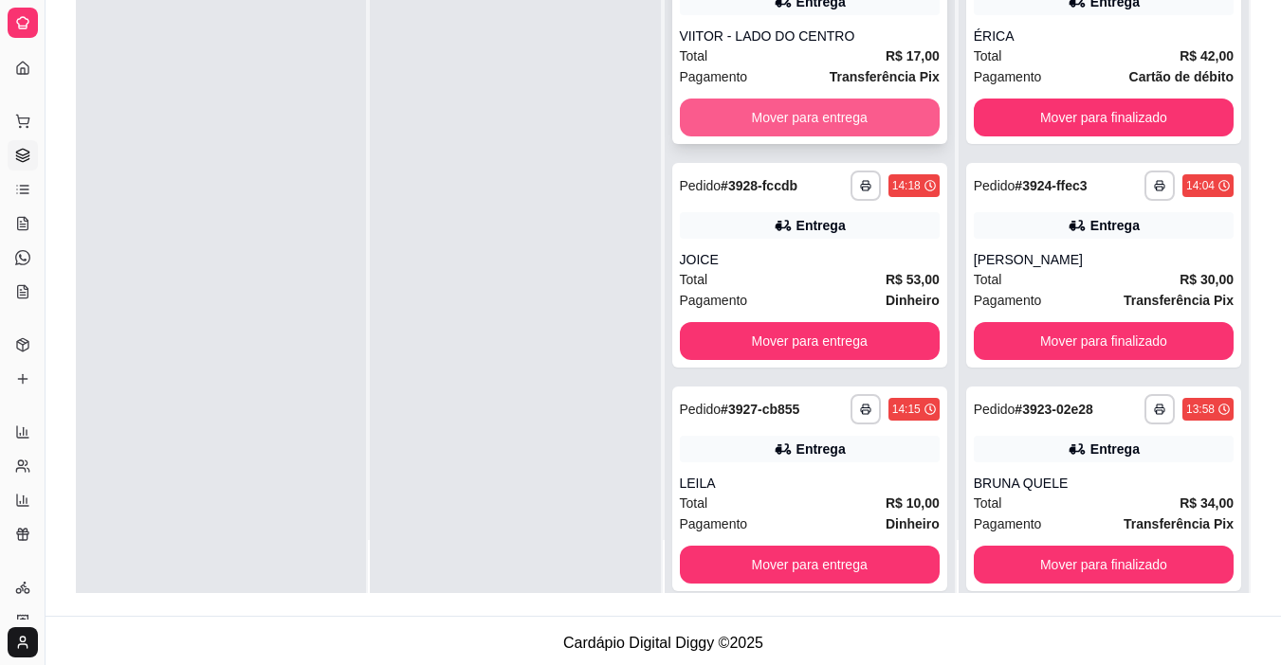
click at [754, 102] on button "Mover para entrega" at bounding box center [810, 118] width 260 height 38
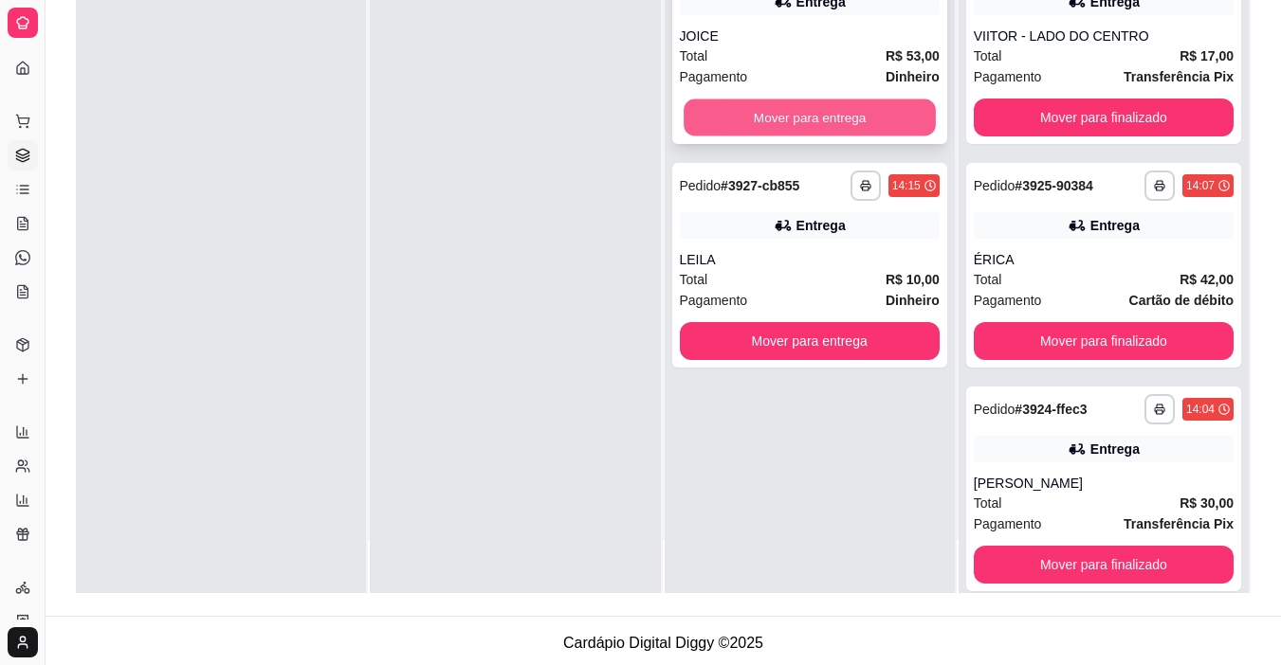
click at [754, 112] on button "Mover para entrega" at bounding box center [809, 118] width 252 height 37
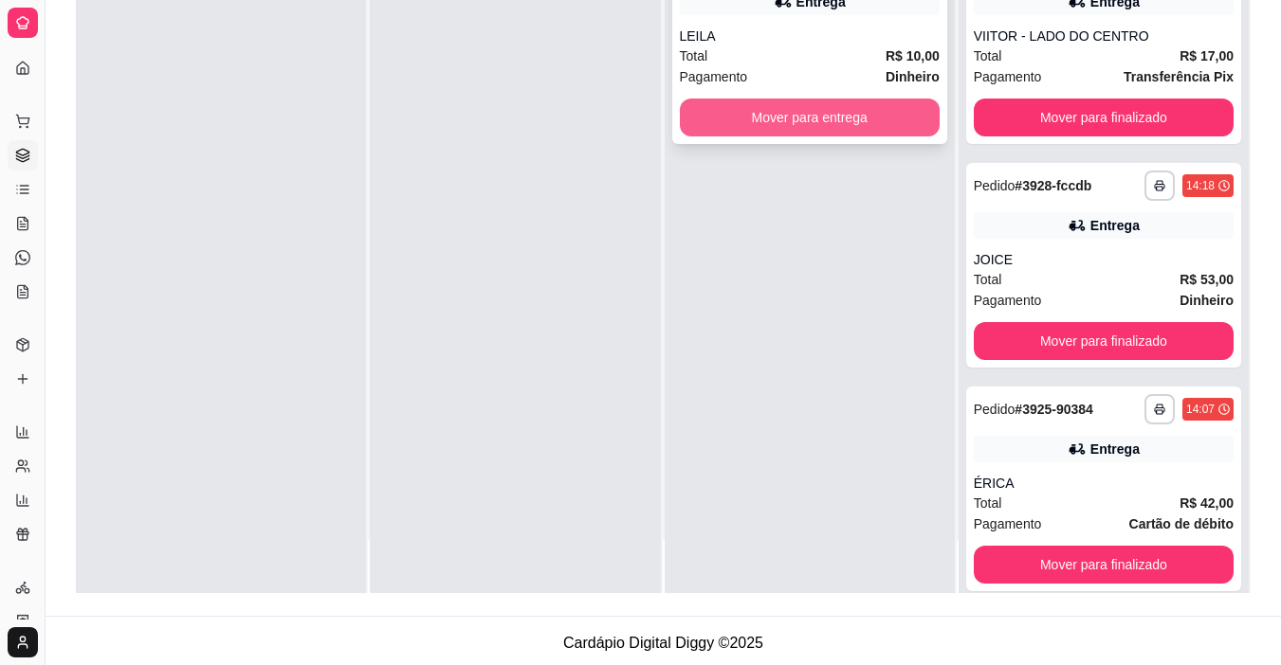
click at [757, 113] on button "Mover para entrega" at bounding box center [810, 118] width 260 height 38
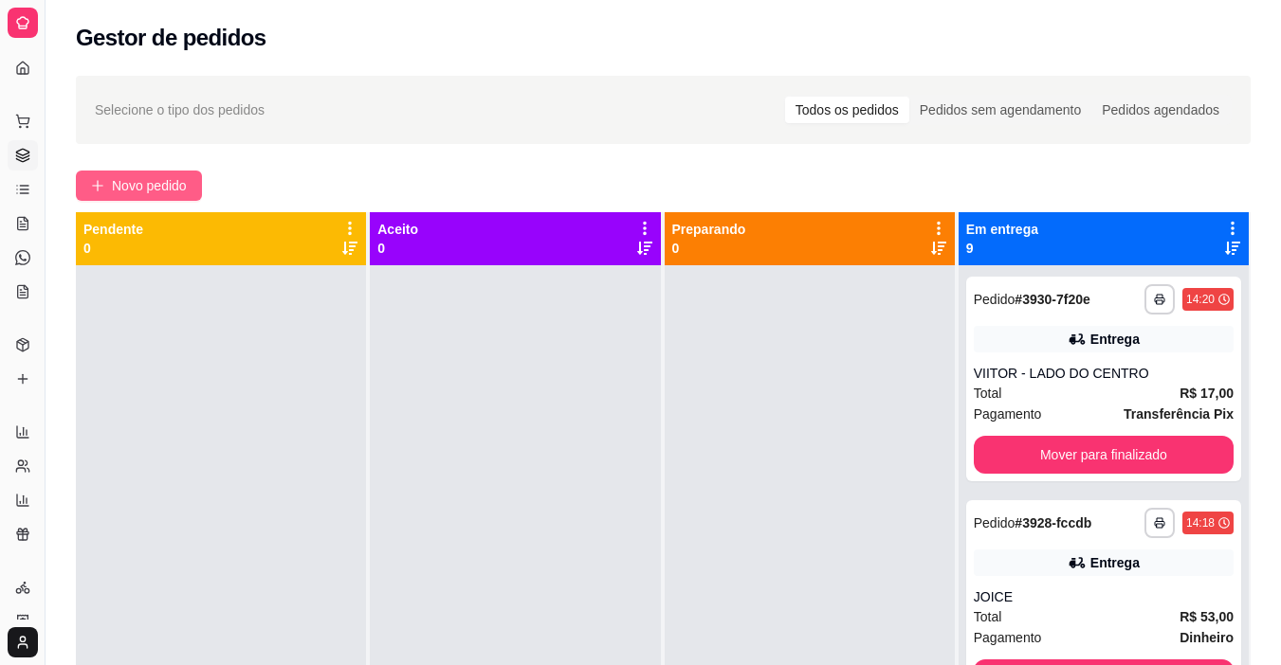
click at [161, 186] on span "Novo pedido" at bounding box center [149, 185] width 75 height 21
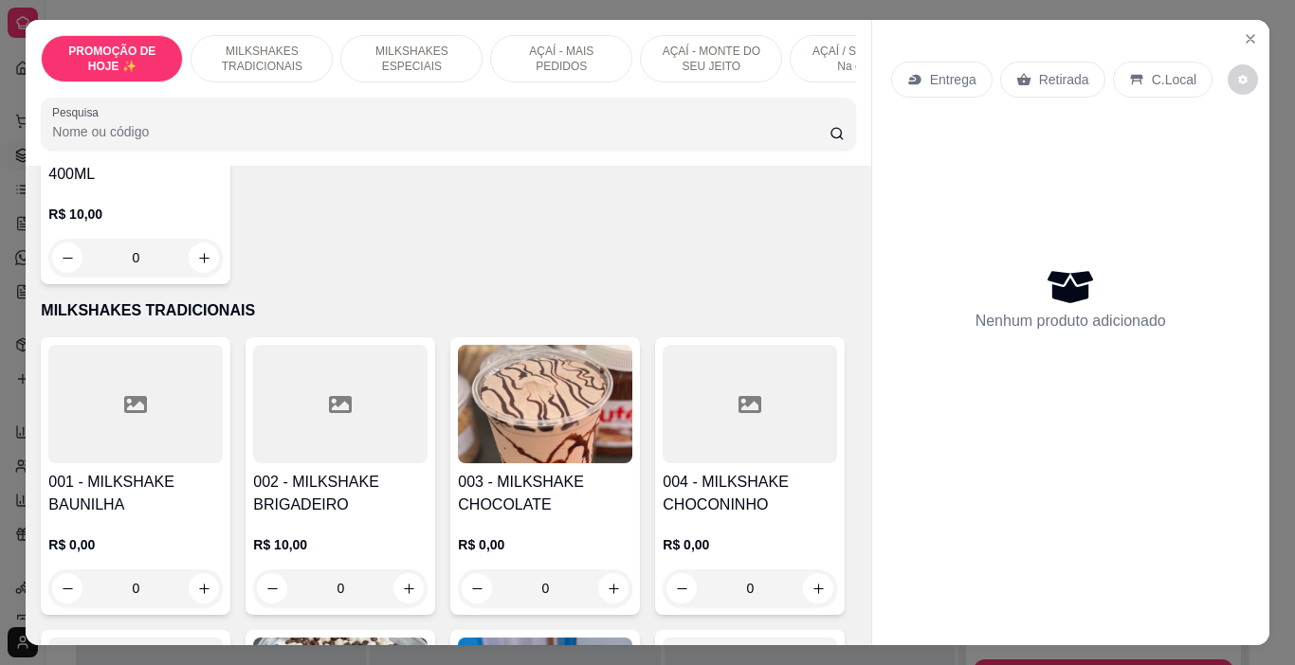
scroll to position [284, 0]
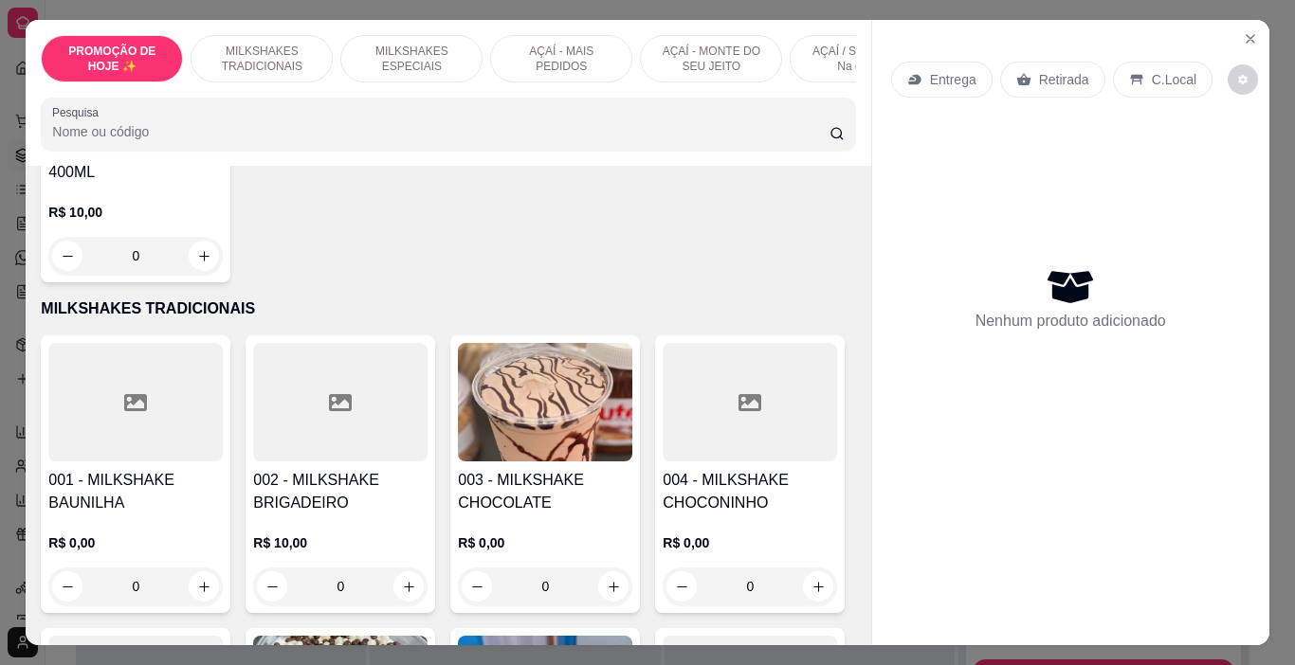
click at [554, 409] on img at bounding box center [545, 402] width 174 height 118
click at [510, 254] on div "300ML R$ 10,00" at bounding box center [647, 239] width 500 height 63
radio input "true"
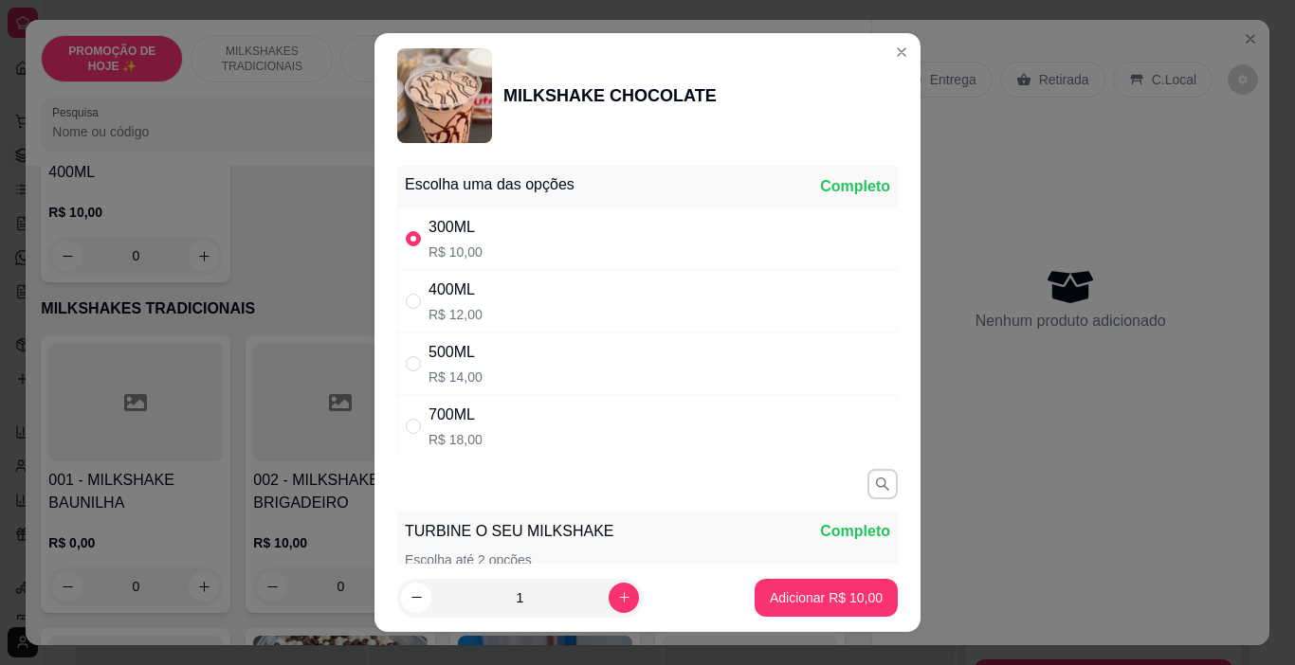
click at [813, 611] on button "Adicionar R$ 10,00" at bounding box center [825, 598] width 143 height 38
type input "1"
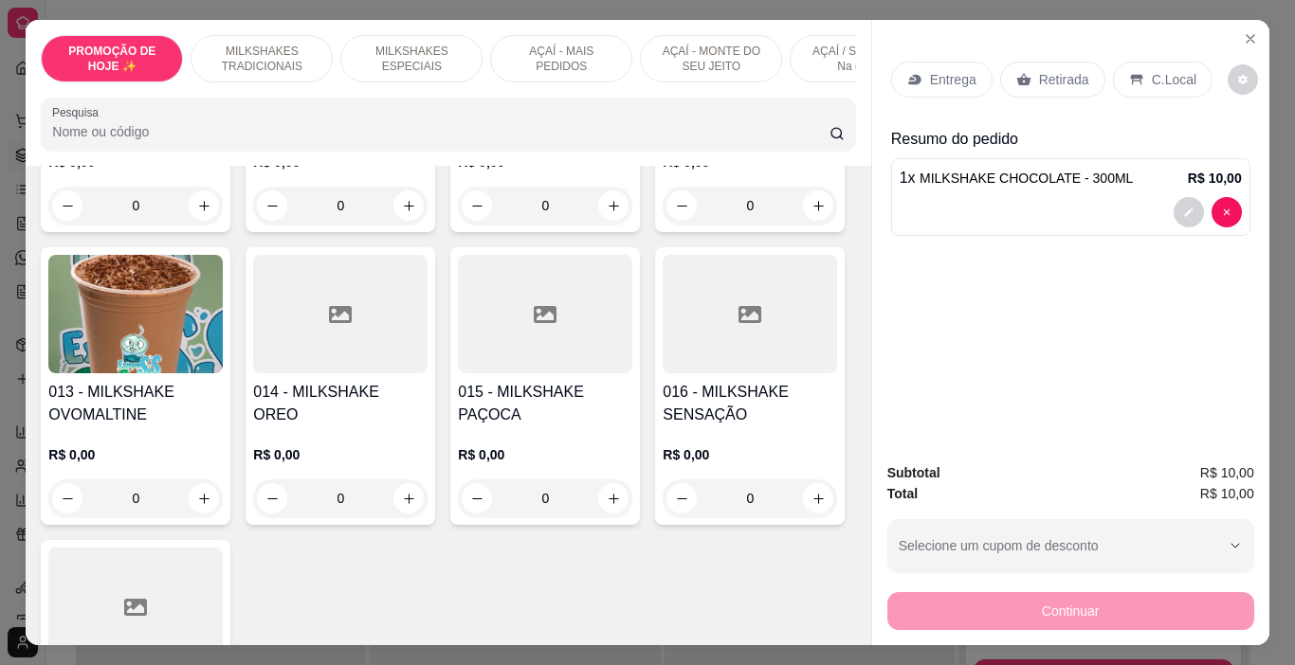
scroll to position [1422, 0]
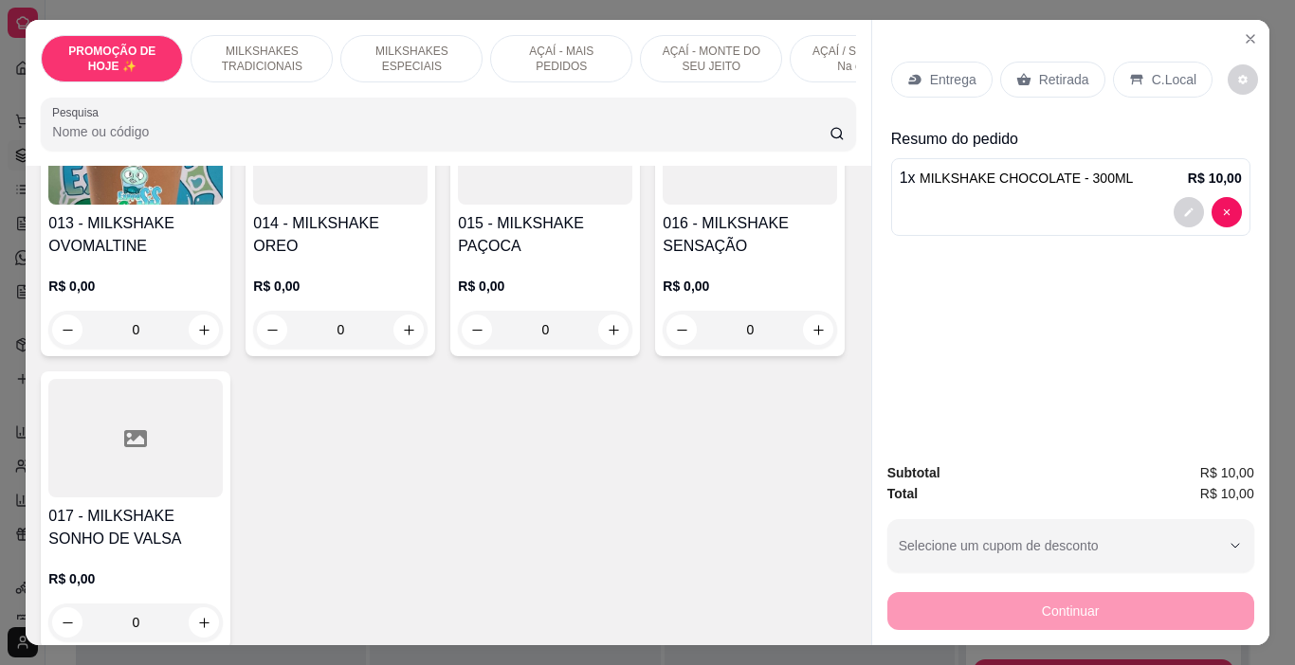
click at [136, 205] on img at bounding box center [135, 145] width 174 height 118
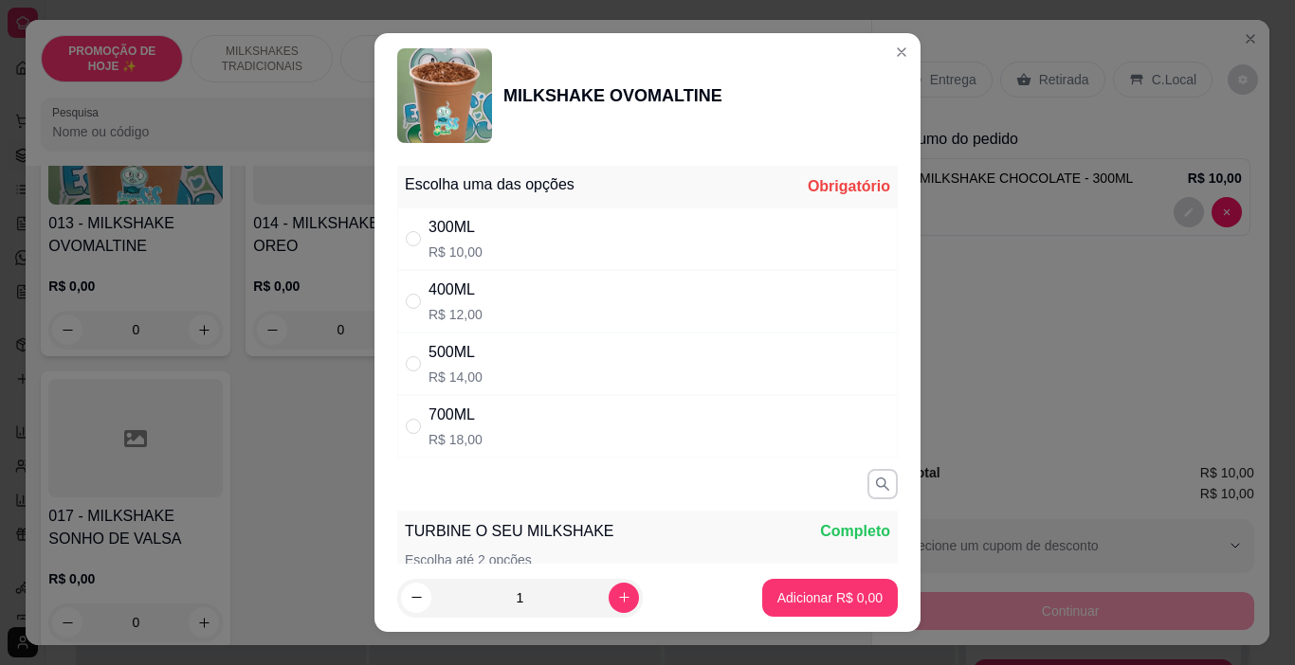
click at [443, 258] on p "R$ 10,00" at bounding box center [455, 252] width 54 height 19
radio input "true"
click at [772, 593] on p "Adicionar R$ 10,00" at bounding box center [827, 598] width 110 height 18
type input "1"
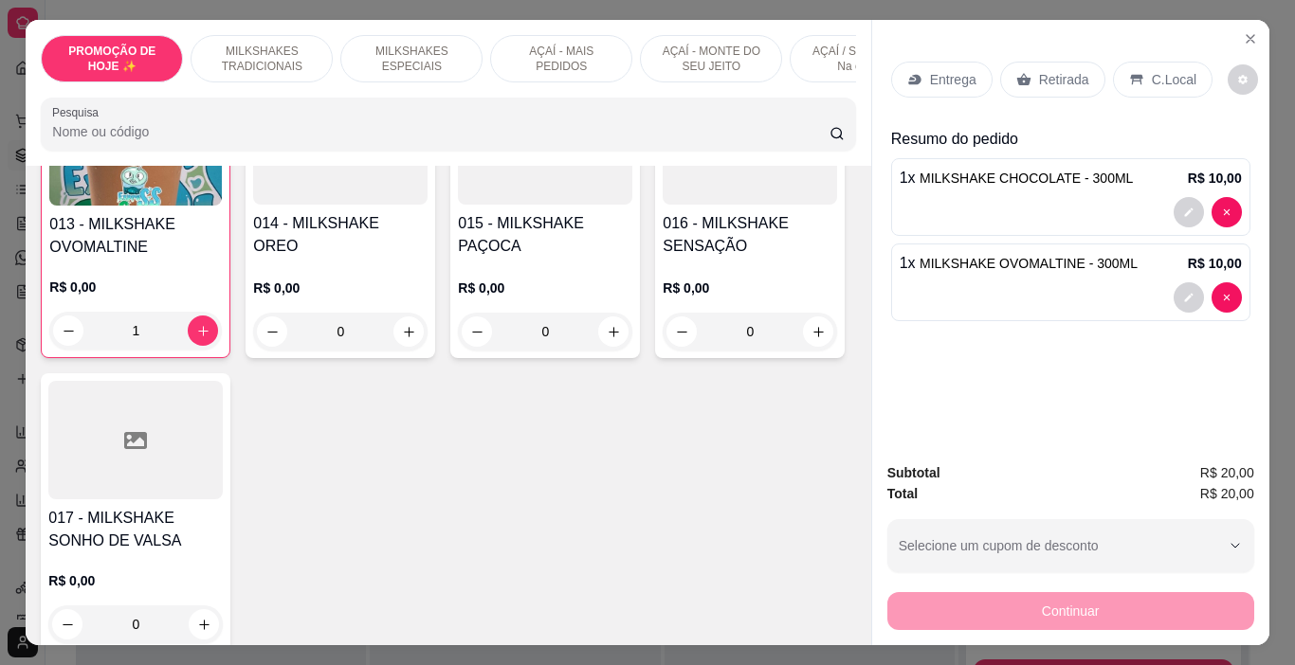
click at [920, 75] on div "Entrega" at bounding box center [941, 80] width 101 height 36
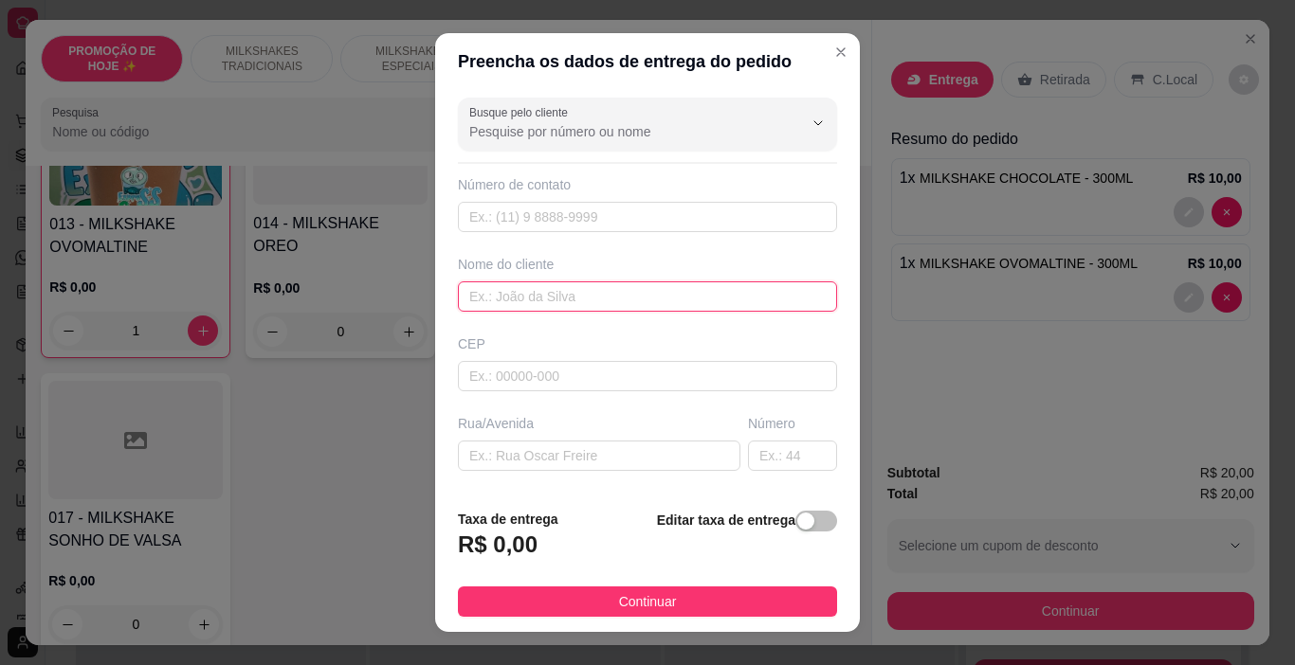
click at [544, 293] on input "text" at bounding box center [647, 297] width 379 height 30
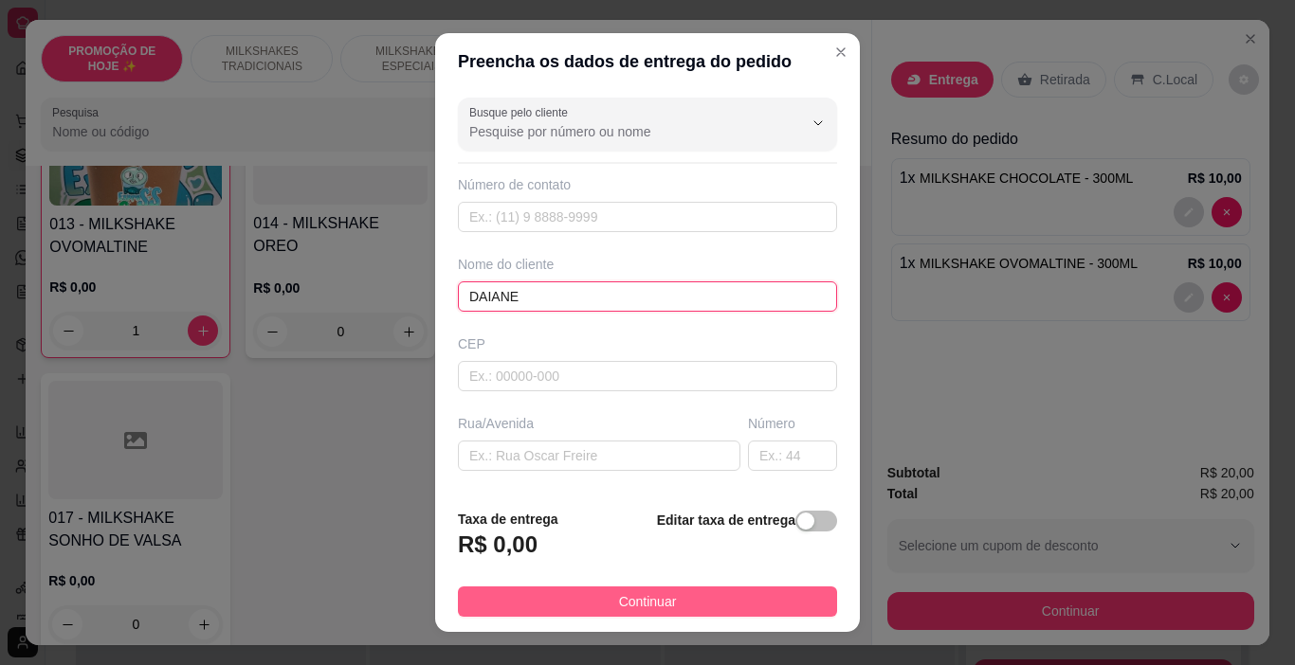
type input "DAIANE"
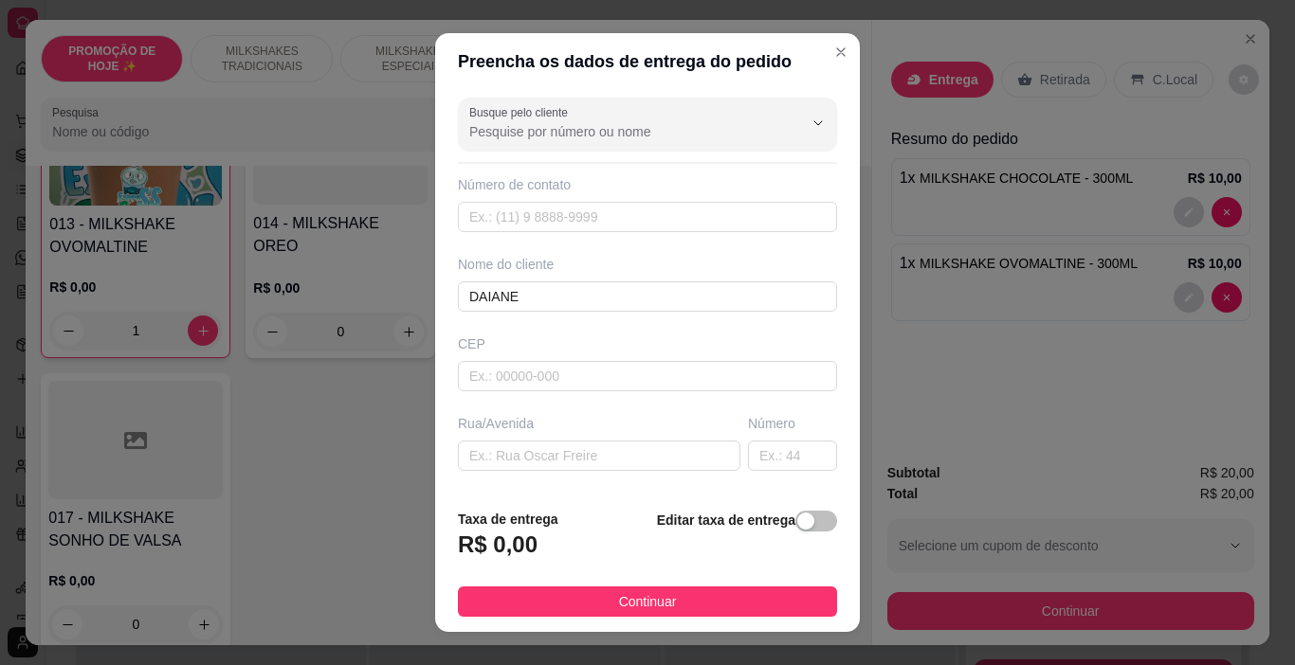
drag, startPoint x: 597, startPoint y: 590, endPoint x: 715, endPoint y: 591, distance: 117.5
click at [598, 590] on button "Continuar" at bounding box center [647, 602] width 379 height 30
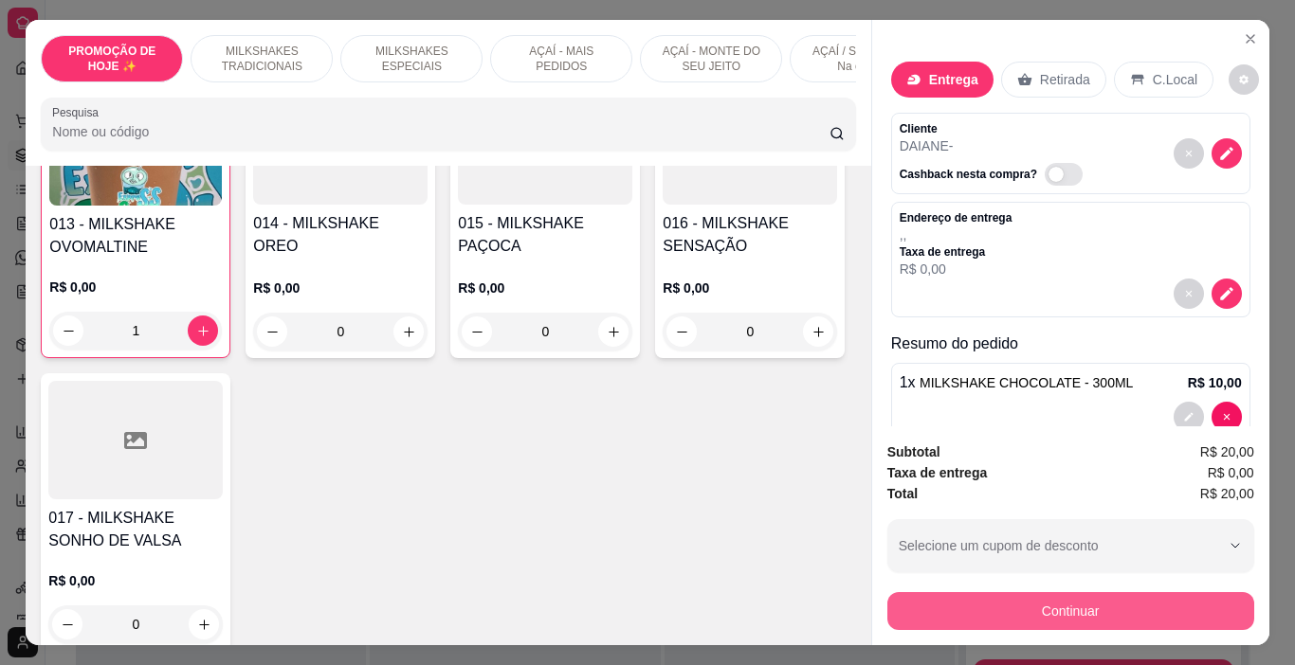
click at [984, 592] on button "Continuar" at bounding box center [1070, 611] width 367 height 38
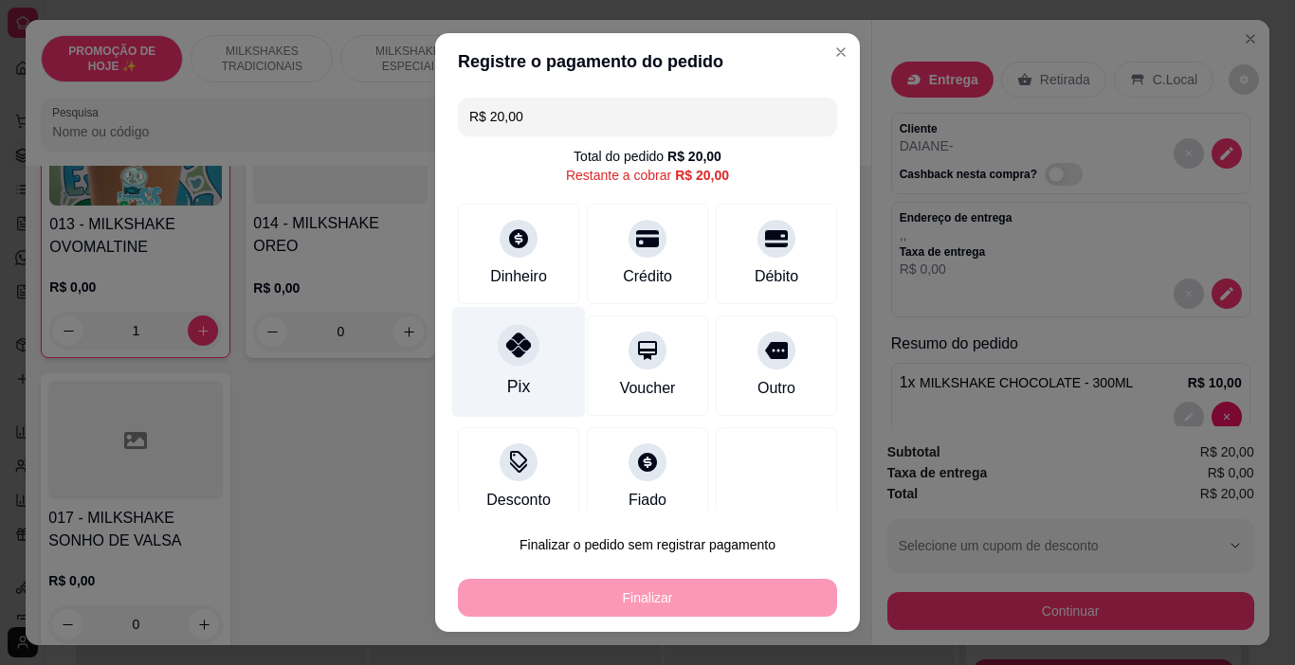
click at [490, 372] on div "Pix" at bounding box center [519, 362] width 134 height 111
type input "R$ 0,00"
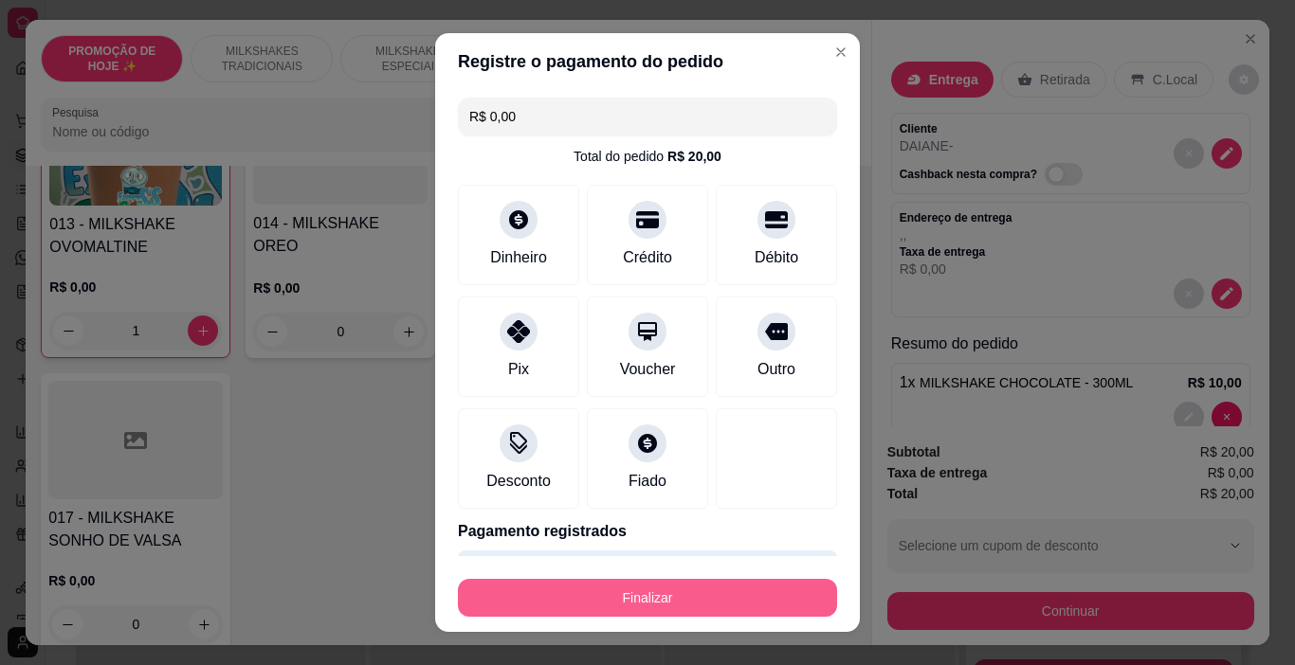
click at [665, 606] on button "Finalizar" at bounding box center [647, 598] width 379 height 38
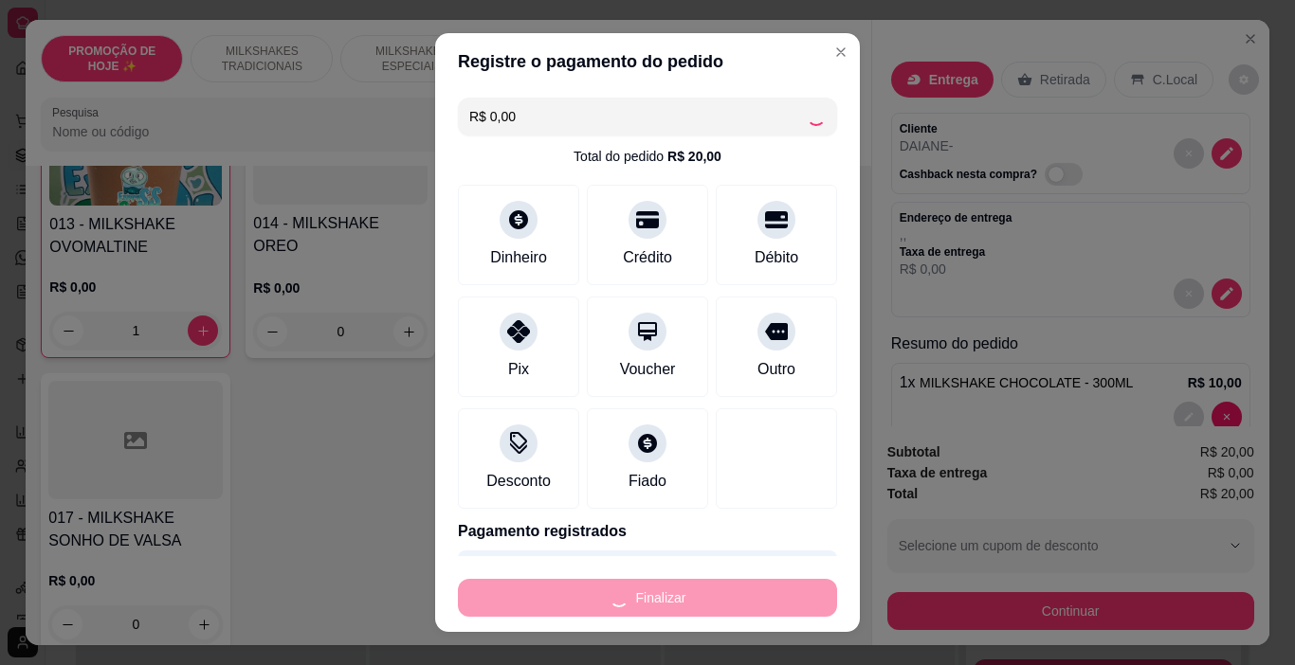
type input "0"
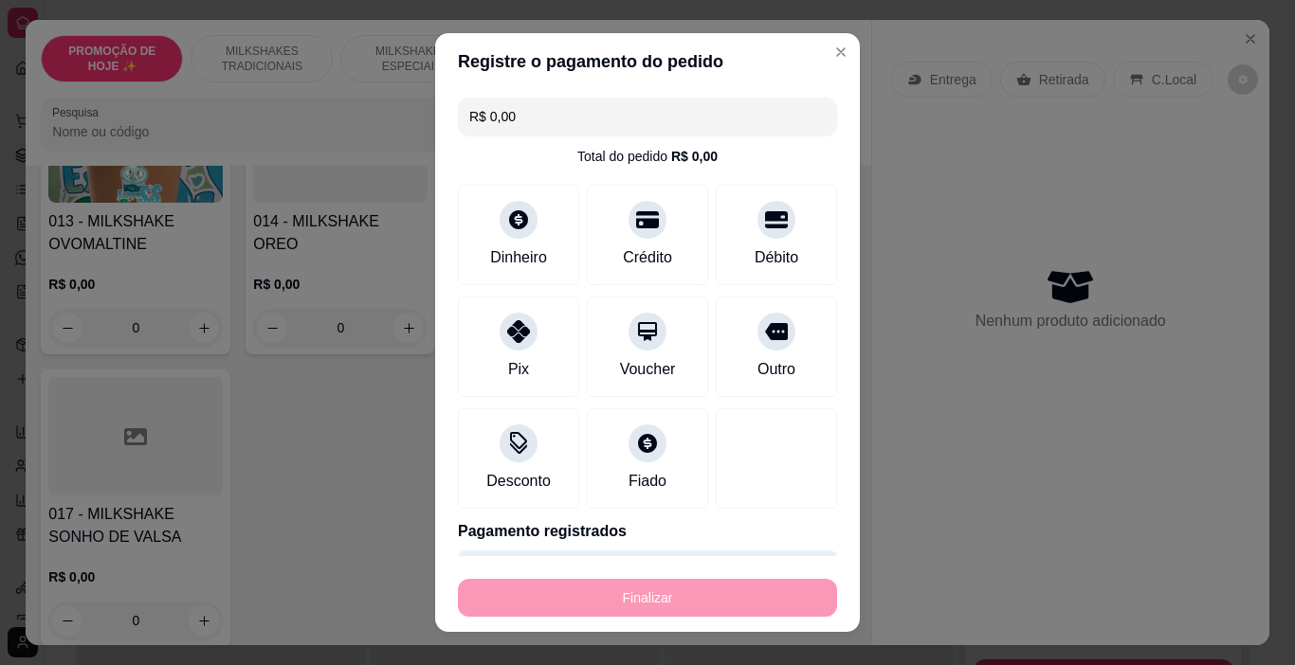
type input "-R$ 20,00"
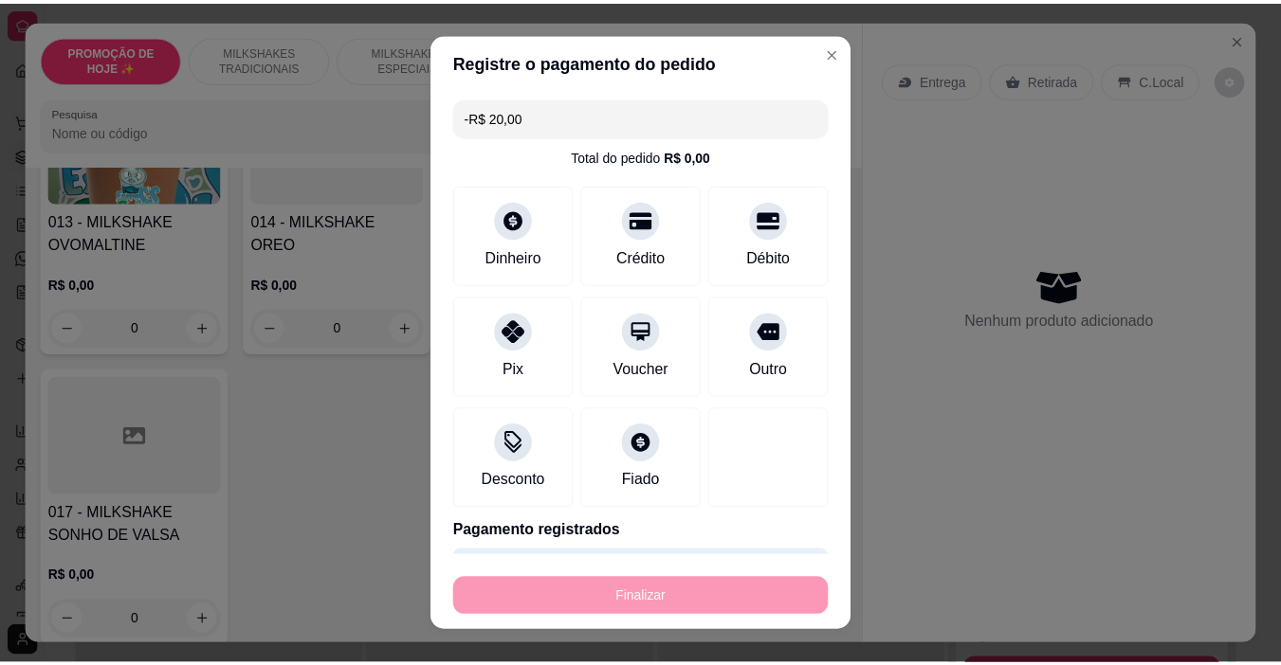
scroll to position [1420, 0]
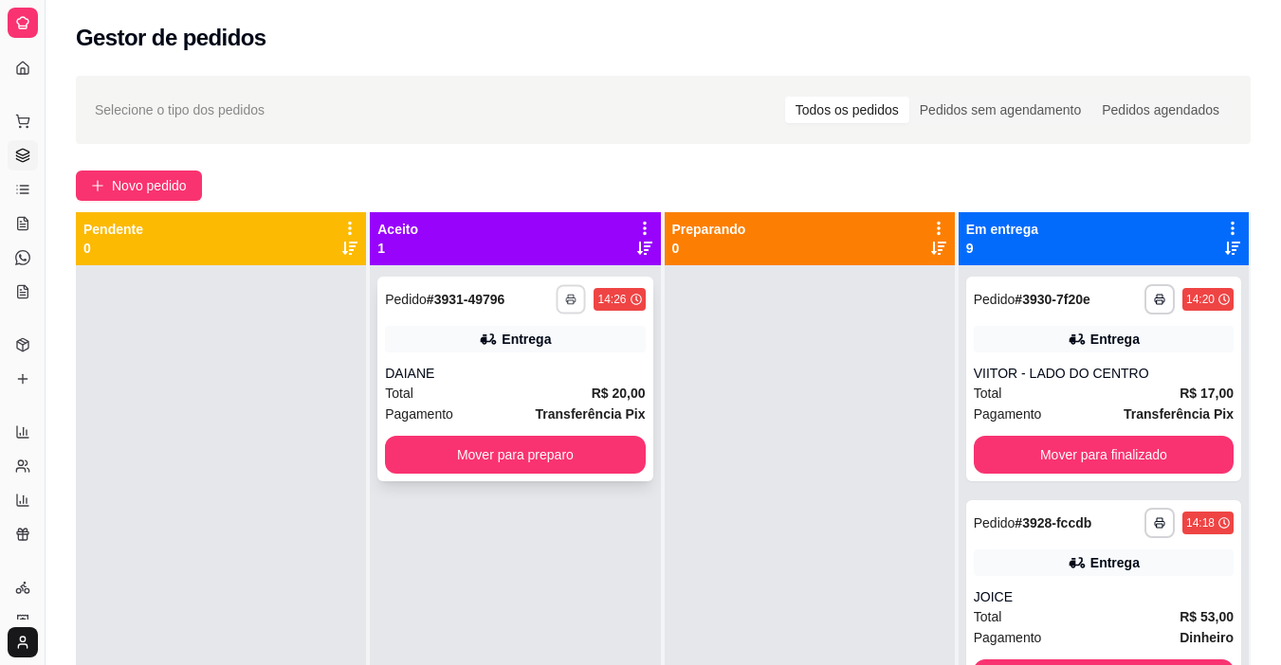
click at [567, 302] on icon "button" at bounding box center [571, 299] width 11 height 11
click at [546, 368] on button "IMPRESSORA" at bounding box center [513, 366] width 137 height 30
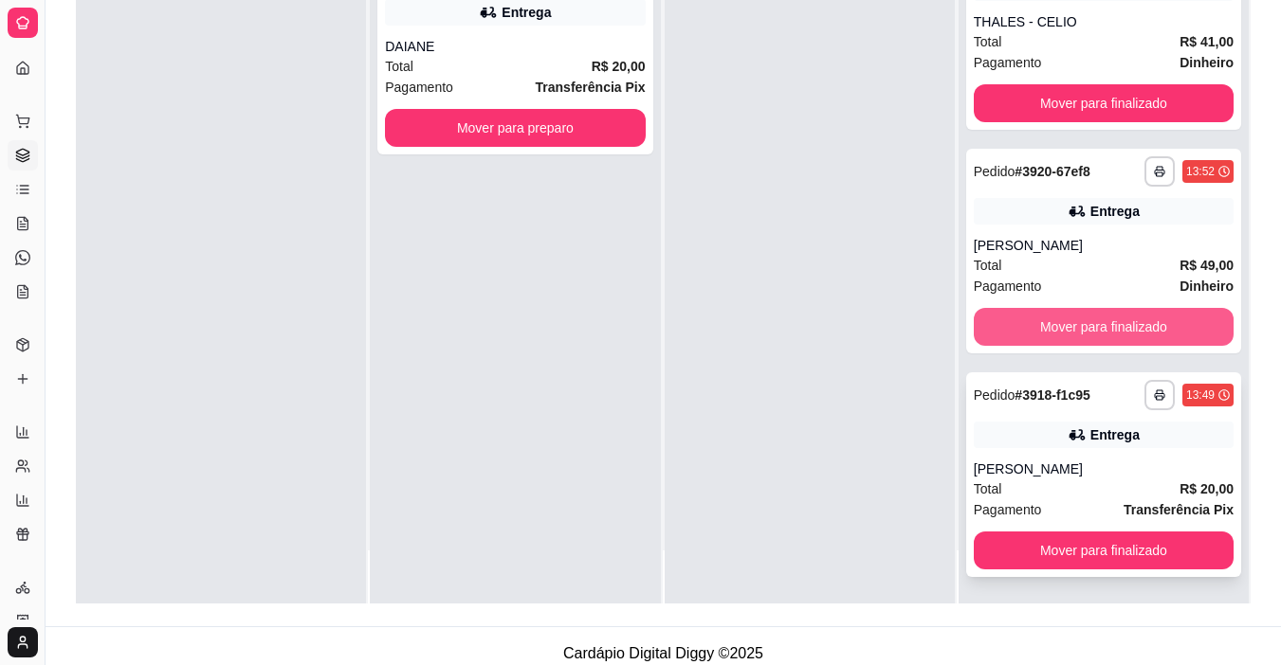
scroll to position [289, 0]
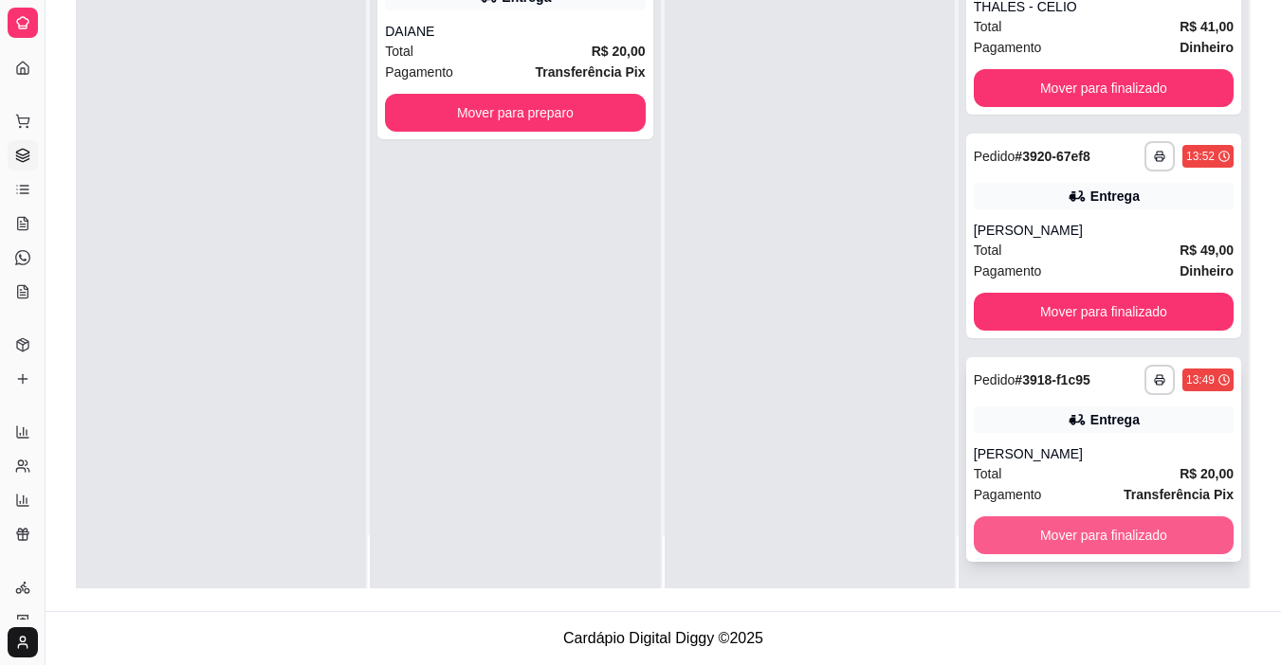
click at [1110, 545] on button "Mover para finalizado" at bounding box center [1103, 536] width 260 height 38
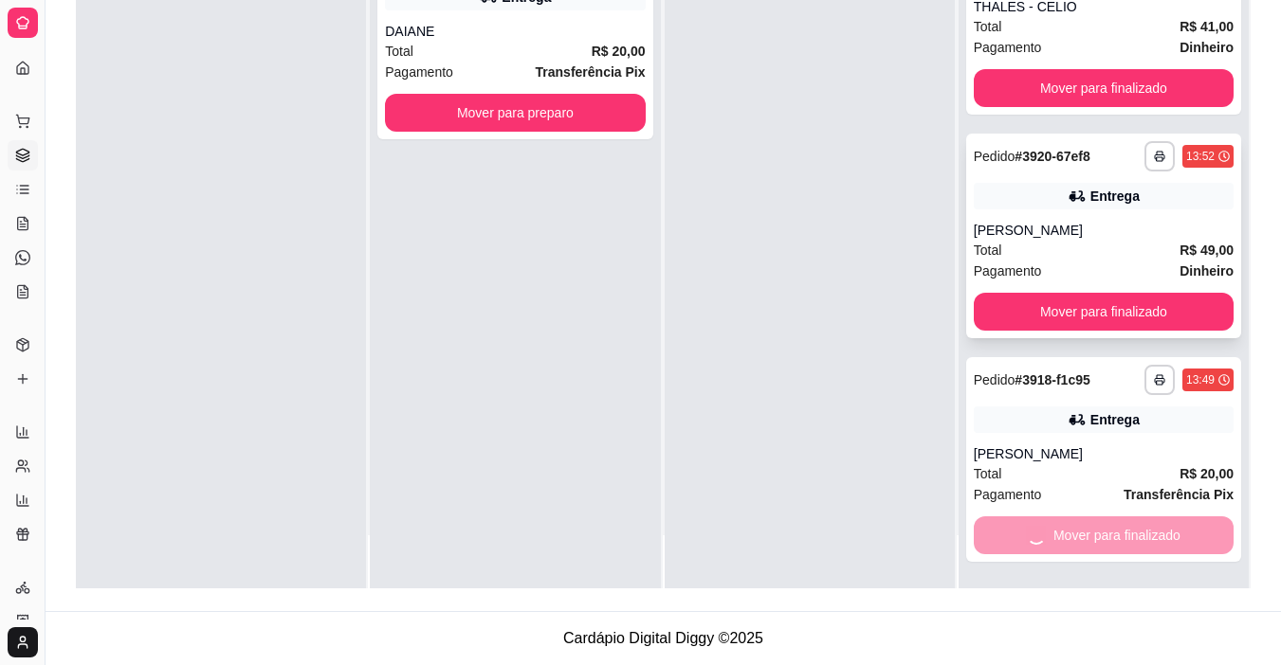
scroll to position [1143, 0]
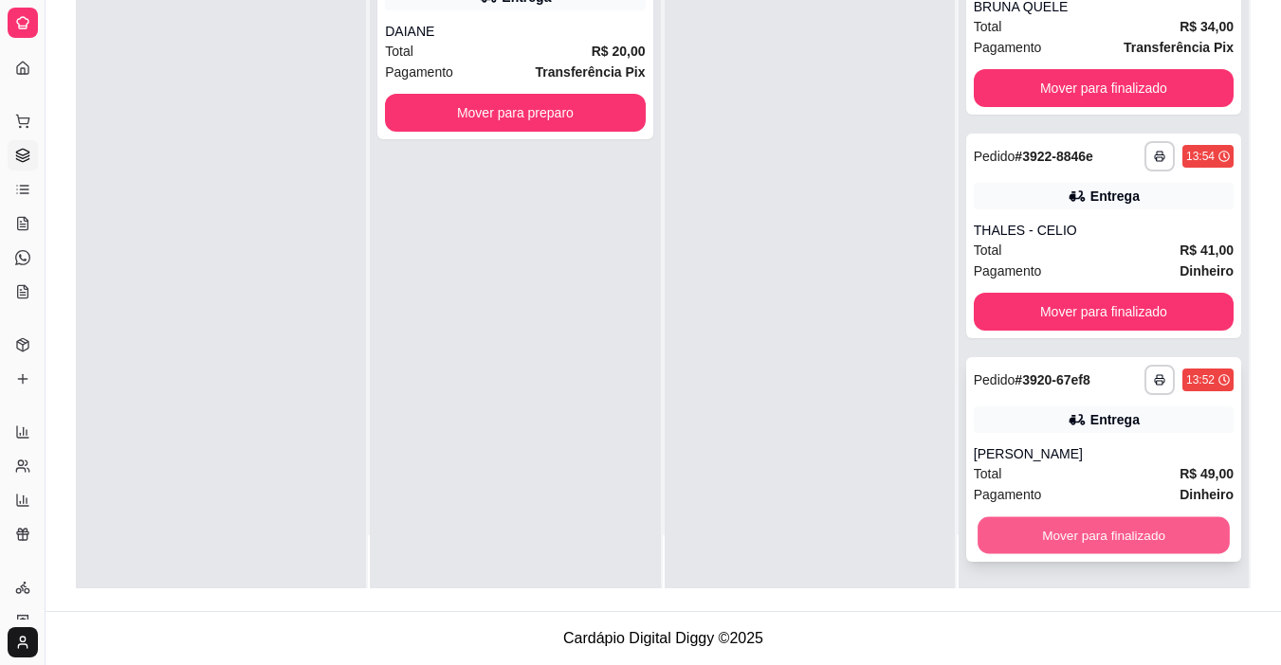
click at [1074, 533] on button "Mover para finalizado" at bounding box center [1103, 536] width 252 height 37
click at [1061, 534] on button "Mover para finalizado" at bounding box center [1103, 536] width 252 height 37
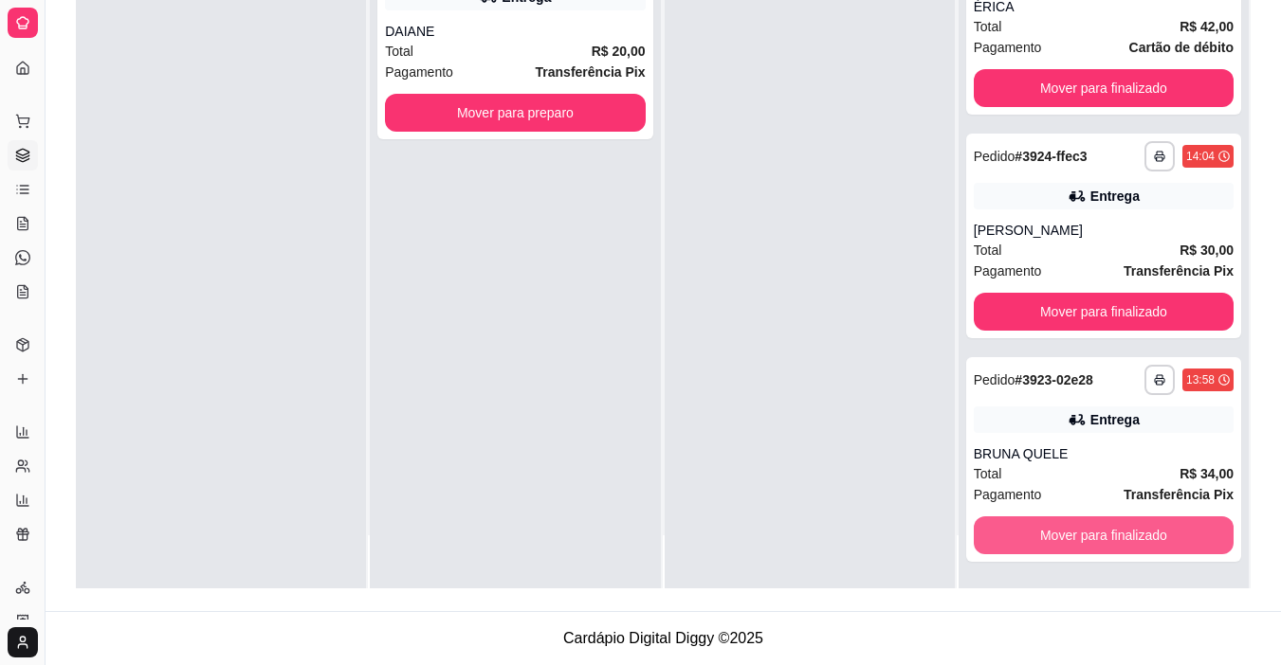
scroll to position [696, 0]
click at [1053, 533] on button "Mover para finalizado" at bounding box center [1103, 536] width 252 height 37
click at [1051, 534] on button "Mover para finalizado" at bounding box center [1103, 536] width 260 height 38
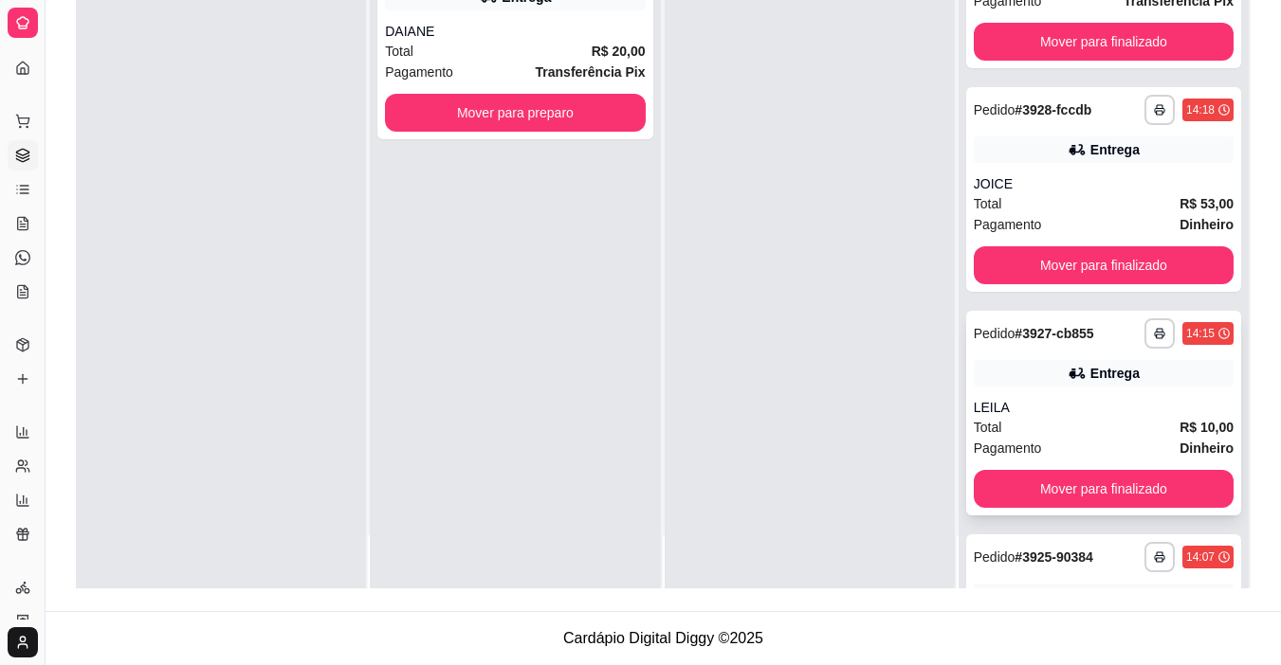
scroll to position [59, 0]
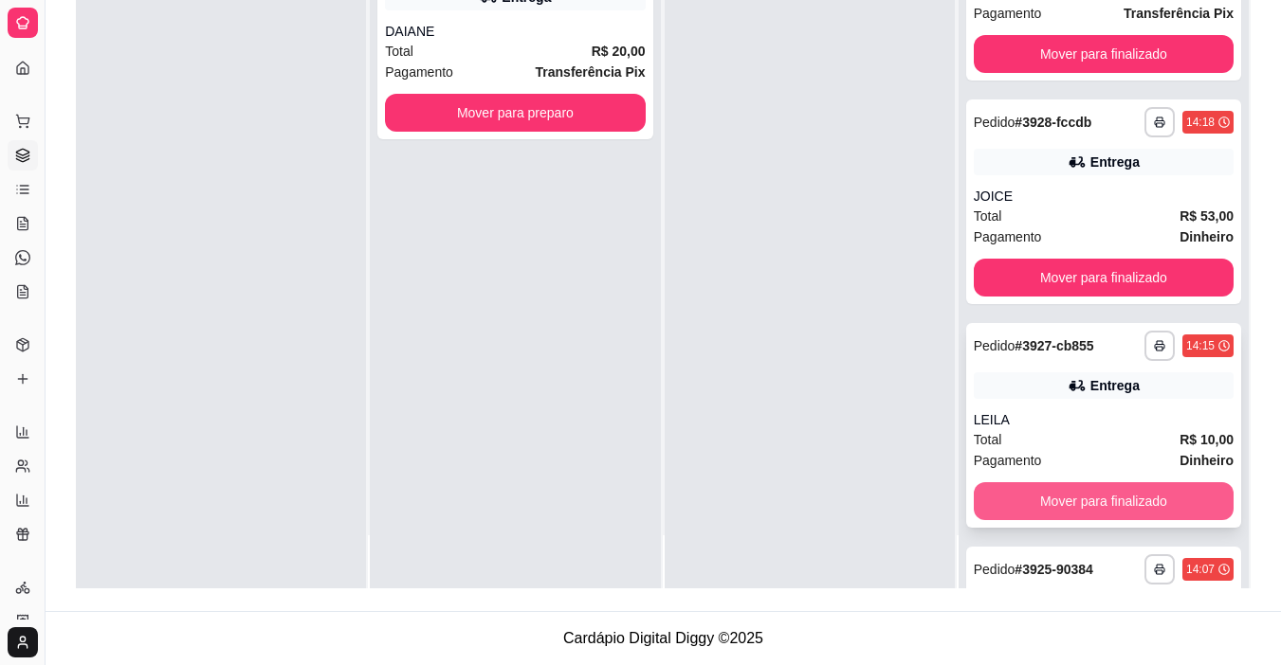
click at [1044, 501] on button "Mover para finalizado" at bounding box center [1103, 501] width 260 height 38
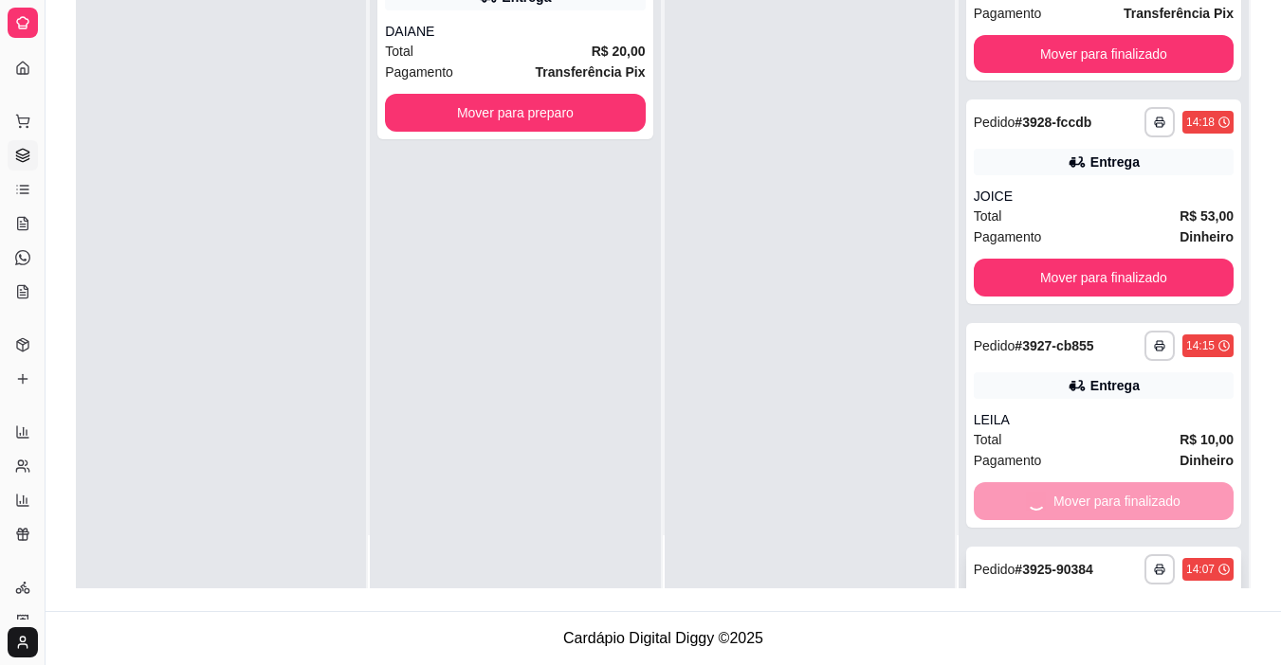
scroll to position [25, 0]
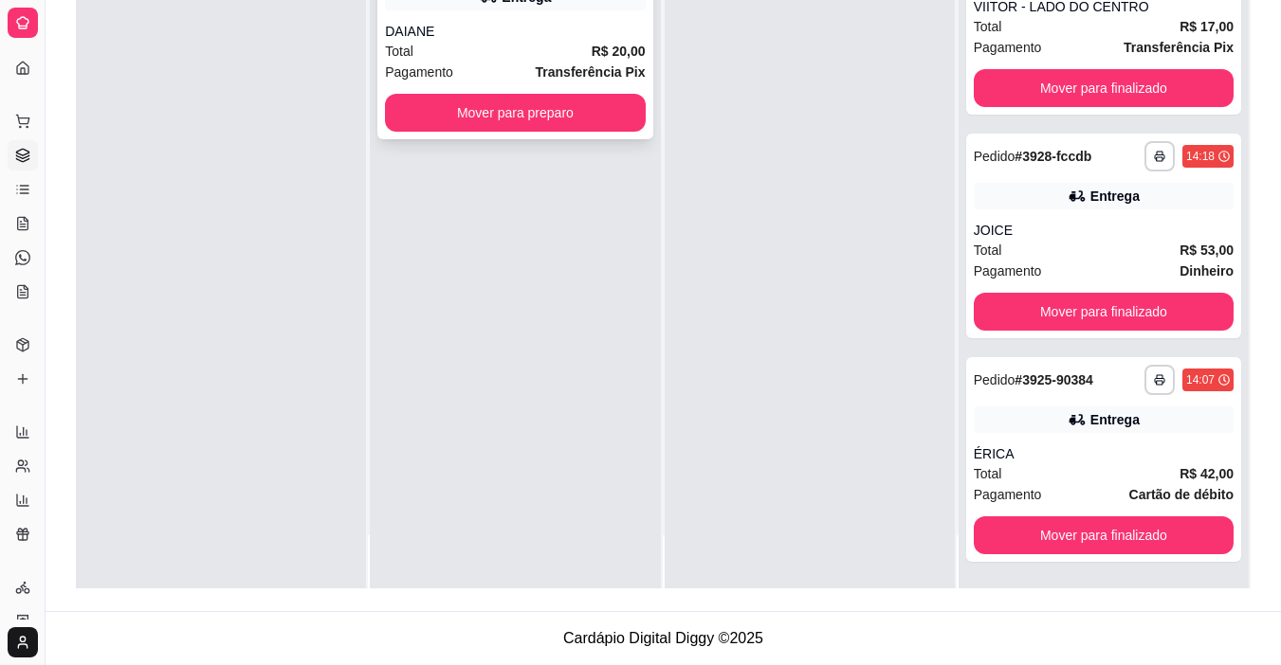
click at [582, 124] on button "Mover para preparo" at bounding box center [515, 113] width 260 height 38
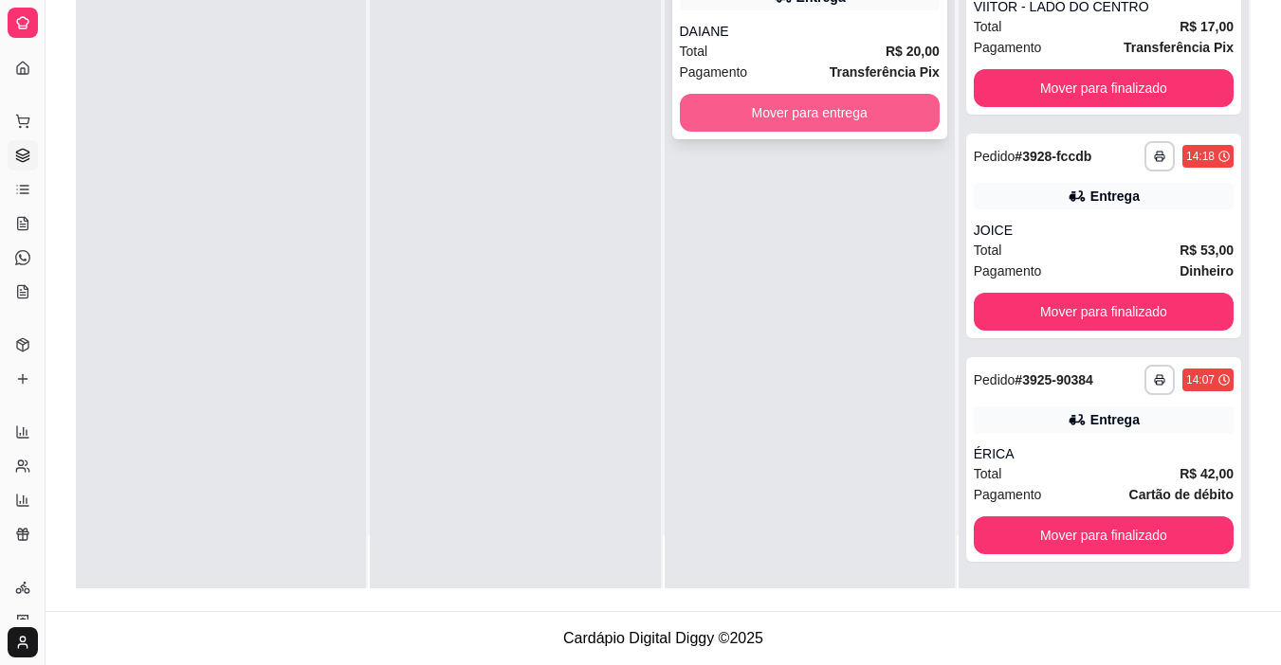
click at [750, 103] on button "Mover para entrega" at bounding box center [810, 113] width 260 height 38
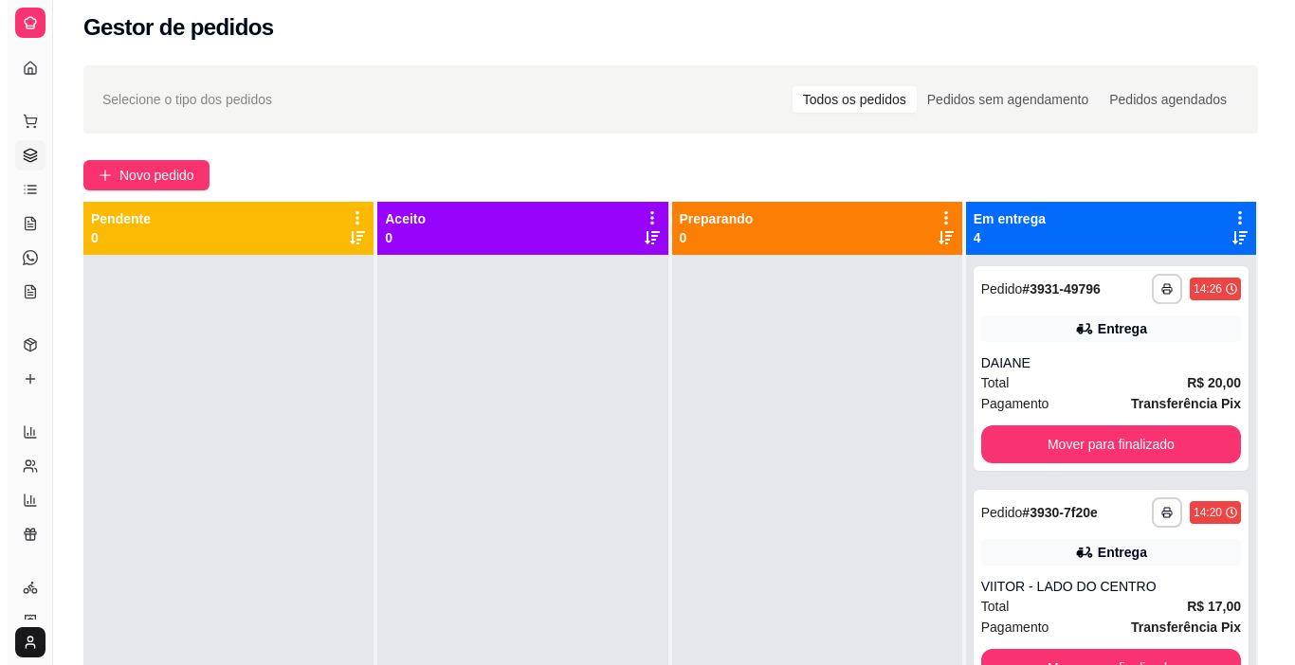
scroll to position [5, 0]
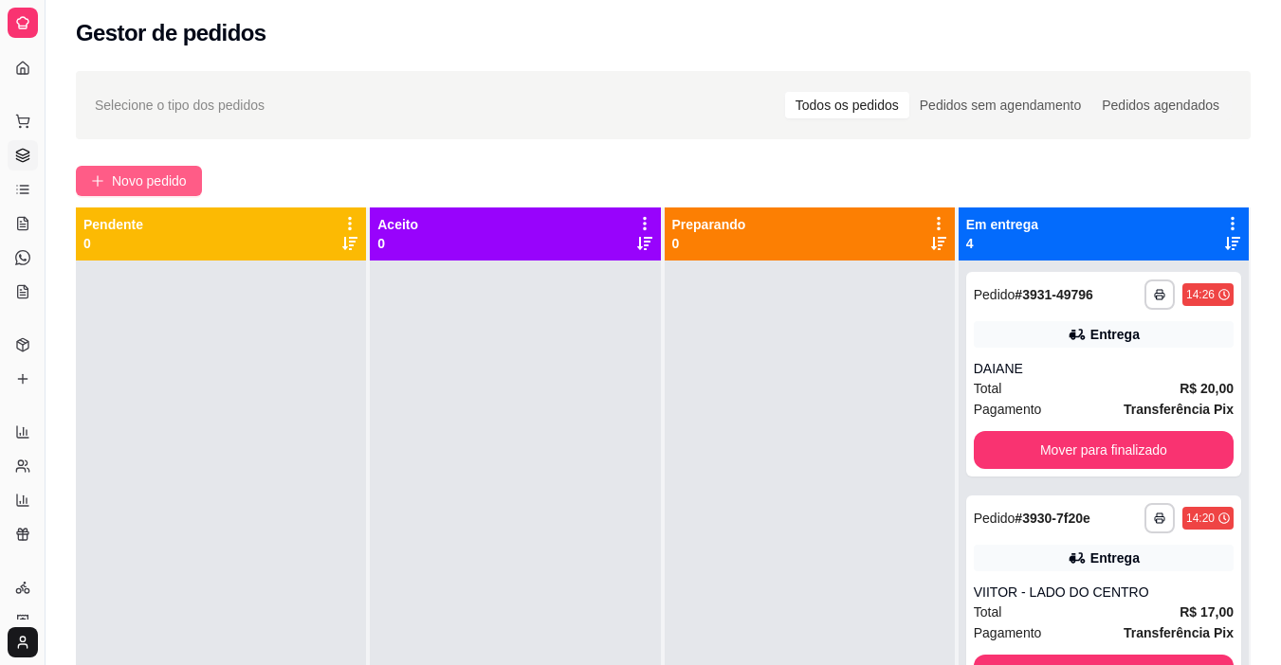
click at [154, 178] on span "Novo pedido" at bounding box center [149, 181] width 75 height 21
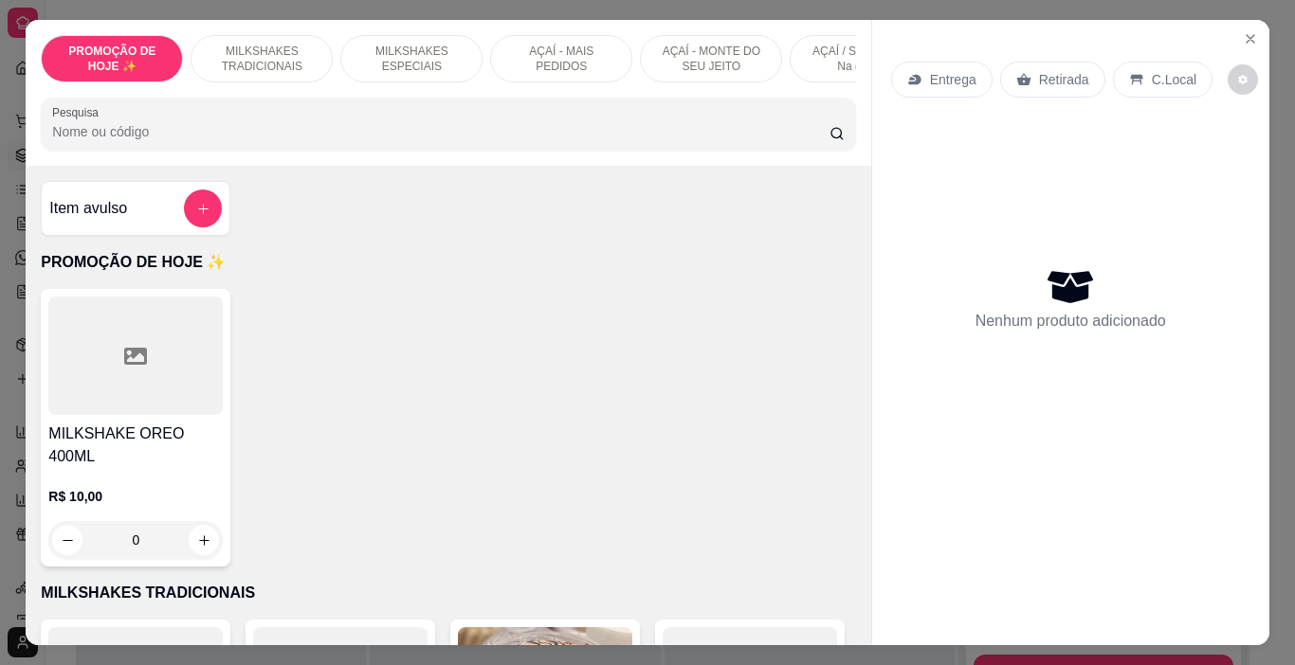
scroll to position [0, 713]
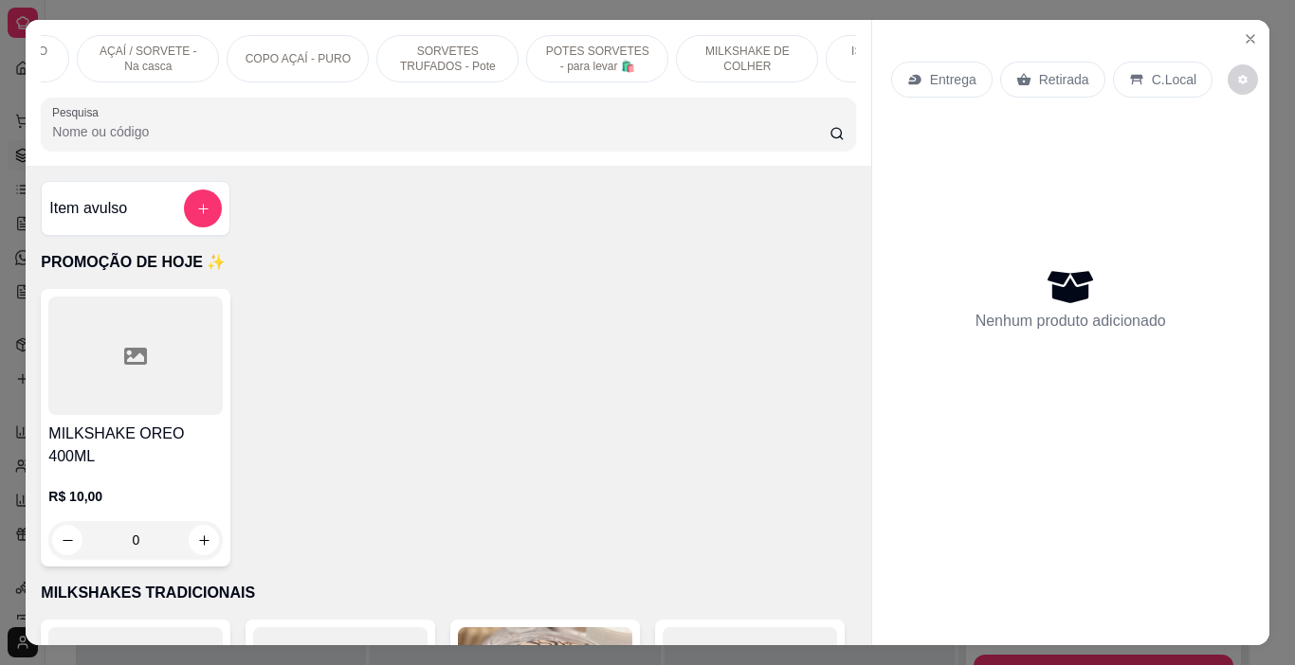
click at [564, 44] on p "POTES SORVETES - para levar 🛍️" at bounding box center [597, 59] width 110 height 30
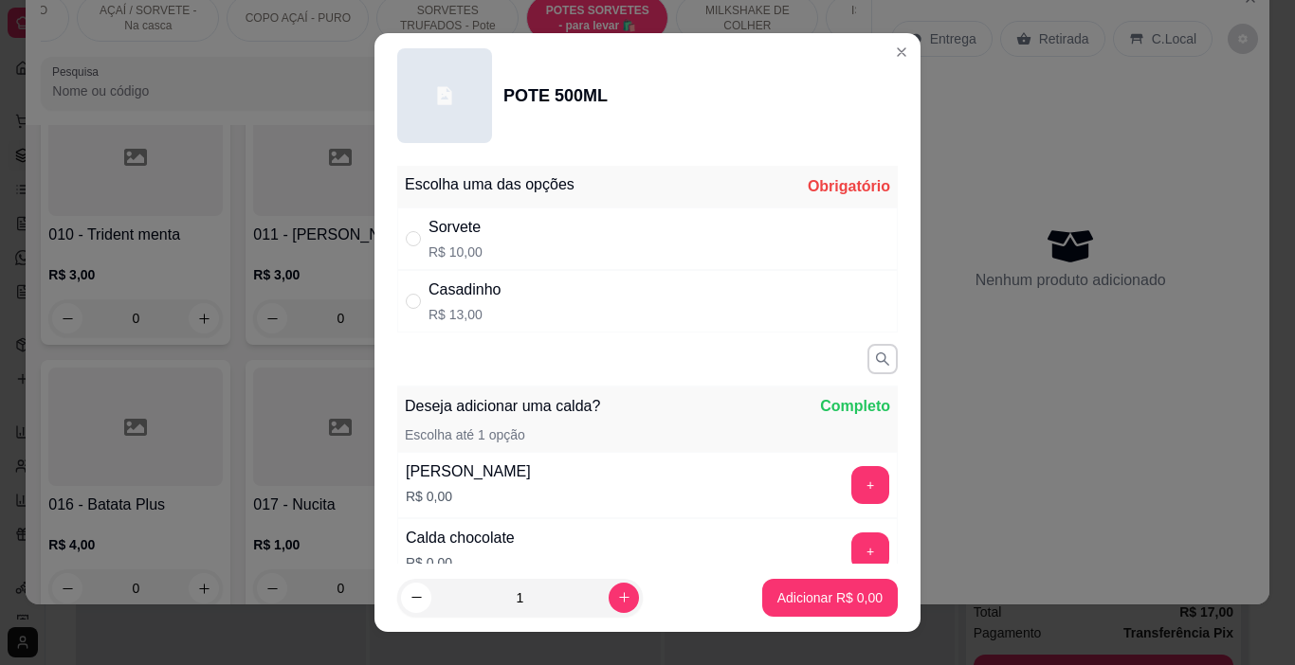
click at [540, 254] on div "Sorvete R$ 10,00" at bounding box center [647, 239] width 500 height 63
radio input "true"
click at [851, 468] on button "+" at bounding box center [870, 485] width 38 height 38
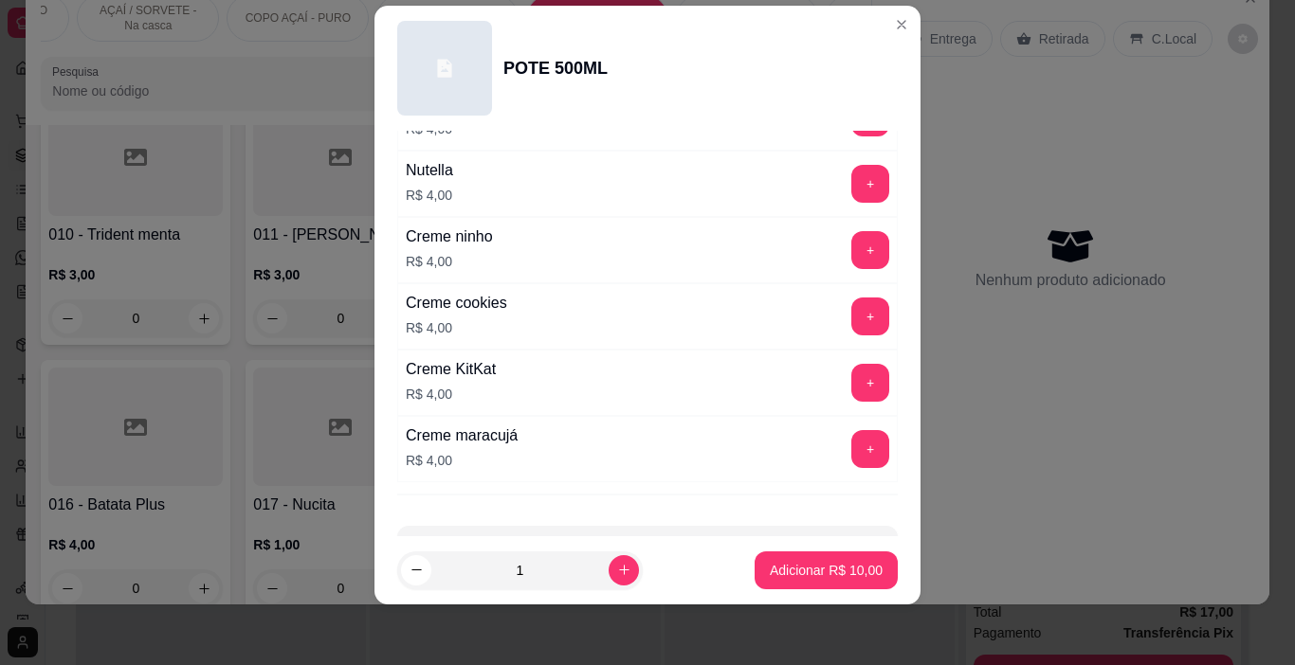
scroll to position [2533, 0]
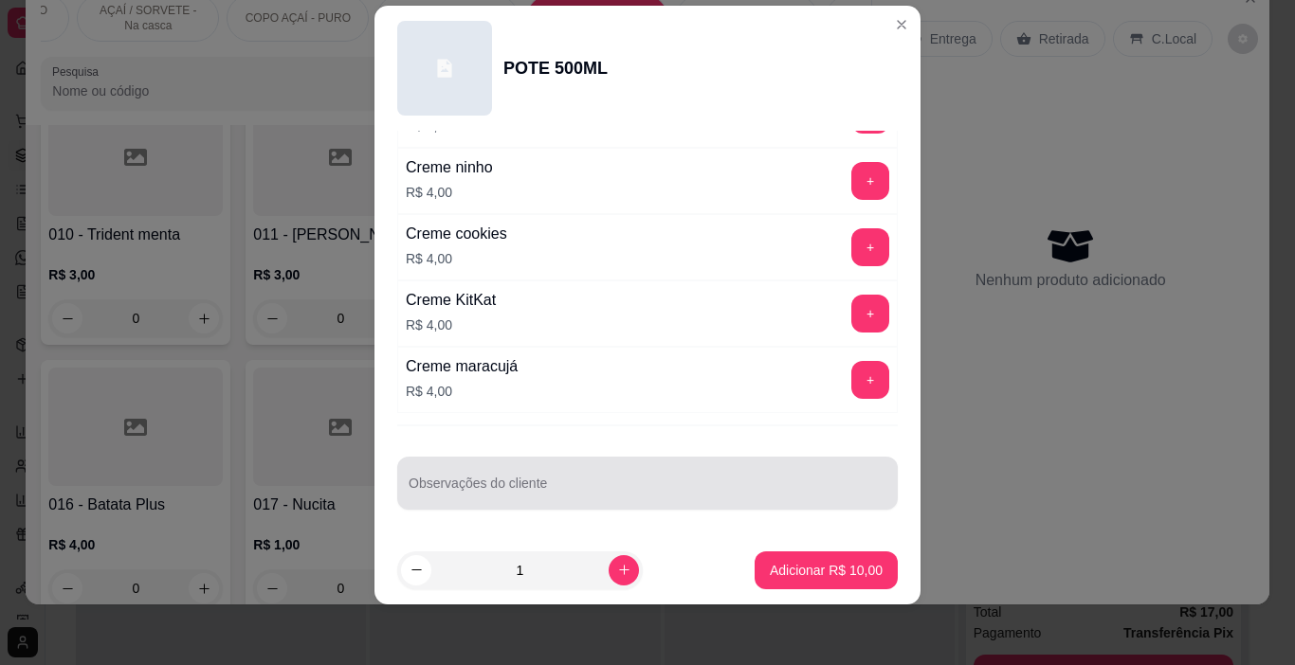
click at [489, 493] on input "Observações do cliente" at bounding box center [648, 490] width 478 height 19
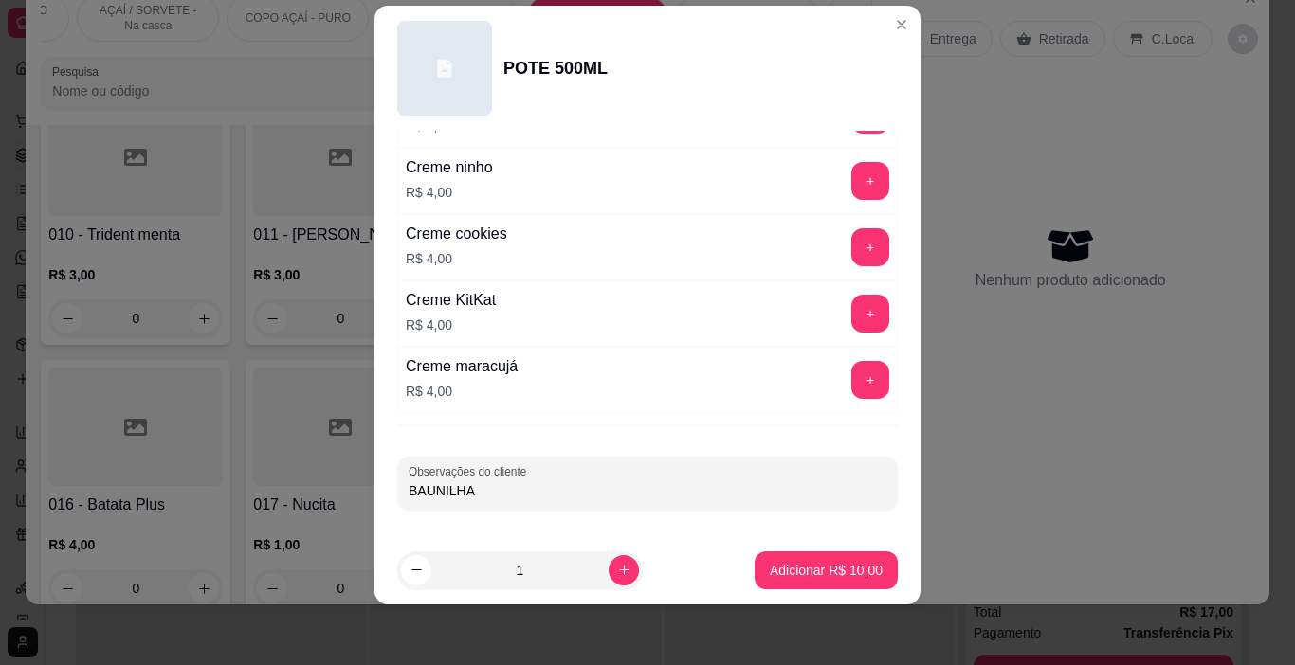
type input "BAUNILHA"
click at [772, 572] on p "Adicionar R$ 10,00" at bounding box center [827, 570] width 110 height 18
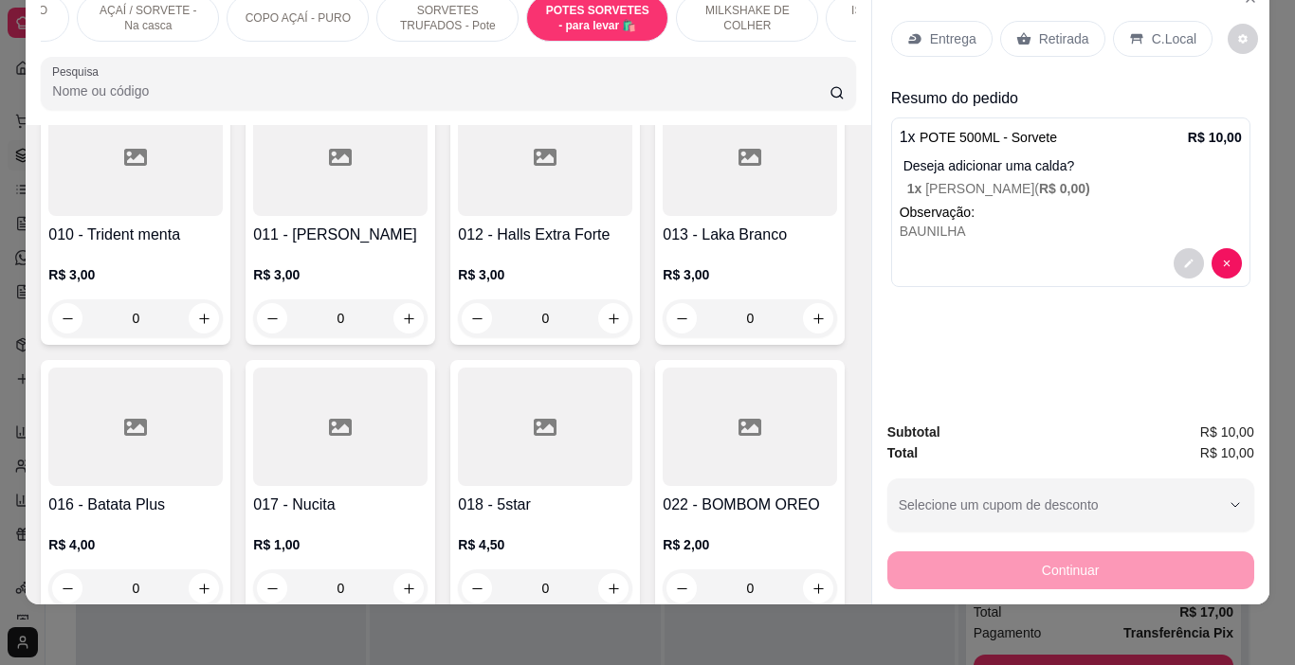
click at [938, 29] on p "Entrega" at bounding box center [953, 38] width 46 height 19
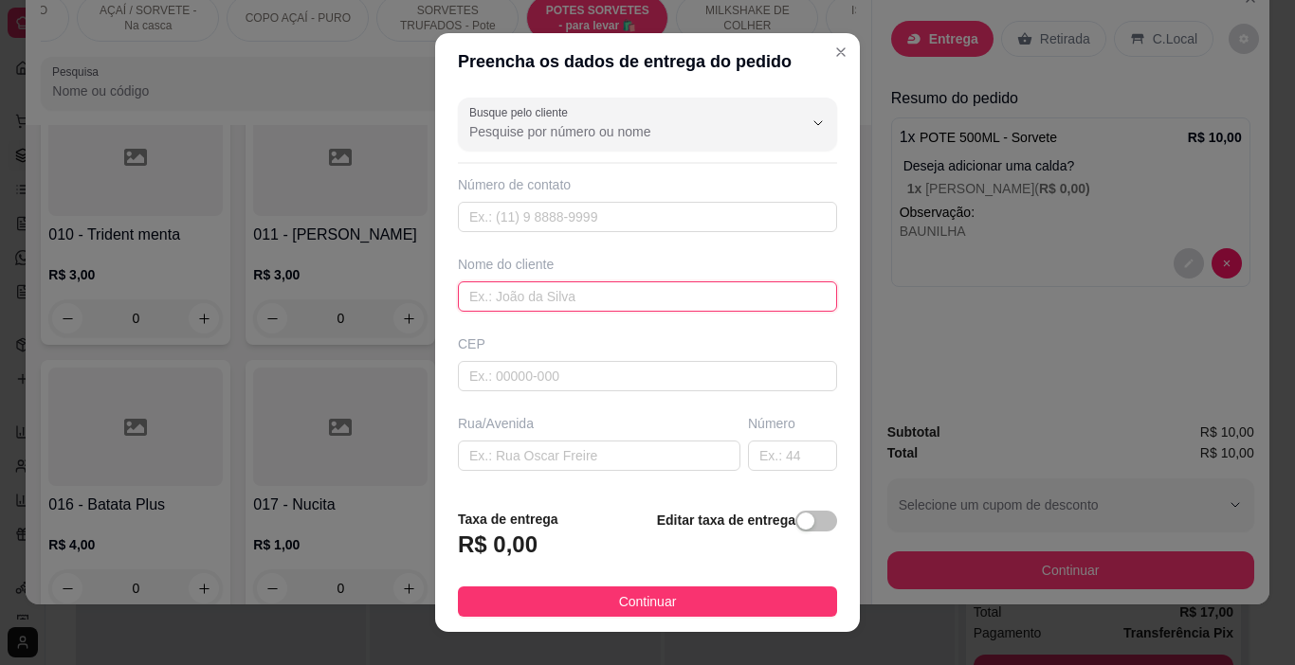
click at [533, 296] on input "text" at bounding box center [647, 297] width 379 height 30
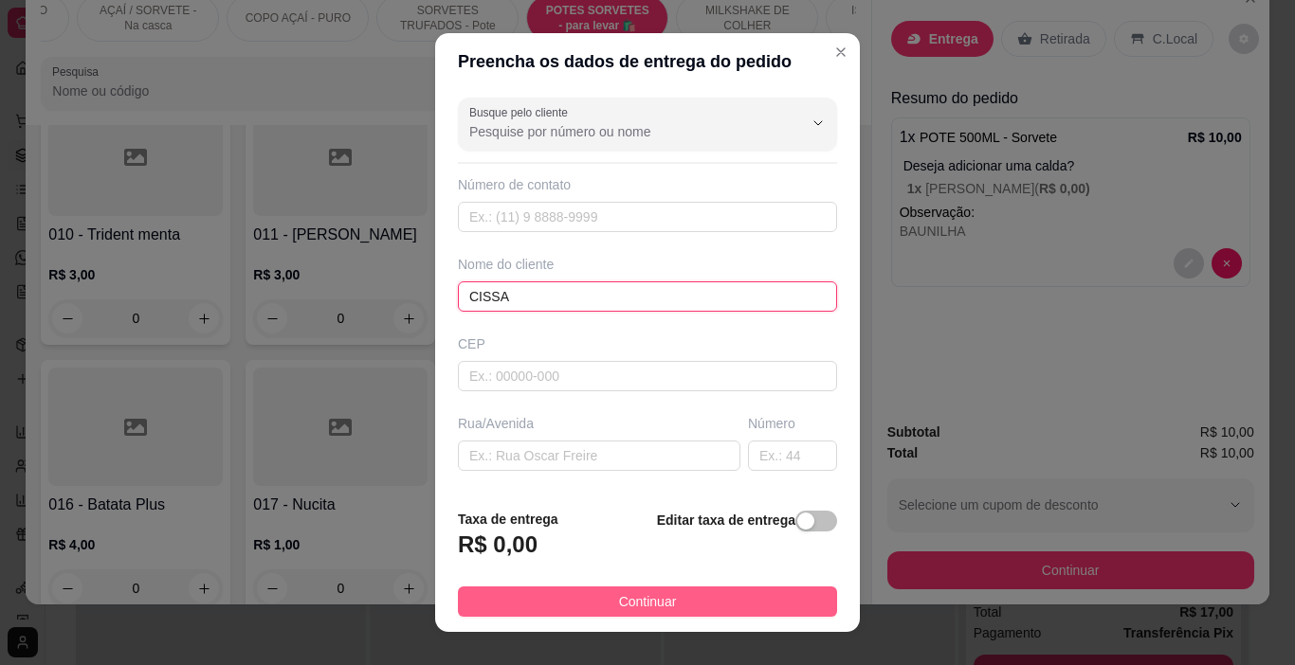
type input "CISSA"
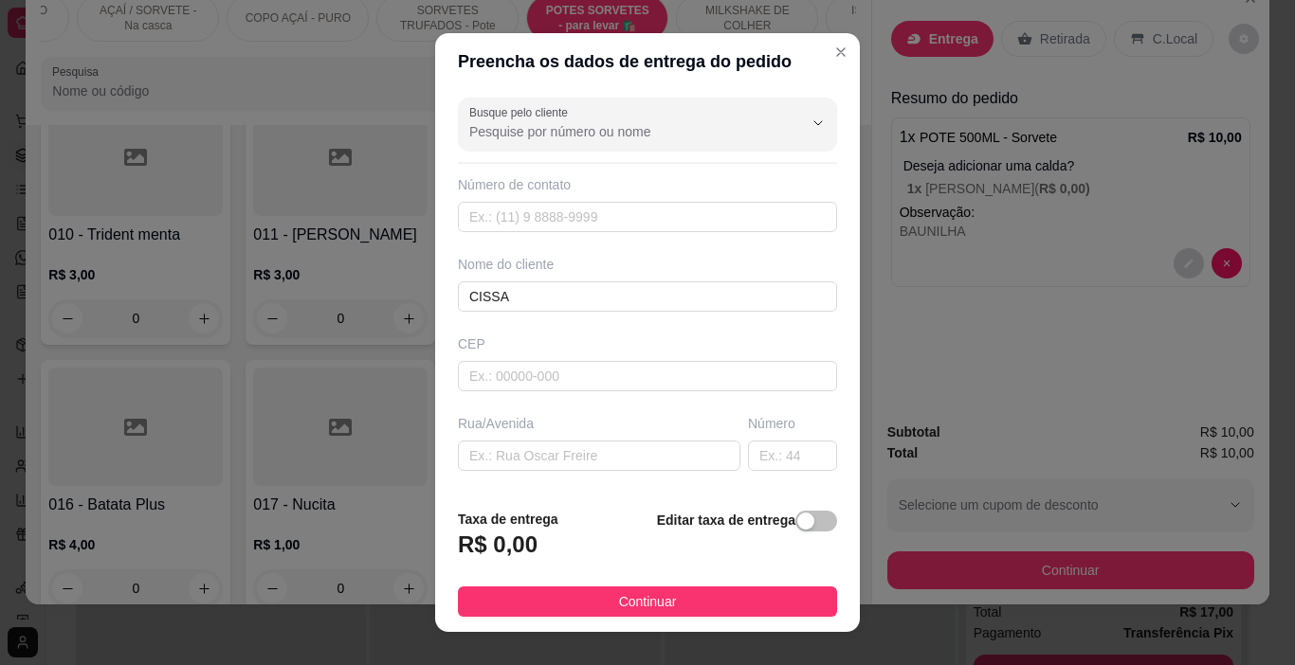
drag, startPoint x: 622, startPoint y: 615, endPoint x: 895, endPoint y: 546, distance: 281.6
click at [626, 615] on button "Continuar" at bounding box center [647, 602] width 379 height 30
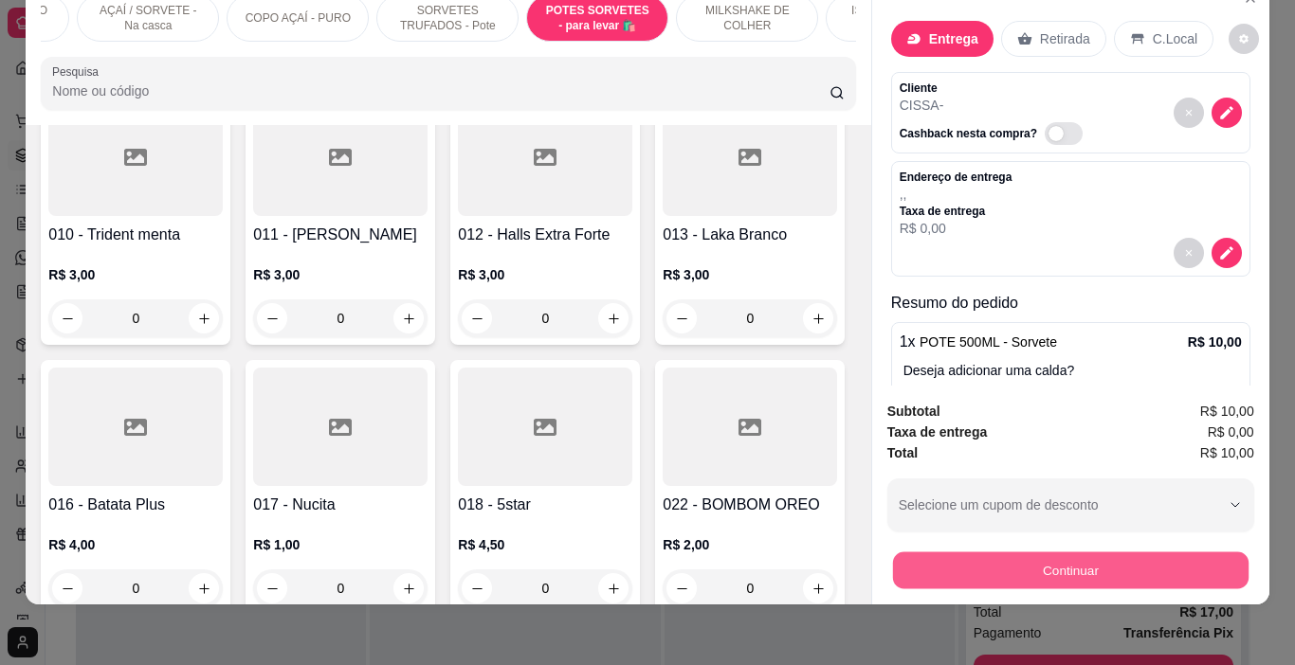
click at [938, 553] on button "Continuar" at bounding box center [1069, 571] width 355 height 37
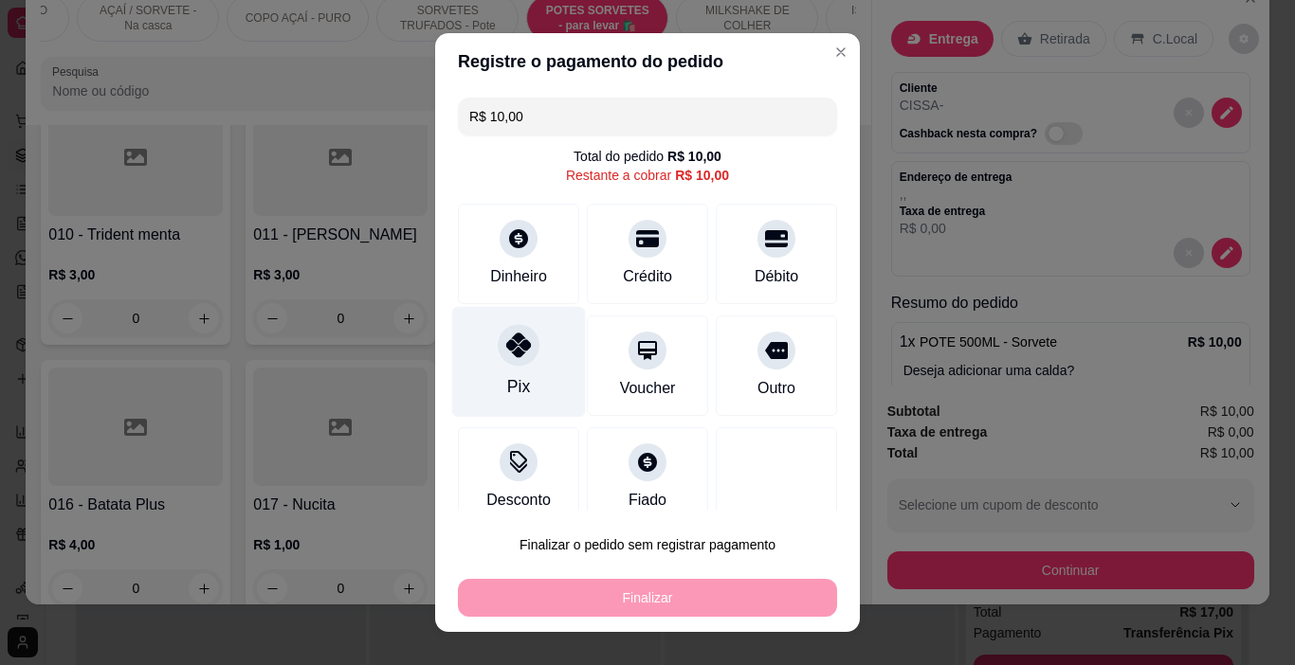
click at [498, 359] on div at bounding box center [519, 346] width 42 height 42
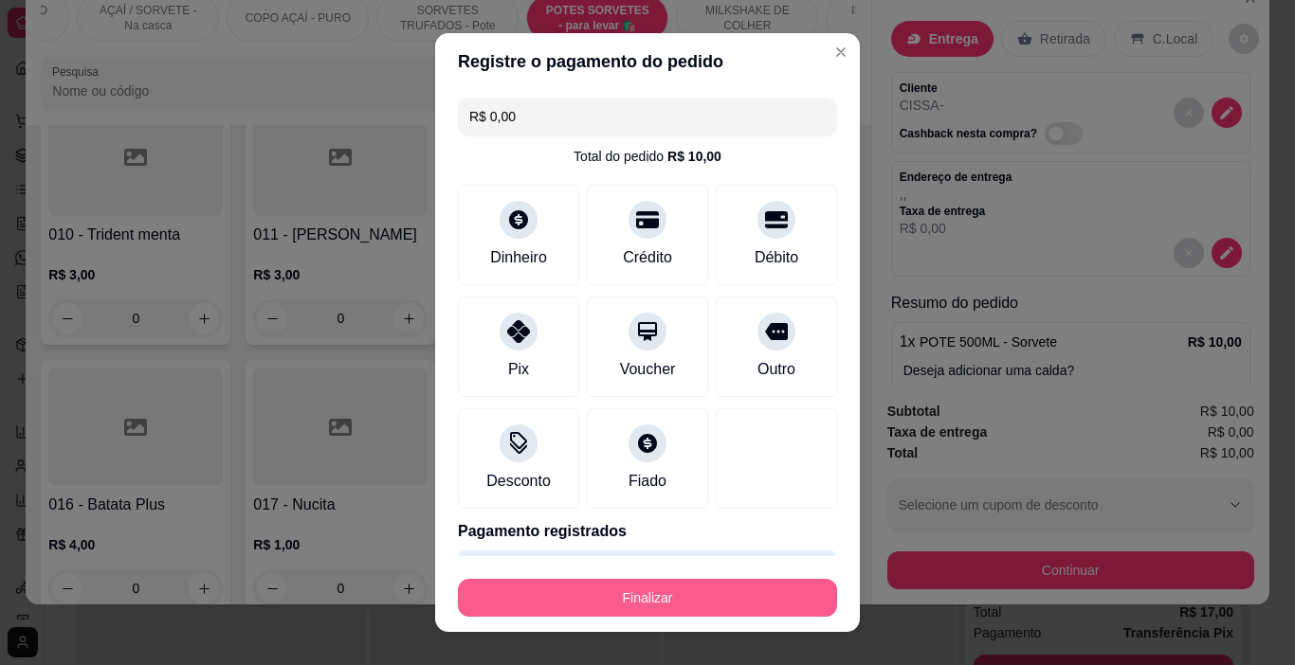
click at [637, 594] on button "Finalizar" at bounding box center [647, 598] width 379 height 38
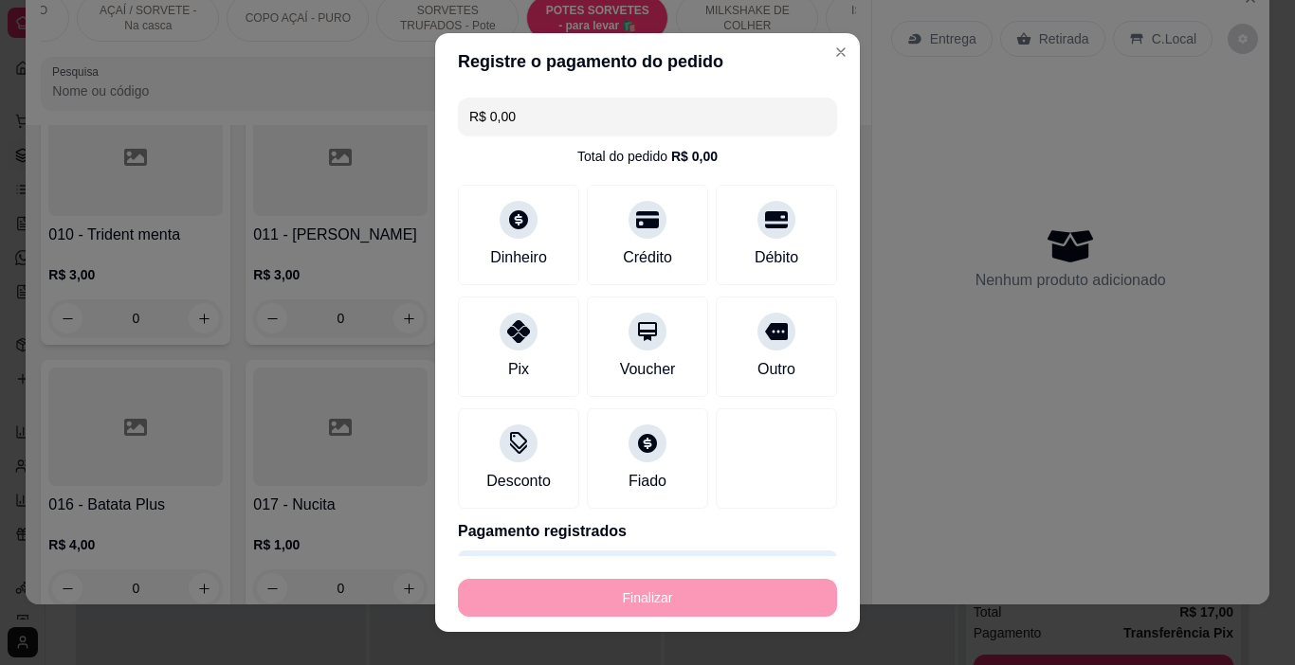
type input "-R$ 10,00"
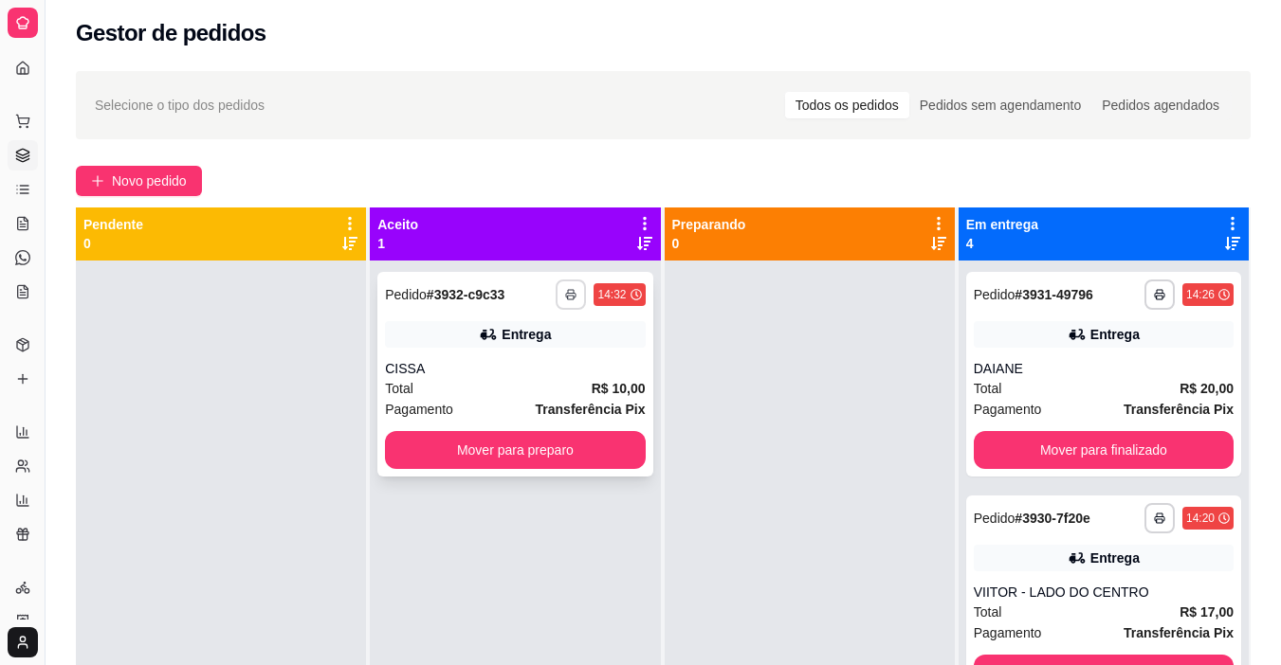
click at [571, 295] on icon "button" at bounding box center [570, 296] width 9 height 5
click at [543, 362] on button "IMPRESSORA" at bounding box center [513, 360] width 133 height 29
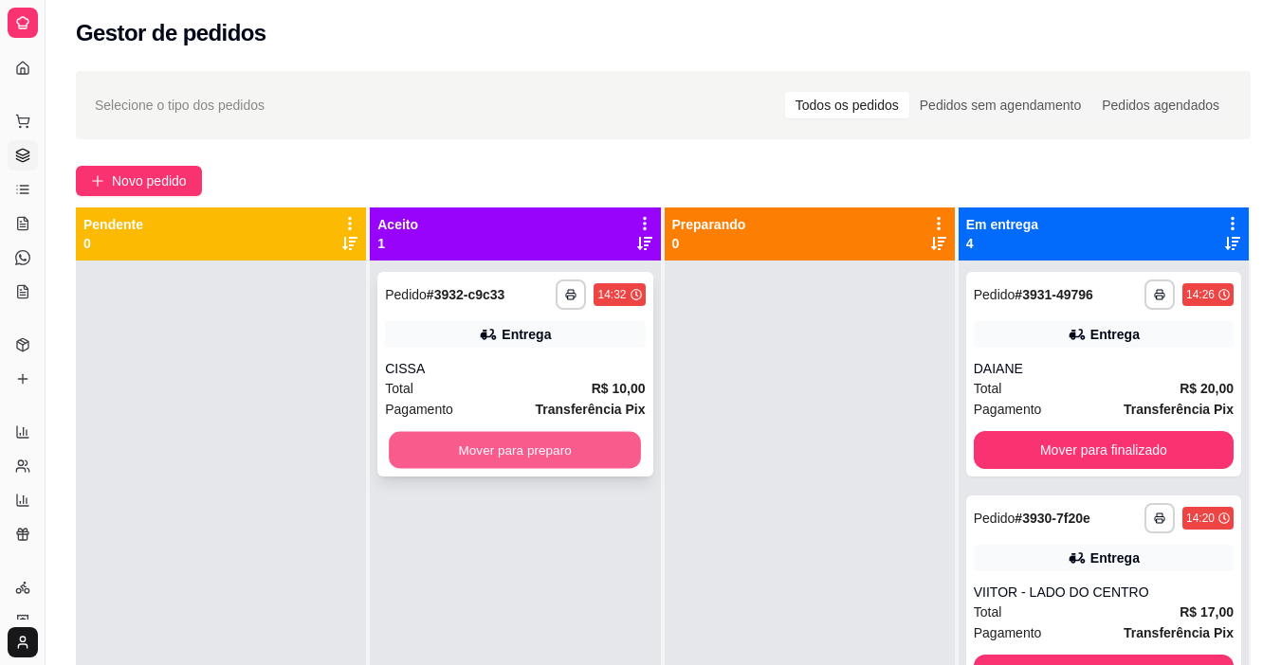
click at [558, 460] on button "Mover para preparo" at bounding box center [515, 450] width 252 height 37
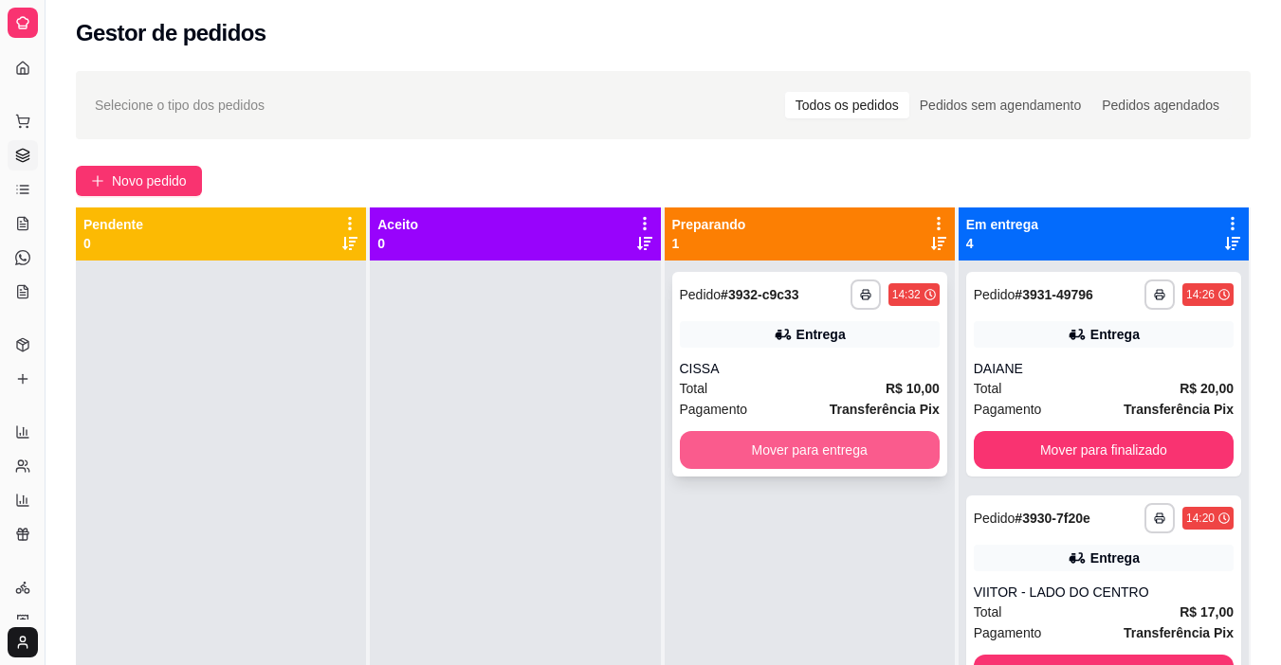
click at [761, 452] on button "Mover para entrega" at bounding box center [810, 450] width 260 height 38
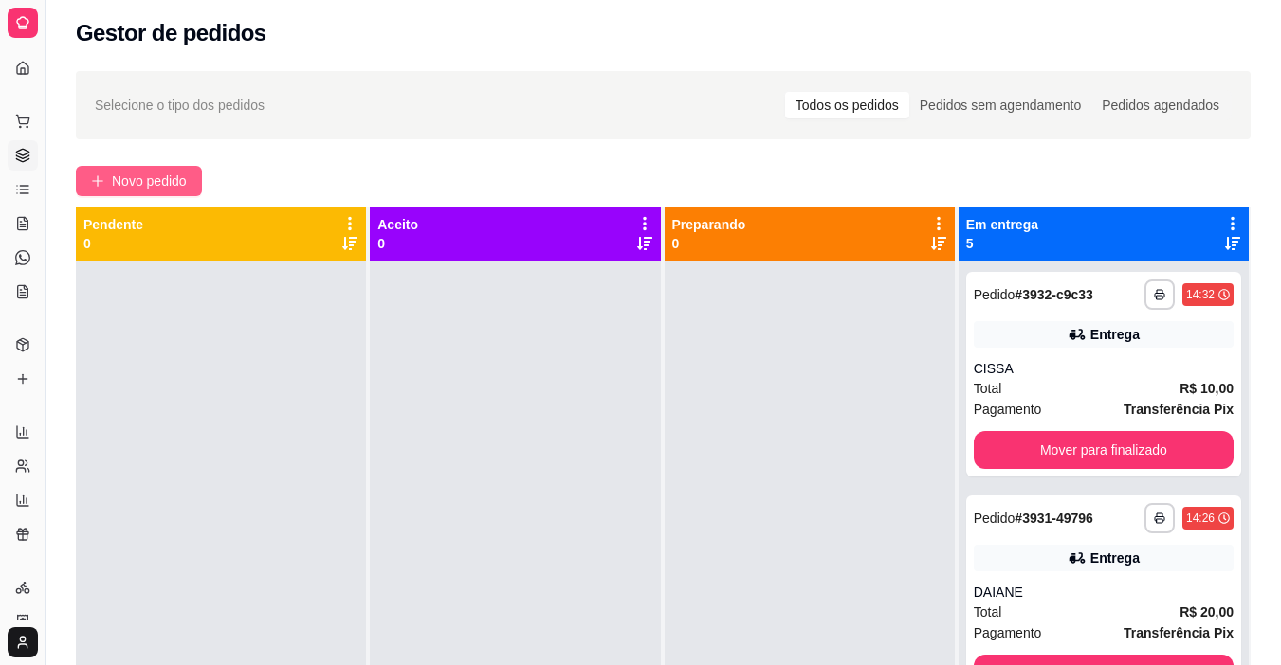
click at [172, 190] on span "Novo pedido" at bounding box center [149, 181] width 75 height 21
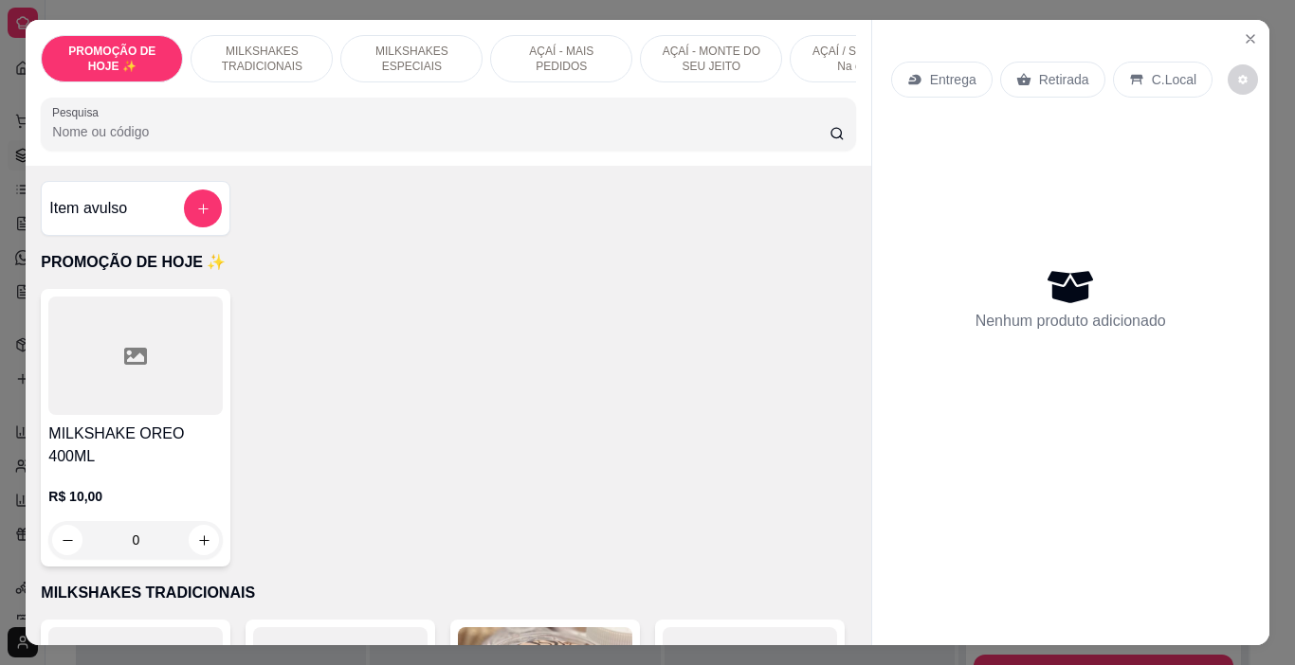
scroll to position [0, 713]
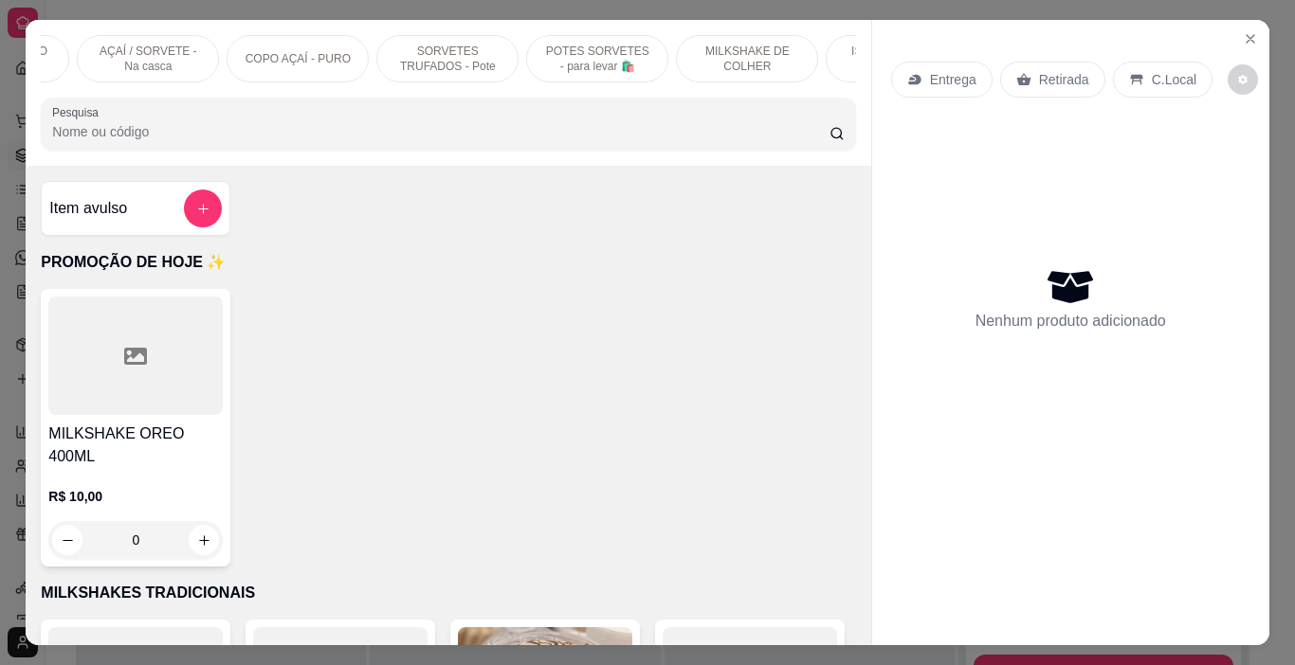
click at [565, 61] on p "POTES SORVETES - para levar 🛍️" at bounding box center [597, 59] width 110 height 30
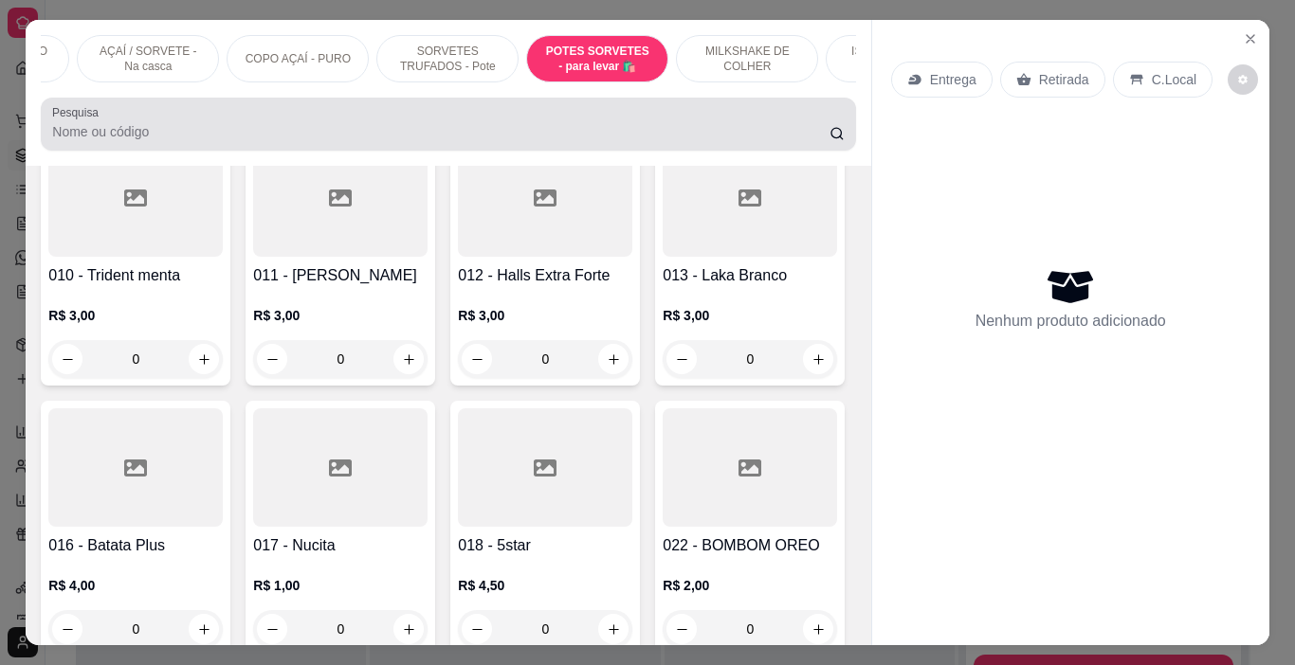
scroll to position [47, 0]
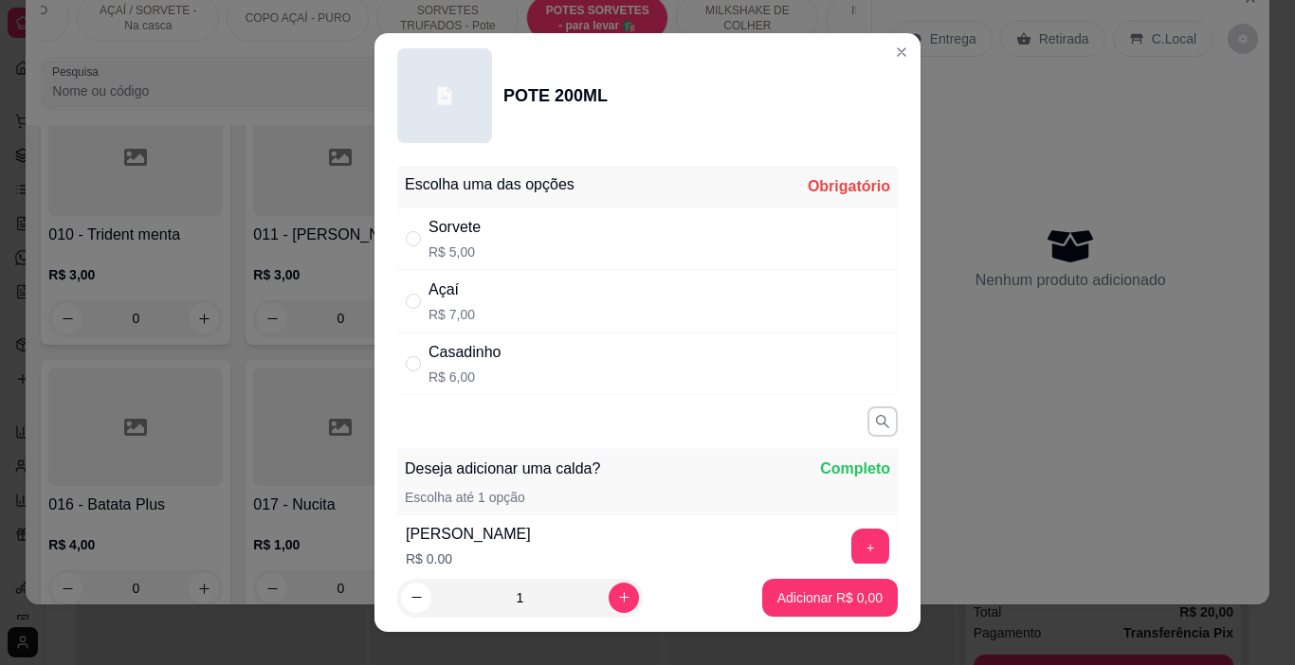
drag, startPoint x: 518, startPoint y: 366, endPoint x: 597, endPoint y: 414, distance: 92.3
click at [516, 368] on div "Casadinho R$ 6,00" at bounding box center [647, 364] width 500 height 63
radio input "true"
click at [609, 609] on button "increase-product-quantity" at bounding box center [624, 598] width 30 height 30
click at [609, 606] on button "increase-product-quantity" at bounding box center [624, 598] width 30 height 30
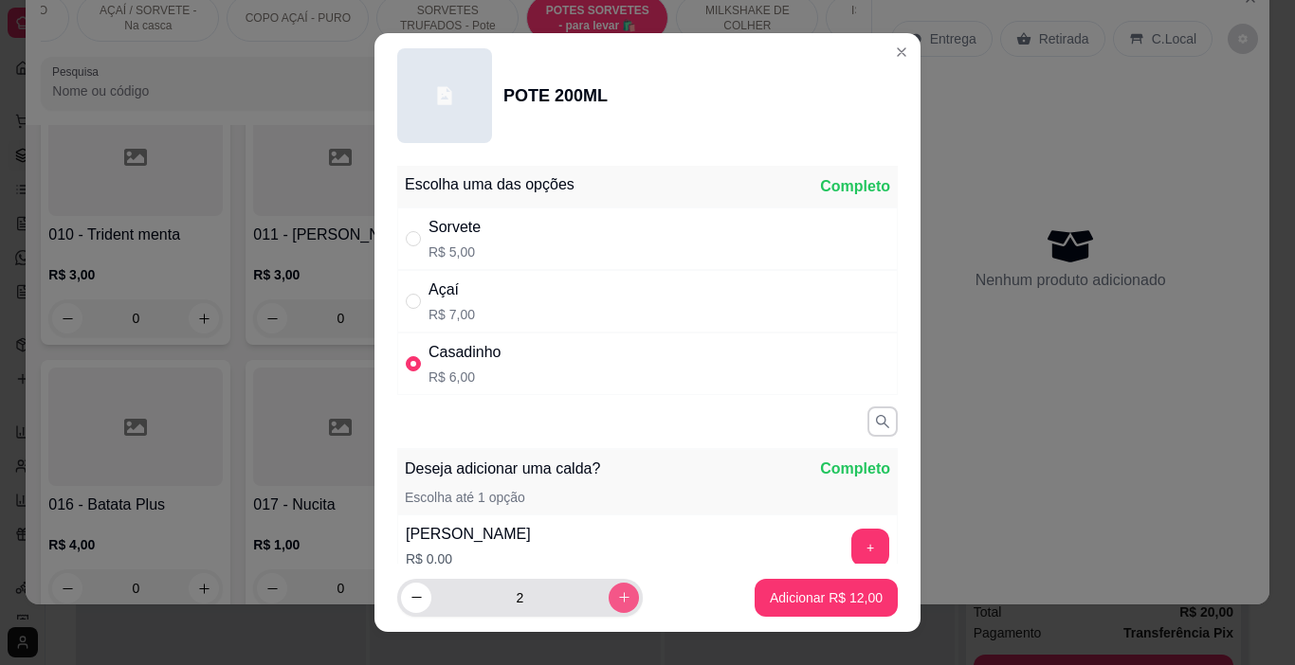
type input "3"
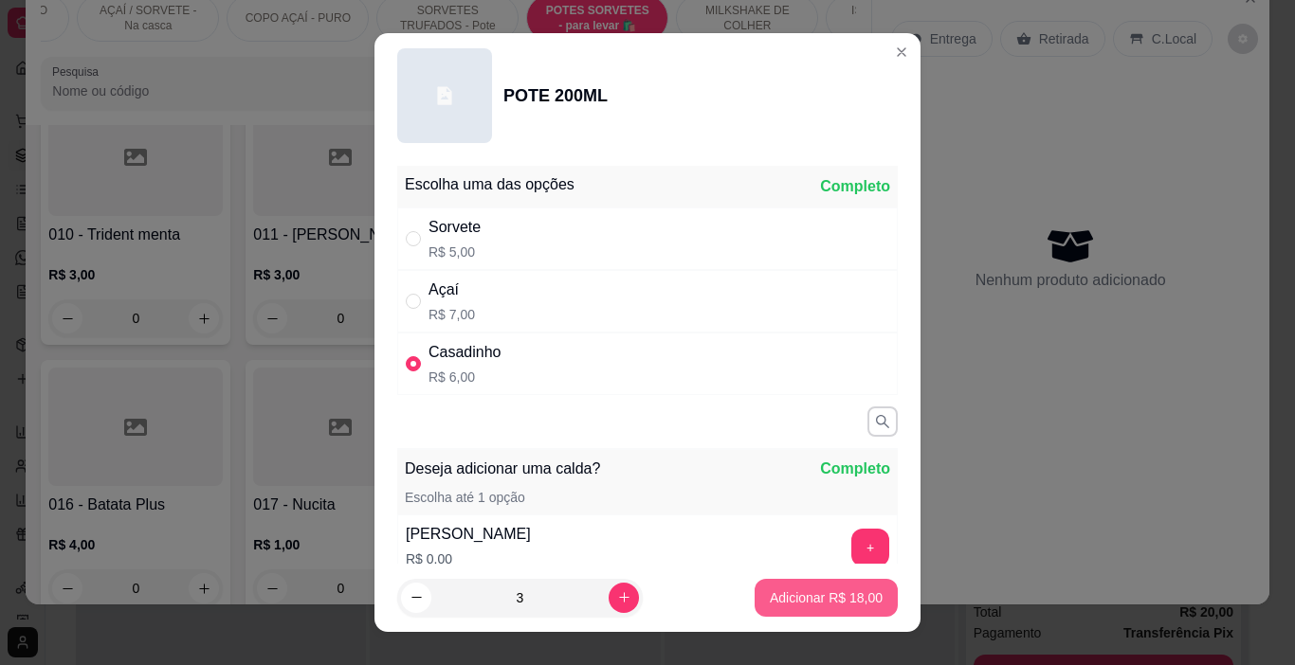
click at [782, 590] on p "Adicionar R$ 18,00" at bounding box center [826, 598] width 113 height 19
type input "3"
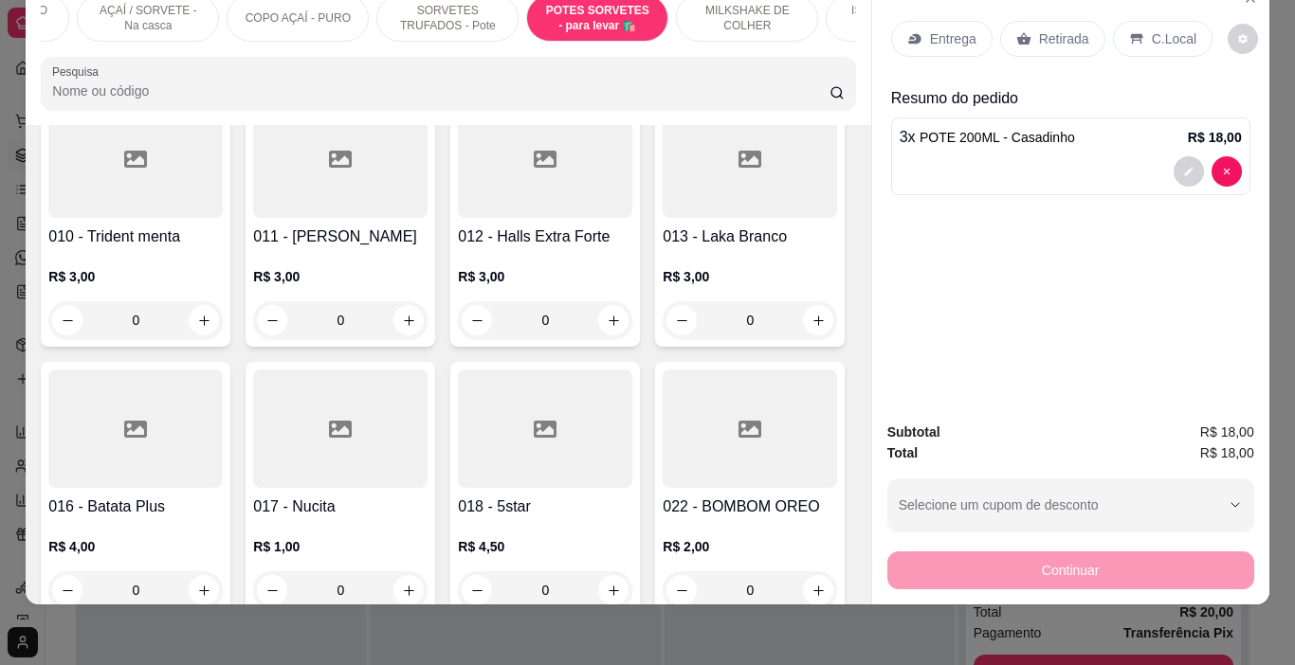
click at [948, 21] on div "Entrega" at bounding box center [941, 39] width 101 height 36
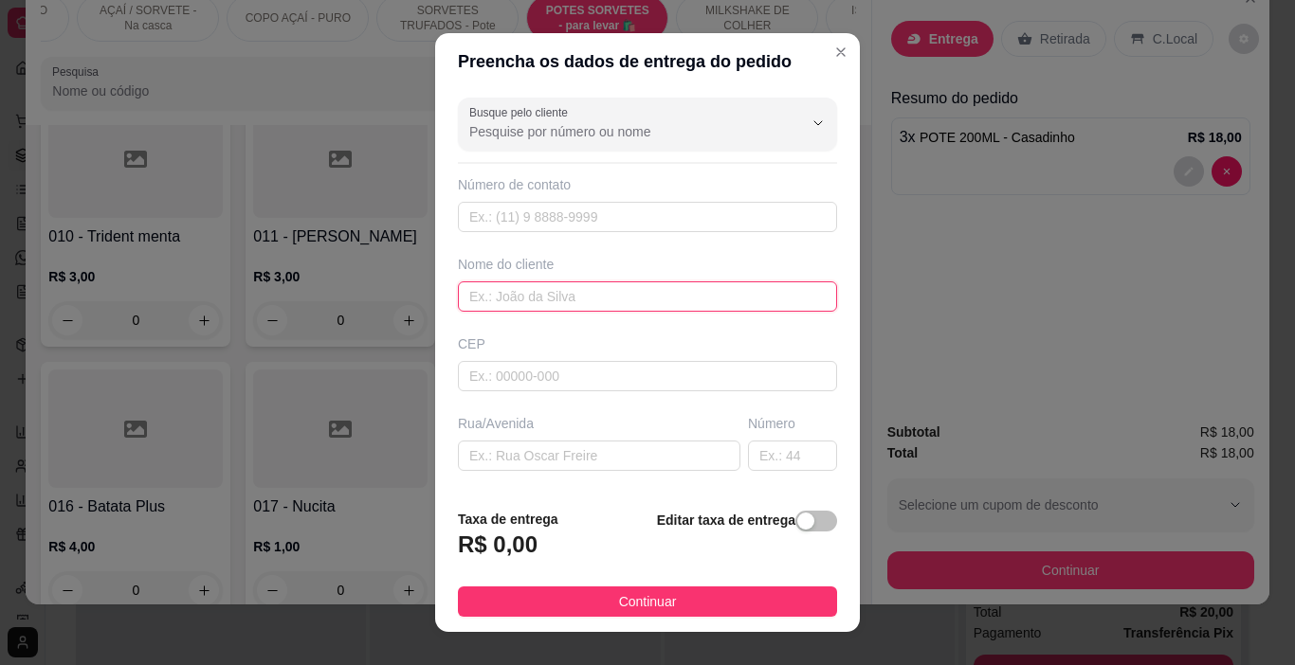
click at [606, 291] on input "text" at bounding box center [647, 297] width 379 height 30
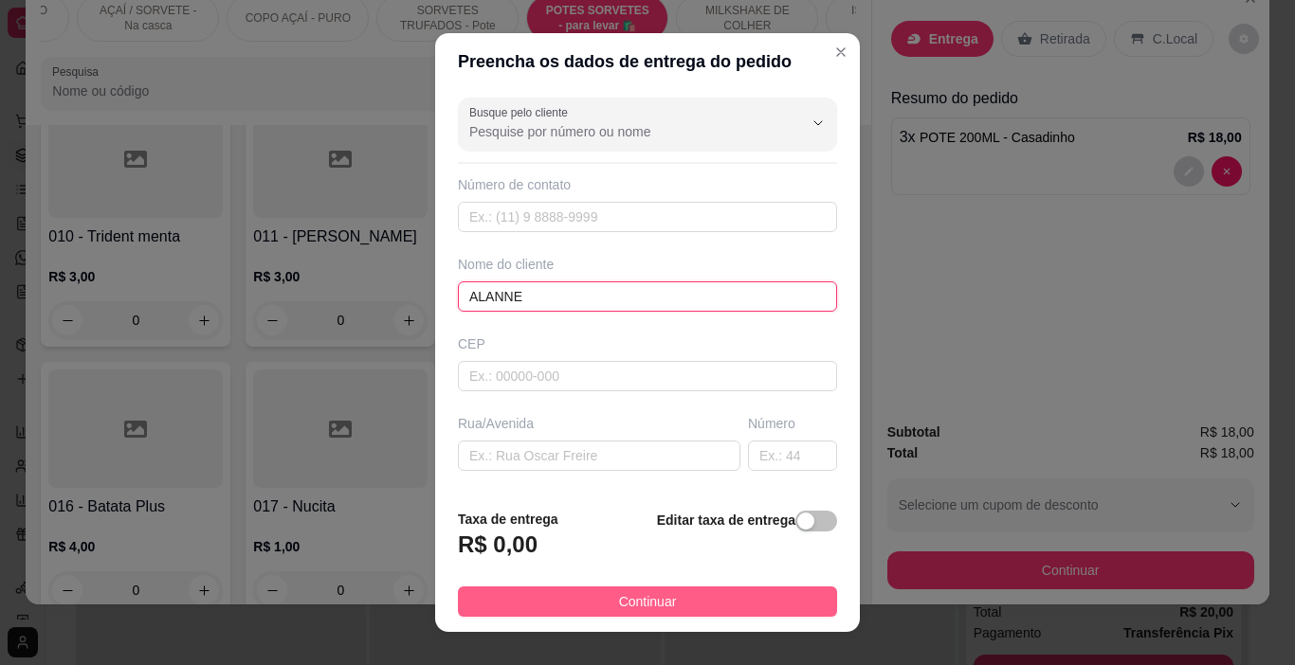
type input "ALANNE"
drag, startPoint x: 713, startPoint y: 606, endPoint x: 928, endPoint y: 593, distance: 215.5
click at [713, 605] on button "Continuar" at bounding box center [647, 602] width 379 height 30
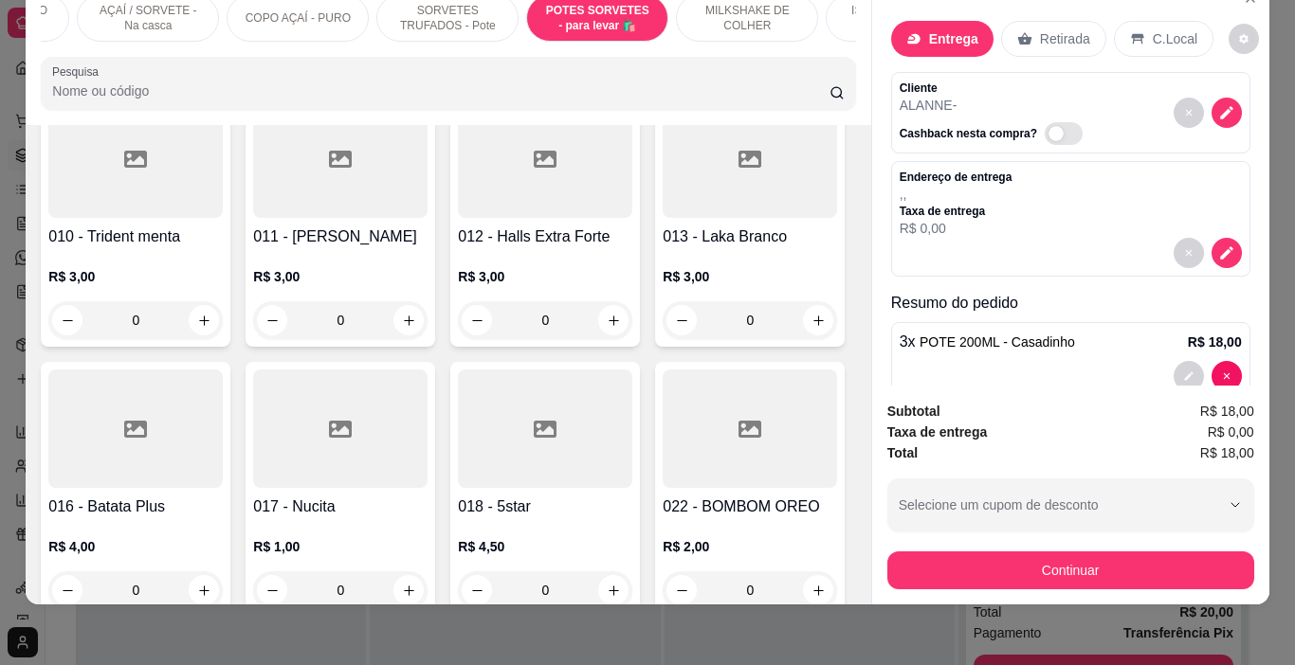
click at [989, 361] on div at bounding box center [1070, 376] width 342 height 30
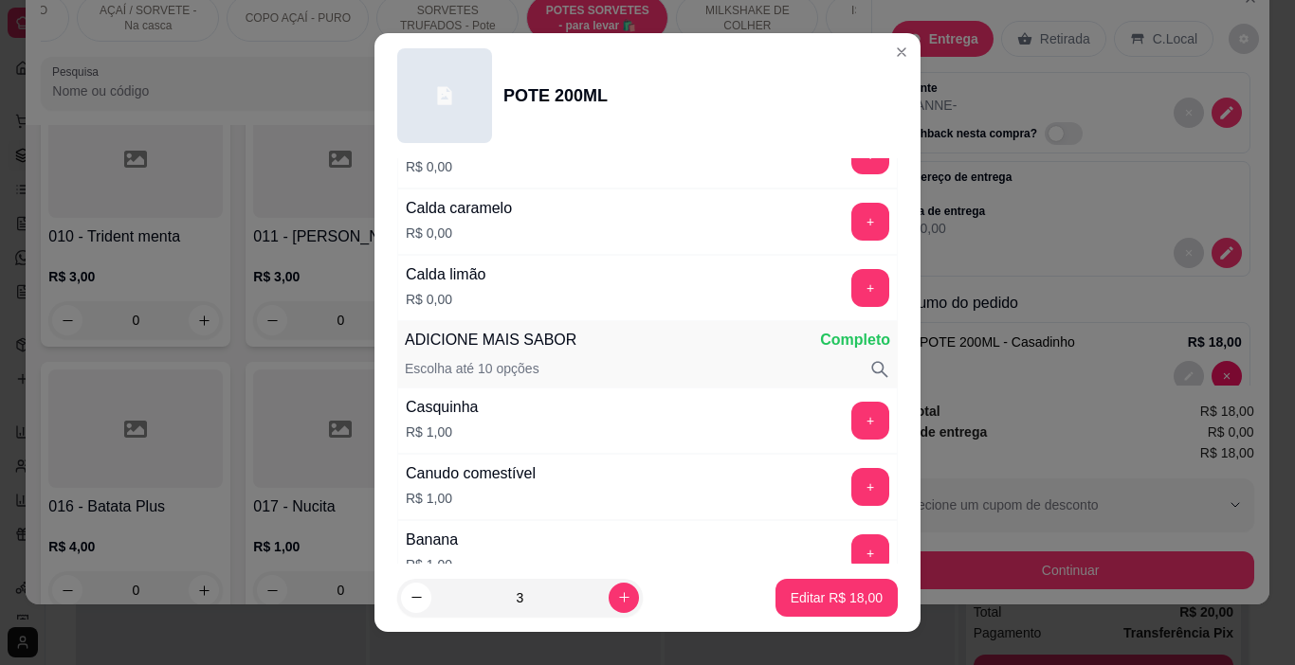
scroll to position [569, 0]
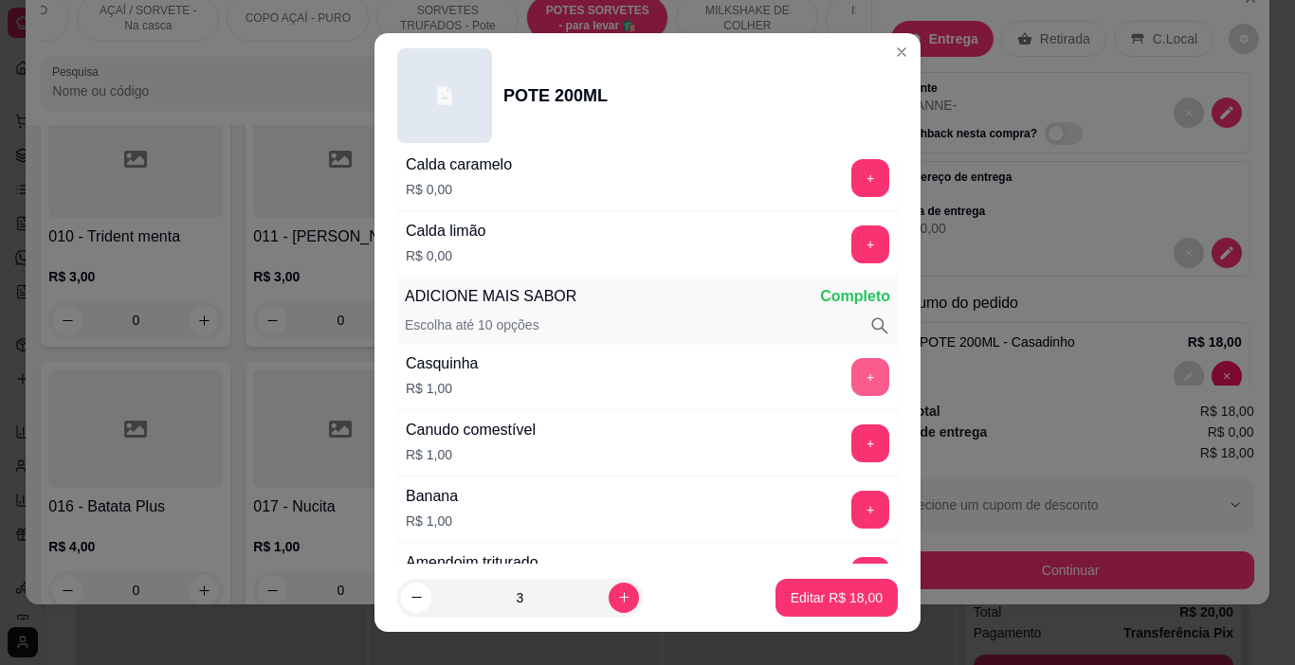
click at [851, 373] on button "+" at bounding box center [870, 377] width 38 height 38
click at [852, 373] on button "+" at bounding box center [870, 377] width 37 height 37
click at [808, 606] on p "Editar R$ 27,00" at bounding box center [836, 598] width 92 height 19
type input "0"
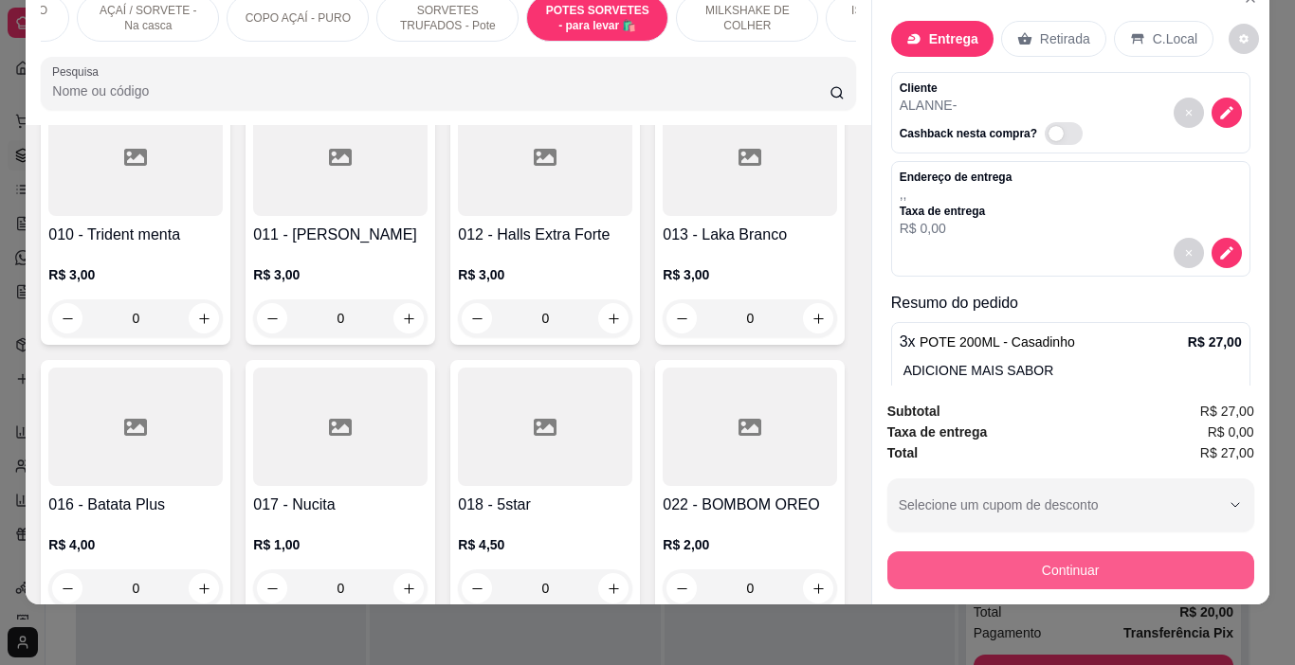
click at [969, 552] on button "Continuar" at bounding box center [1070, 571] width 367 height 38
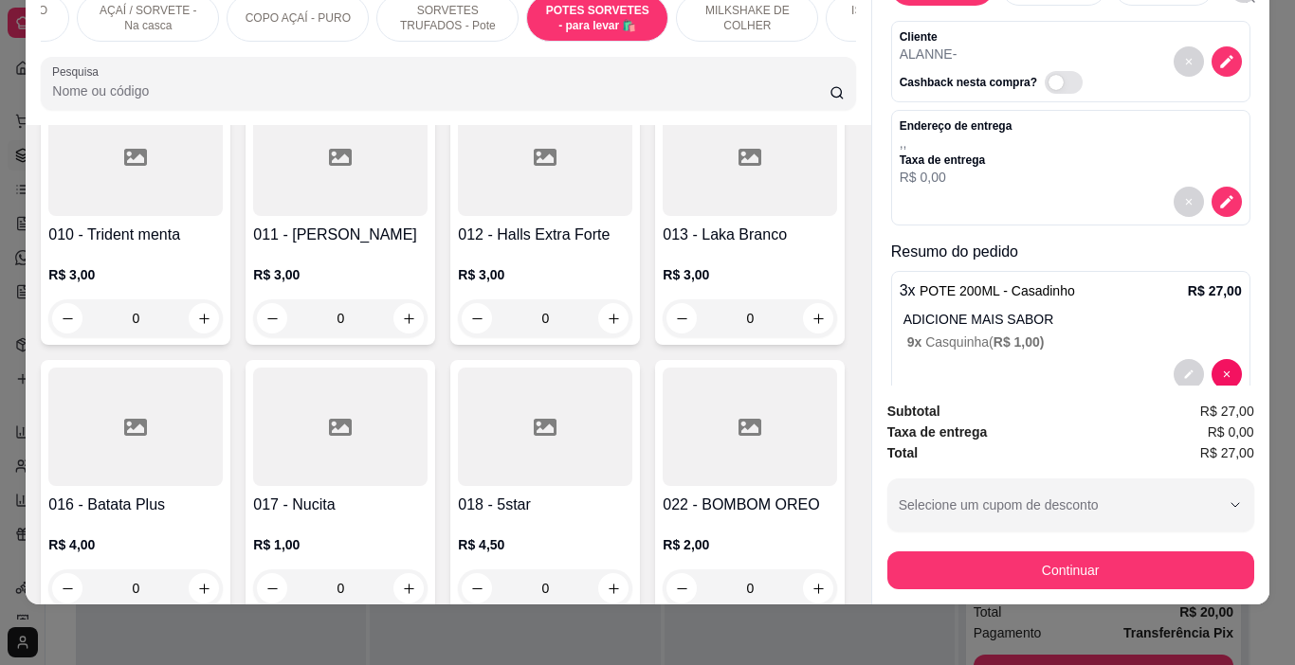
scroll to position [90, 0]
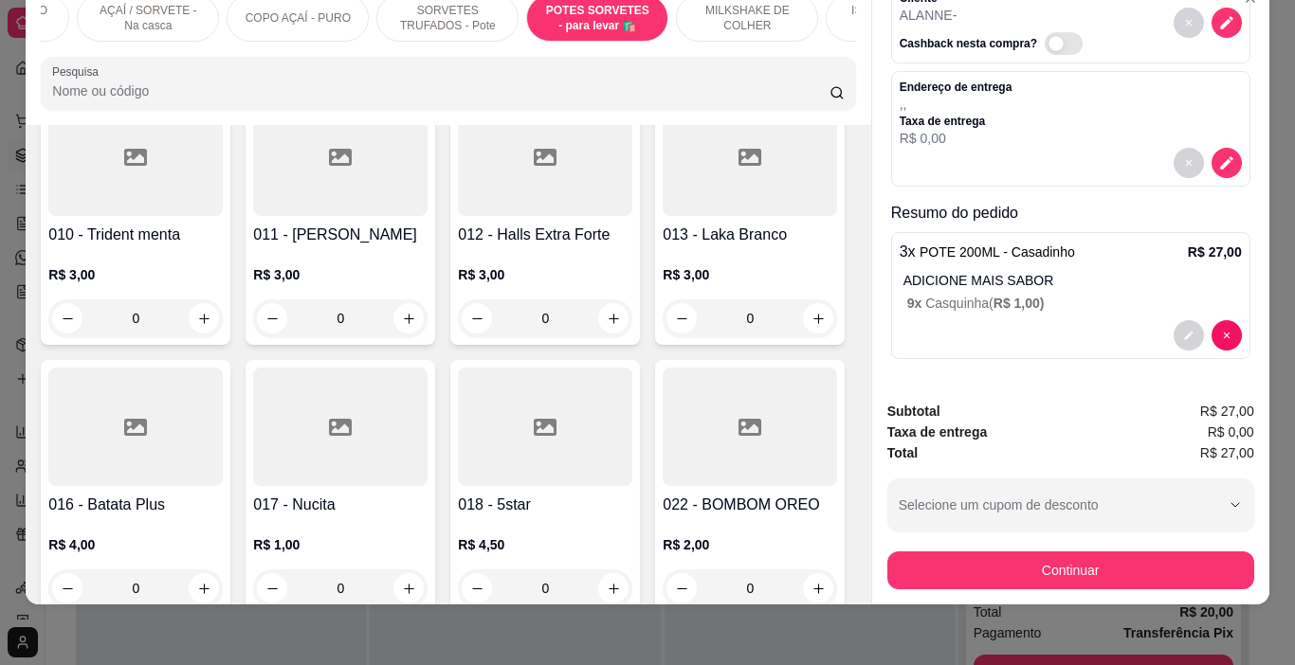
click at [1044, 277] on div "ADICIONE MAIS SABOR 9 x Casquinha ( R$ 1,00 )" at bounding box center [1072, 292] width 338 height 42
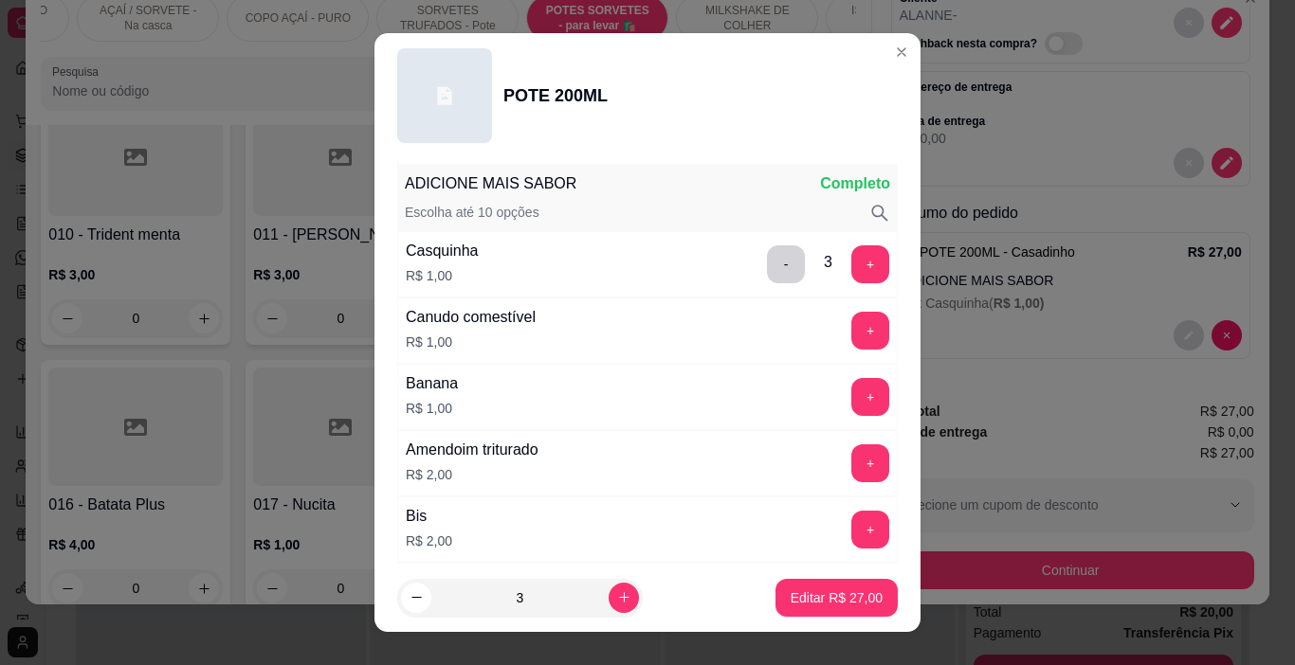
scroll to position [663, 0]
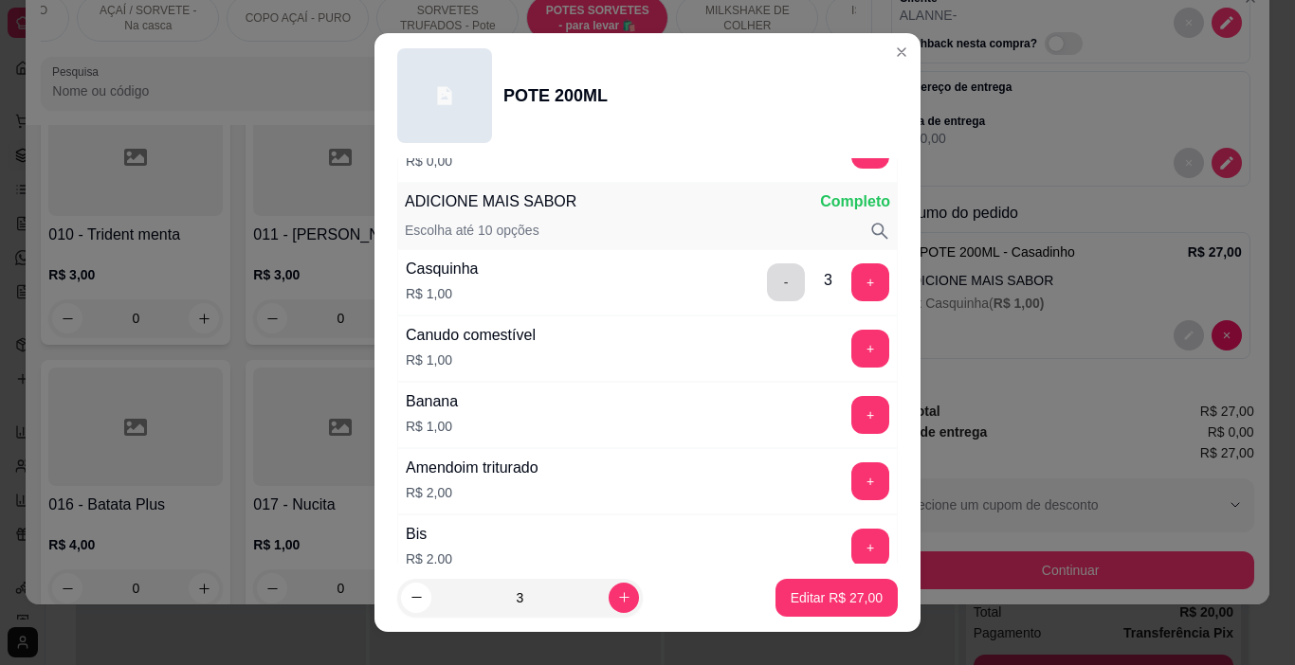
click at [767, 277] on button "-" at bounding box center [786, 282] width 38 height 38
click at [768, 290] on button "-" at bounding box center [786, 282] width 37 height 37
click at [835, 592] on p "Editar R$ 21,00" at bounding box center [836, 598] width 92 height 19
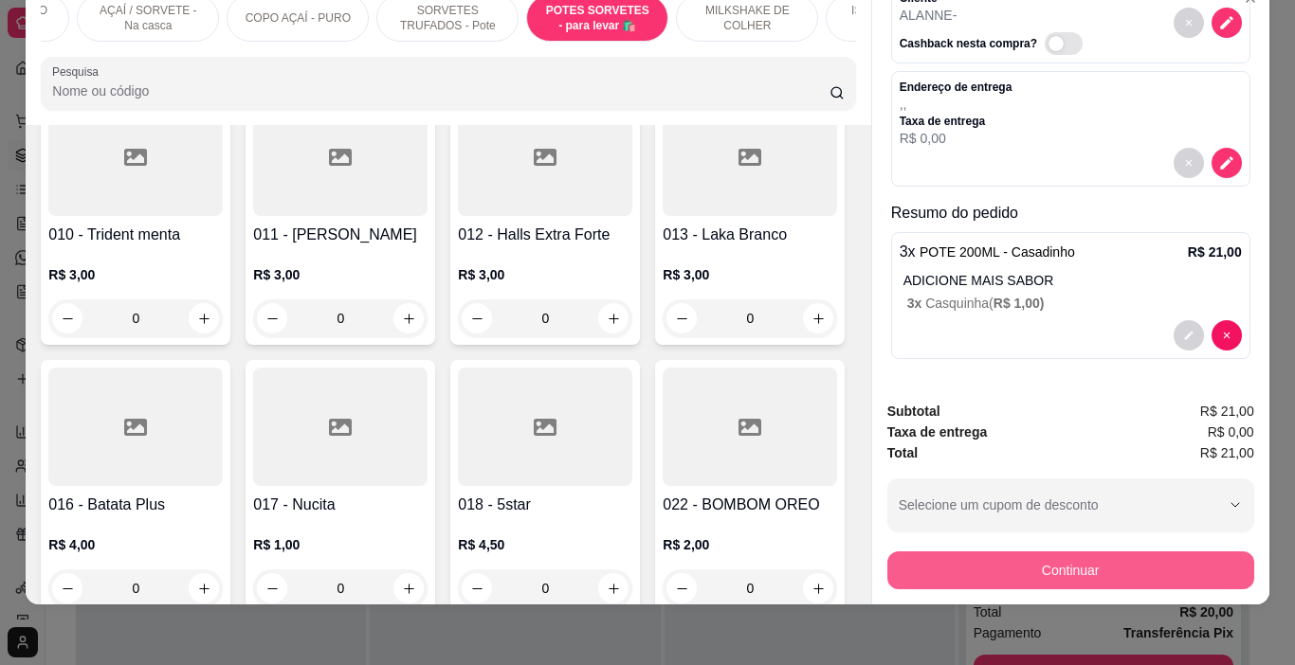
click at [1005, 553] on button "Continuar" at bounding box center [1070, 571] width 367 height 38
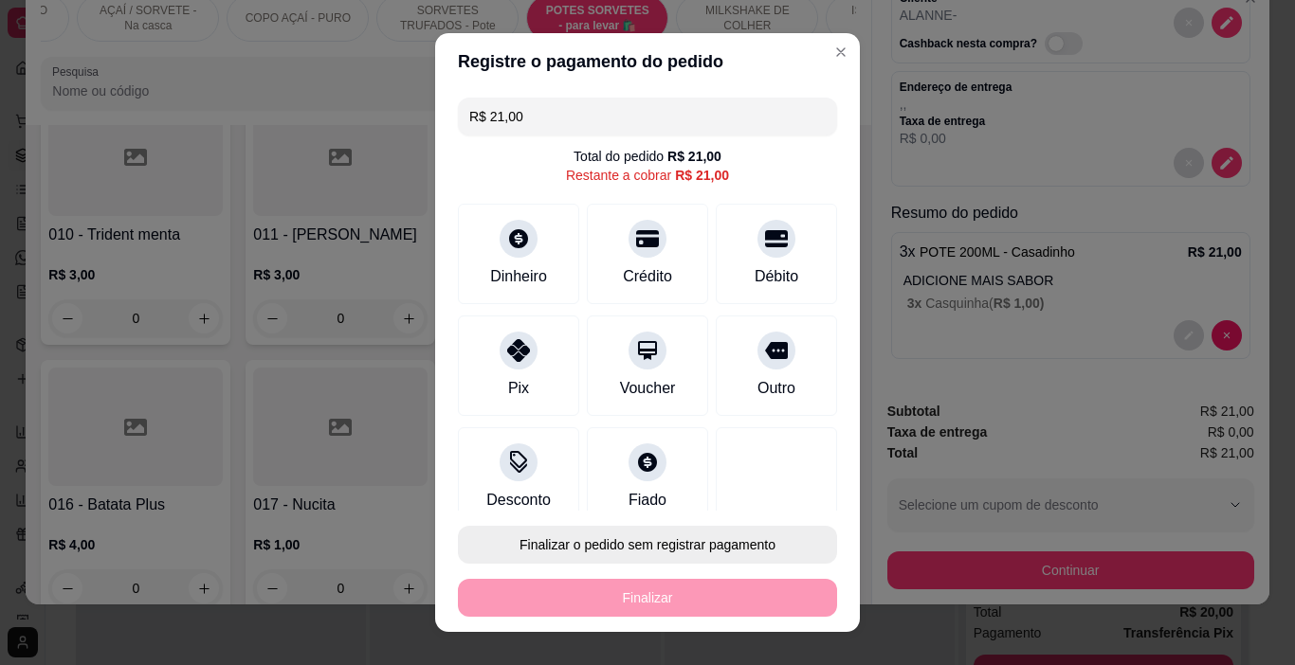
click at [679, 534] on button "Finalizar o pedido sem registrar pagamento" at bounding box center [647, 545] width 379 height 38
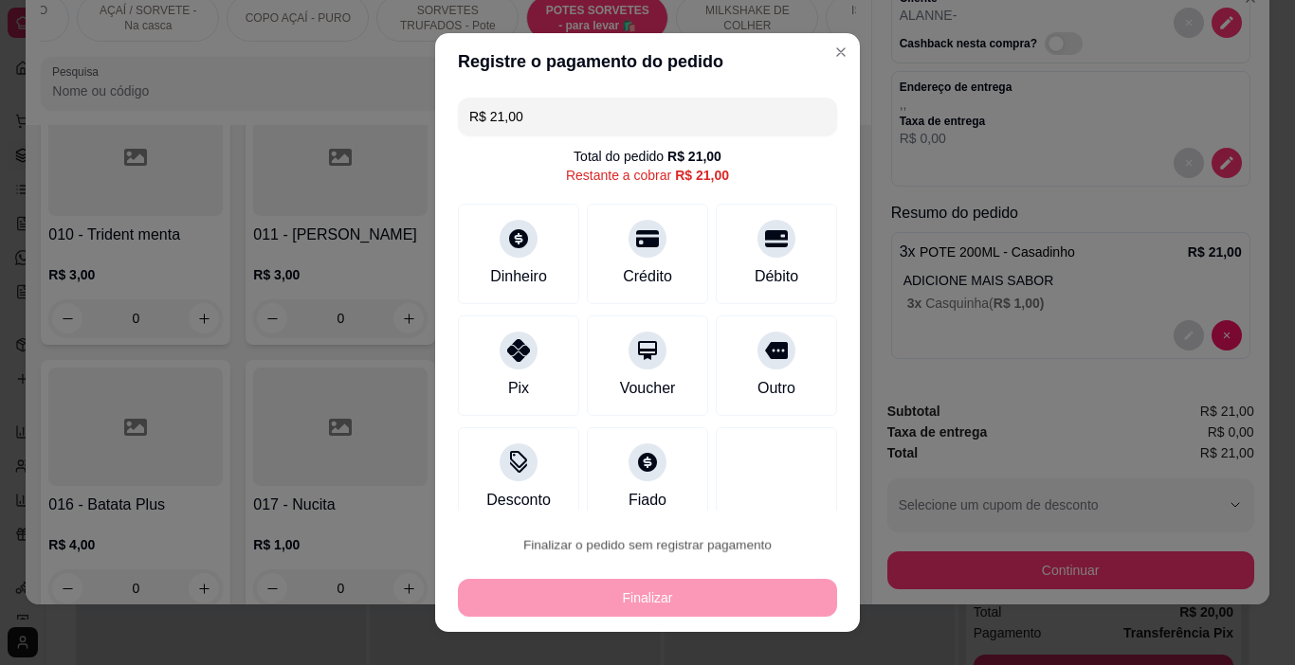
click at [762, 482] on button "Confirmar" at bounding box center [757, 491] width 70 height 29
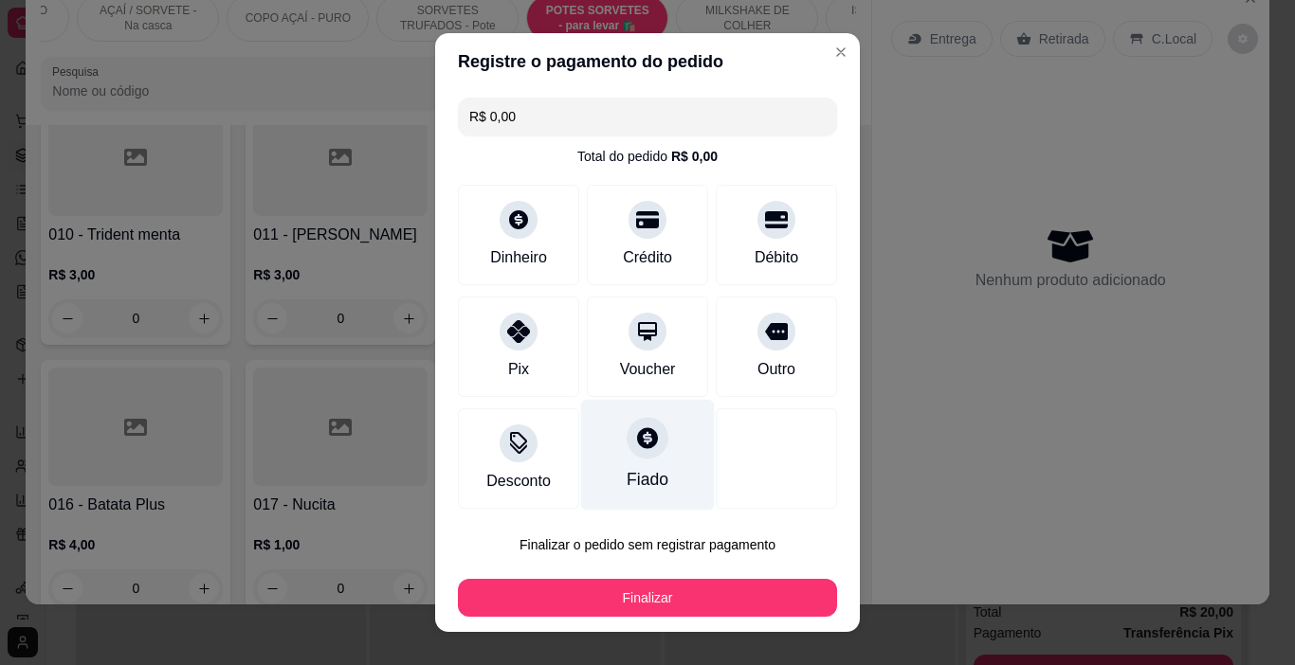
type input "R$ 0,00"
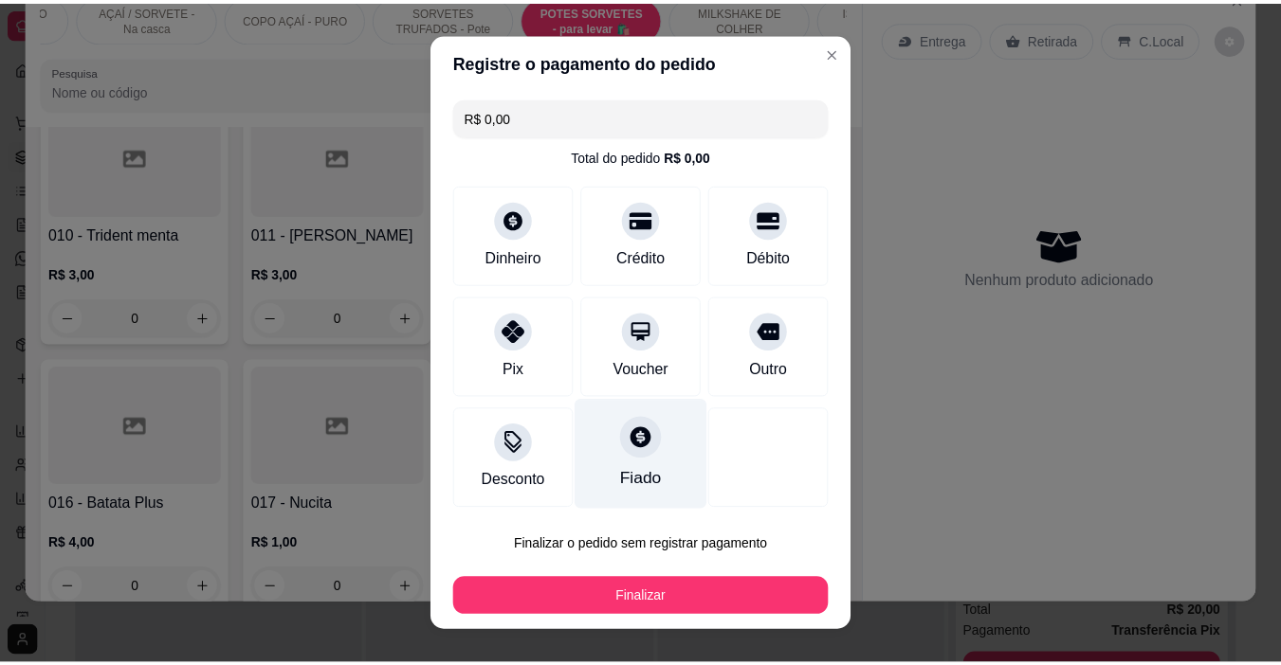
scroll to position [0, 0]
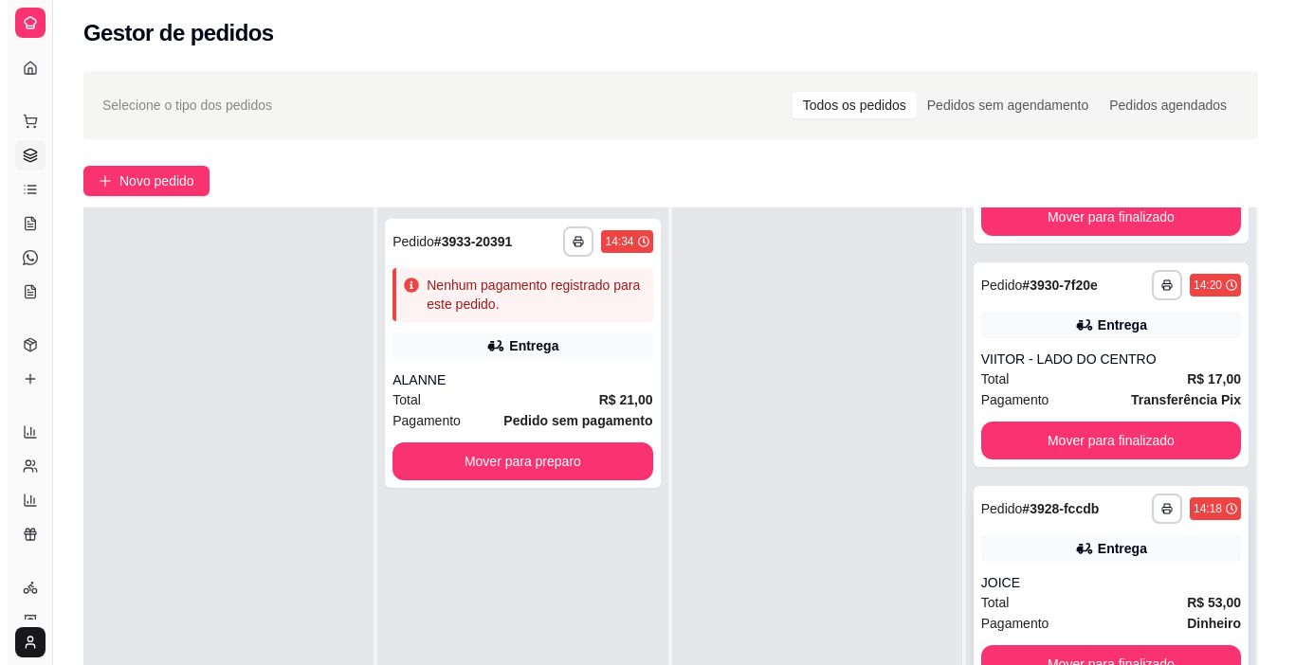
scroll to position [472, 0]
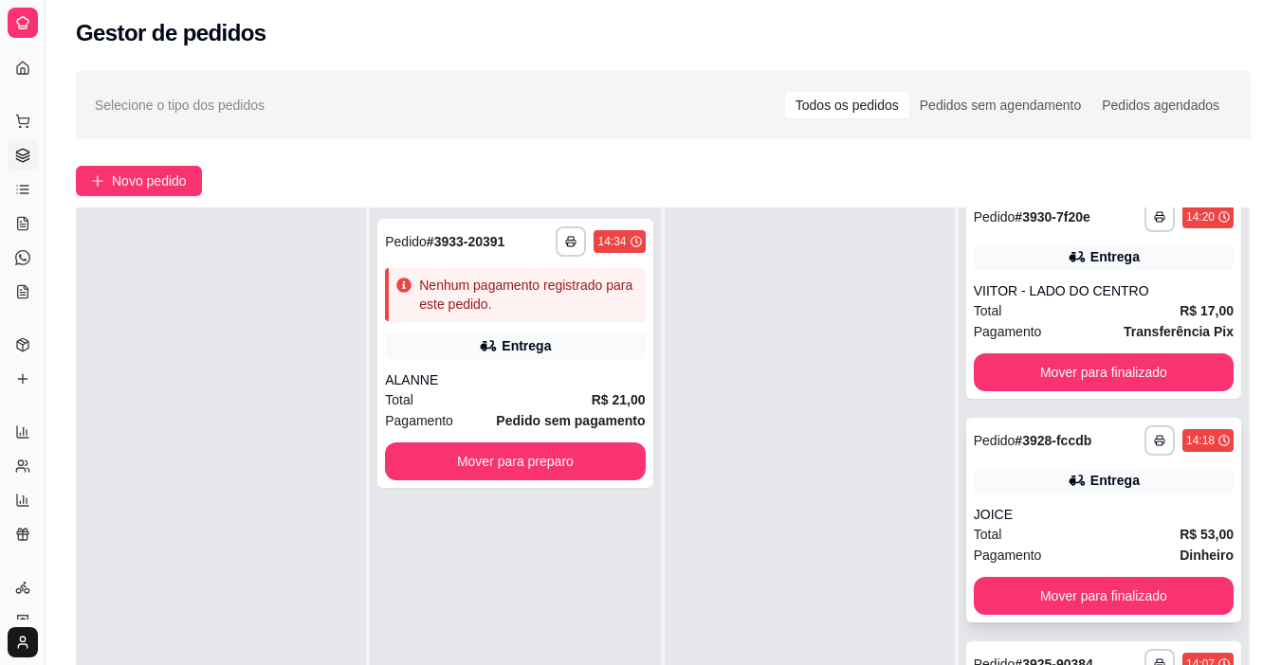
click at [1020, 496] on div "**********" at bounding box center [1103, 520] width 275 height 205
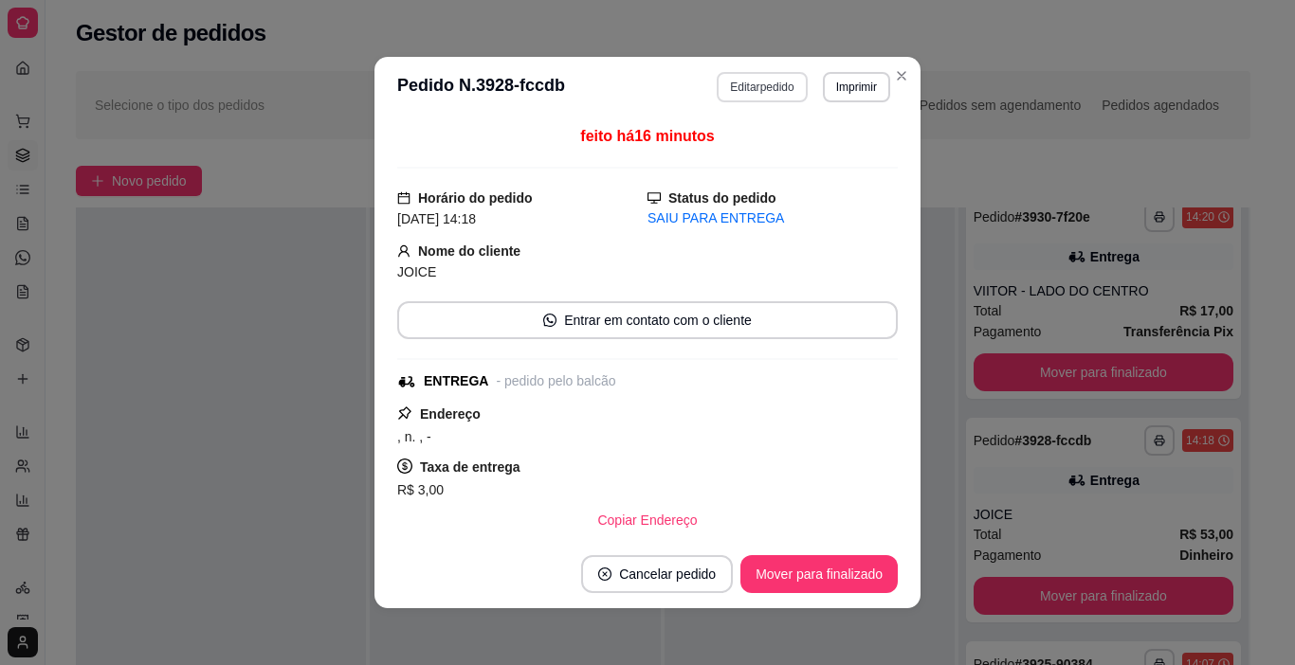
click at [727, 90] on button "Editar pedido" at bounding box center [762, 87] width 90 height 30
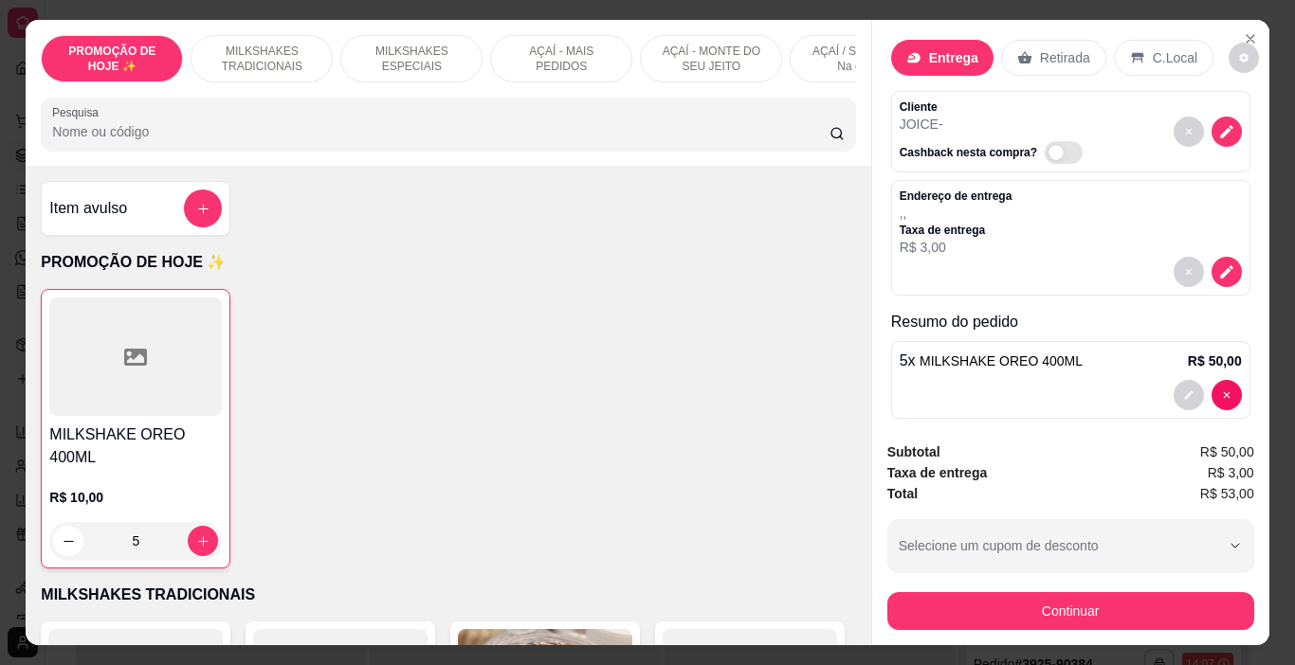
scroll to position [41, 0]
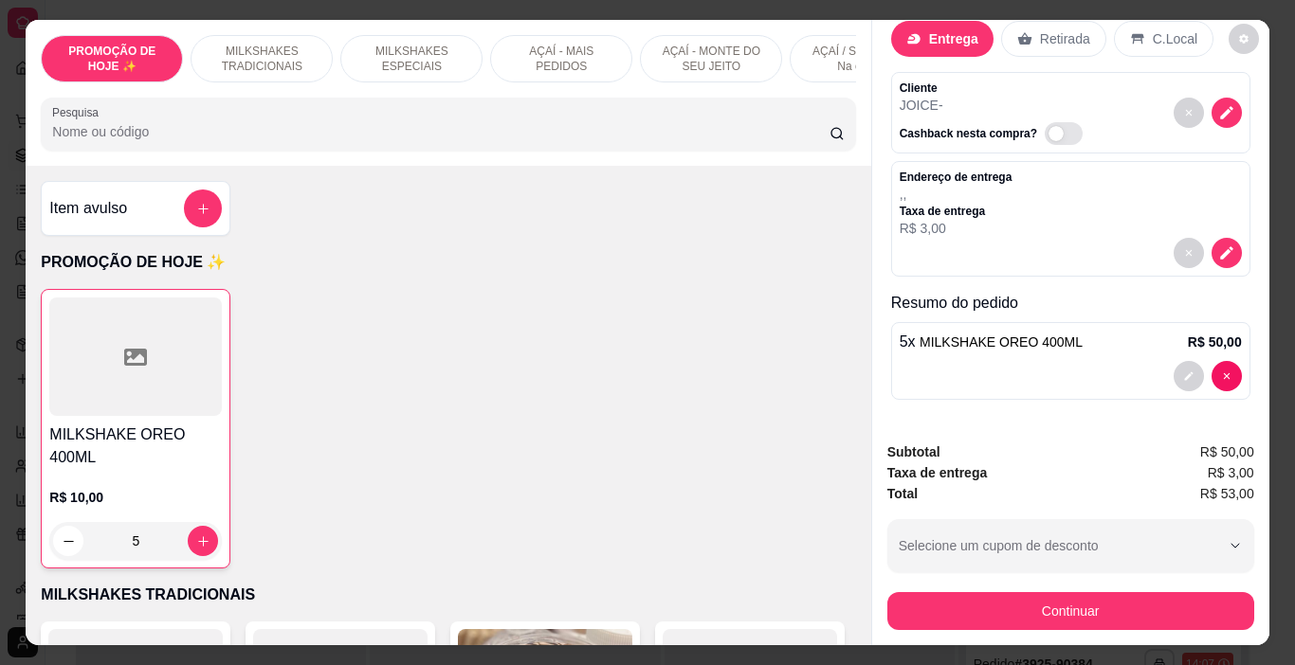
click at [1018, 337] on span "MILKSHAKE OREO 400ML" at bounding box center [1000, 342] width 163 height 15
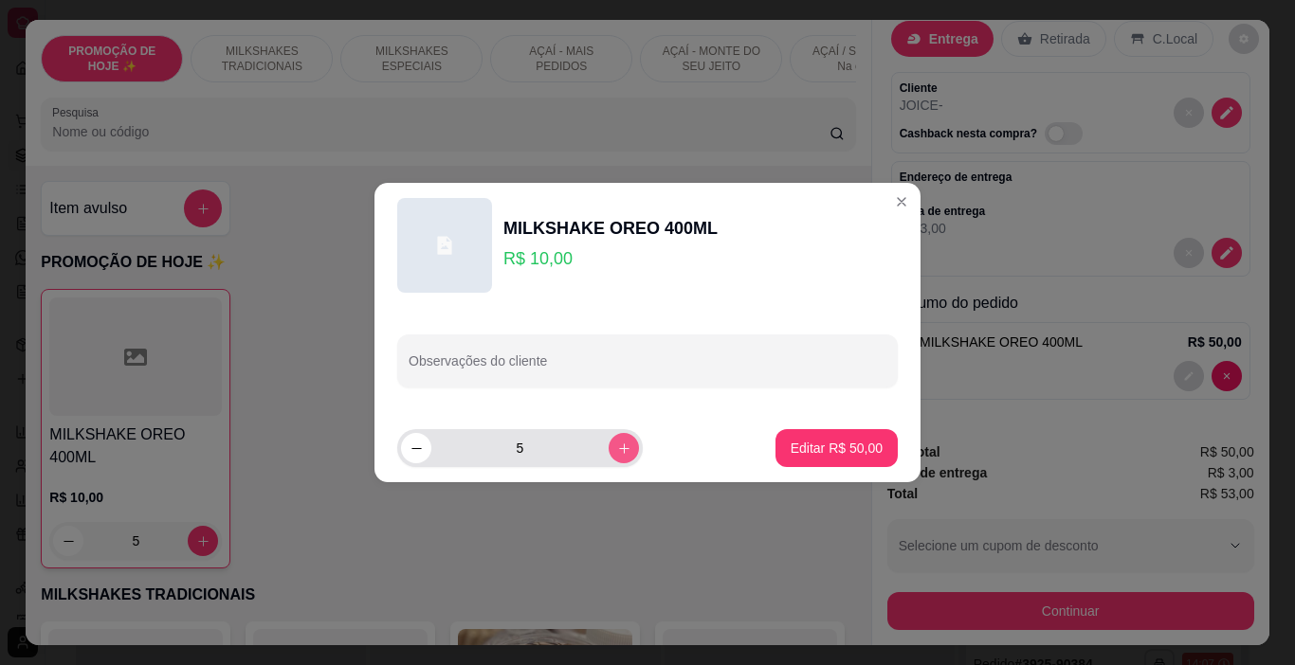
click at [617, 447] on icon "increase-product-quantity" at bounding box center [624, 449] width 14 height 14
type input "6"
click at [845, 455] on p "Editar R$ 60,00" at bounding box center [836, 448] width 92 height 19
type input "6"
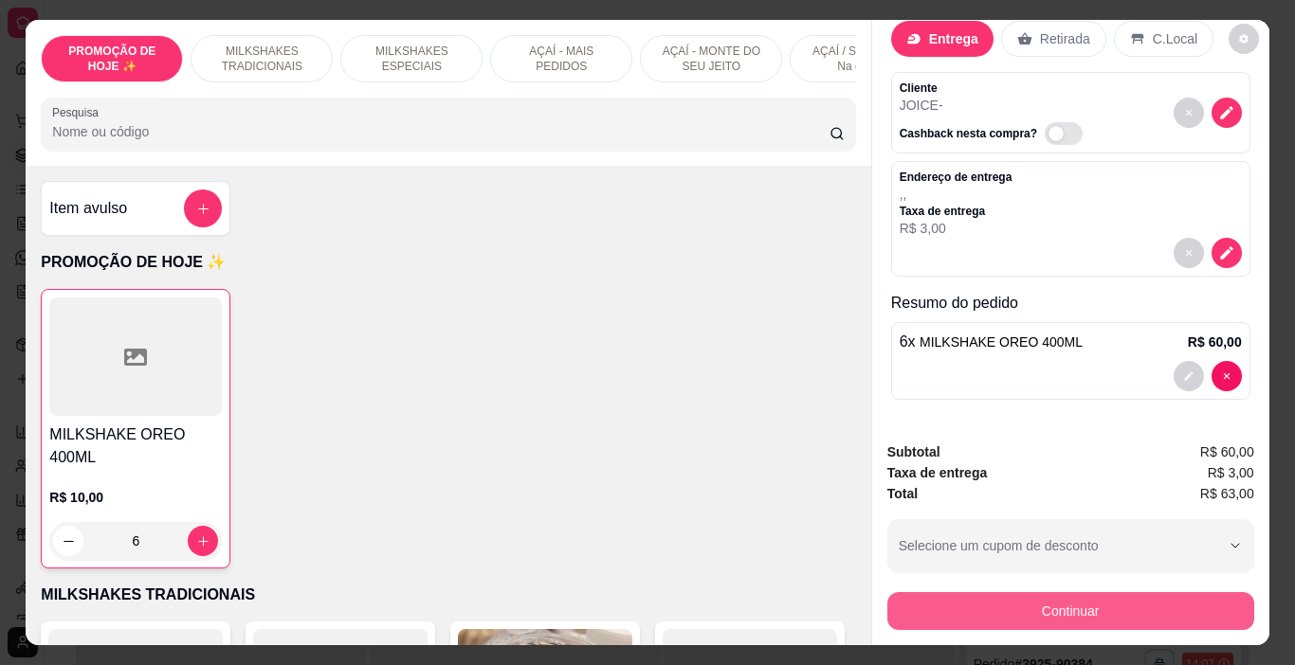
click at [1050, 597] on button "Continuar" at bounding box center [1070, 611] width 367 height 38
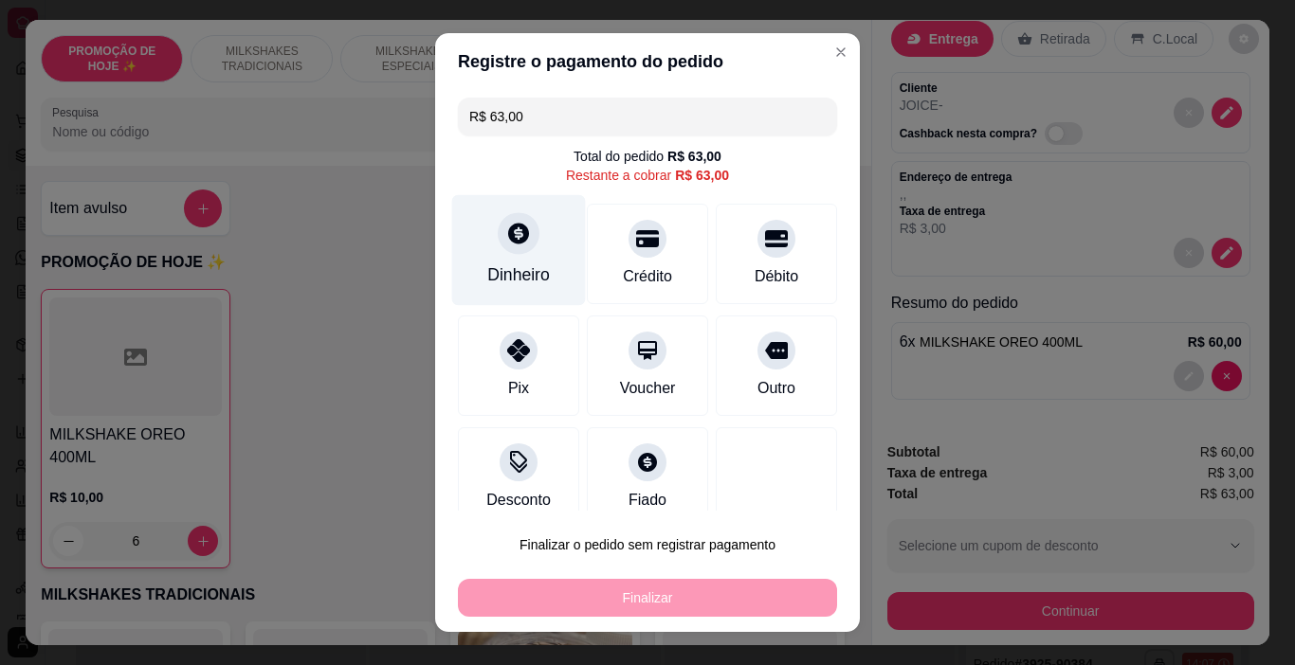
click at [506, 278] on div "Dinheiro" at bounding box center [518, 275] width 63 height 25
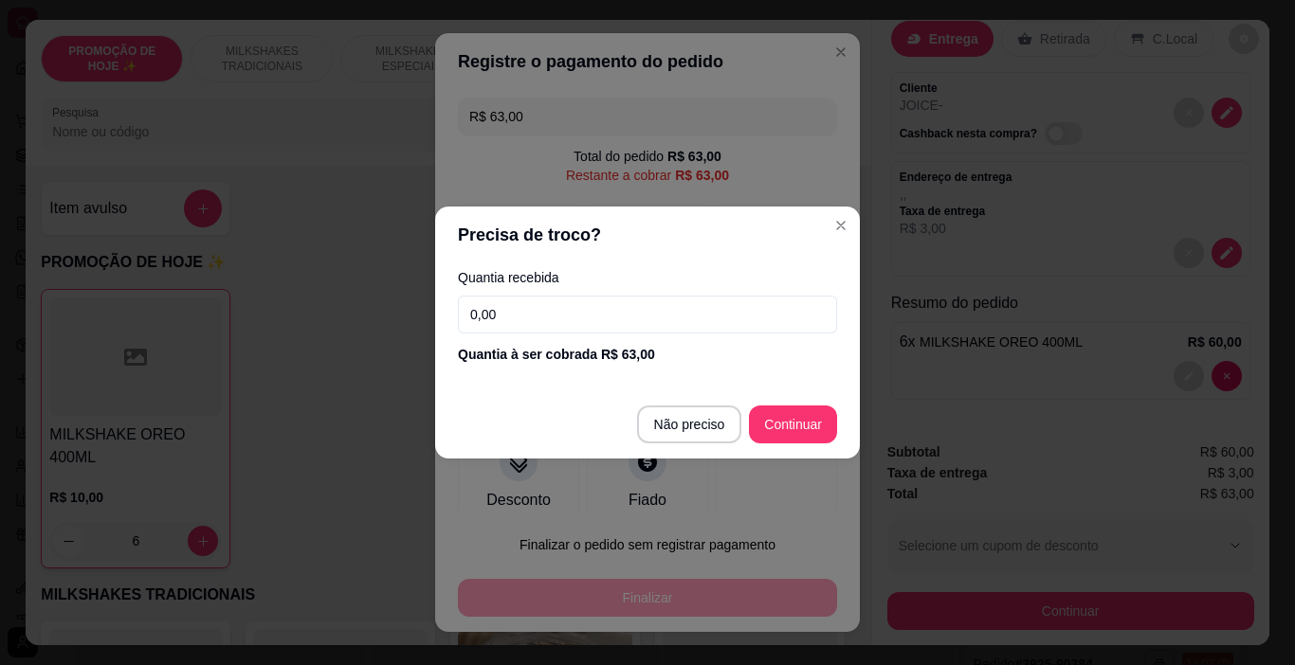
click at [539, 297] on input "0,00" at bounding box center [647, 315] width 379 height 38
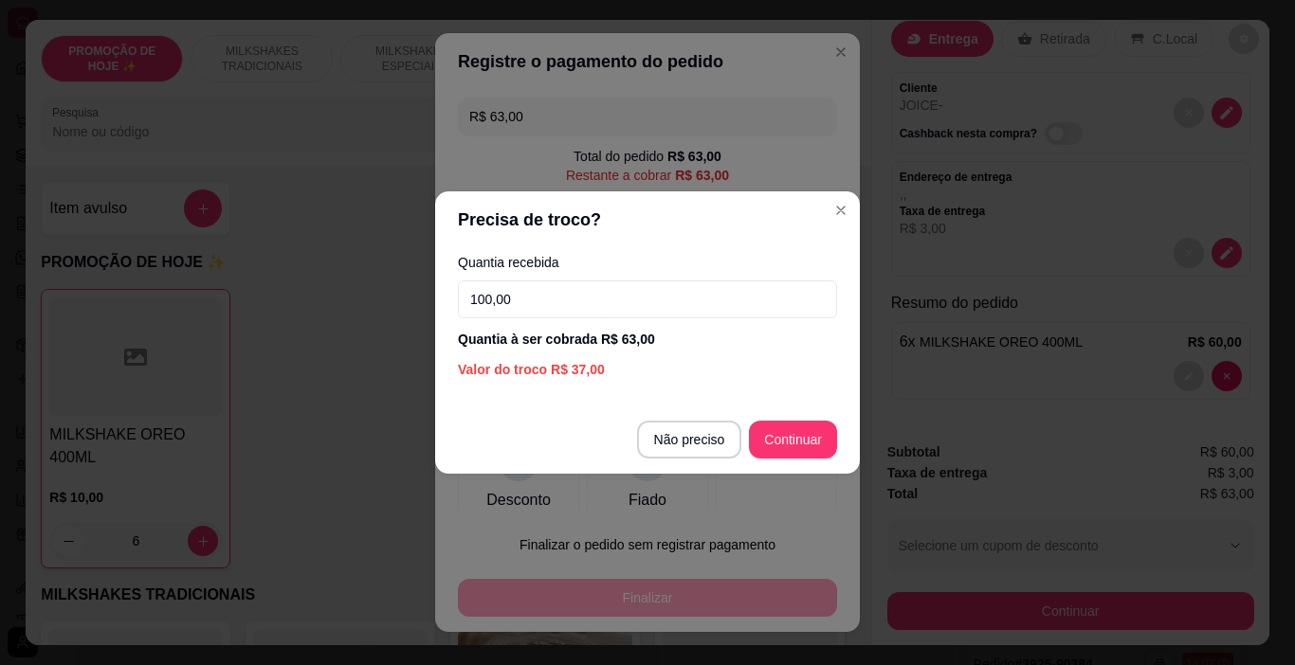
type input "100,00"
type input "R$ 0,00"
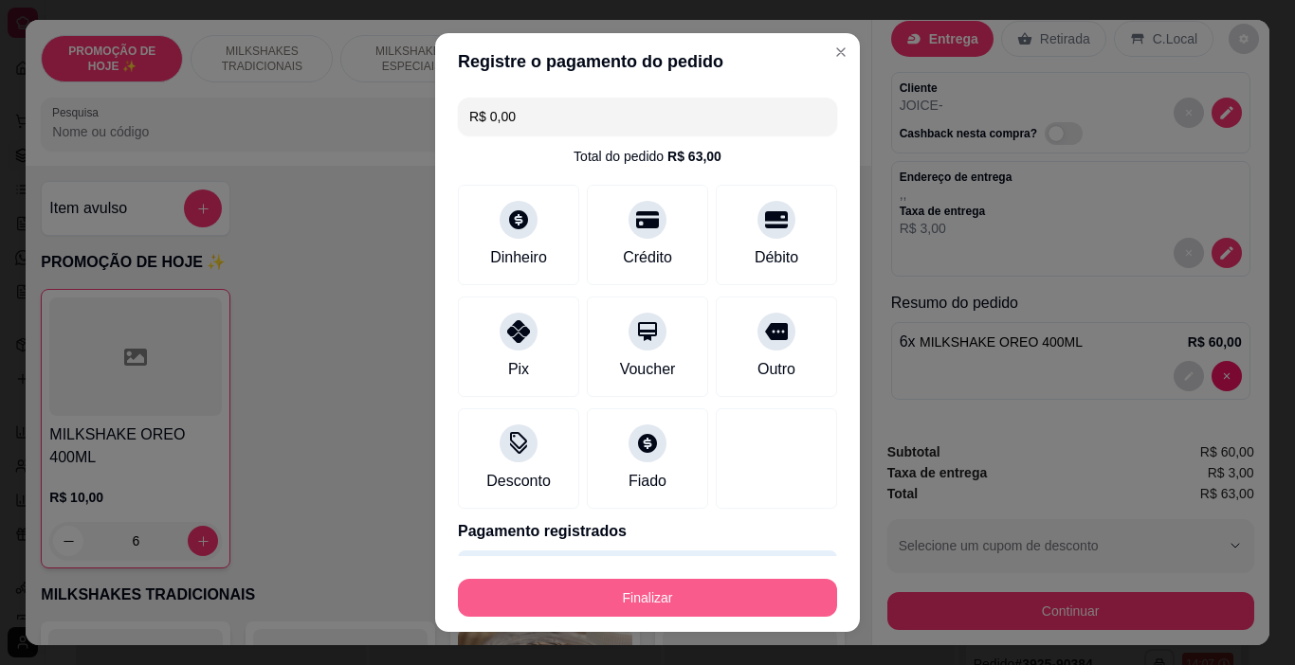
click at [681, 613] on button "Finalizar" at bounding box center [647, 598] width 379 height 38
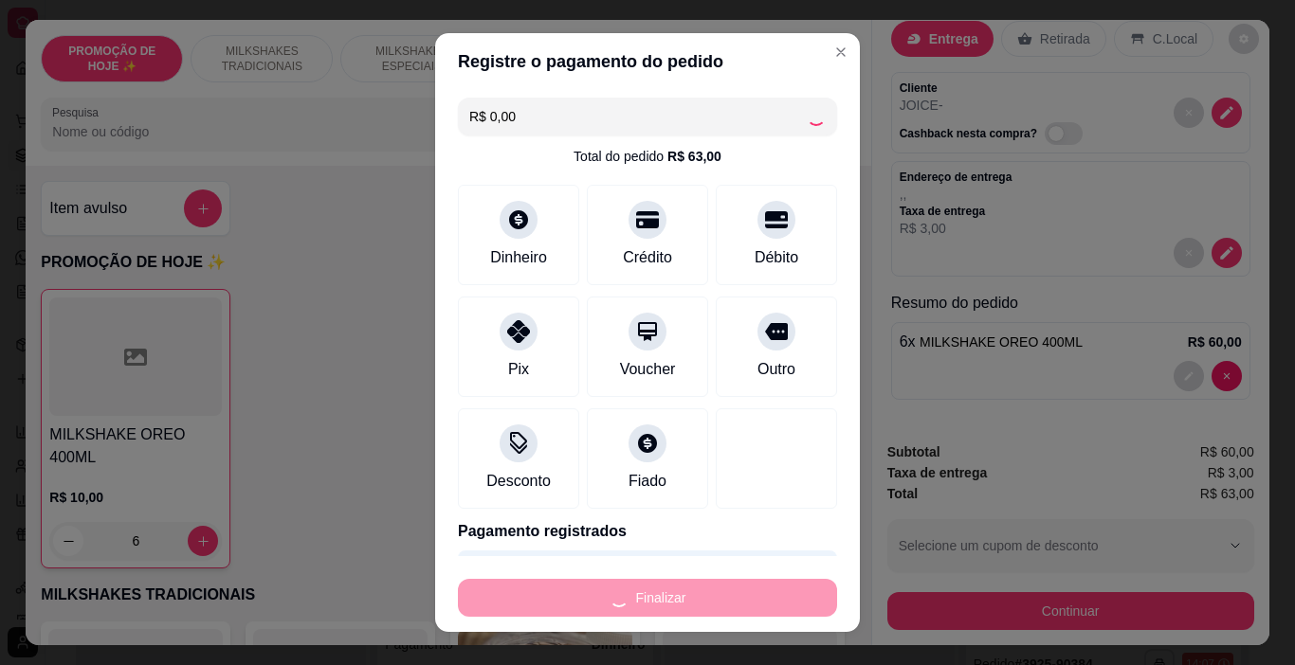
type input "0"
type input "-R$ 63,00"
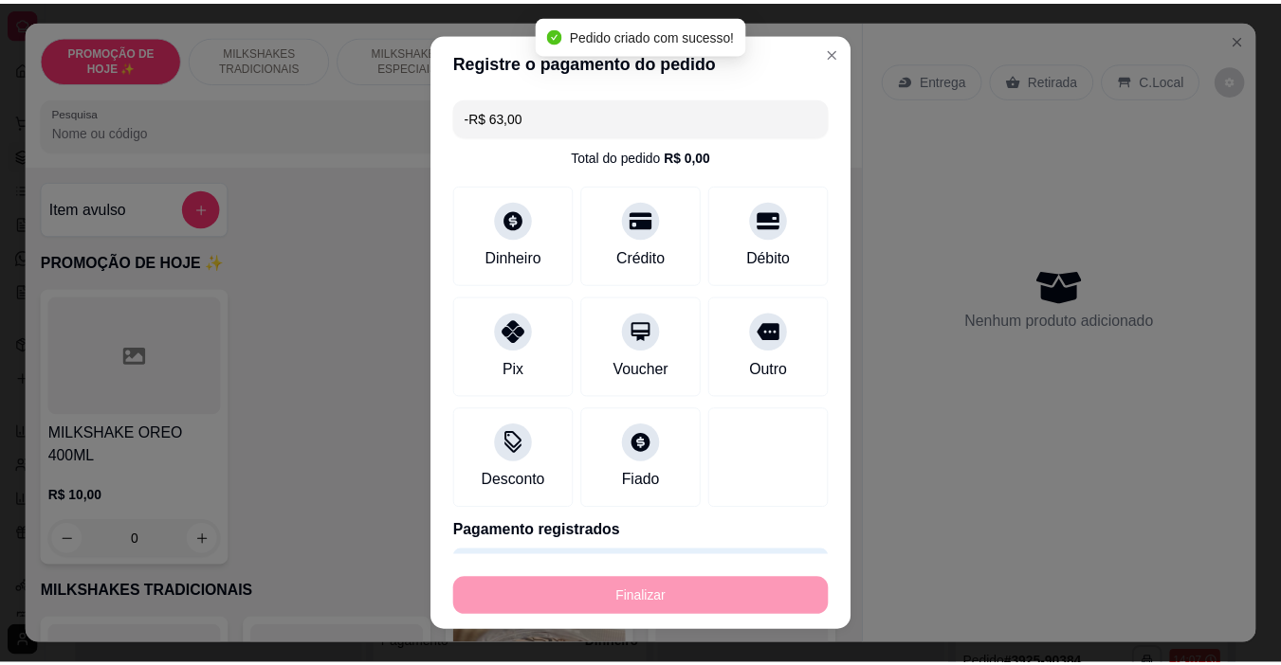
scroll to position [248, 0]
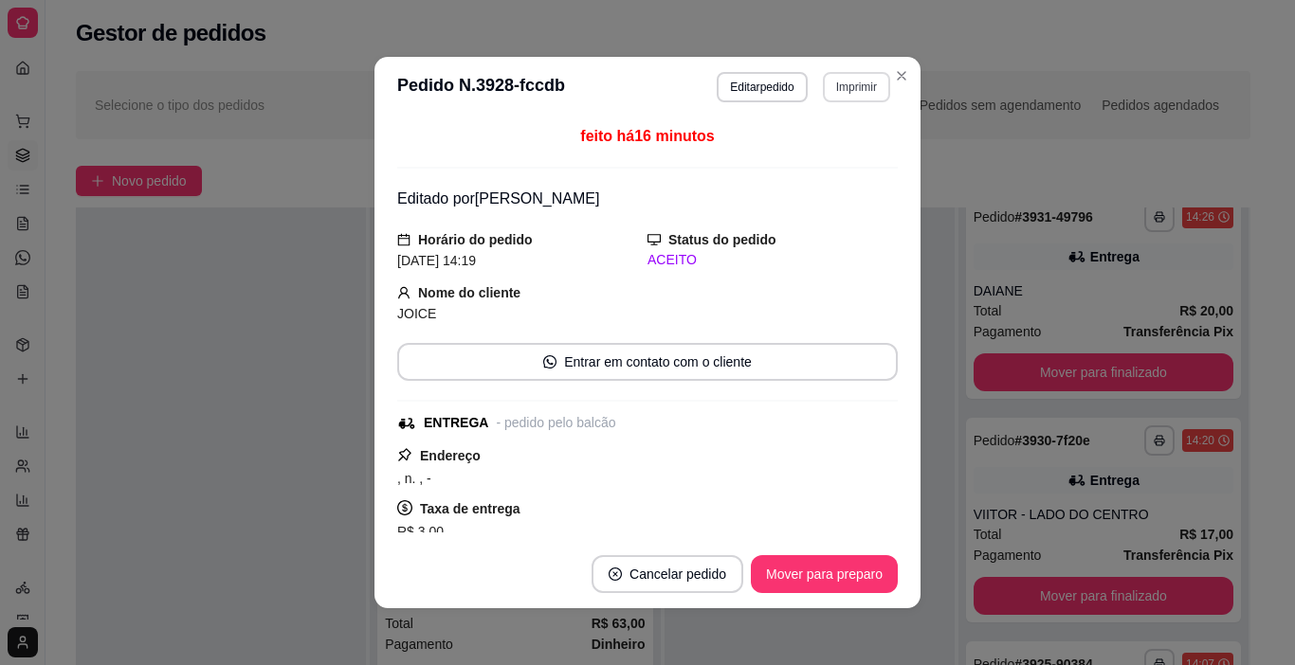
click at [848, 85] on button "Imprimir" at bounding box center [856, 87] width 67 height 30
click at [823, 157] on button "IMPRESSORA" at bounding box center [832, 145] width 110 height 25
click at [859, 583] on button "Mover para preparo" at bounding box center [824, 574] width 147 height 38
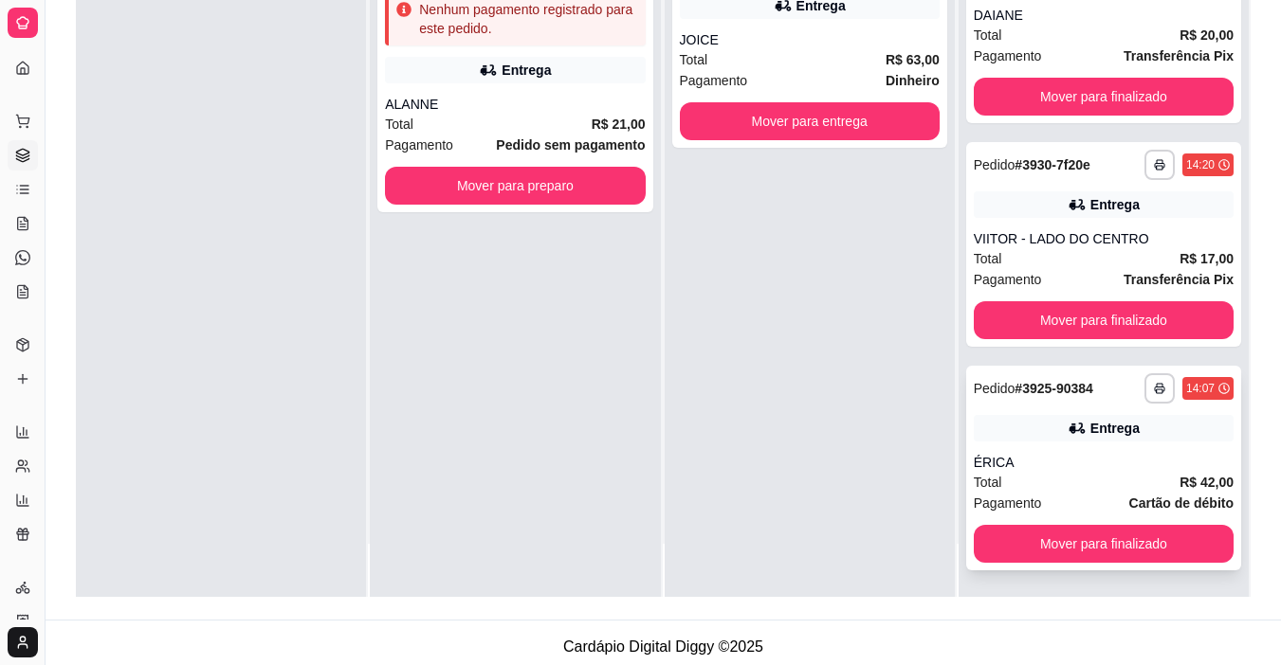
scroll to position [289, 0]
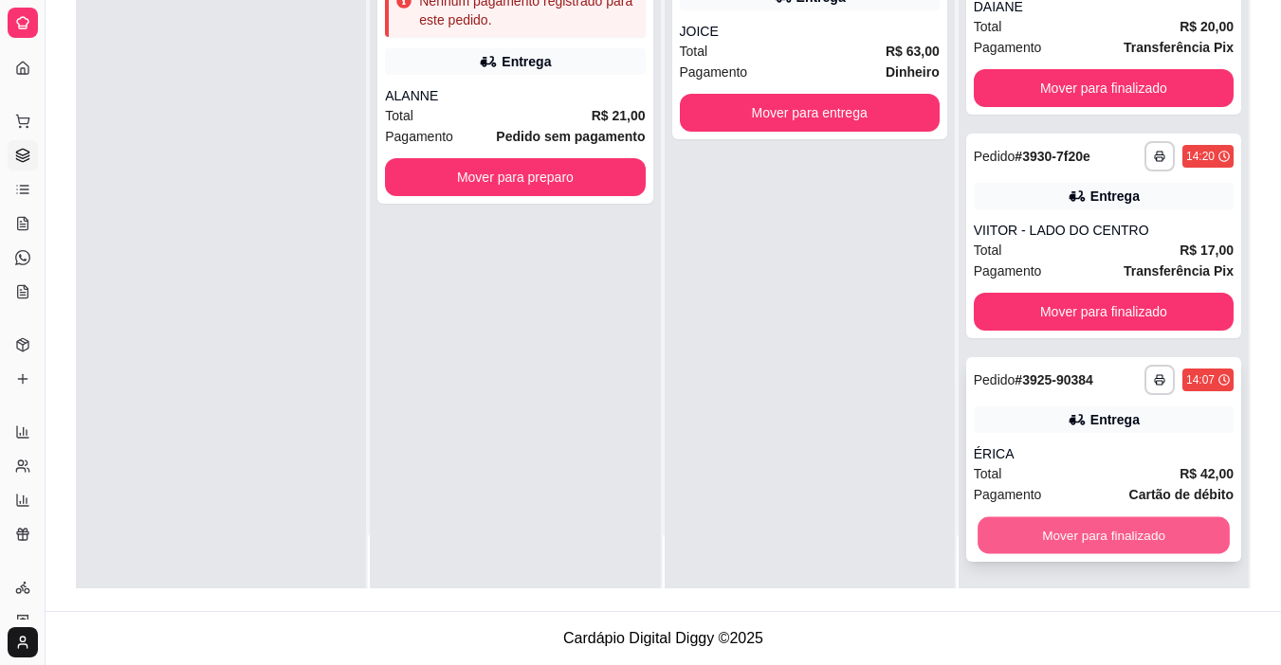
click at [1027, 534] on button "Mover para finalizado" at bounding box center [1103, 536] width 252 height 37
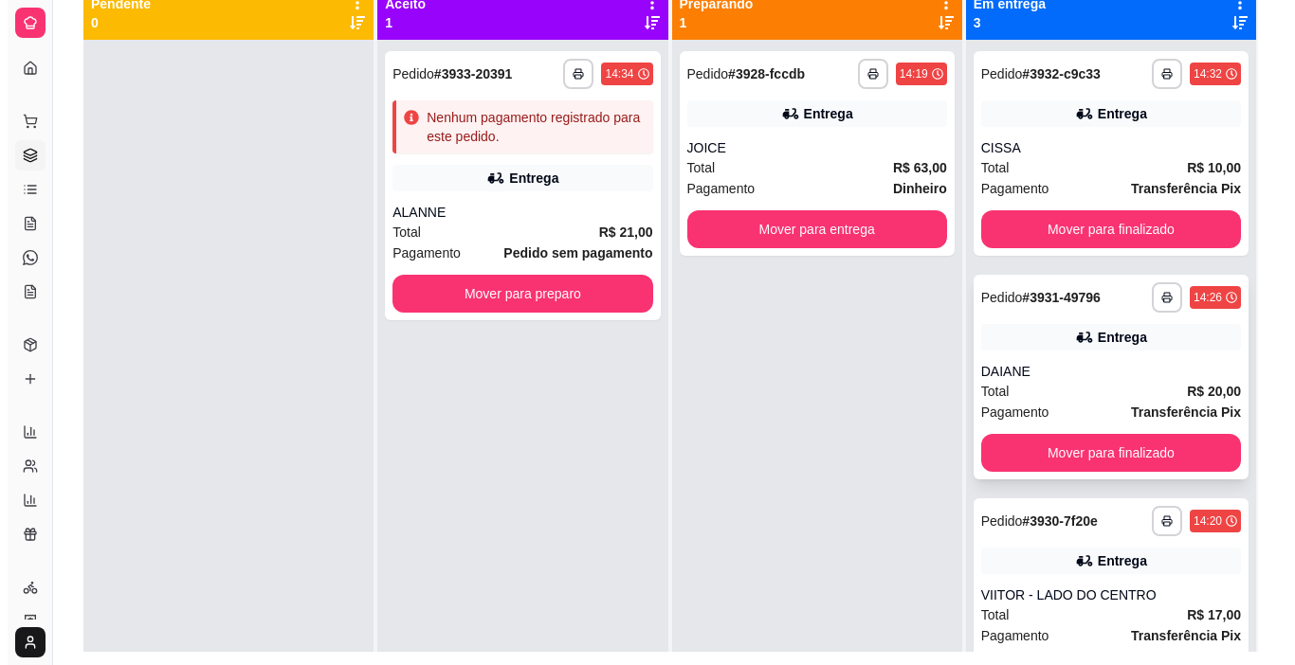
scroll to position [194, 0]
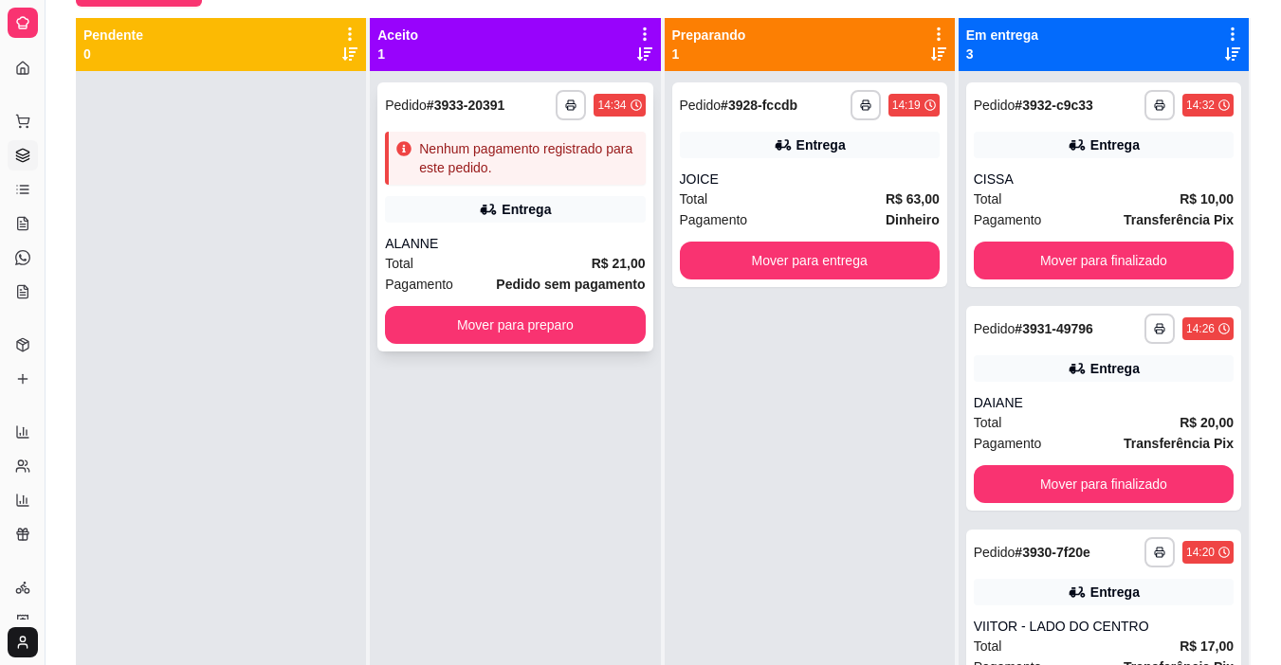
click at [562, 233] on div "**********" at bounding box center [514, 216] width 275 height 269
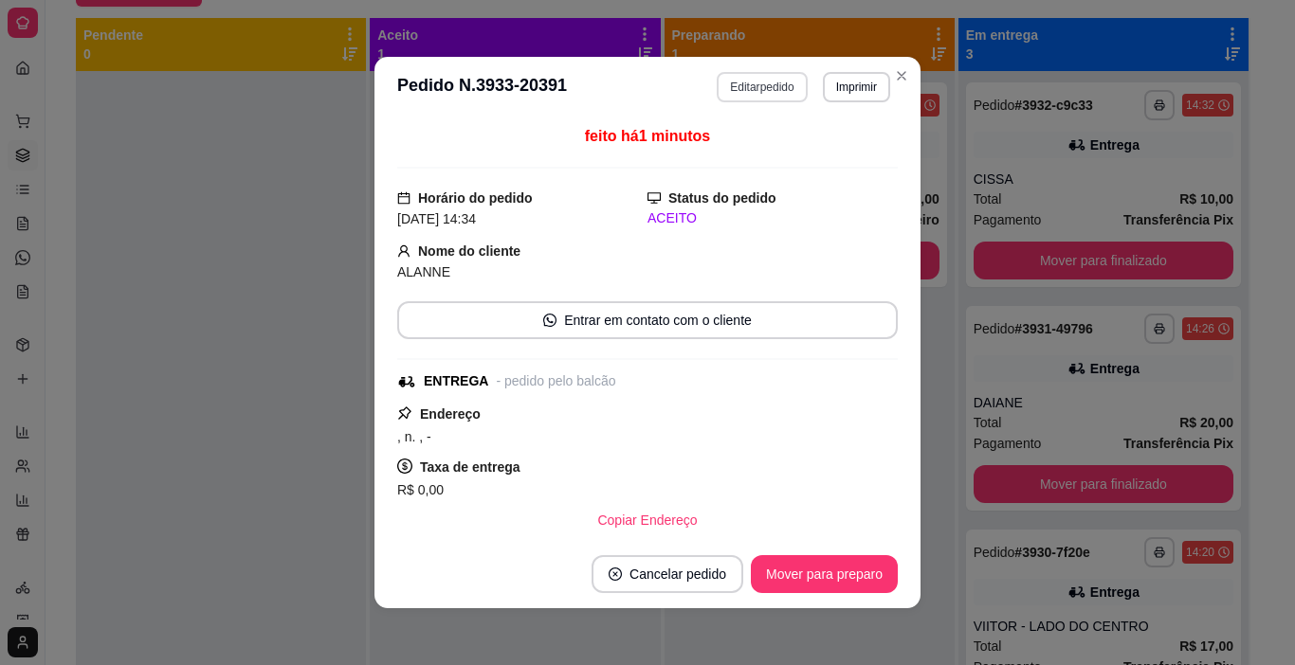
click at [730, 83] on button "Editar pedido" at bounding box center [762, 87] width 90 height 30
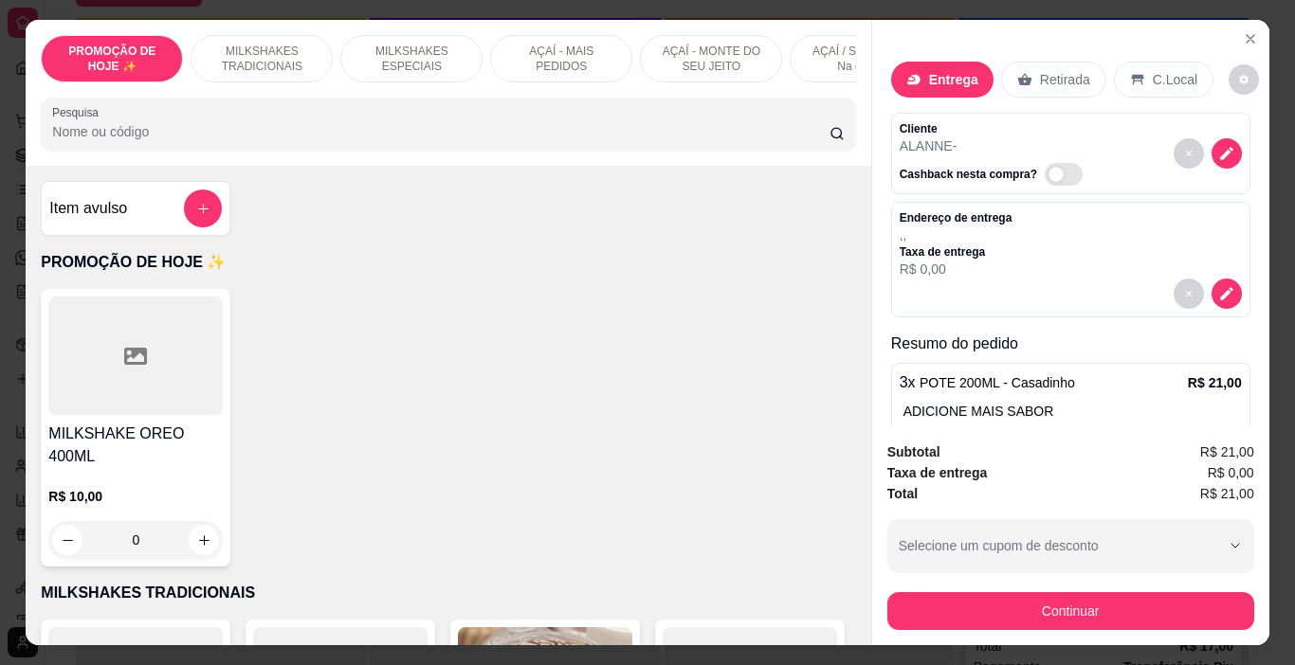
click at [953, 402] on p "ADICIONE MAIS SABOR" at bounding box center [1072, 411] width 338 height 19
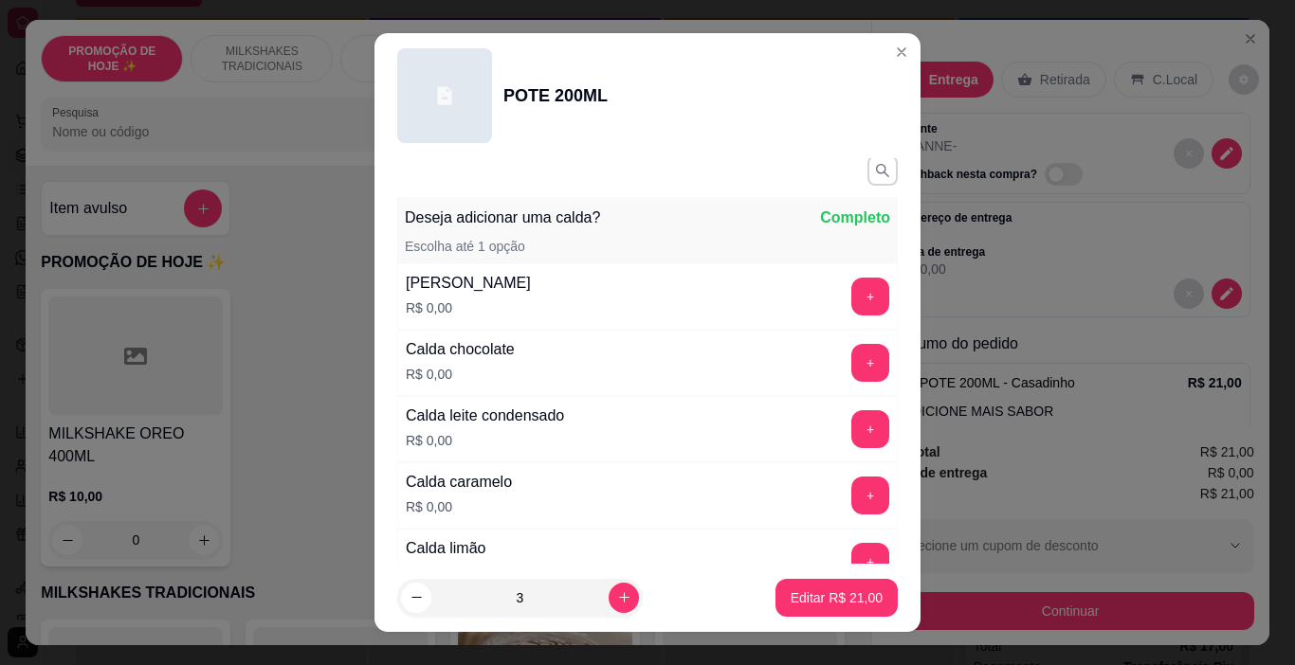
scroll to position [284, 0]
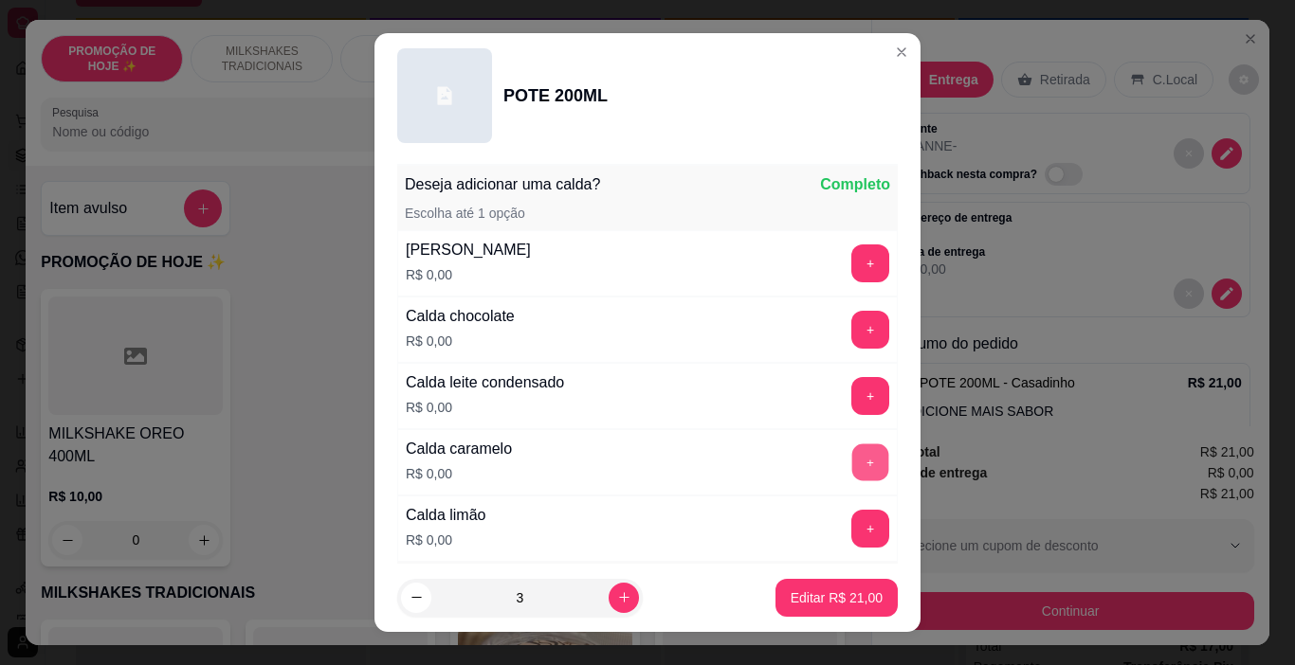
click at [852, 458] on button "+" at bounding box center [870, 463] width 37 height 37
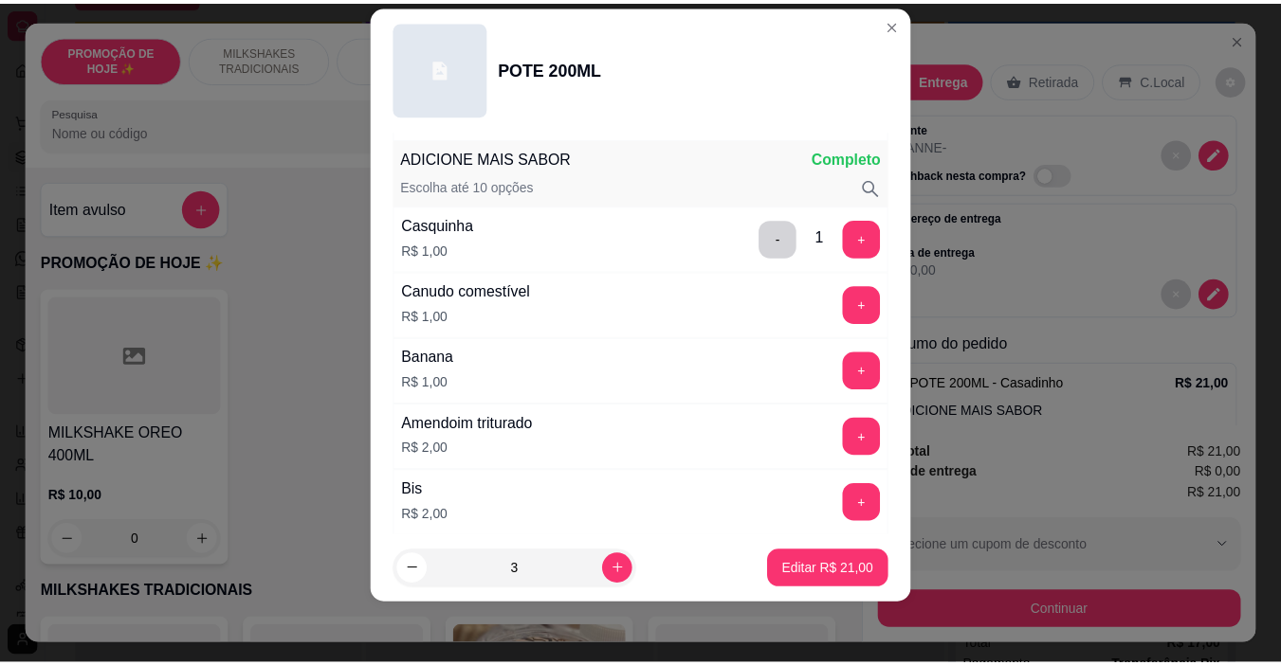
scroll to position [688, 0]
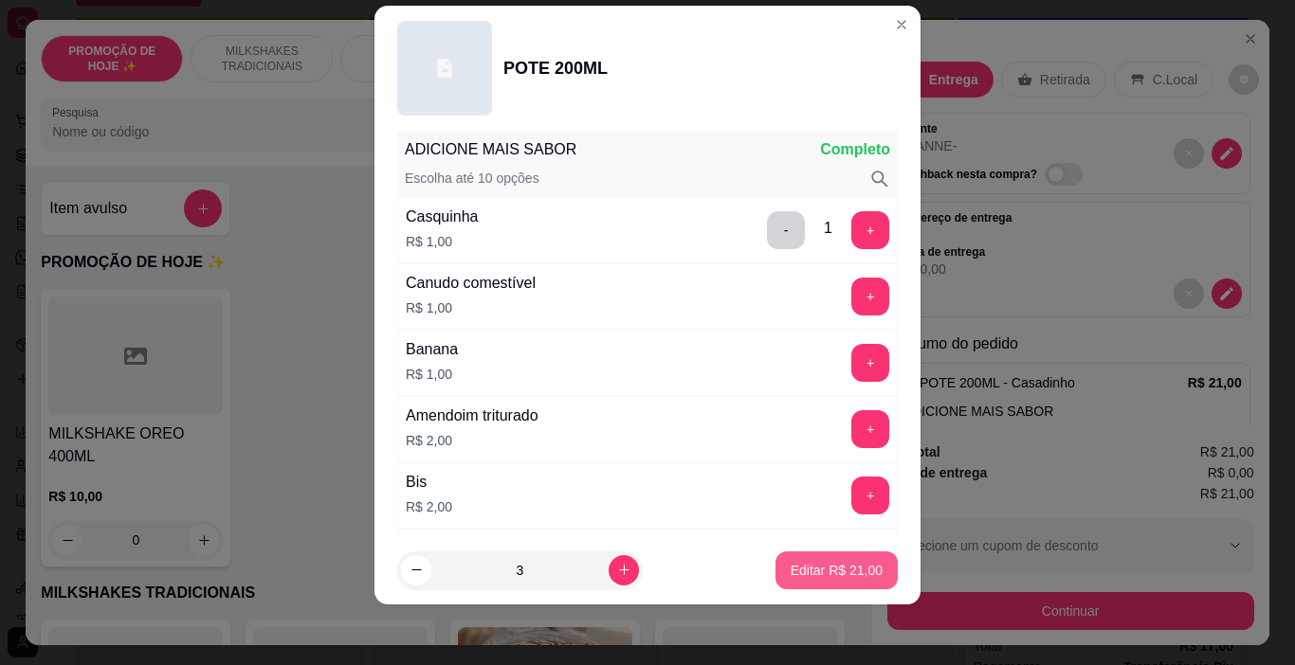
click at [847, 572] on p "Editar R$ 21,00" at bounding box center [836, 570] width 92 height 19
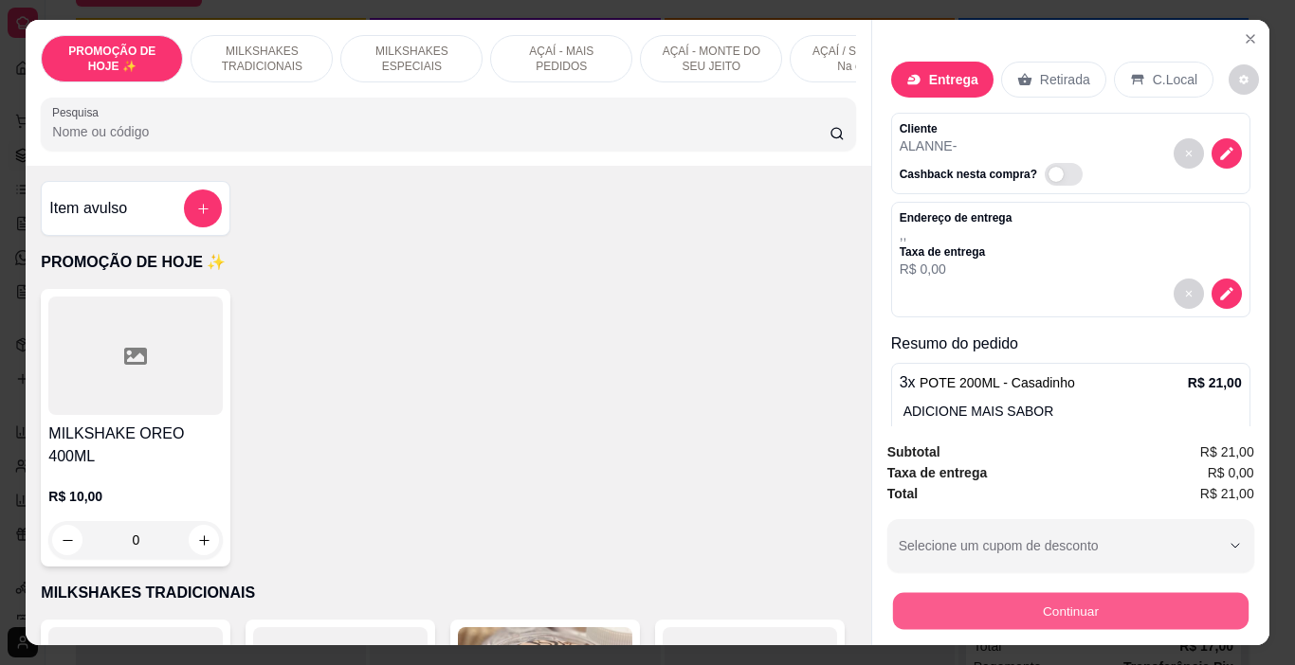
click at [992, 593] on button "Continuar" at bounding box center [1069, 611] width 355 height 37
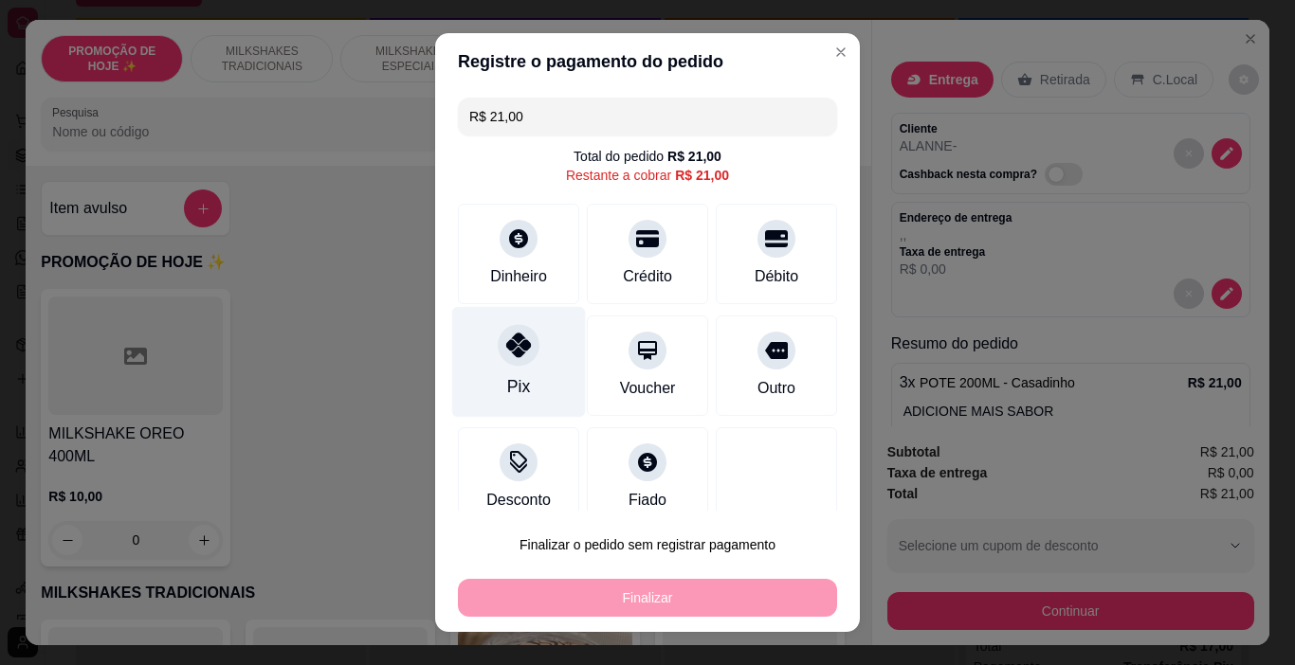
click at [490, 374] on div "Pix" at bounding box center [519, 362] width 134 height 111
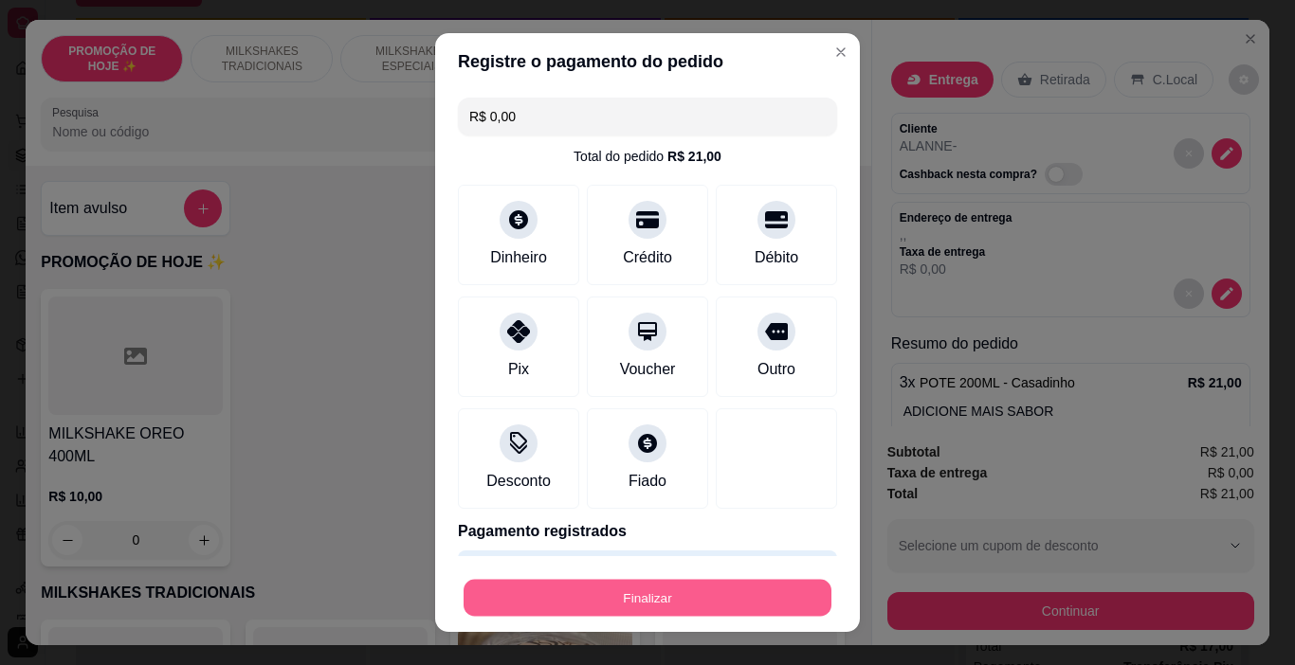
click at [611, 593] on button "Finalizar" at bounding box center [647, 598] width 368 height 37
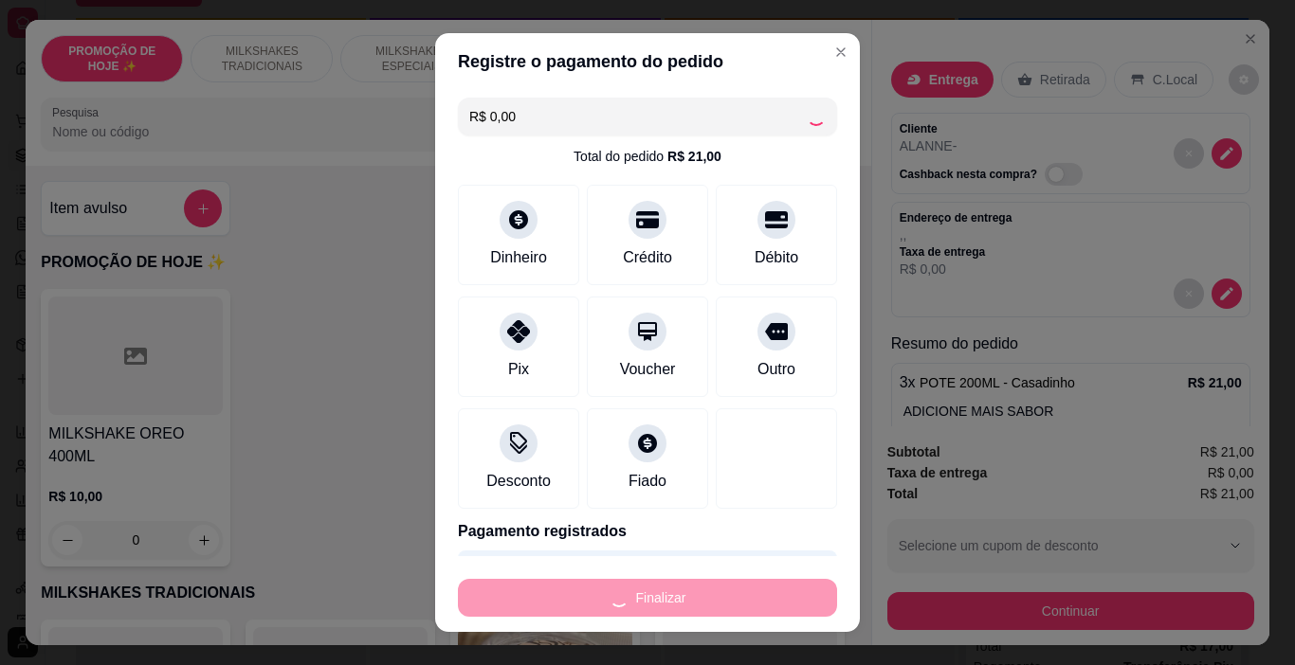
type input "-R$ 21,00"
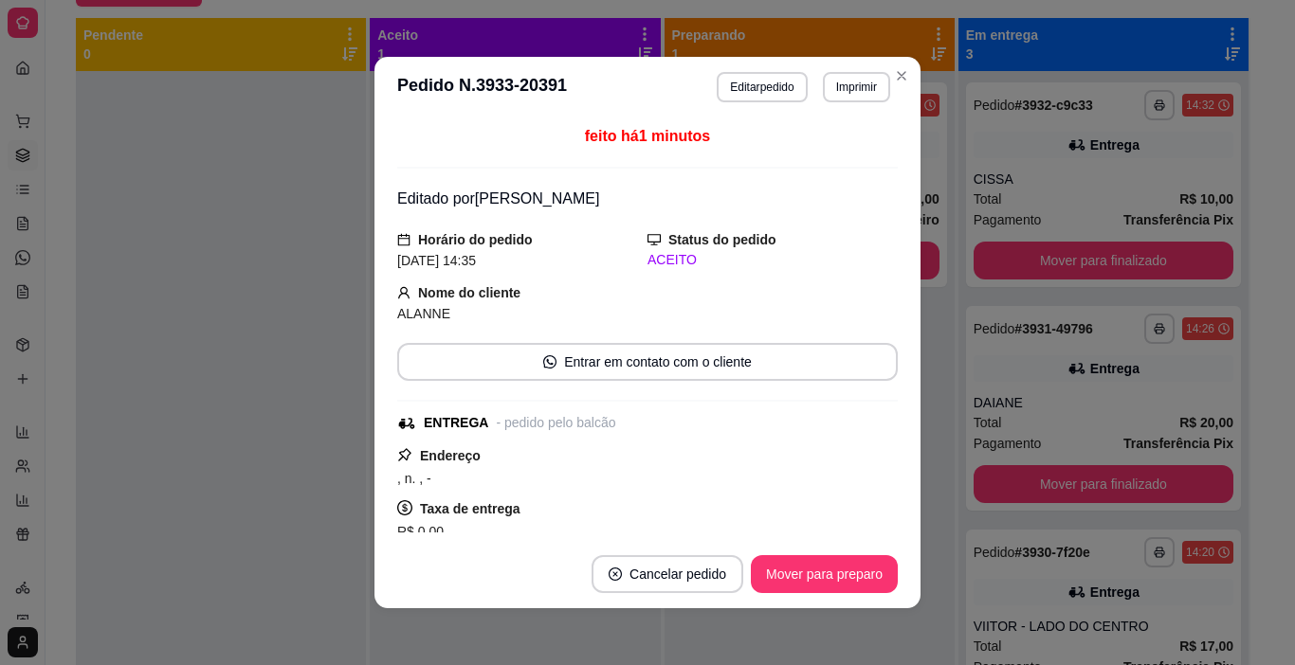
click at [846, 84] on button "Imprimir" at bounding box center [856, 87] width 67 height 30
click at [814, 151] on button "IMPRESSORA" at bounding box center [816, 153] width 137 height 30
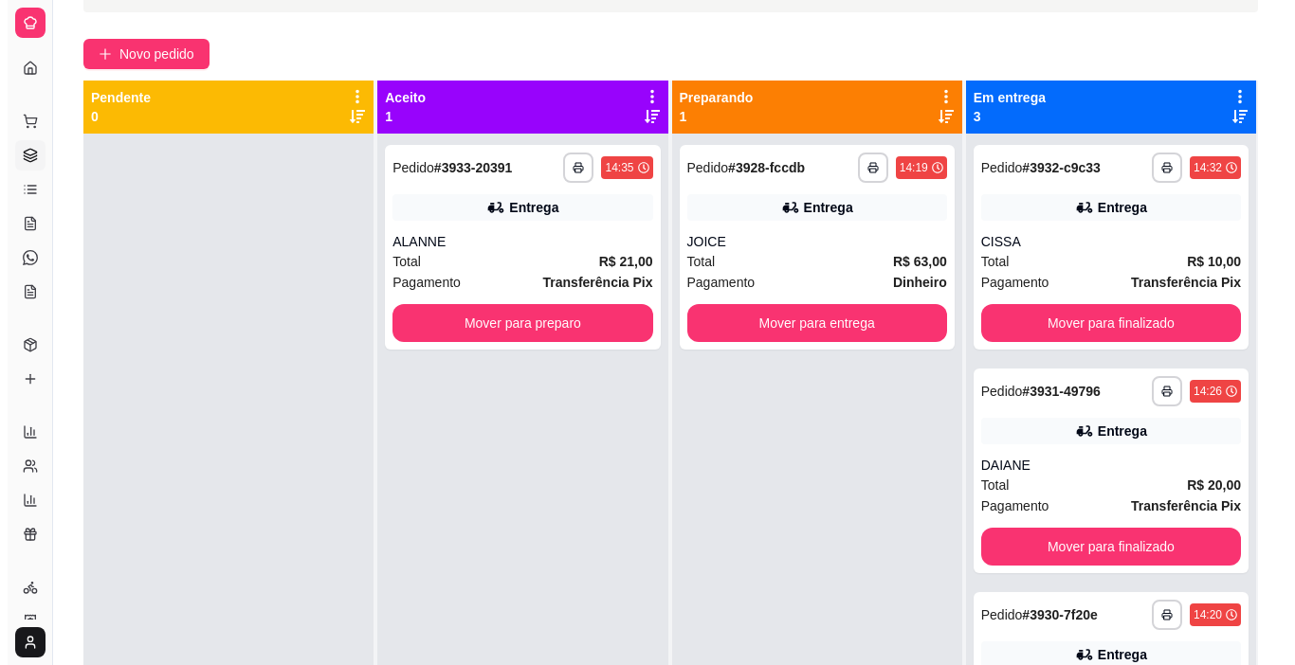
scroll to position [100, 0]
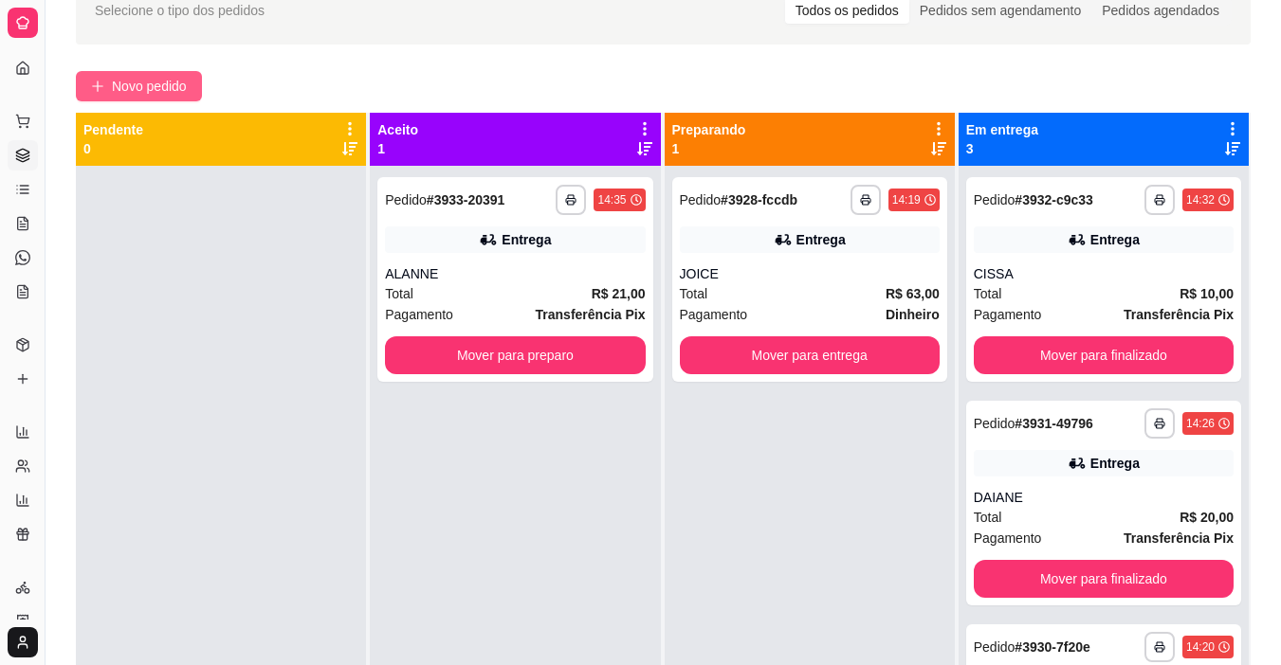
click at [158, 88] on span "Novo pedido" at bounding box center [149, 86] width 75 height 21
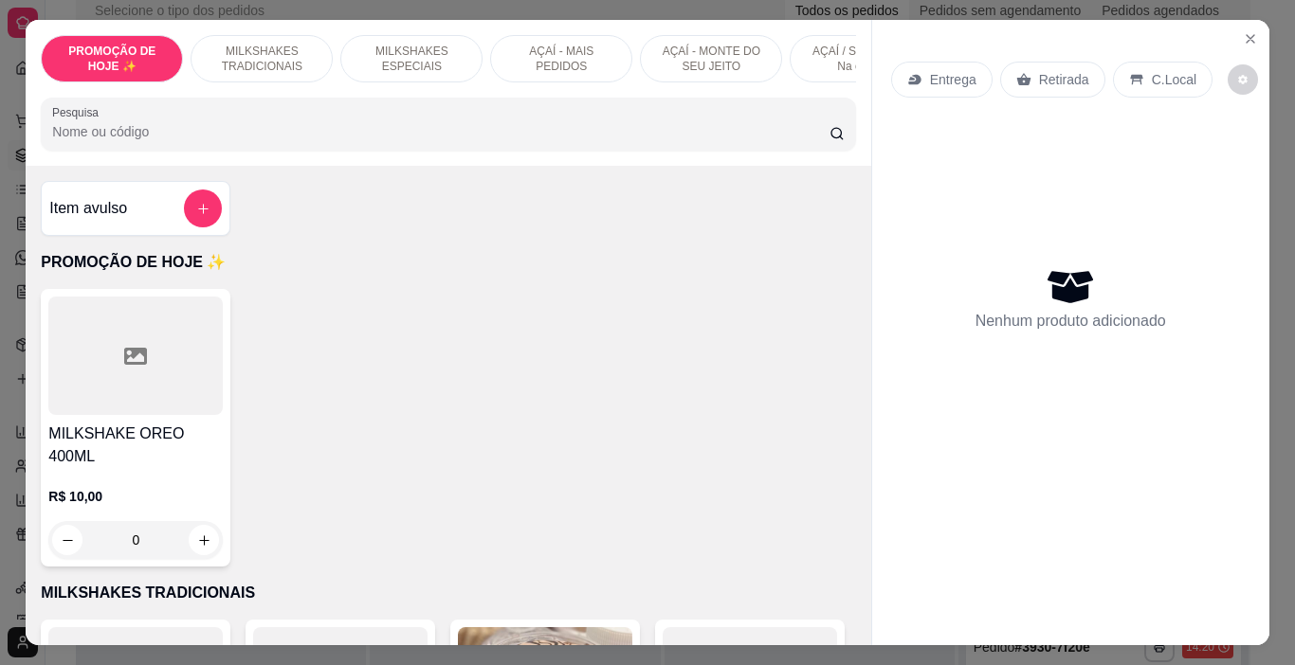
scroll to position [0, 713]
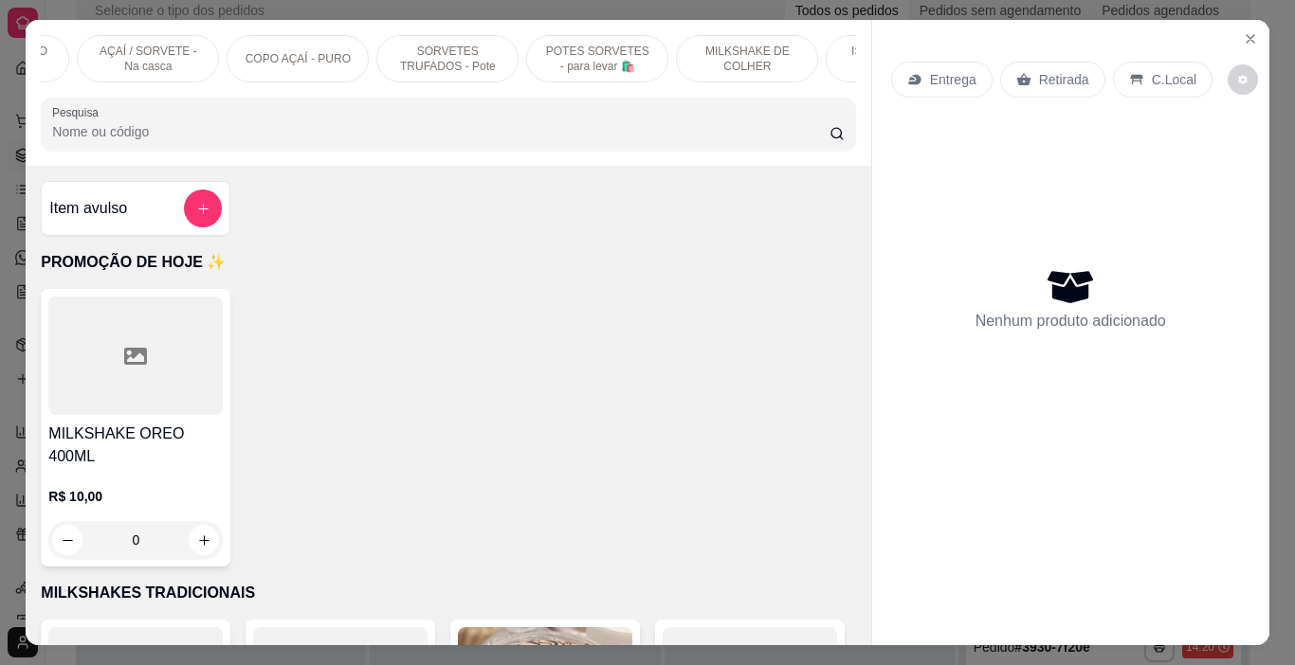
click at [572, 45] on p "POTES SORVETES - para levar 🛍️" at bounding box center [597, 59] width 110 height 30
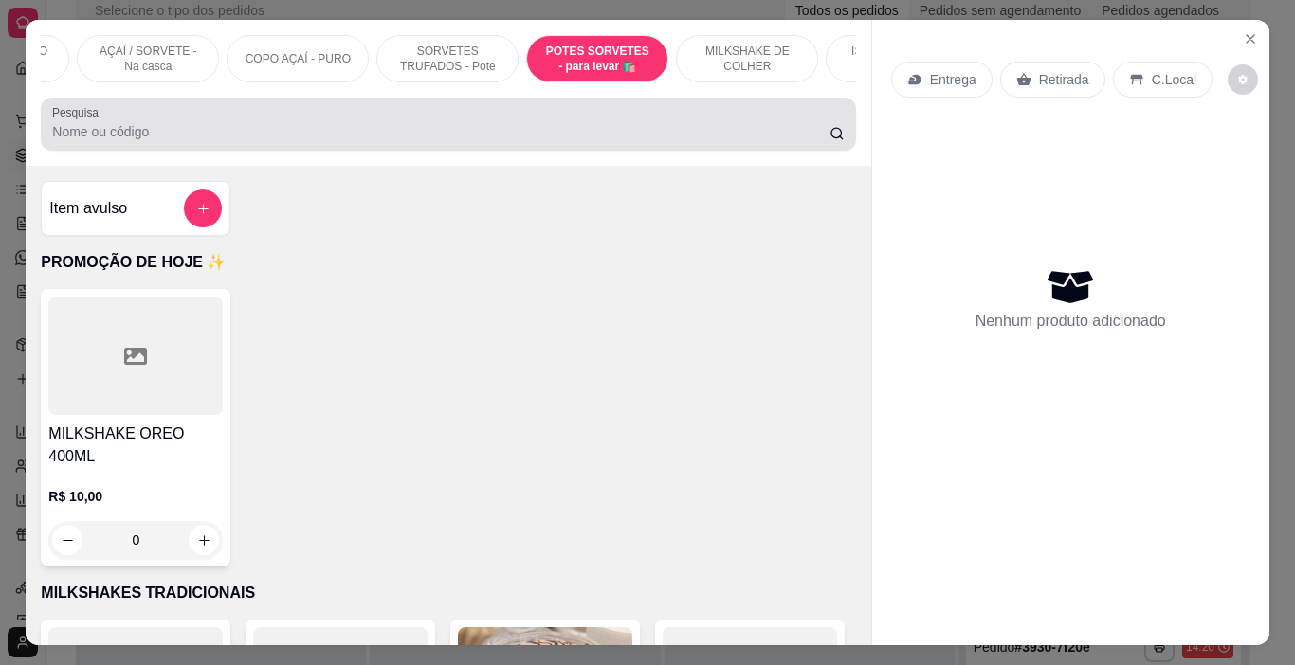
scroll to position [47, 0]
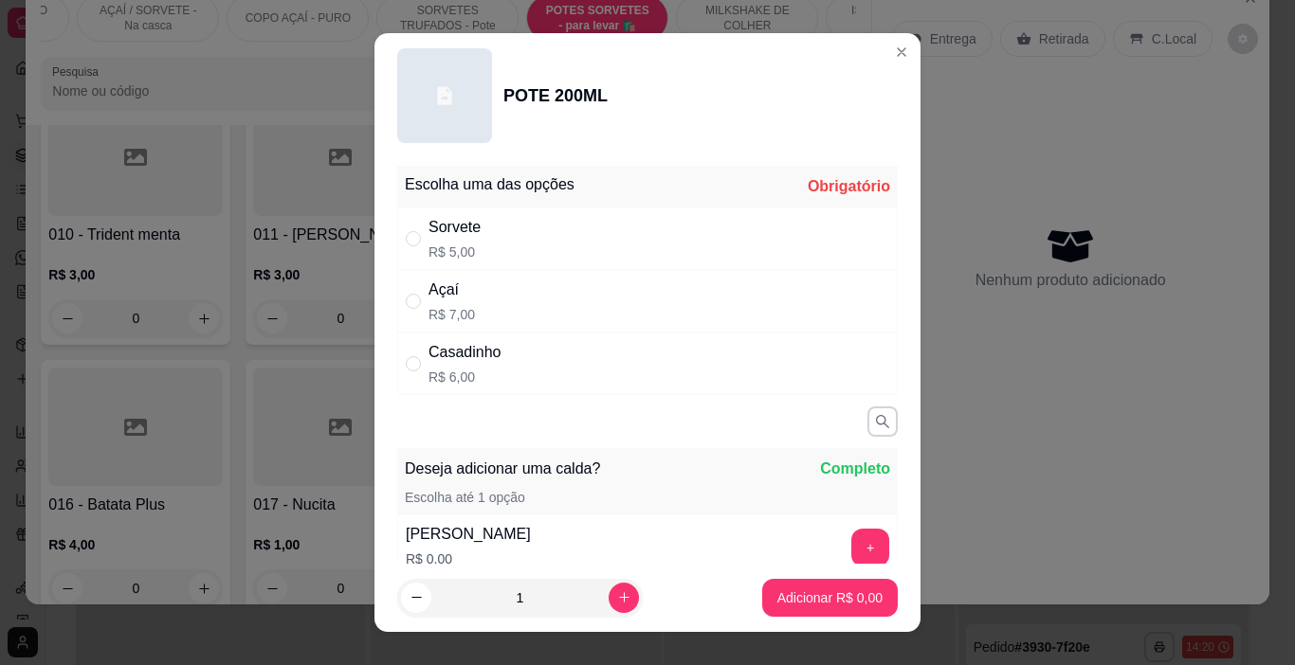
drag, startPoint x: 451, startPoint y: 220, endPoint x: 460, endPoint y: 238, distance: 19.9
click at [451, 223] on div "Sorvete R$ 5,00" at bounding box center [647, 239] width 500 height 63
radio input "true"
click at [617, 595] on icon "increase-product-quantity" at bounding box center [624, 597] width 14 height 14
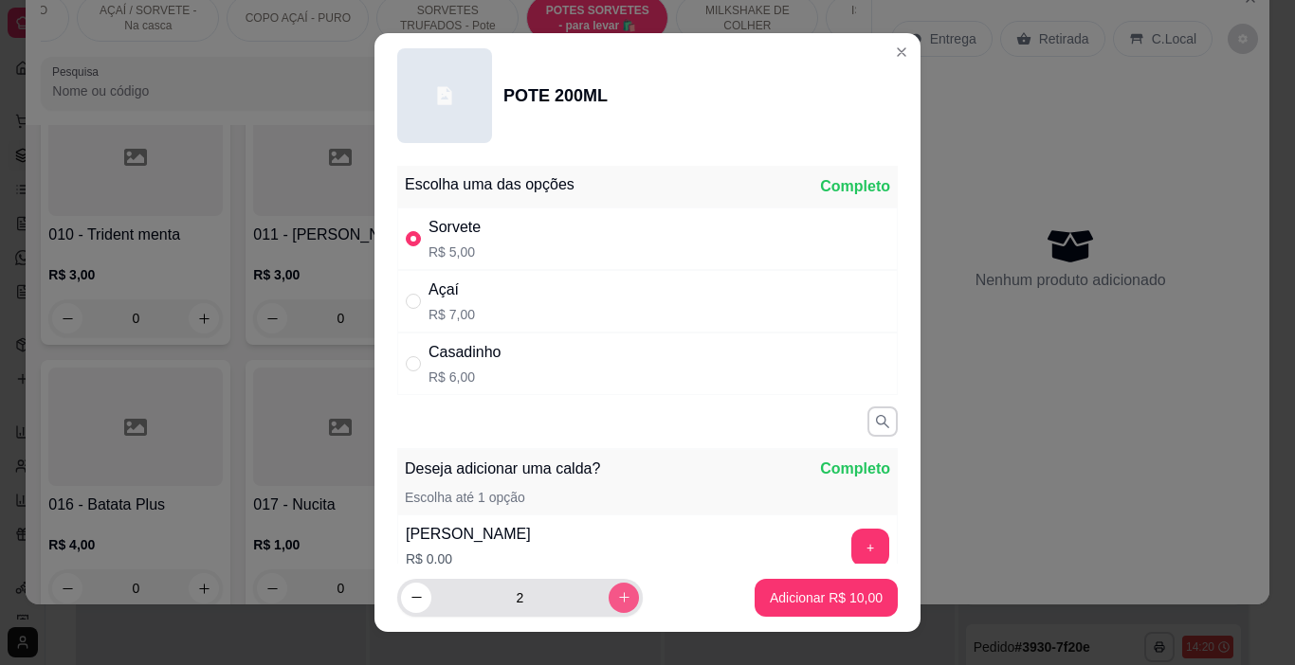
type input "3"
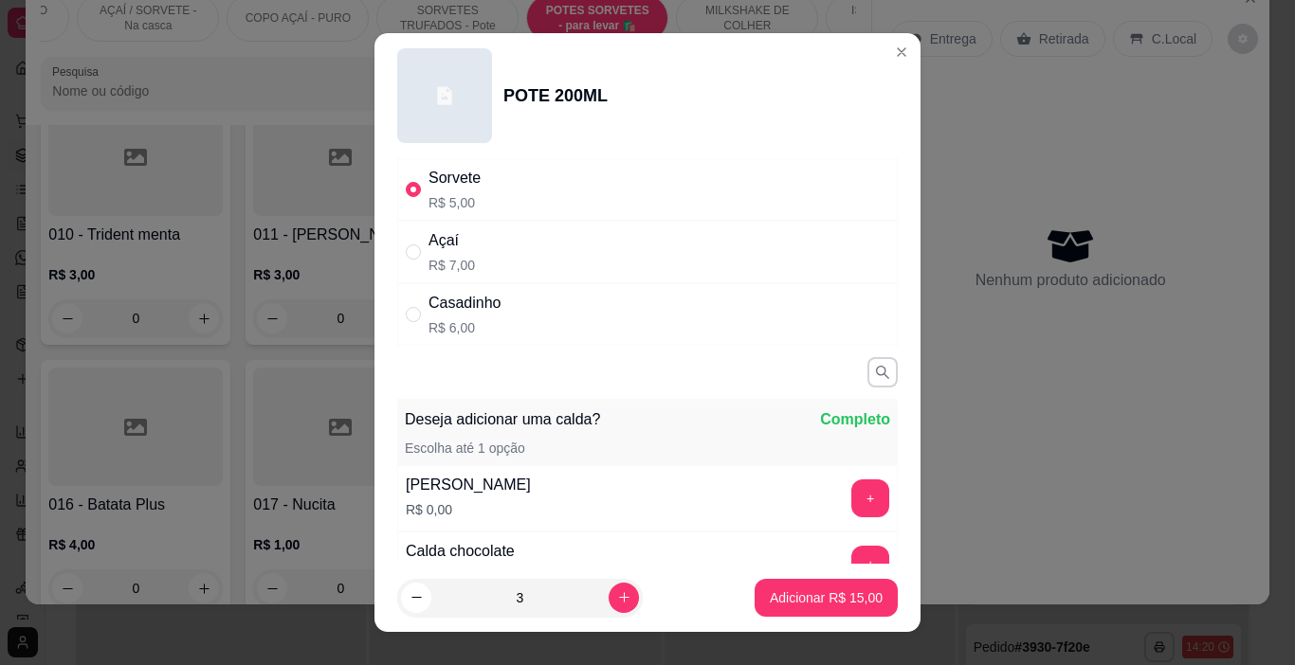
scroll to position [95, 0]
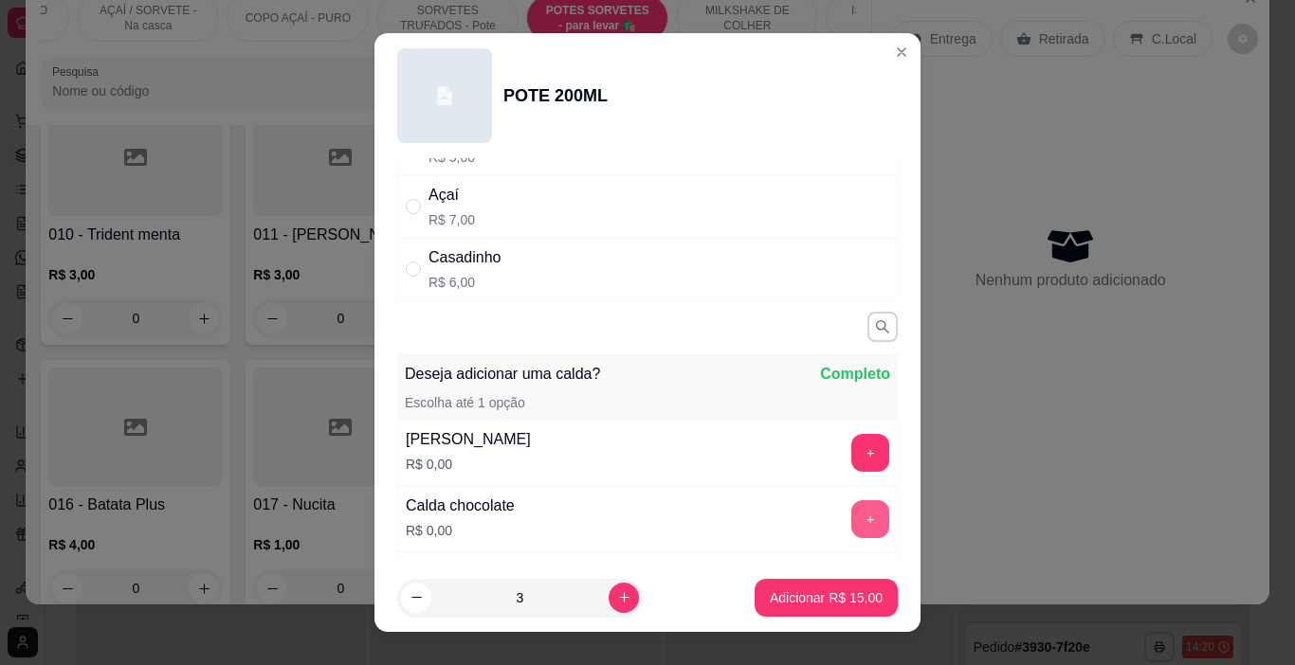
click at [851, 517] on button "+" at bounding box center [870, 519] width 38 height 38
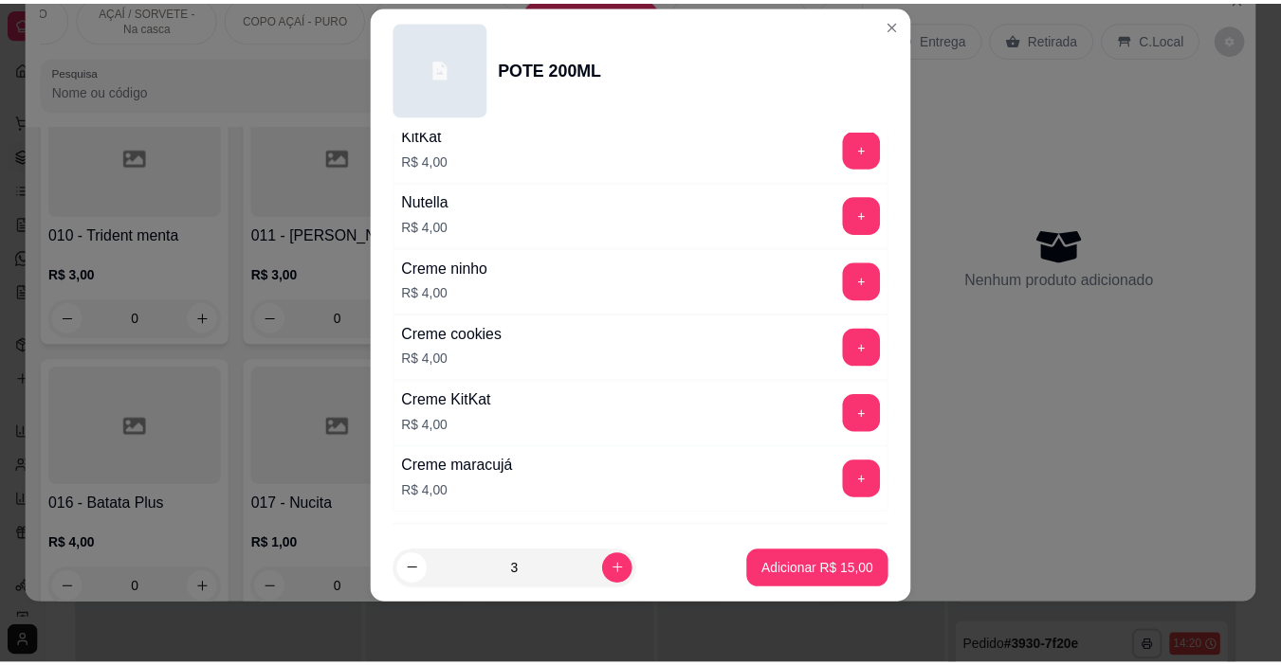
scroll to position [2595, 0]
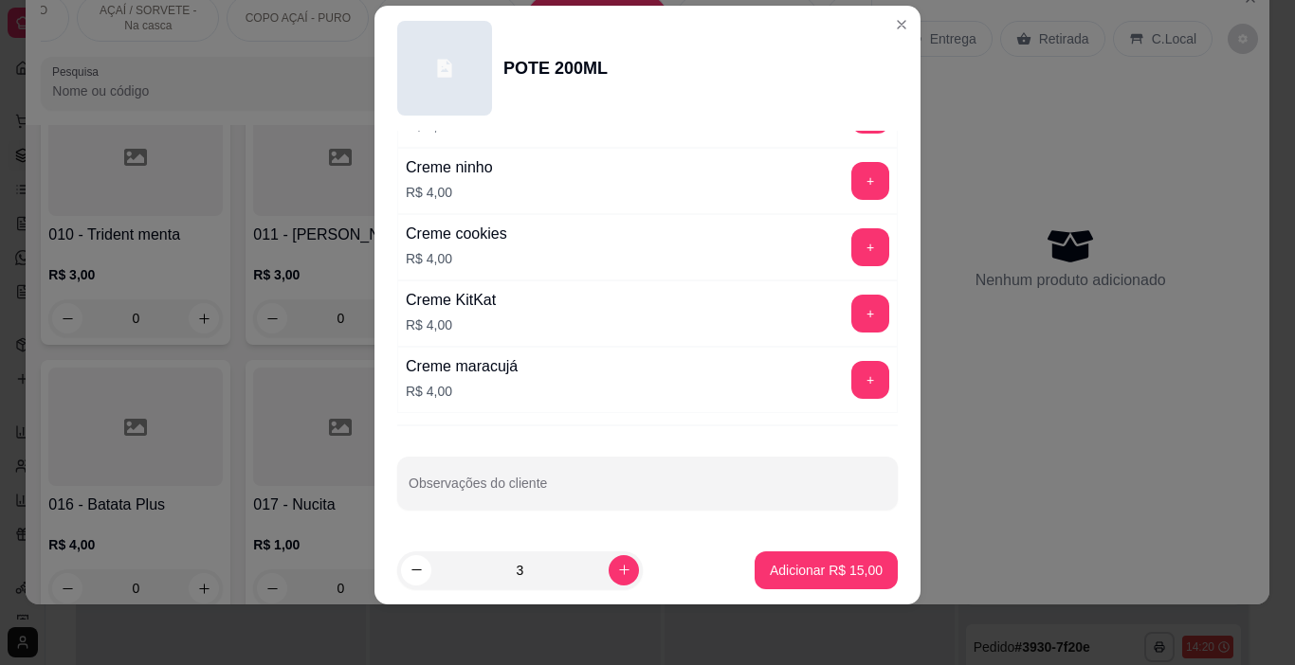
click at [501, 481] on div at bounding box center [648, 483] width 478 height 38
type input "MISTA"
click at [827, 574] on p "Adicionar R$ 15,00" at bounding box center [826, 570] width 113 height 19
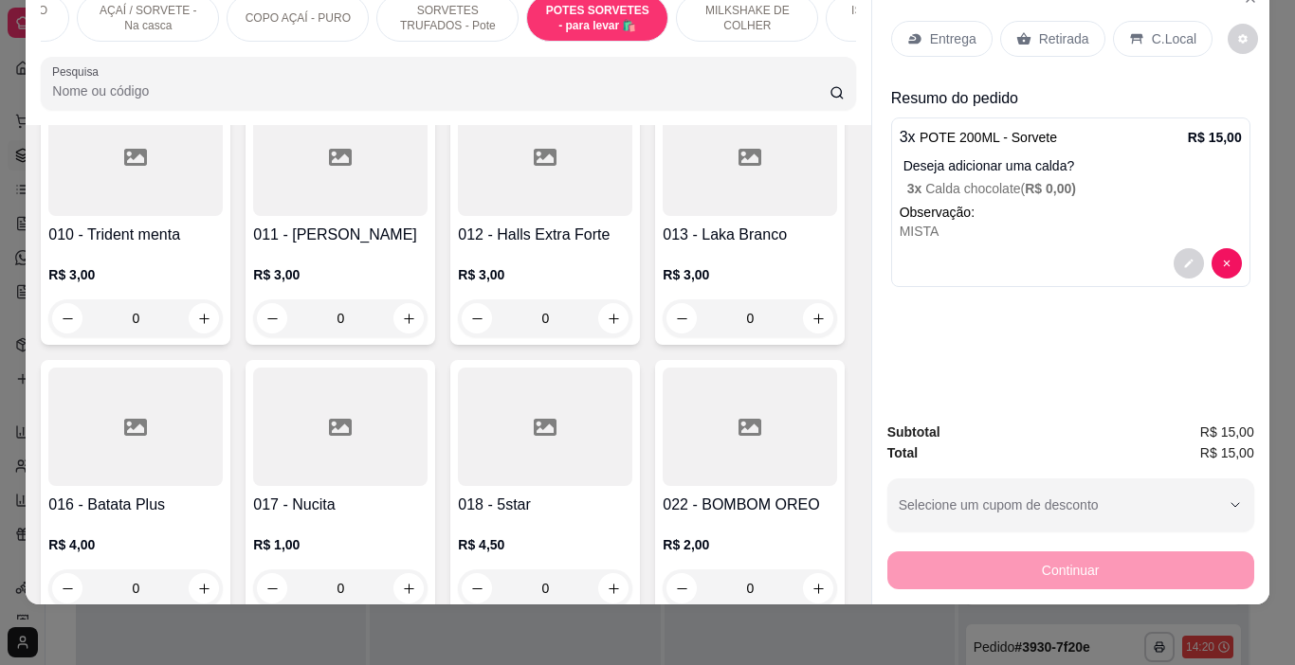
click at [942, 29] on p "Entrega" at bounding box center [953, 38] width 46 height 19
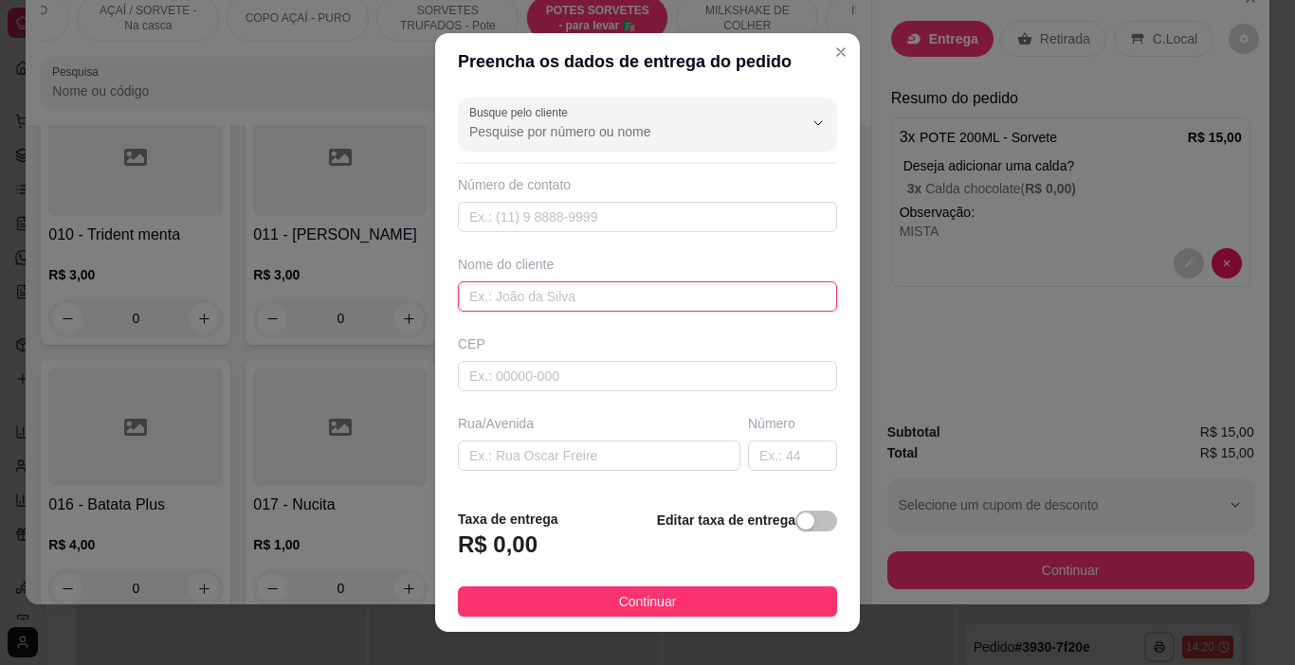
click at [534, 290] on input "text" at bounding box center [647, 297] width 379 height 30
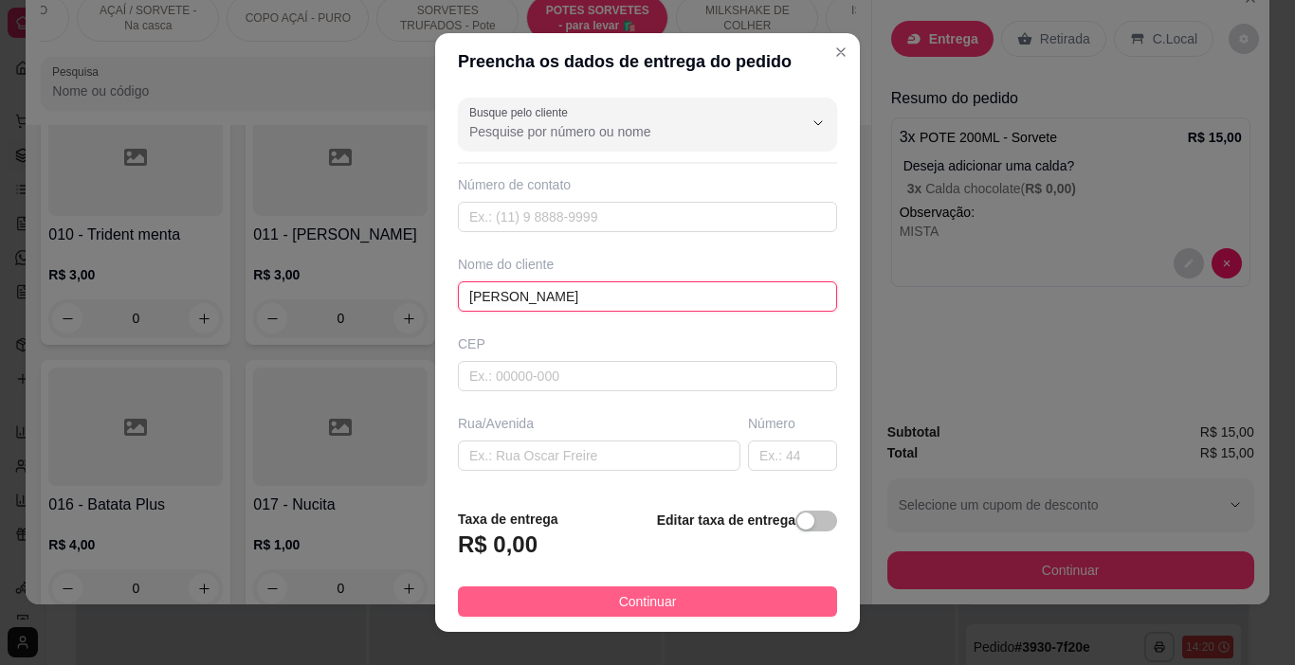
type input "[PERSON_NAME]"
click at [735, 603] on button "Continuar" at bounding box center [647, 602] width 379 height 30
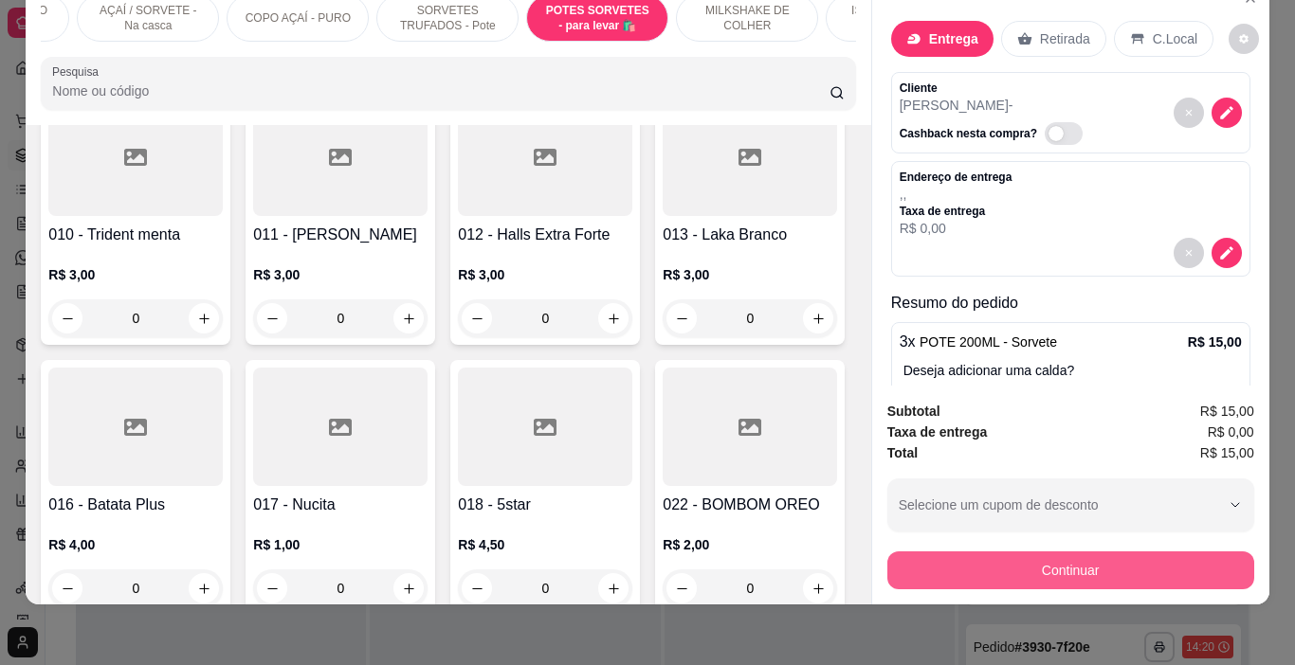
click at [1063, 561] on button "Continuar" at bounding box center [1070, 571] width 367 height 38
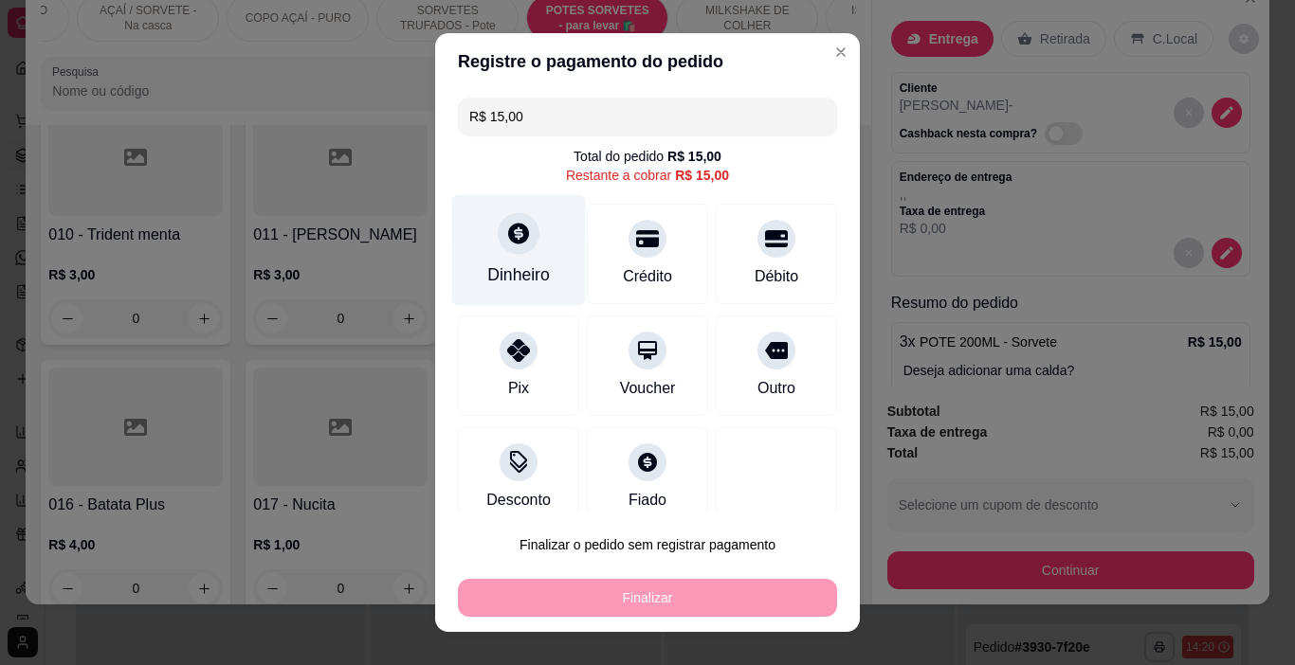
click at [485, 251] on div "Dinheiro" at bounding box center [519, 250] width 134 height 111
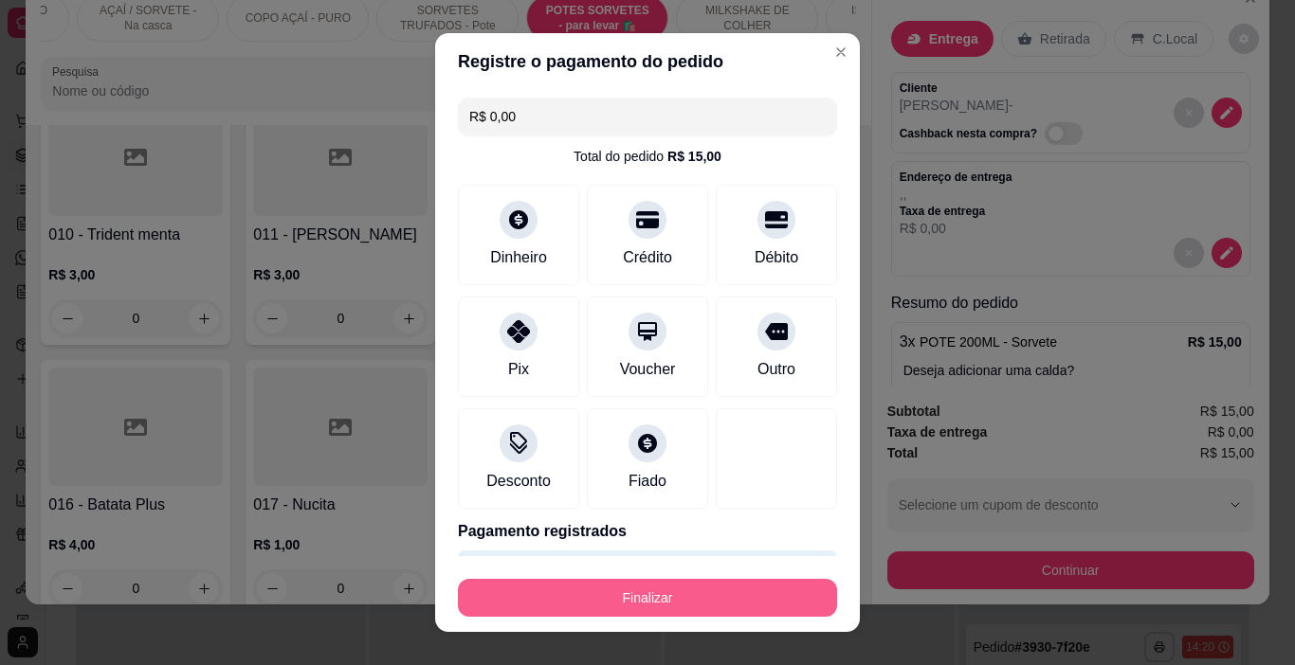
click at [738, 596] on button "Finalizar" at bounding box center [647, 598] width 379 height 38
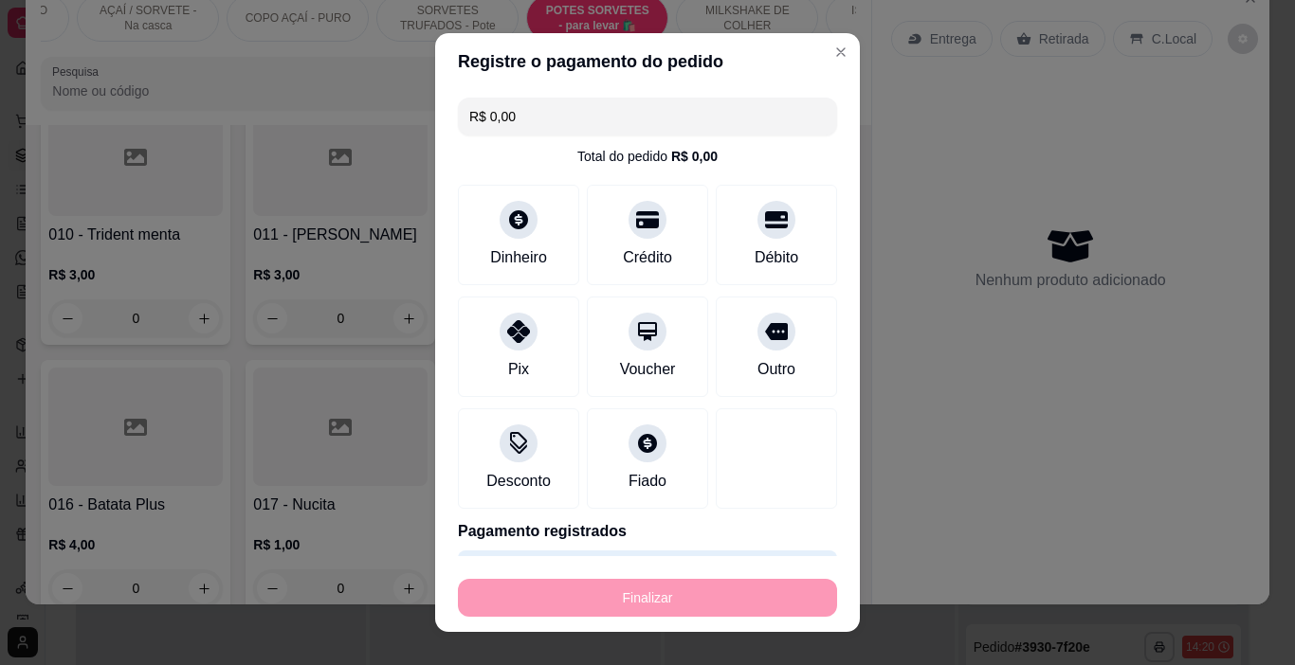
type input "-R$ 15,00"
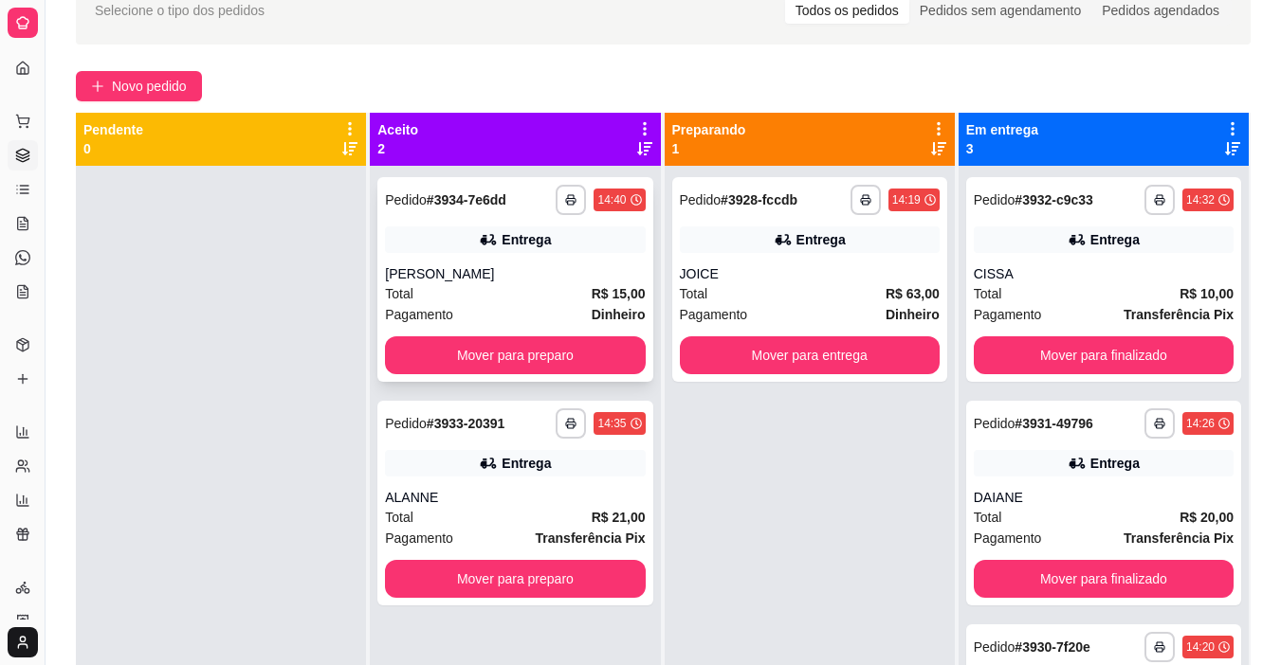
click at [561, 193] on button "button" at bounding box center [570, 200] width 30 height 30
click at [535, 261] on button "IMPRESSORA" at bounding box center [530, 257] width 110 height 25
click at [145, 87] on span "Novo pedido" at bounding box center [149, 86] width 75 height 21
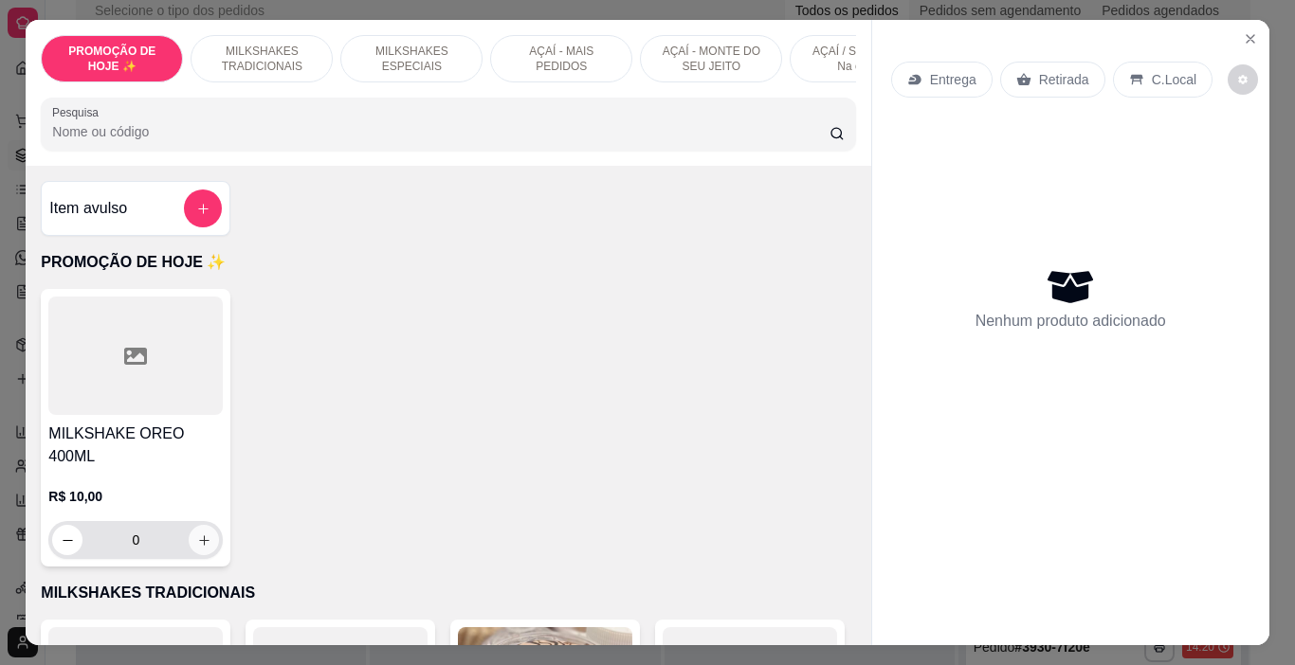
click at [197, 534] on icon "increase-product-quantity" at bounding box center [204, 541] width 14 height 14
type input "1"
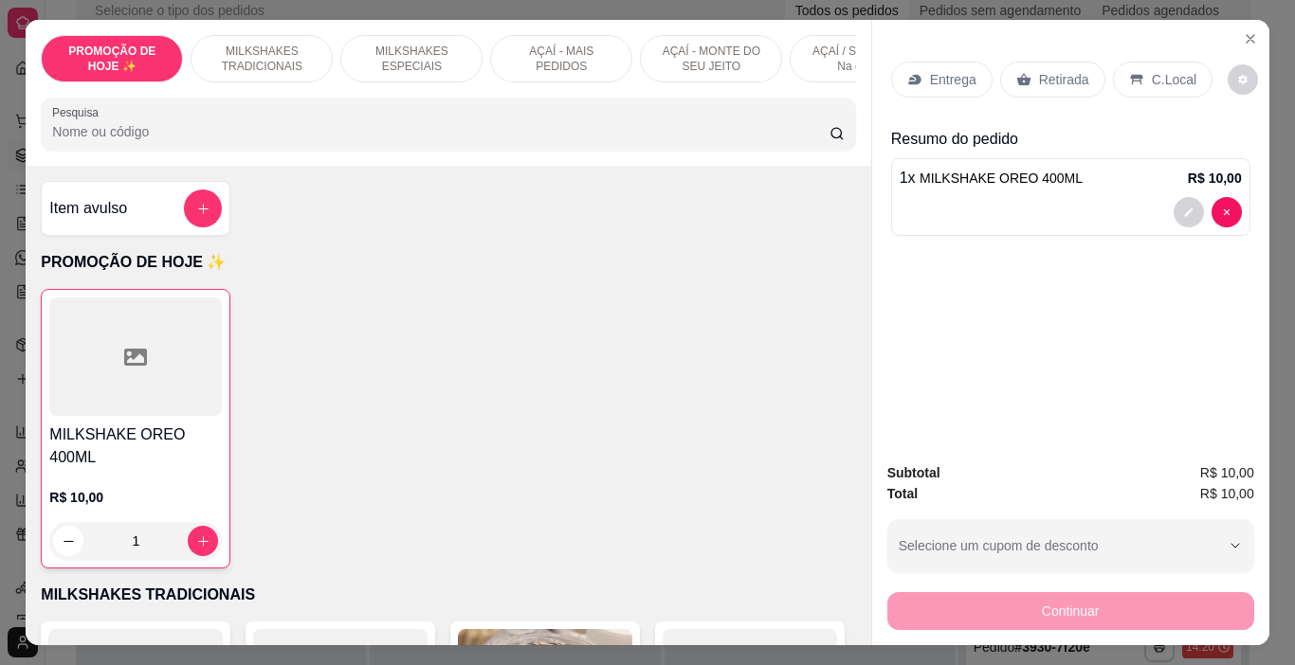
click at [899, 83] on div "Entrega" at bounding box center [941, 80] width 101 height 36
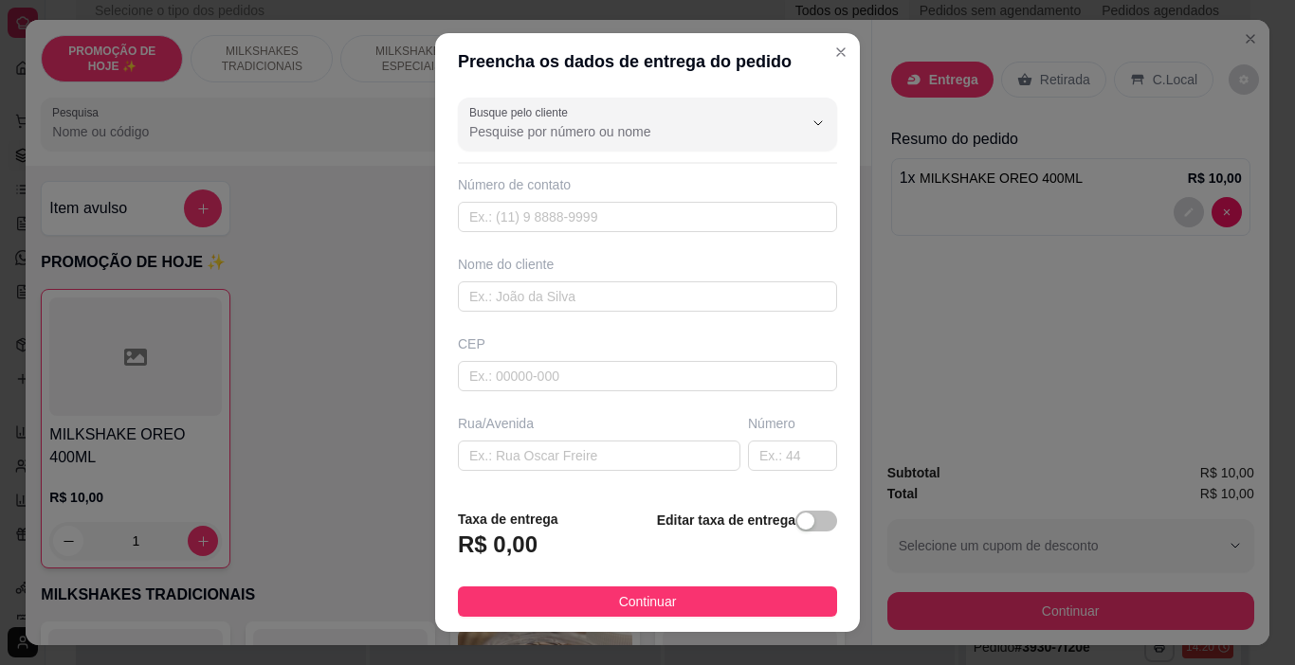
click at [478, 322] on div "Busque pelo cliente Número de contato Nome do cliente CEP Rua/[GEOGRAPHIC_DATA]…" at bounding box center [647, 292] width 425 height 404
click at [498, 303] on input "text" at bounding box center [647, 297] width 379 height 30
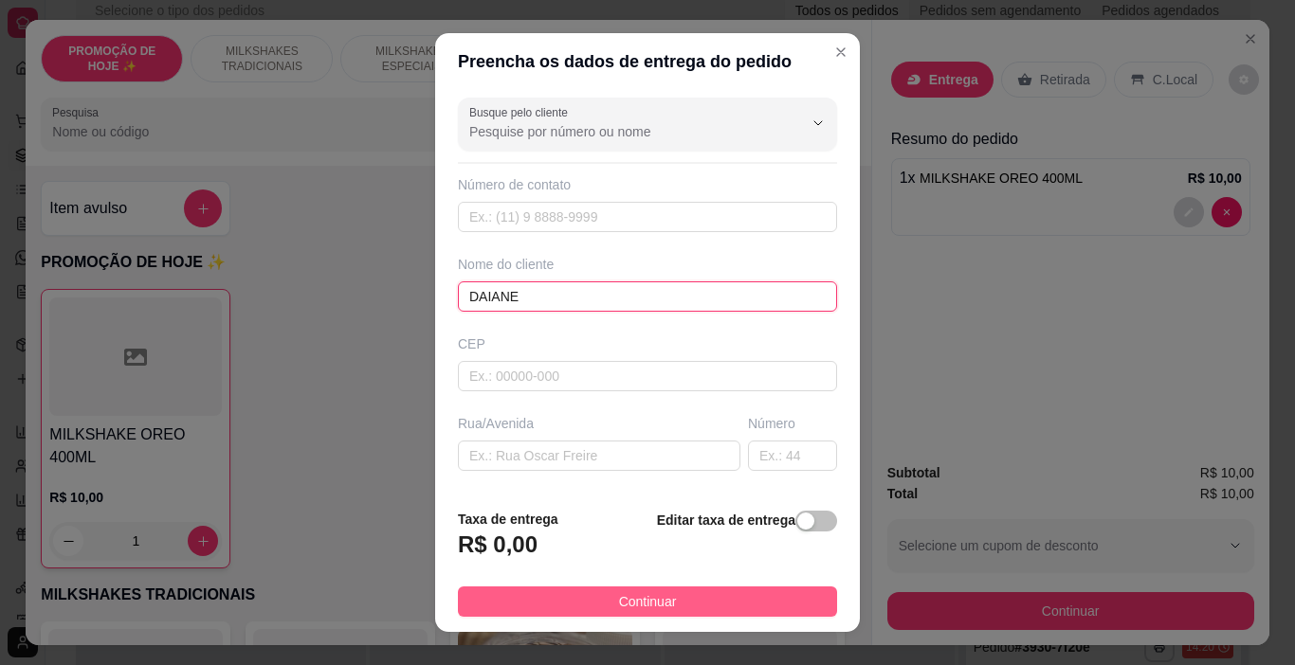
type input "DAIANE"
click at [666, 598] on button "Continuar" at bounding box center [647, 602] width 379 height 30
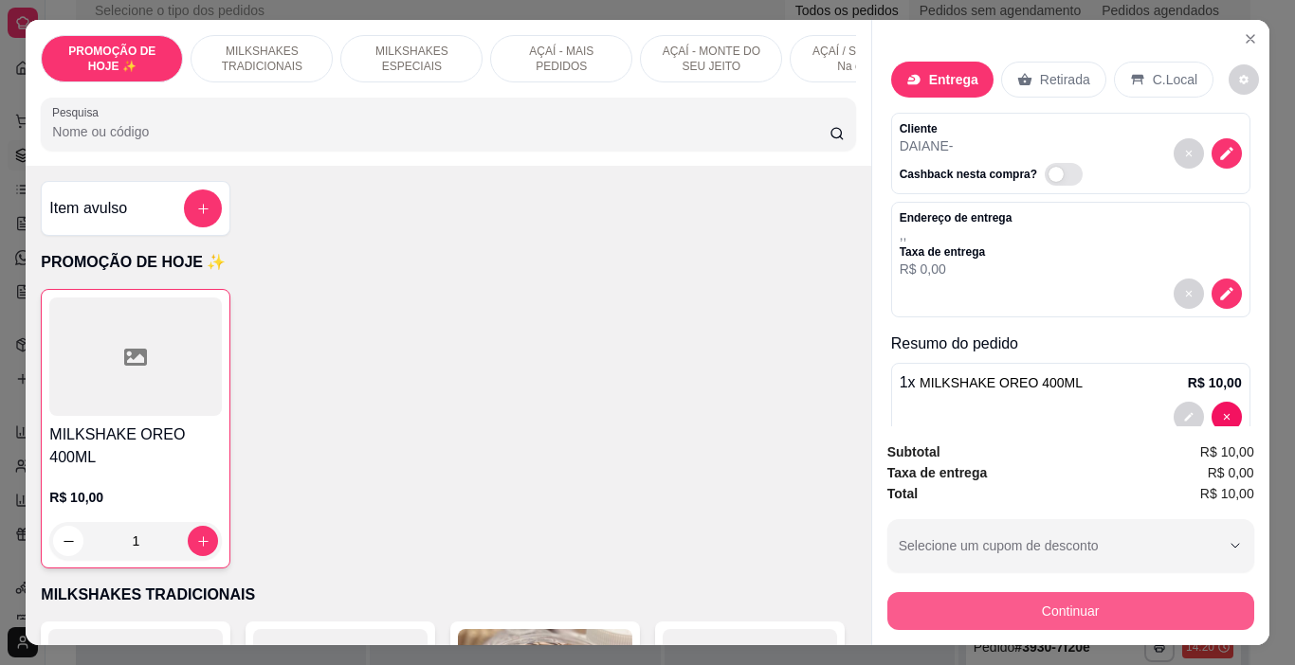
click at [938, 599] on button "Continuar" at bounding box center [1070, 611] width 367 height 38
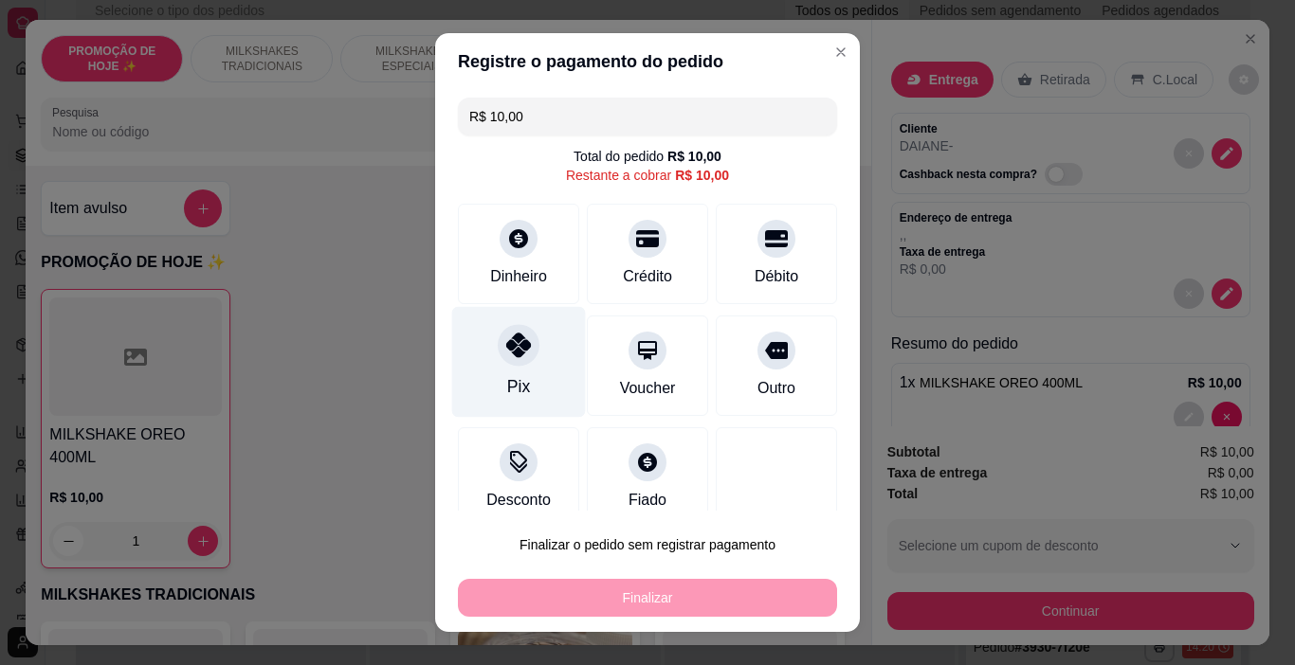
click at [488, 363] on div "Pix" at bounding box center [519, 362] width 134 height 111
type input "R$ 0,00"
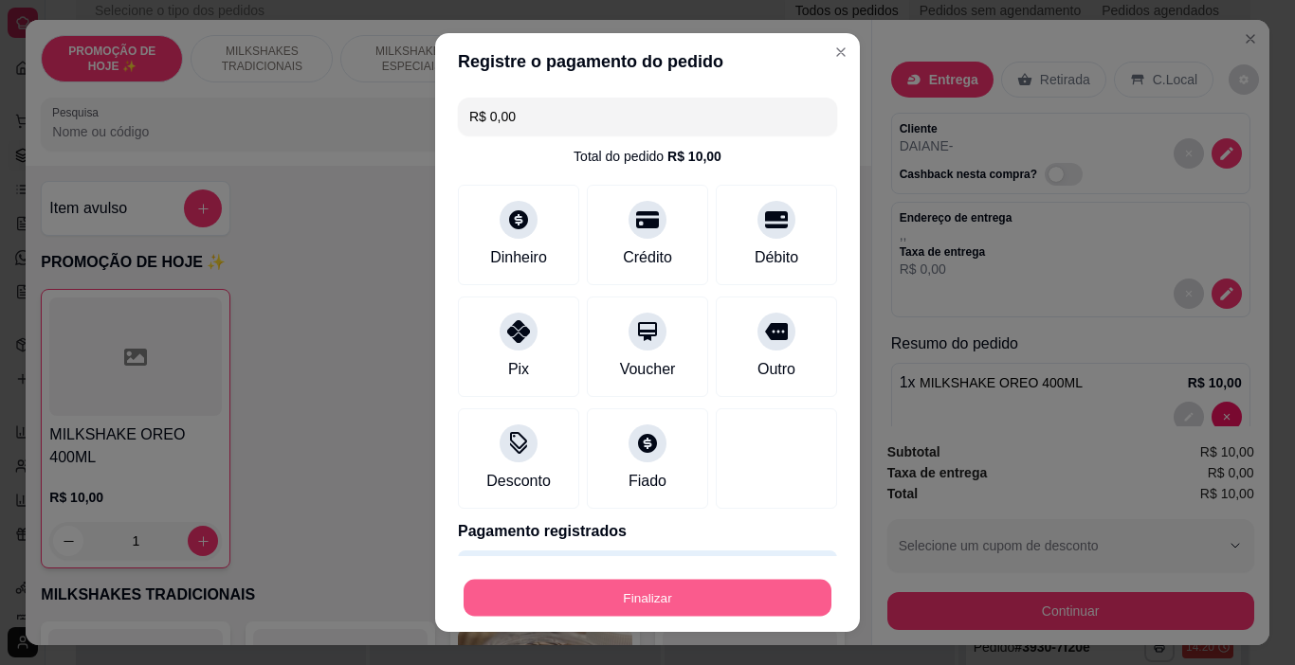
click at [629, 606] on button "Finalizar" at bounding box center [647, 598] width 368 height 37
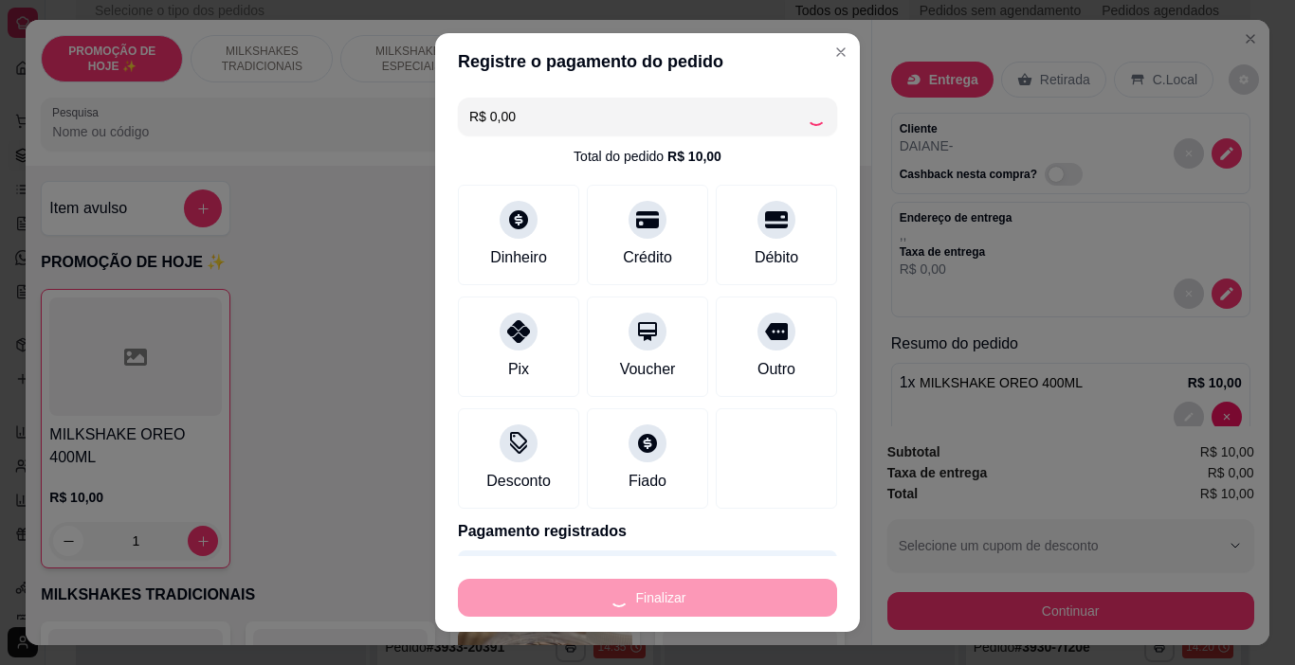
type input "0"
type input "-R$ 10,00"
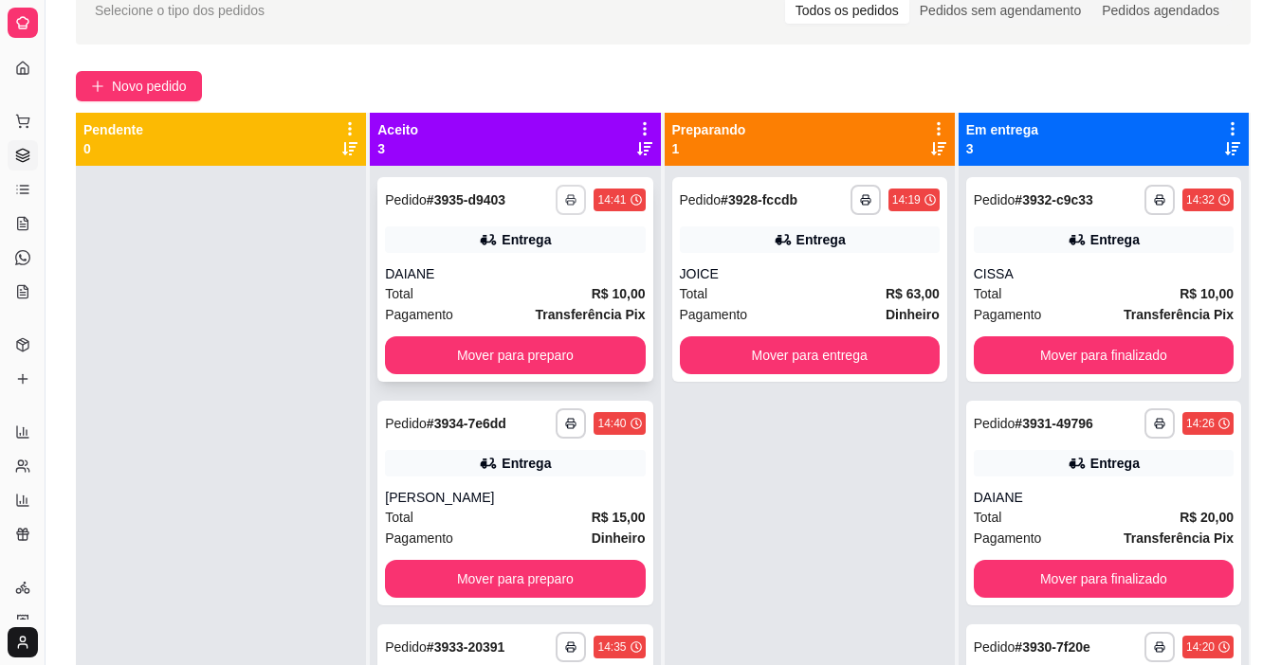
click at [568, 205] on rect "button" at bounding box center [571, 203] width 6 height 4
click at [543, 269] on button "IMPRESSORA" at bounding box center [499, 265] width 133 height 29
click at [1057, 341] on button "Mover para finalizado" at bounding box center [1103, 355] width 252 height 37
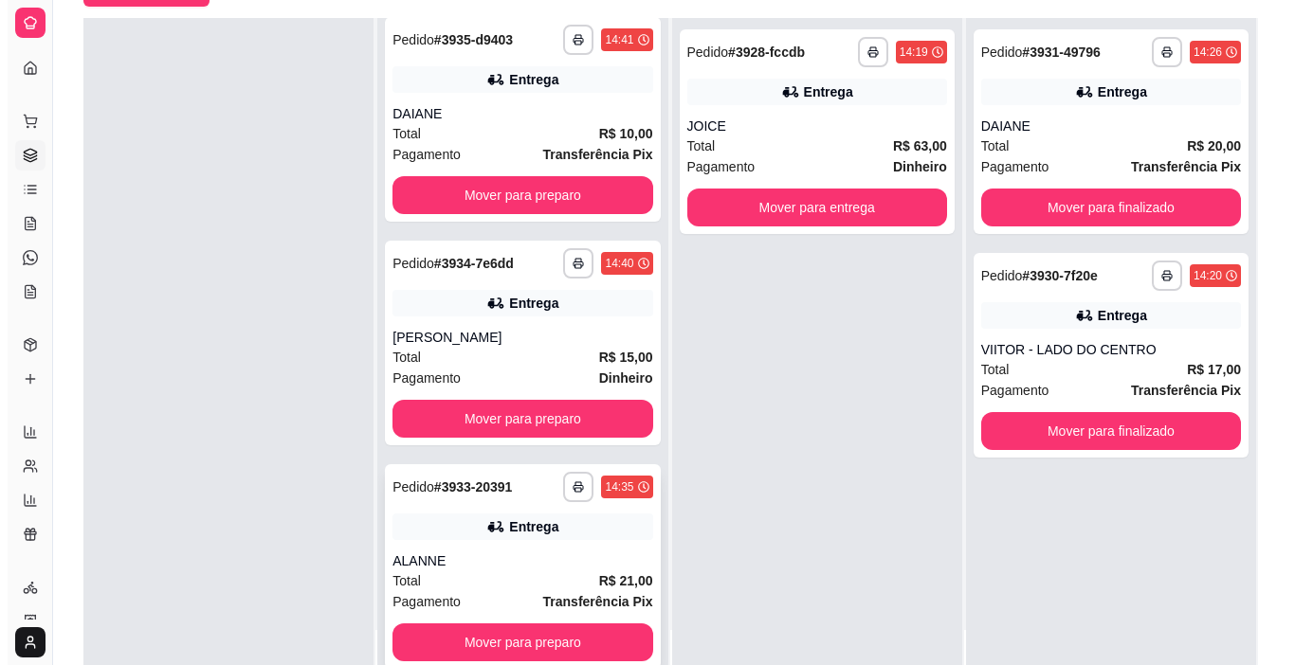
scroll to position [25, 0]
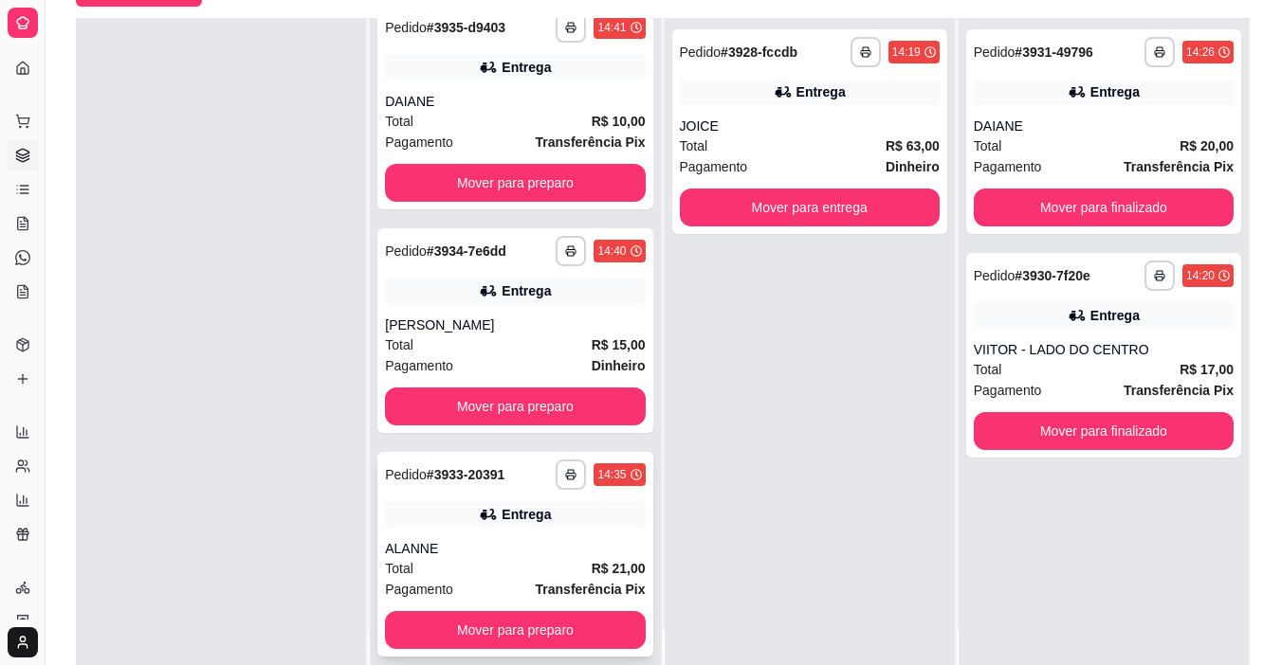
click at [531, 523] on div "Entrega" at bounding box center [525, 514] width 49 height 19
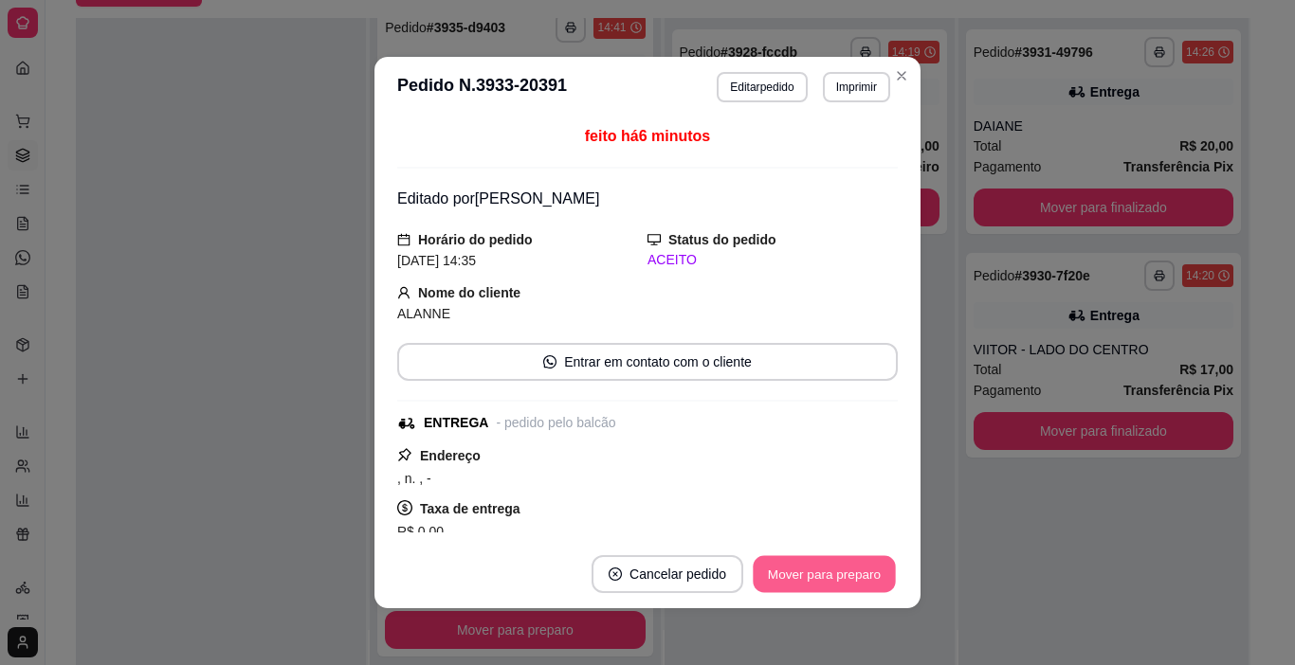
click at [801, 582] on button "Mover para preparo" at bounding box center [824, 574] width 142 height 37
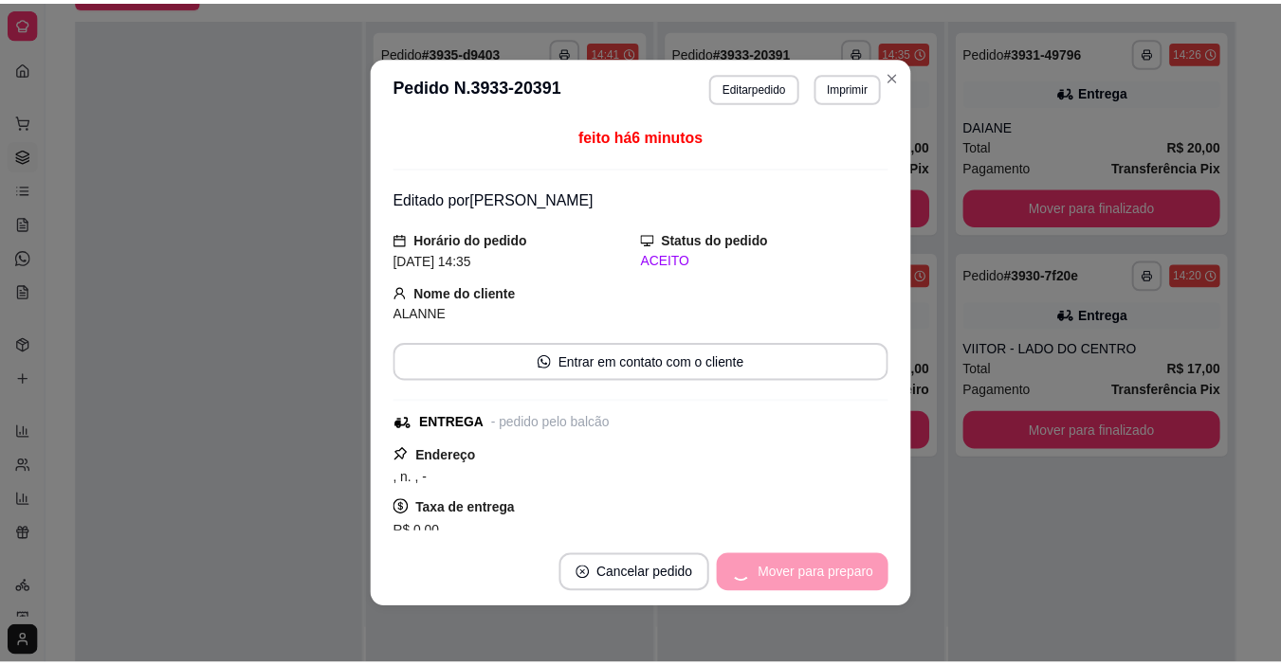
scroll to position [0, 0]
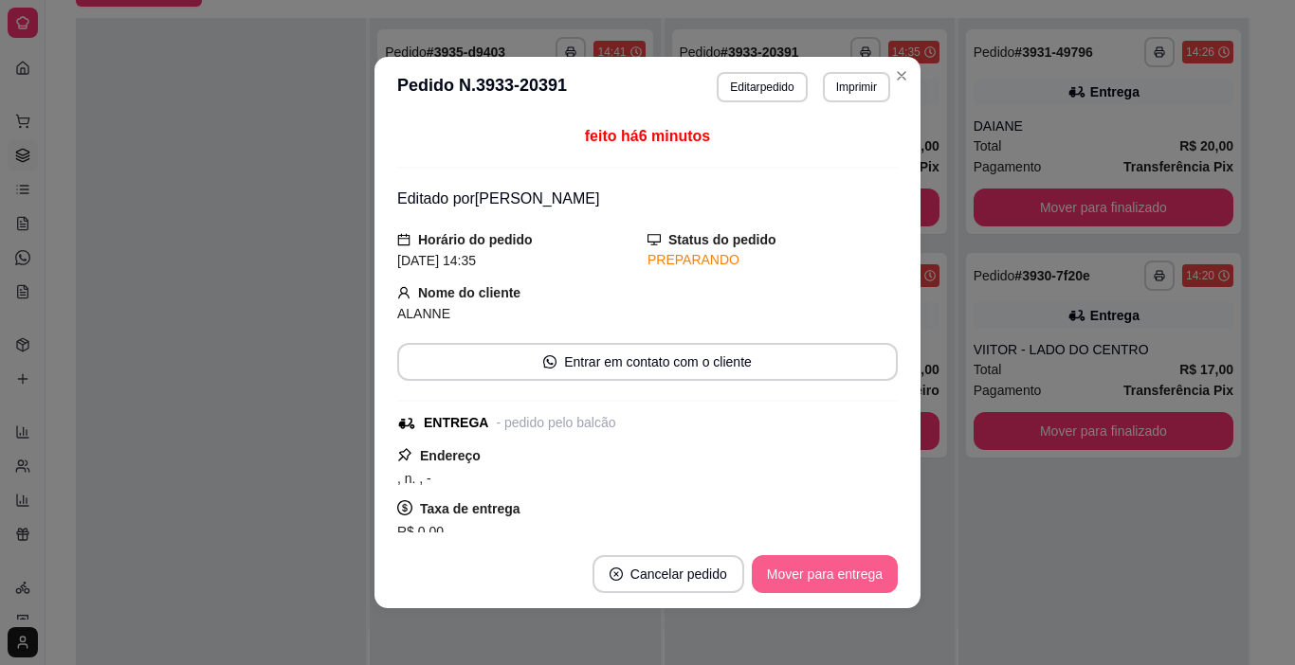
click at [800, 580] on button "Mover para entrega" at bounding box center [825, 574] width 146 height 38
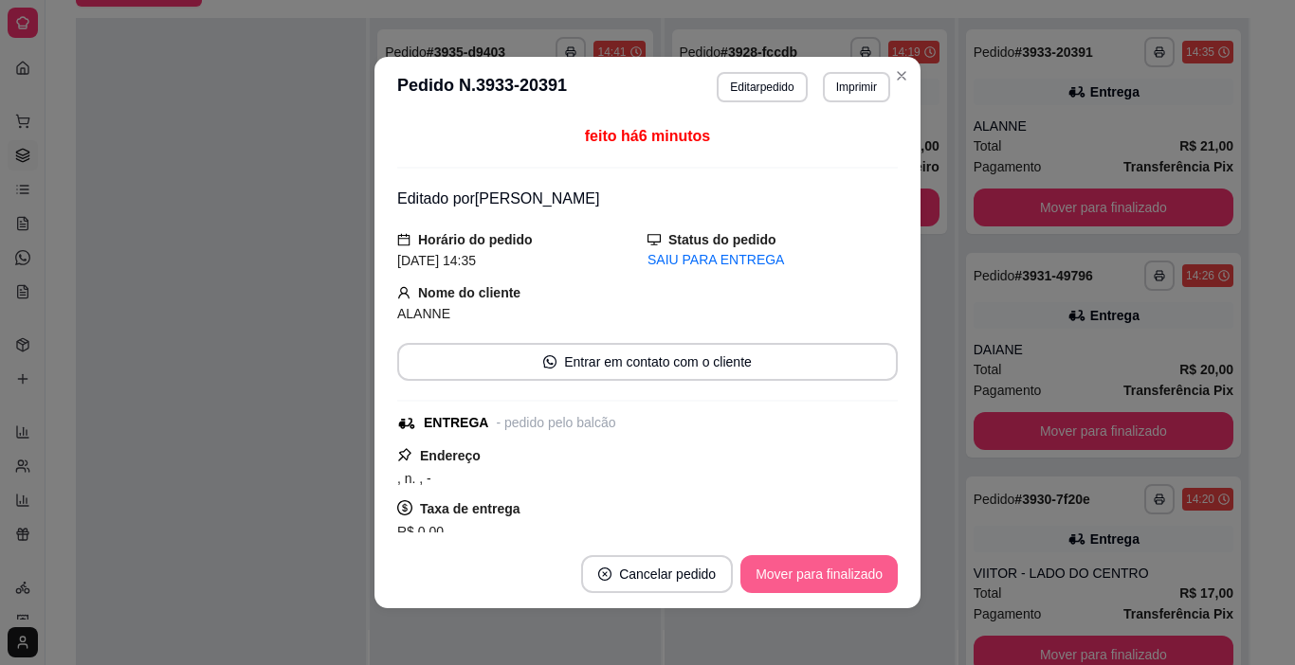
click at [802, 580] on button "Mover para finalizado" at bounding box center [818, 574] width 157 height 38
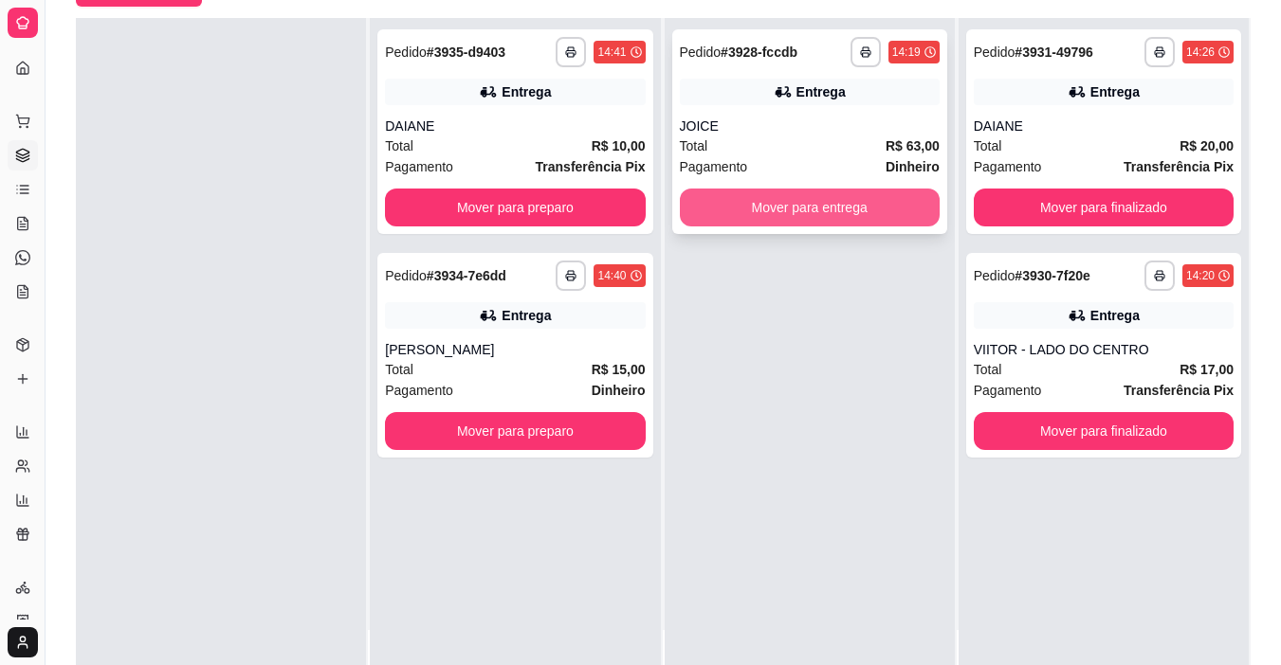
click at [791, 199] on button "Mover para entrega" at bounding box center [810, 208] width 260 height 38
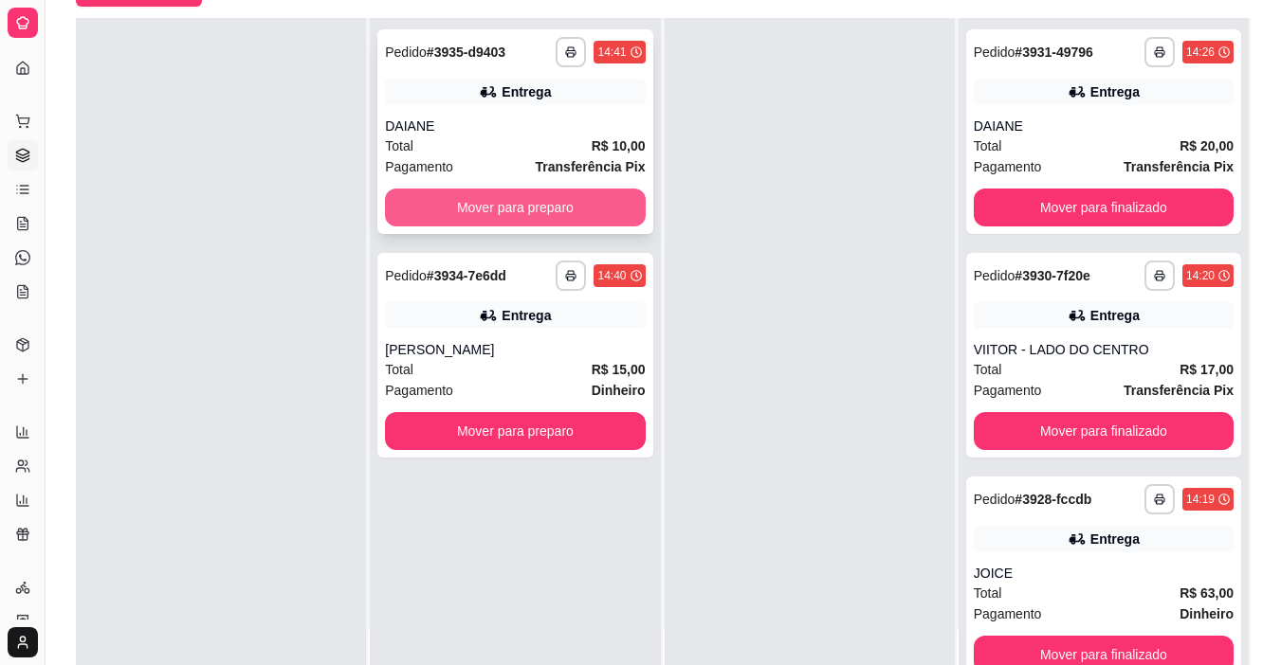
click at [575, 191] on button "Mover para preparo" at bounding box center [515, 208] width 260 height 38
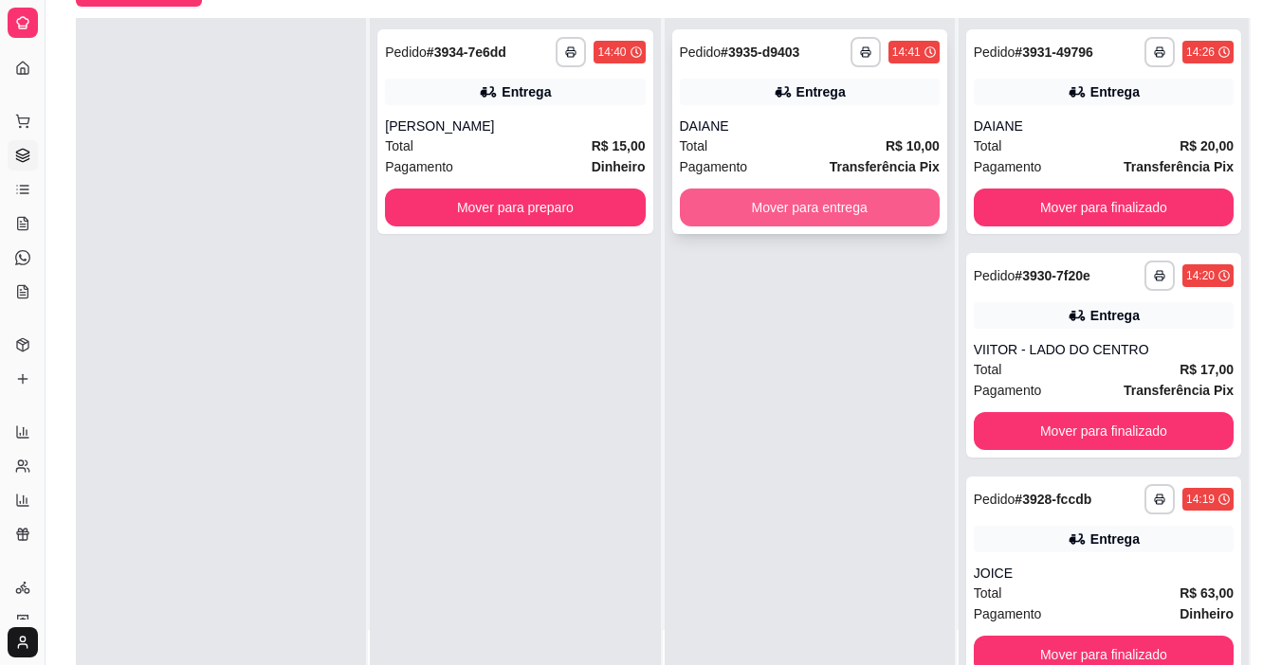
click at [787, 204] on button "Mover para entrega" at bounding box center [810, 208] width 260 height 38
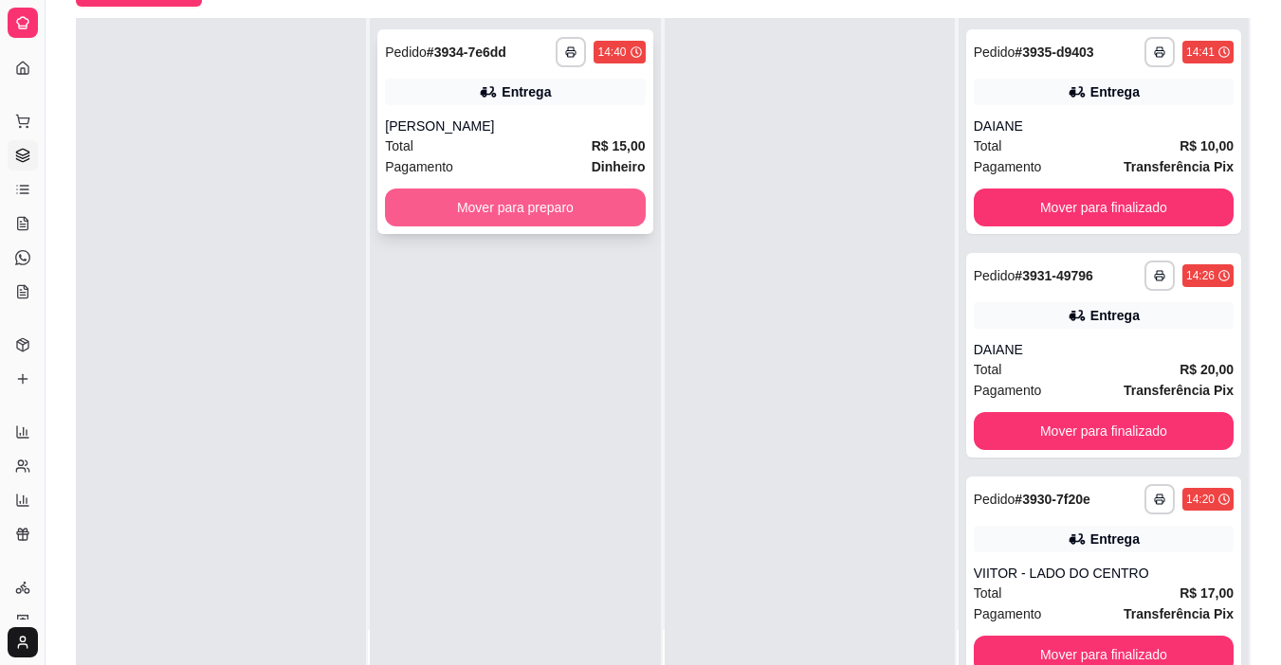
click at [595, 217] on button "Mover para preparo" at bounding box center [515, 208] width 260 height 38
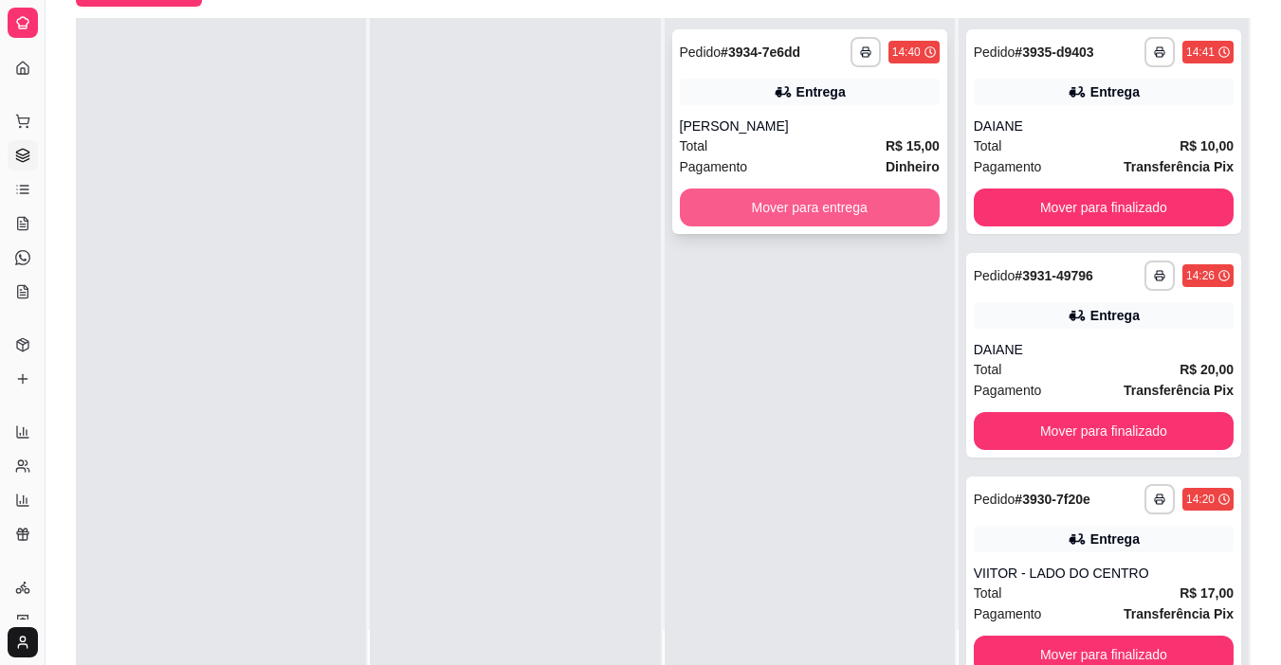
click at [781, 210] on button "Mover para entrega" at bounding box center [810, 208] width 260 height 38
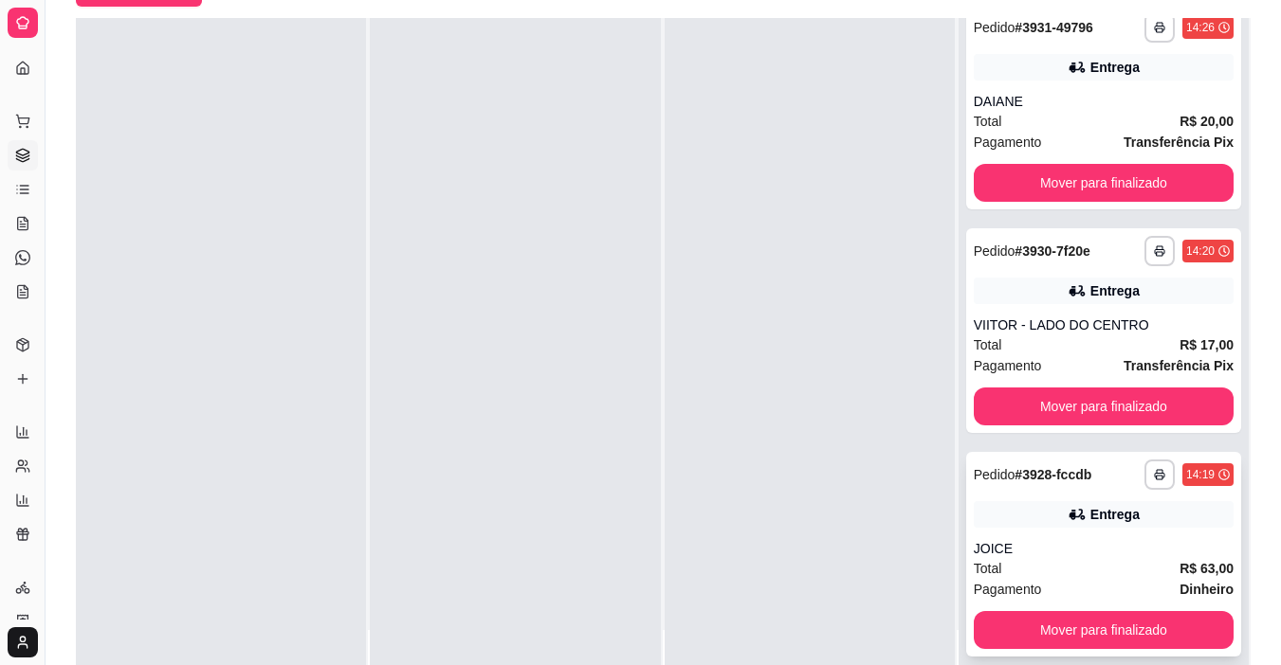
scroll to position [289, 0]
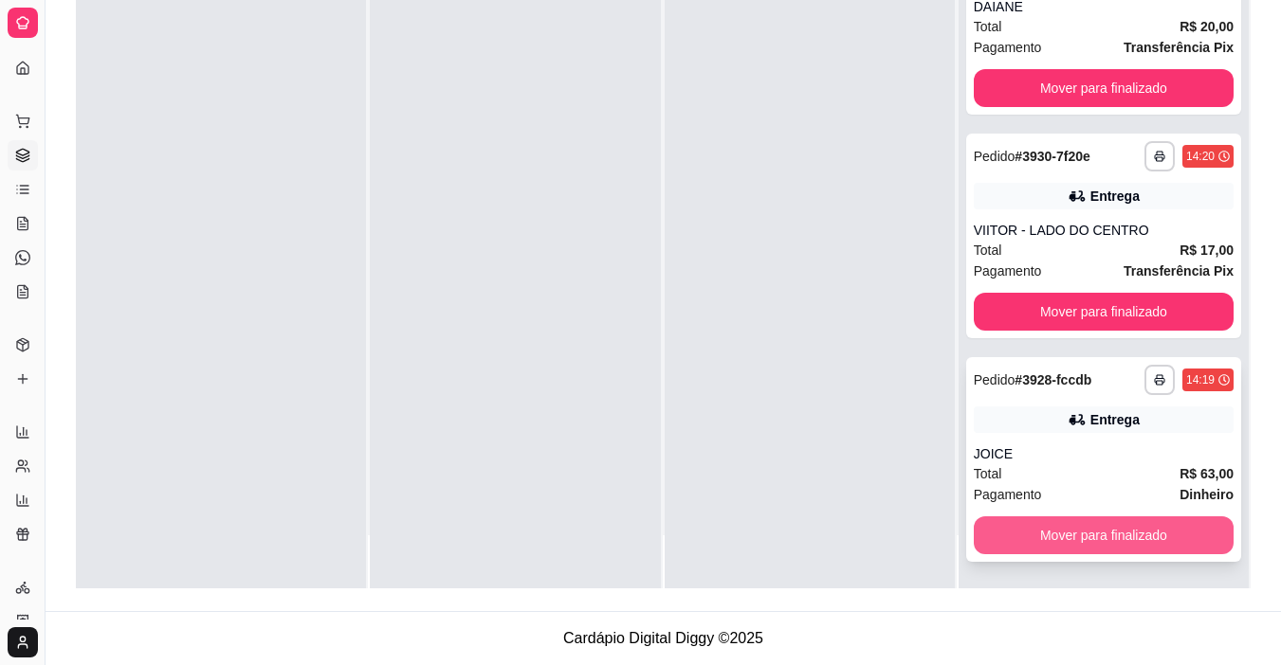
click at [1113, 540] on button "Mover para finalizado" at bounding box center [1103, 536] width 260 height 38
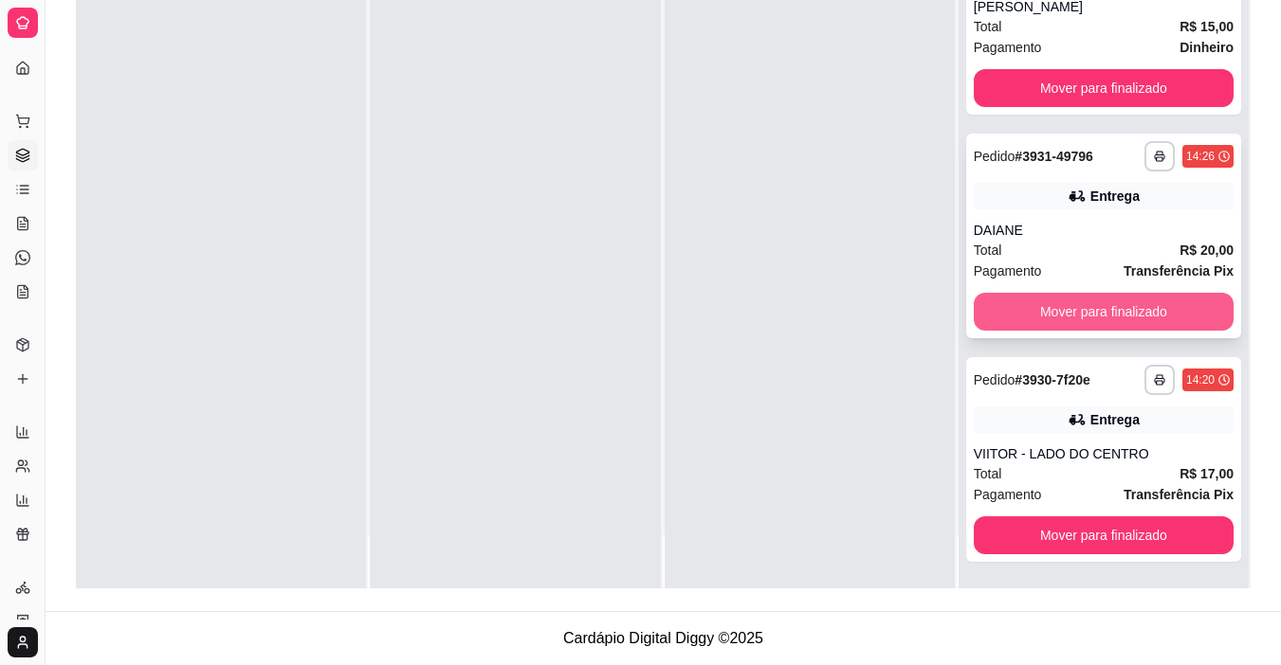
click at [1057, 313] on button "Mover para finalizado" at bounding box center [1103, 312] width 260 height 38
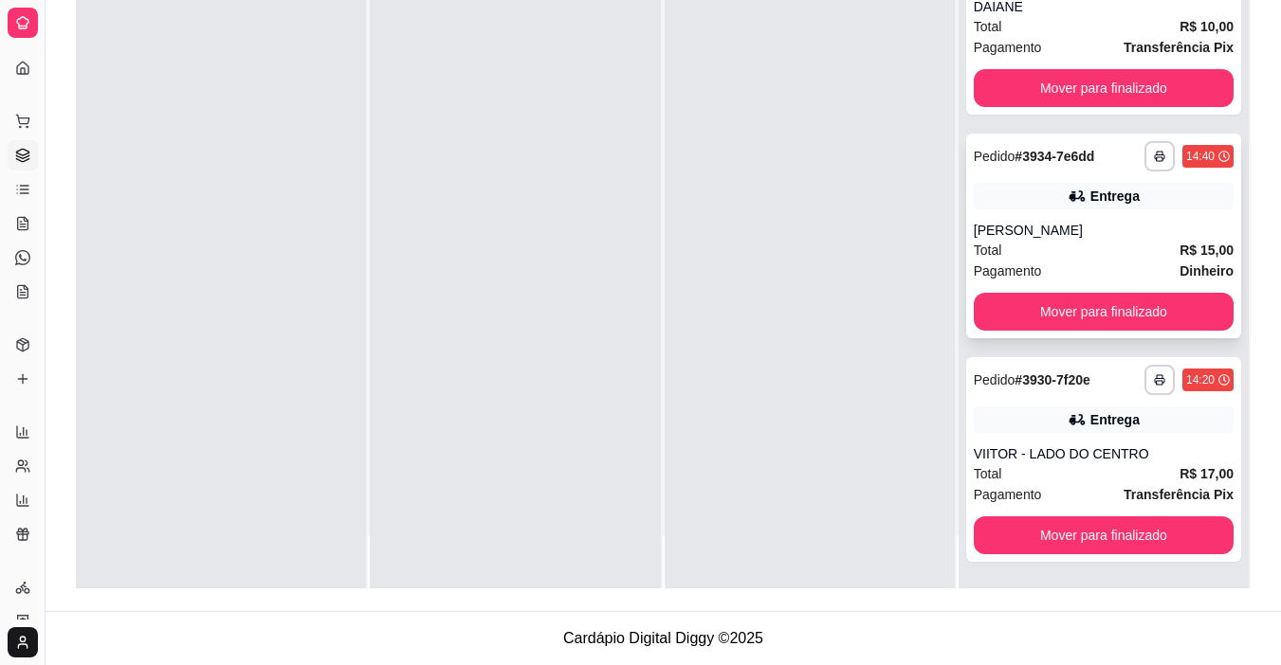
scroll to position [25, 0]
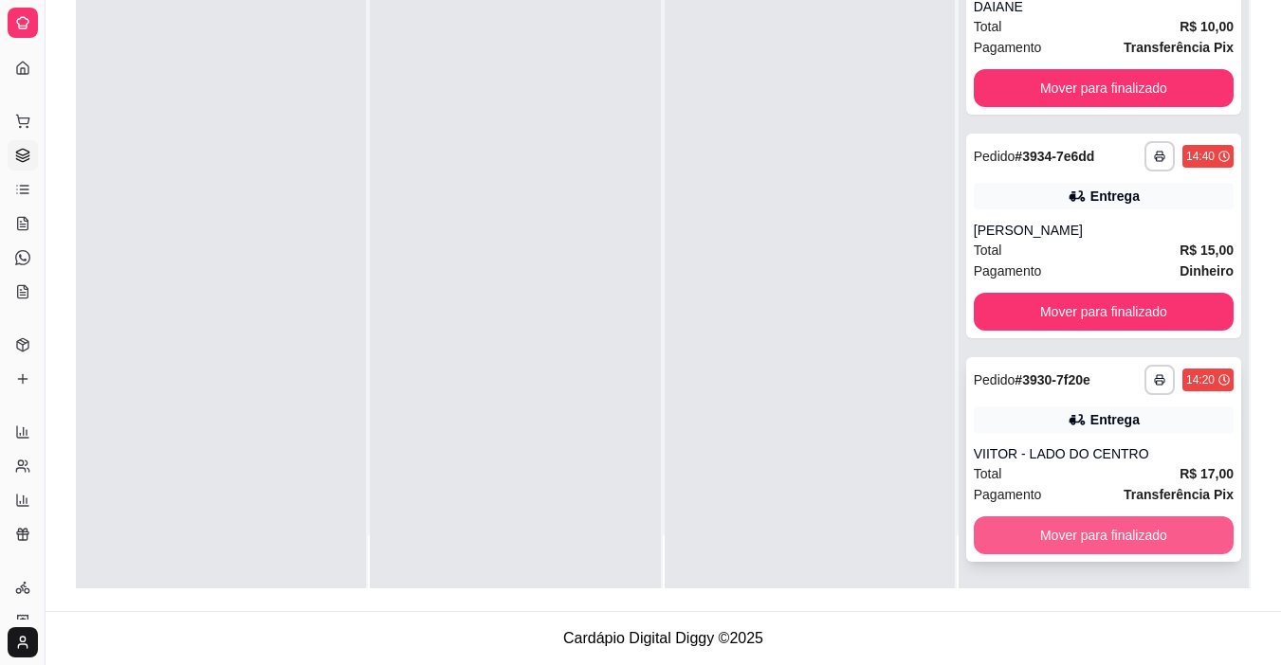
click at [1068, 543] on button "Mover para finalizado" at bounding box center [1103, 536] width 260 height 38
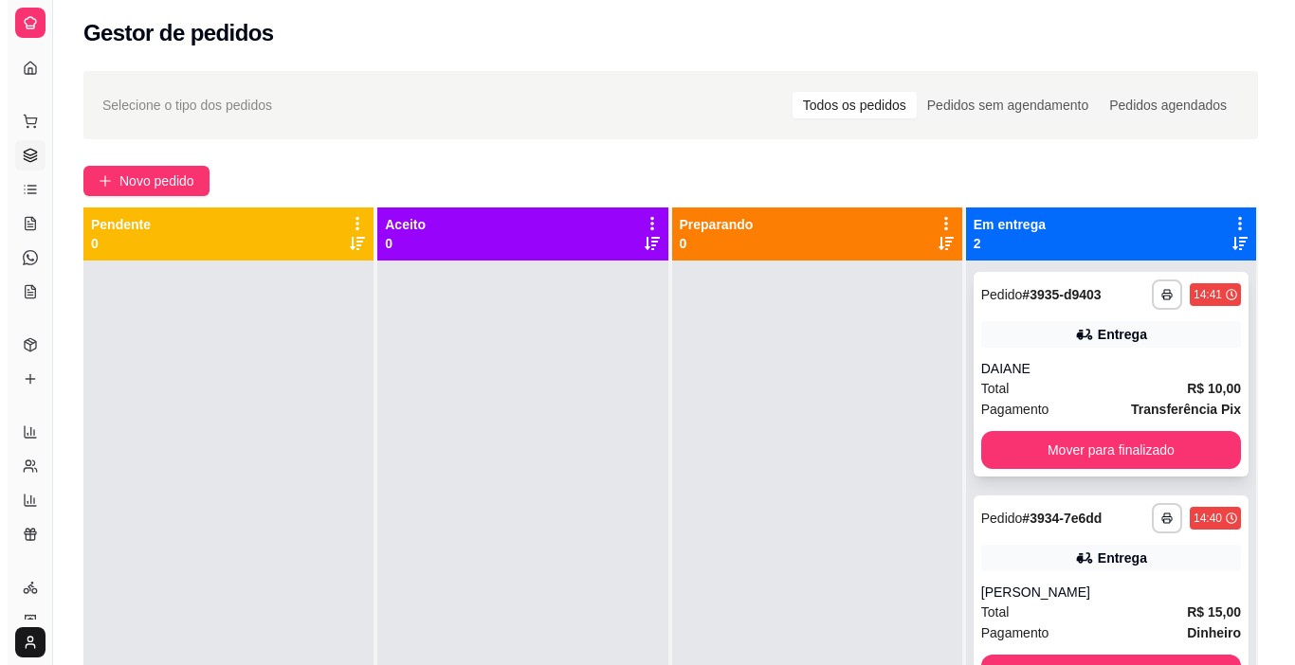
scroll to position [0, 0]
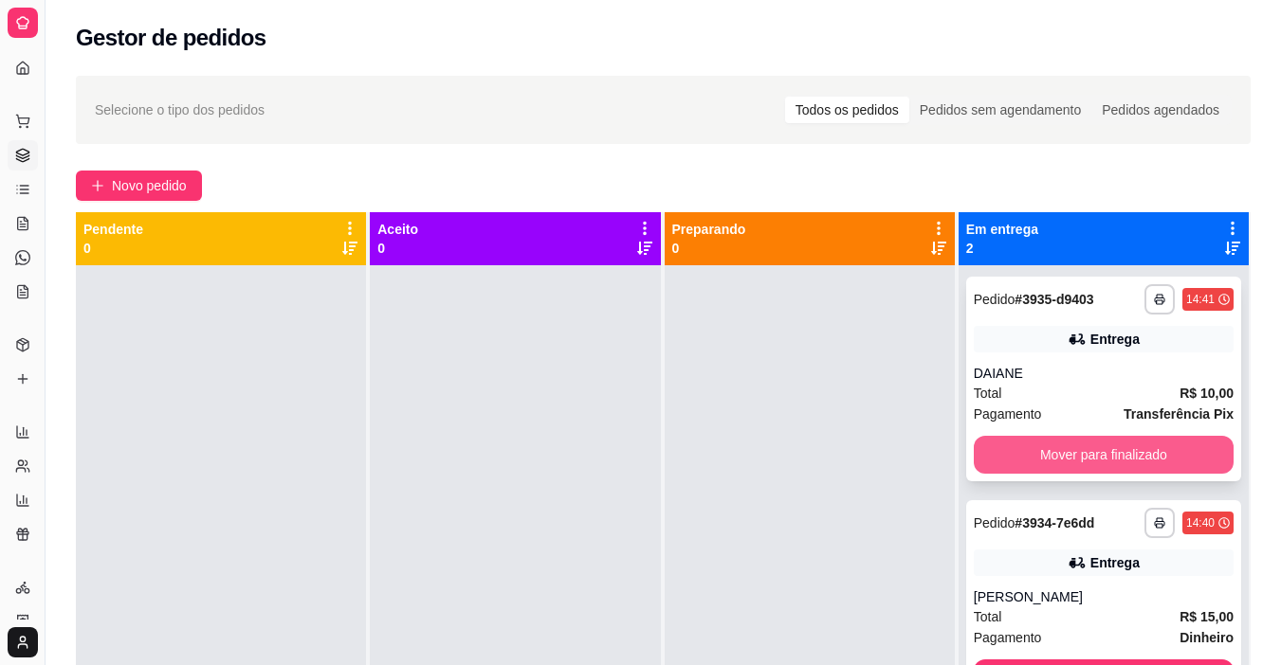
click at [1052, 453] on button "Mover para finalizado" at bounding box center [1103, 455] width 260 height 38
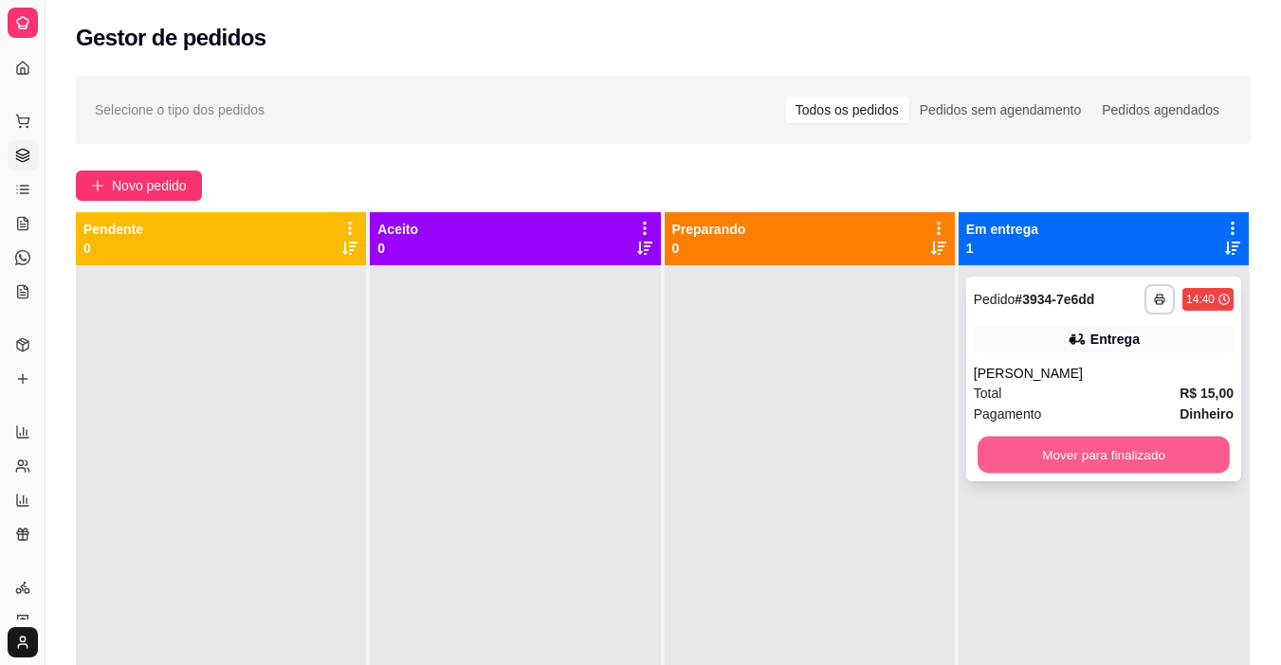
click at [1026, 460] on button "Mover para finalizado" at bounding box center [1103, 455] width 252 height 37
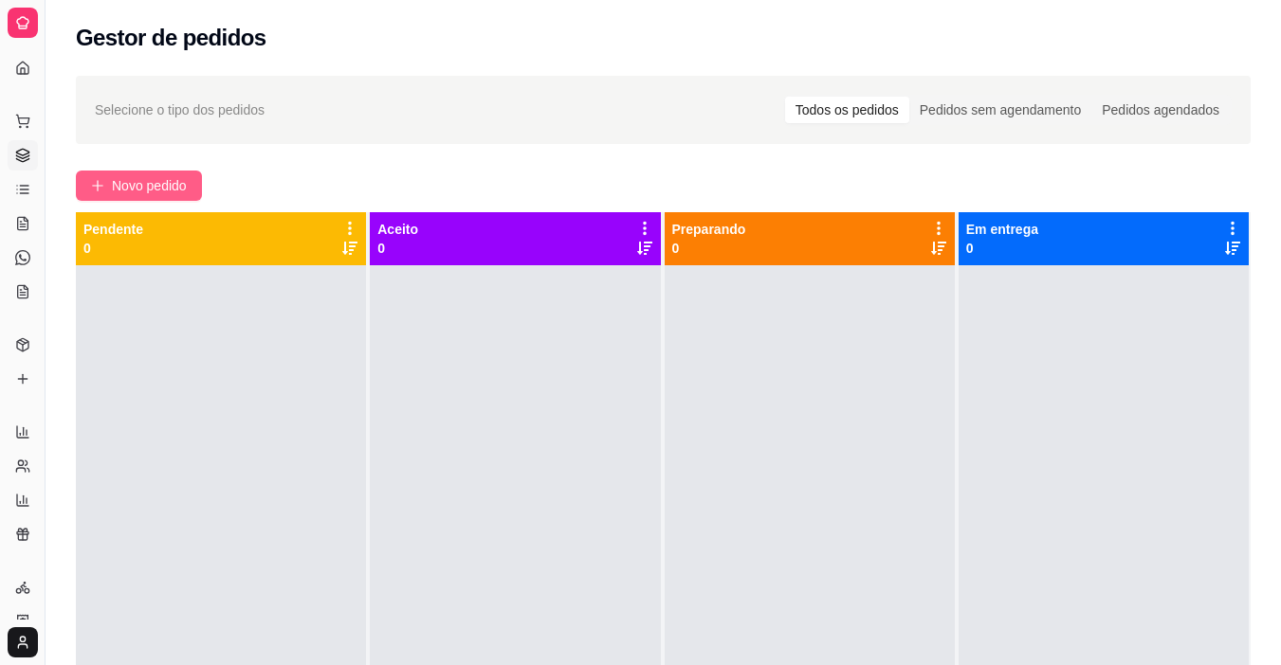
click at [167, 181] on span "Novo pedido" at bounding box center [149, 185] width 75 height 21
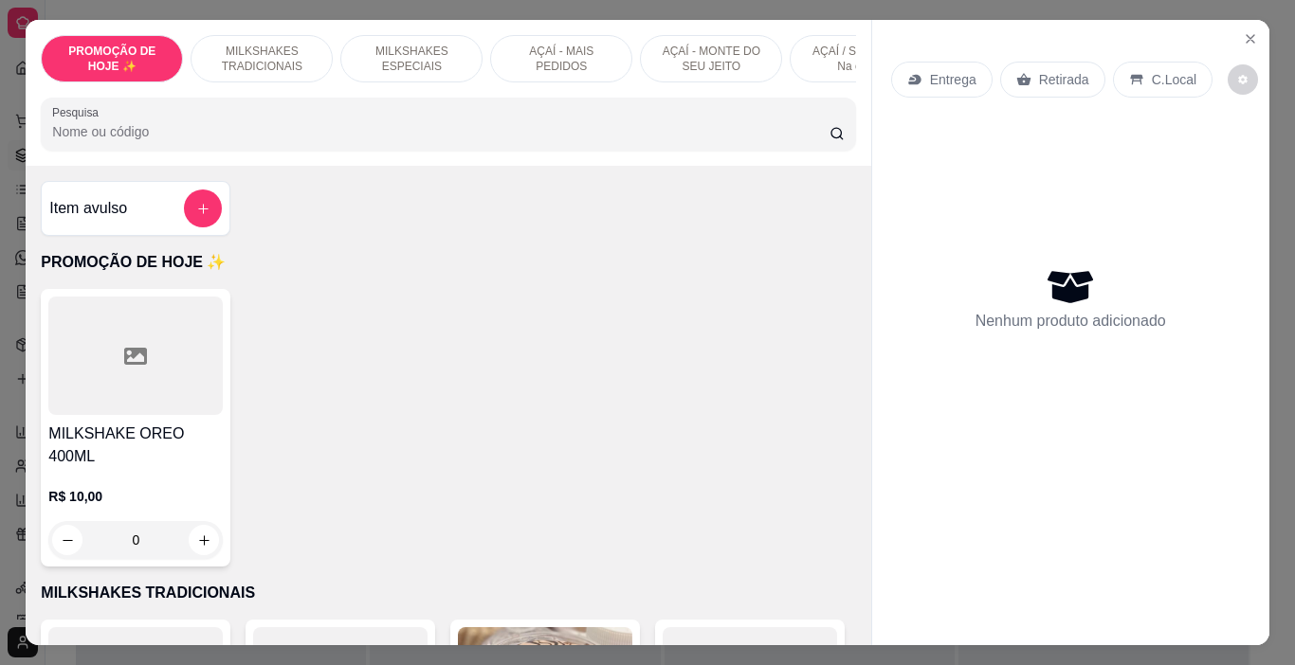
scroll to position [0, 713]
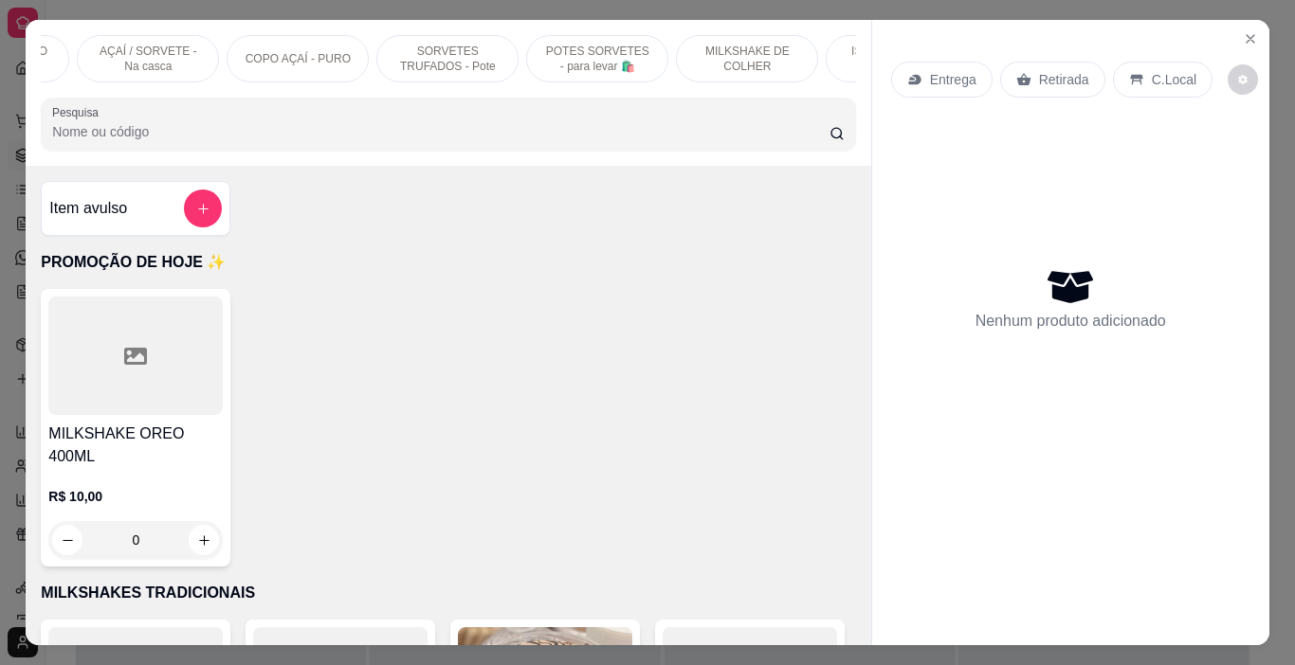
click at [392, 64] on p "SORVETES TRUFADOS - Pote" at bounding box center [447, 59] width 110 height 30
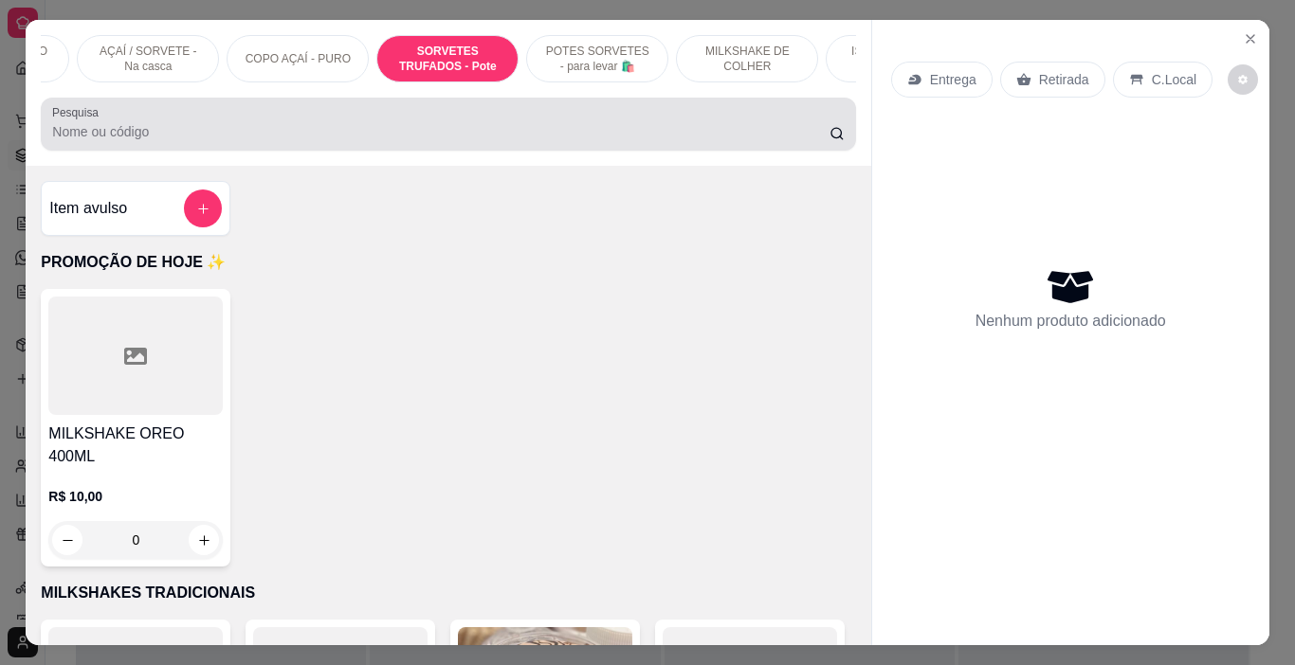
scroll to position [47, 0]
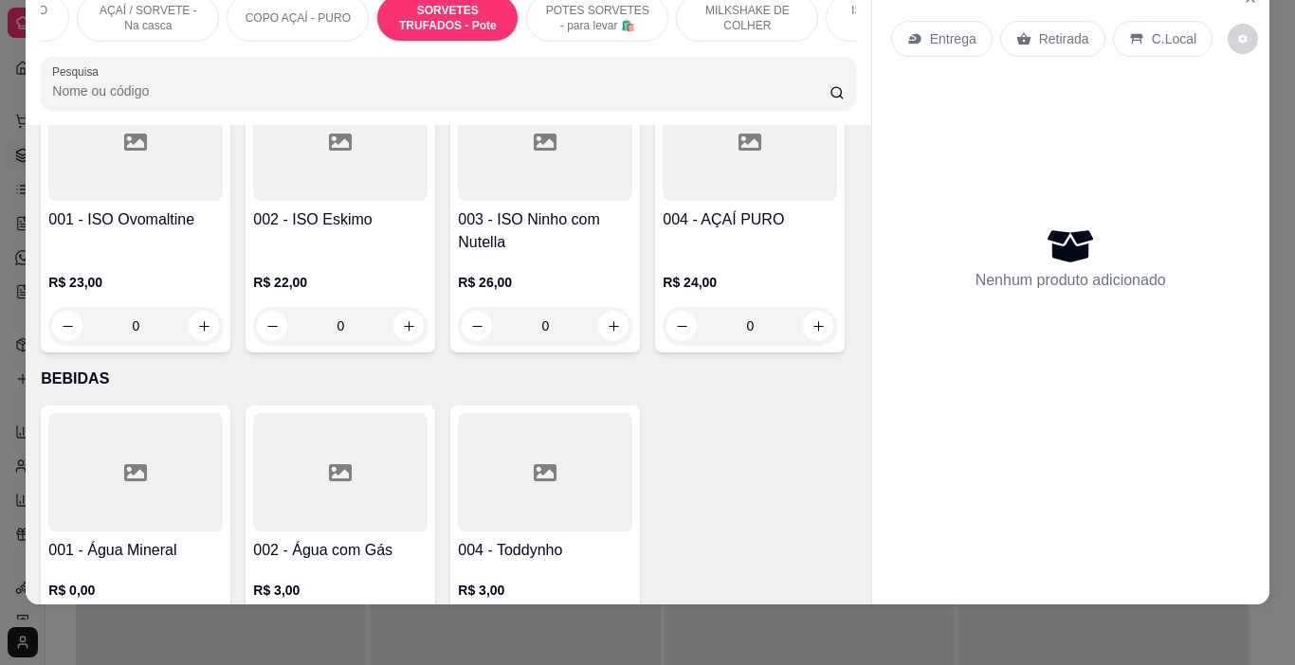
type input "1"
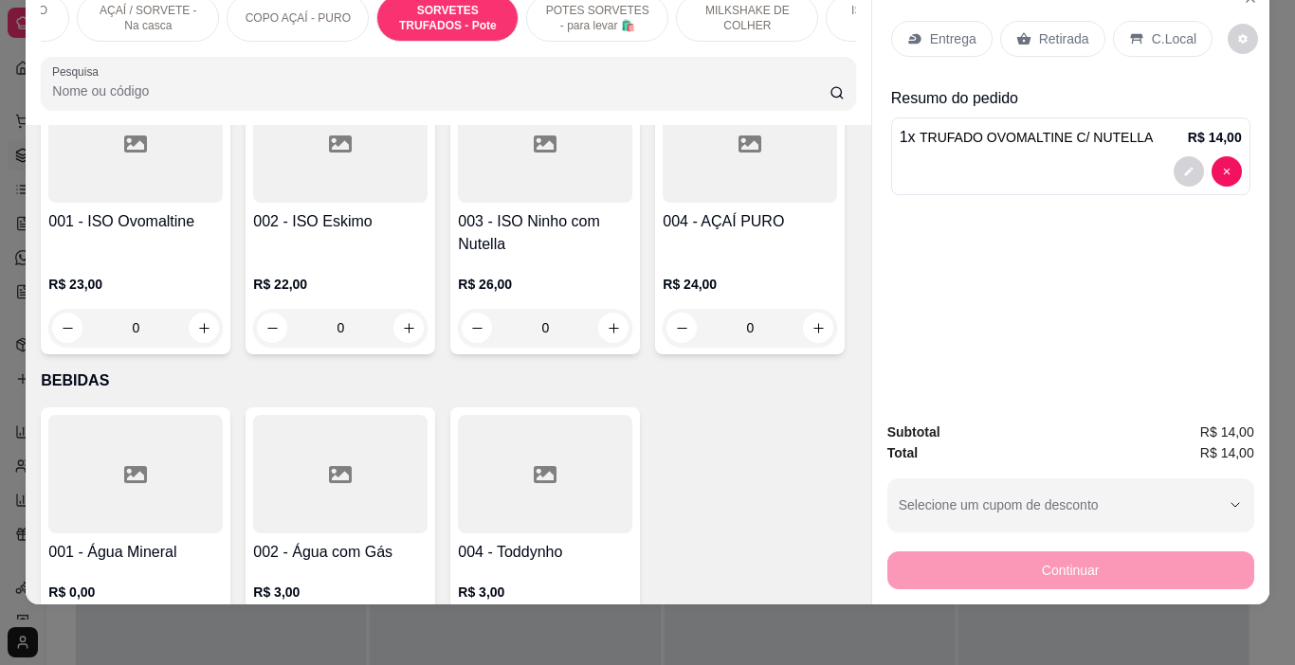
click at [918, 42] on div "Entrega" at bounding box center [941, 39] width 101 height 36
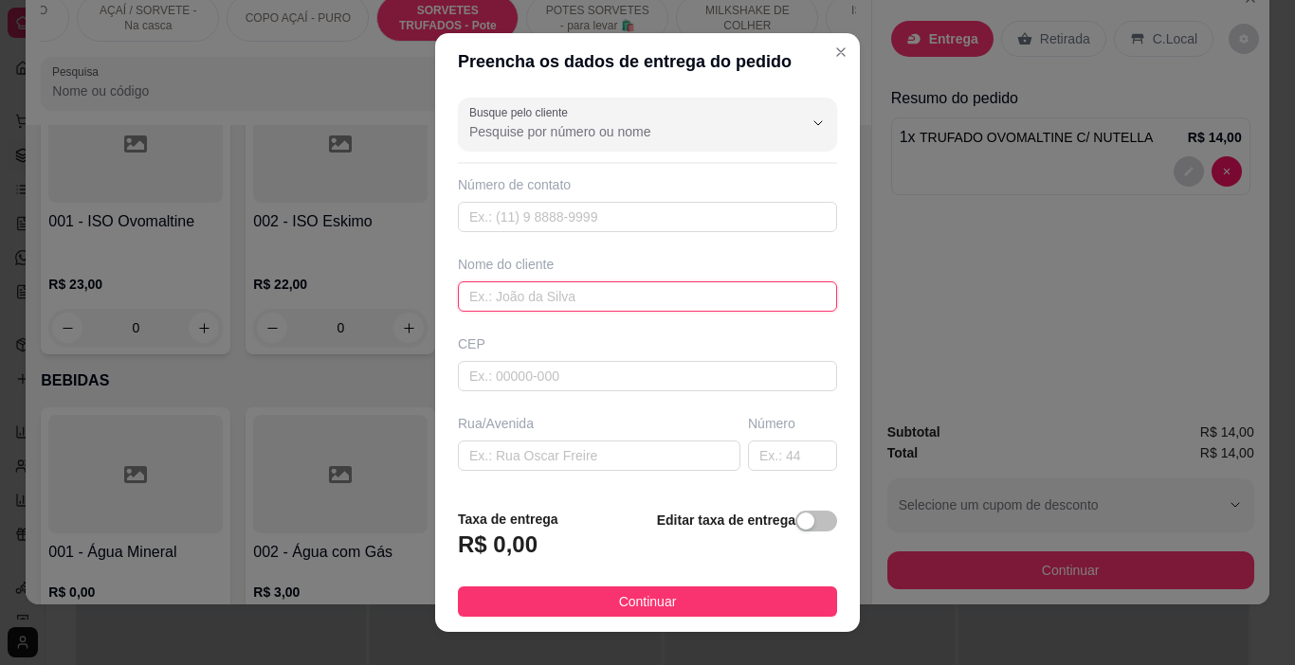
click at [718, 293] on input "text" at bounding box center [647, 297] width 379 height 30
type input "FERREIRINHA"
click at [661, 591] on span "Continuar" at bounding box center [648, 601] width 58 height 21
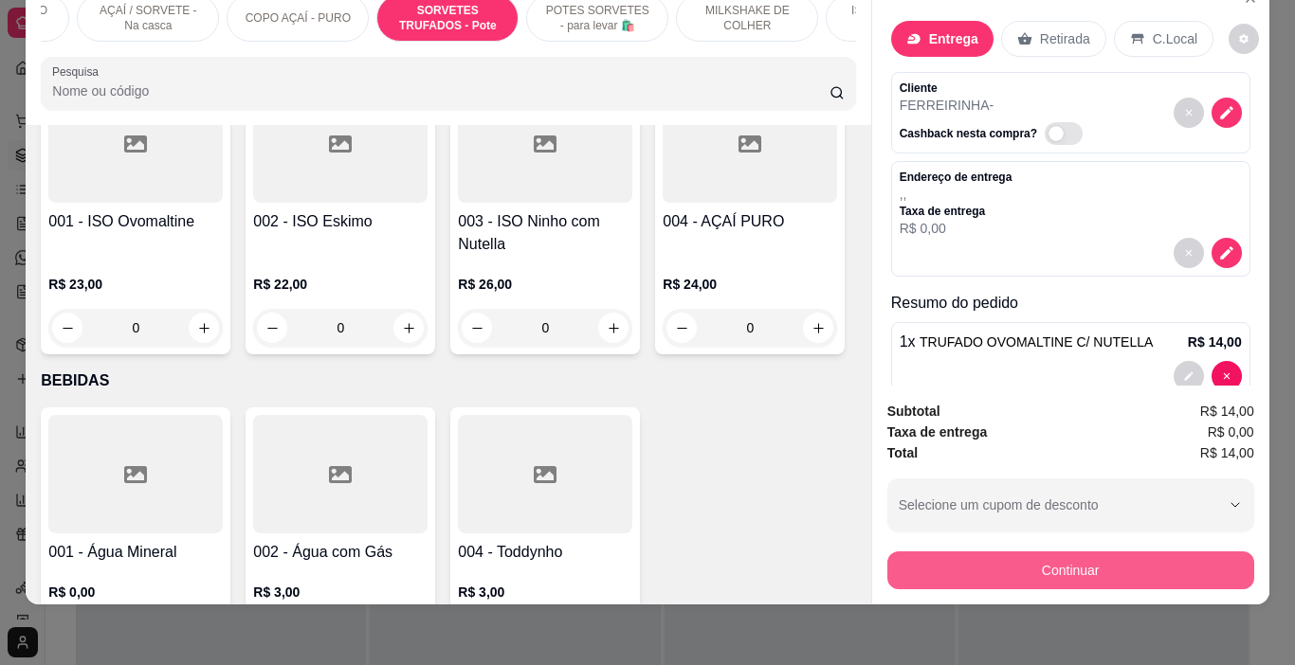
click at [920, 556] on button "Continuar" at bounding box center [1070, 571] width 367 height 38
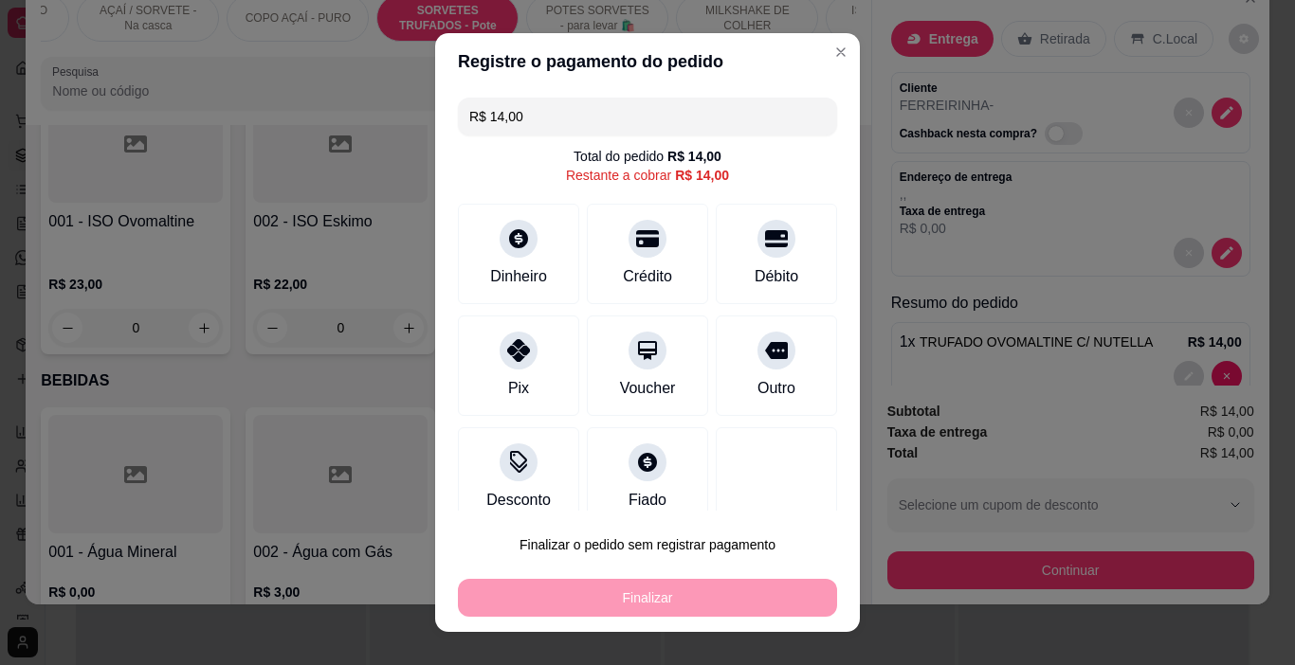
scroll to position [27, 0]
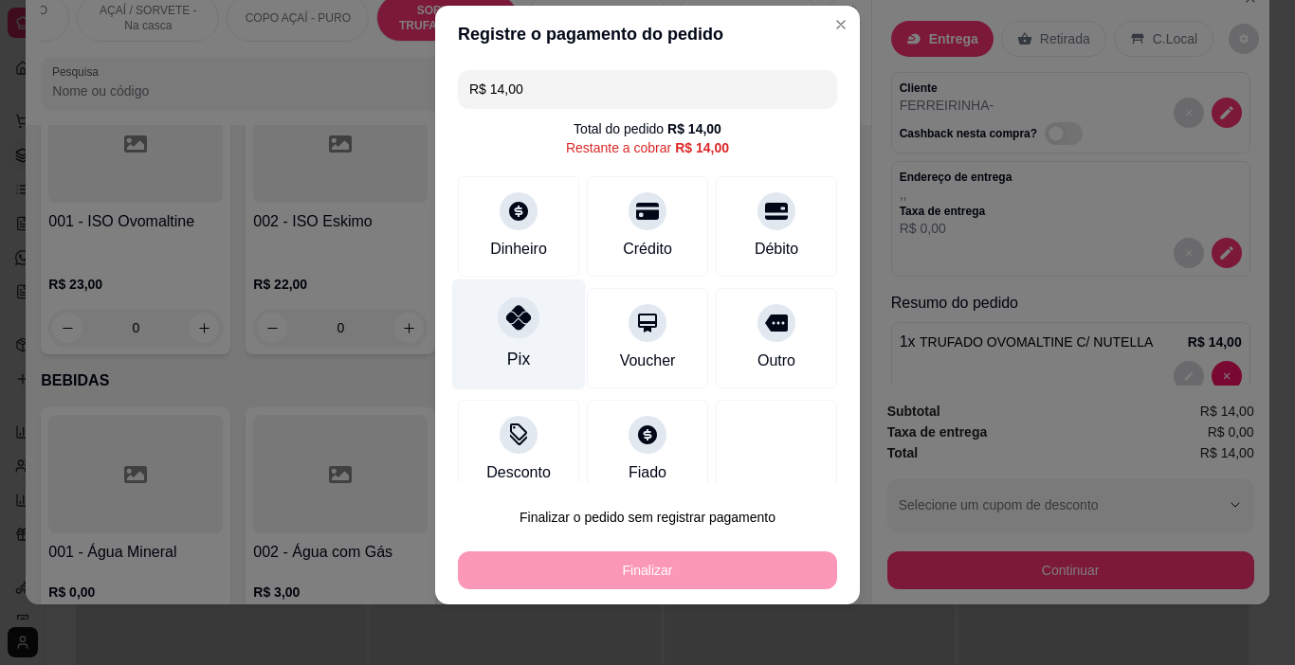
click at [482, 339] on div "Pix" at bounding box center [519, 335] width 134 height 111
type input "R$ 0,00"
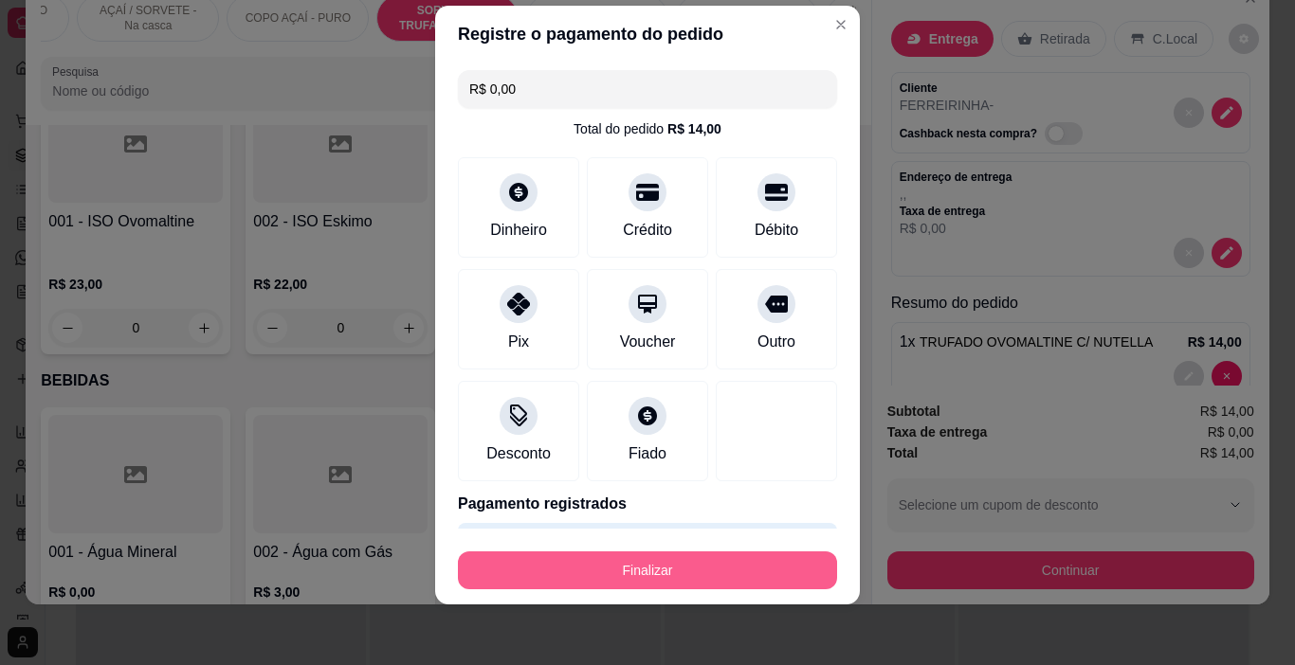
click at [695, 577] on button "Finalizar" at bounding box center [647, 571] width 379 height 38
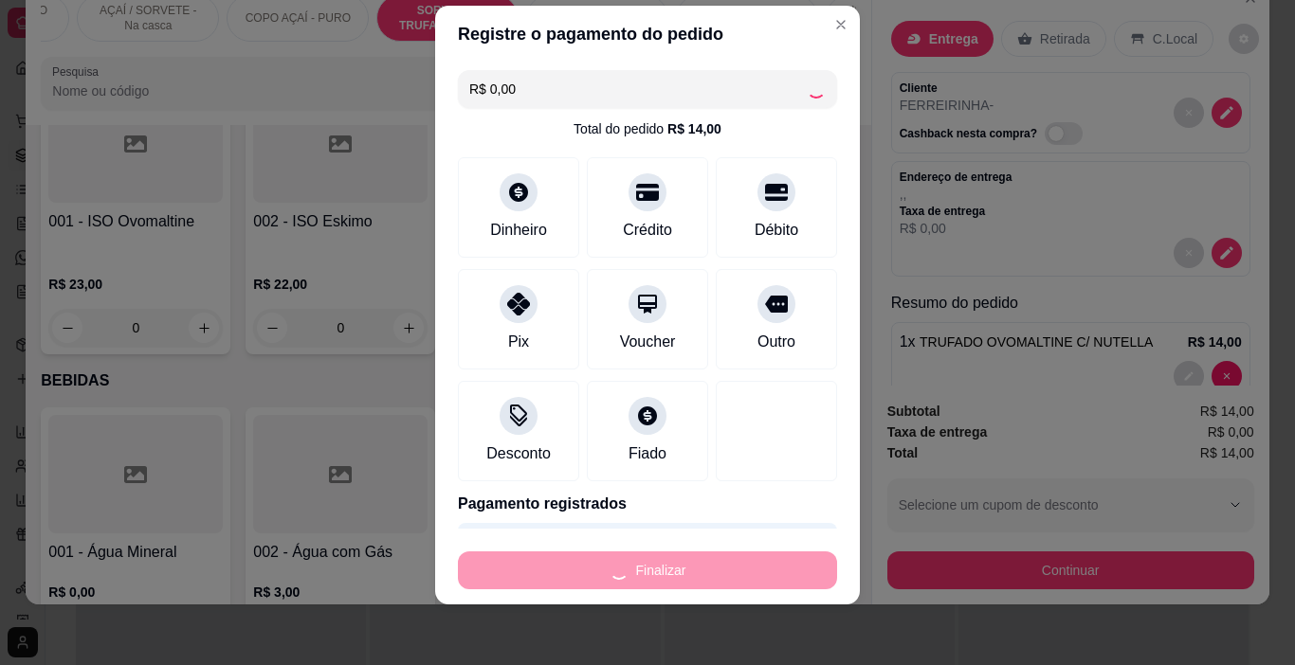
type input "0"
type input "-R$ 14,00"
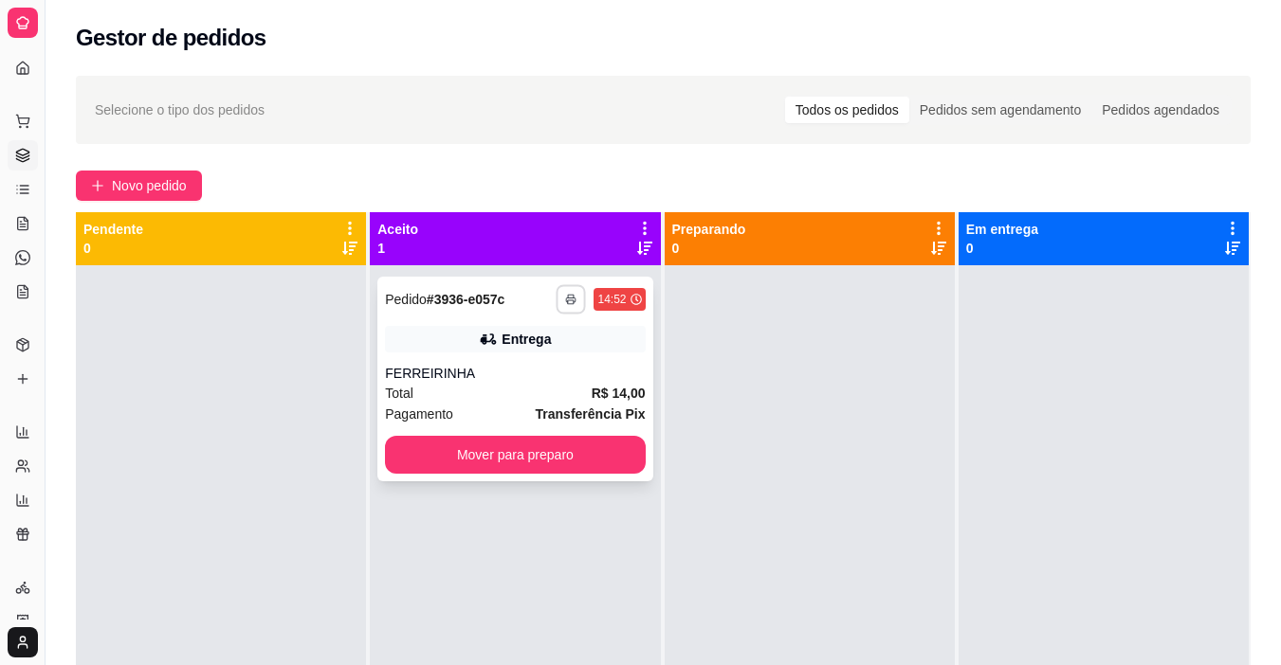
click at [572, 310] on button "button" at bounding box center [570, 298] width 29 height 29
click at [519, 374] on button "IMPRESSORA" at bounding box center [513, 366] width 137 height 30
click at [146, 188] on span "Novo pedido" at bounding box center [149, 185] width 75 height 21
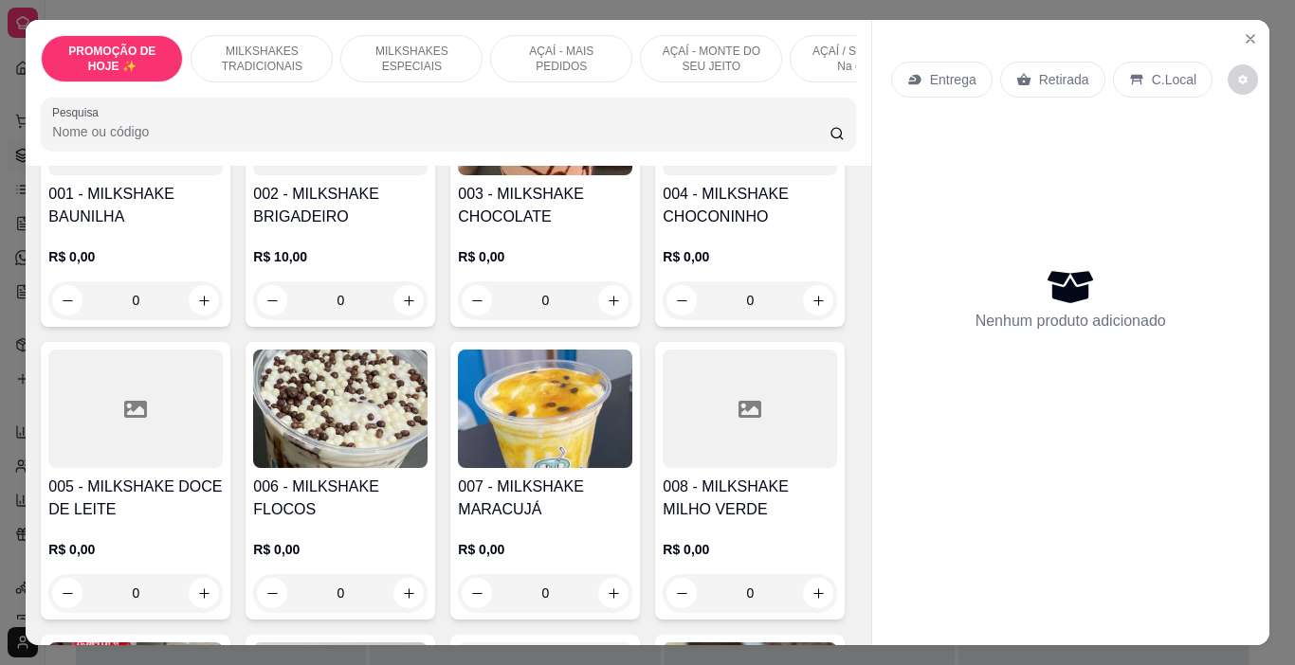
scroll to position [853, 0]
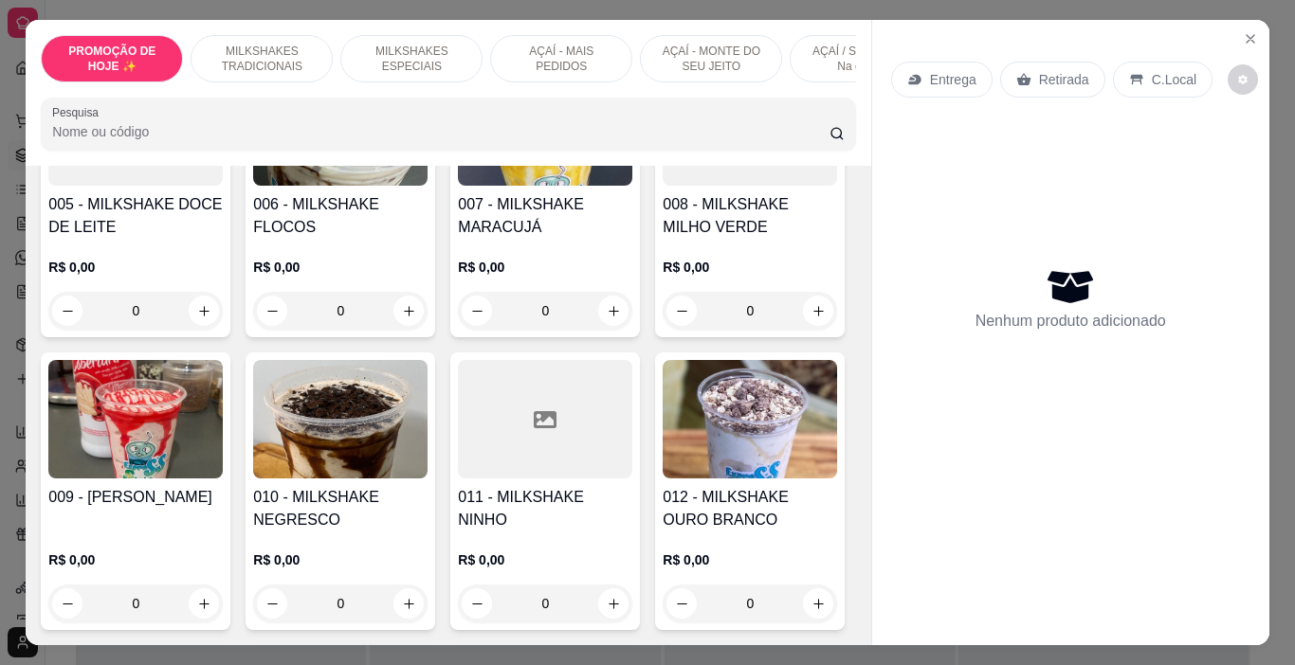
click at [223, 422] on img at bounding box center [135, 419] width 174 height 118
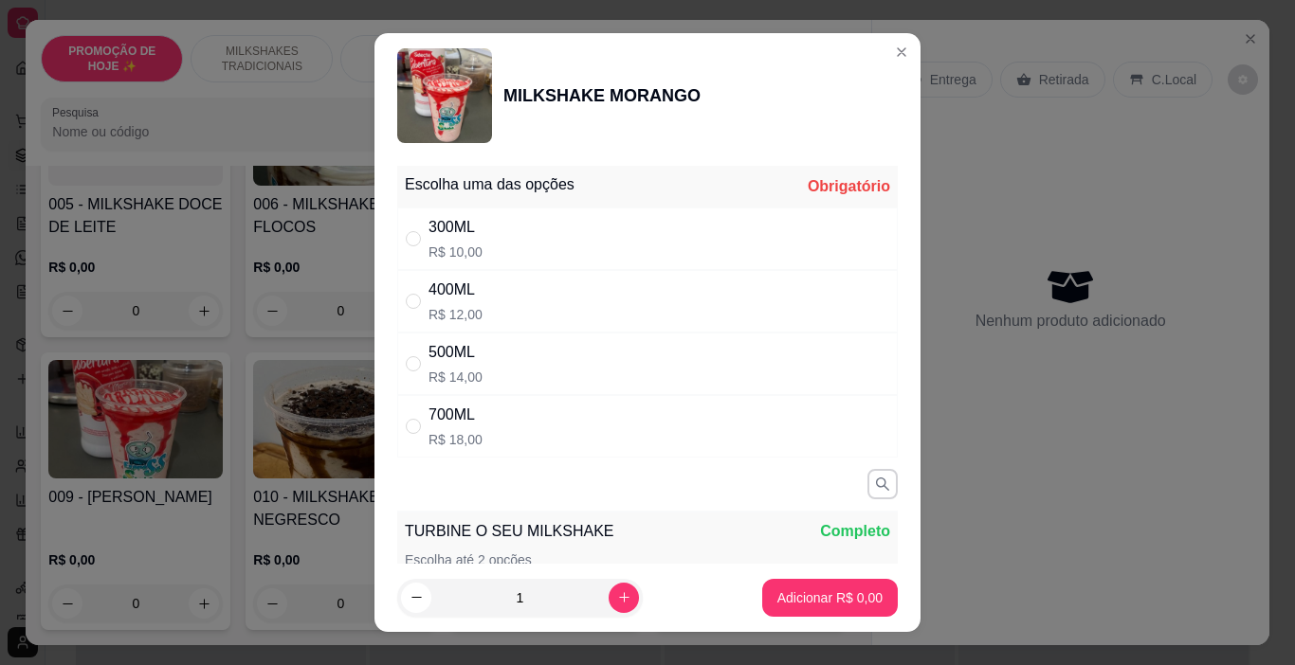
drag, startPoint x: 496, startPoint y: 246, endPoint x: 522, endPoint y: 323, distance: 81.2
click at [496, 245] on div "300ML R$ 10,00" at bounding box center [647, 239] width 500 height 63
radio input "true"
click at [617, 600] on icon "increase-product-quantity" at bounding box center [624, 598] width 14 height 14
type input "2"
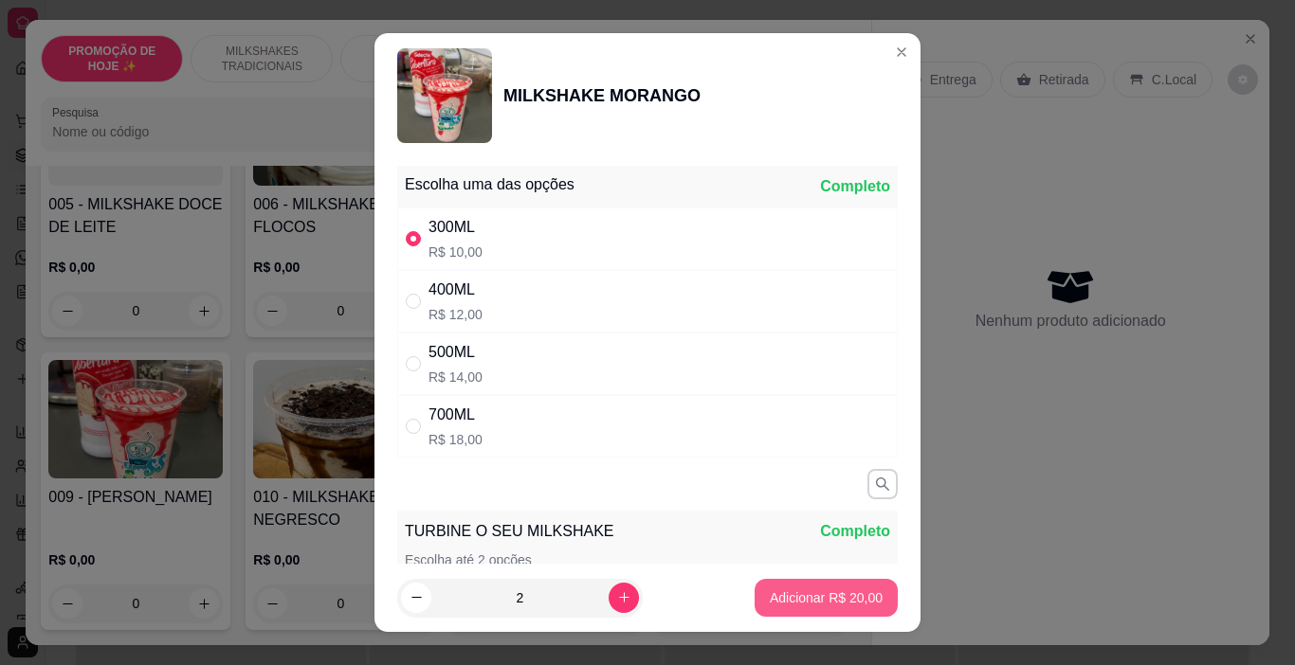
click at [770, 594] on p "Adicionar R$ 20,00" at bounding box center [826, 598] width 113 height 19
type input "2"
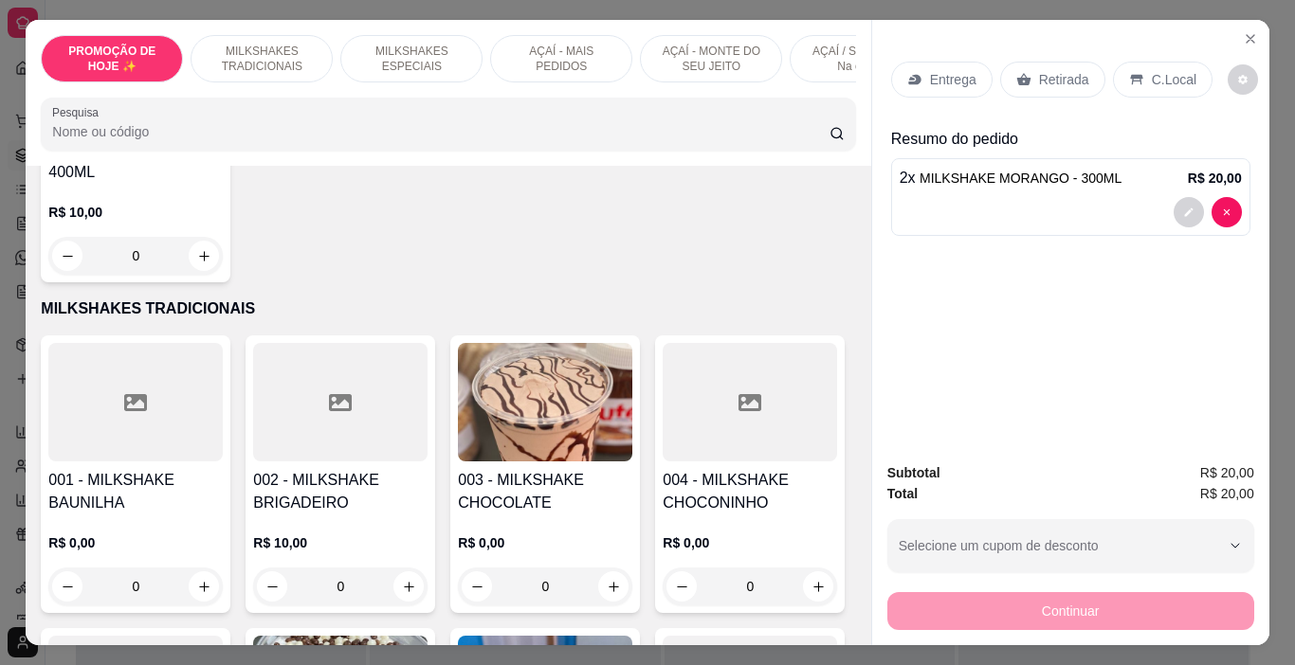
scroll to position [569, 0]
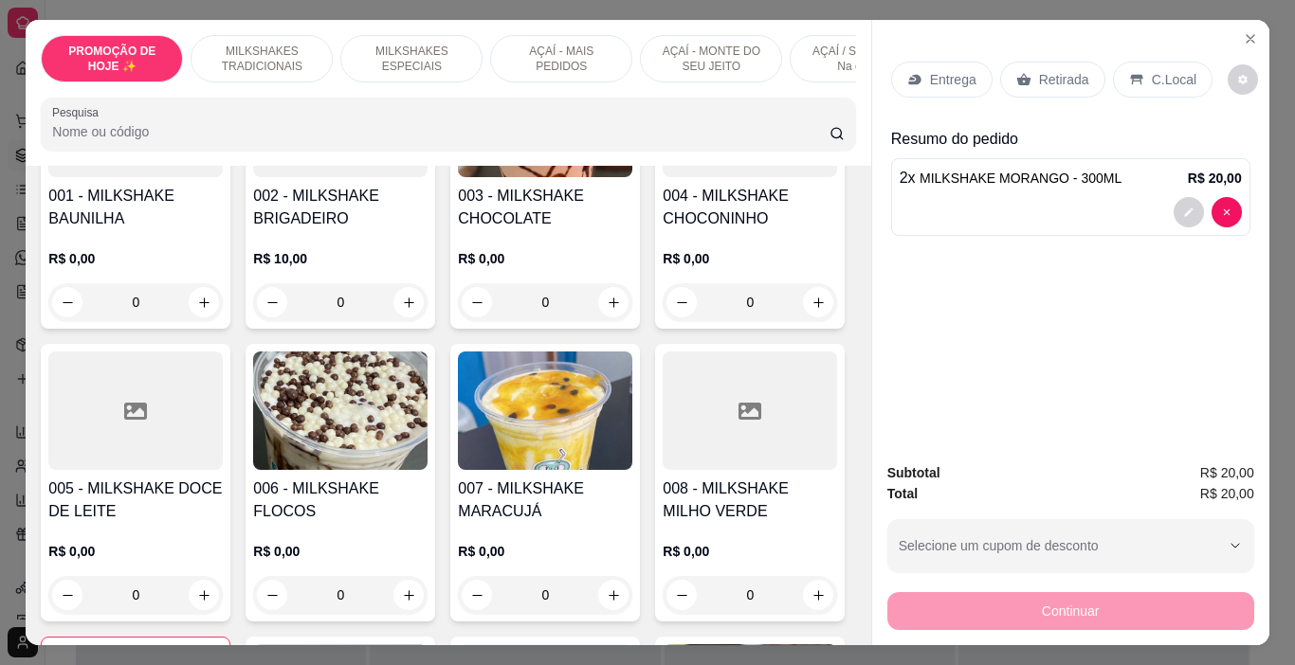
click at [136, 260] on div "R$ 0,00 0" at bounding box center [135, 285] width 174 height 72
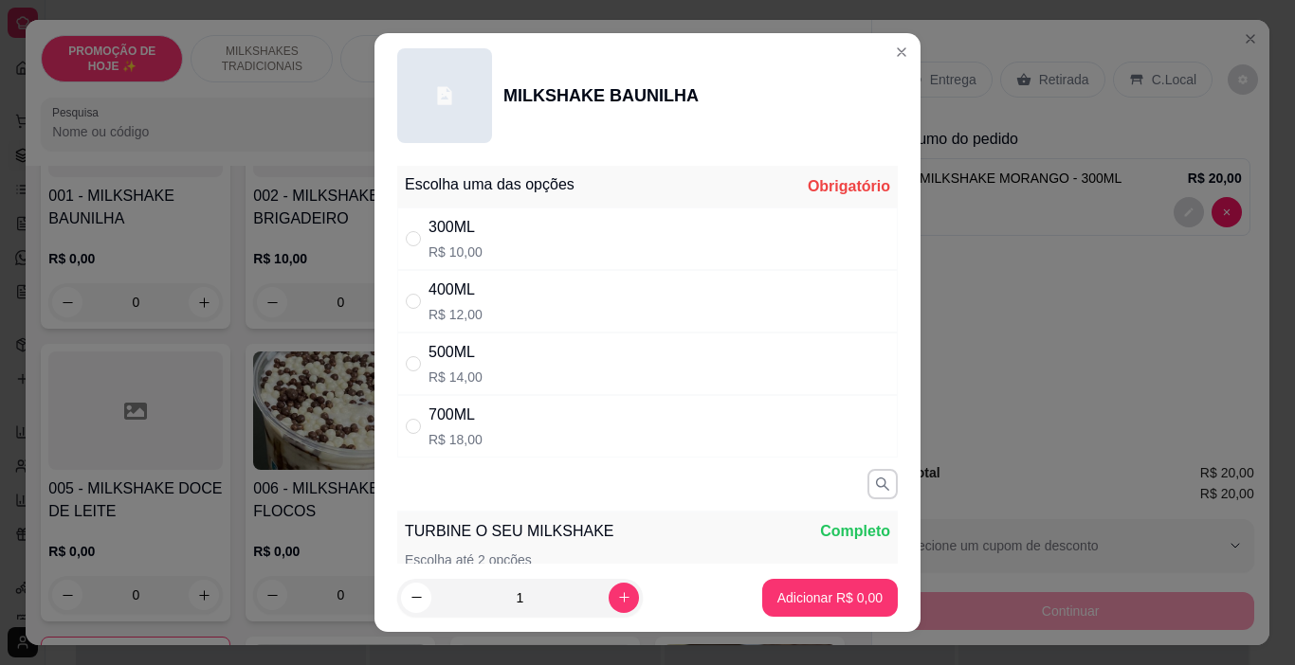
drag, startPoint x: 531, startPoint y: 242, endPoint x: 711, endPoint y: 435, distance: 264.2
click at [531, 243] on div "300ML R$ 10,00" at bounding box center [647, 239] width 500 height 63
radio input "true"
click at [758, 611] on button "Adicionar R$ 10,00" at bounding box center [825, 598] width 139 height 37
type input "1"
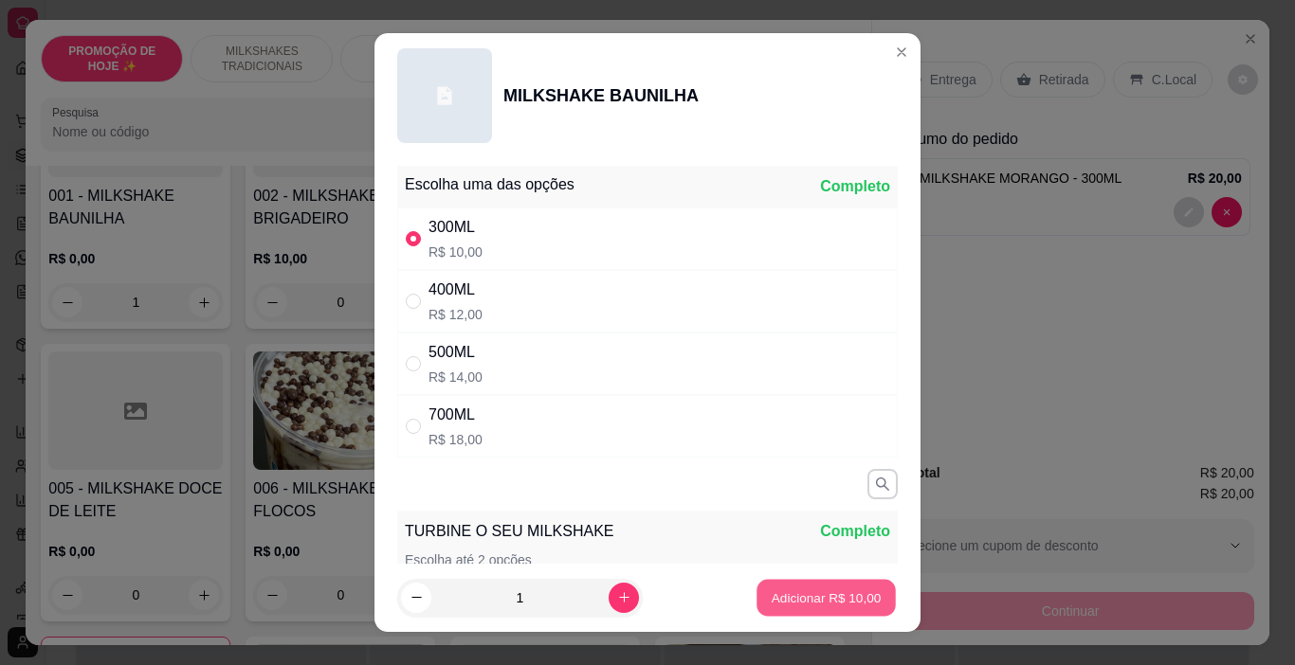
scroll to position [570, 0]
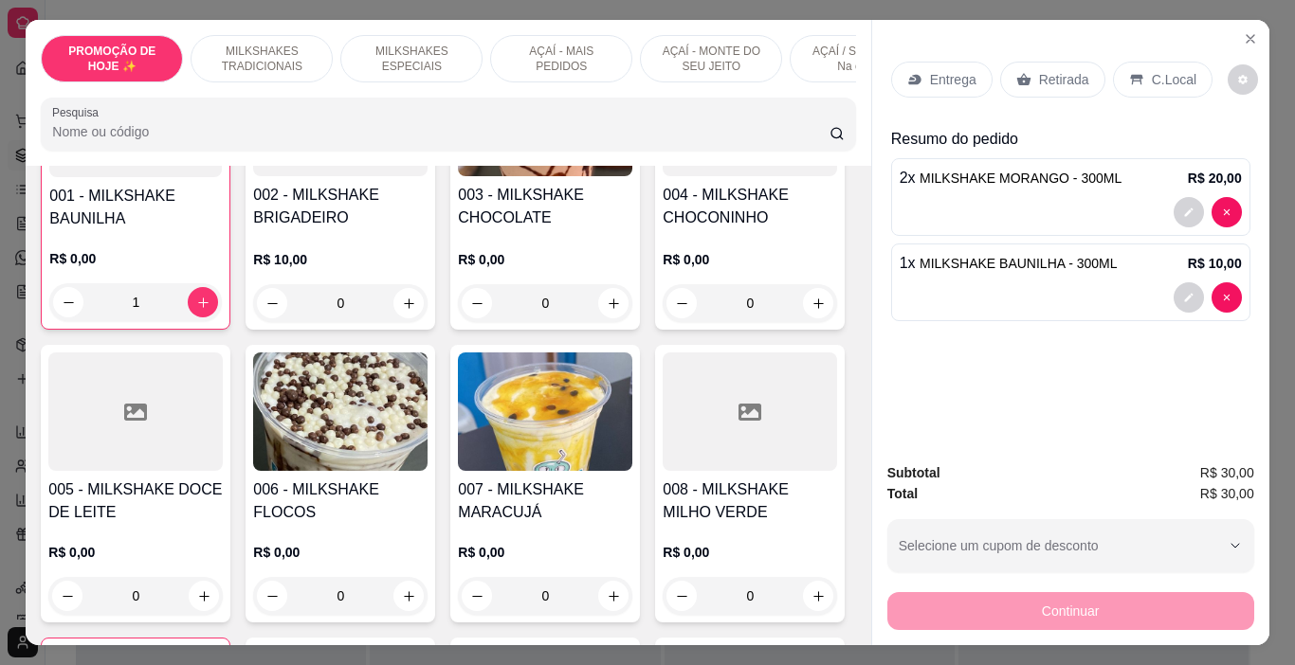
click at [937, 62] on div "Entrega" at bounding box center [941, 80] width 101 height 36
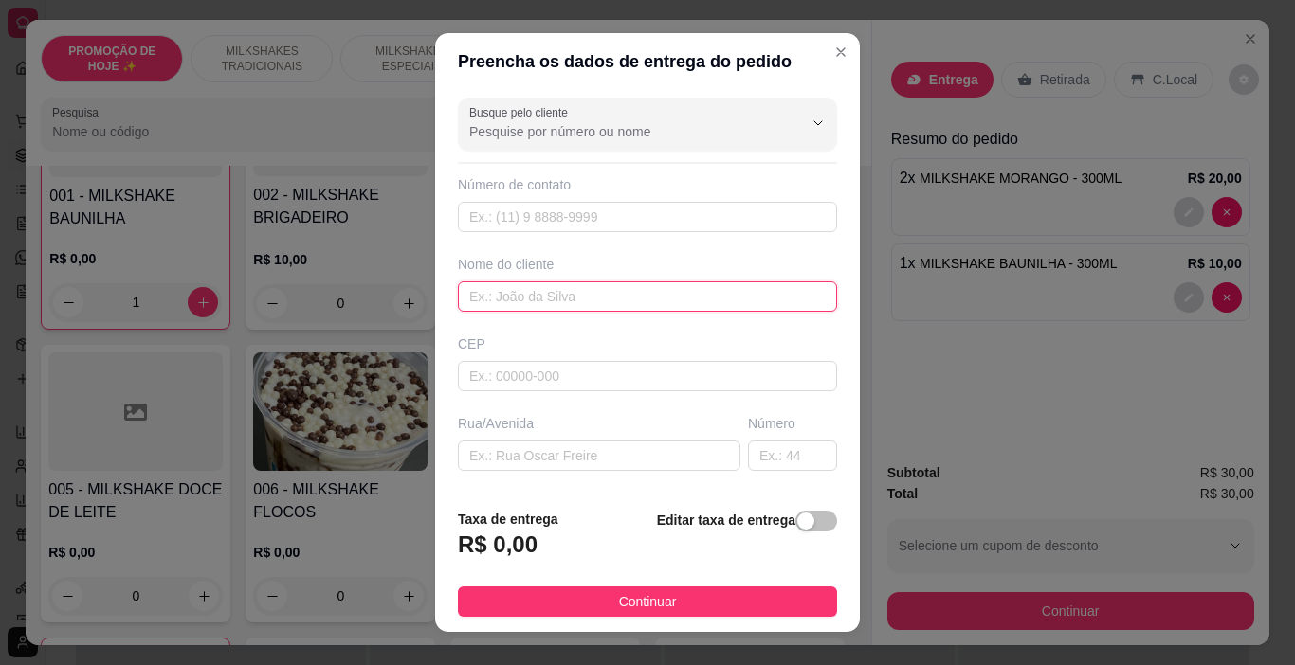
click at [621, 298] on input "text" at bounding box center [647, 297] width 379 height 30
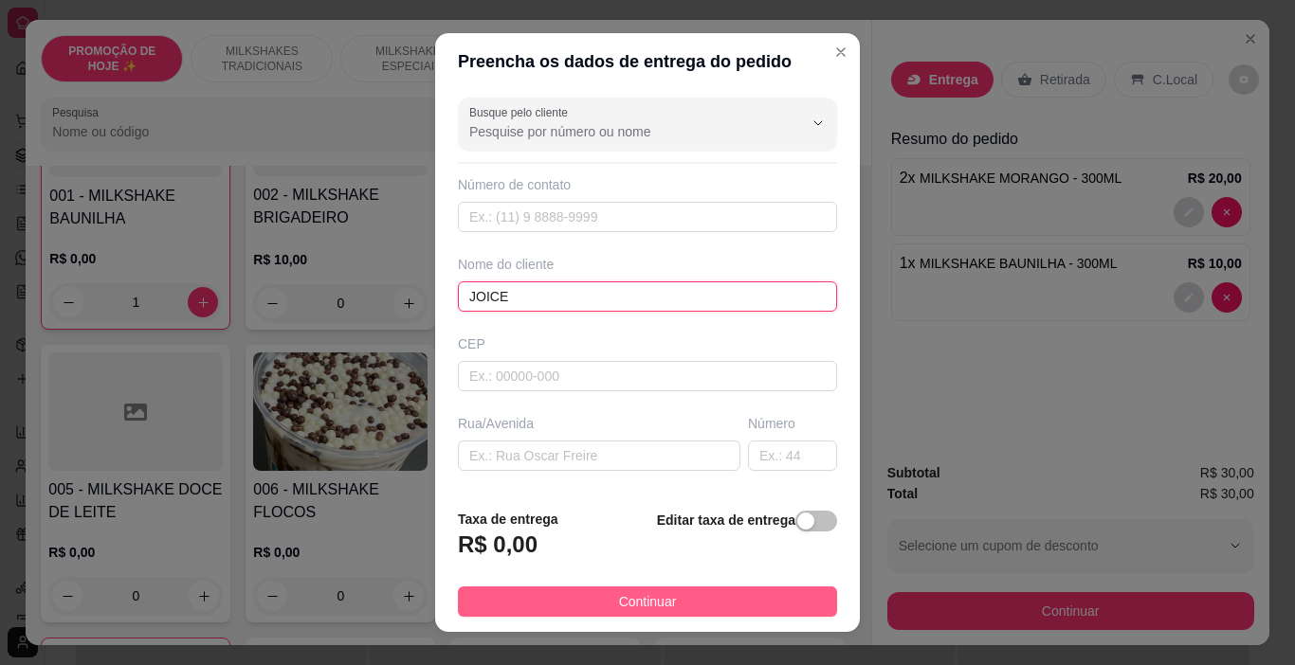
type input "JOICE"
click at [751, 592] on button "Continuar" at bounding box center [647, 602] width 379 height 30
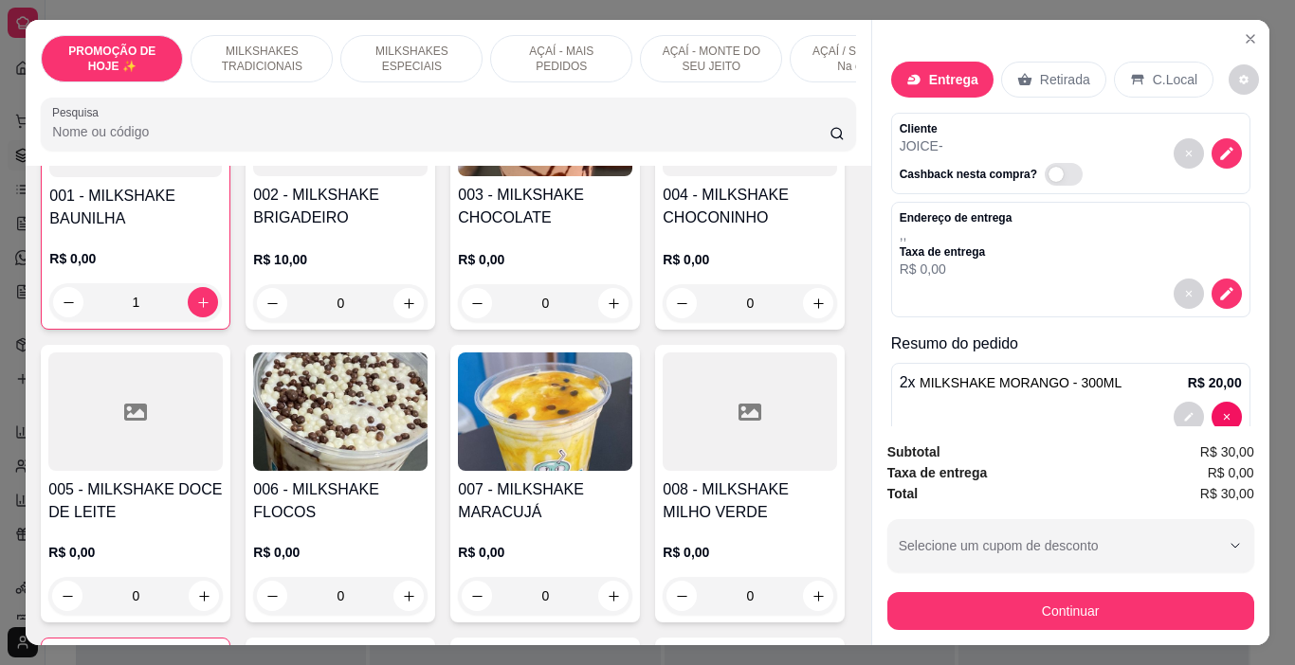
click at [1003, 588] on div "Continuar" at bounding box center [1070, 609] width 367 height 43
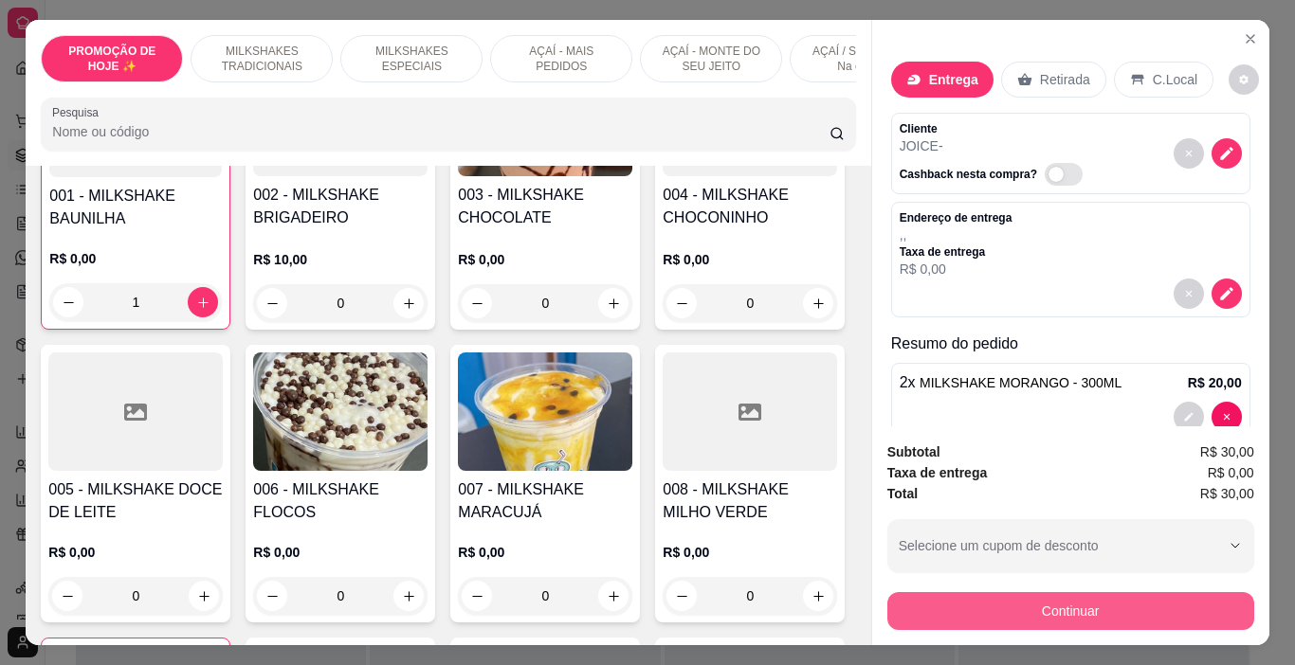
click at [997, 600] on button "Continuar" at bounding box center [1070, 611] width 367 height 38
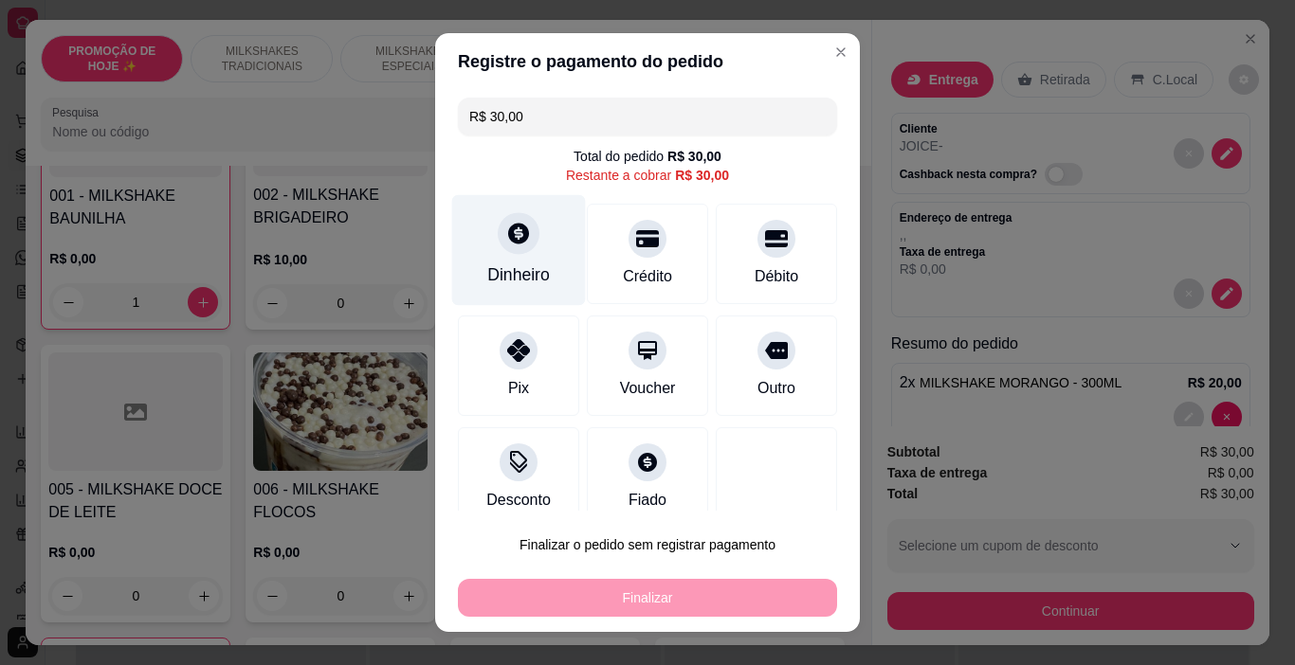
click at [544, 267] on div "Dinheiro" at bounding box center [519, 250] width 134 height 111
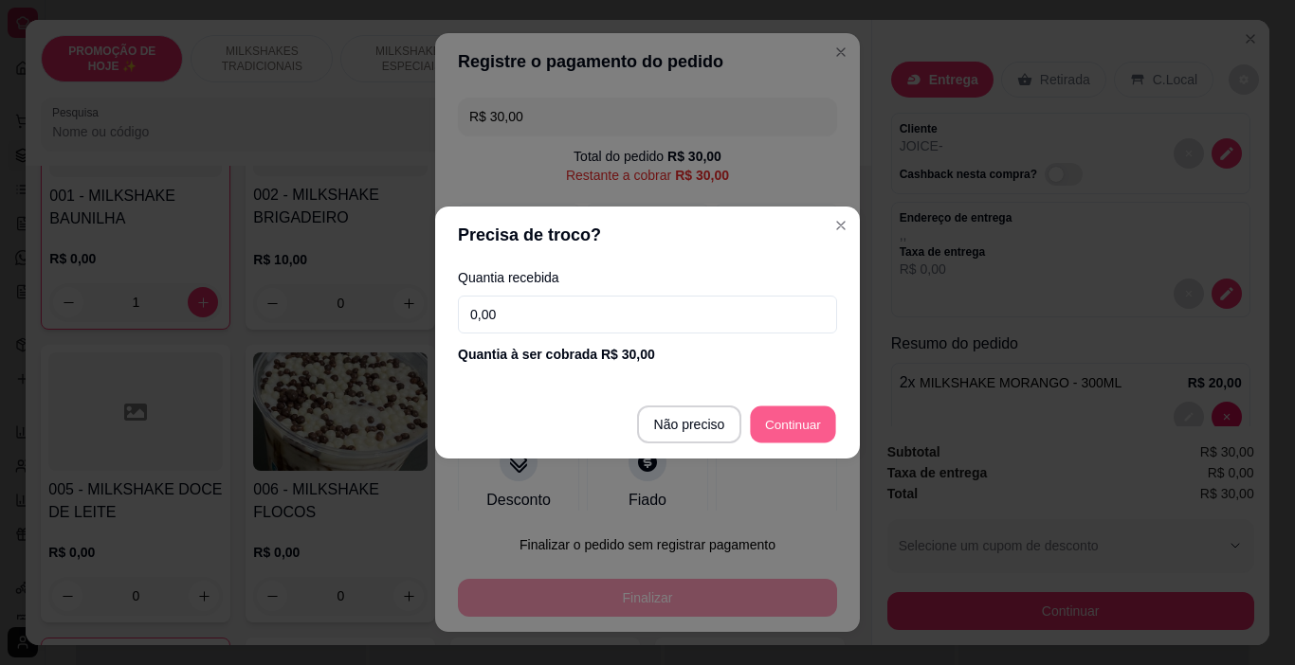
type input "R$ 0,00"
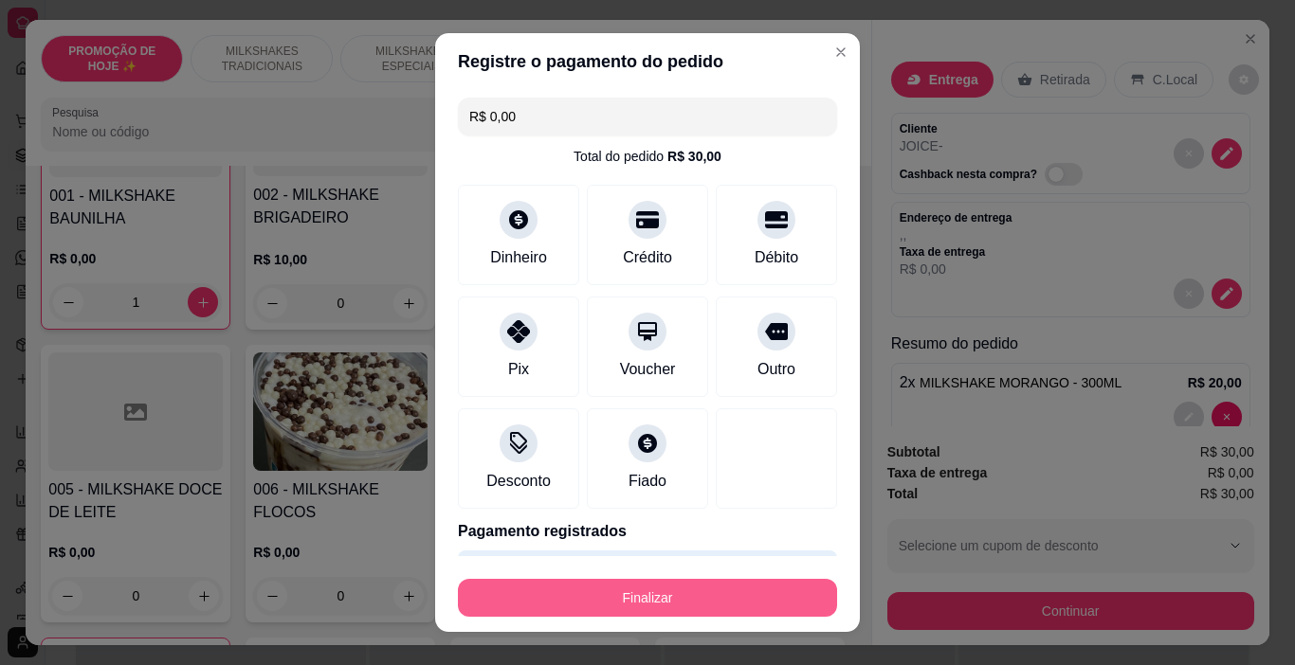
click at [721, 591] on button "Finalizar" at bounding box center [647, 598] width 379 height 38
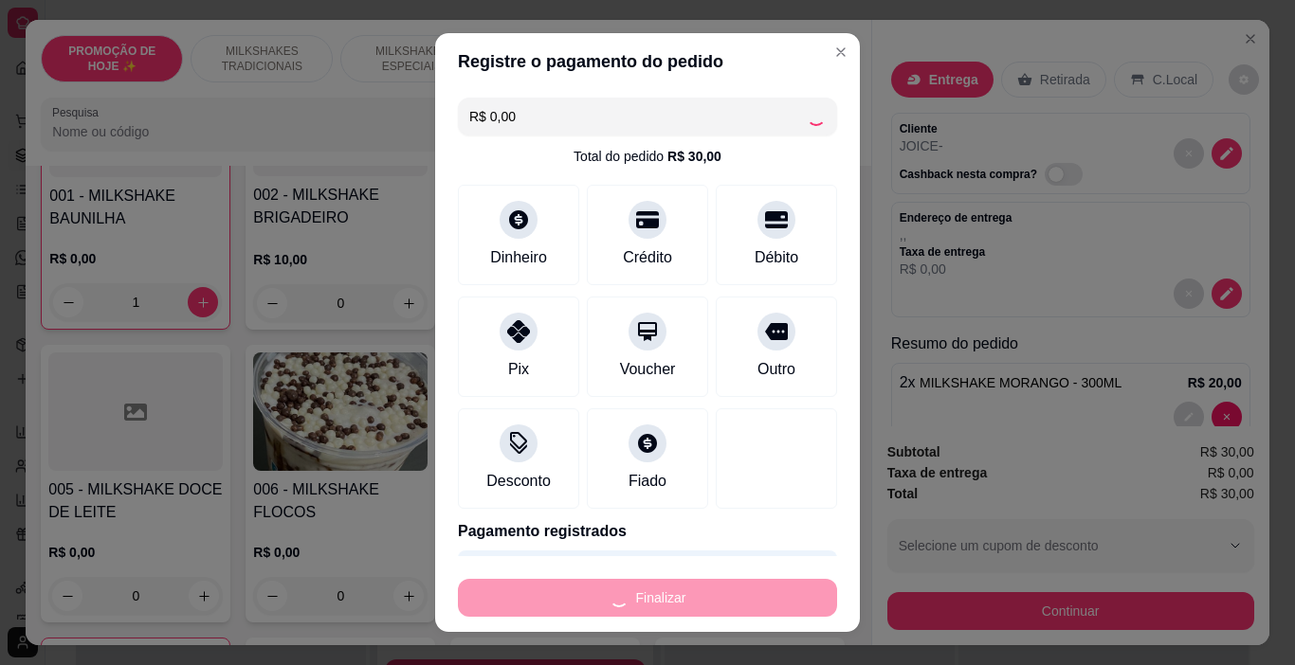
type input "0"
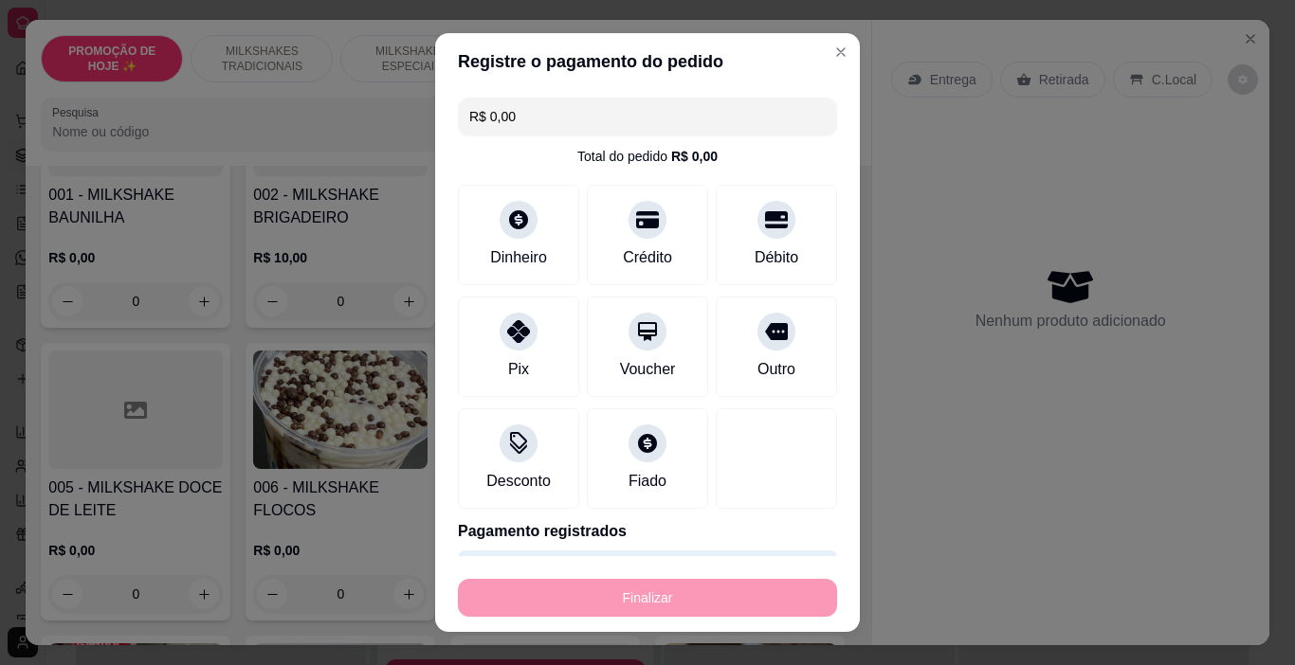
type input "-R$ 30,00"
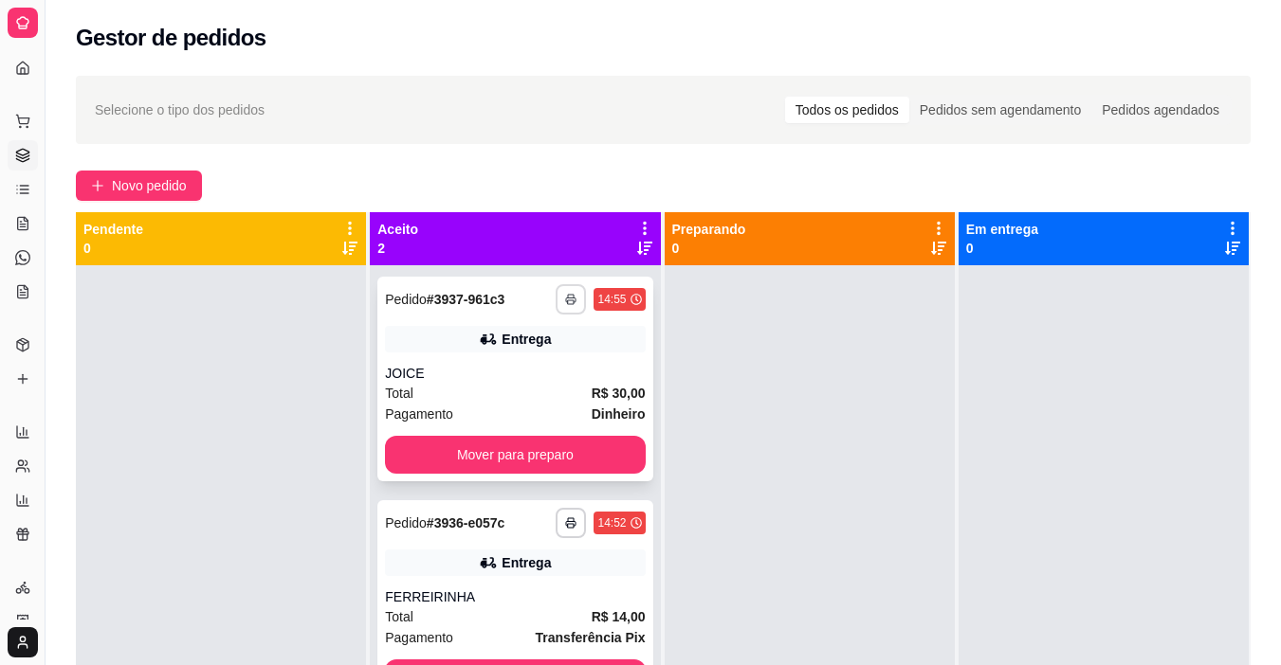
click at [570, 294] on icon "button" at bounding box center [570, 299] width 11 height 11
click at [533, 361] on button "IMPRESSORA" at bounding box center [513, 365] width 133 height 29
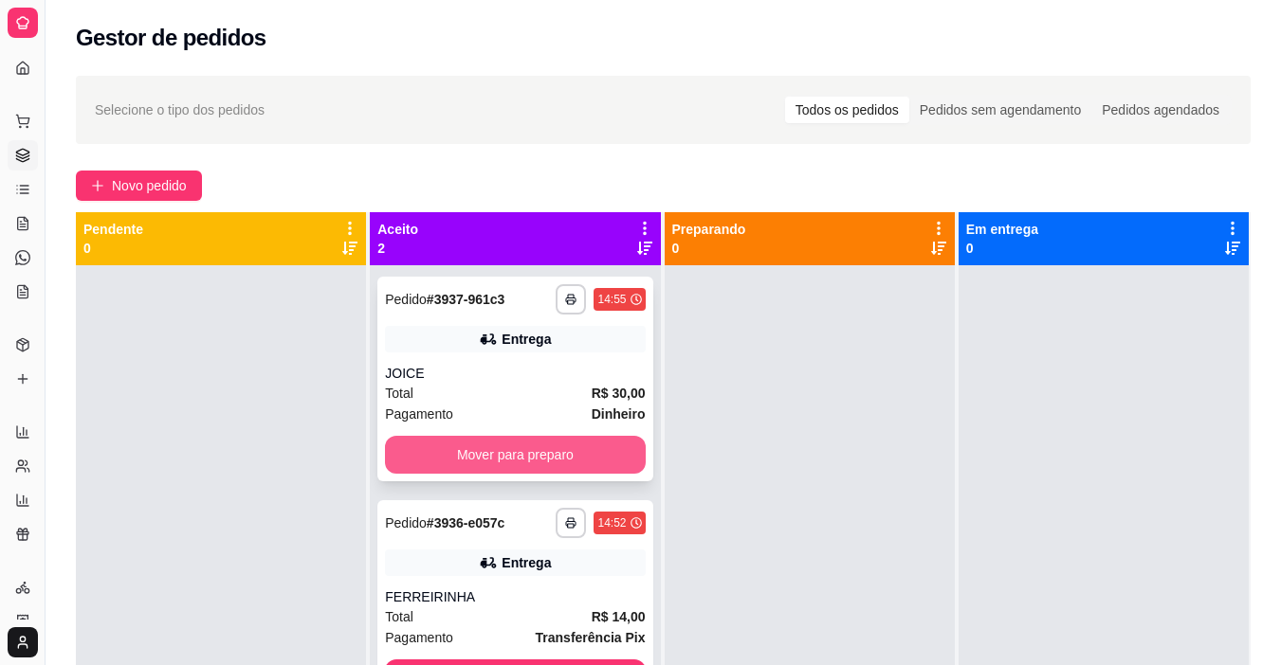
click at [545, 462] on button "Mover para preparo" at bounding box center [515, 455] width 260 height 38
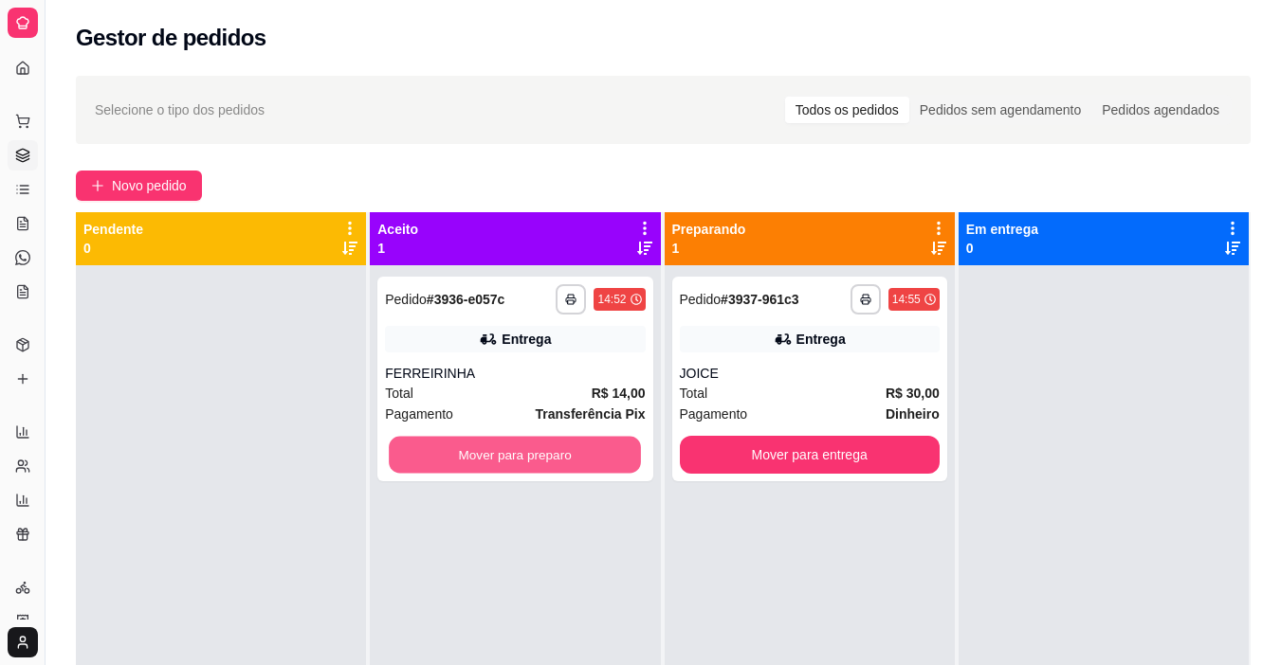
click at [547, 459] on button "Mover para preparo" at bounding box center [515, 455] width 252 height 37
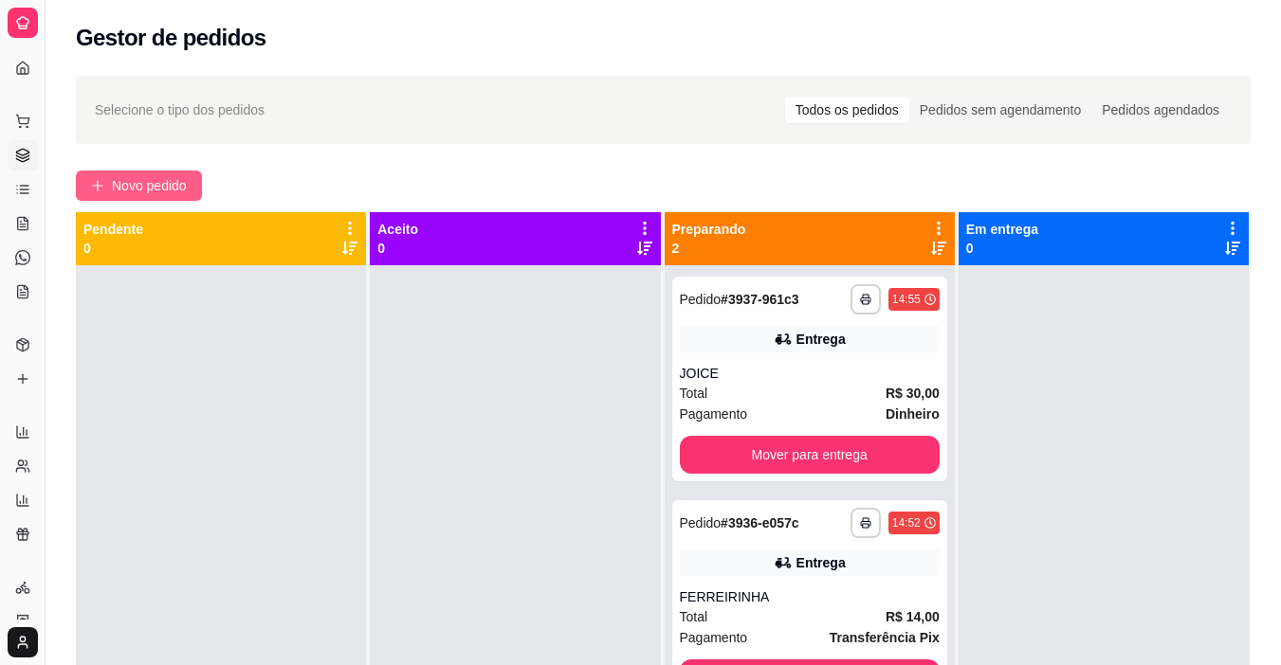
click at [160, 186] on span "Novo pedido" at bounding box center [149, 185] width 75 height 21
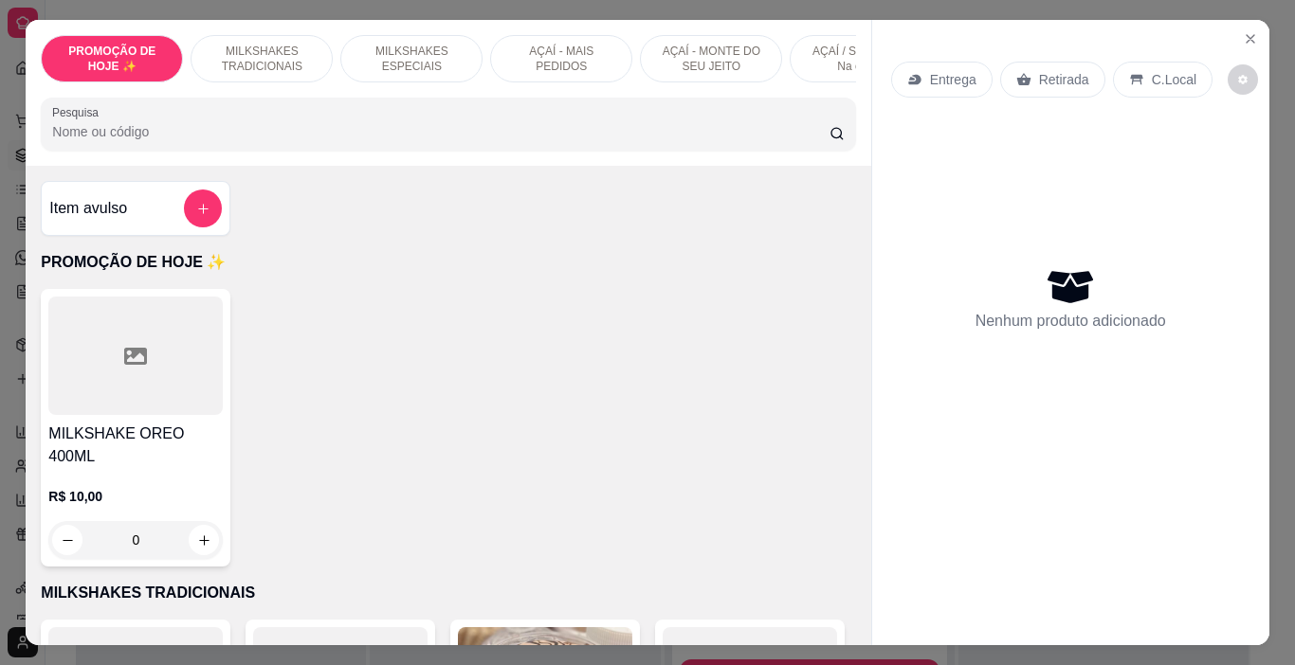
drag, startPoint x: 705, startPoint y: 62, endPoint x: 549, endPoint y: 82, distance: 157.8
click at [704, 62] on p "AÇAÍ - MONTE DO SEU JEITO" at bounding box center [711, 59] width 110 height 30
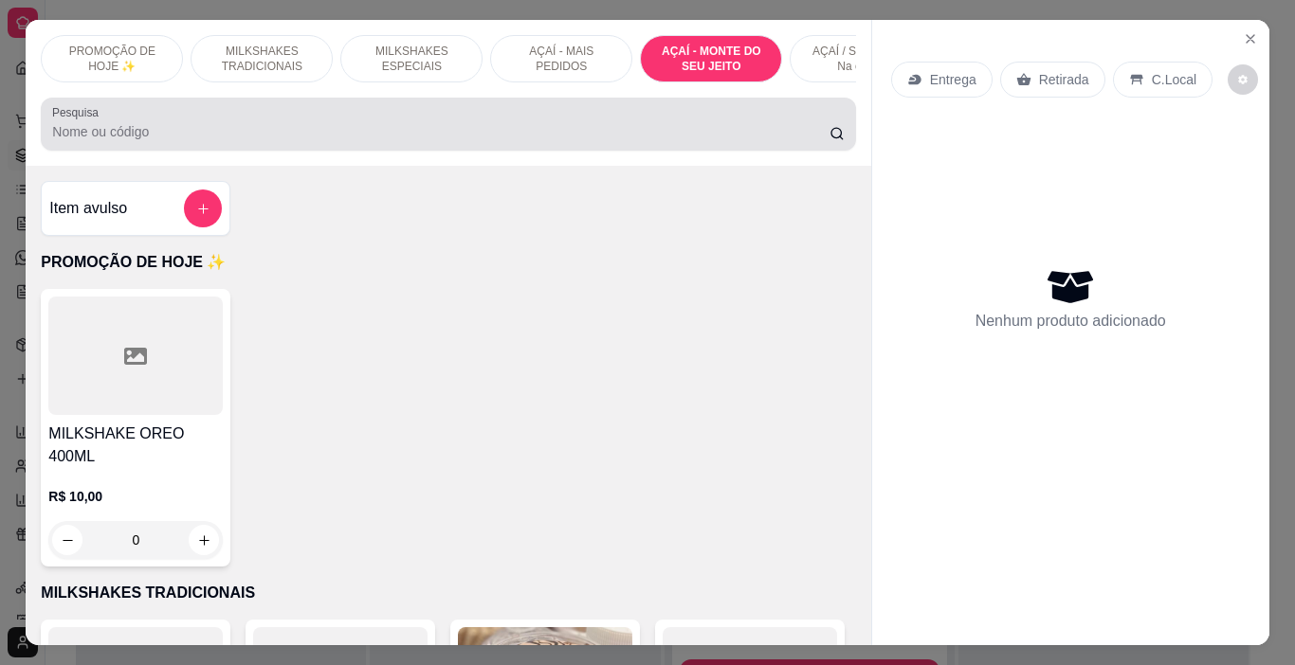
scroll to position [47, 0]
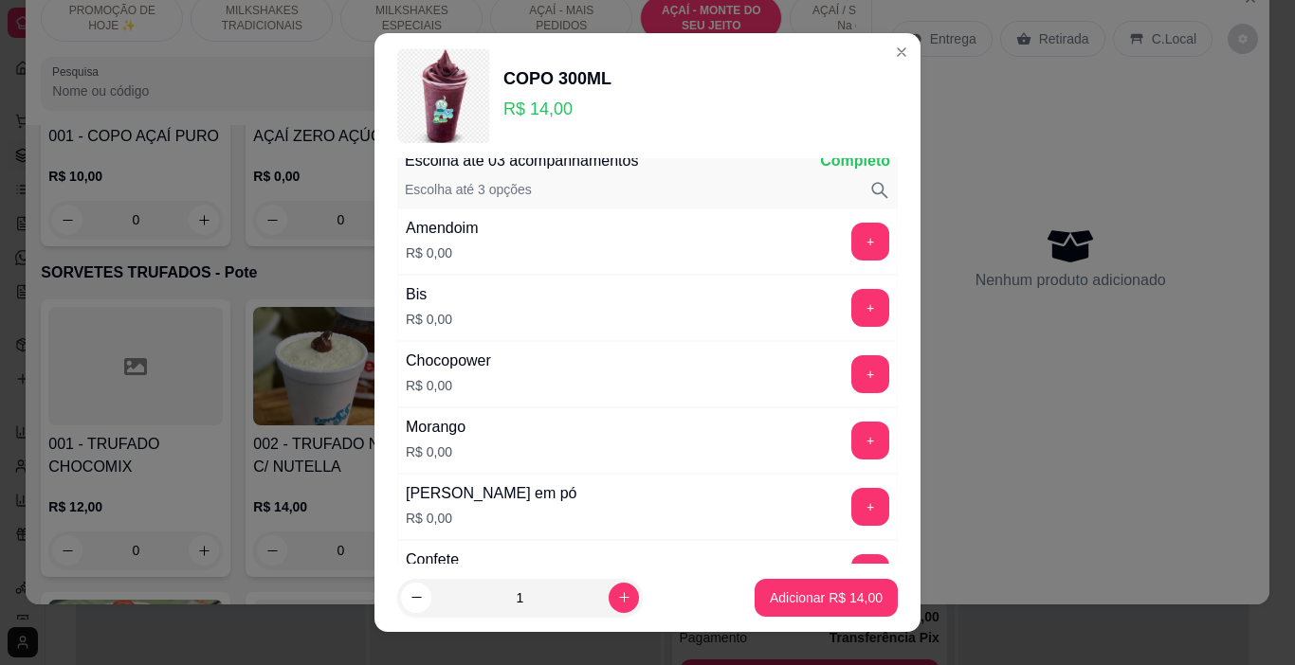
scroll to position [95, 0]
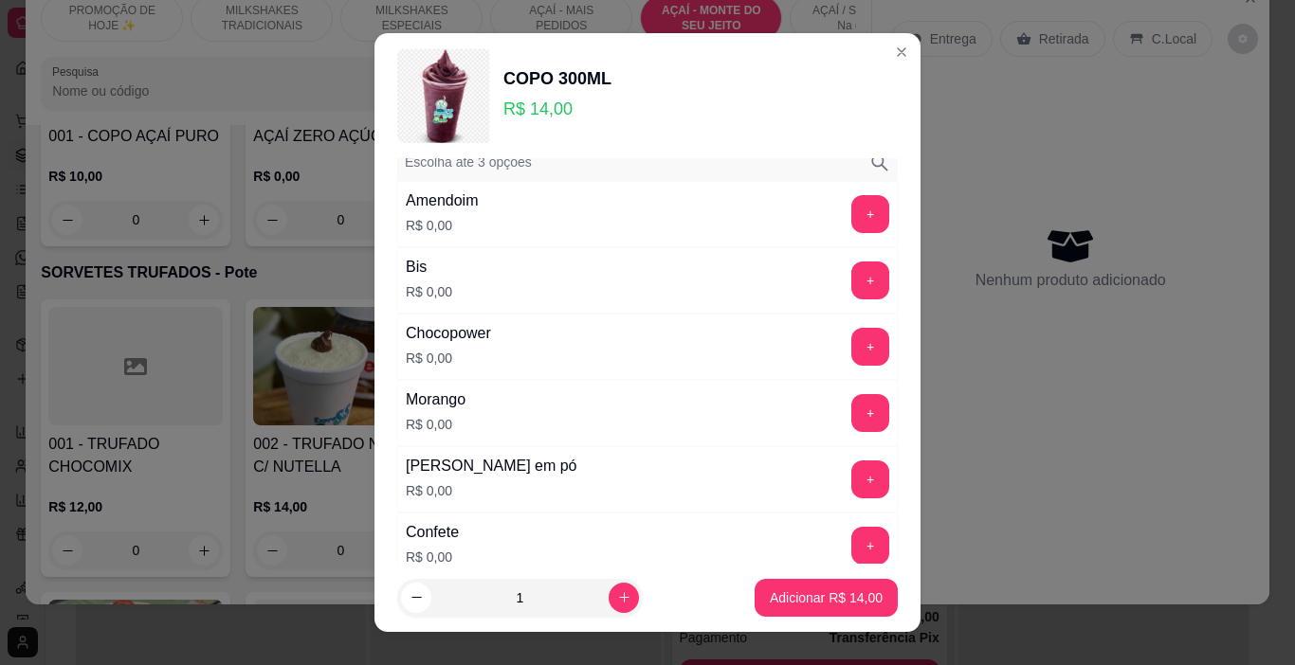
click at [844, 473] on div "+" at bounding box center [870, 480] width 53 height 38
click at [852, 476] on button "+" at bounding box center [870, 480] width 37 height 37
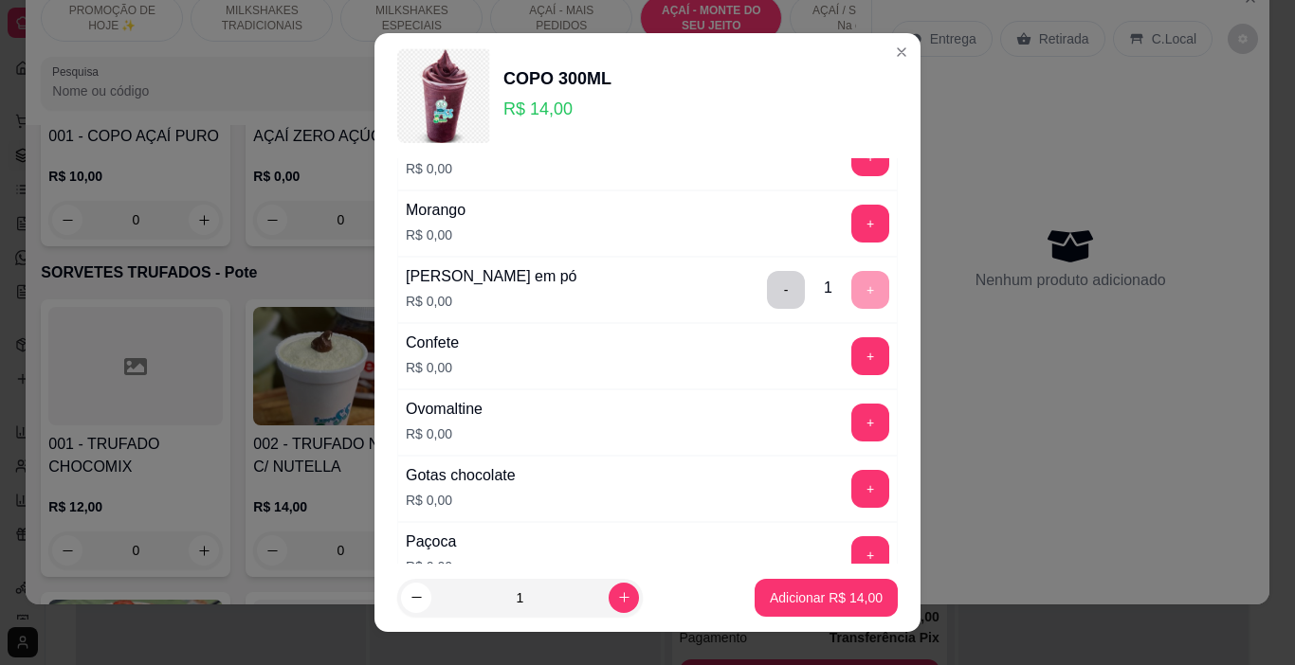
scroll to position [379, 0]
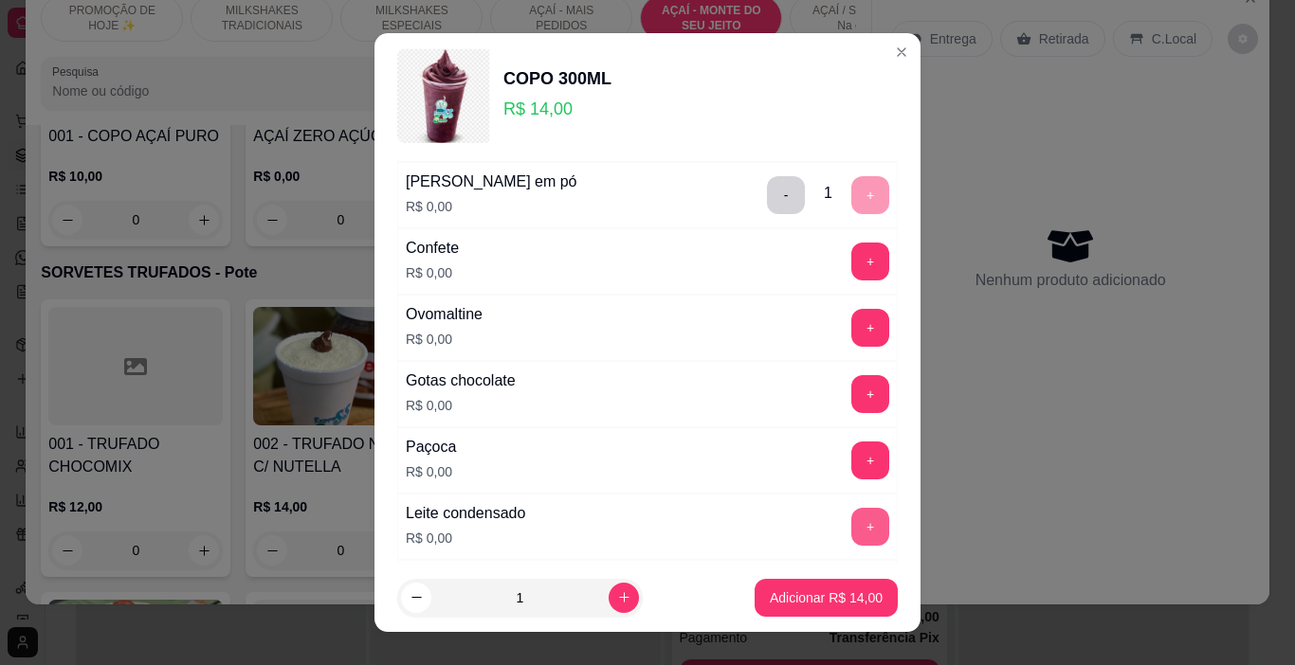
click at [851, 517] on button "+" at bounding box center [870, 527] width 38 height 38
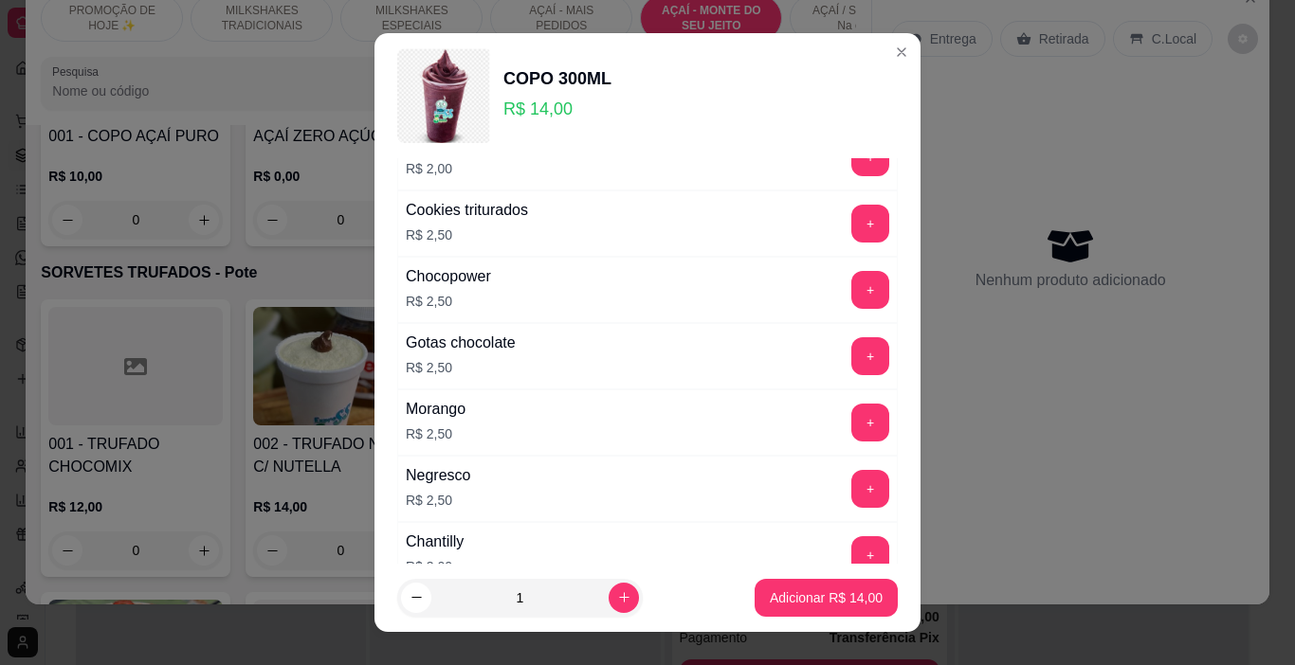
scroll to position [2370, 0]
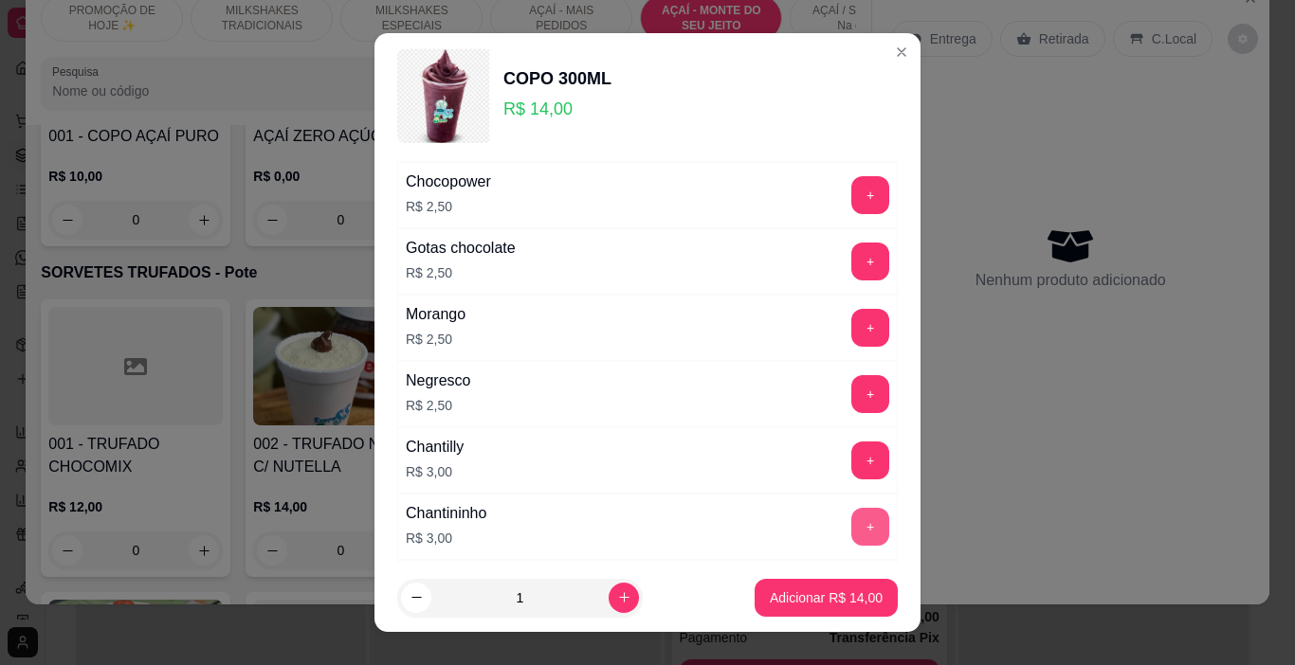
click at [851, 527] on button "+" at bounding box center [870, 527] width 38 height 38
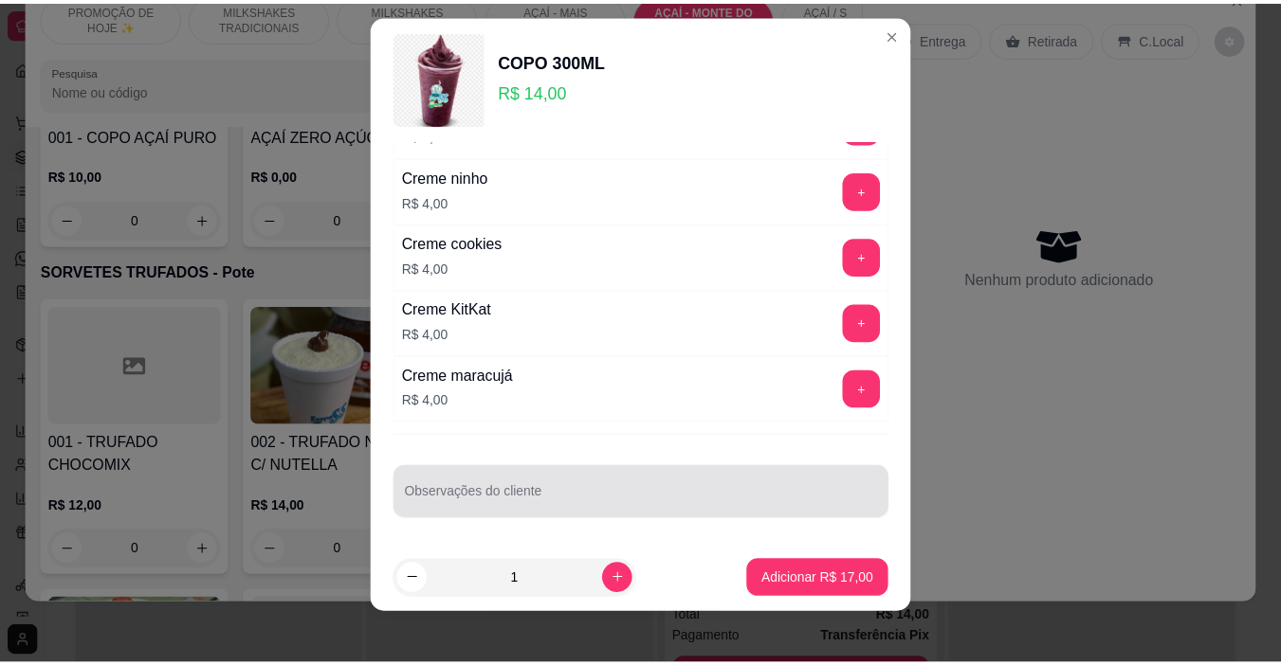
scroll to position [27, 0]
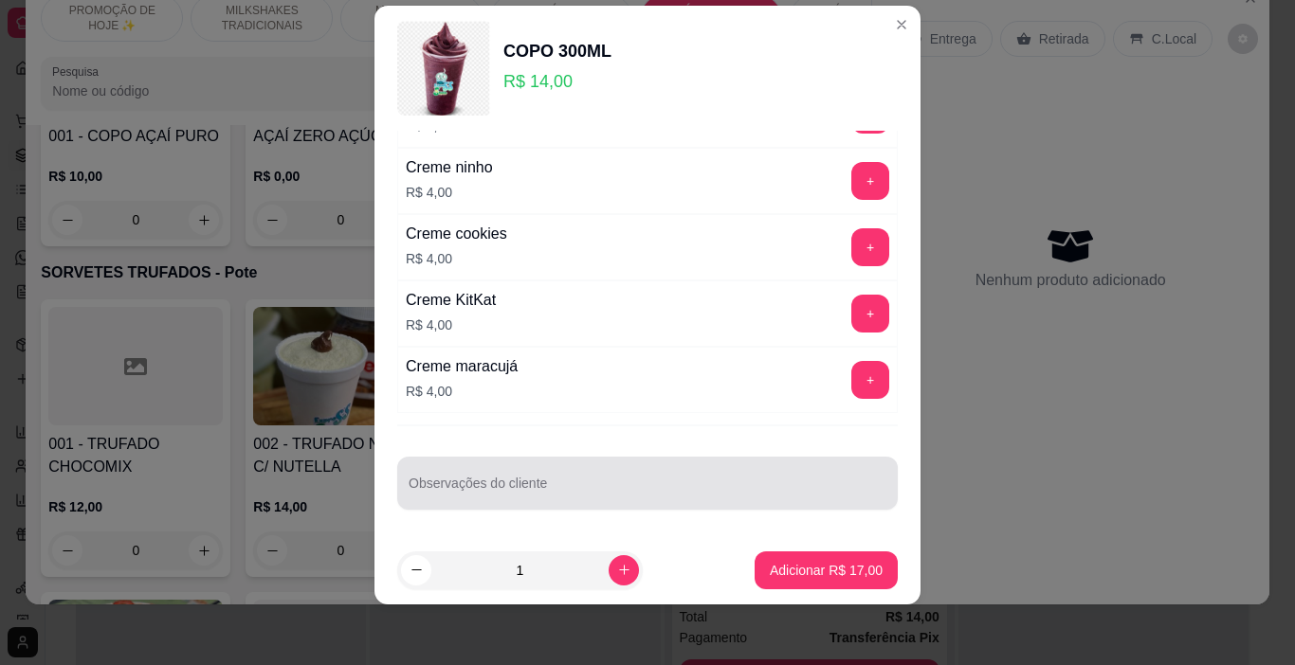
click at [540, 493] on input "Observações do cliente" at bounding box center [648, 490] width 478 height 19
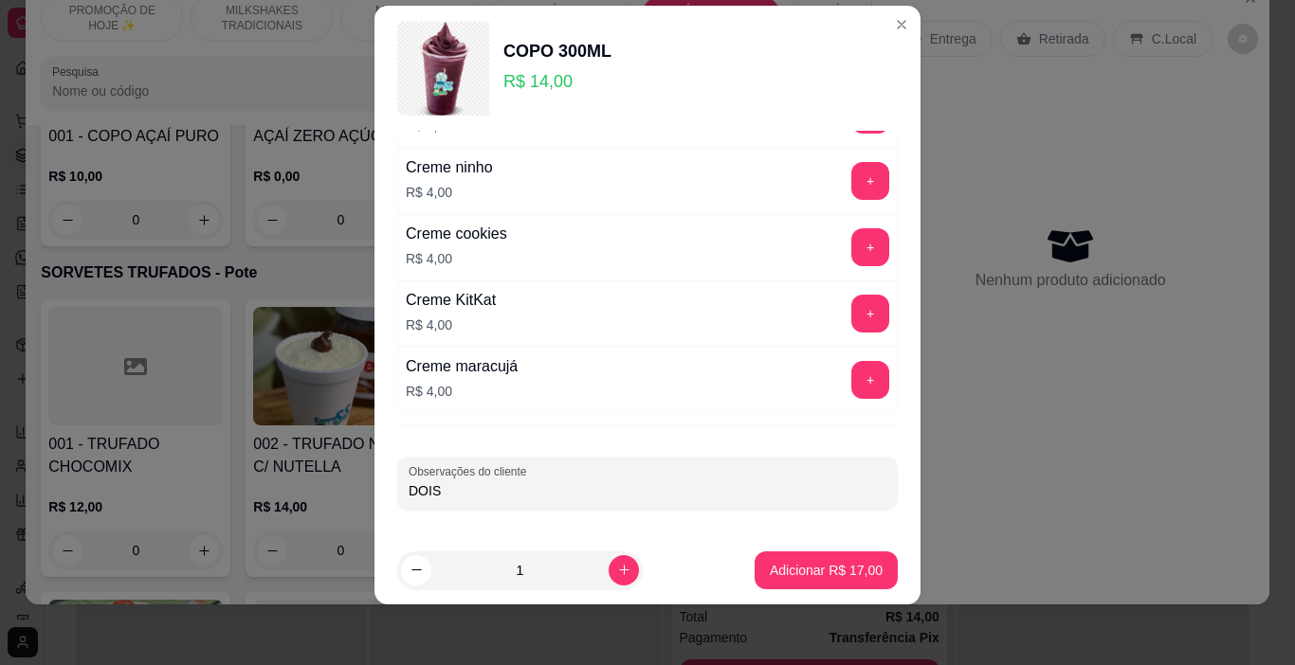
click at [595, 524] on div "Escolha até 03 acompanhamentos Completo Escolha até 3 opções Amendoim R$ 0,00 +…" at bounding box center [647, 334] width 546 height 406
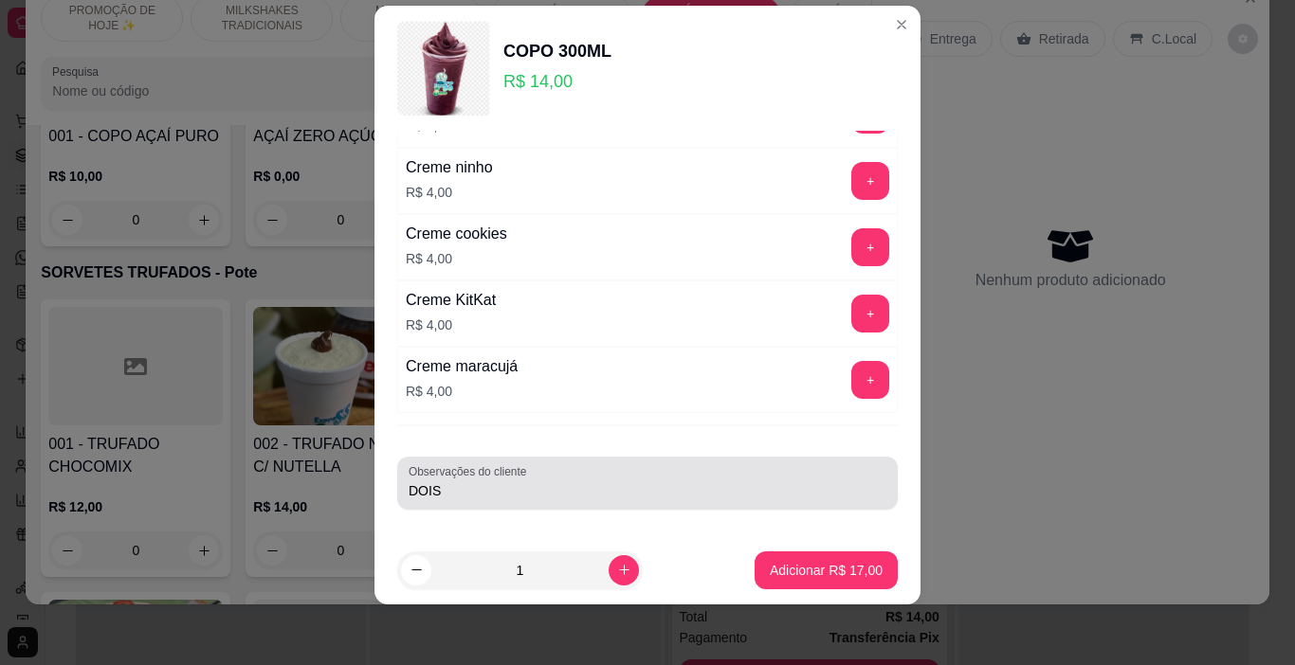
click at [502, 503] on div "Observações do cliente DOIS" at bounding box center [647, 483] width 500 height 53
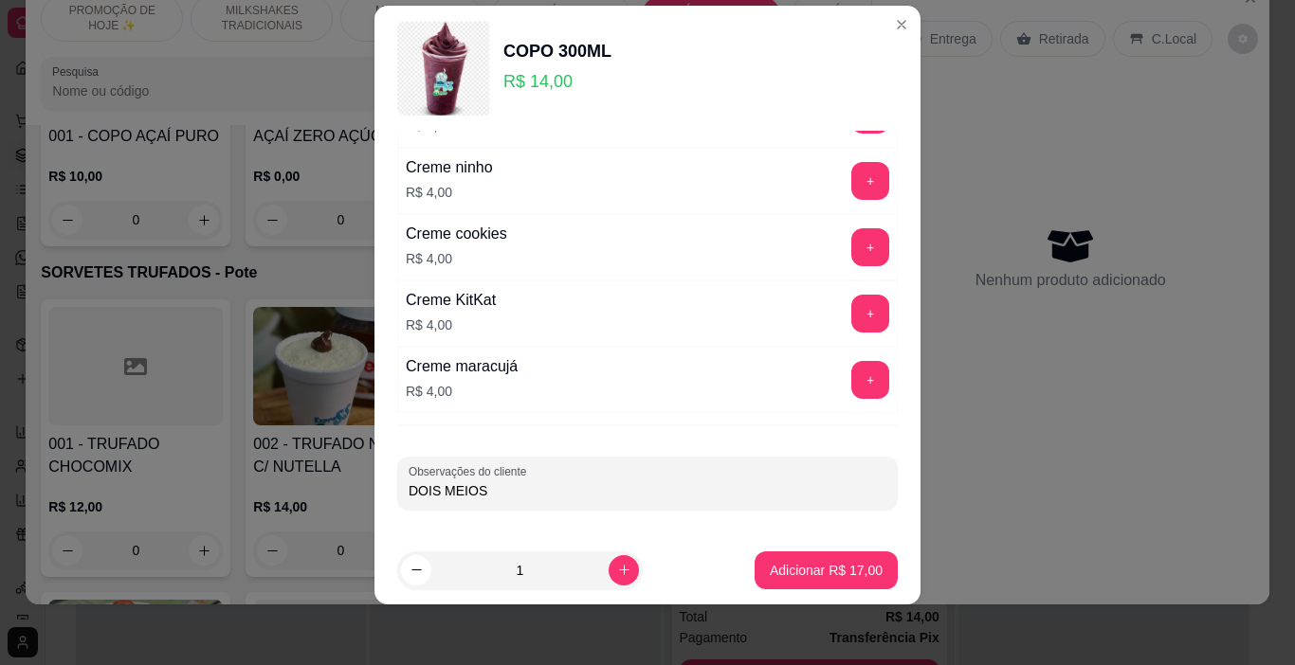
click at [495, 498] on input "DOIS MEIOS" at bounding box center [648, 490] width 478 height 19
type input "DOIS MEIOS"
click at [835, 575] on p "Adicionar R$ 17,00" at bounding box center [827, 570] width 110 height 18
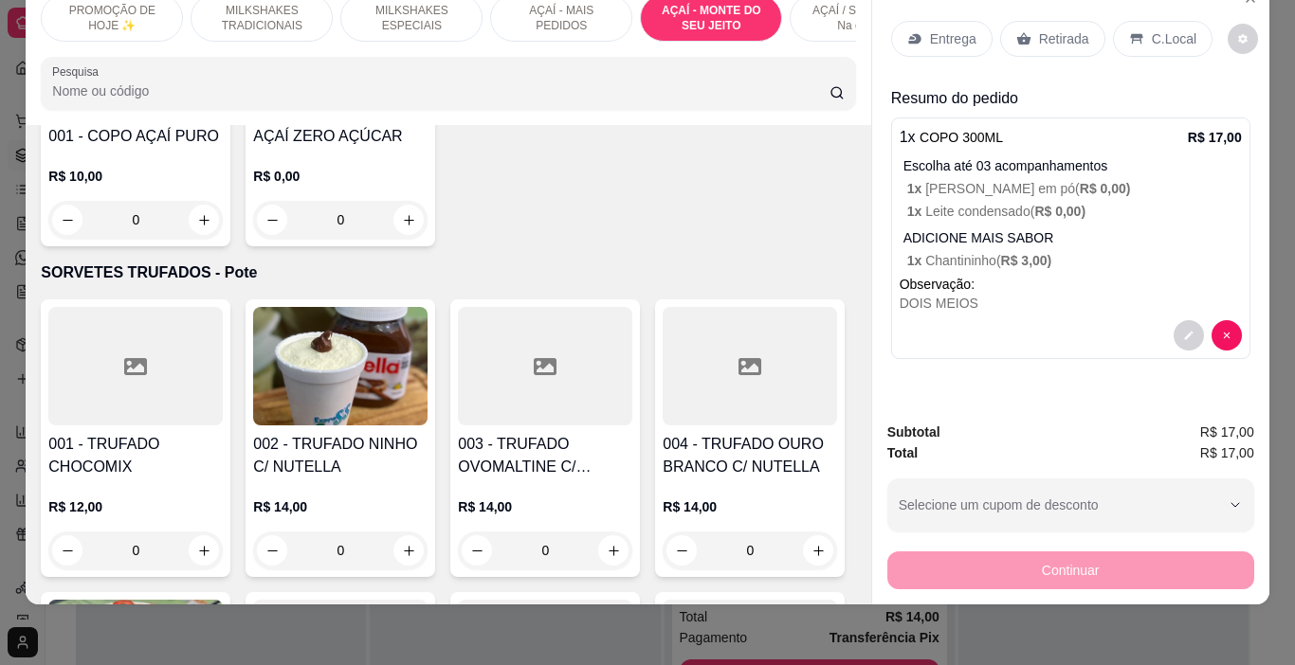
click at [932, 29] on p "Entrega" at bounding box center [953, 38] width 46 height 19
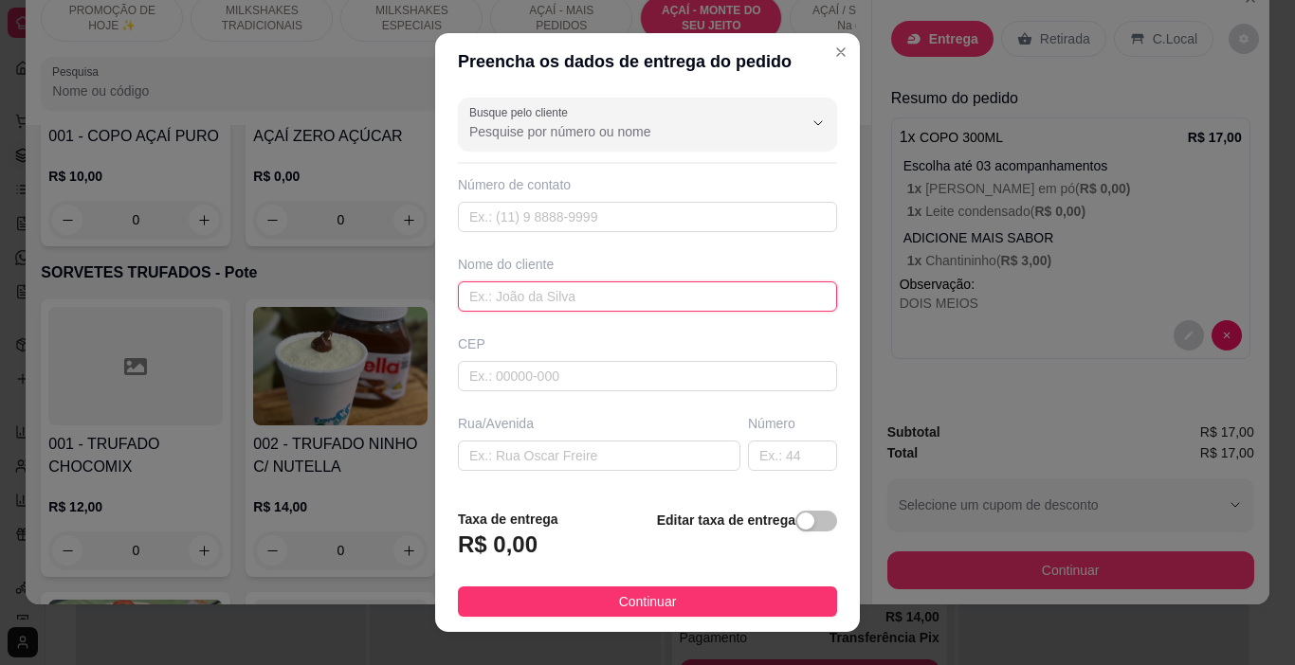
click at [500, 301] on input "text" at bounding box center [647, 297] width 379 height 30
click at [500, 300] on input "text" at bounding box center [647, 297] width 379 height 30
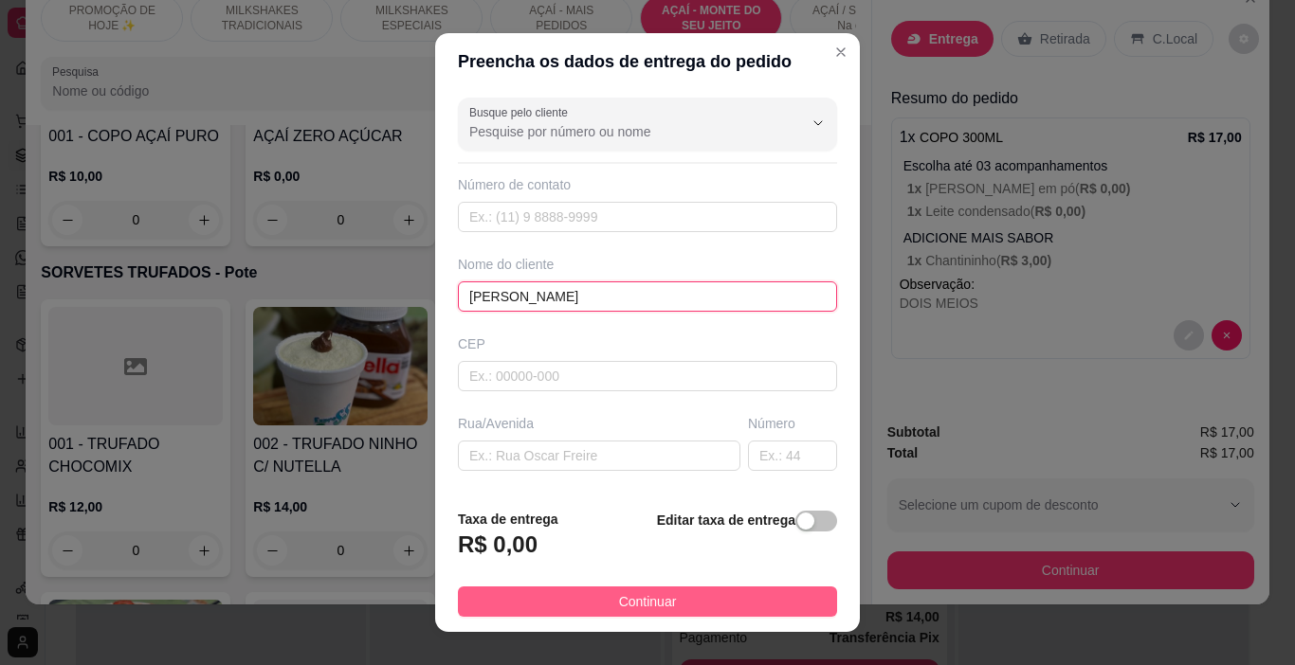
type input "[PERSON_NAME]"
click at [689, 597] on button "Continuar" at bounding box center [647, 602] width 379 height 30
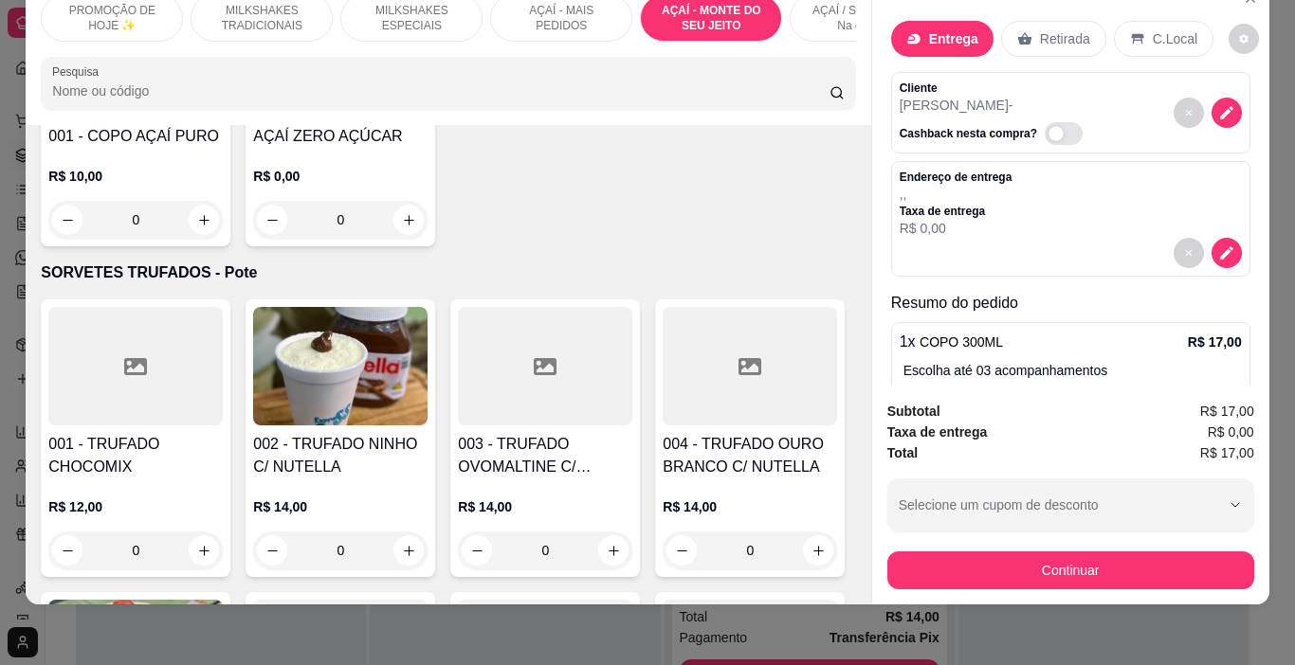
click at [912, 565] on button "Continuar" at bounding box center [1070, 571] width 367 height 38
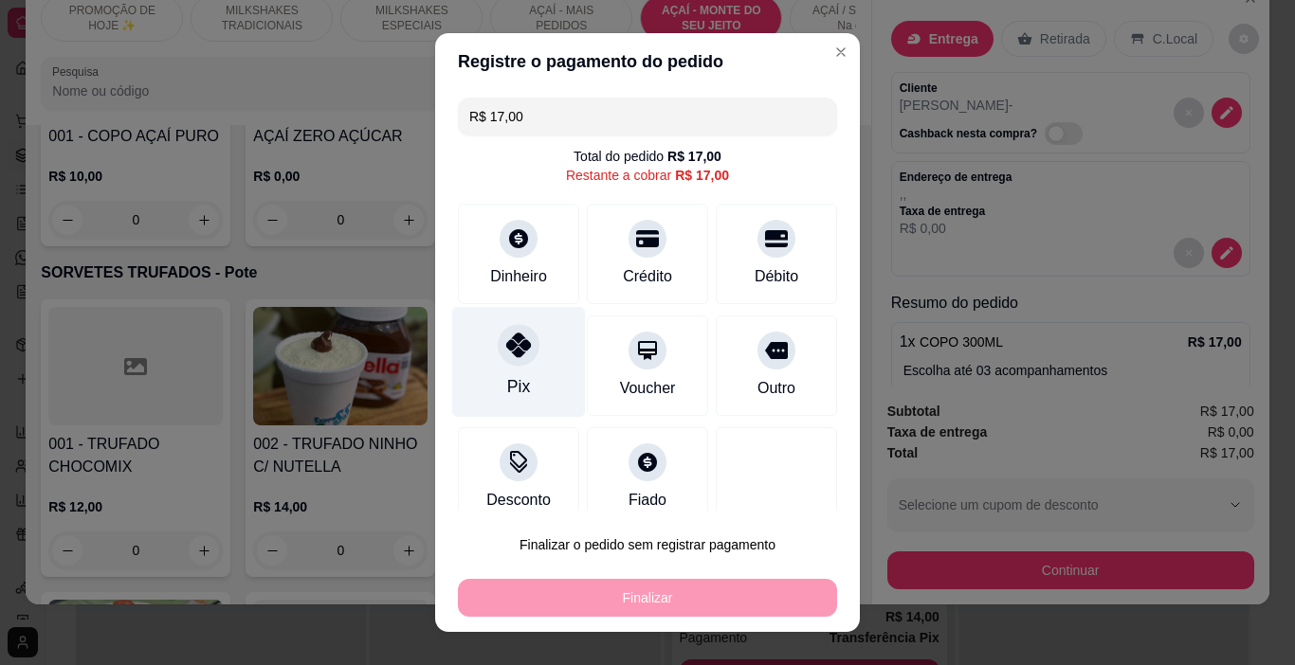
click at [537, 385] on div "Pix" at bounding box center [519, 362] width 134 height 111
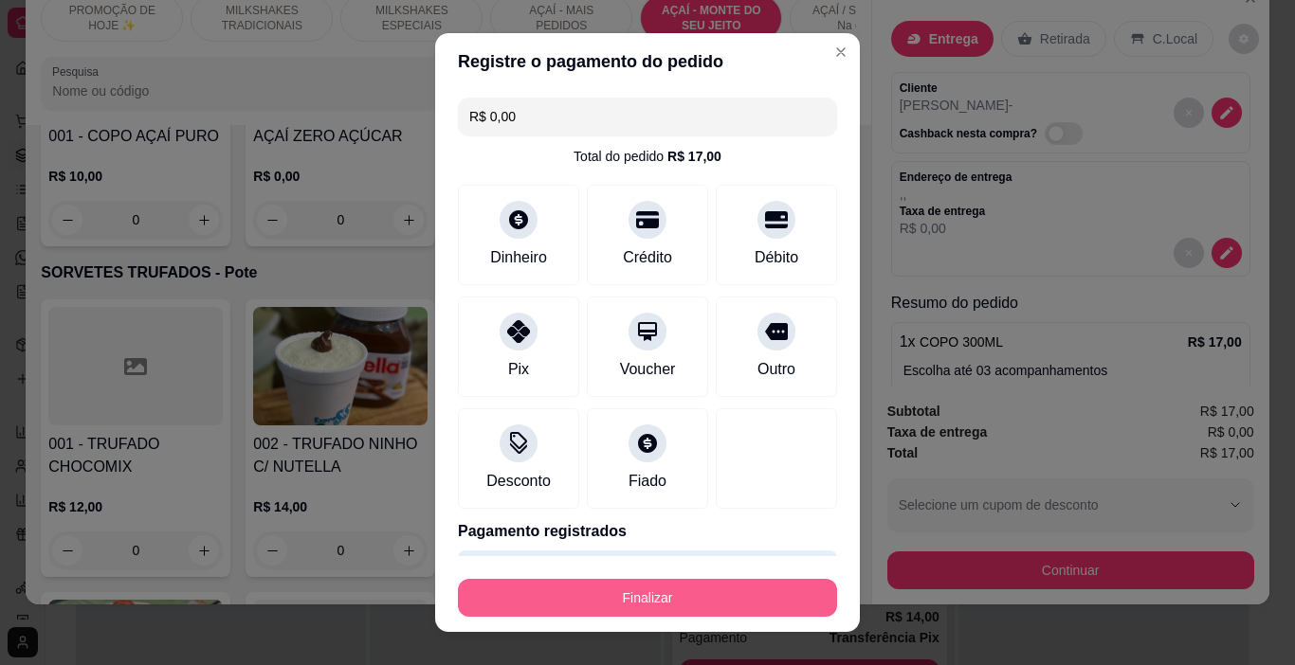
click at [634, 600] on button "Finalizar" at bounding box center [647, 598] width 379 height 38
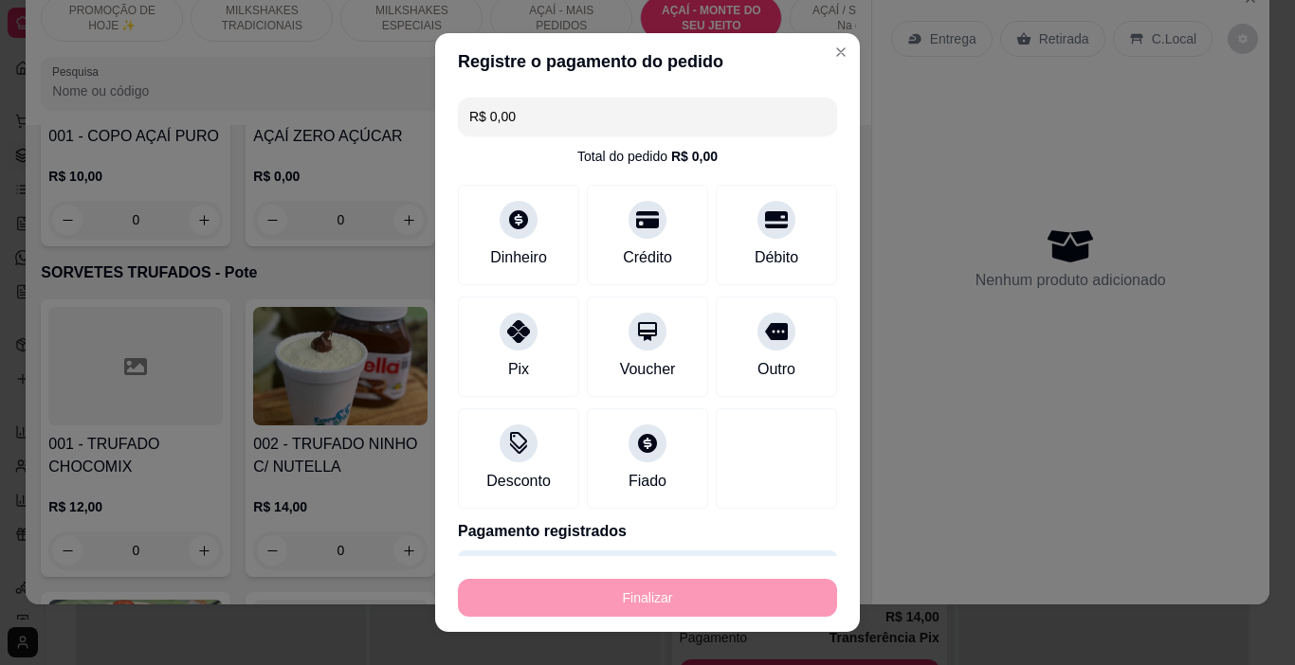
type input "-R$ 17,00"
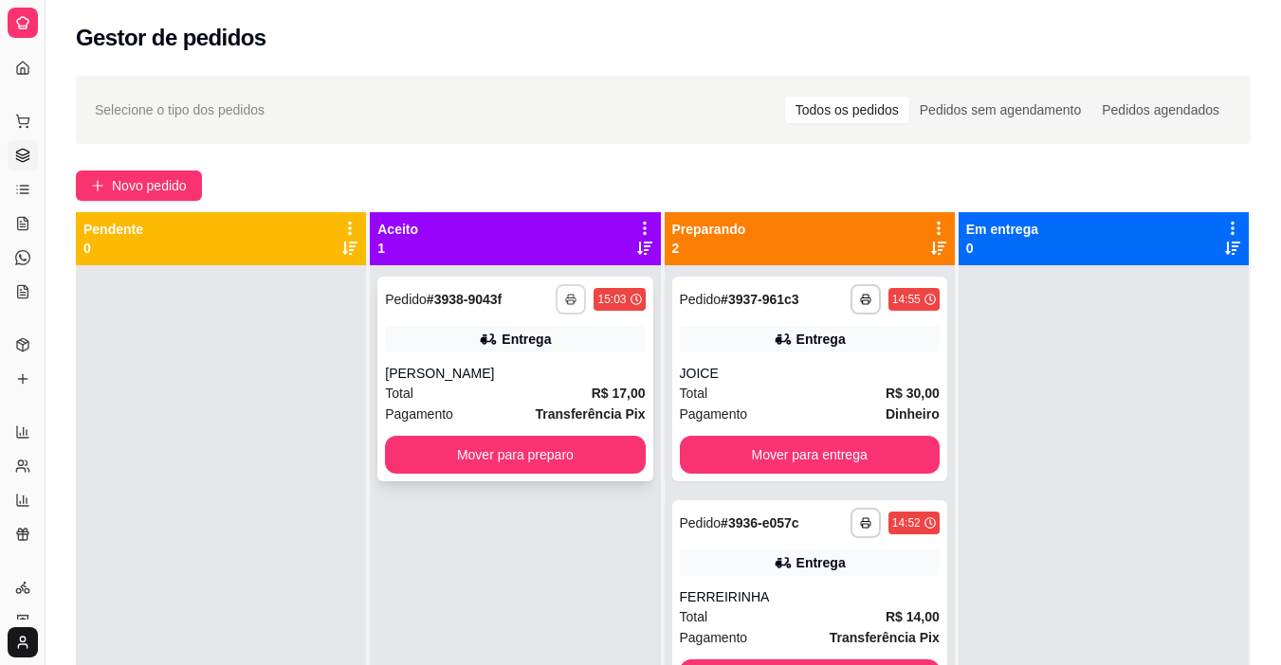
click at [570, 298] on icon "button" at bounding box center [570, 299] width 11 height 11
click at [556, 360] on button "IMPRESSORA" at bounding box center [513, 366] width 137 height 30
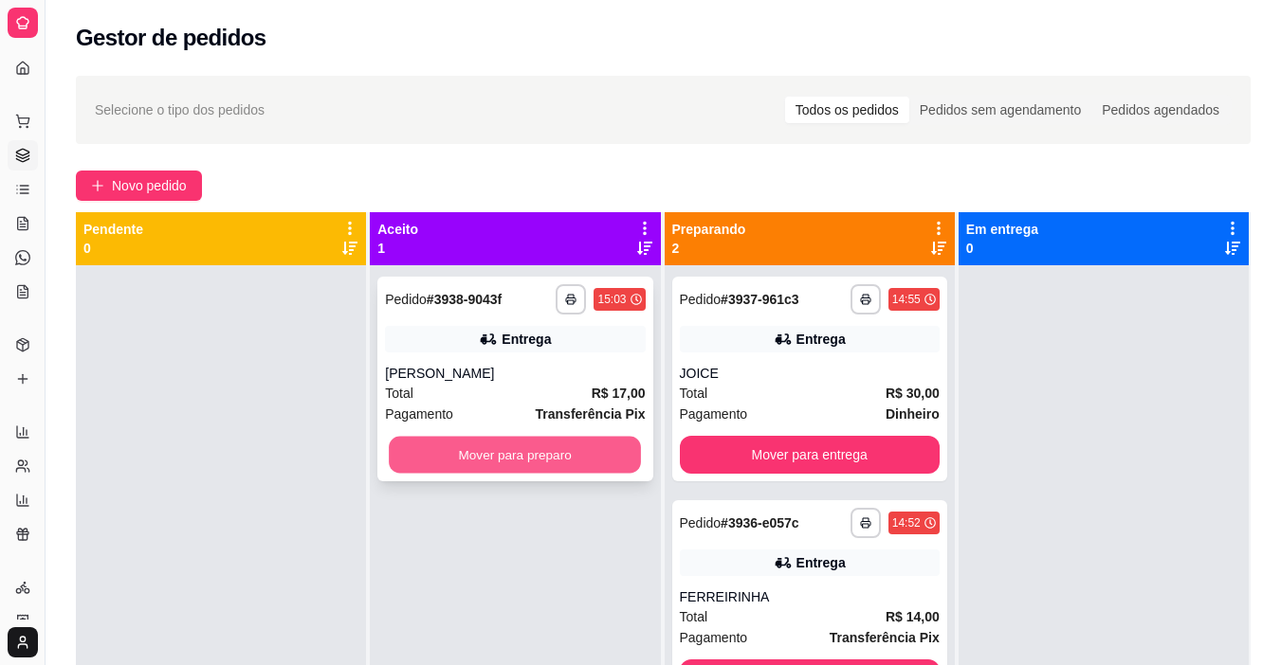
click at [549, 447] on button "Mover para preparo" at bounding box center [515, 455] width 252 height 37
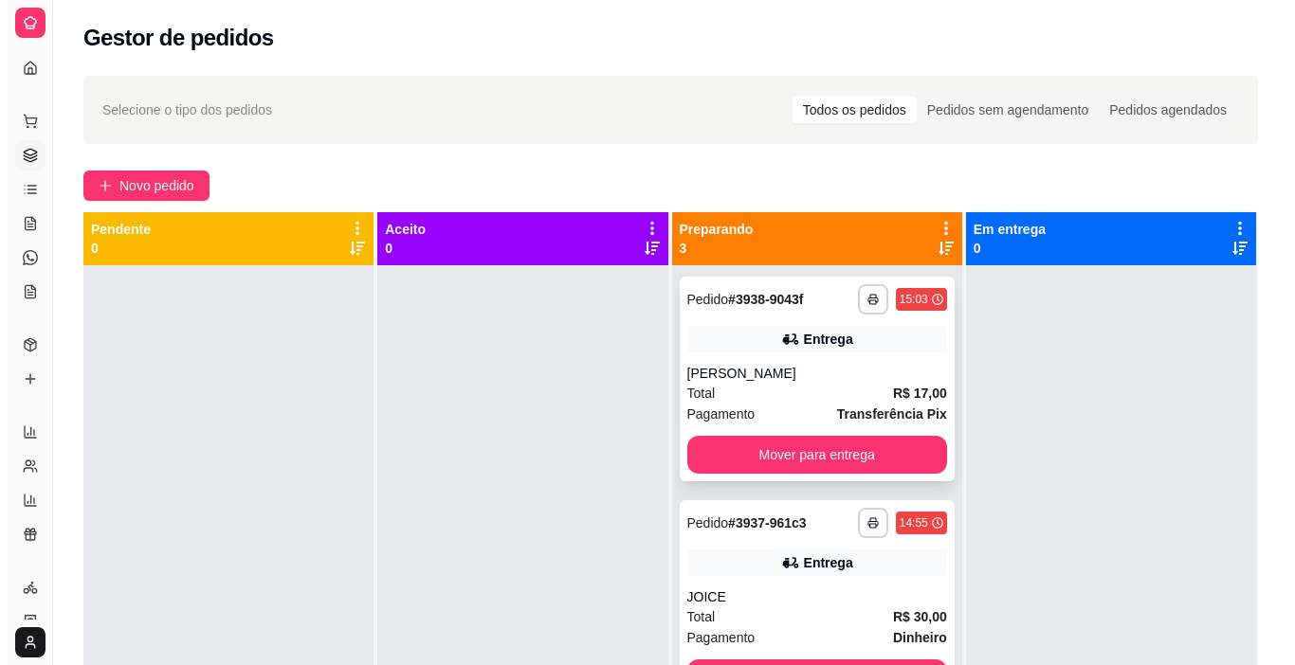
scroll to position [53, 0]
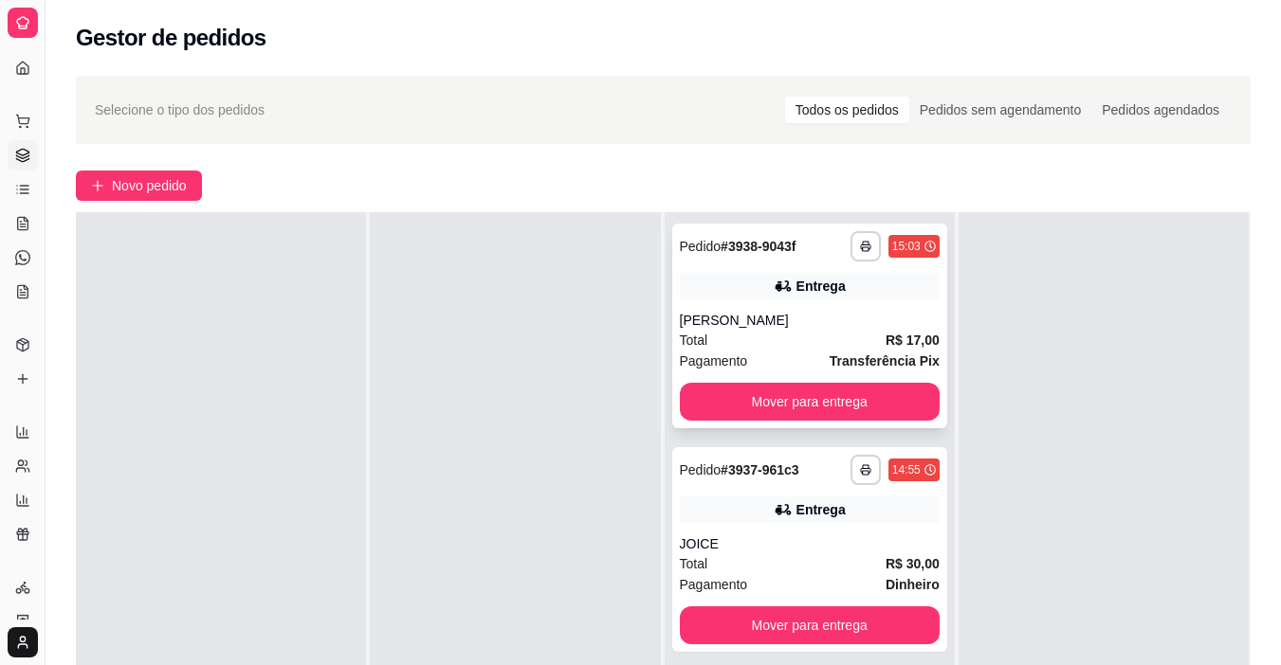
click at [772, 354] on div "Pagamento Transferência Pix" at bounding box center [810, 361] width 260 height 21
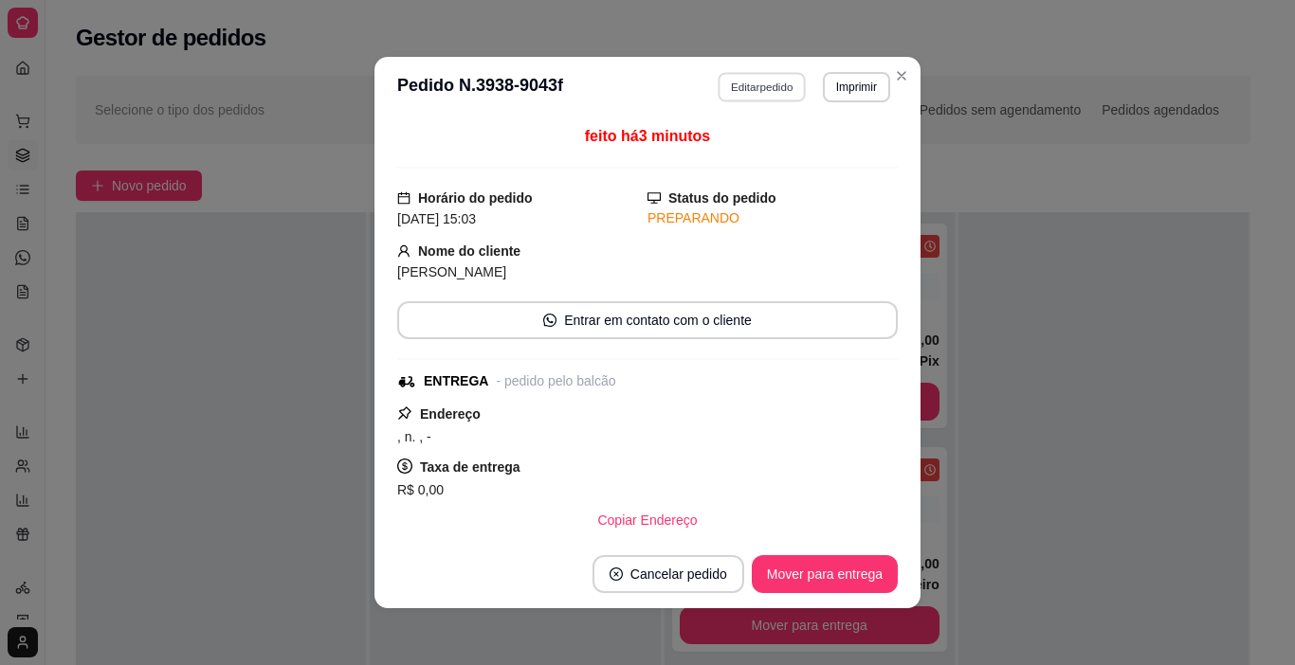
click at [728, 99] on button "Editar pedido" at bounding box center [762, 86] width 88 height 29
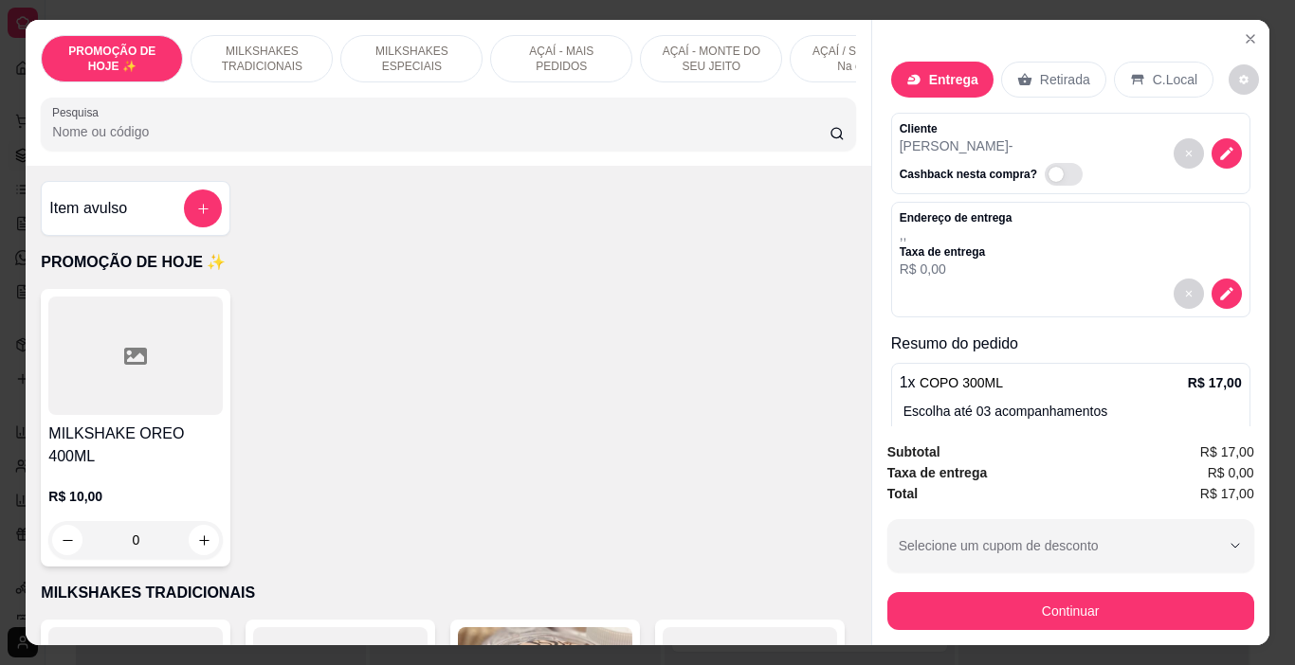
click at [670, 44] on p "AÇAÍ - MONTE DO SEU JEITO" at bounding box center [711, 59] width 110 height 30
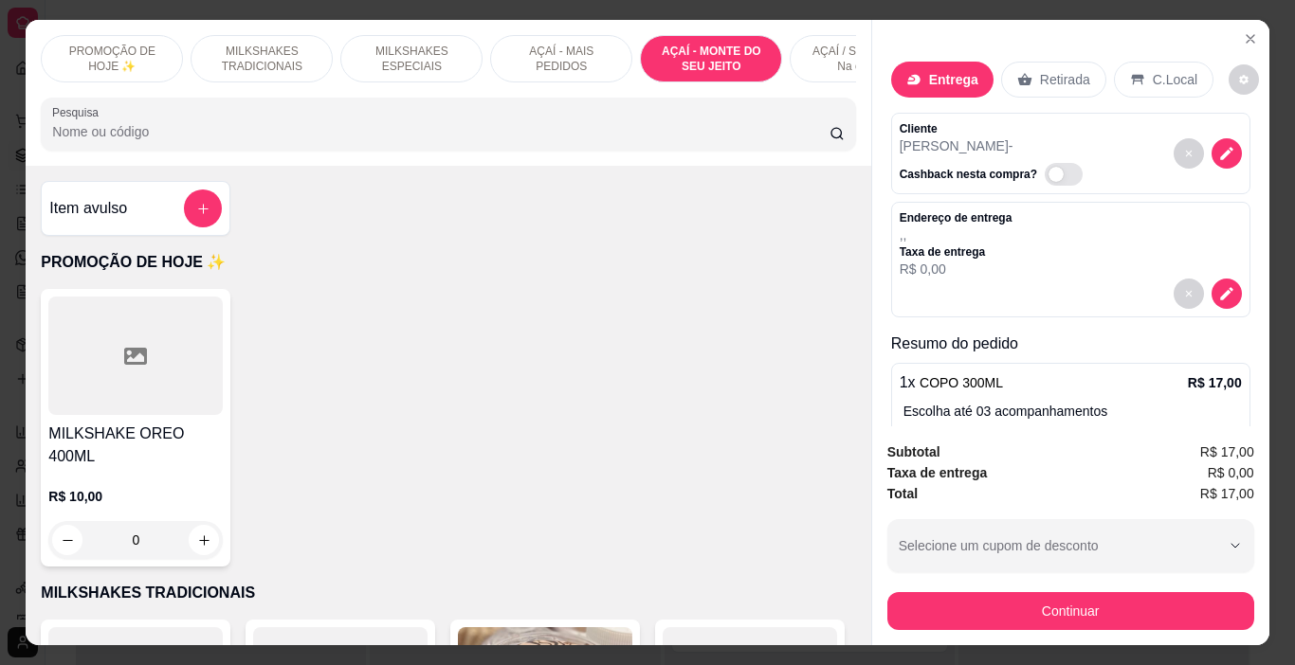
scroll to position [47, 0]
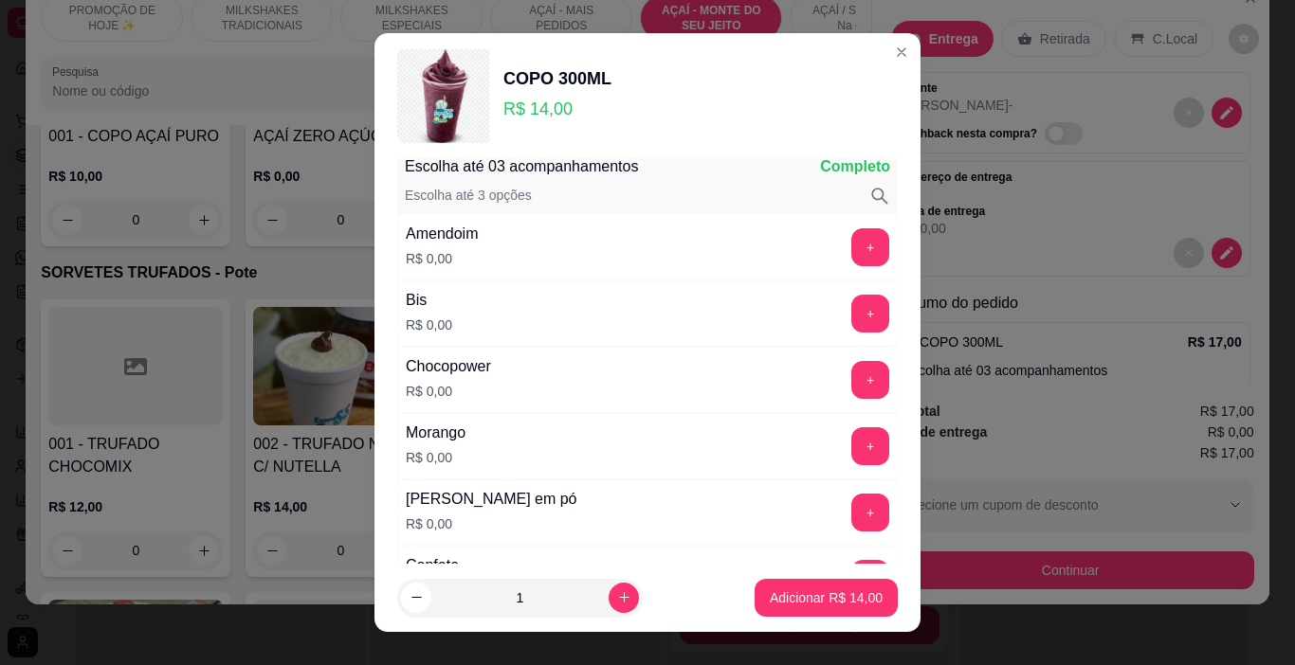
scroll to position [95, 0]
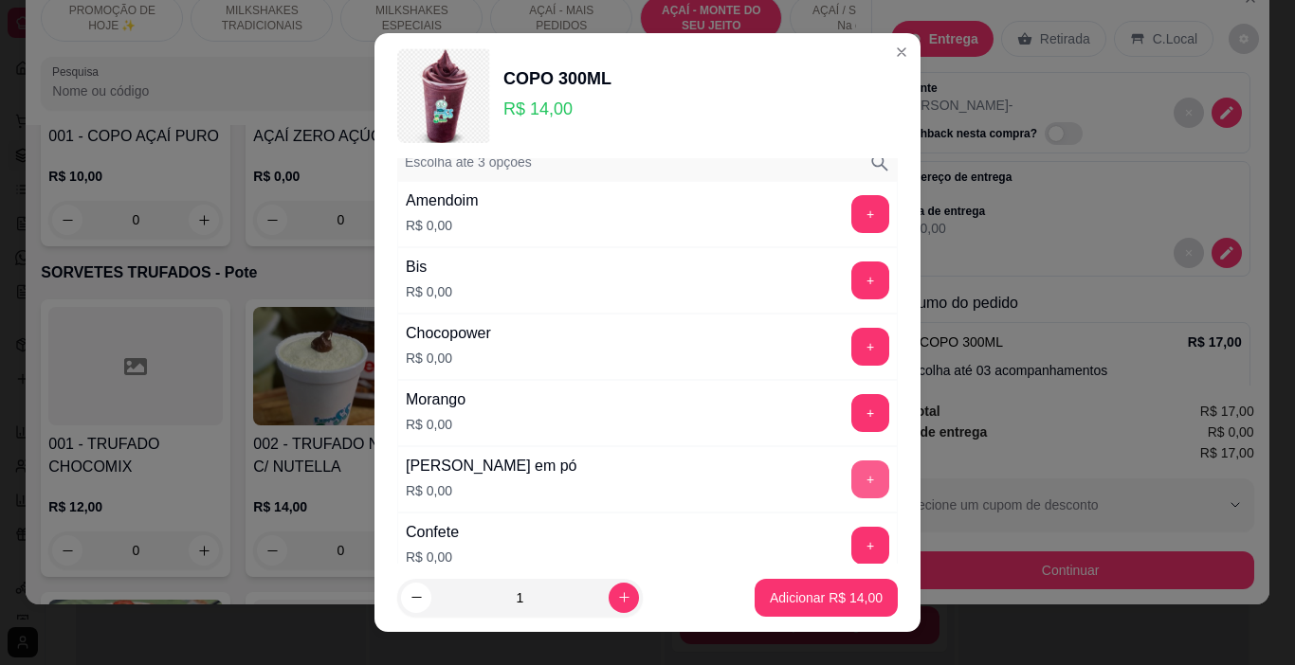
click at [851, 489] on button "+" at bounding box center [870, 480] width 38 height 38
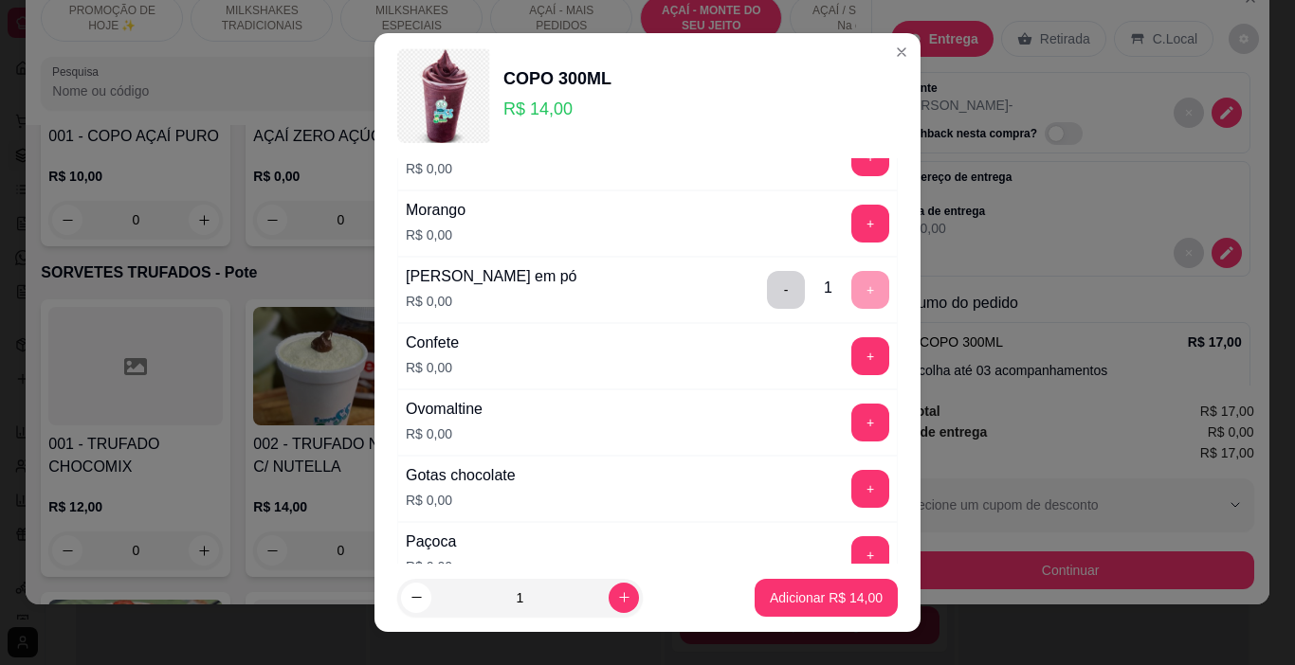
scroll to position [379, 0]
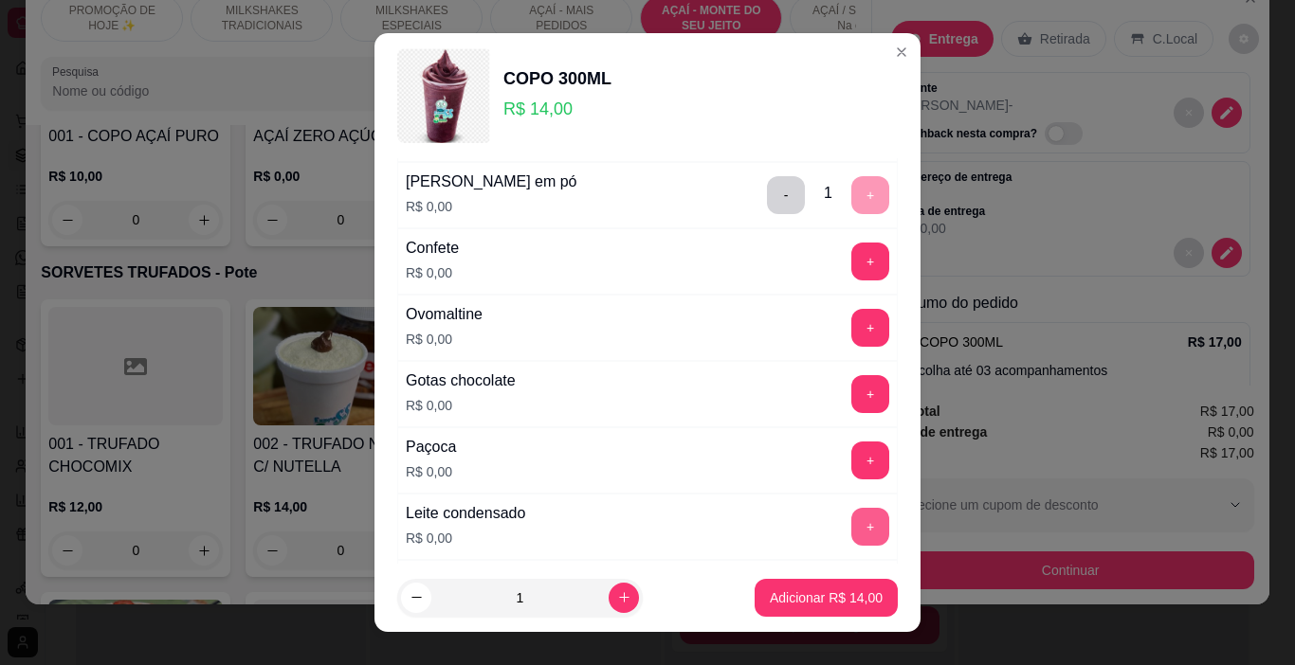
click at [851, 536] on button "+" at bounding box center [870, 527] width 38 height 38
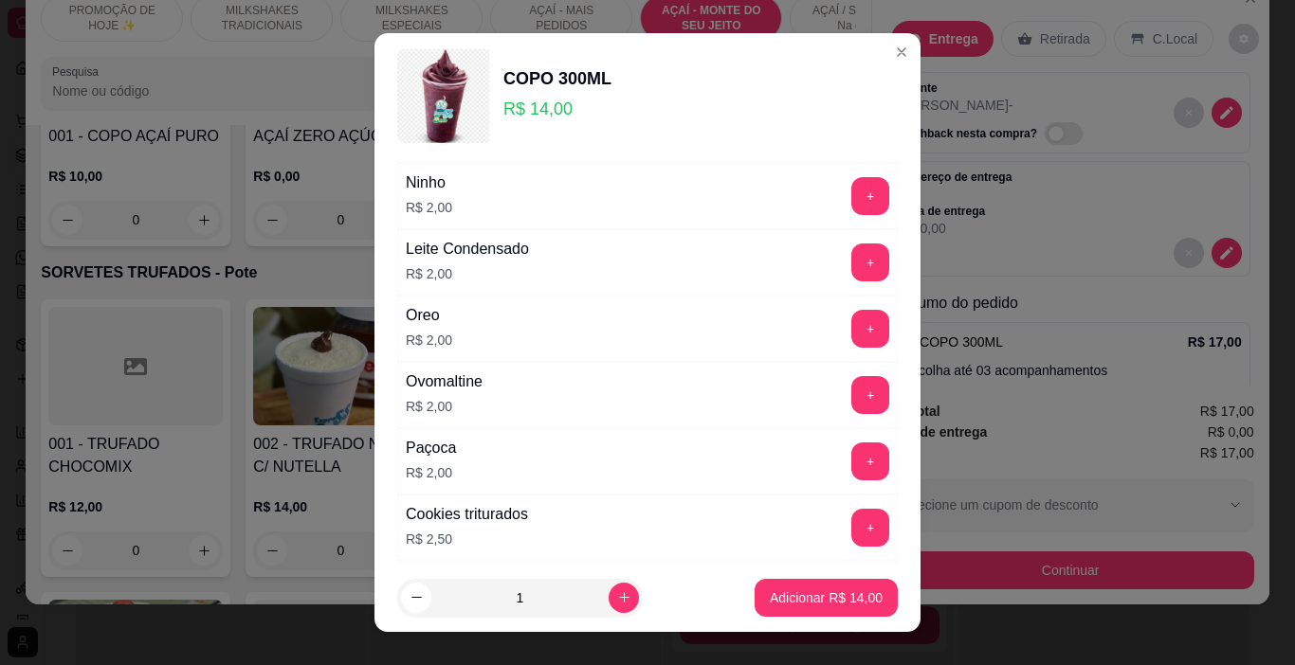
scroll to position [1990, 0]
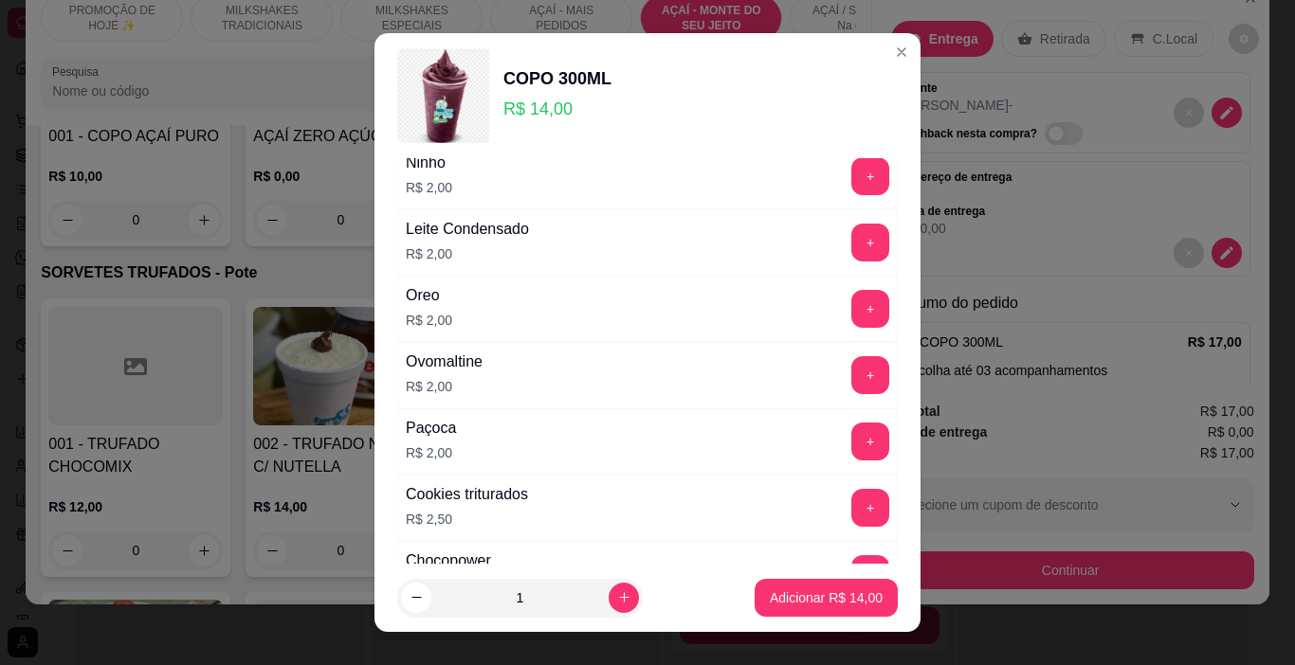
click at [775, 493] on div "Cookies triturados R$ 2,50 +" at bounding box center [647, 508] width 500 height 66
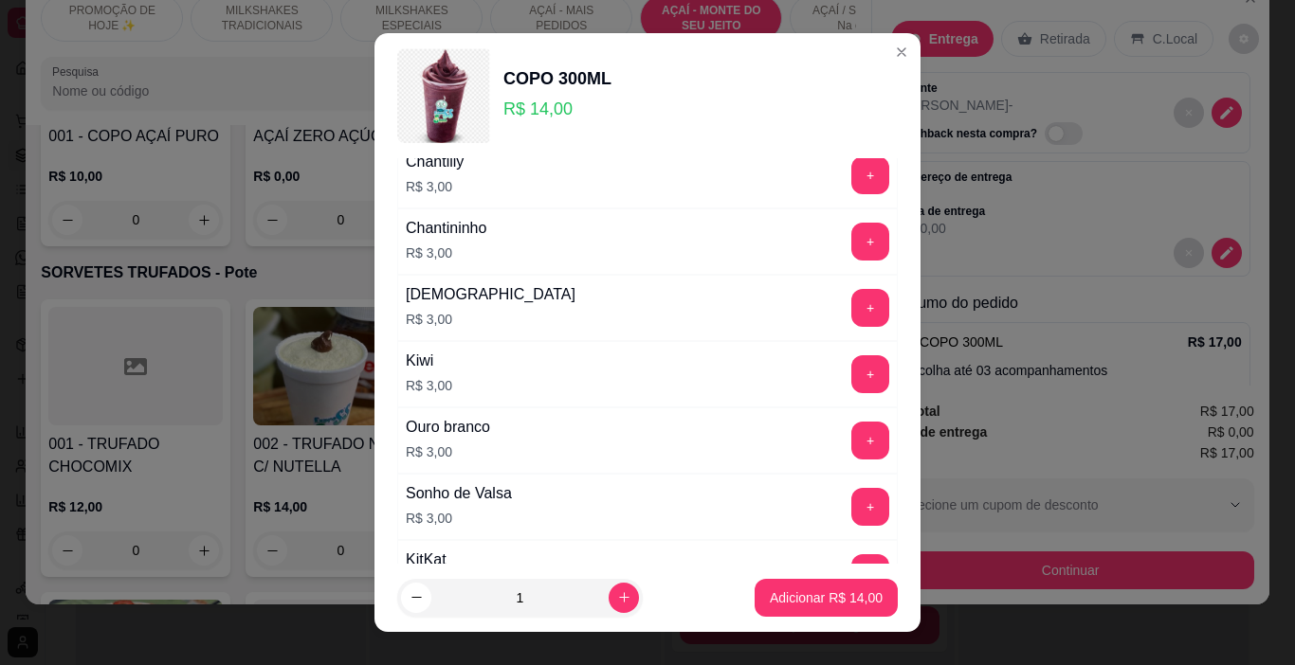
scroll to position [2654, 0]
click at [851, 239] on button "+" at bounding box center [870, 243] width 38 height 38
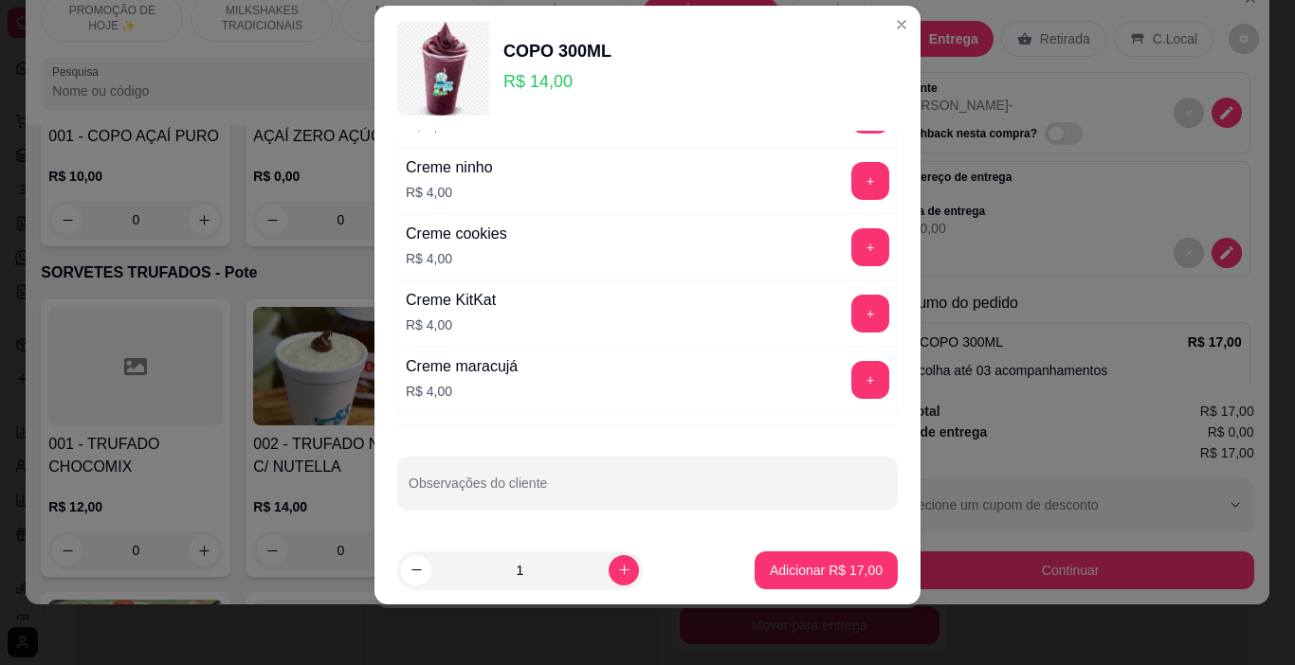
scroll to position [3058, 0]
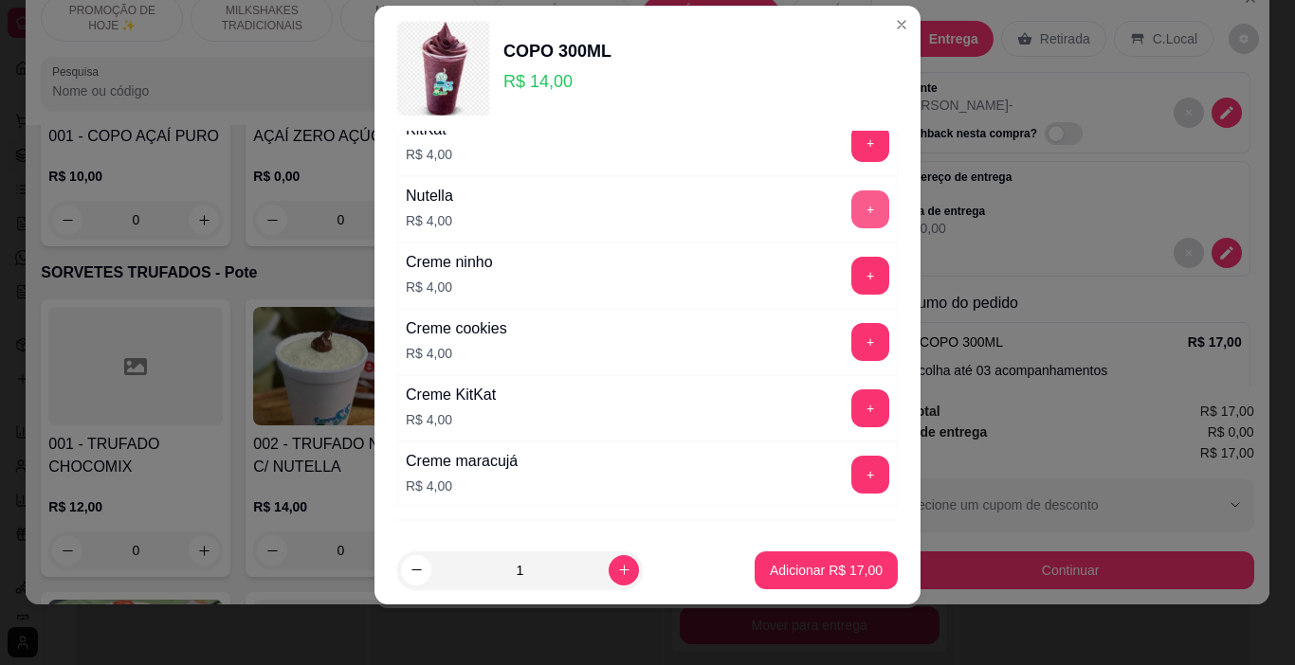
click at [851, 202] on button "+" at bounding box center [870, 210] width 38 height 38
click at [806, 576] on p "Adicionar R$ 21,00" at bounding box center [826, 570] width 113 height 19
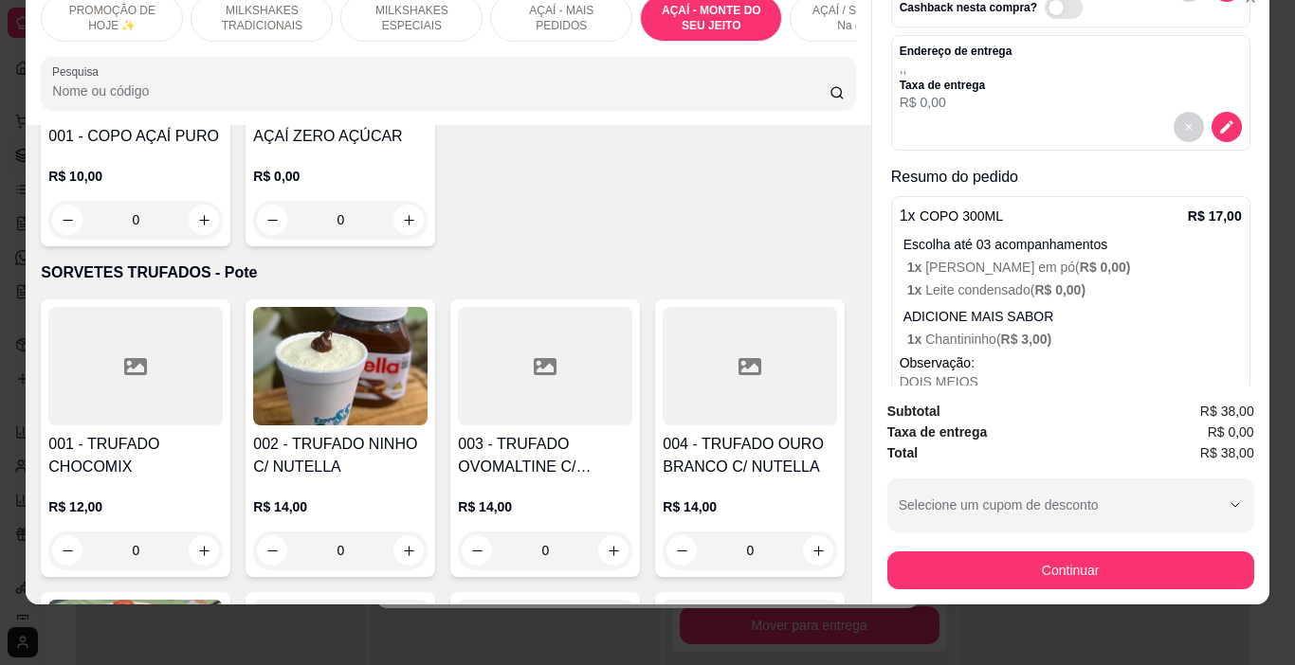
scroll to position [190, 0]
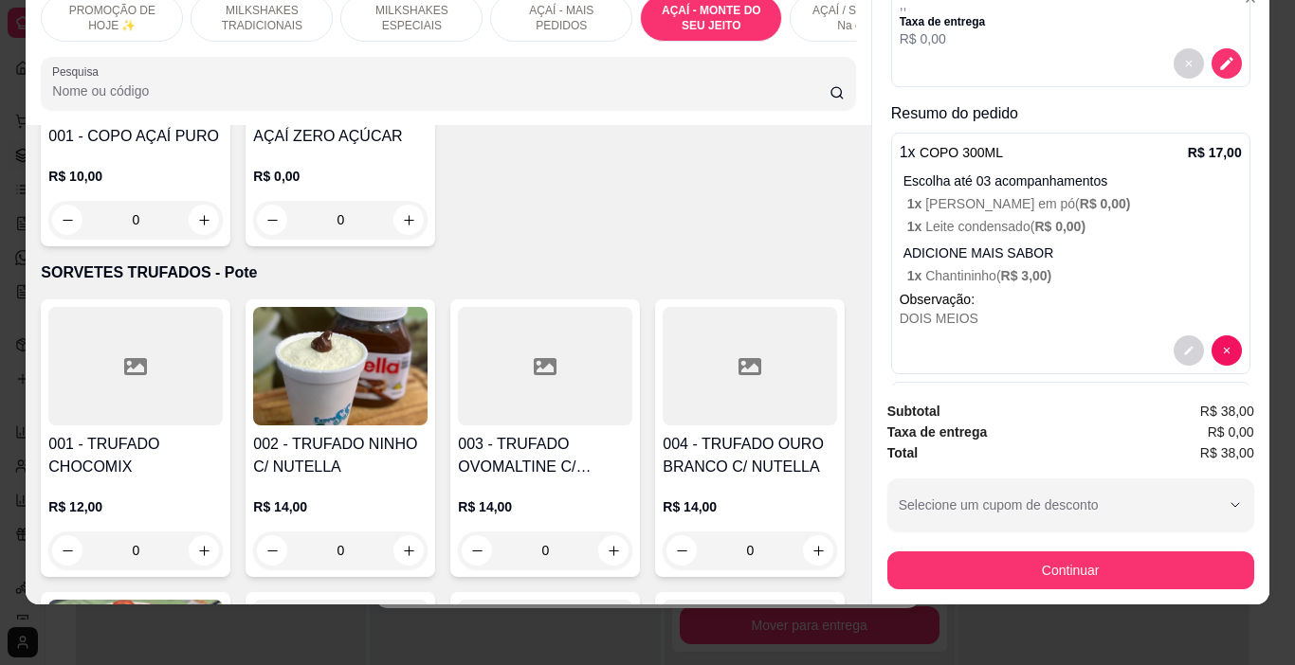
click at [975, 251] on div "ADICIONE MAIS SABOR 1 x Chantininho ( R$ 3,00 )" at bounding box center [1072, 265] width 338 height 42
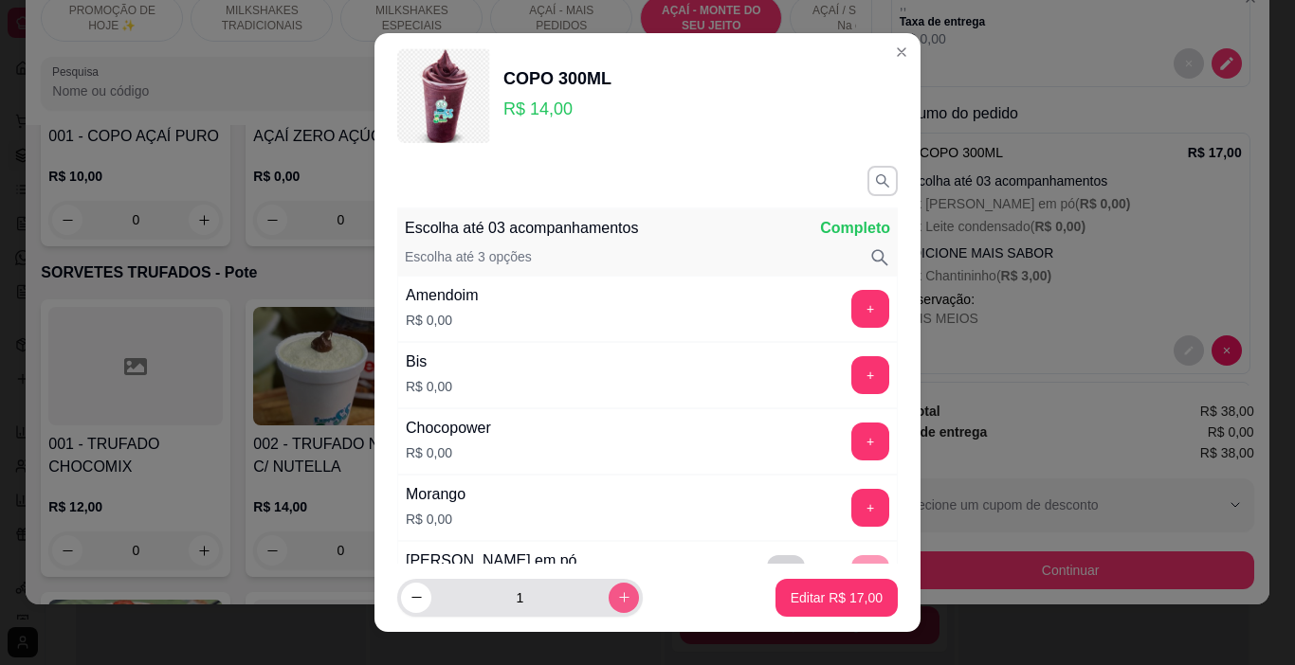
click at [609, 608] on button "increase-product-quantity" at bounding box center [624, 598] width 30 height 30
type input "2"
click at [807, 586] on button "Editar R$ 34,00" at bounding box center [836, 598] width 122 height 38
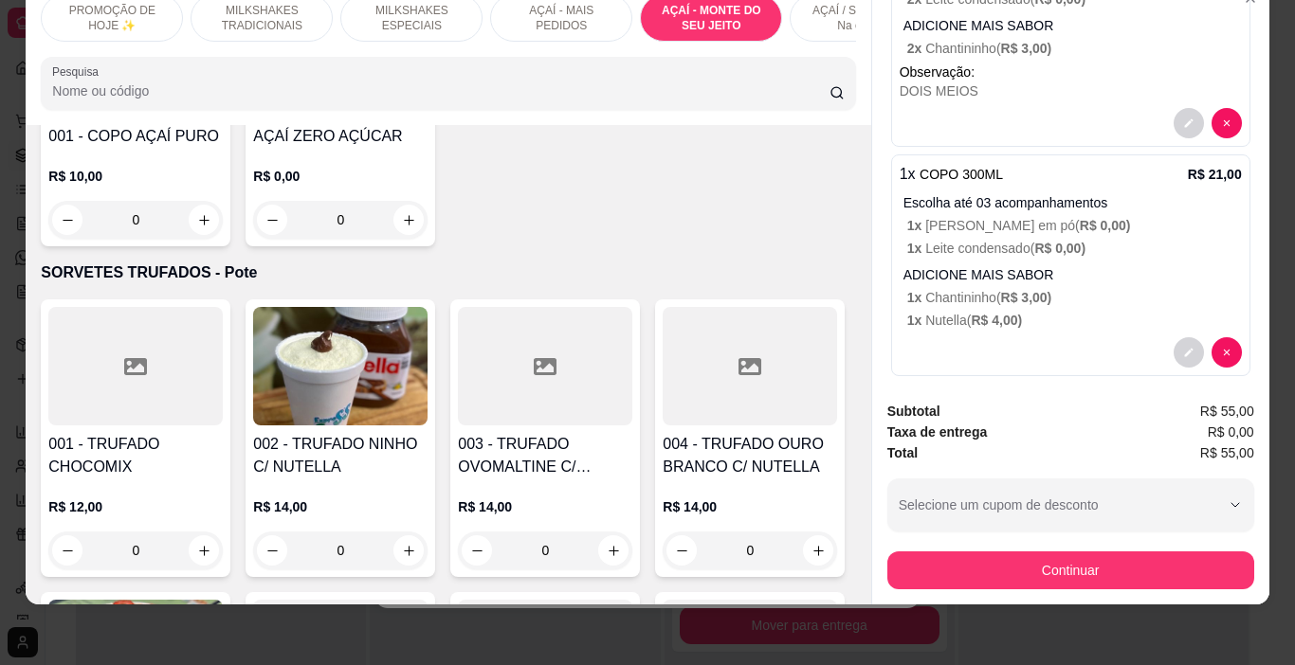
scroll to position [434, 0]
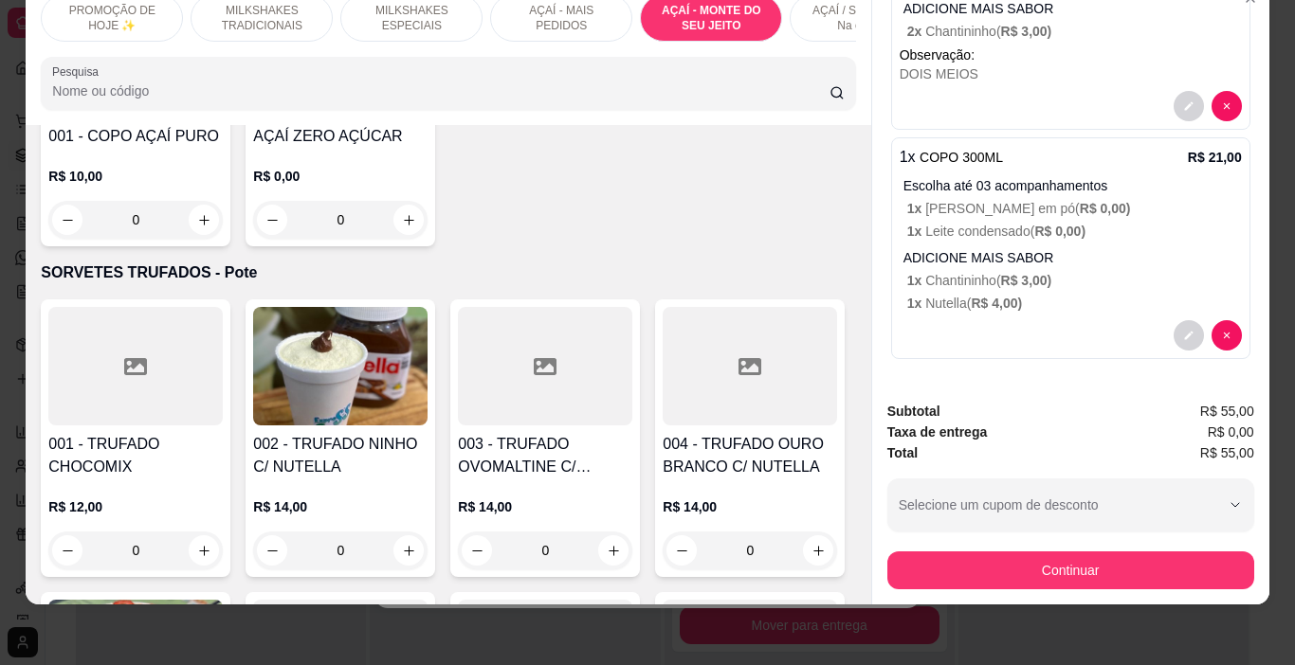
click at [1026, 556] on button "Continuar" at bounding box center [1070, 571] width 367 height 38
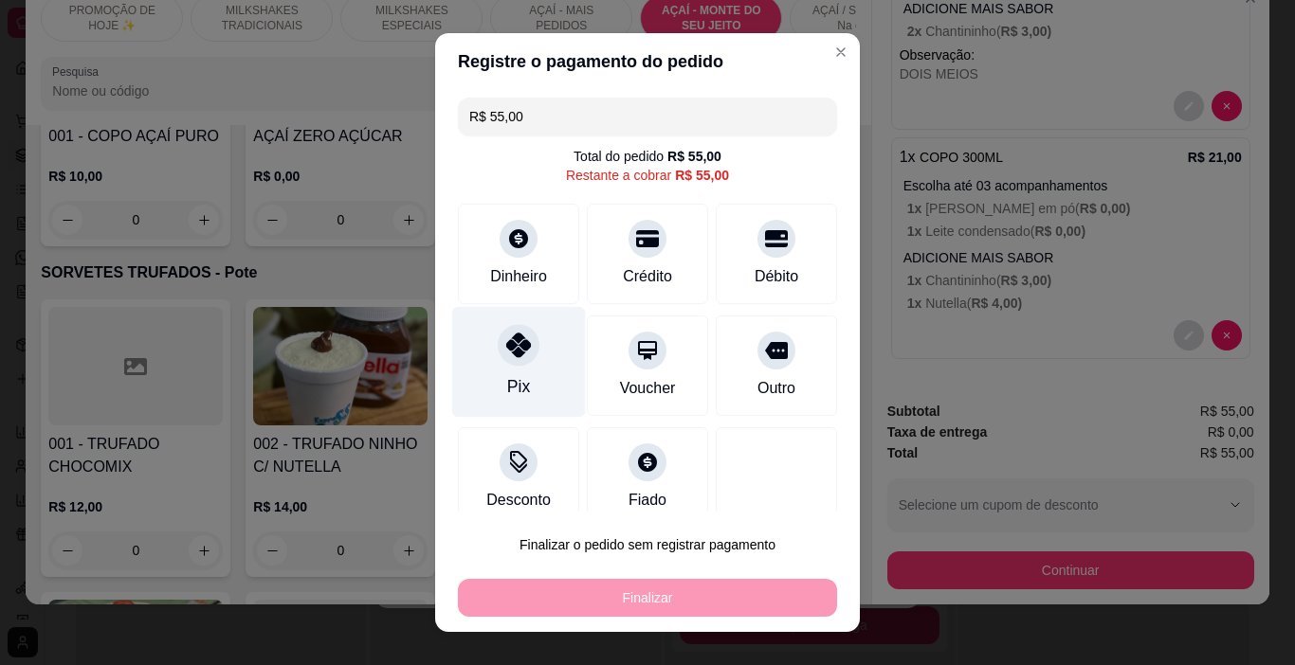
click at [483, 361] on div "Pix" at bounding box center [519, 362] width 134 height 111
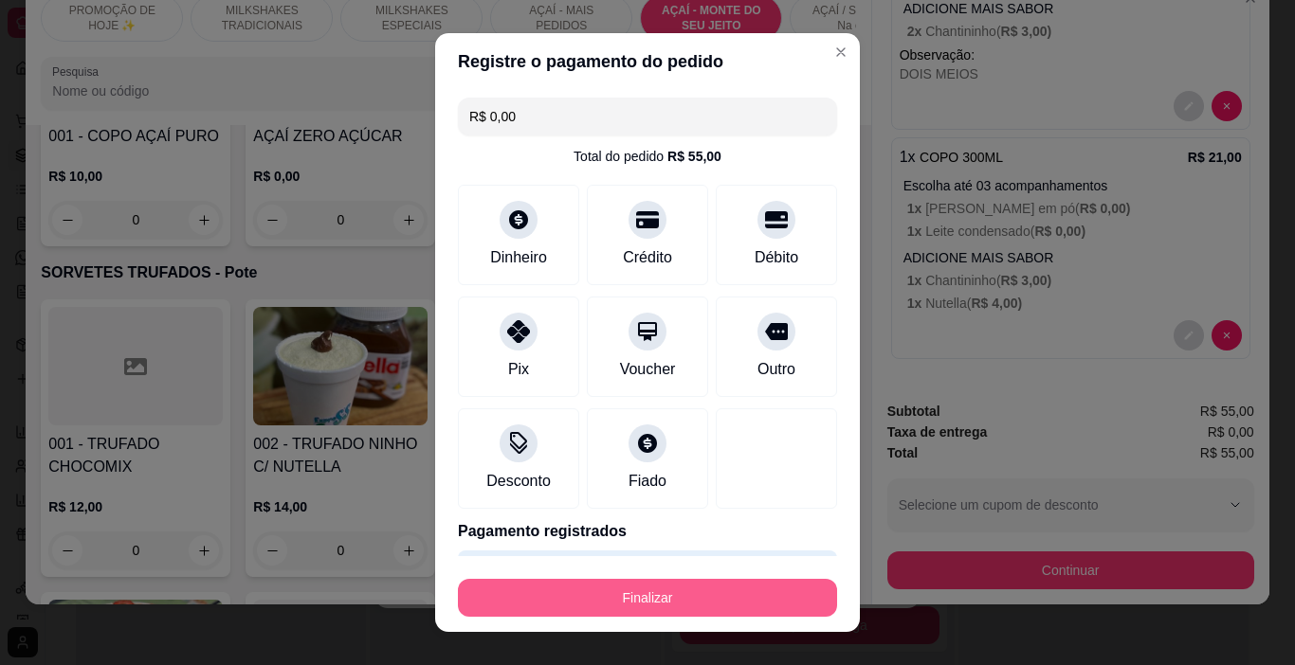
click at [572, 611] on button "Finalizar" at bounding box center [647, 598] width 379 height 38
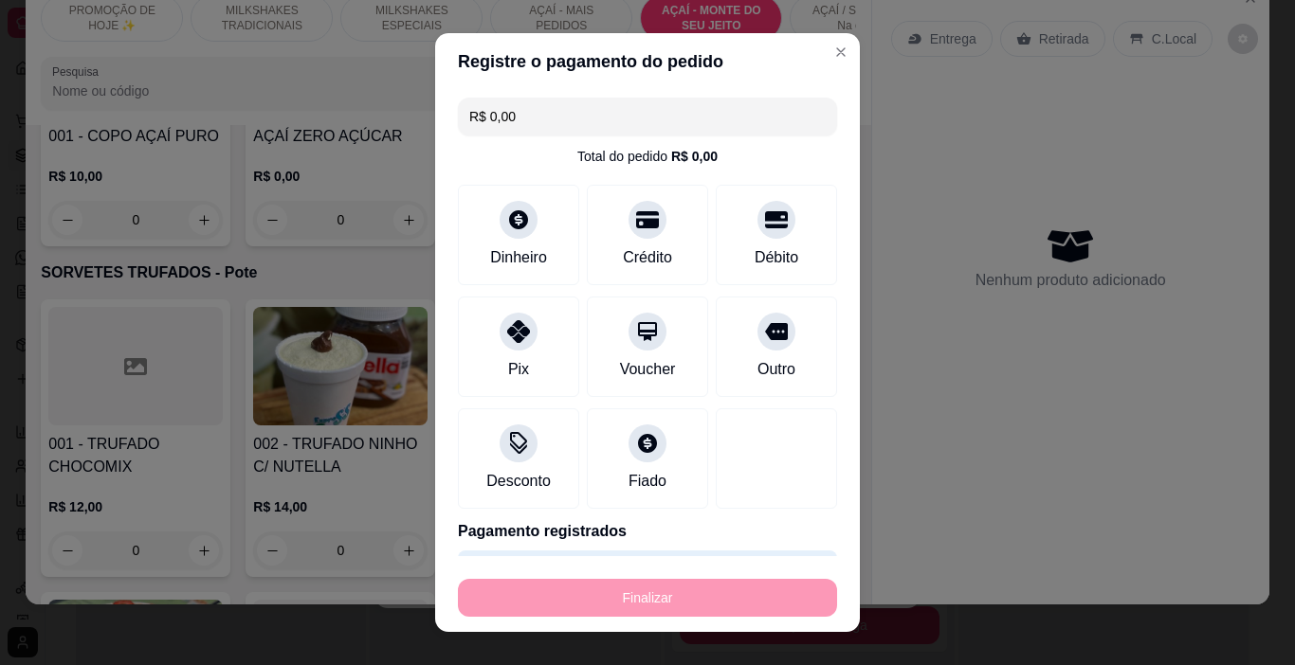
type input "-R$ 55,00"
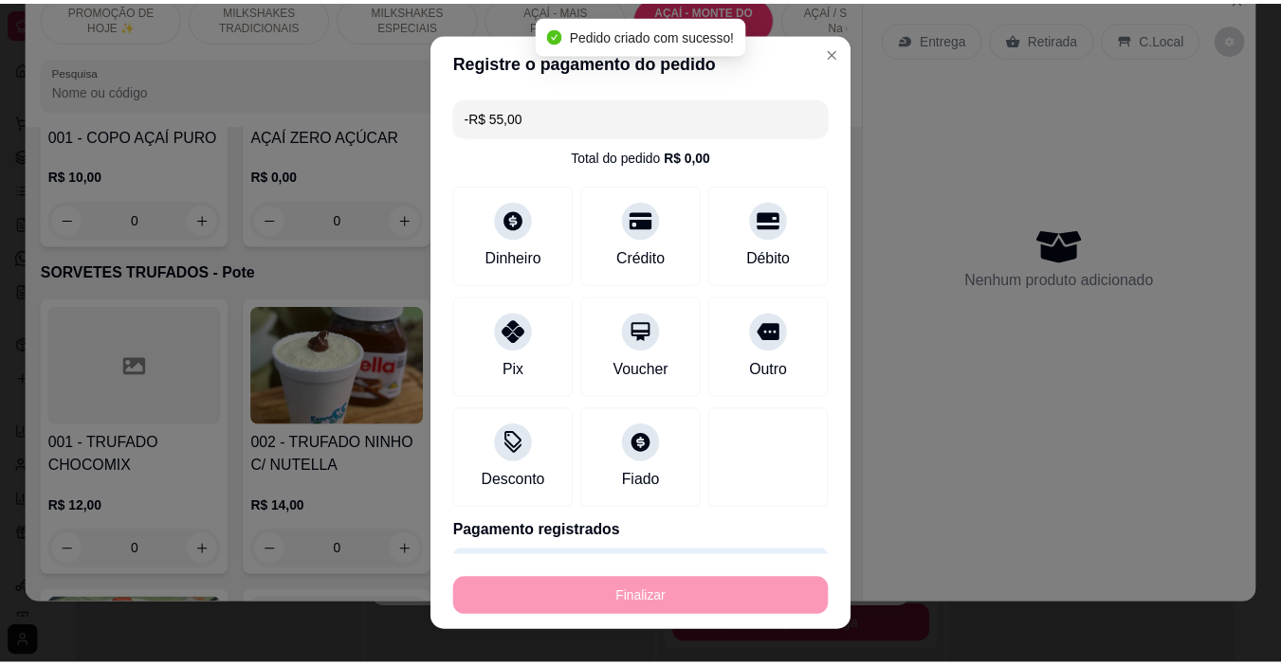
scroll to position [0, 0]
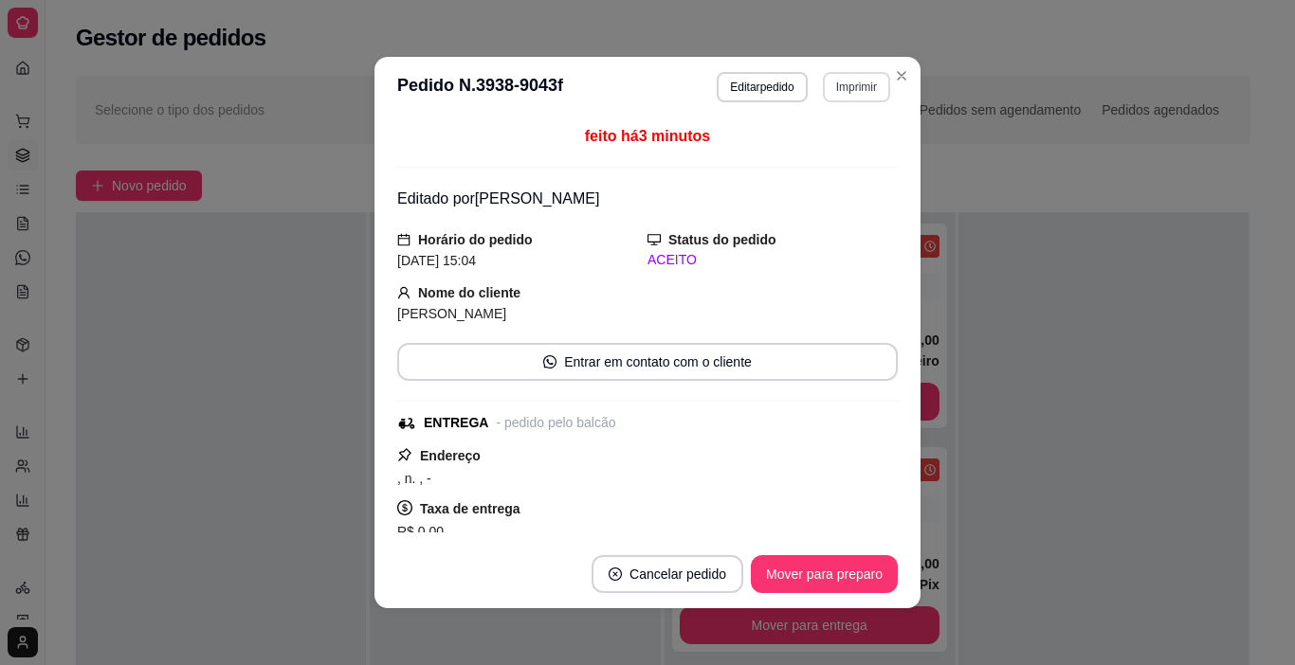
click at [836, 89] on button "Imprimir" at bounding box center [856, 87] width 67 height 30
click at [836, 158] on button "IMPRESSORA" at bounding box center [816, 153] width 137 height 30
click at [836, 158] on div "feito há 4 minutos" at bounding box center [647, 147] width 500 height 44
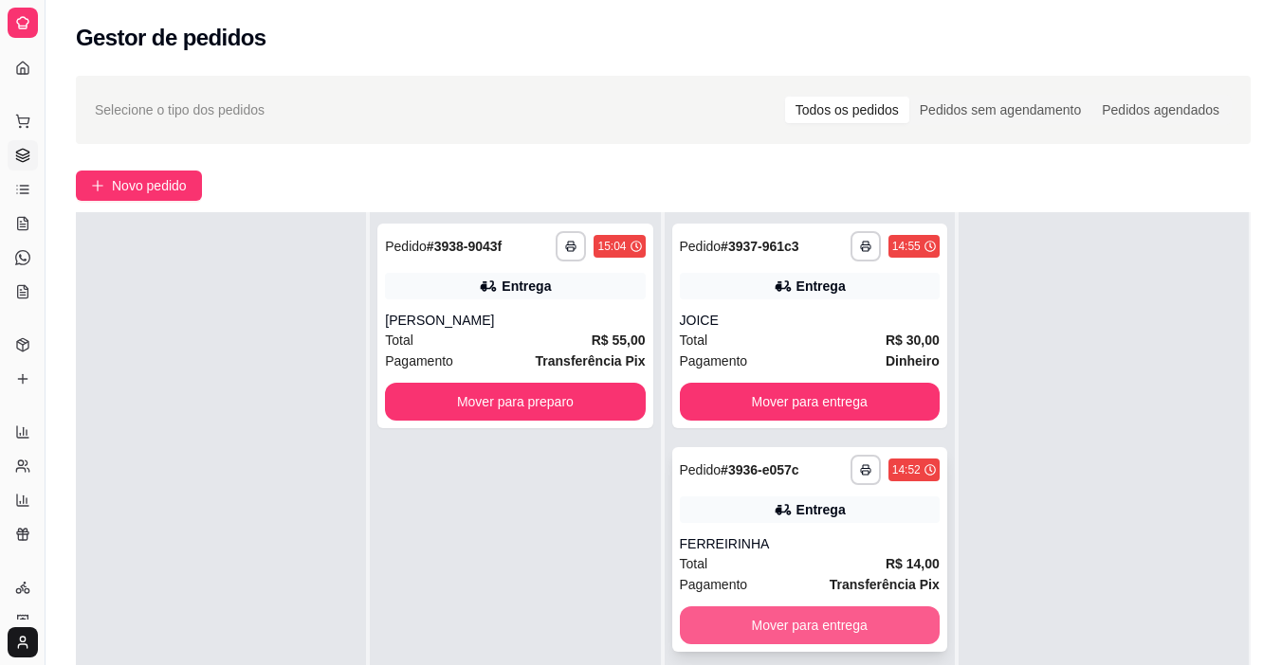
click at [789, 628] on button "Mover para entrega" at bounding box center [810, 626] width 260 height 38
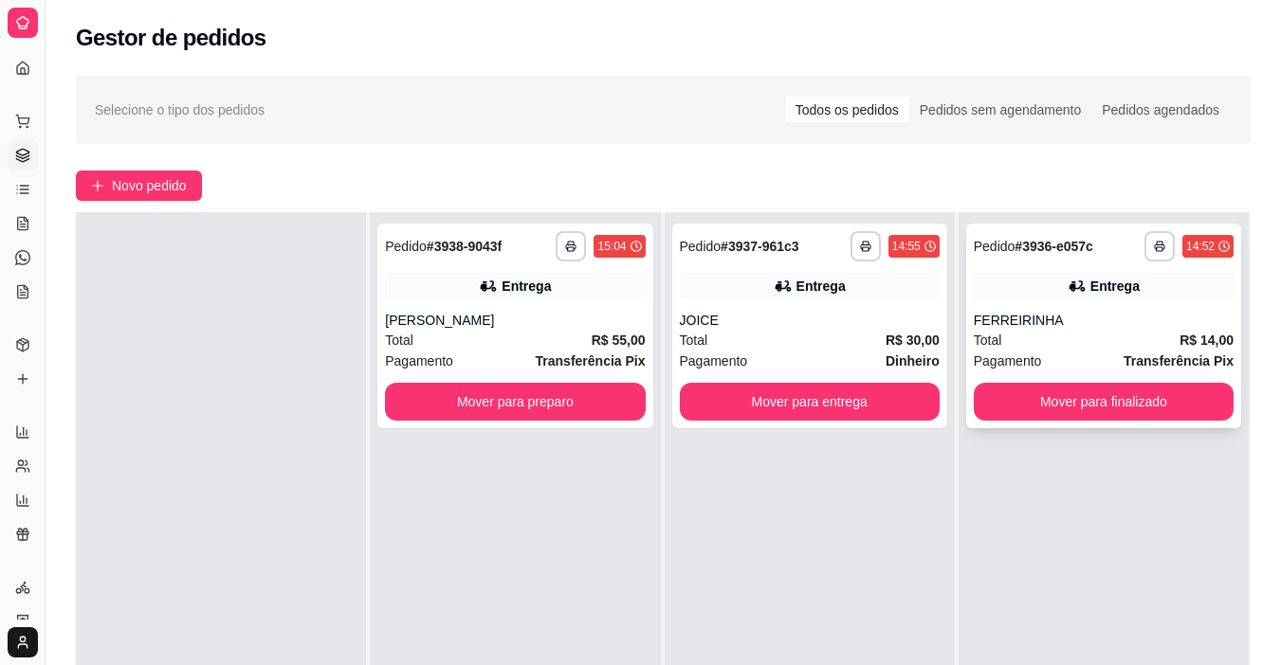
click at [1074, 405] on button "Mover para finalizado" at bounding box center [1103, 402] width 260 height 38
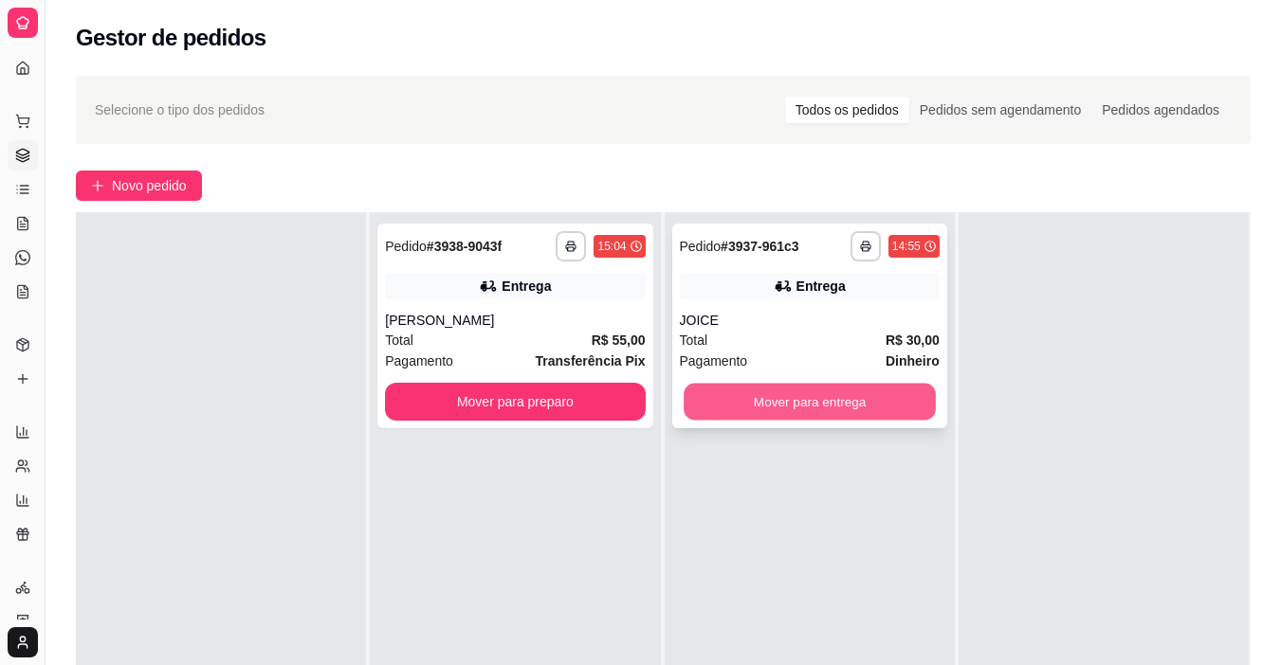
click at [893, 399] on button "Mover para entrega" at bounding box center [809, 402] width 252 height 37
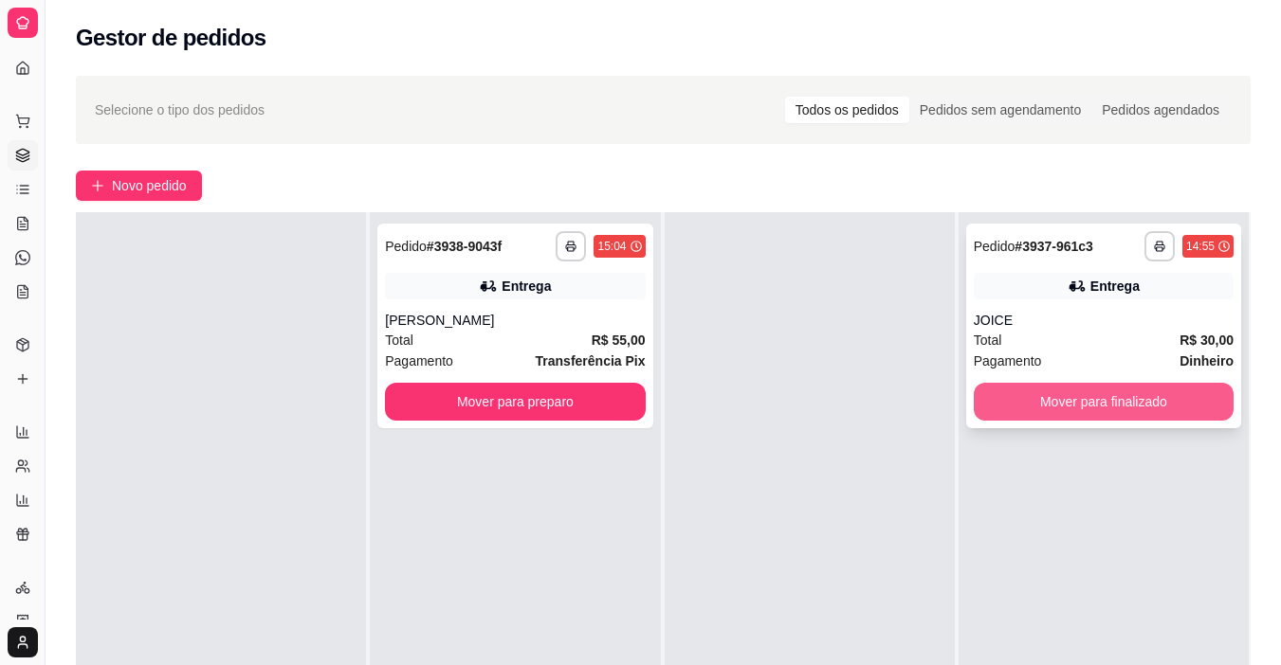
click at [1087, 393] on button "Mover para finalizado" at bounding box center [1103, 402] width 260 height 38
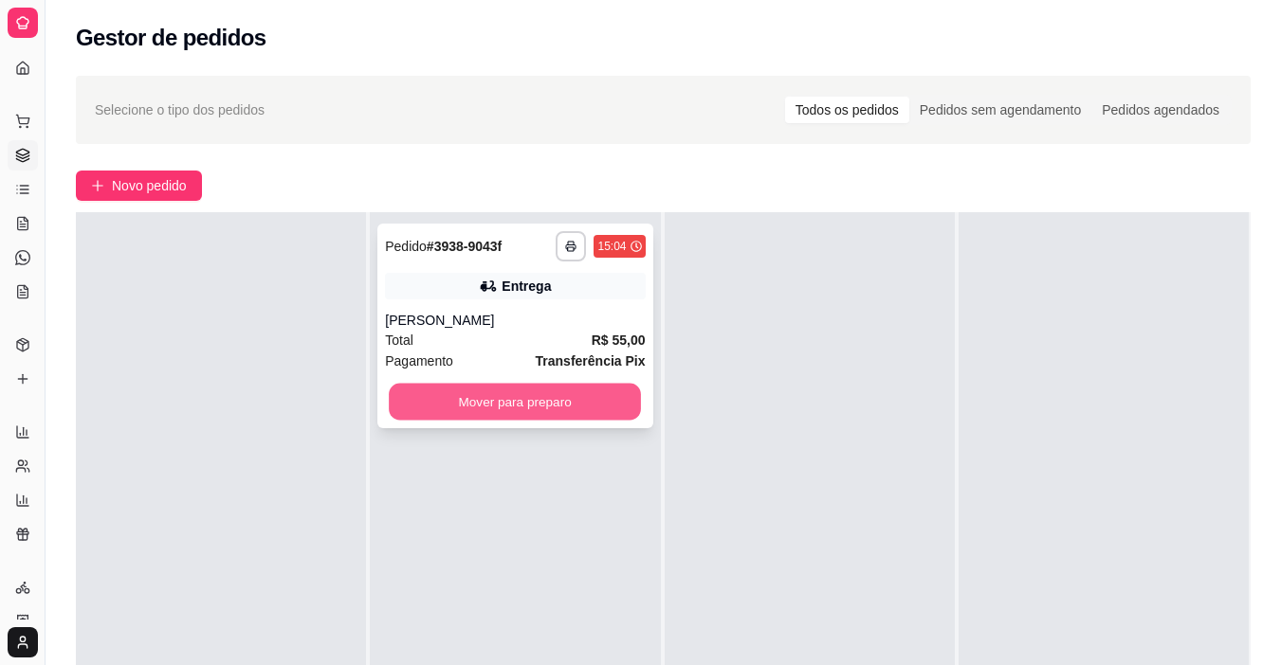
click at [575, 414] on button "Mover para preparo" at bounding box center [515, 402] width 252 height 37
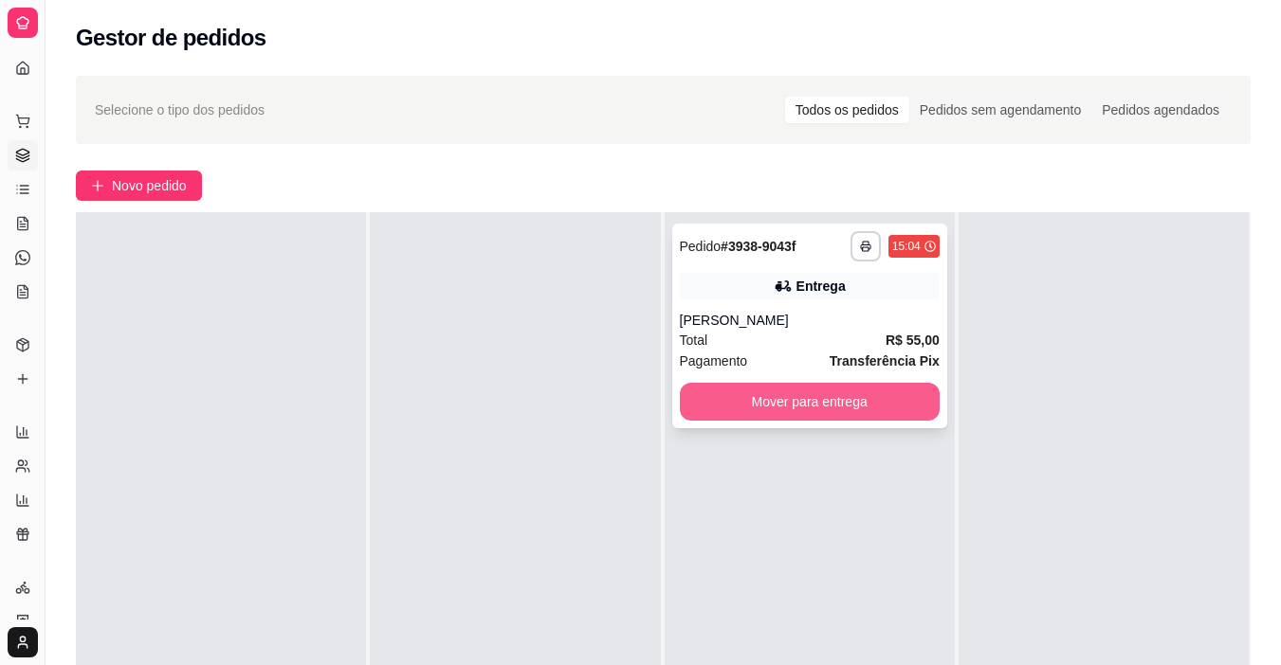
click at [803, 407] on button "Mover para entrega" at bounding box center [810, 402] width 260 height 38
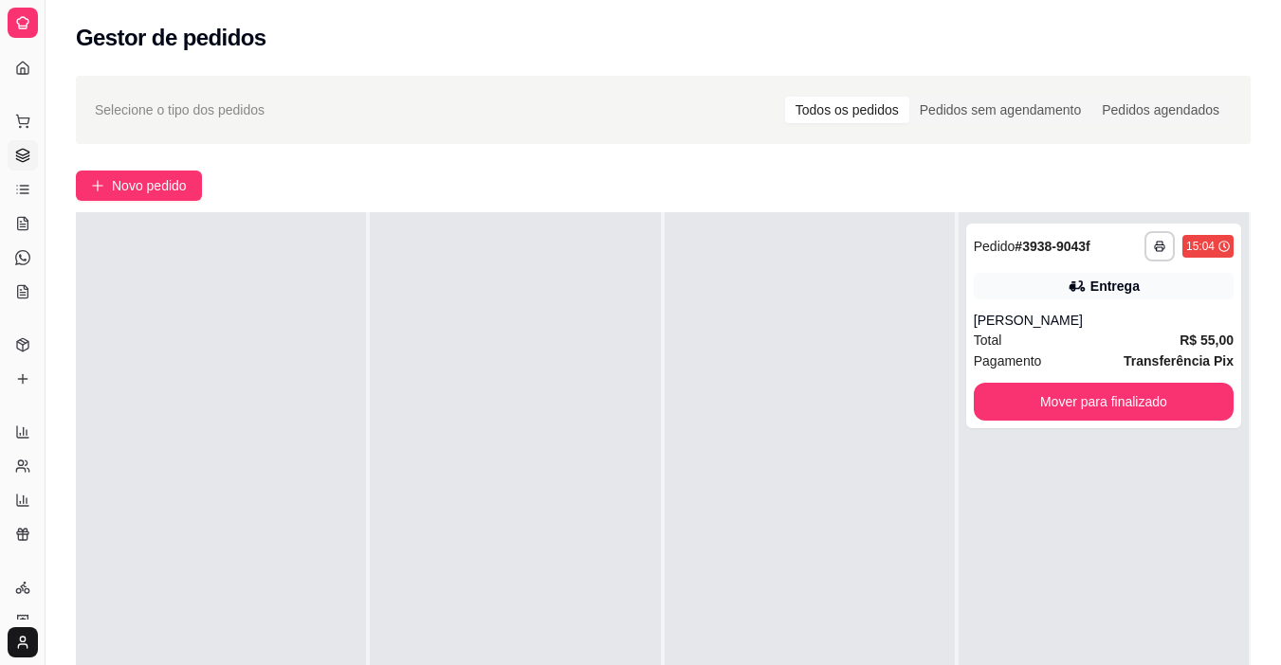
click at [180, 208] on div "**********" at bounding box center [662, 482] width 1235 height 836
click at [180, 178] on span "Novo pedido" at bounding box center [149, 185] width 75 height 21
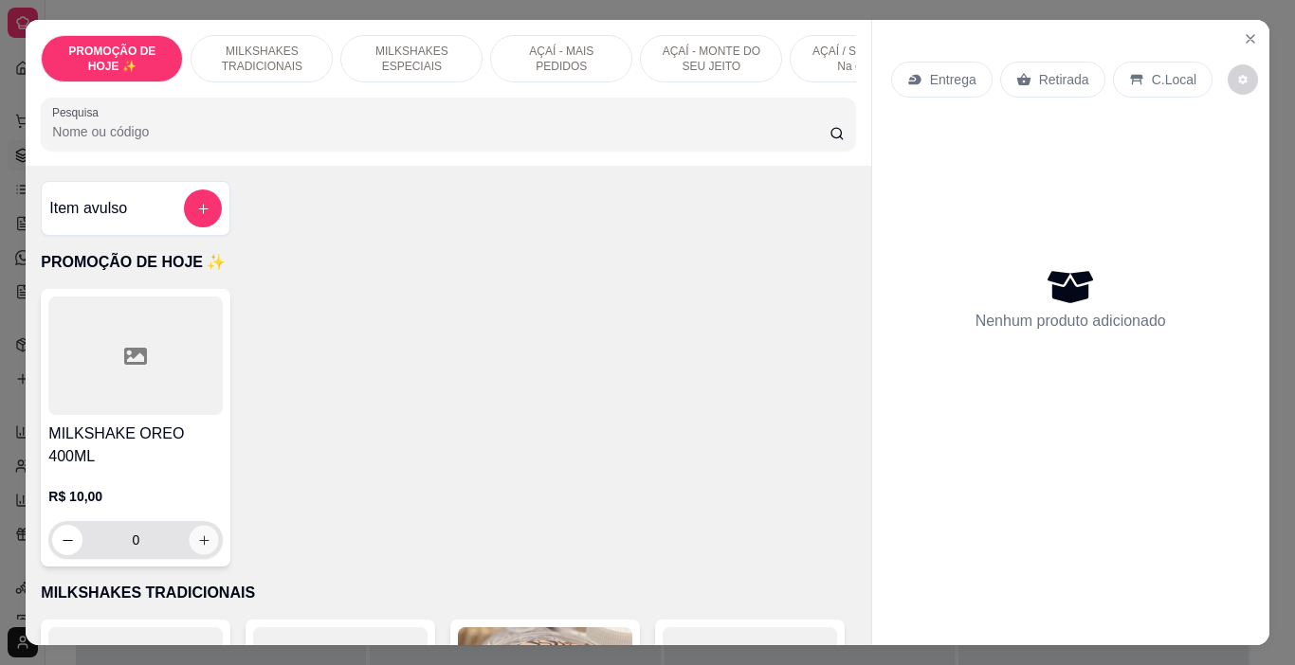
click at [198, 534] on icon "increase-product-quantity" at bounding box center [204, 541] width 14 height 14
type input "1"
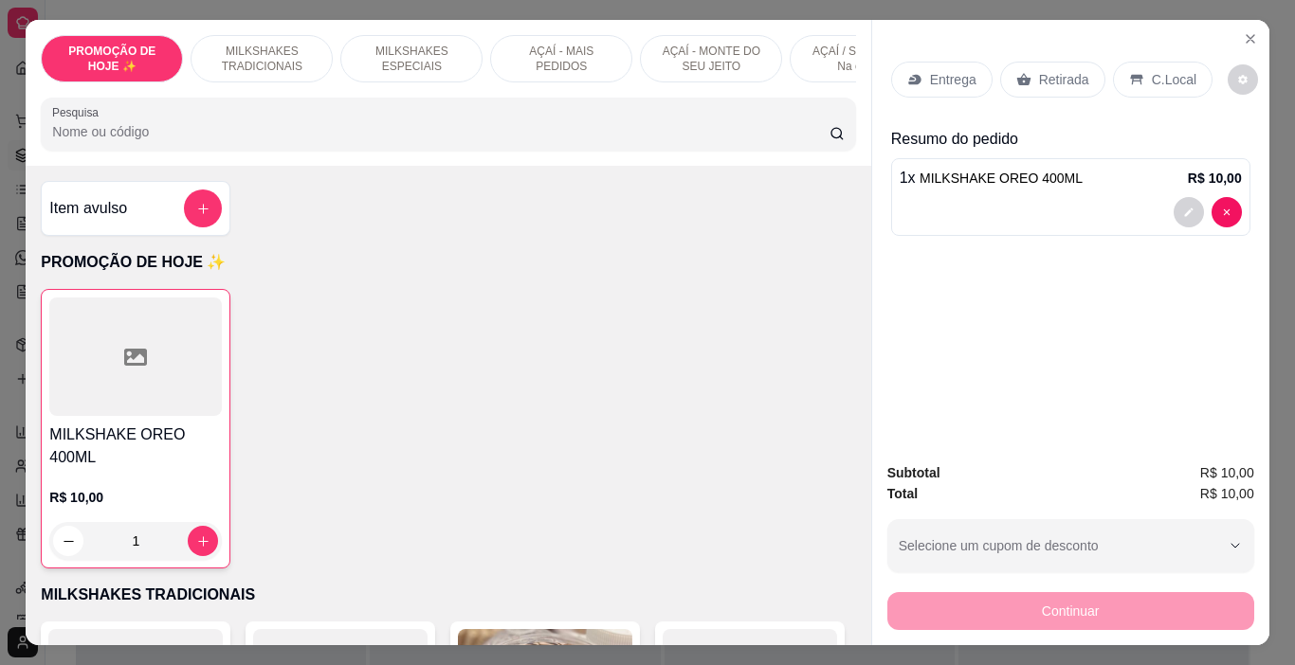
click at [936, 80] on p "Entrega" at bounding box center [953, 79] width 46 height 19
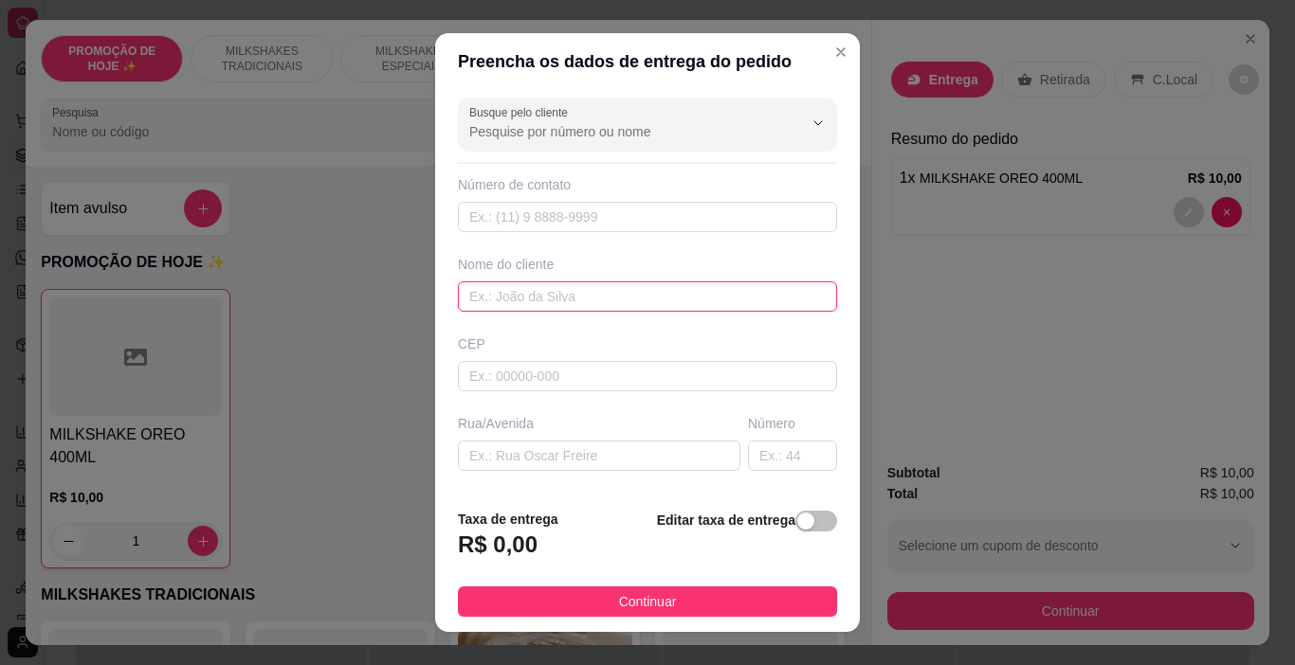
click at [512, 298] on input "text" at bounding box center [647, 297] width 379 height 30
click at [462, 283] on input "H" at bounding box center [647, 297] width 379 height 30
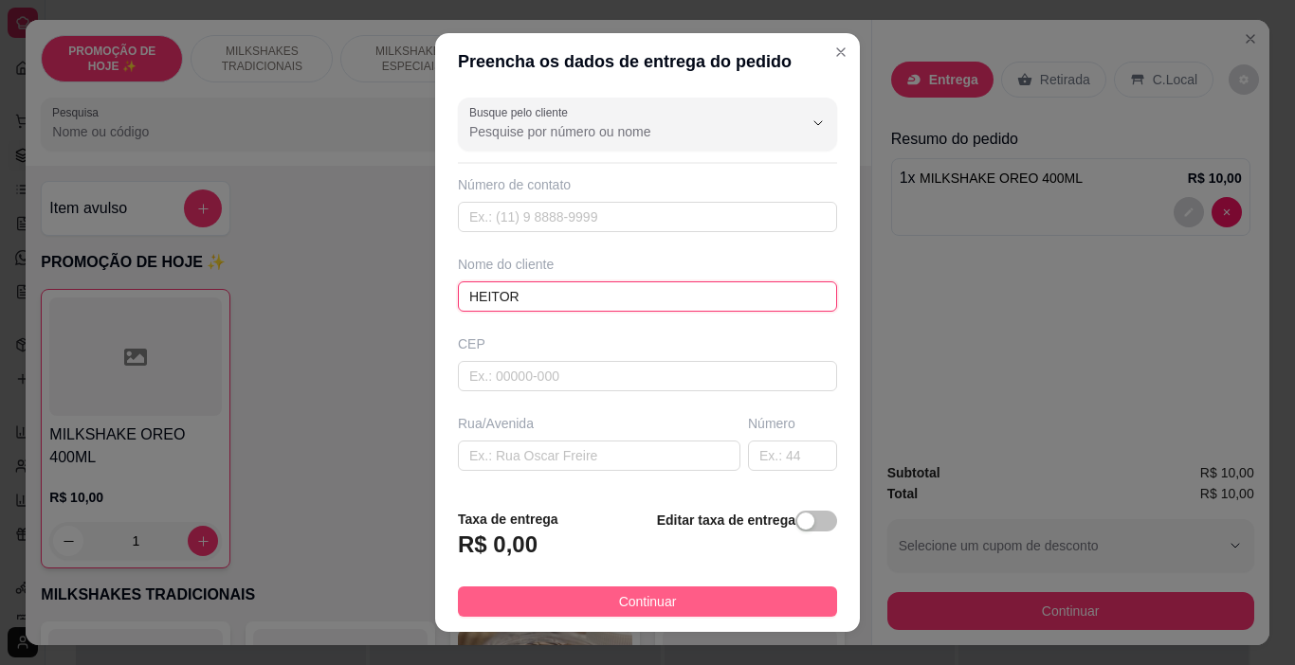
type input "HEITOR"
click at [663, 592] on button "Continuar" at bounding box center [647, 602] width 379 height 30
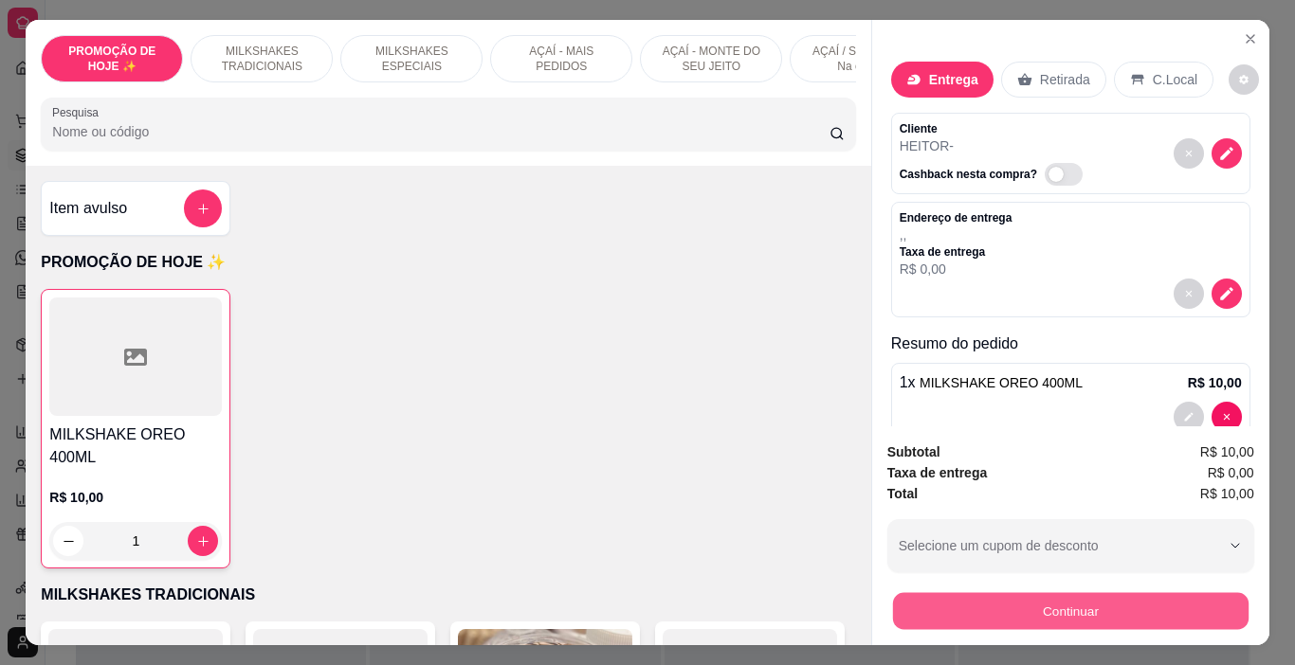
click at [972, 593] on button "Continuar" at bounding box center [1069, 611] width 355 height 37
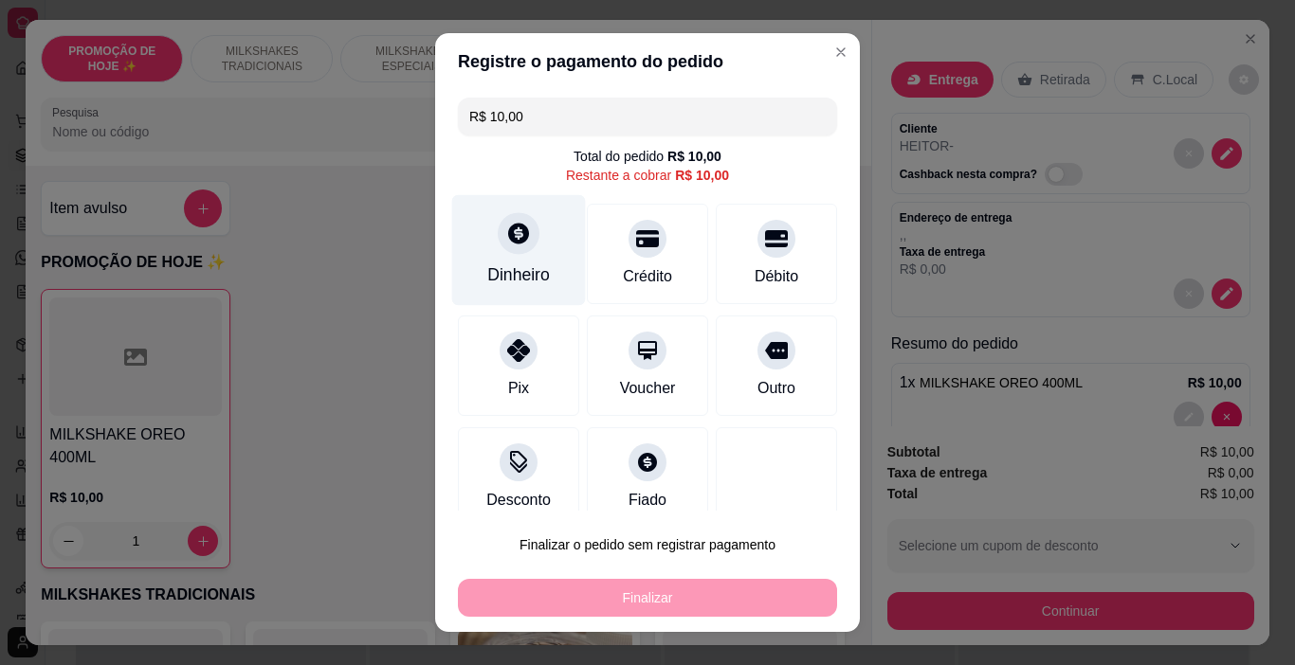
click at [521, 263] on div "Dinheiro" at bounding box center [518, 275] width 63 height 25
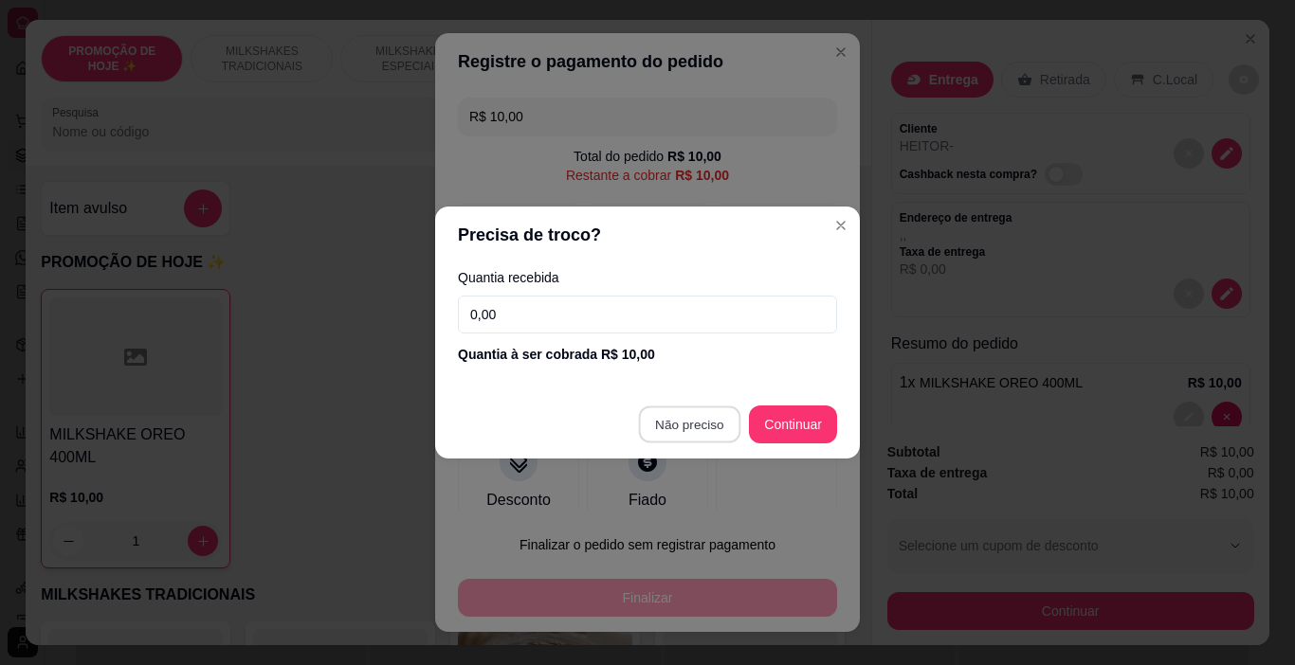
type input "R$ 0,00"
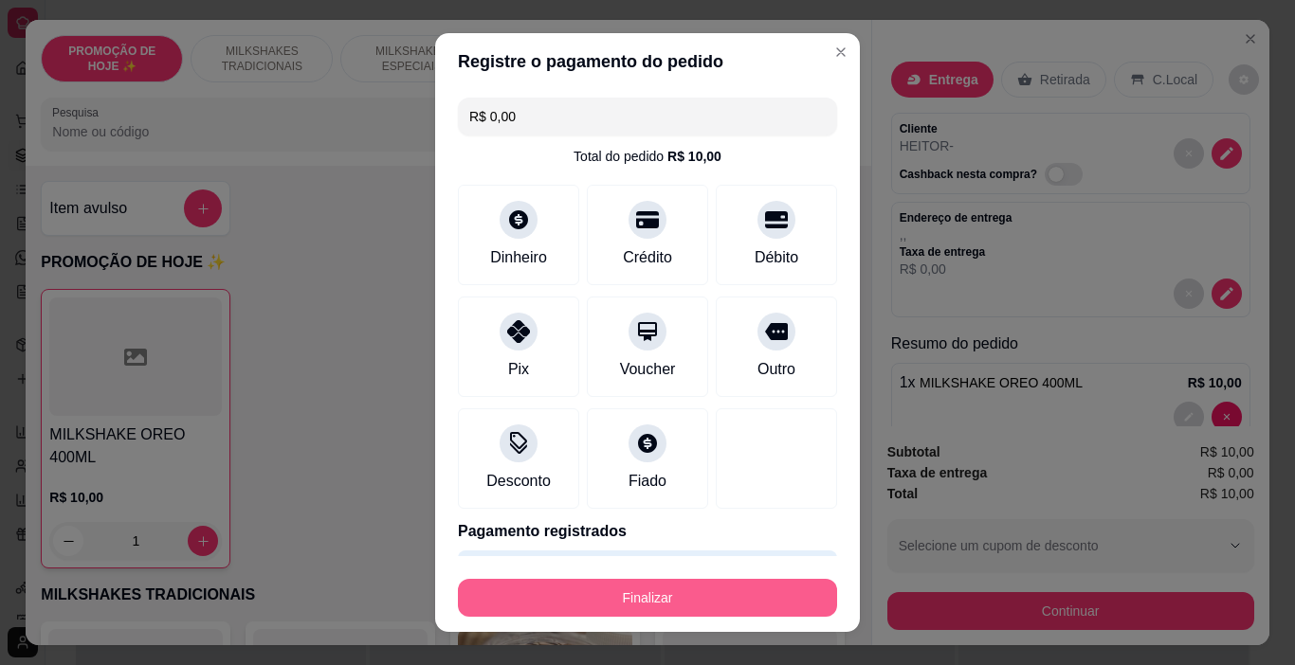
click at [696, 594] on button "Finalizar" at bounding box center [647, 598] width 379 height 38
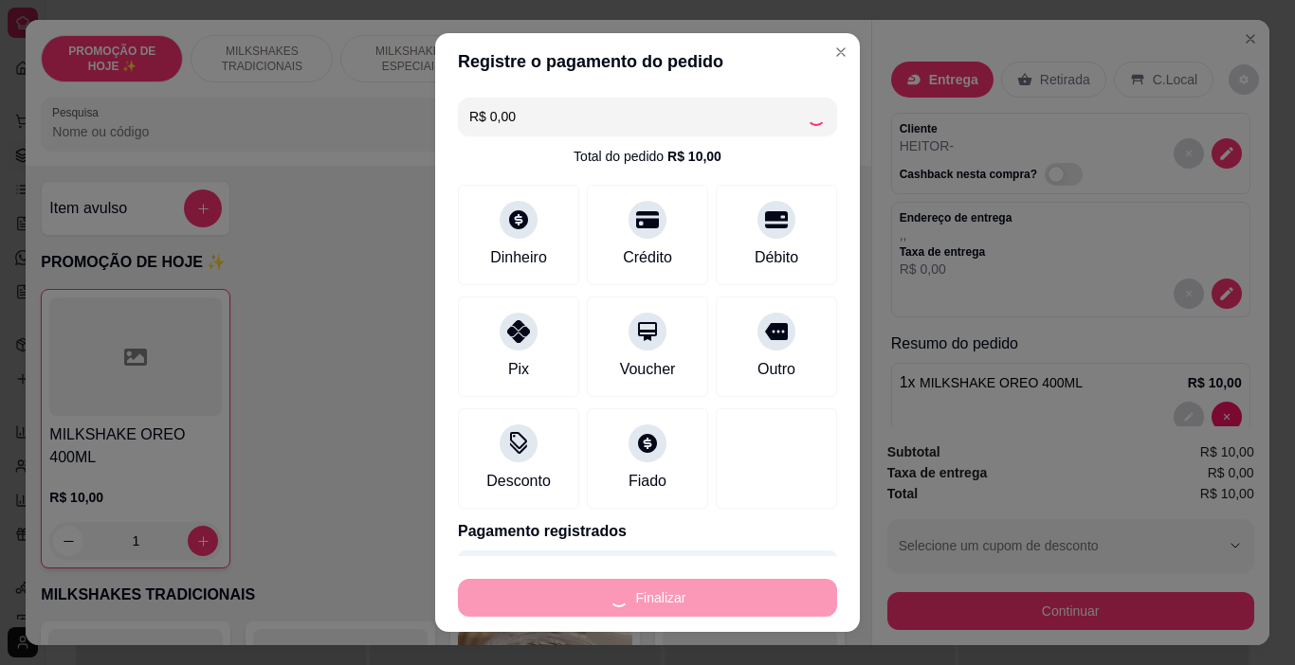
type input "0"
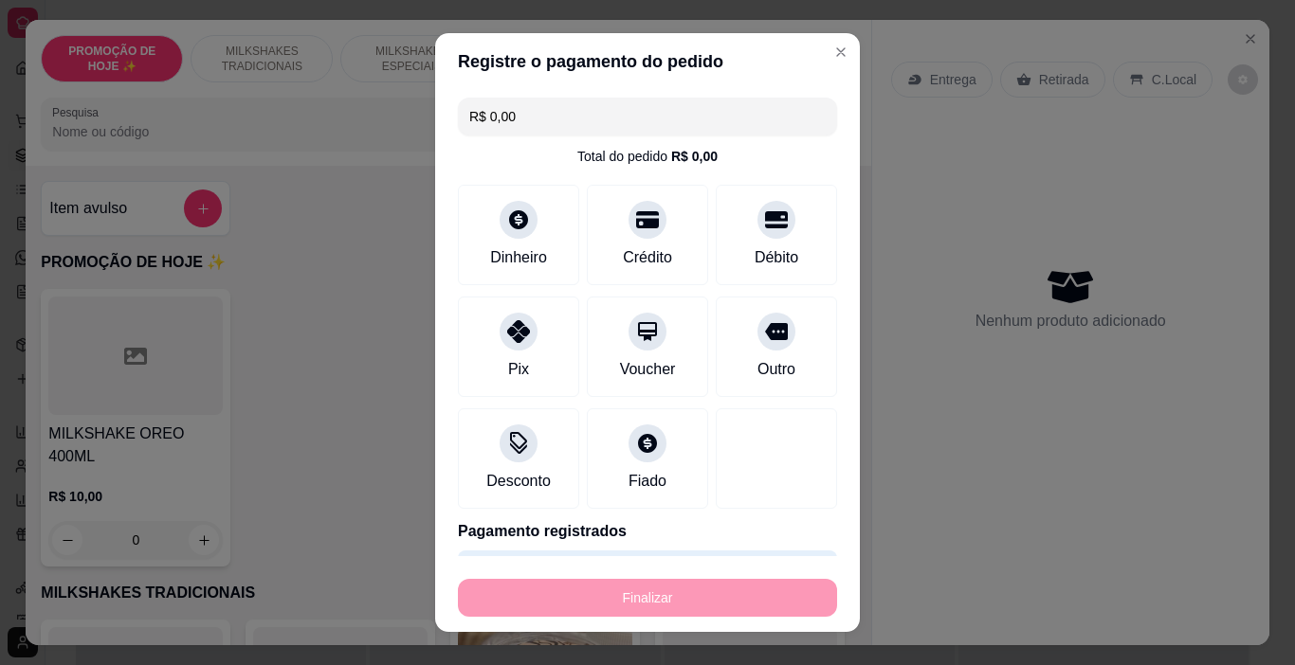
type input "-R$ 10,00"
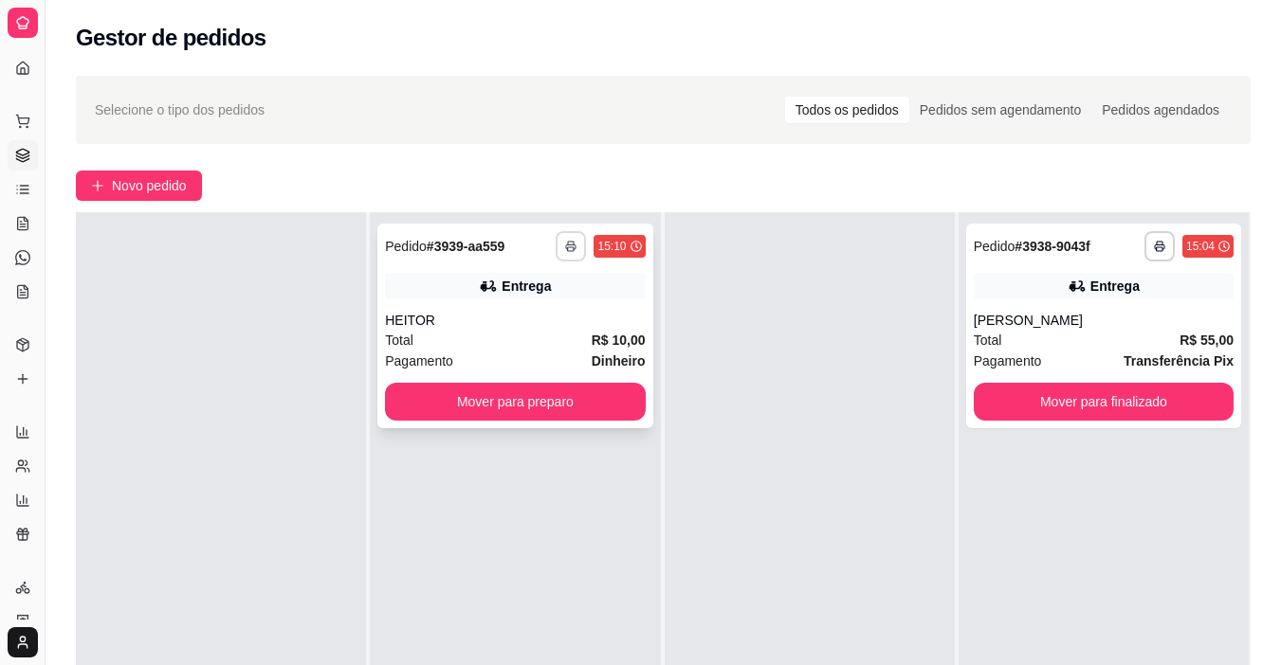
click at [570, 239] on button "button" at bounding box center [570, 246] width 30 height 30
click at [551, 313] on button "IMPRESSORA" at bounding box center [513, 313] width 137 height 30
click at [123, 185] on span "Novo pedido" at bounding box center [149, 185] width 75 height 21
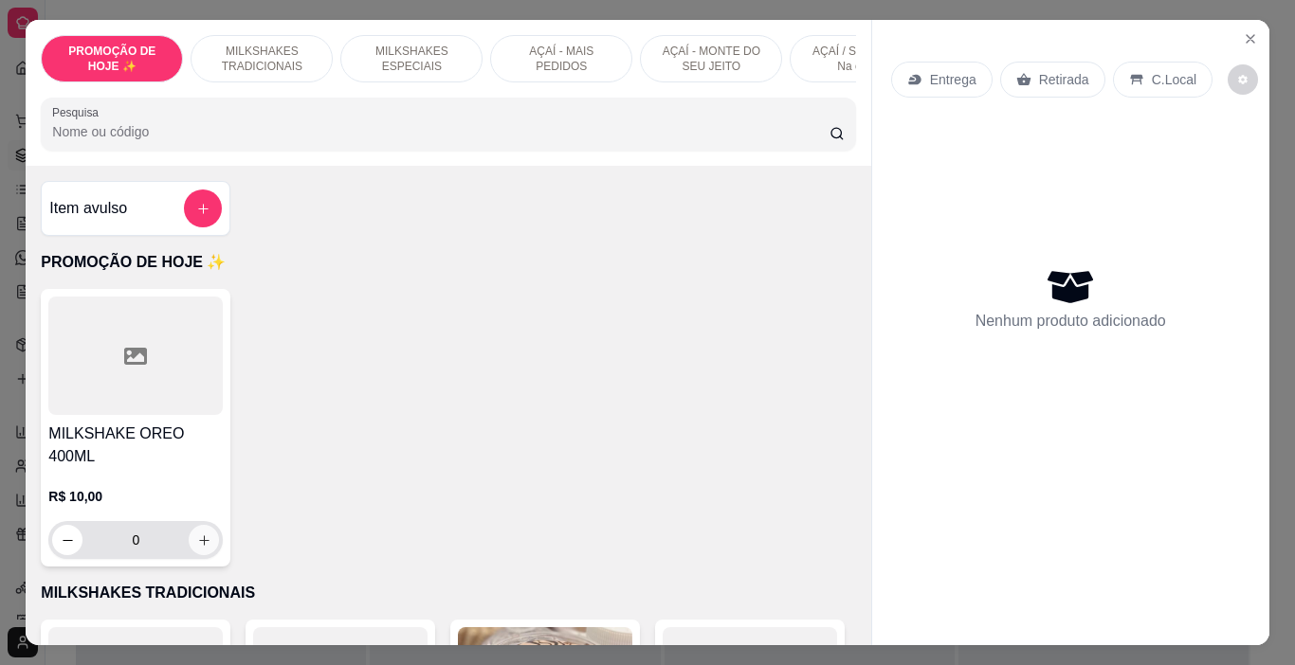
click at [197, 534] on icon "increase-product-quantity" at bounding box center [204, 541] width 14 height 14
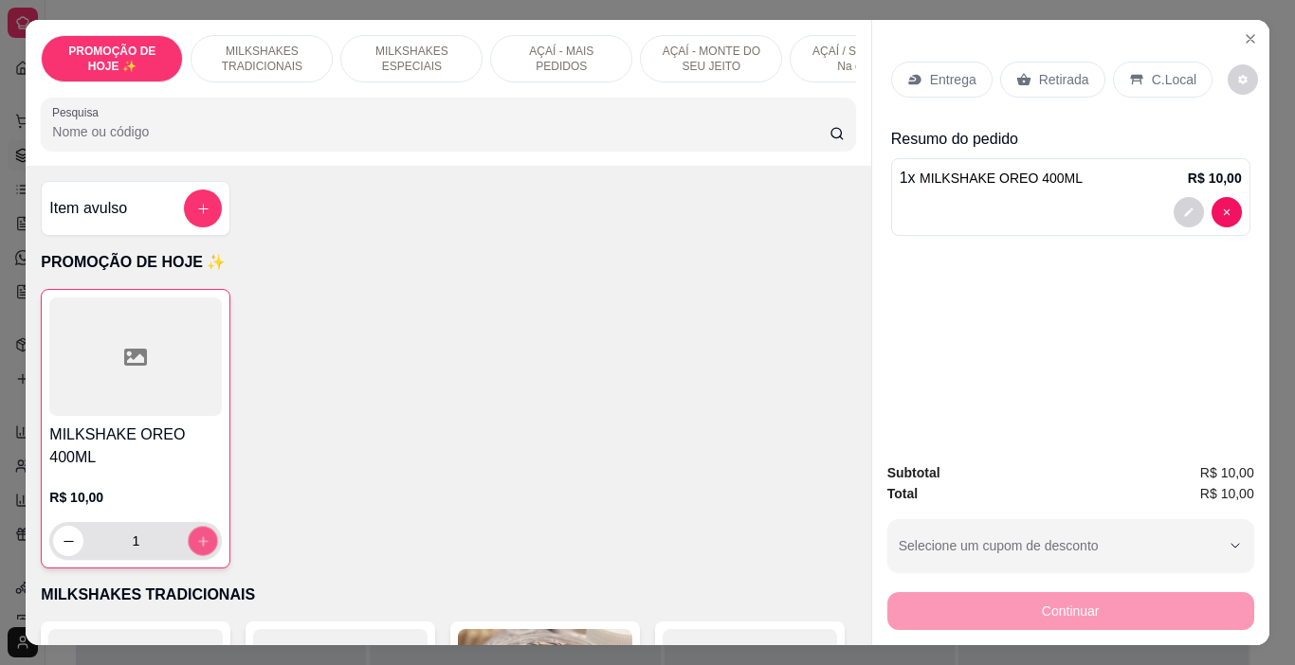
click at [198, 536] on icon "increase-product-quantity" at bounding box center [202, 540] width 9 height 9
type input "2"
click at [1050, 78] on p "Retirada" at bounding box center [1064, 79] width 50 height 19
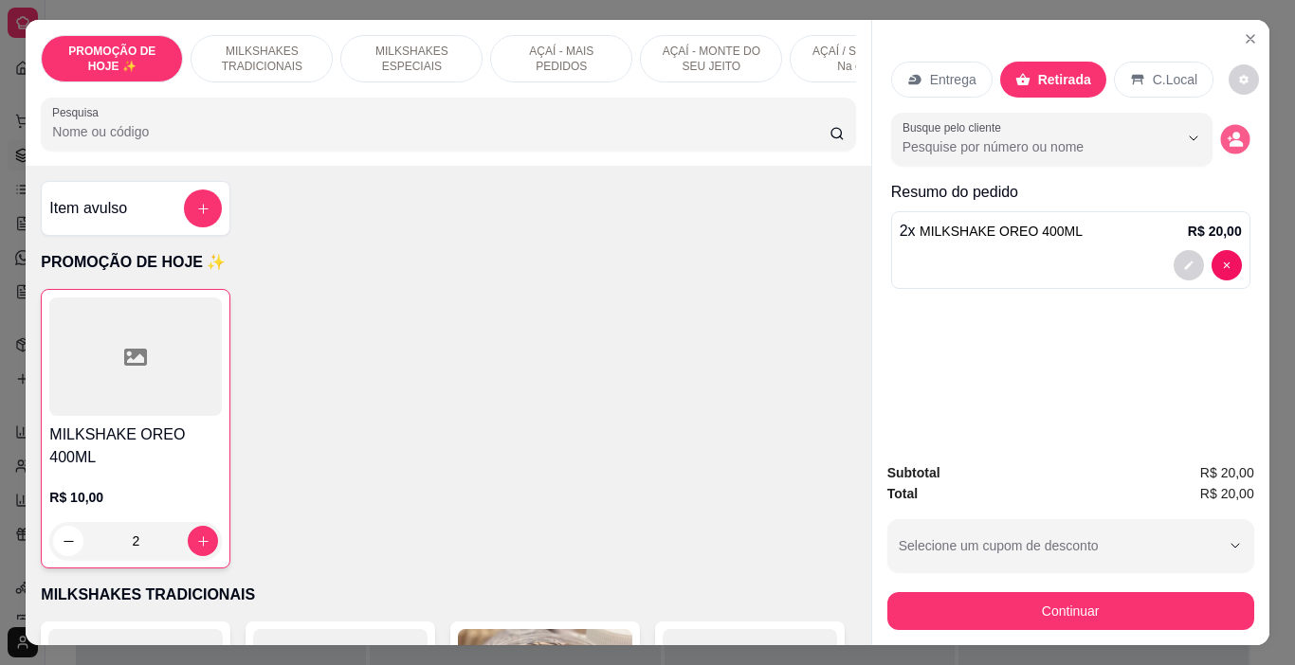
click at [1229, 133] on icon "decrease-product-quantity" at bounding box center [1234, 139] width 16 height 16
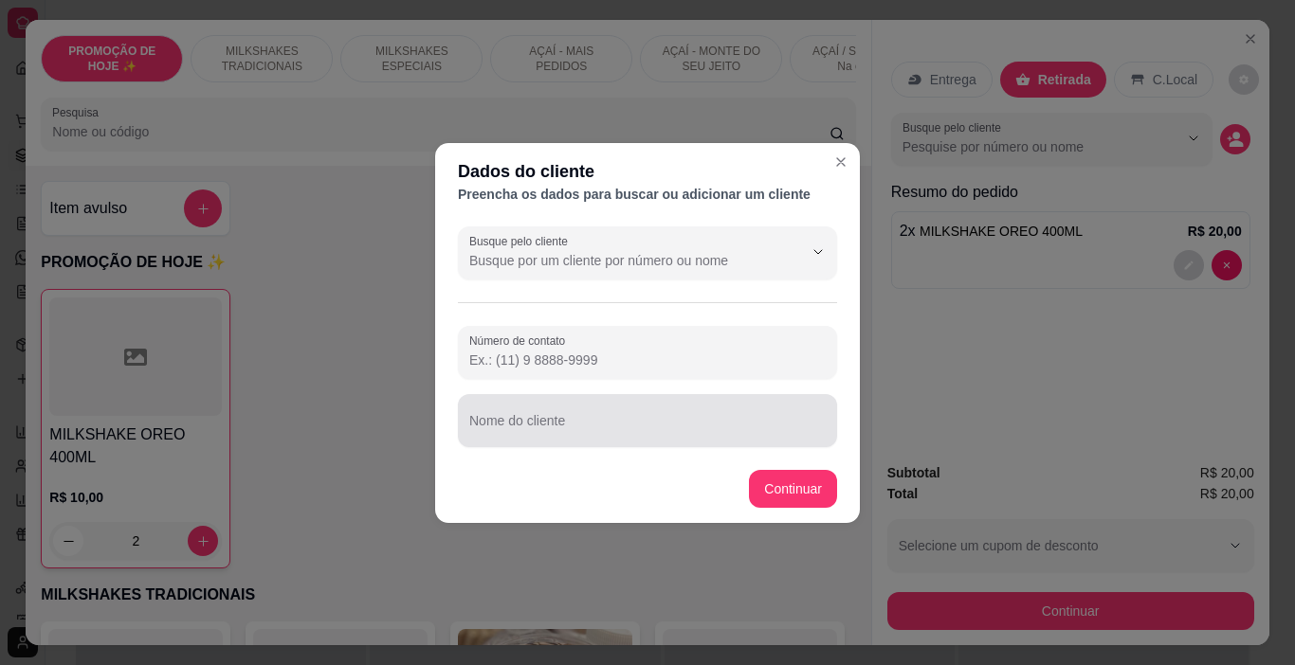
click at [567, 433] on input "Nome do cliente" at bounding box center [647, 428] width 356 height 19
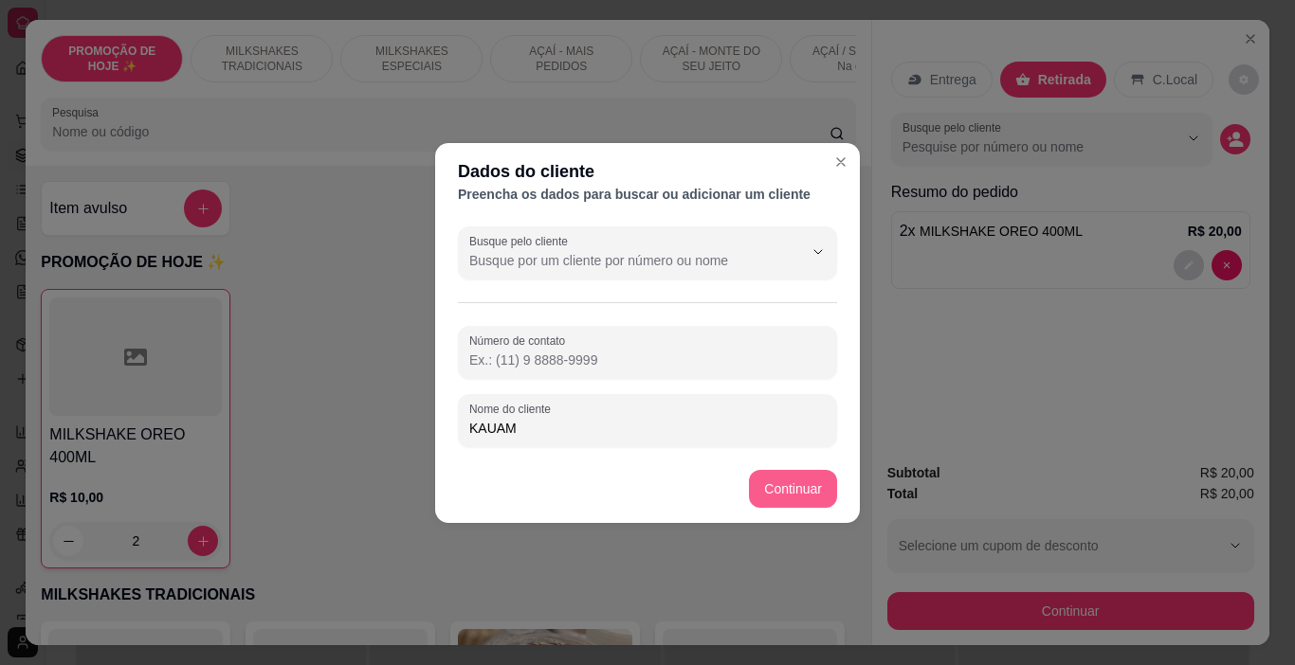
type input "KAUAM"
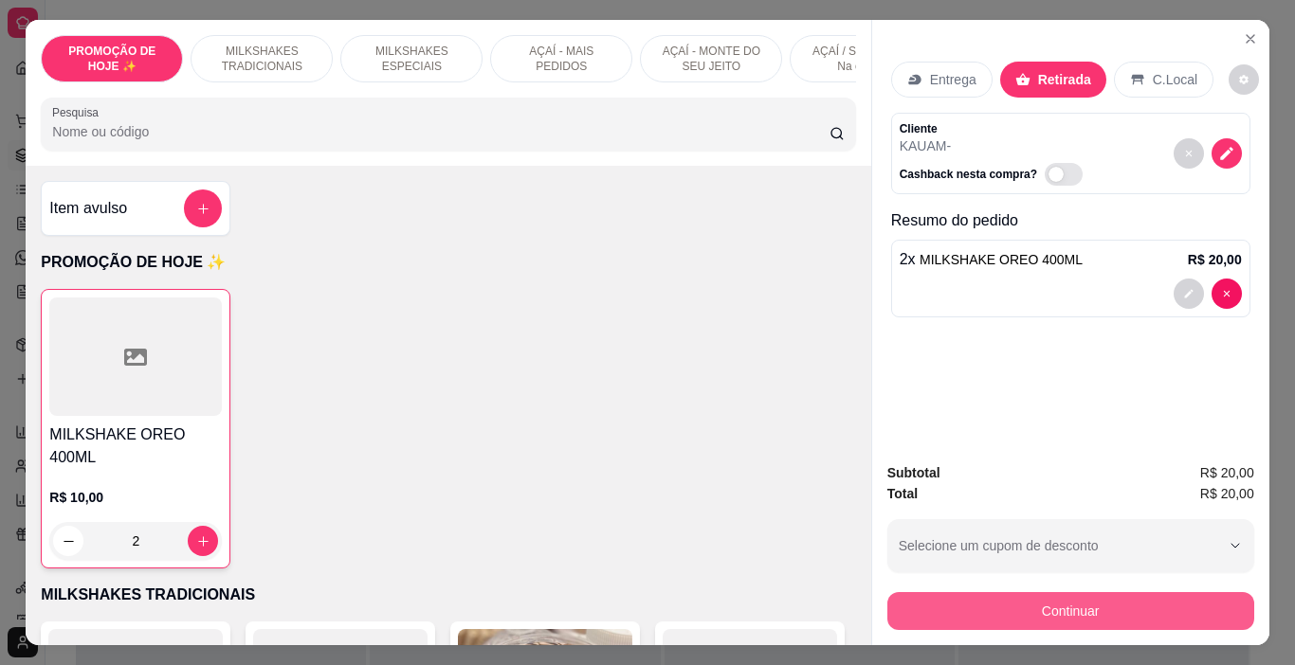
click at [909, 592] on button "Continuar" at bounding box center [1070, 611] width 367 height 38
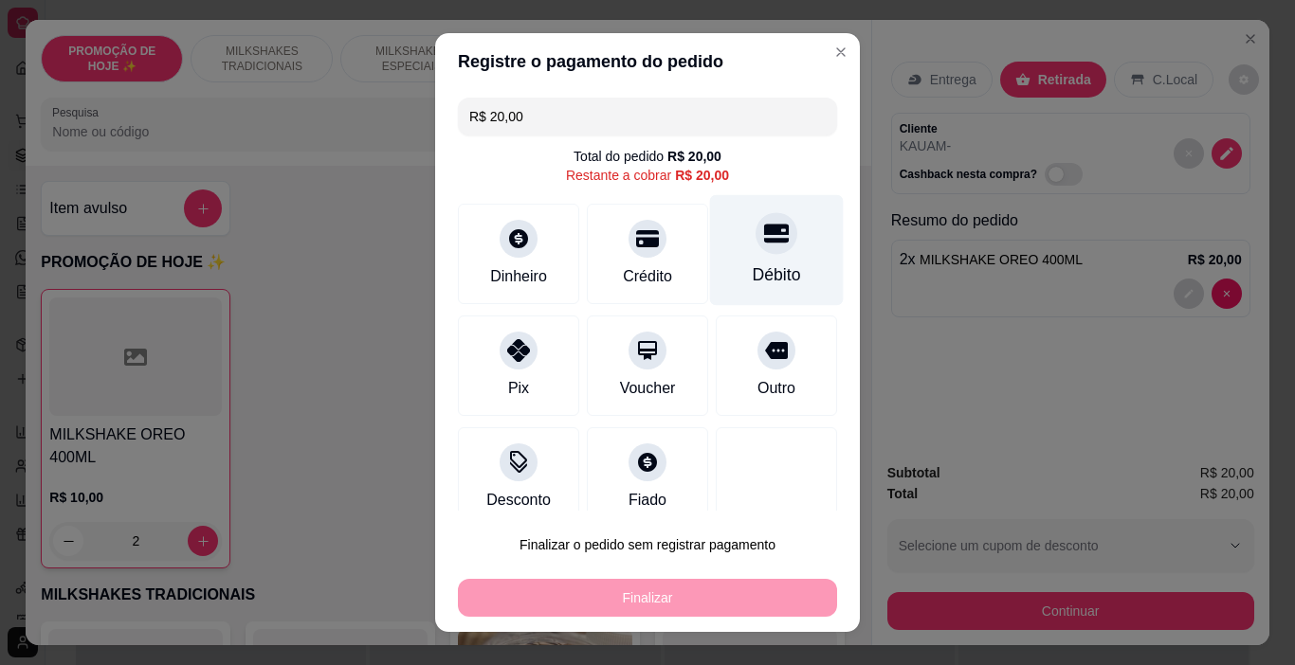
click at [753, 267] on div "Débito" at bounding box center [777, 275] width 48 height 25
type input "R$ 0,00"
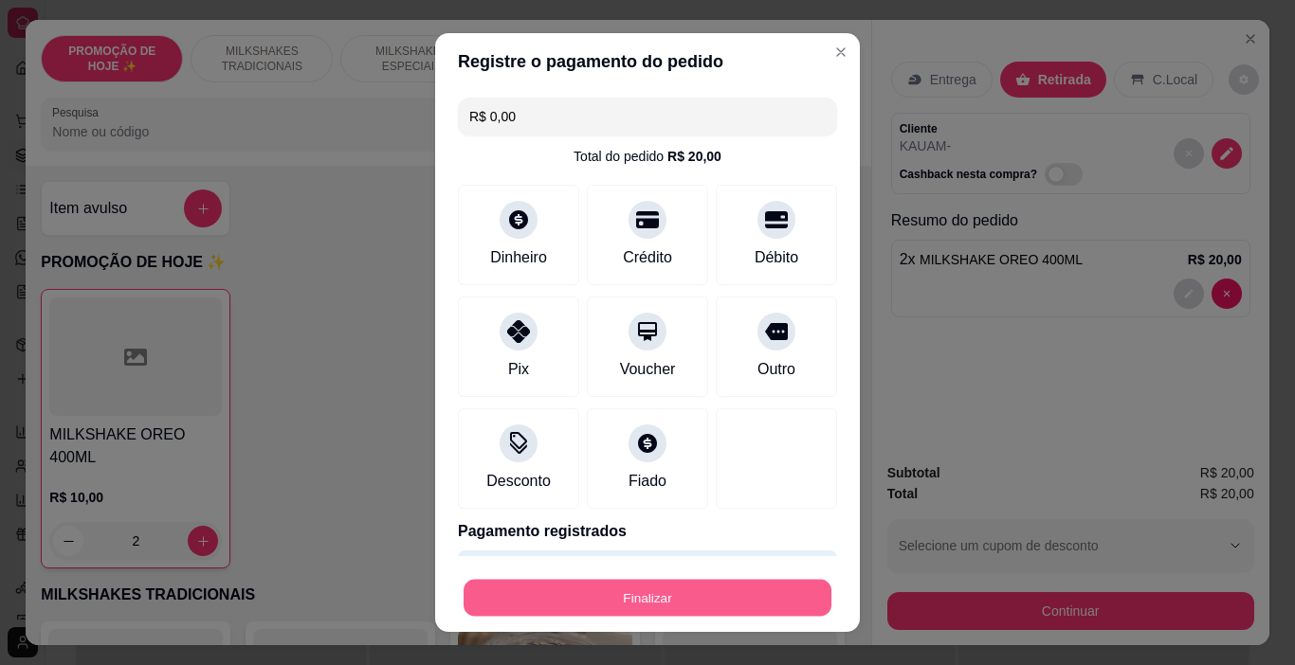
click at [720, 594] on button "Finalizar" at bounding box center [647, 598] width 368 height 37
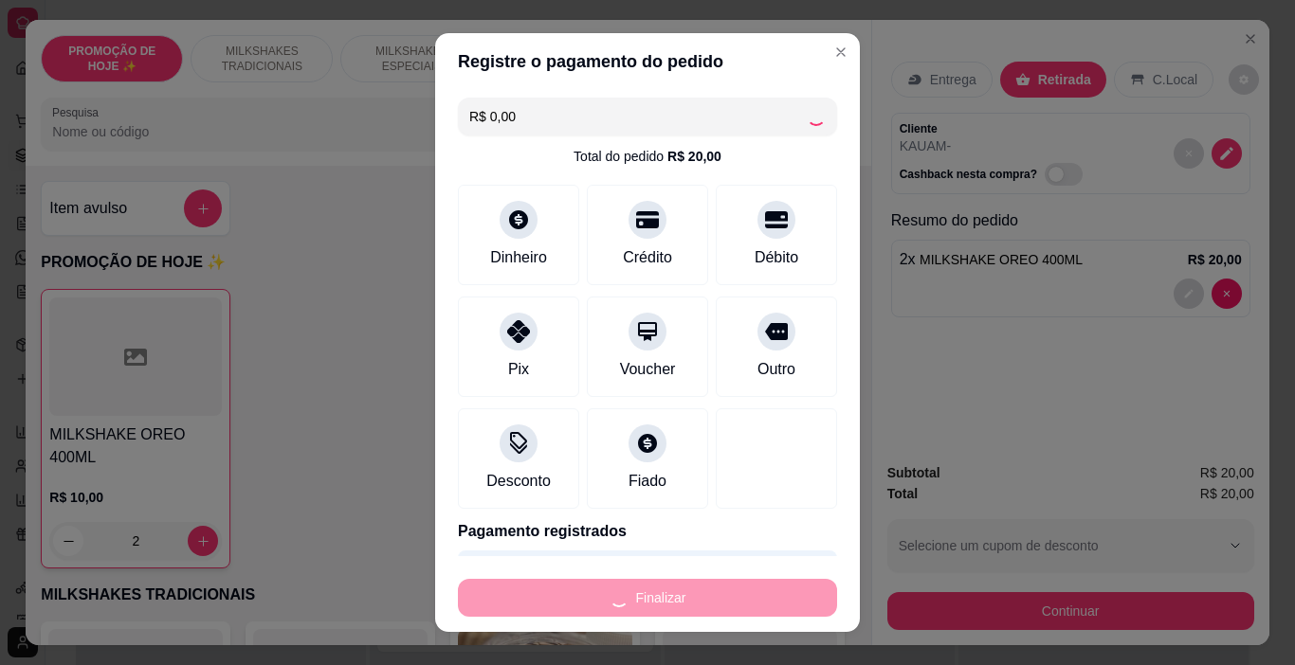
type input "0"
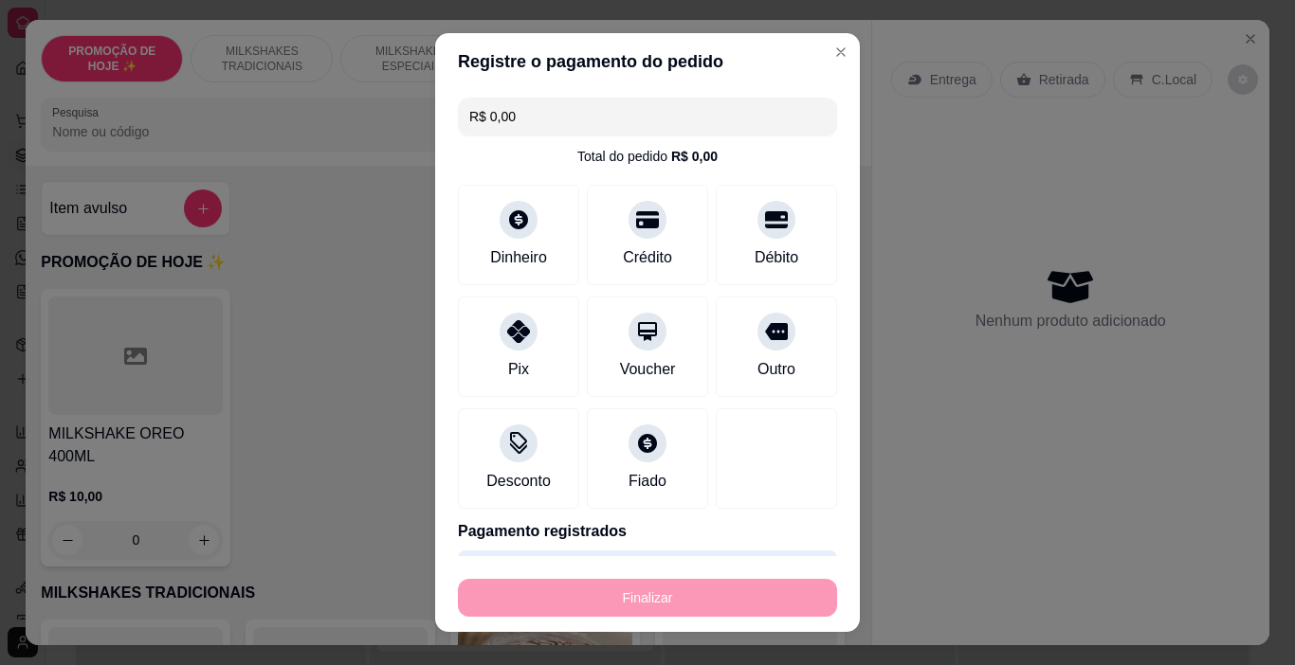
type input "-R$ 20,00"
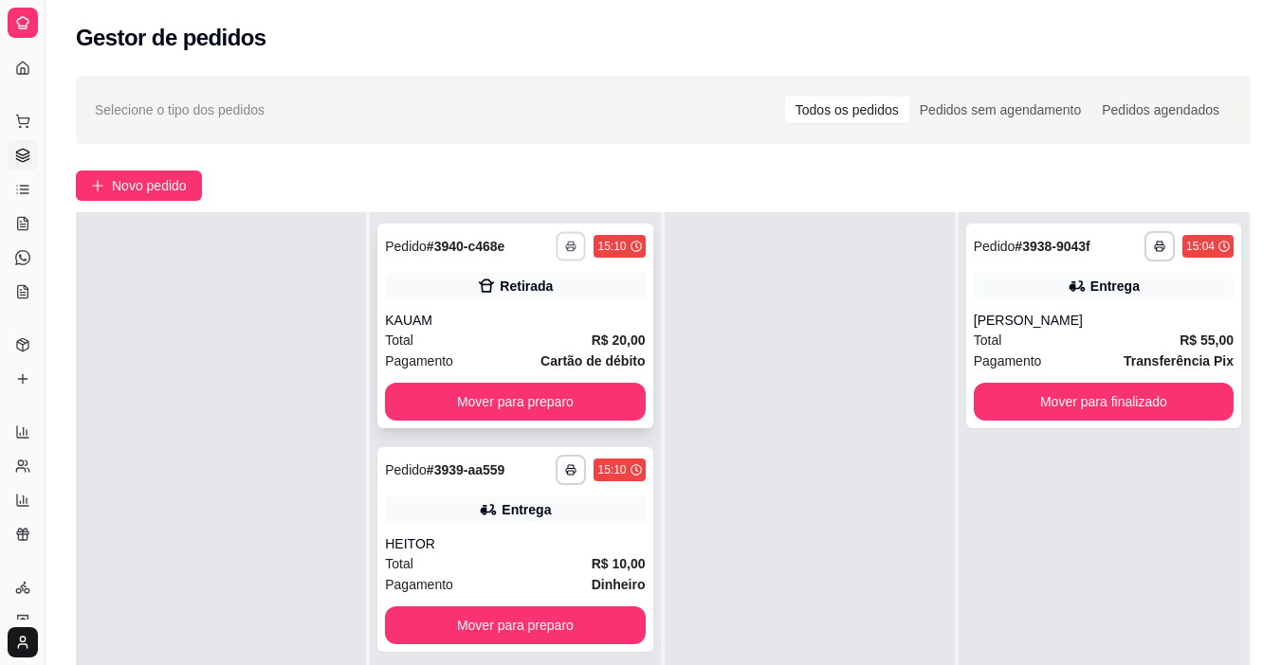
click at [567, 245] on icon "button" at bounding box center [571, 247] width 9 height 4
click at [552, 322] on button "IMPRESSORA" at bounding box center [513, 313] width 137 height 30
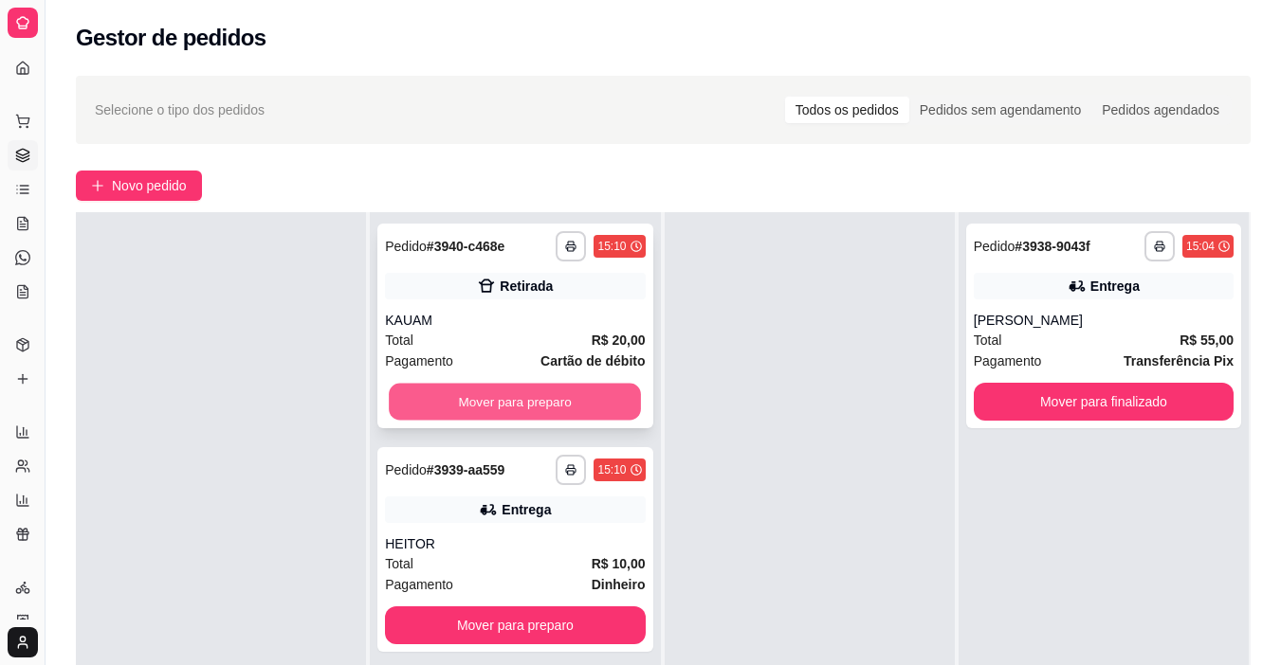
click at [552, 399] on button "Mover para preparo" at bounding box center [515, 402] width 252 height 37
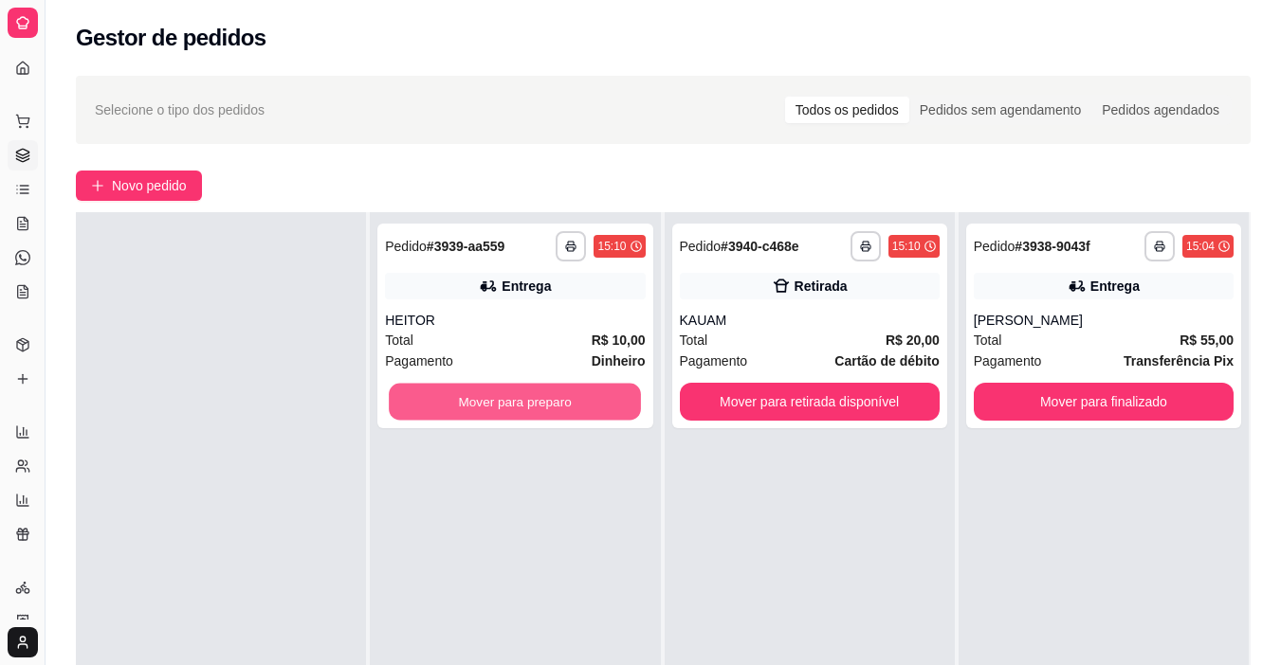
click at [552, 399] on button "Mover para preparo" at bounding box center [515, 402] width 252 height 37
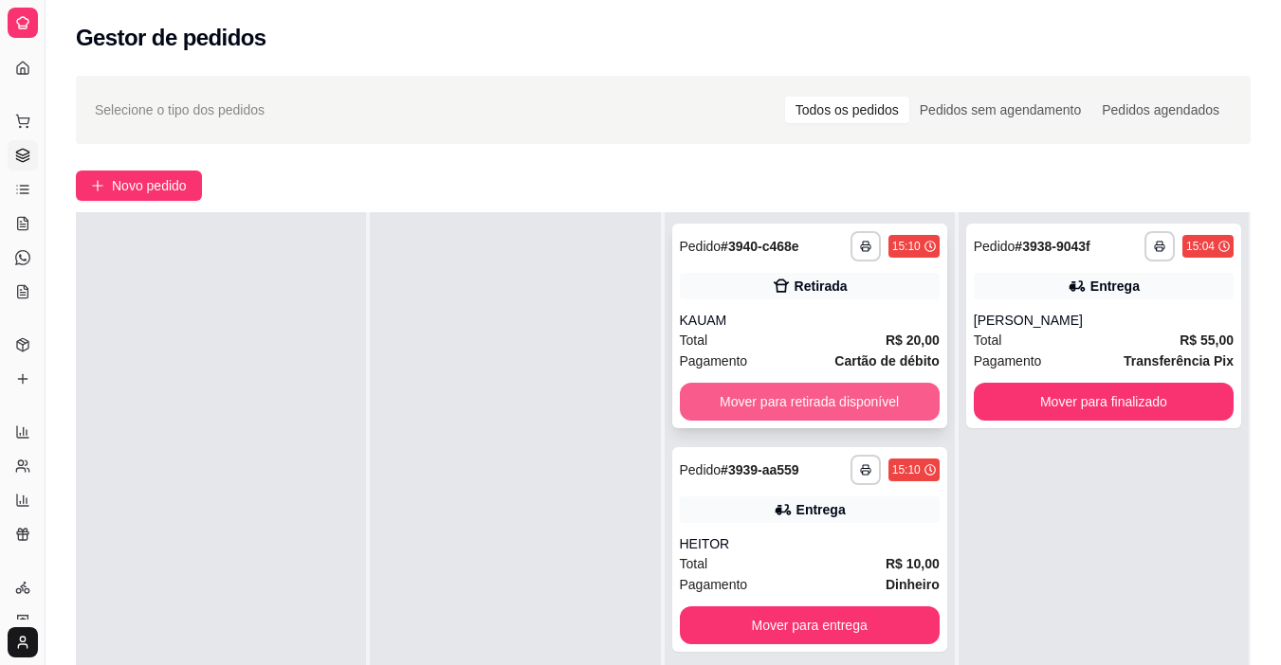
click at [865, 405] on button "Mover para retirada disponível" at bounding box center [810, 402] width 260 height 38
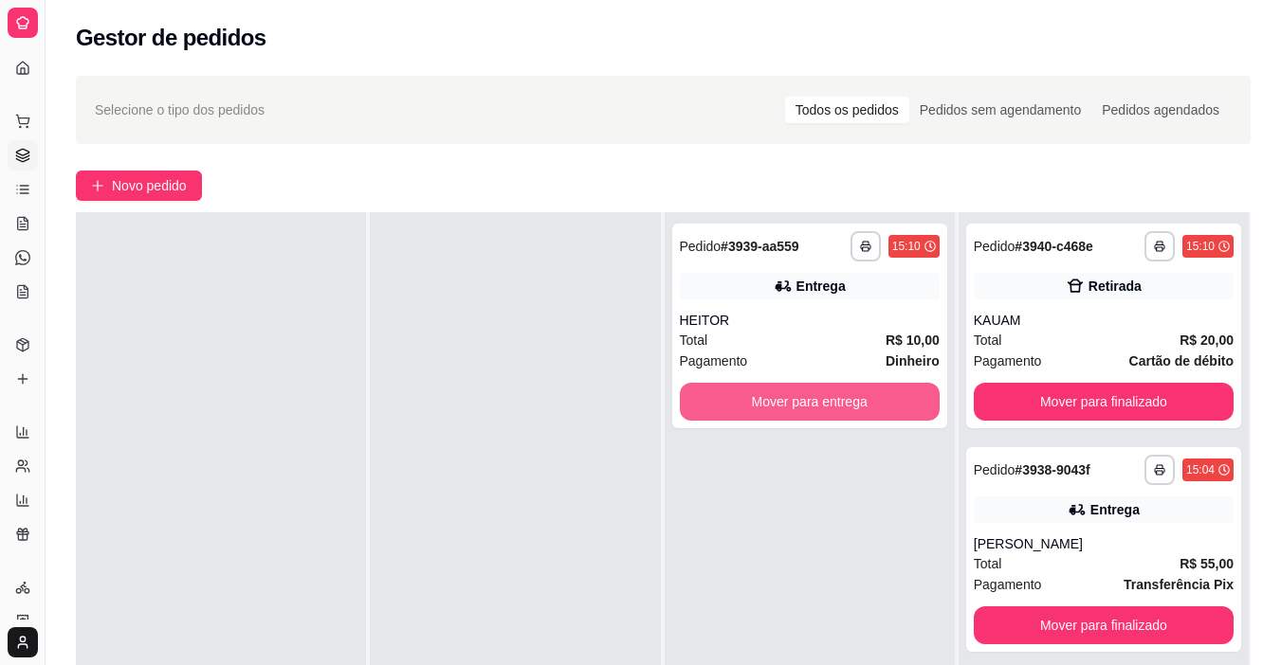
click at [865, 405] on button "Mover para entrega" at bounding box center [810, 402] width 260 height 38
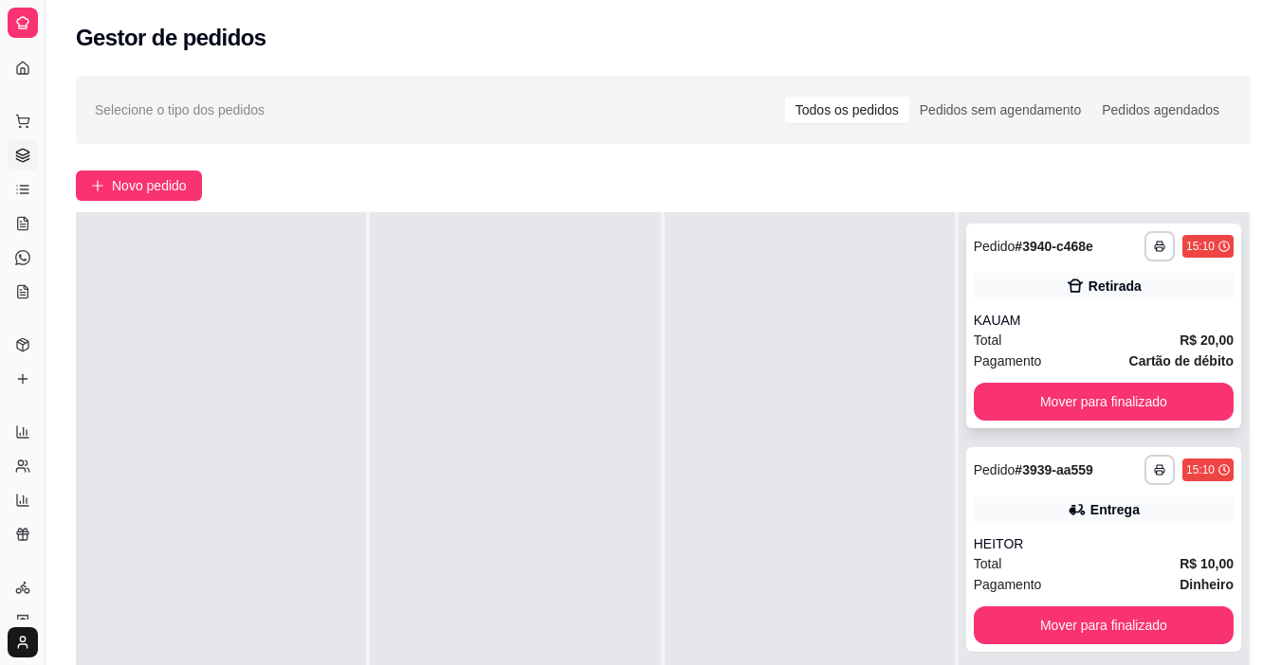
click at [1023, 321] on div "KAUAM" at bounding box center [1103, 320] width 260 height 19
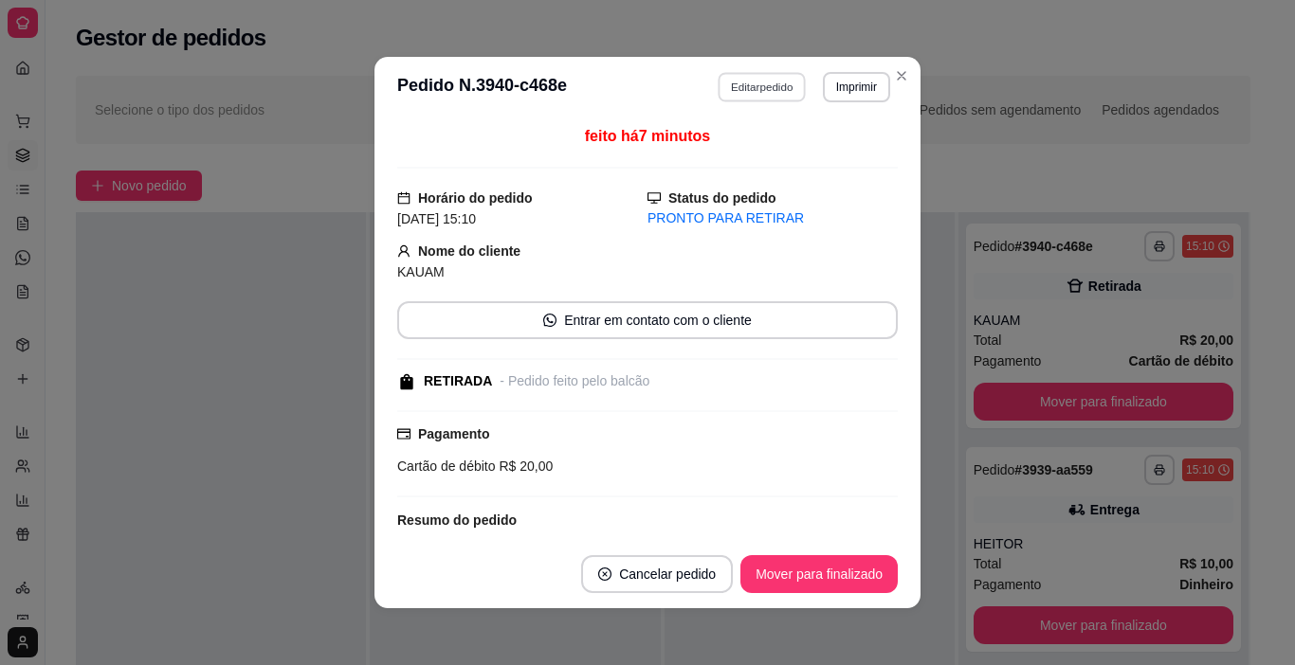
click at [767, 94] on button "Editar pedido" at bounding box center [762, 86] width 88 height 29
click at [1073, 600] on button "Continuar" at bounding box center [1070, 611] width 367 height 38
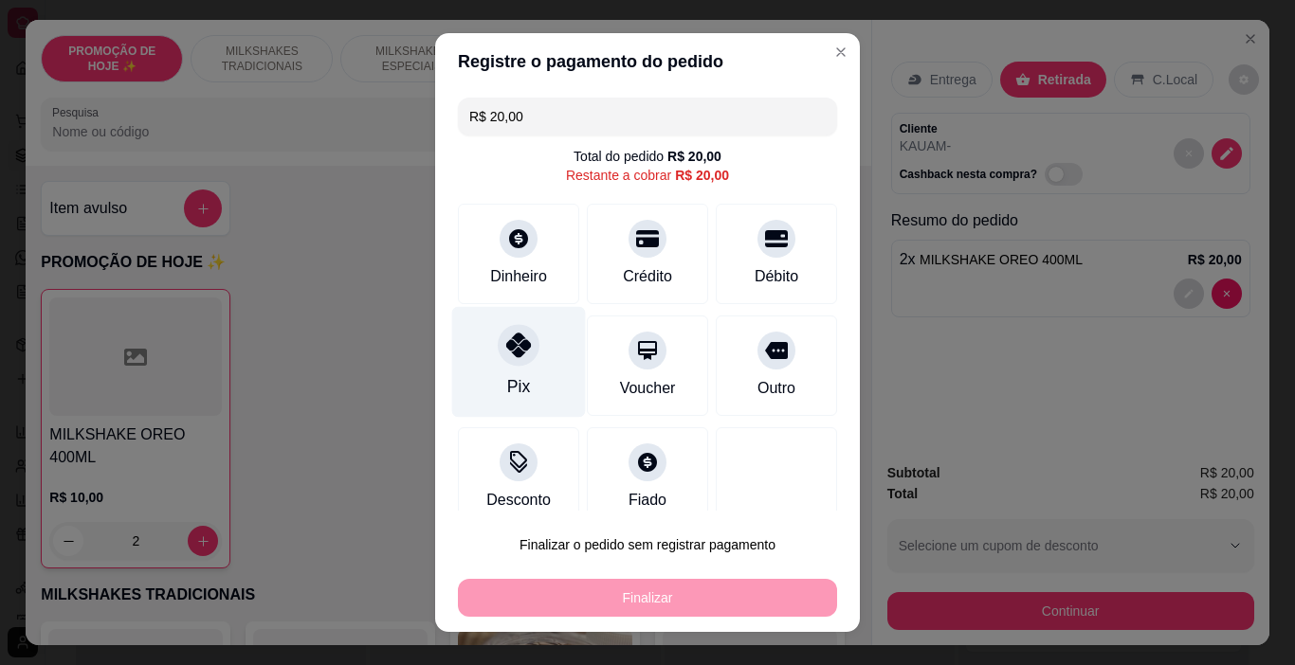
click at [498, 335] on div at bounding box center [519, 346] width 42 height 42
type input "R$ 0,00"
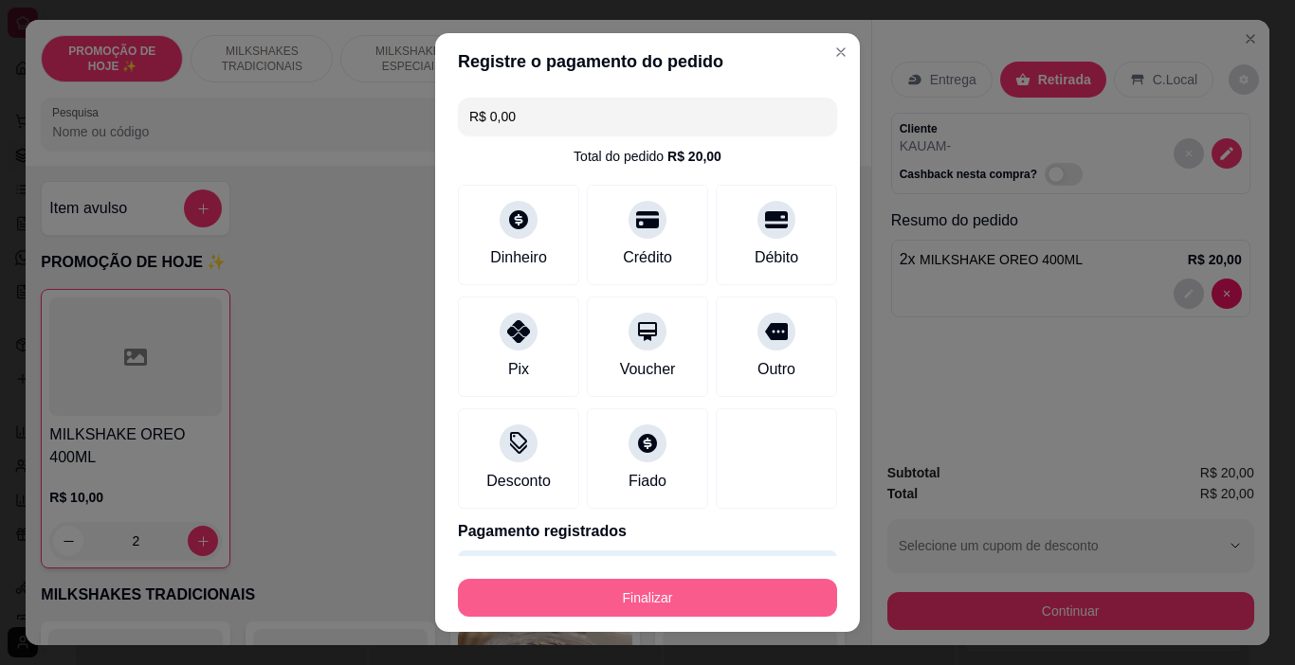
click at [627, 605] on button "Finalizar" at bounding box center [647, 598] width 379 height 38
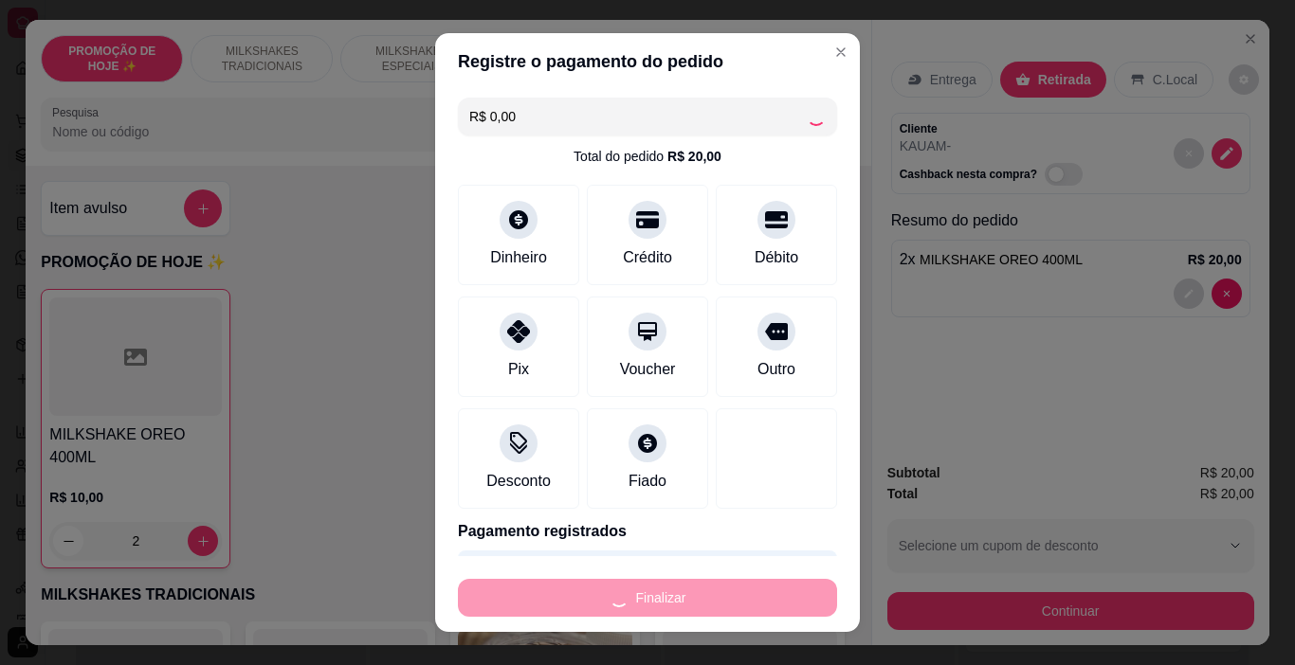
type input "0"
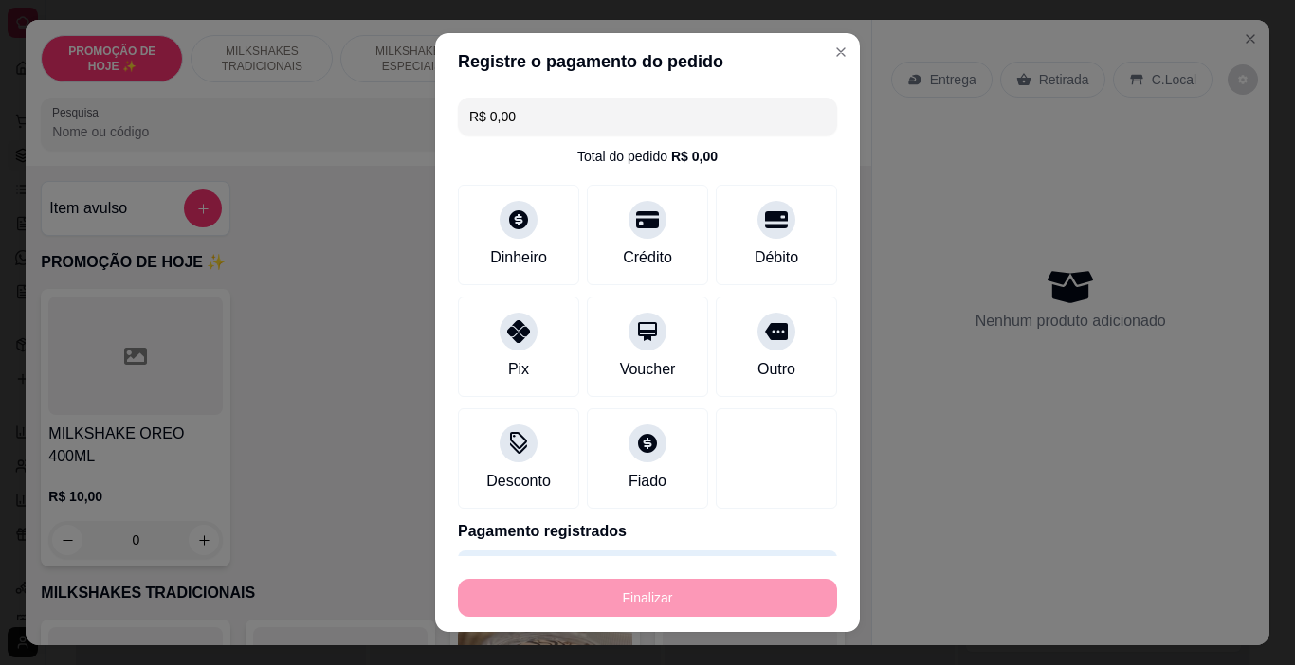
type input "-R$ 20,00"
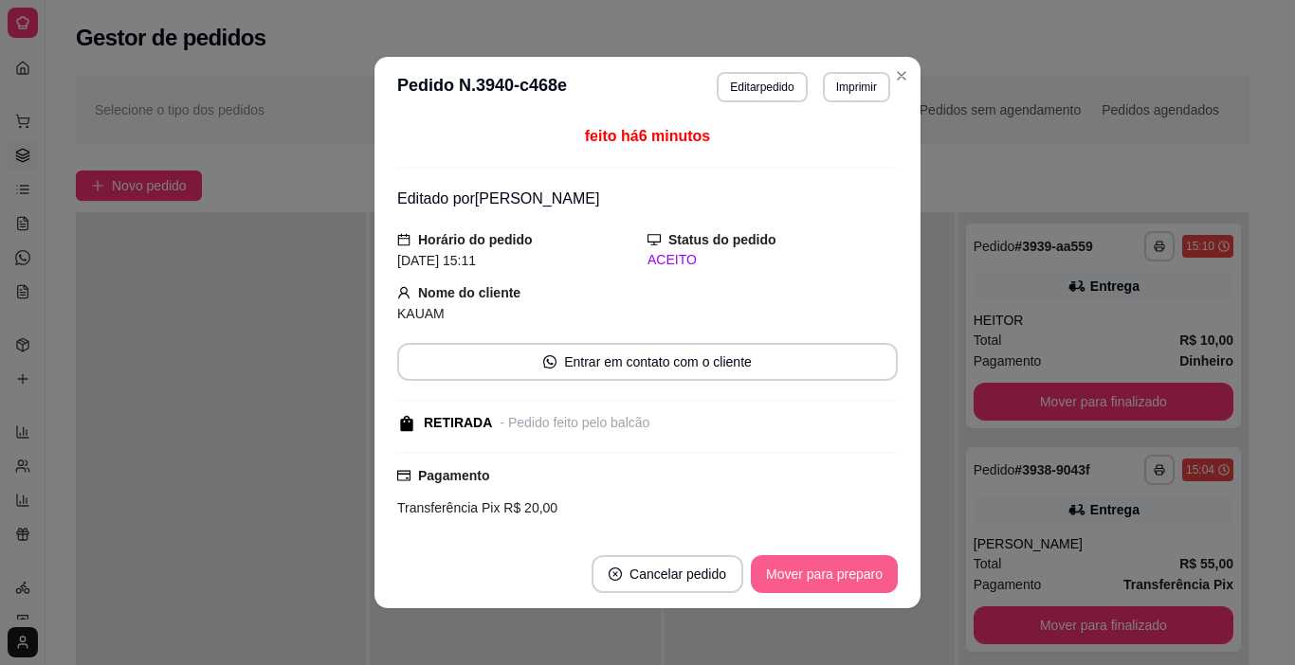
click at [830, 583] on button "Mover para preparo" at bounding box center [824, 574] width 147 height 38
click at [830, 583] on div "Mover para preparo" at bounding box center [810, 574] width 173 height 38
click at [830, 583] on button "Mover para retirada disponível" at bounding box center [792, 574] width 203 height 37
click at [830, 583] on button "Mover para finalizado" at bounding box center [818, 574] width 157 height 38
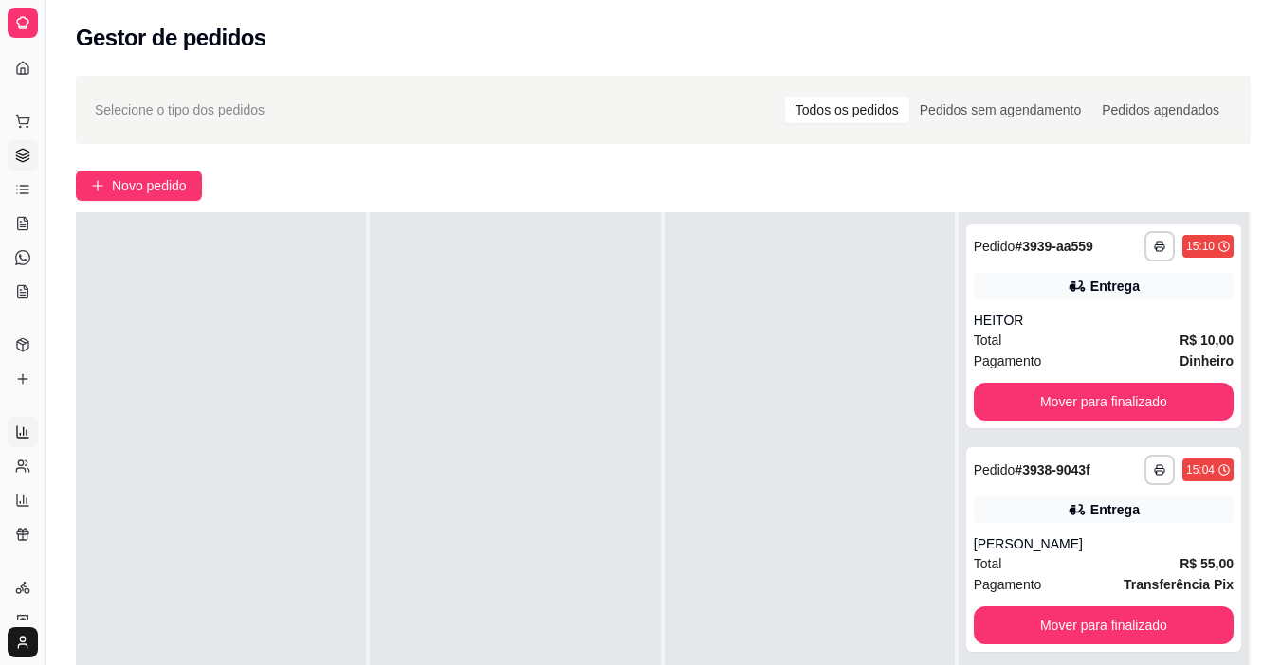
click at [31, 427] on link "Relatórios de vendas" at bounding box center [23, 432] width 30 height 30
